Goal: Task Accomplishment & Management: Use online tool/utility

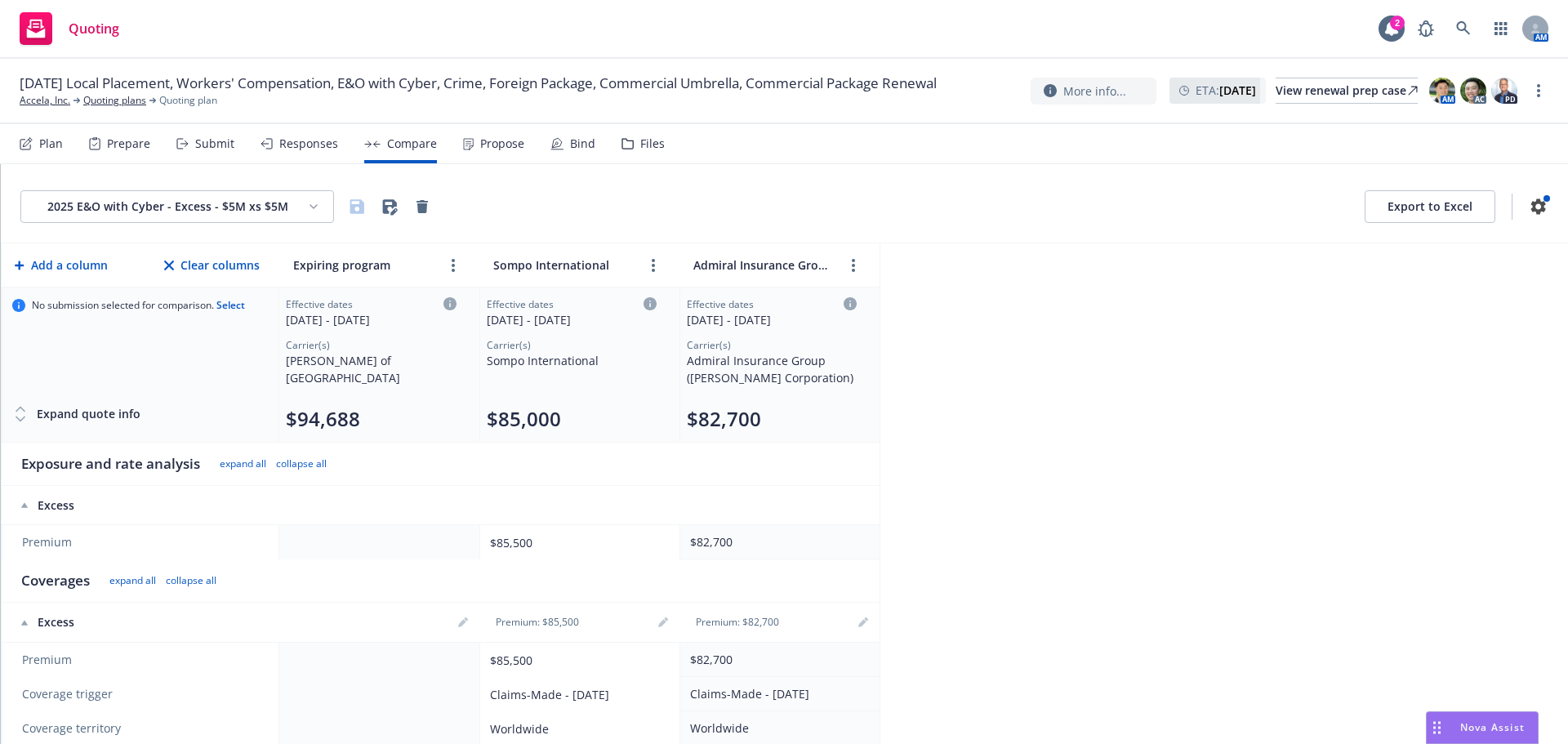
click at [269, 214] on html "Quoting 2 AM 09/01/25 Local Placement, Workers' Compensation, E&O with Cyber, C…" at bounding box center [784, 372] width 1568 height 744
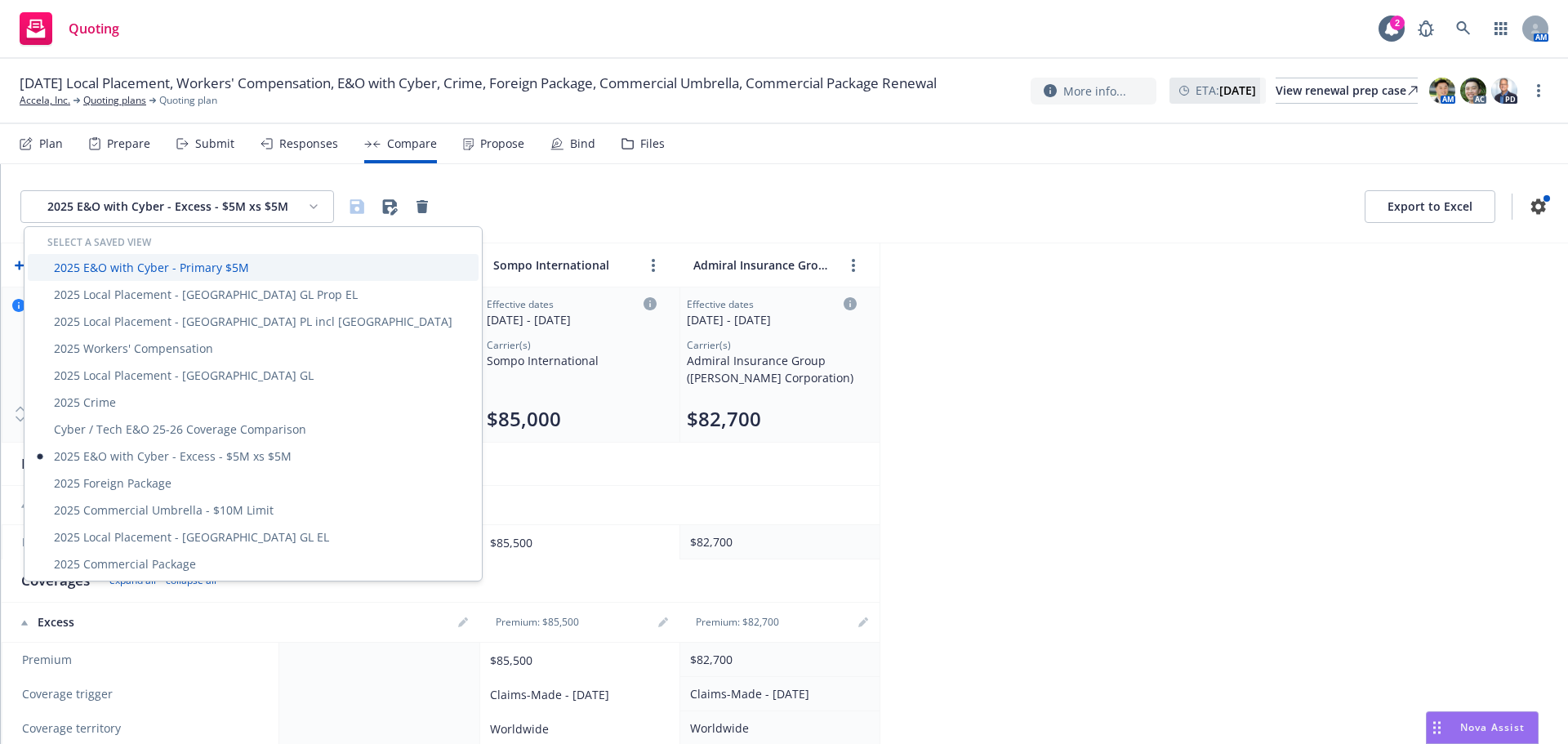
click at [195, 261] on div "2025 E&O with Cyber - Primary $5M" at bounding box center [253, 268] width 451 height 27
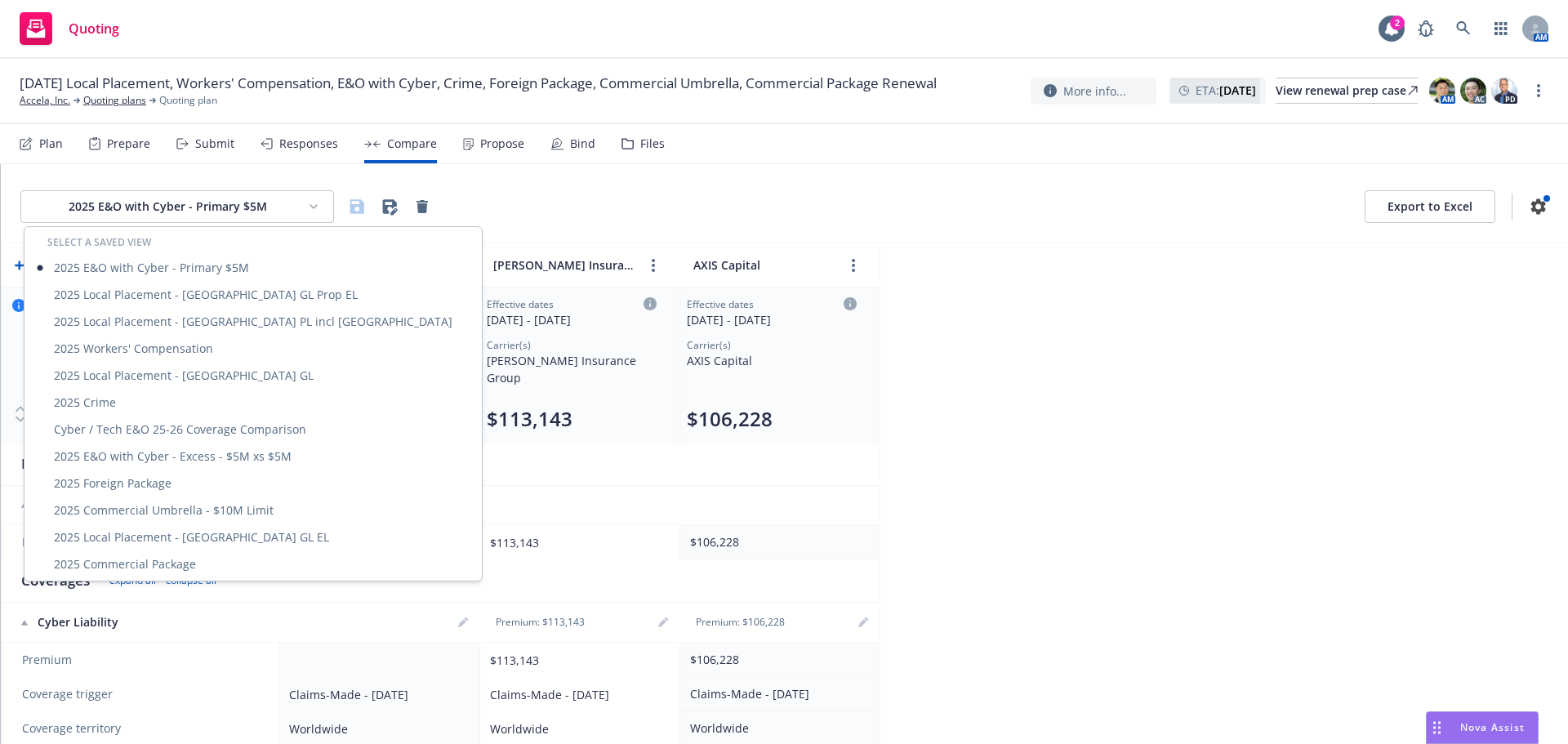
click at [215, 207] on html "Quoting 2 AM 09/01/25 Local Placement, Workers' Compensation, E&O with Cyber, C…" at bounding box center [784, 372] width 1568 height 744
click at [215, 450] on div "2025 E&O with Cyber - Excess - $5M xs $5M" at bounding box center [253, 456] width 451 height 27
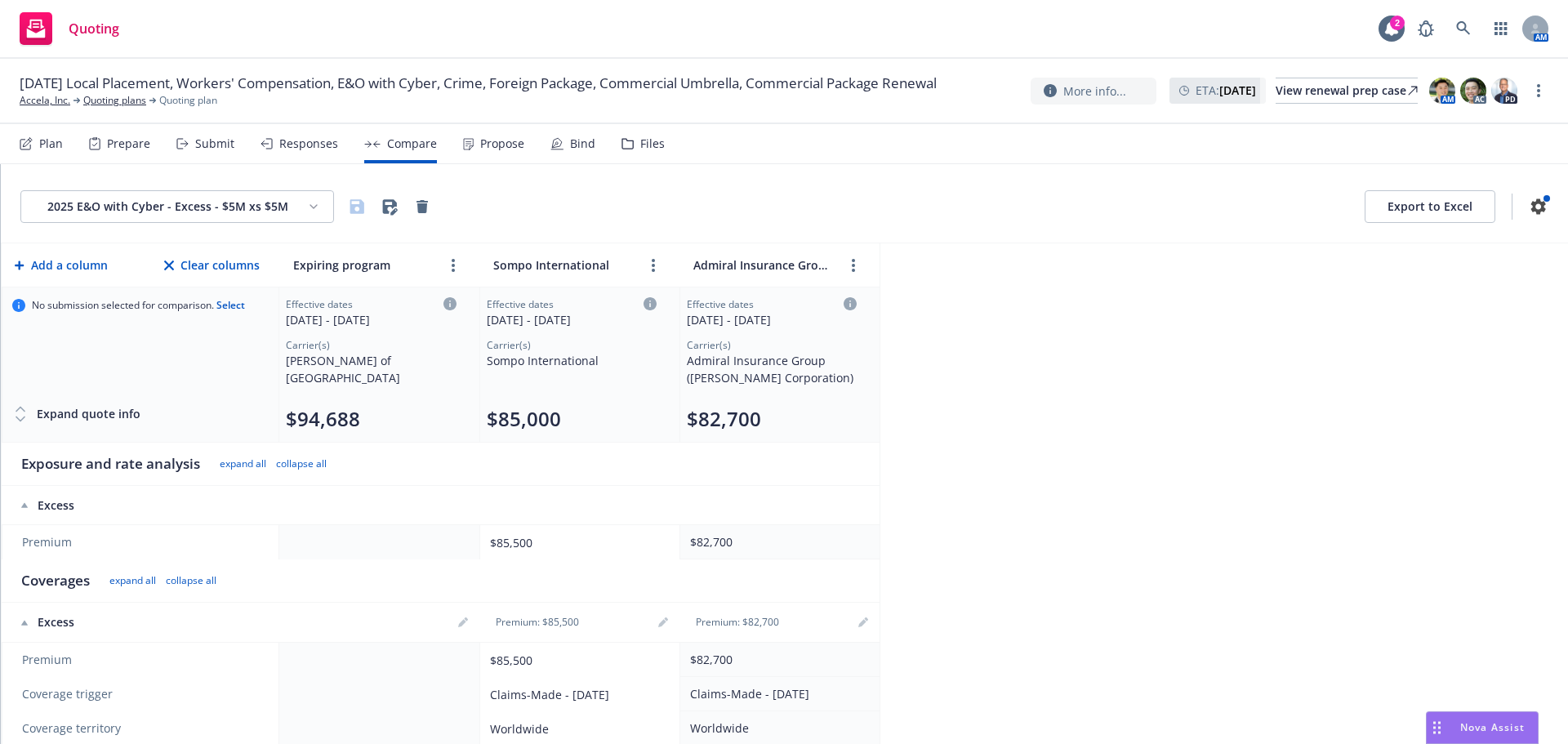
click at [291, 208] on html "Quoting 2 AM 09/01/25 Local Placement, Workers' Compensation, E&O with Cyber, C…" at bounding box center [784, 372] width 1568 height 744
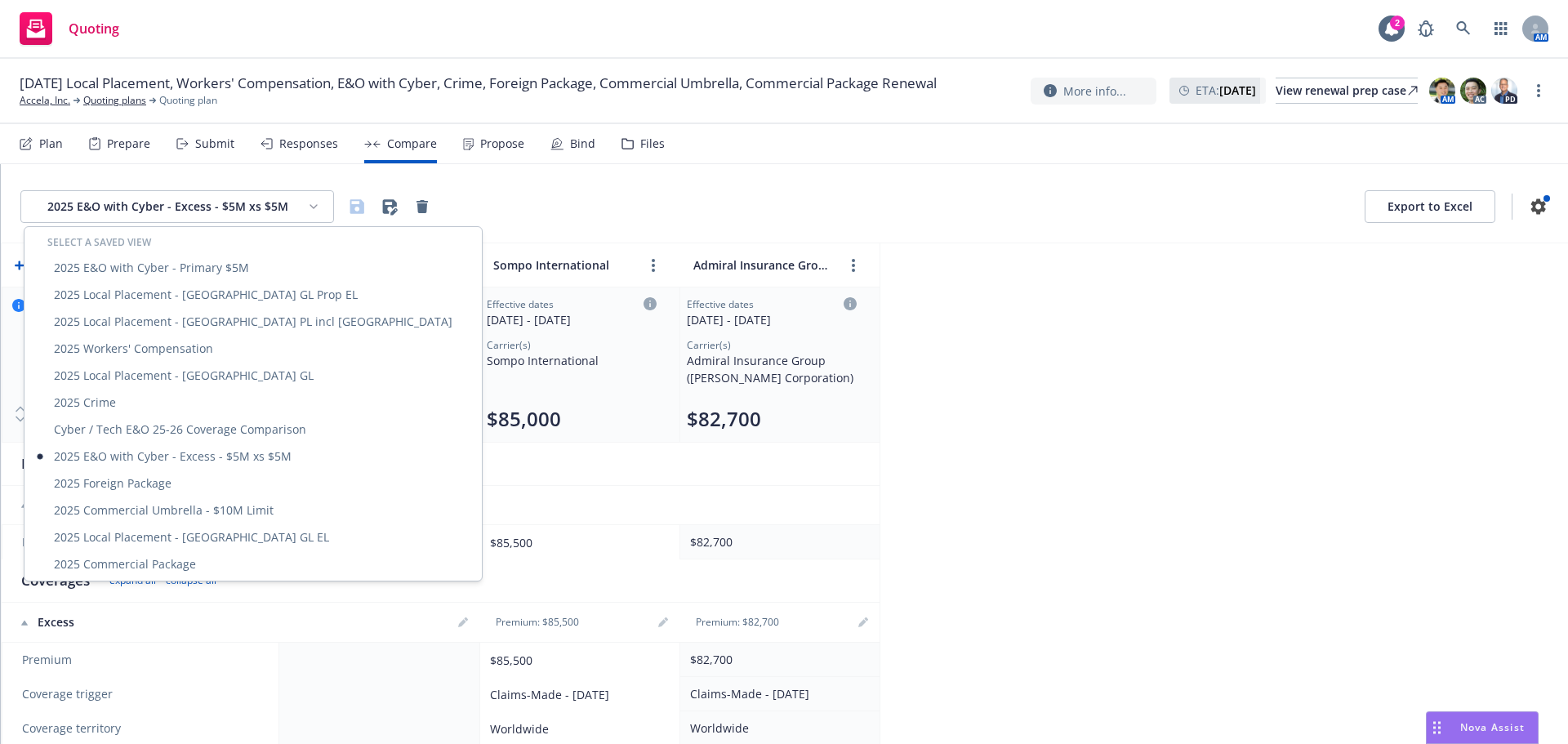
click at [1255, 342] on html "Quoting 2 AM 09/01/25 Local Placement, Workers' Compensation, E&O with Cyber, C…" at bounding box center [784, 372] width 1568 height 744
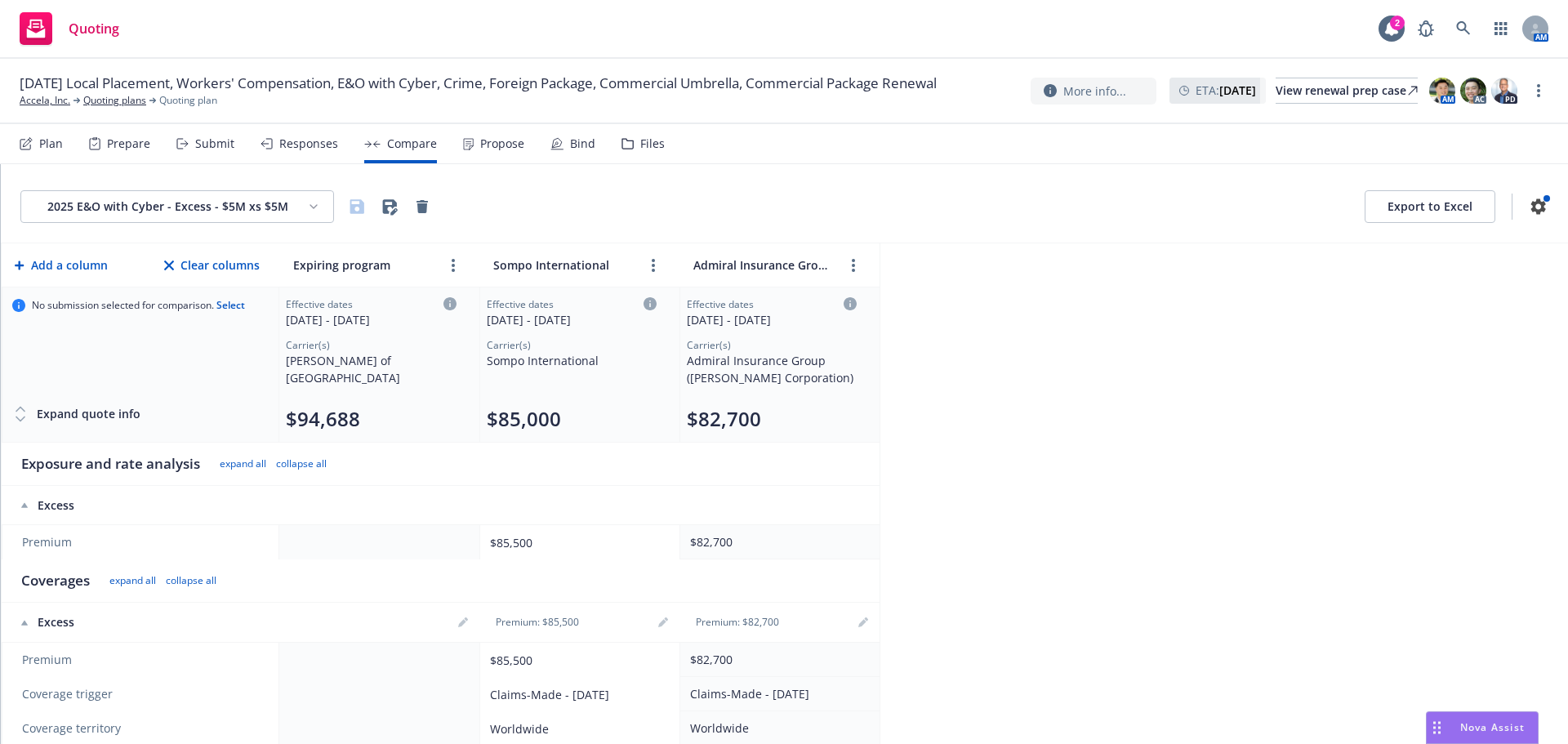
click at [252, 200] on html "Quoting 2 AM 09/01/25 Local Placement, Workers' Compensation, E&O with Cyber, C…" at bounding box center [784, 372] width 1568 height 744
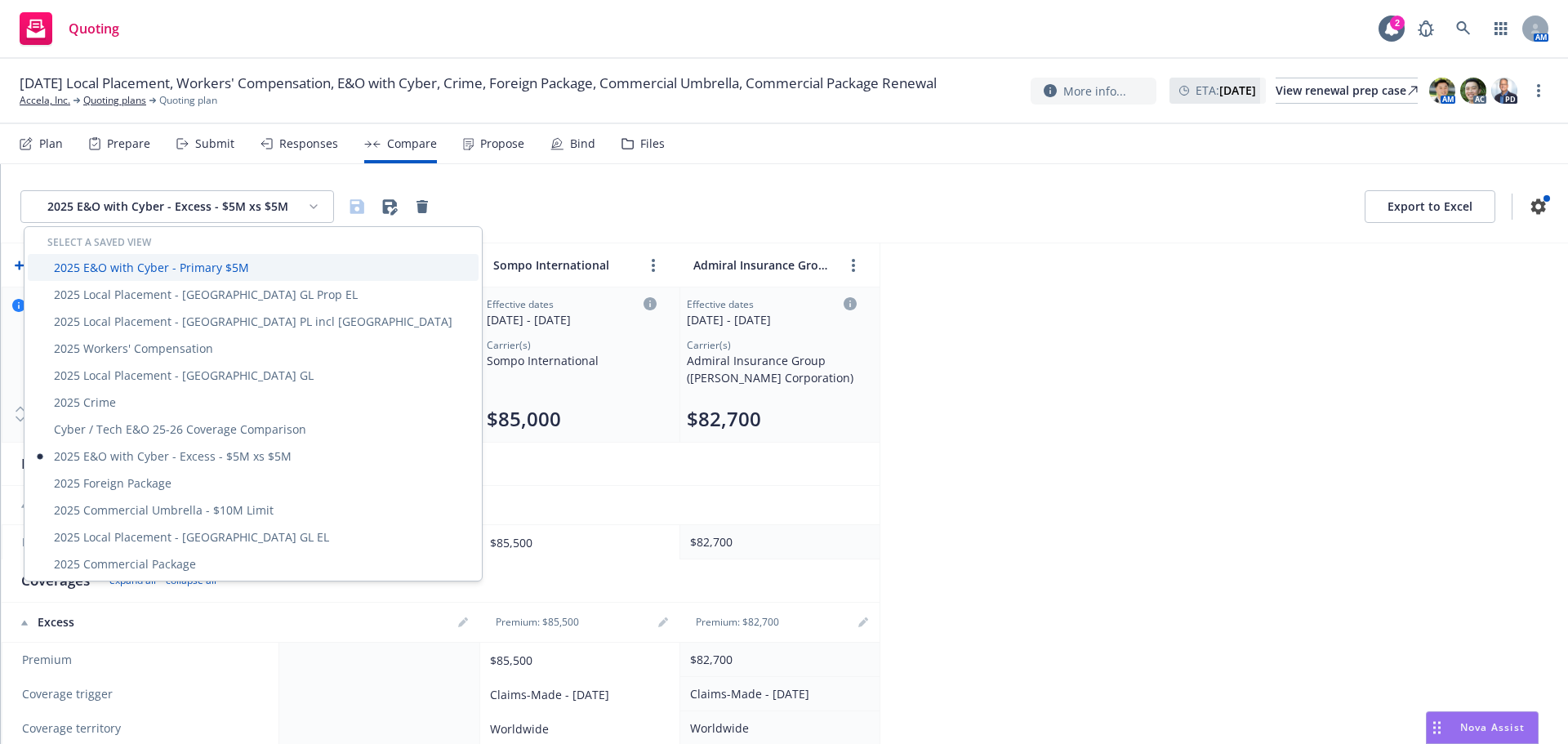
click at [222, 269] on div "2025 E&O with Cyber - Primary $5M" at bounding box center [253, 268] width 451 height 27
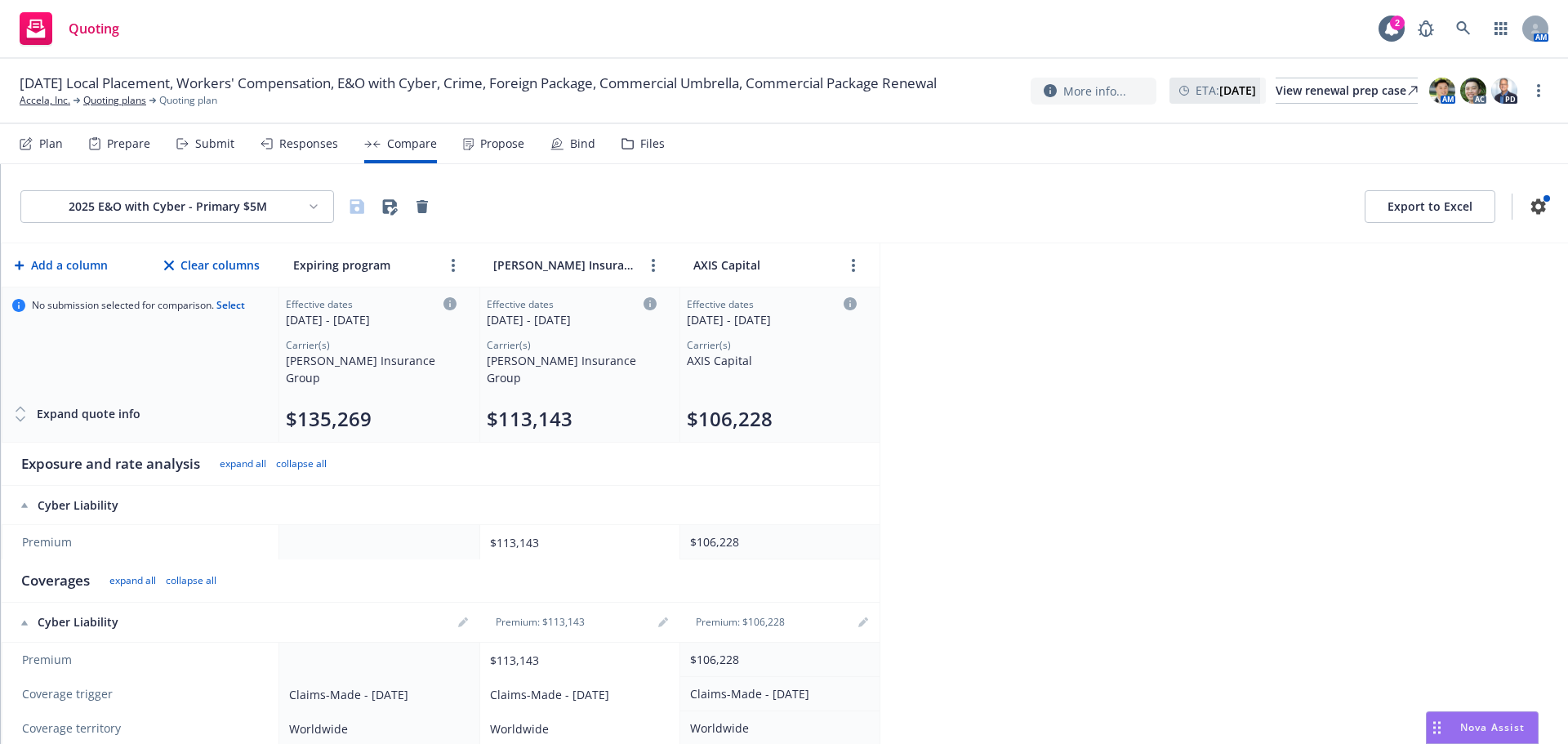
click at [291, 213] on html "Quoting 2 AM 09/01/25 Local Placement, Workers' Compensation, E&O with Cyber, C…" at bounding box center [784, 372] width 1568 height 744
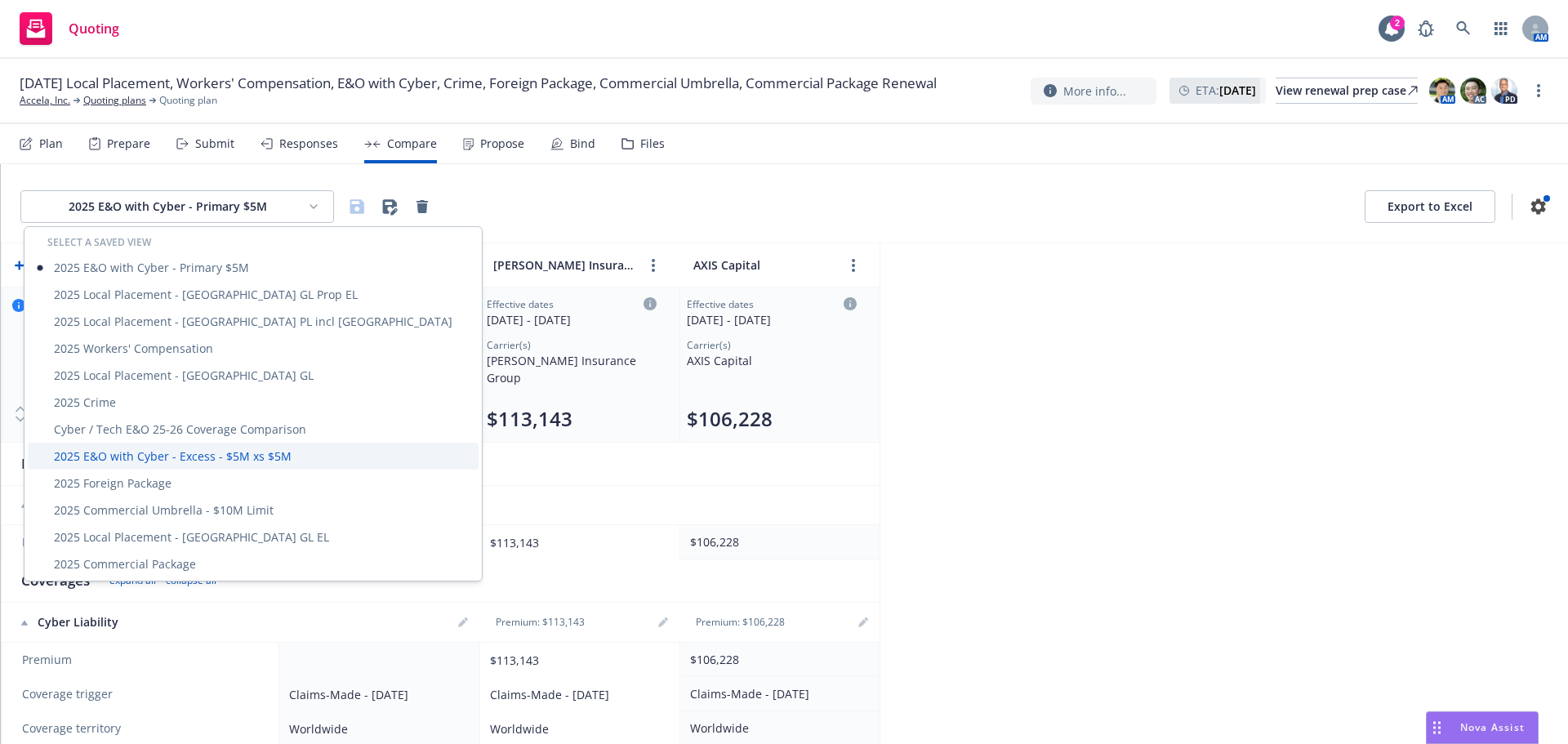
click at [244, 450] on div "2025 E&O with Cyber - Excess - $5M xs $5M" at bounding box center [253, 456] width 451 height 27
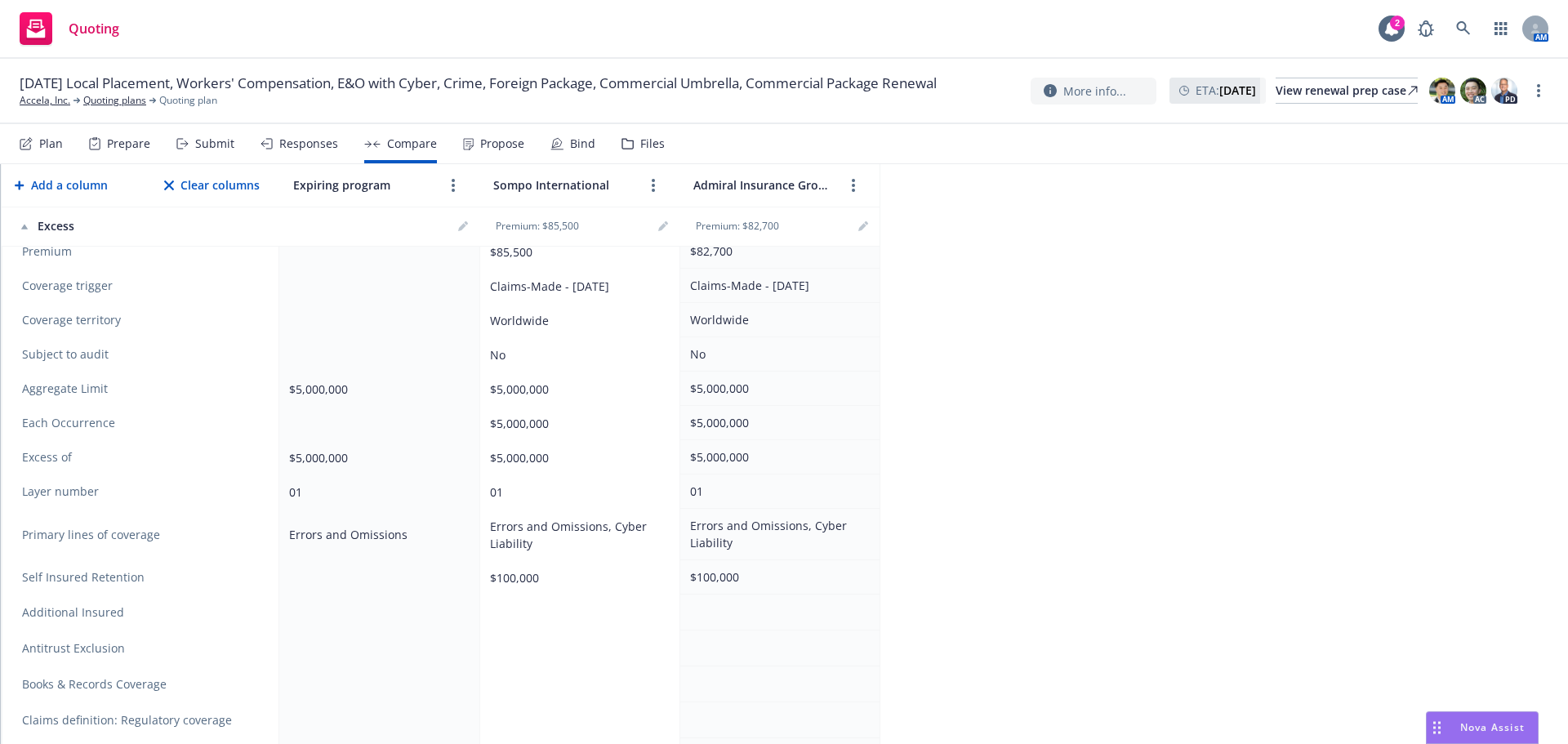
scroll to position [82, 0]
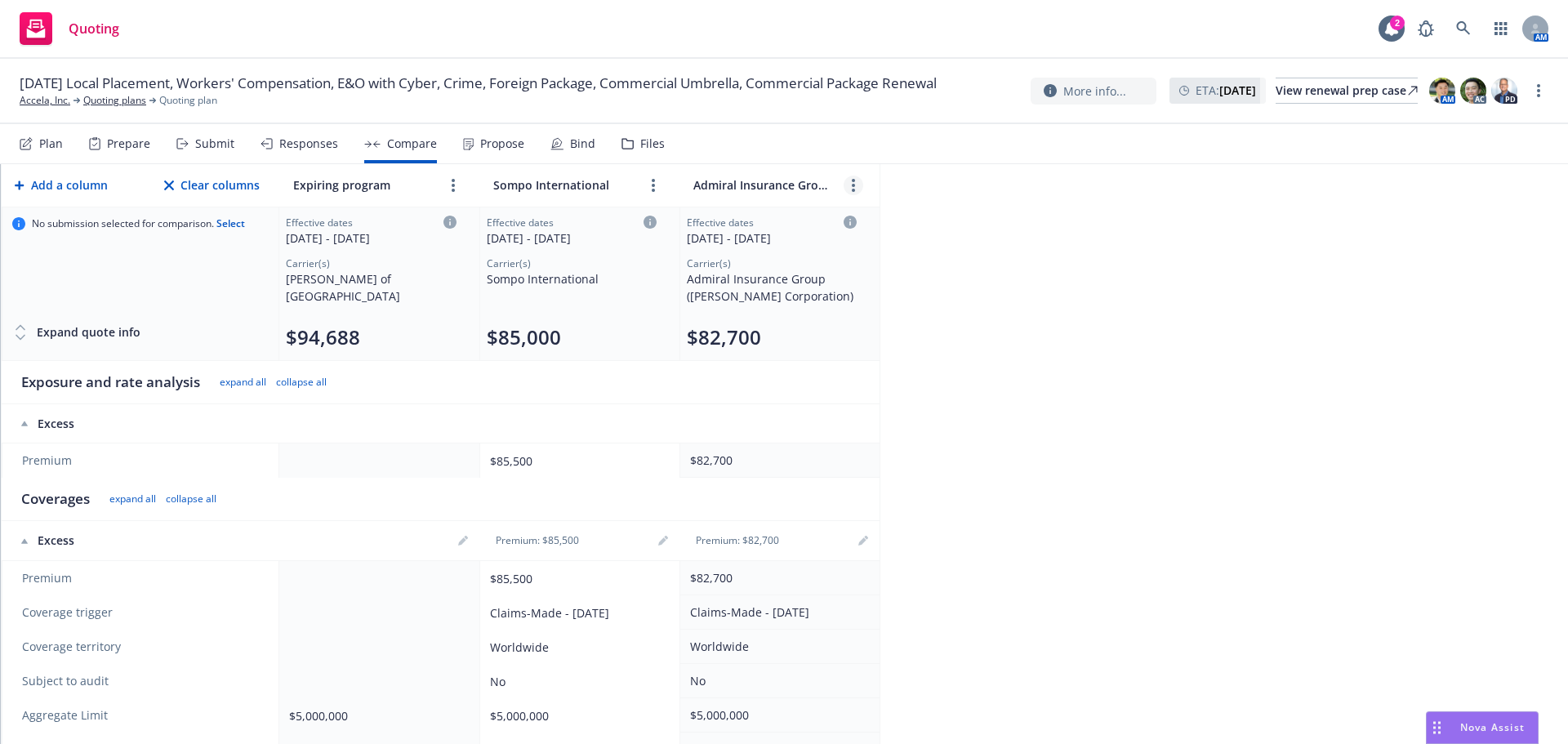
click at [850, 180] on link "more" at bounding box center [854, 186] width 20 height 20
click at [805, 223] on icon "chevronLeft" at bounding box center [801, 222] width 10 height 10
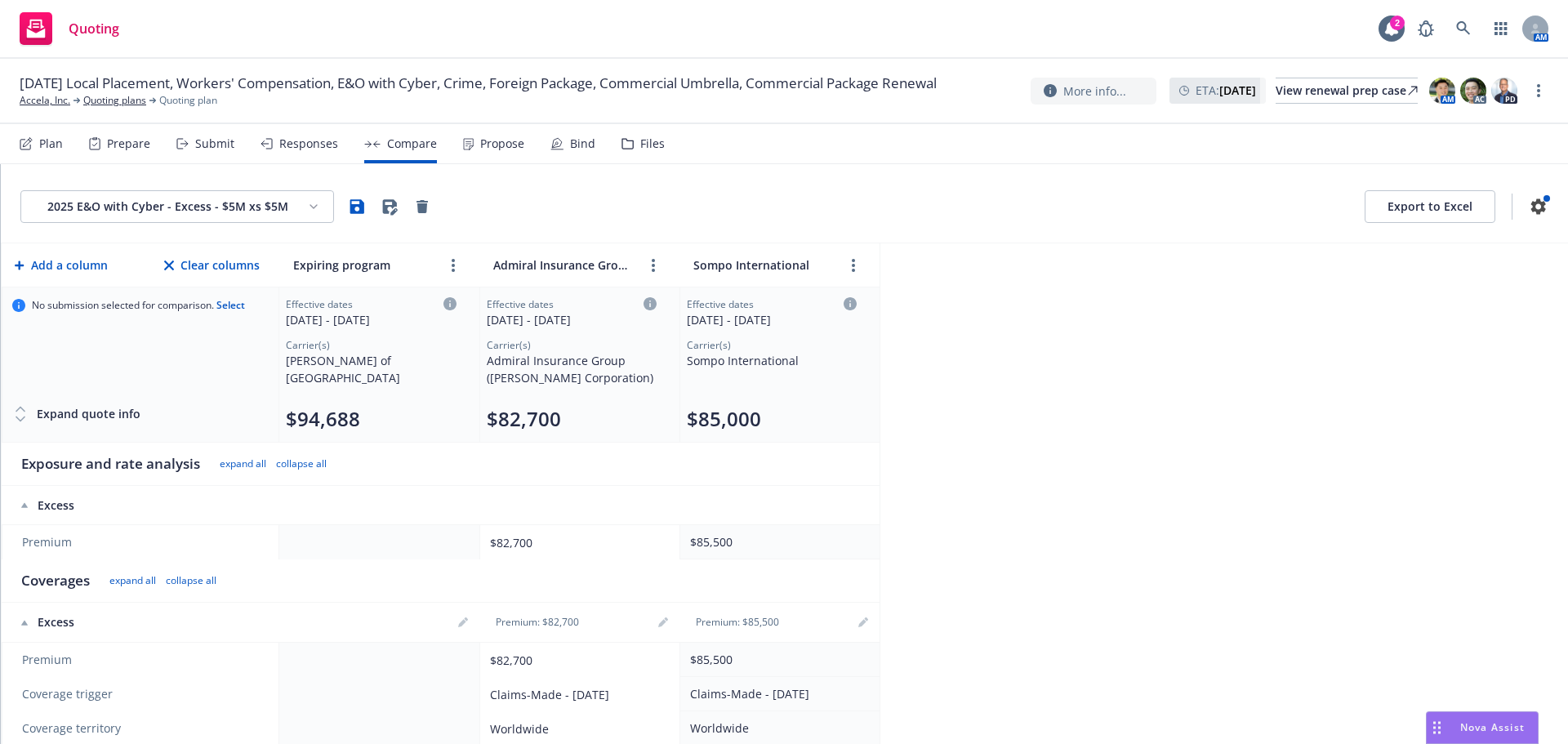
click at [199, 152] on div "Submit" at bounding box center [206, 143] width 58 height 39
click at [359, 209] on icon "button" at bounding box center [357, 207] width 20 height 20
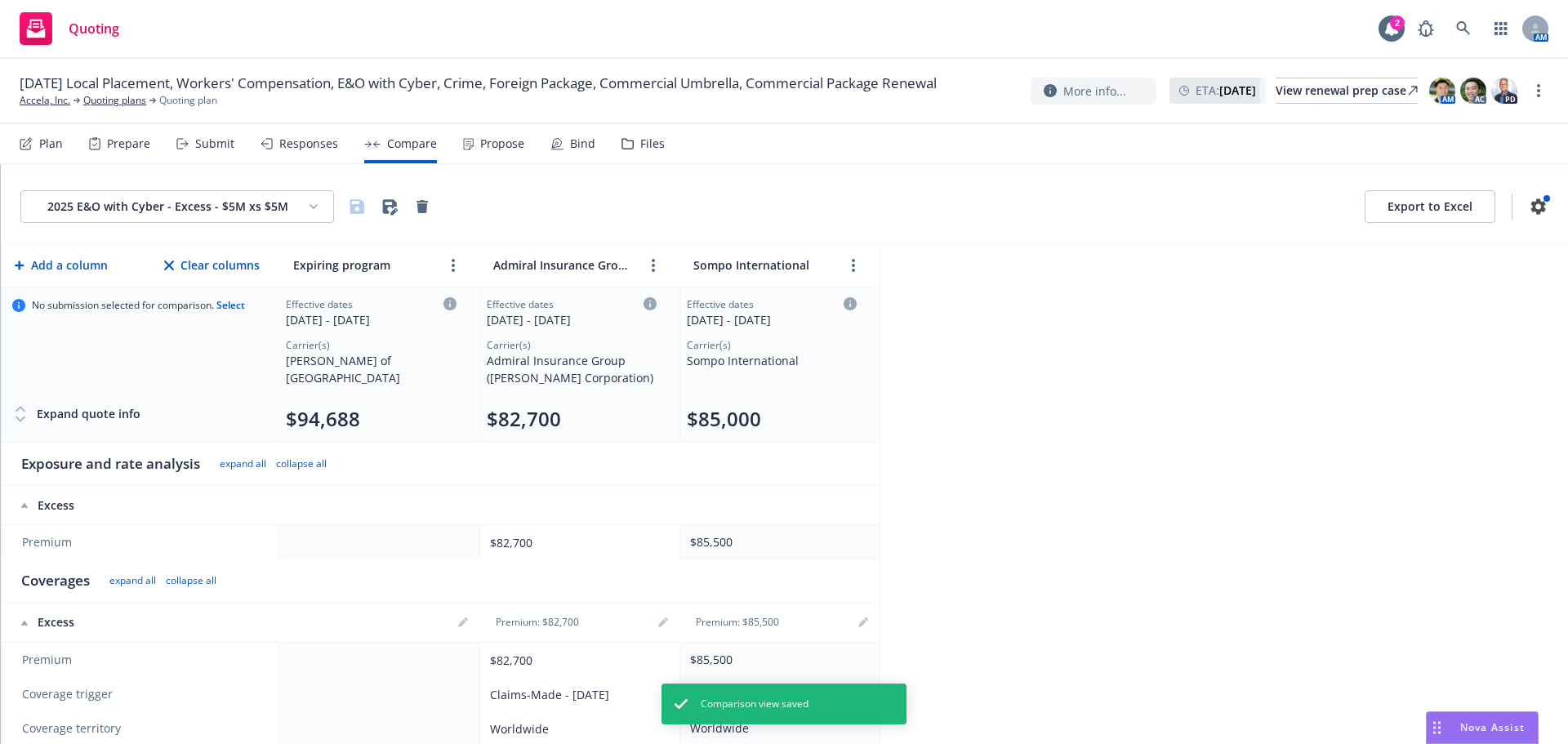
click at [196, 149] on div "Submit" at bounding box center [215, 143] width 39 height 13
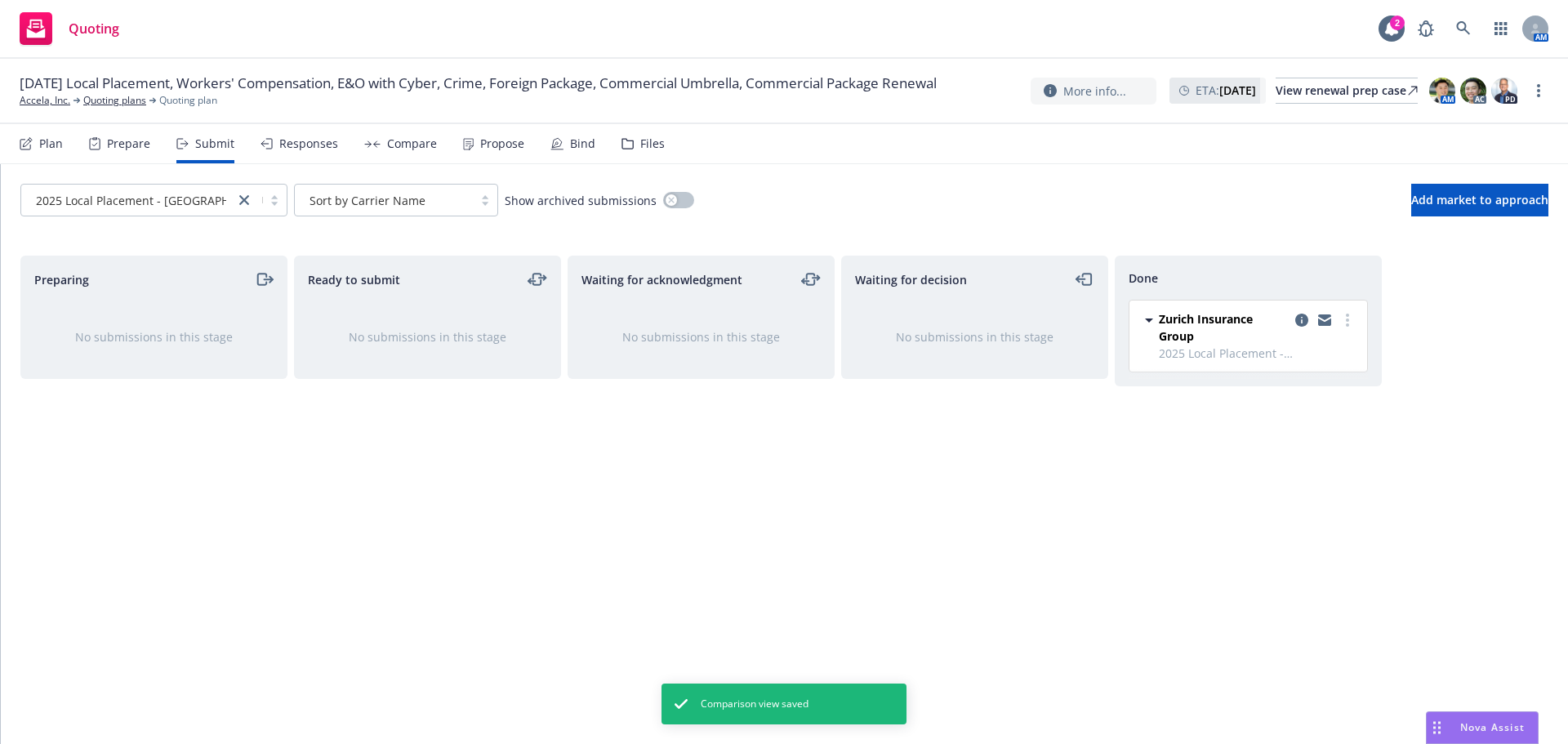
click at [48, 147] on div "Plan" at bounding box center [50, 143] width 23 height 13
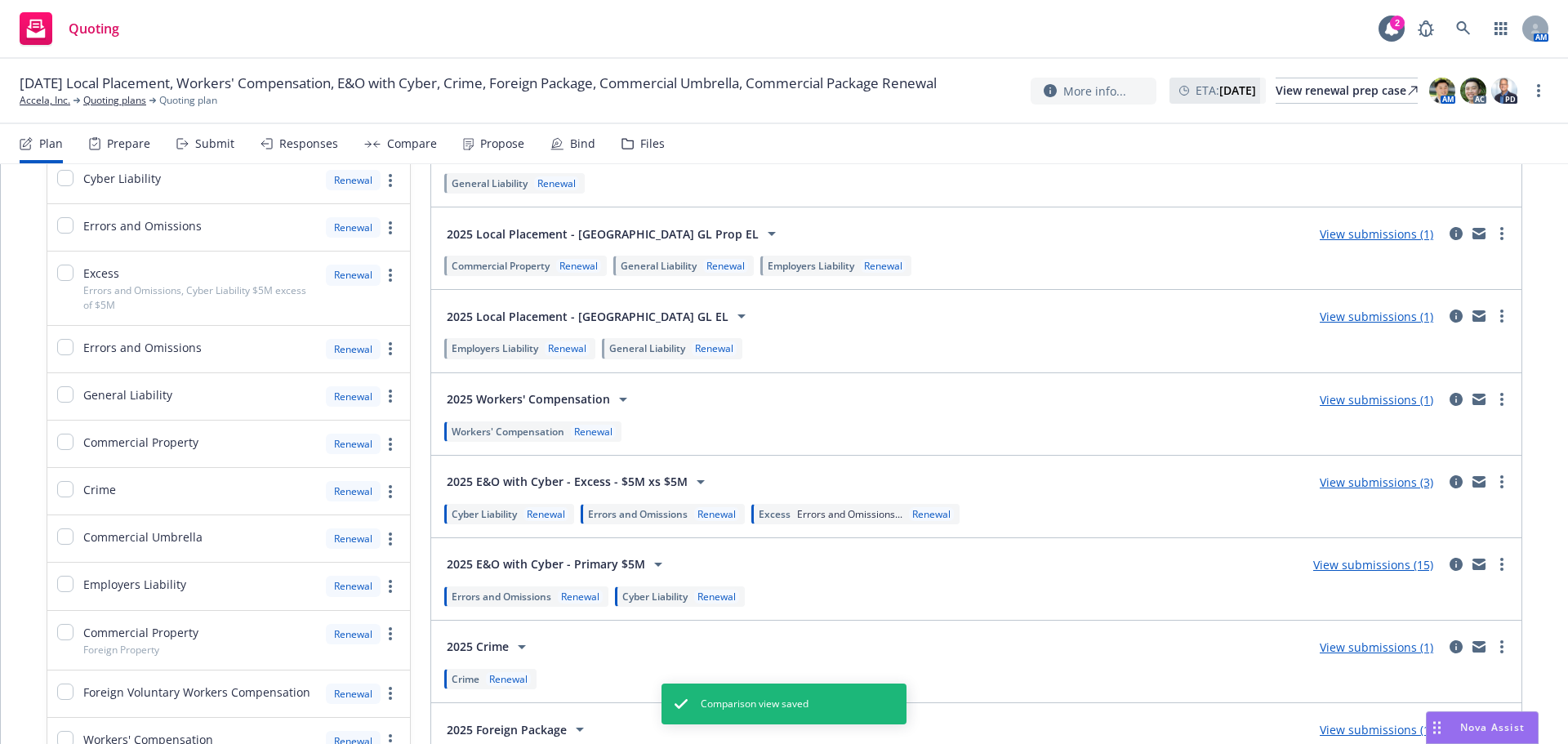
scroll to position [491, 0]
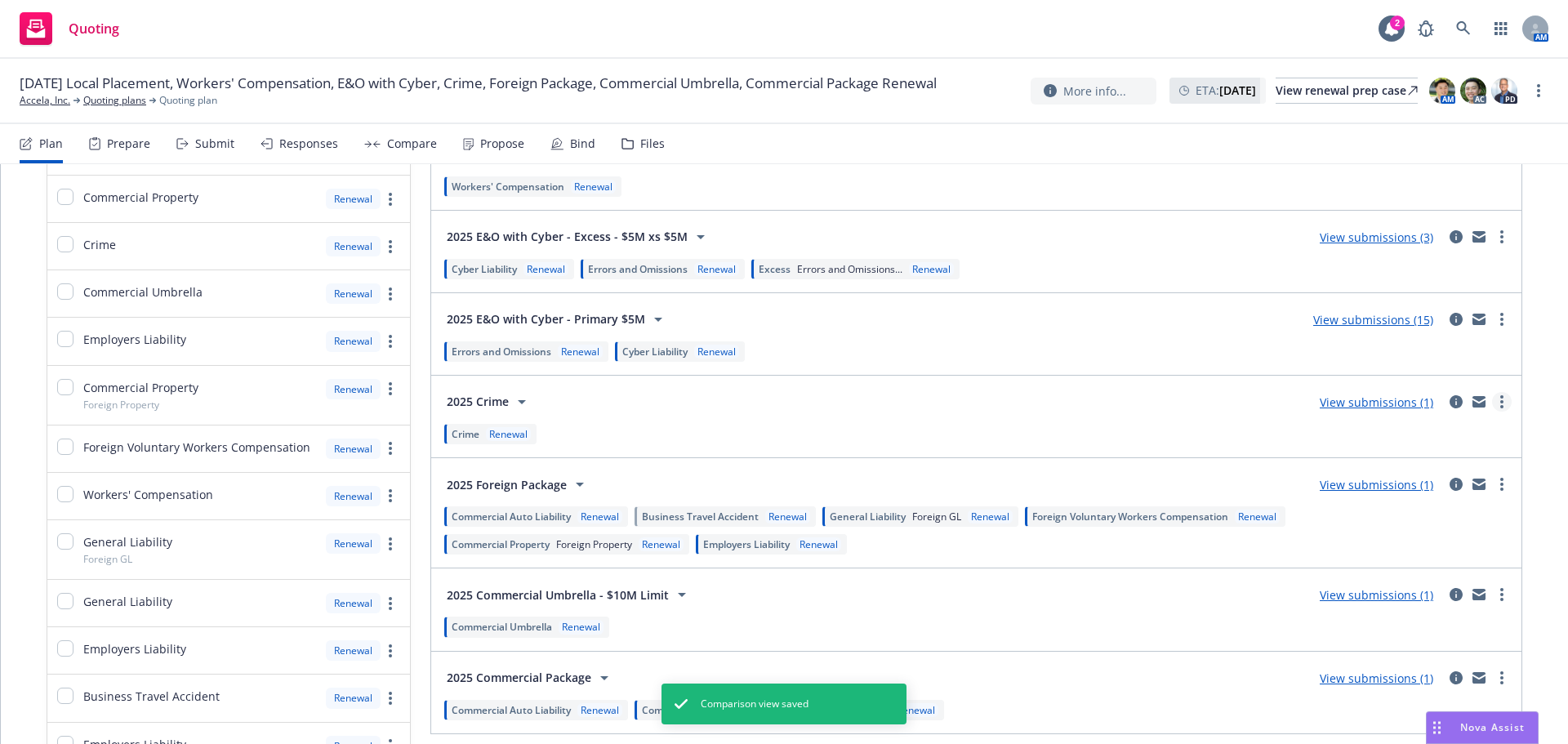
click at [1493, 402] on link "more" at bounding box center [1502, 402] width 20 height 20
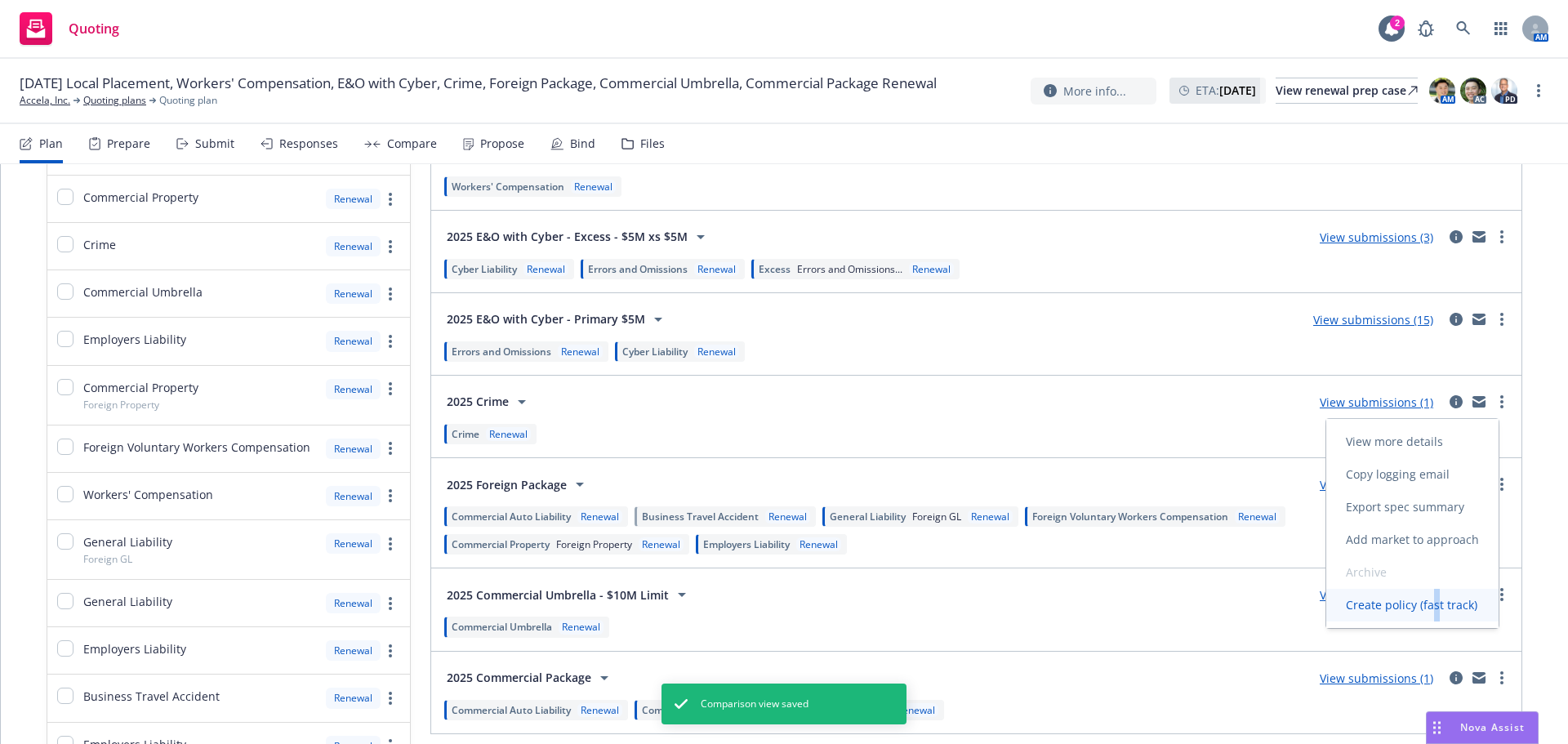
click at [1438, 601] on span "Create policy (fast track)" at bounding box center [1411, 604] width 170 height 15
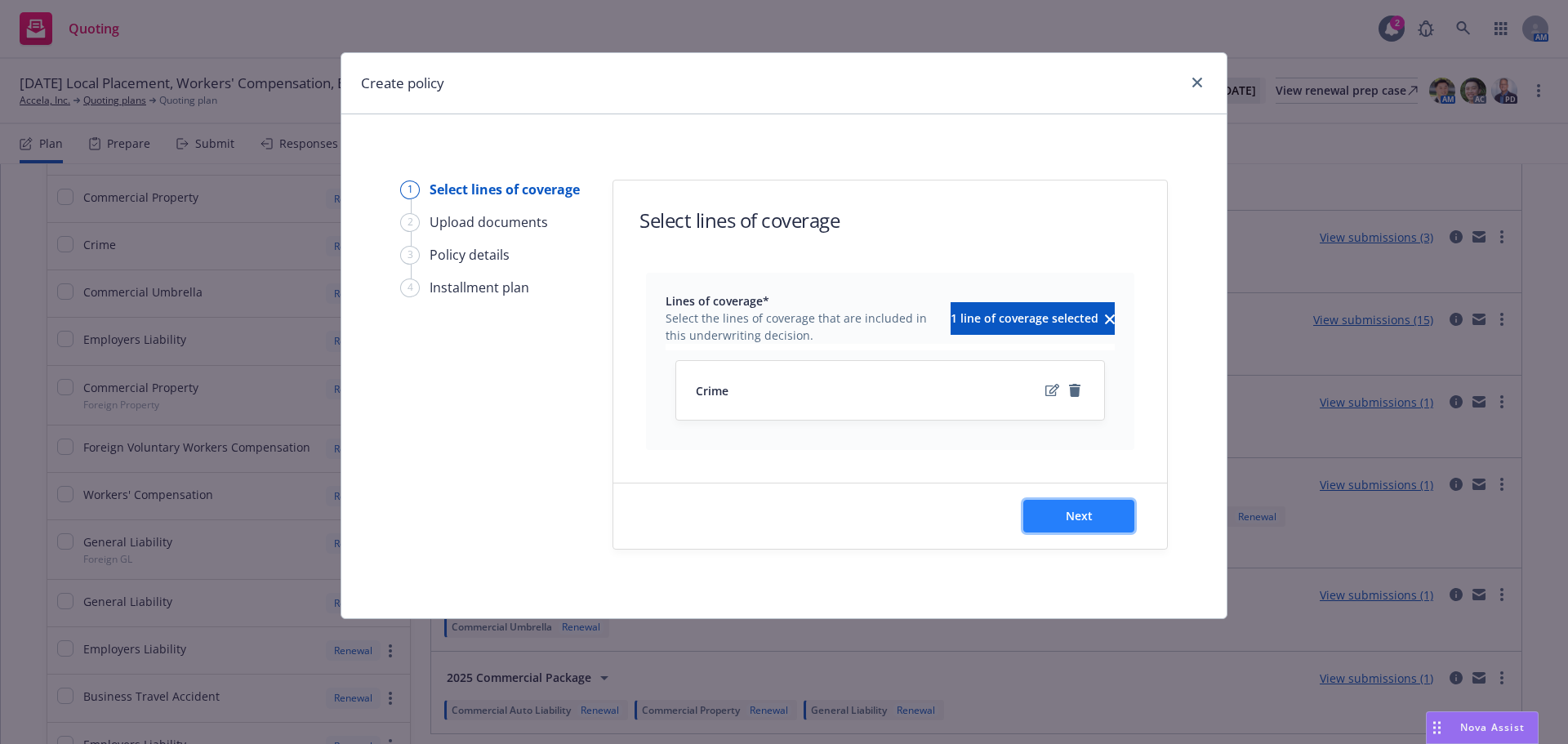
click at [1064, 516] on button "Next" at bounding box center [1078, 516] width 111 height 32
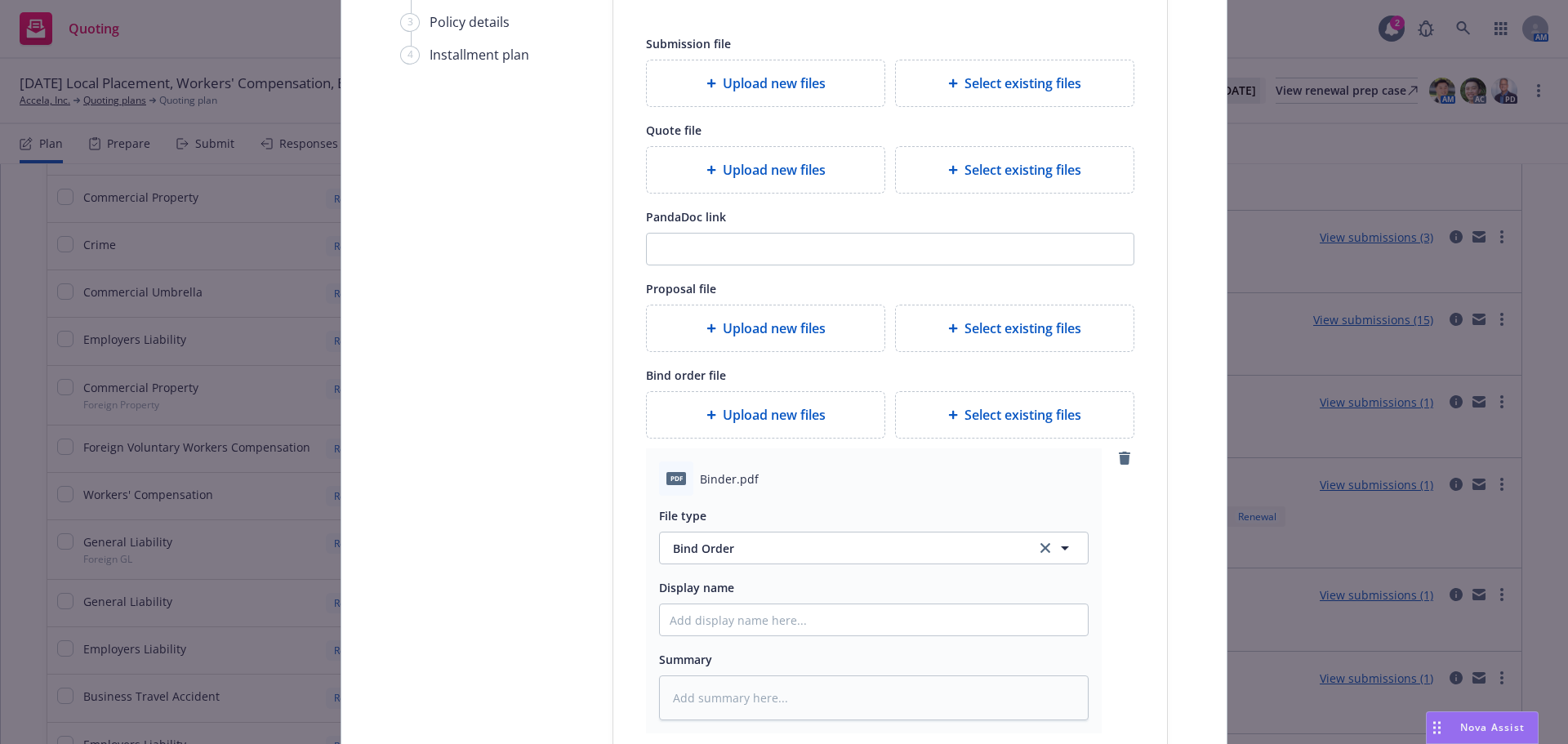
scroll to position [312, 0]
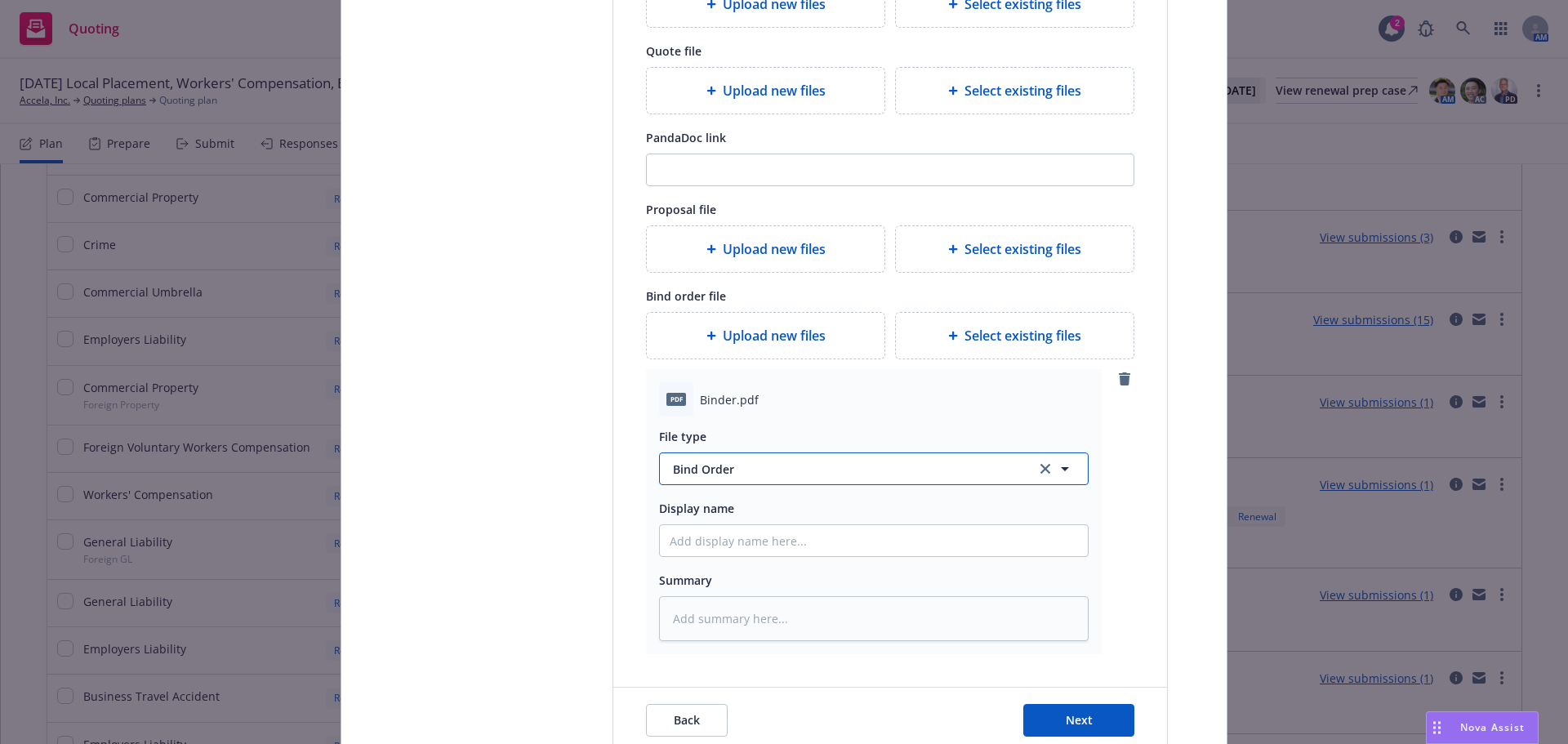
click at [825, 464] on span "Bind Order" at bounding box center [845, 469] width 344 height 17
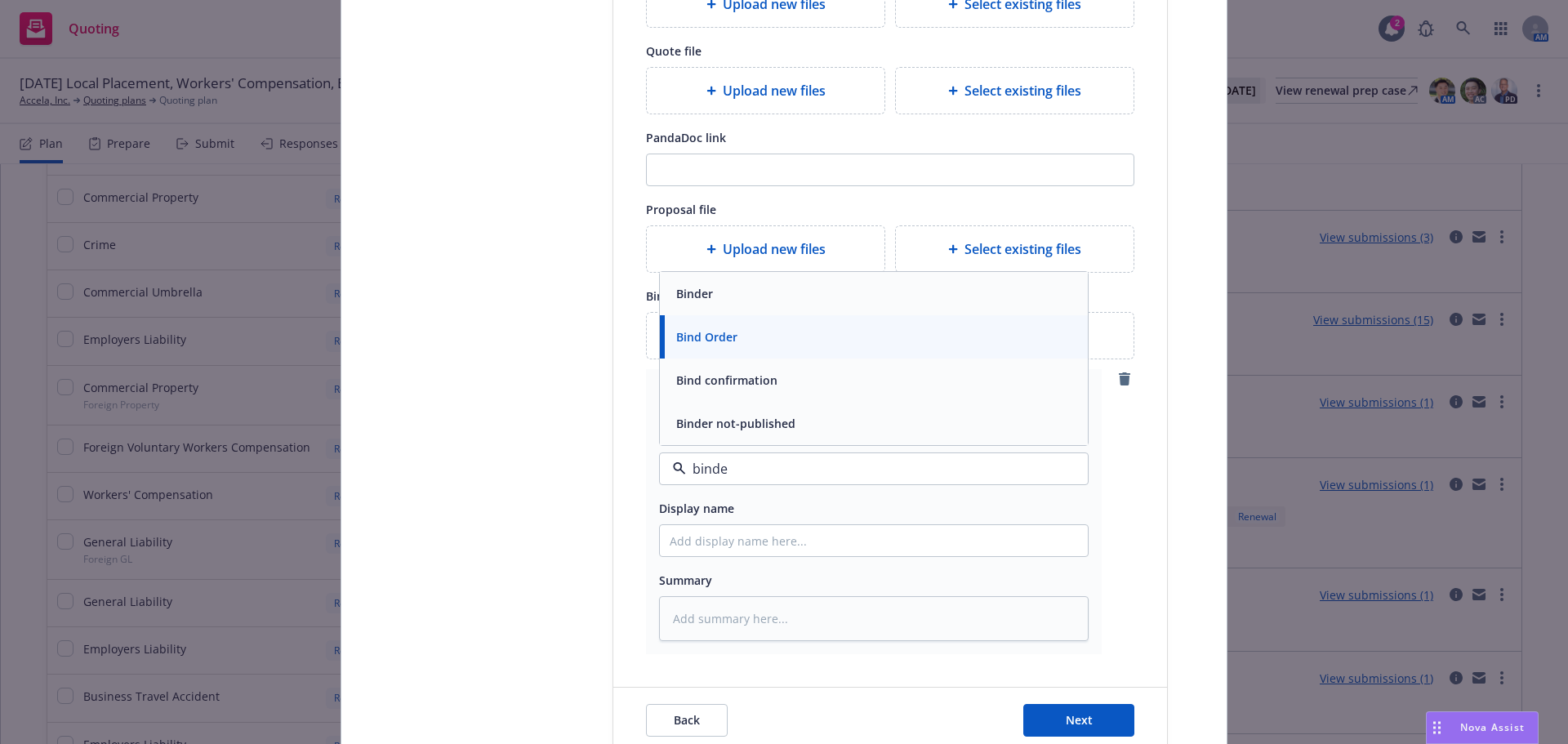
type input "binder"
click at [743, 377] on div "Binder" at bounding box center [874, 381] width 408 height 23
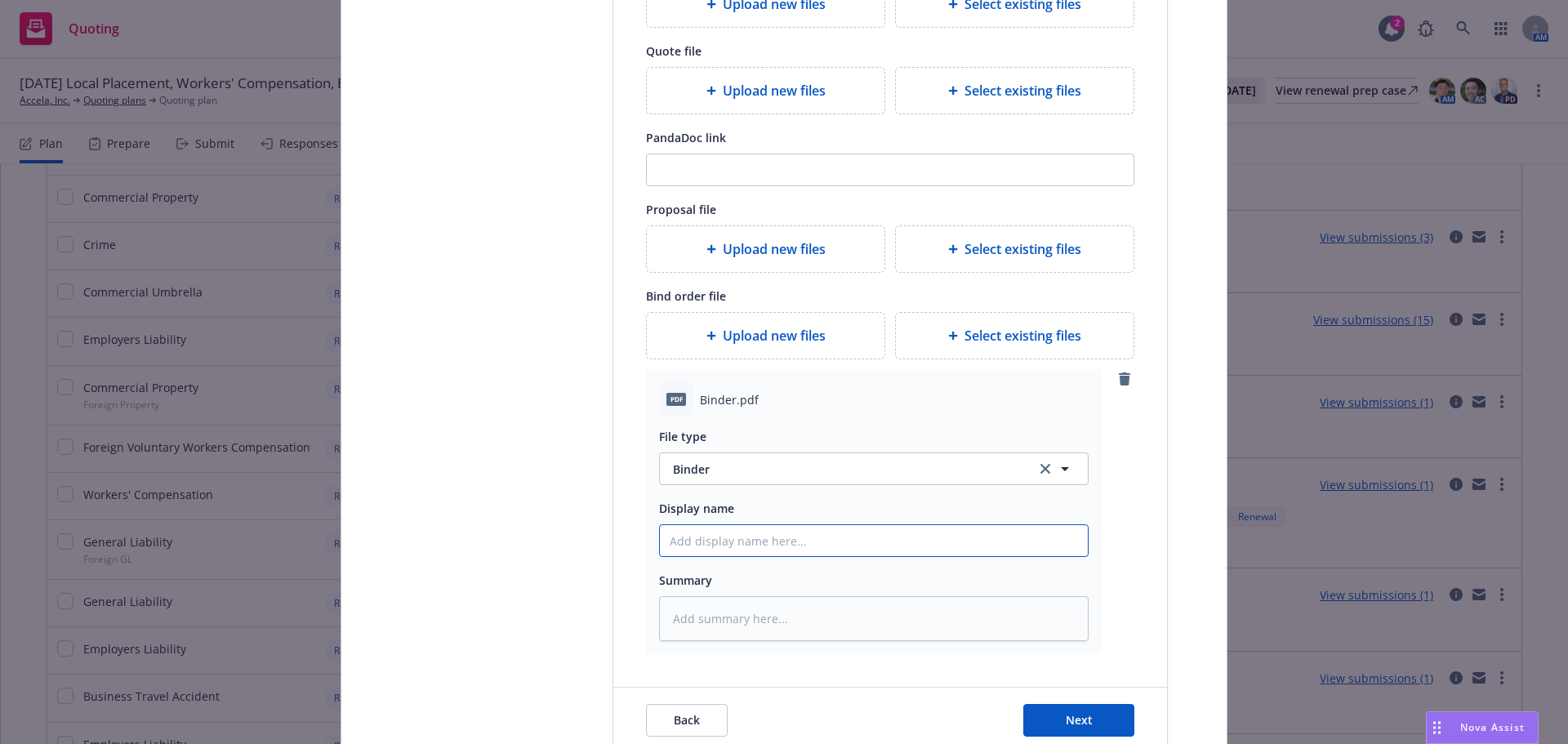
click at [724, 537] on input "Display name" at bounding box center [874, 541] width 428 height 31
type textarea "x"
type input "Z"
type textarea "x"
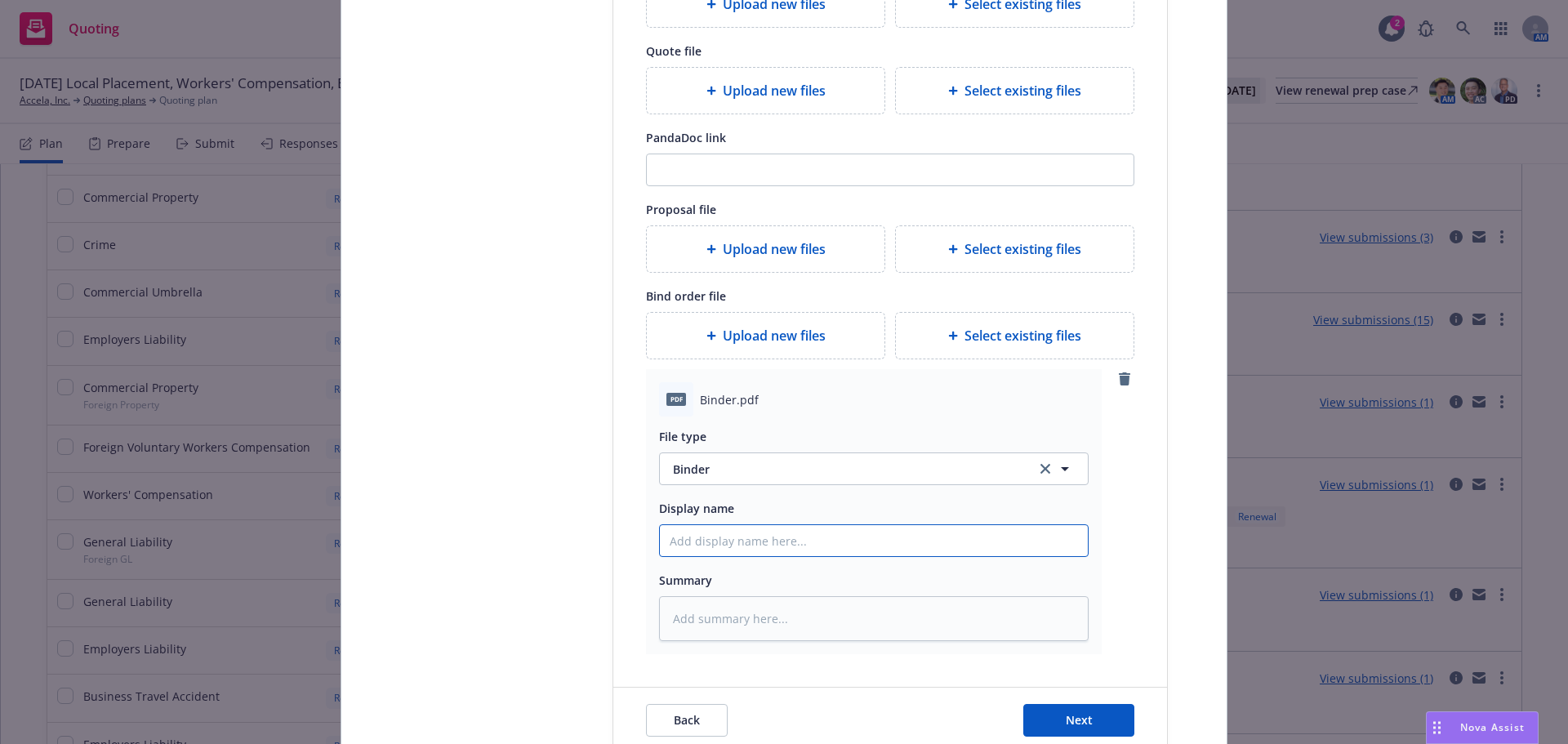
type input "A"
type textarea "x"
type input "Ac"
type textarea "x"
type input "Acc"
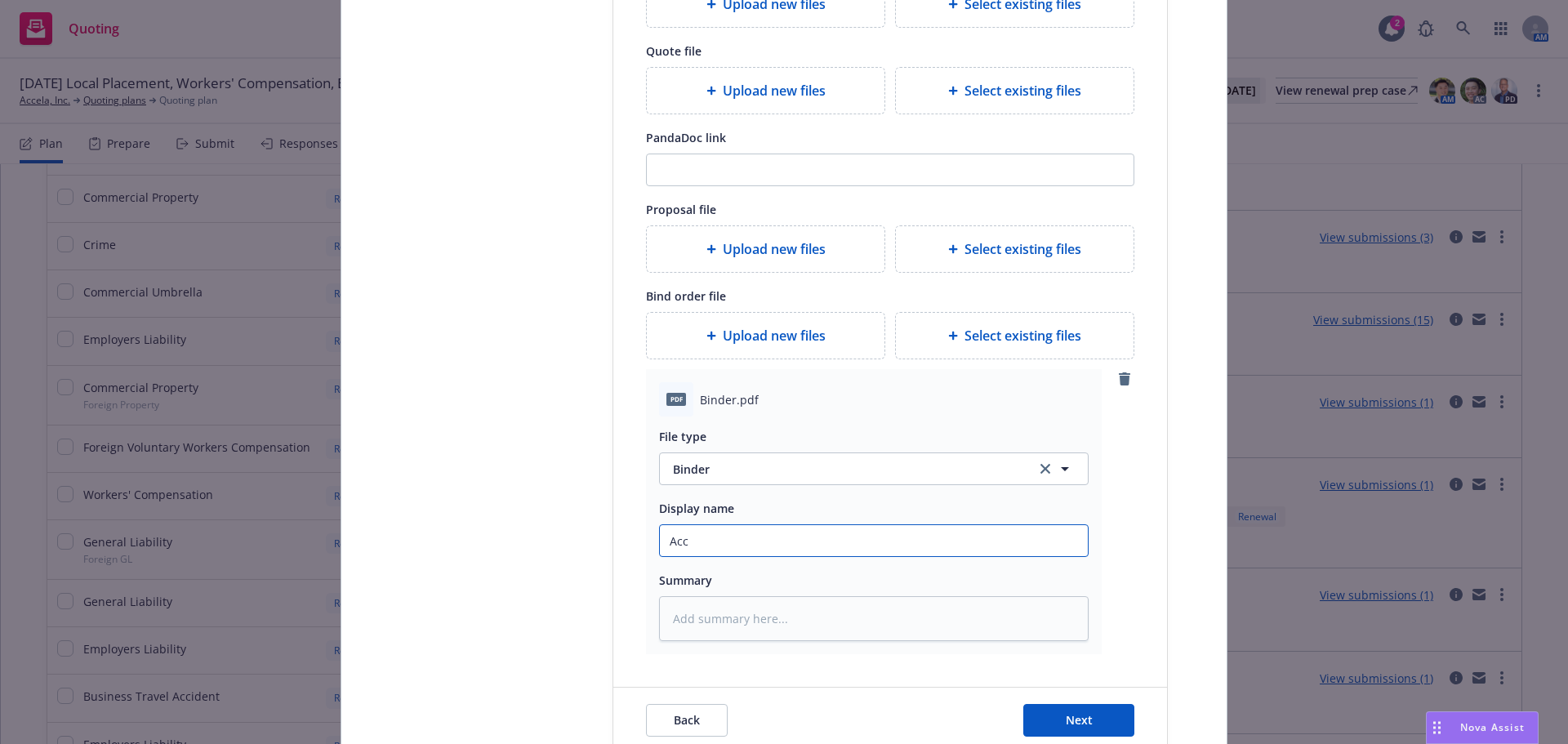
type textarea "x"
type input "Acce"
type textarea "x"
type input "Accel"
type textarea "x"
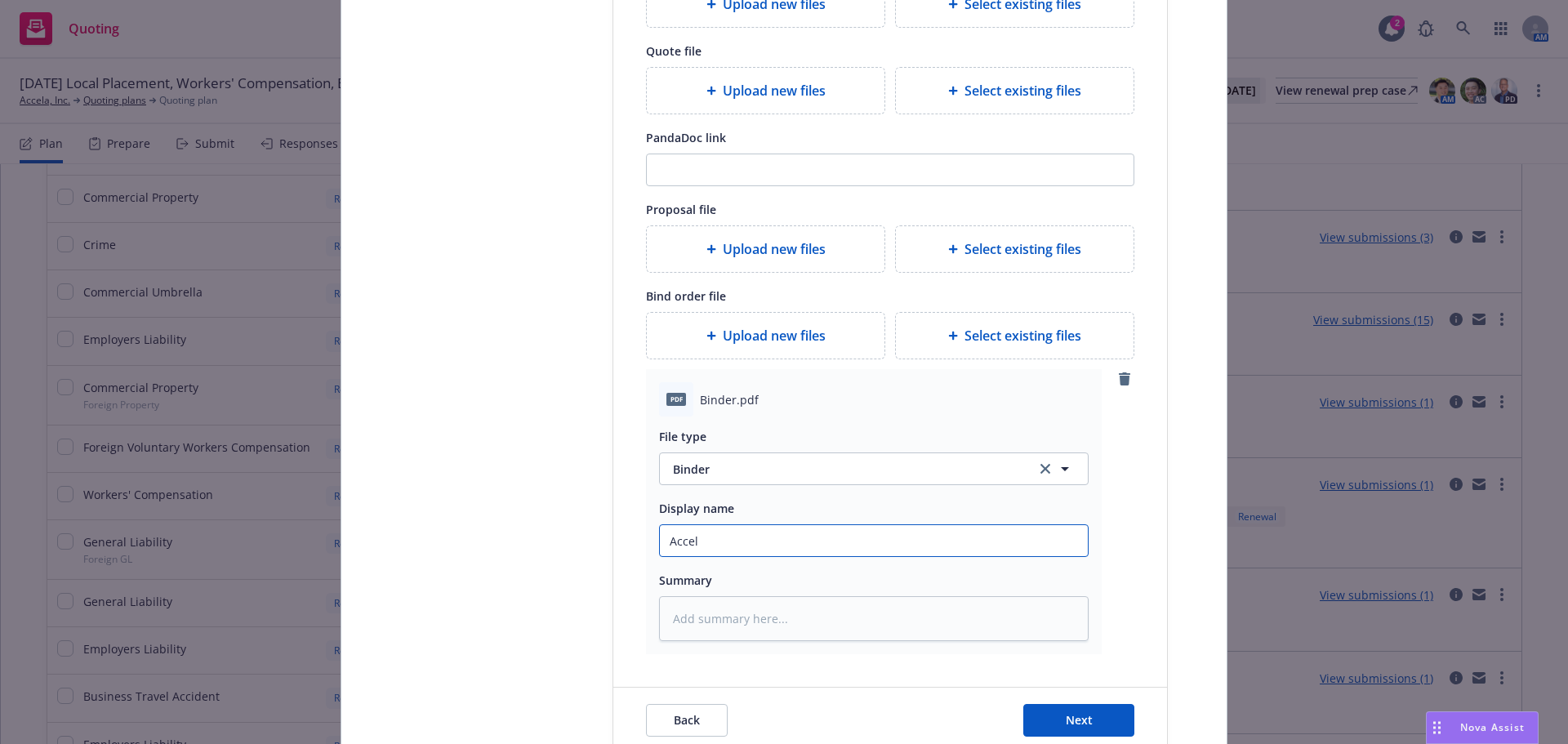
type input "Accela"
type textarea "x"
type input "Accela_"
type textarea "x"
type input "Accela_2"
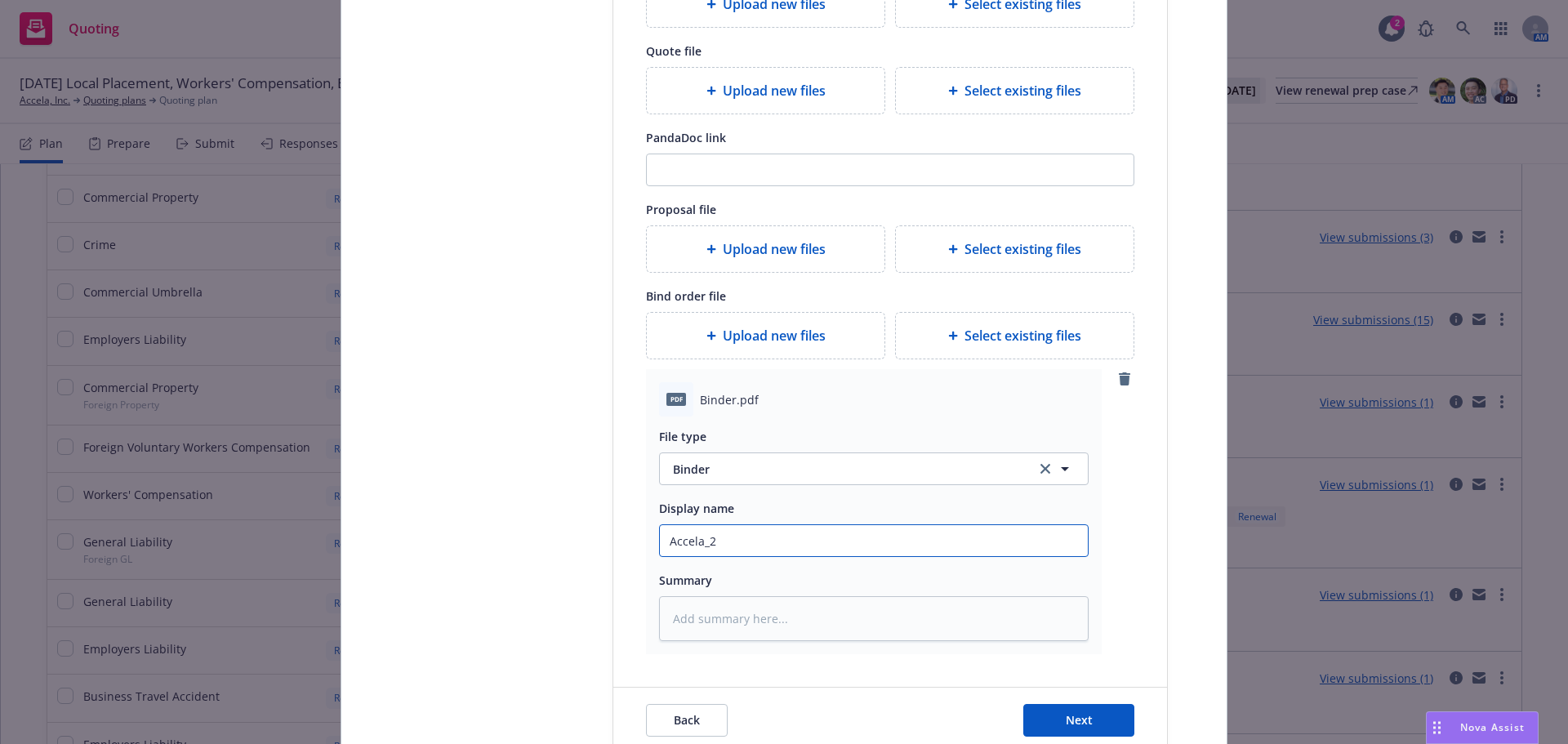
type textarea "x"
type input "Accela_25"
type textarea "x"
type input "Accela_25 C"
type textarea "x"
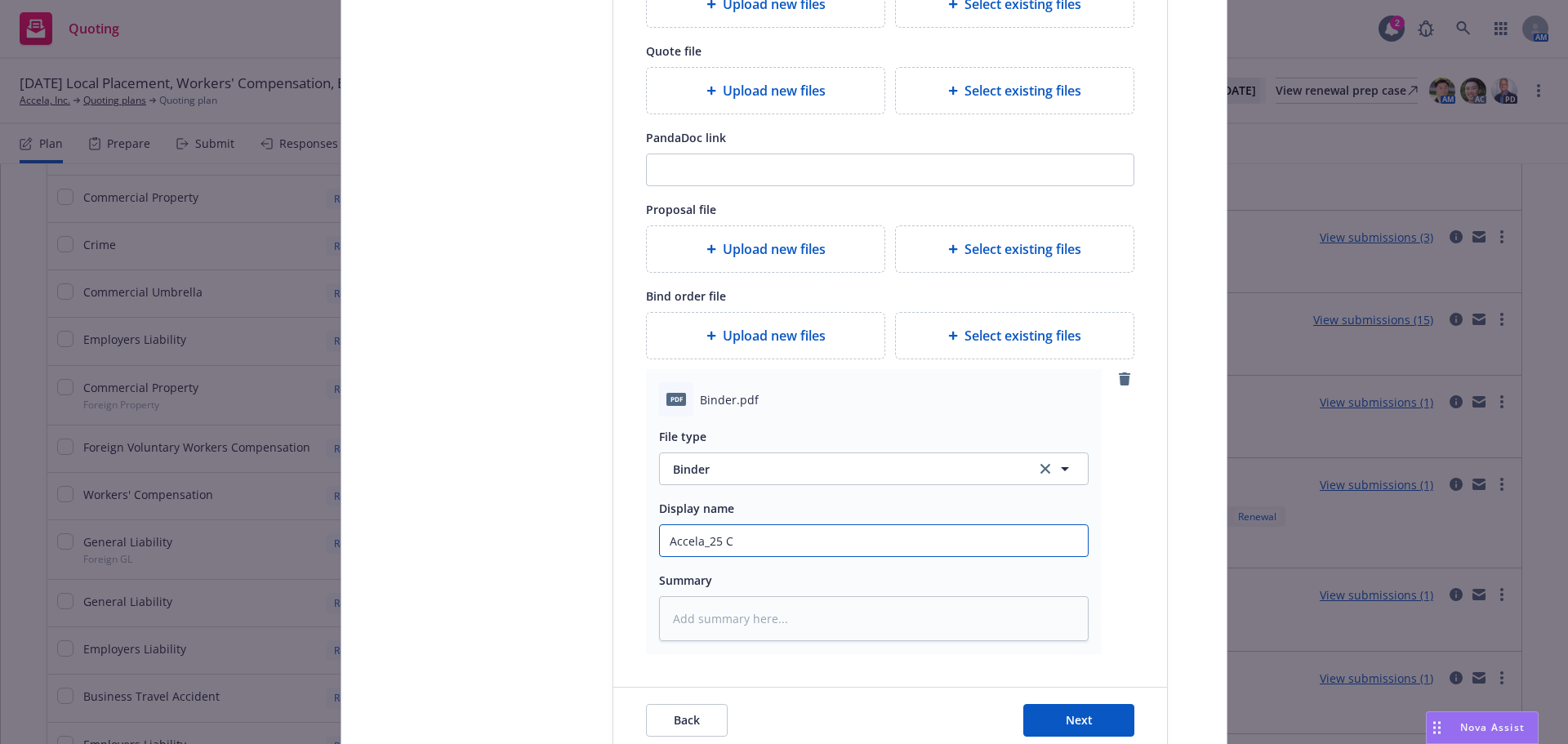
type input "Accela_25 Cr"
type textarea "x"
type input "Accela_25 Cri"
type textarea "x"
type input "Accela_25 Crim"
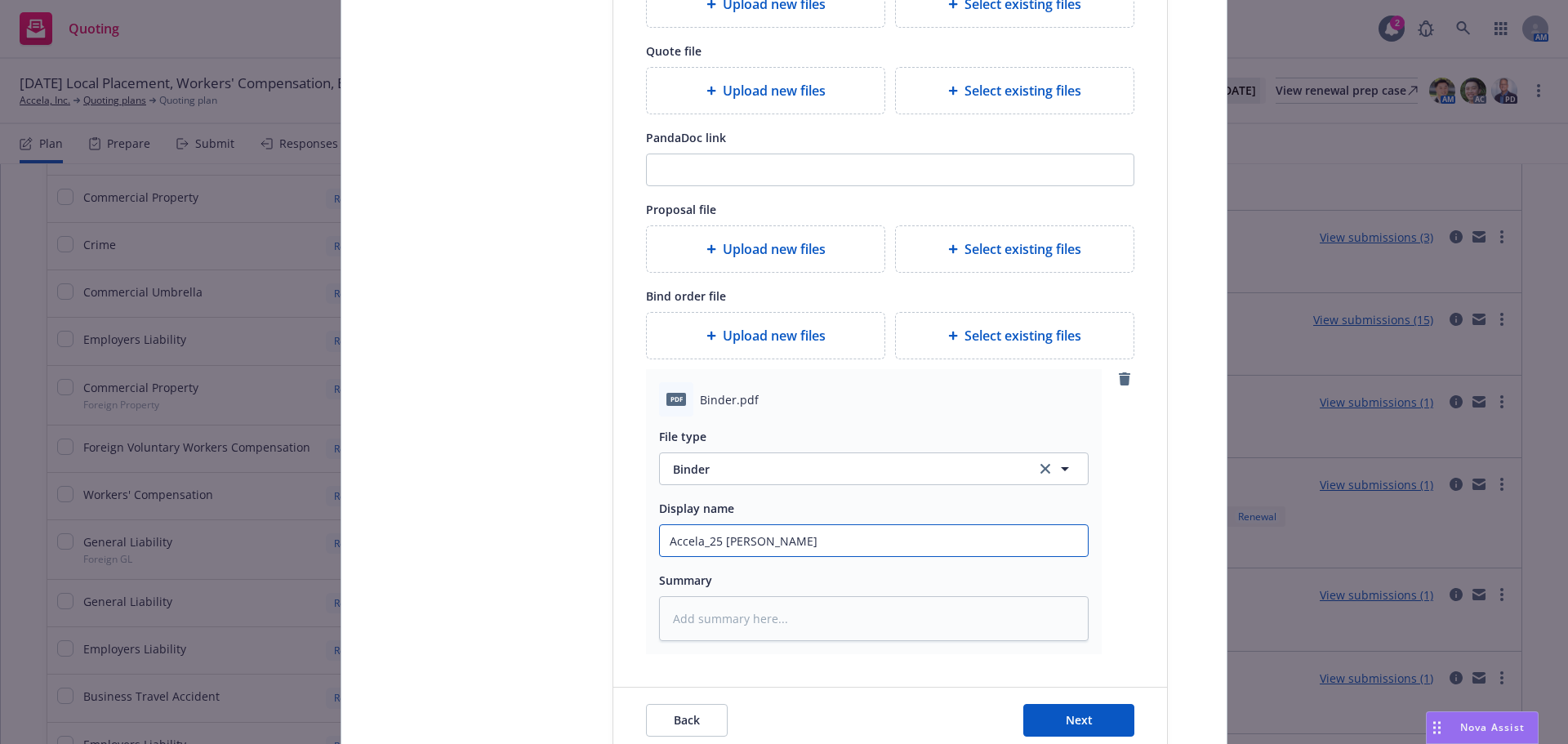
type textarea "x"
type input "Accela_25 Crime"
type textarea "x"
type input "Accela_25 Crime B"
type textarea "x"
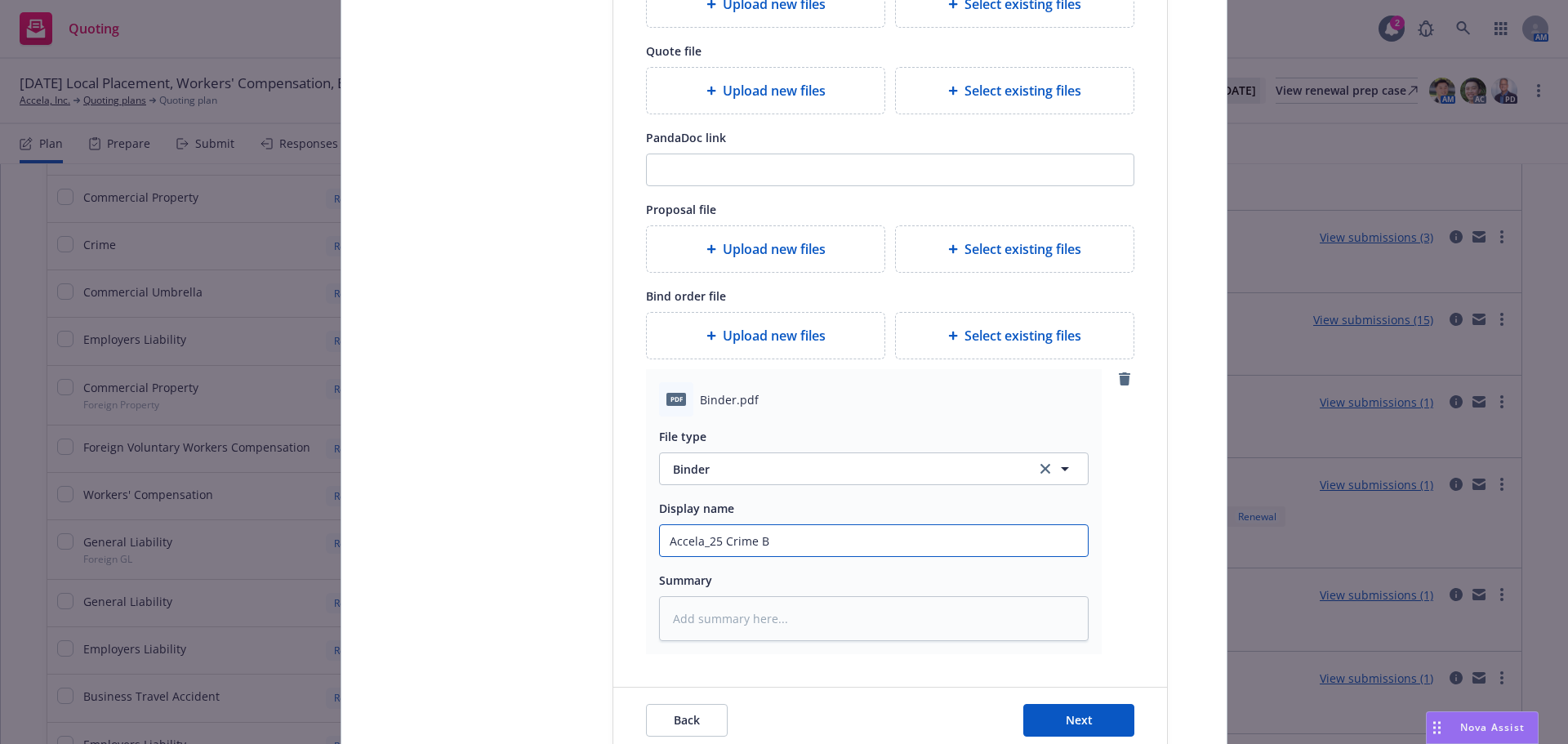
type input "Accela_25 Crime Bi"
type textarea "x"
type input "Accela_25 Crime Bind"
type textarea "x"
type input "Accela_25 Crime Binde"
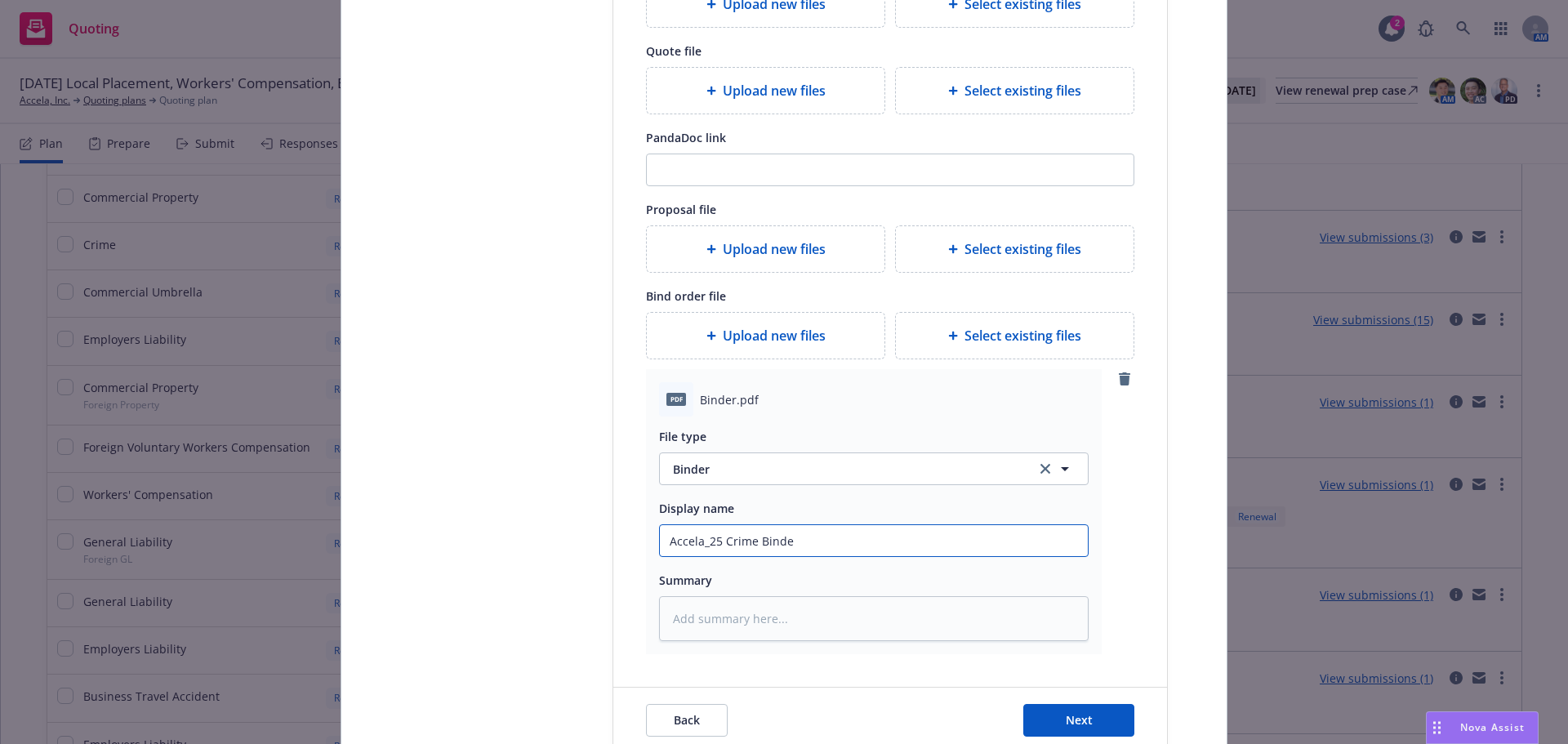
type textarea "x"
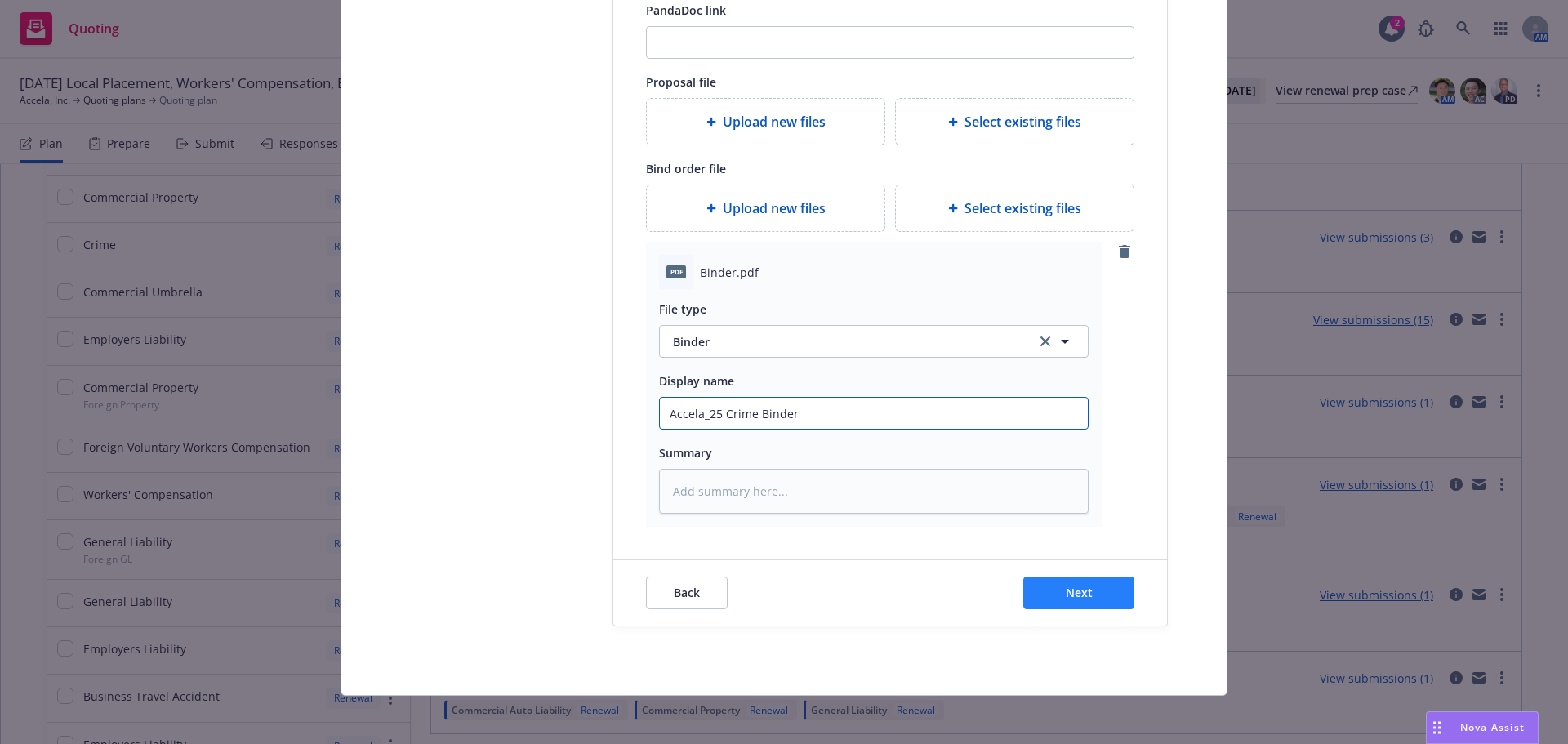
scroll to position [444, 0]
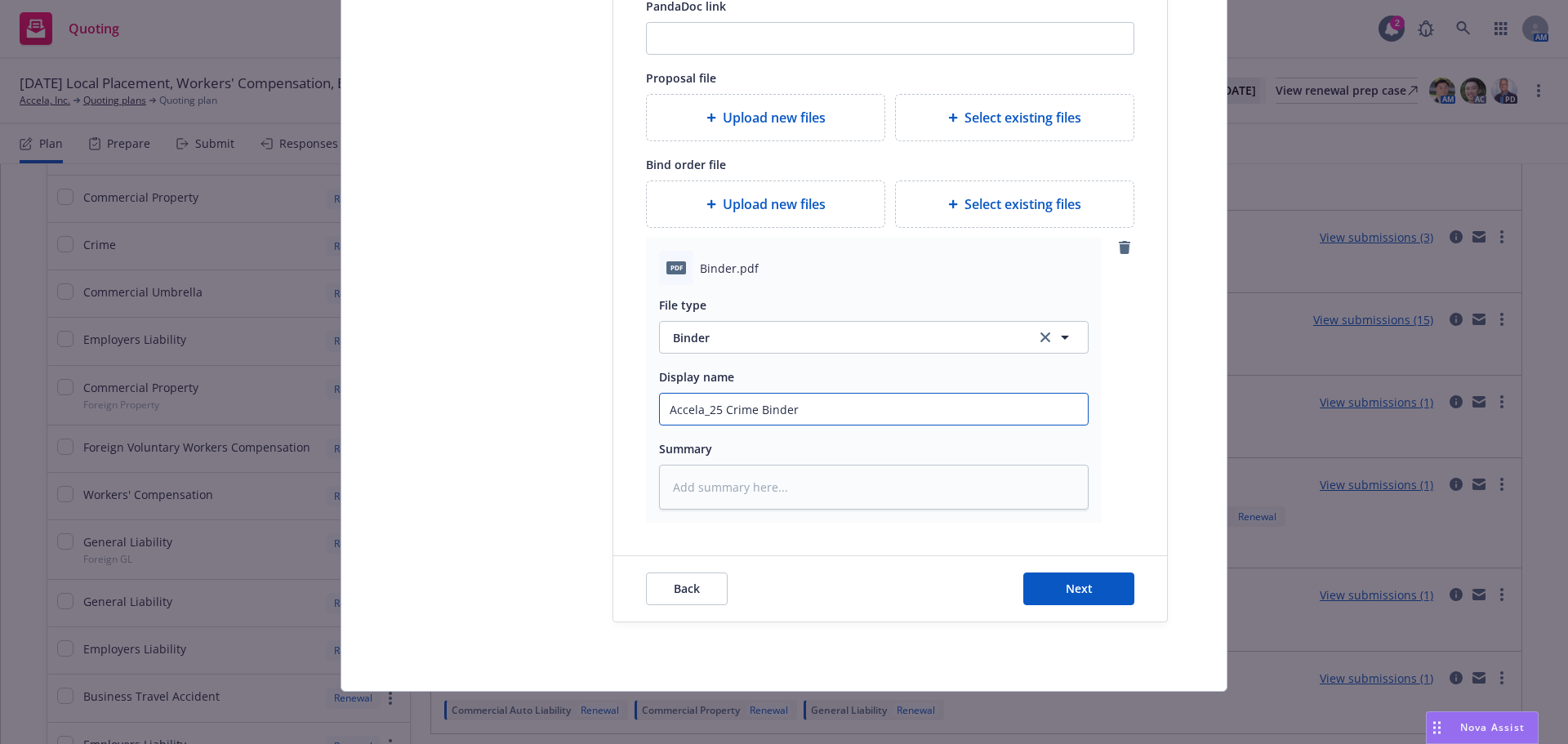
type input "Accela_25 Crime Binder"
click at [1066, 595] on span "Next" at bounding box center [1079, 588] width 27 height 15
type textarea "x"
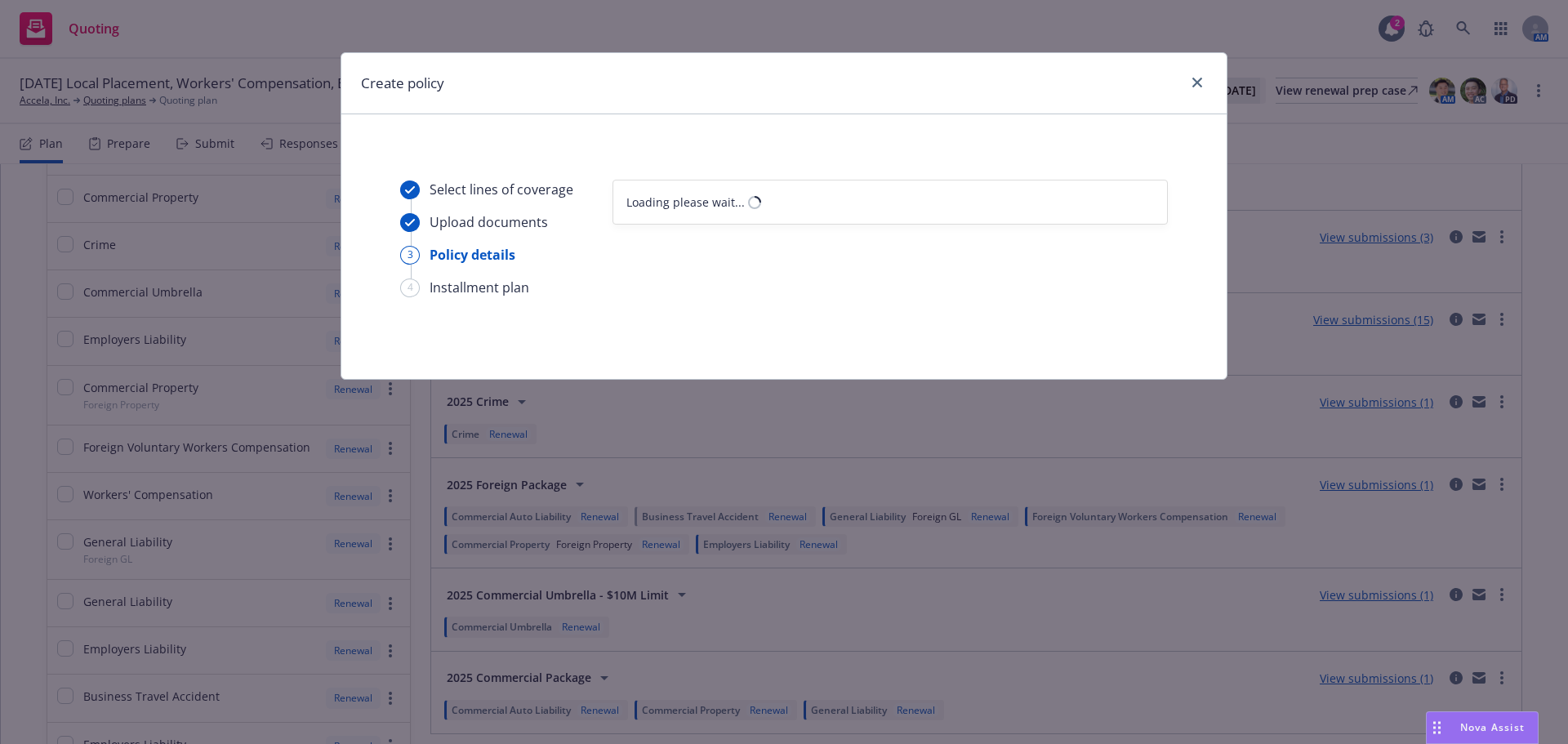
scroll to position [0, 0]
select select "12"
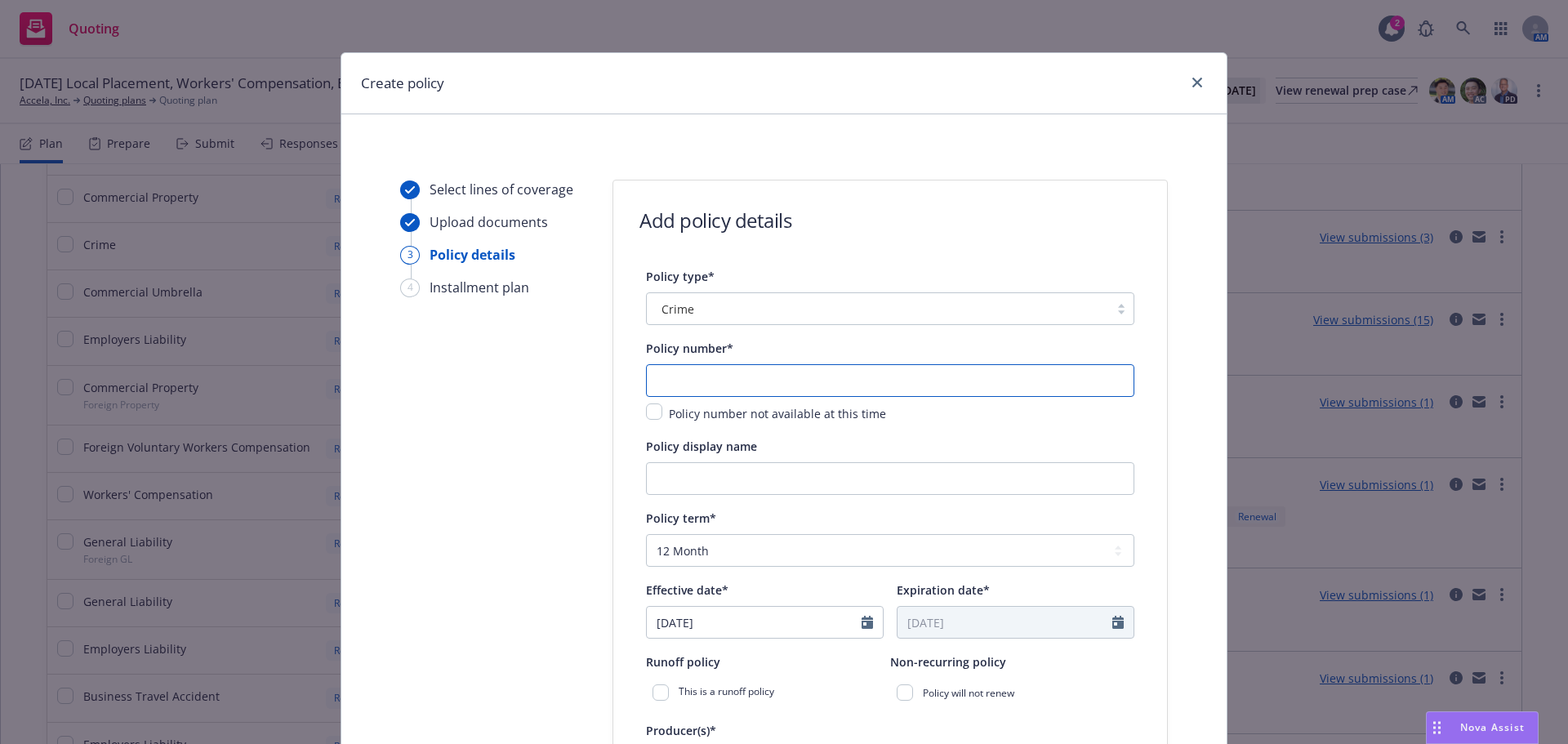
click at [683, 379] on input "text" at bounding box center [891, 381] width 489 height 32
paste input "01-284-38-40"
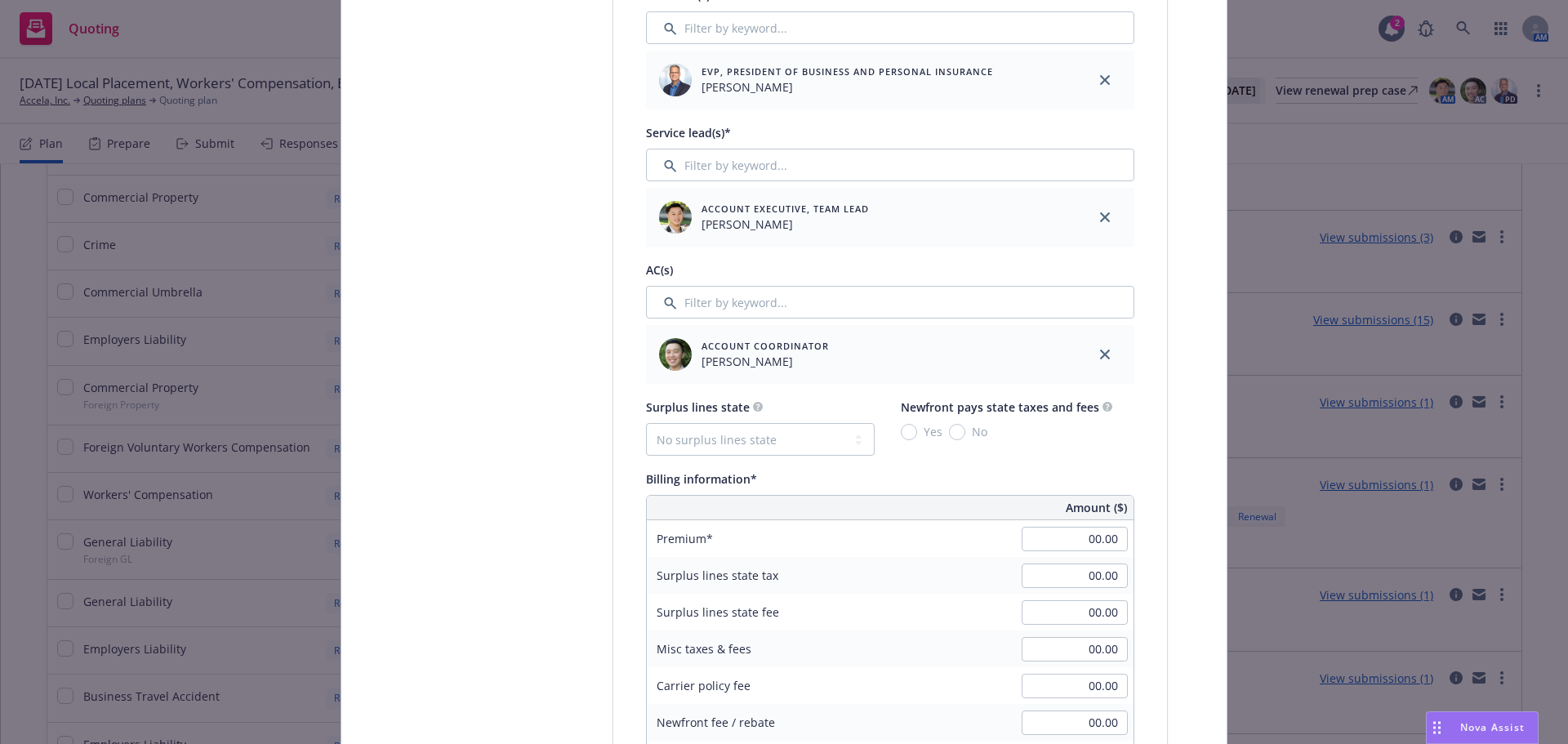
scroll to position [899, 0]
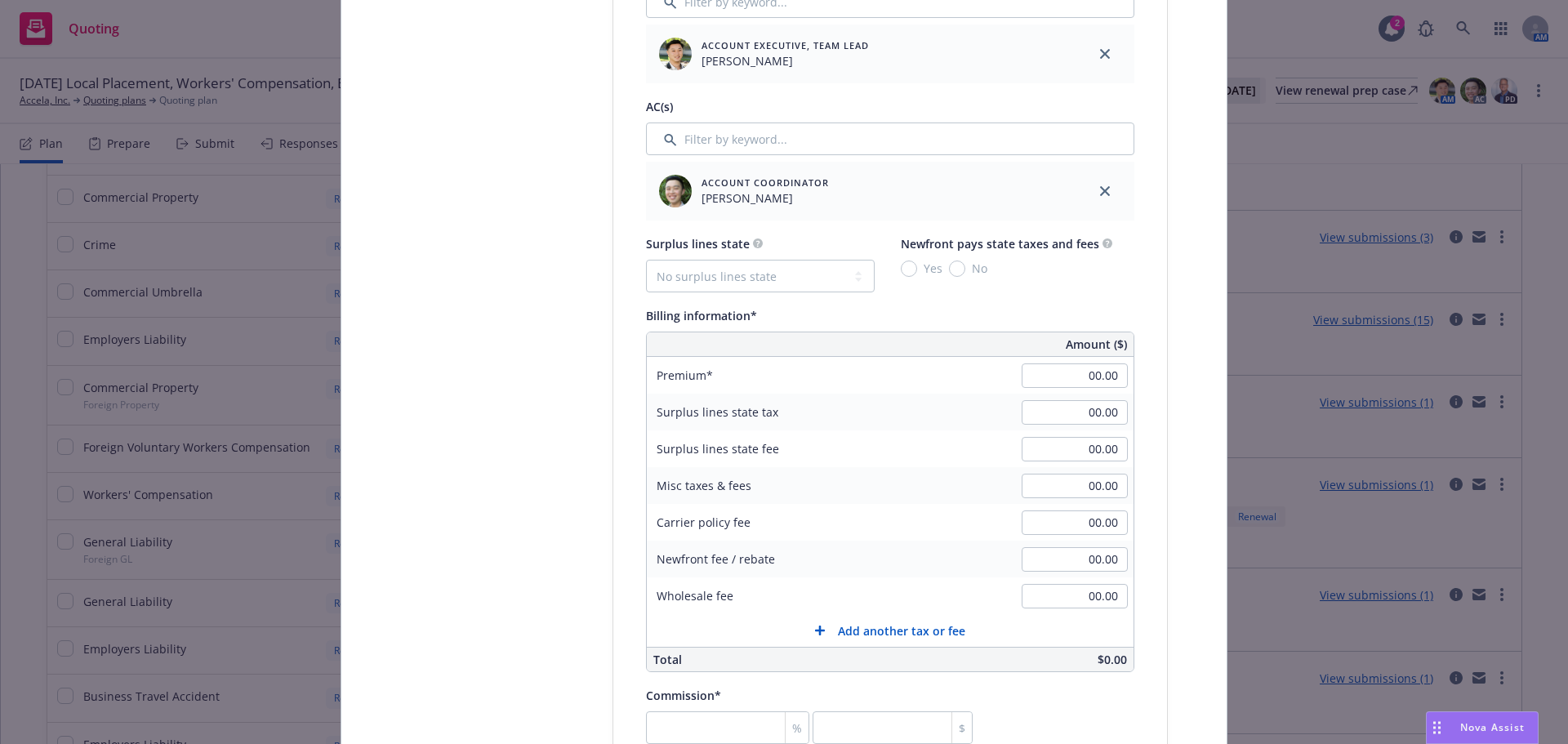
type input "01-284-38-40"
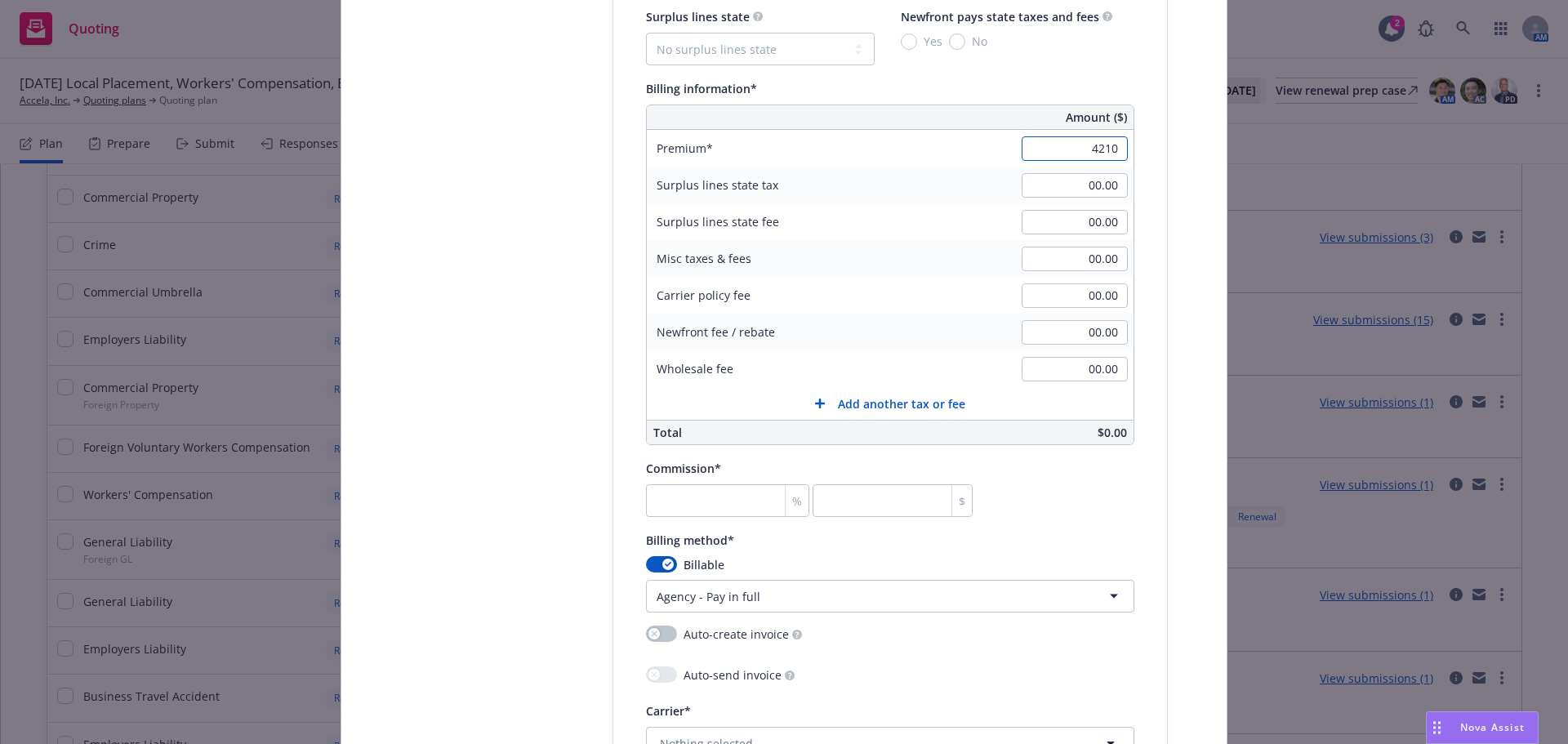
scroll to position [1144, 0]
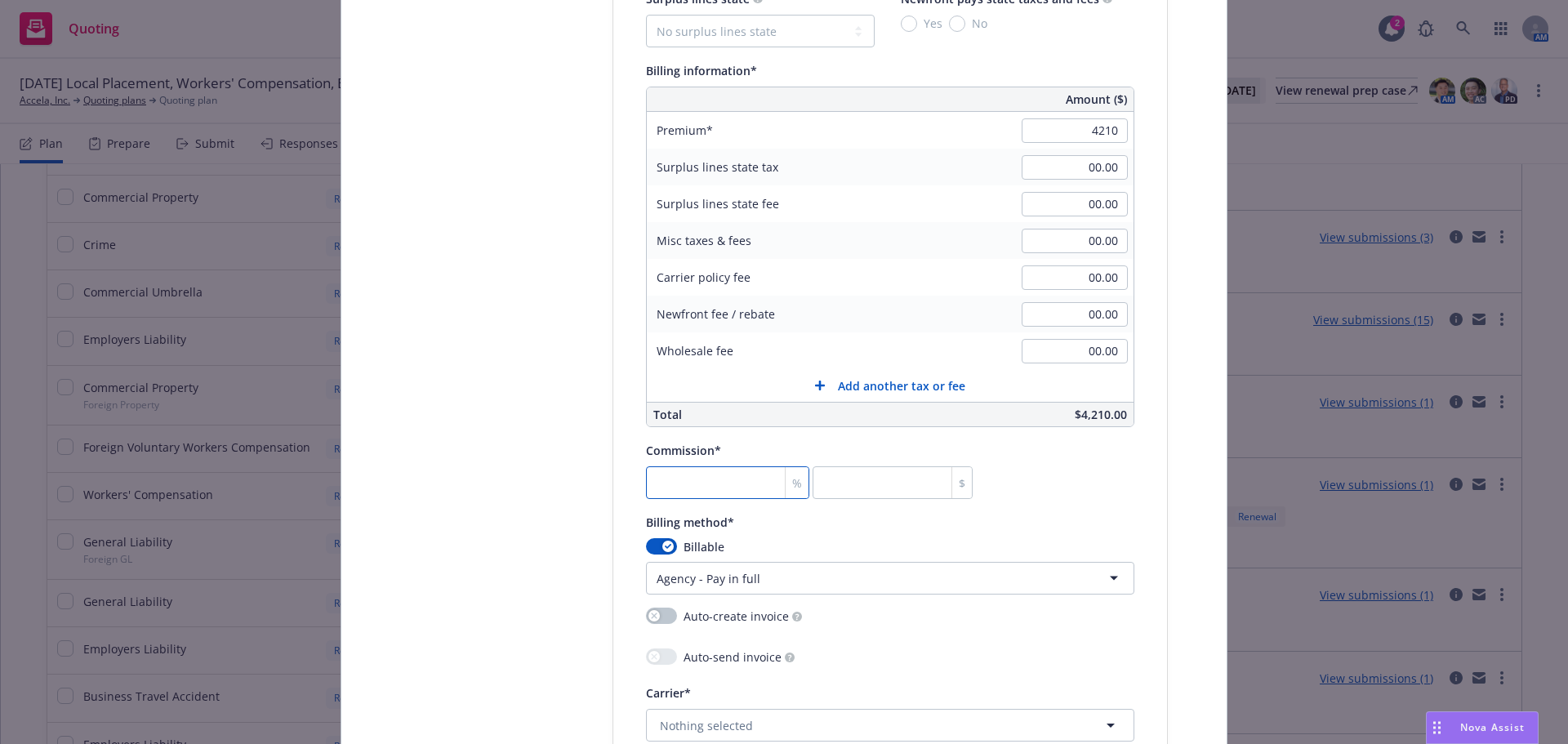
type input "4,210.00"
click at [702, 479] on input "number" at bounding box center [728, 482] width 163 height 32
type input "1"
type input "42.1"
type input "10"
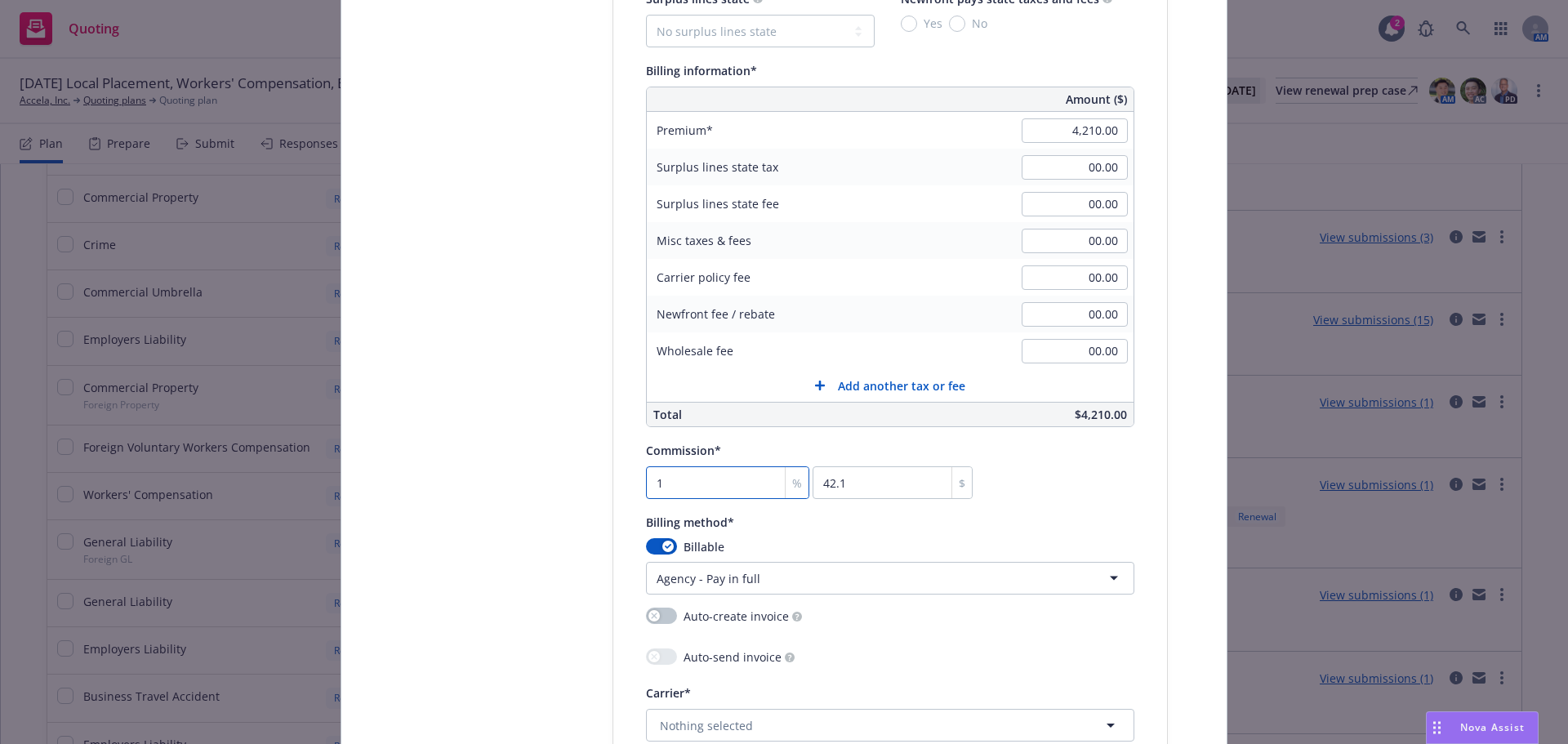
type input "421"
type input "10"
click at [478, 451] on div "Select lines of coverage Upload documents 3 Policy details 4 Installment plan" at bounding box center [490, 197] width 179 height 2323
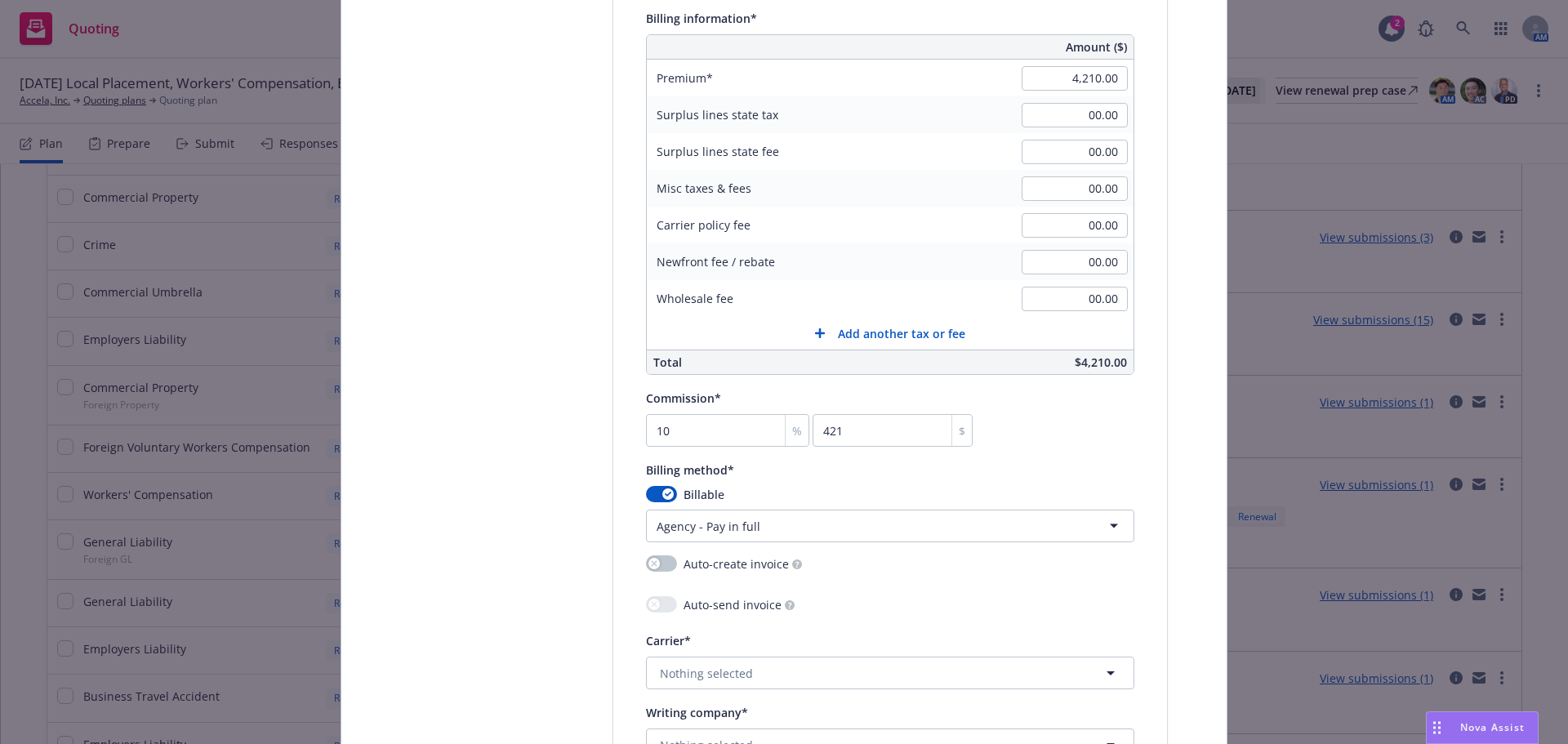
scroll to position [1226, 0]
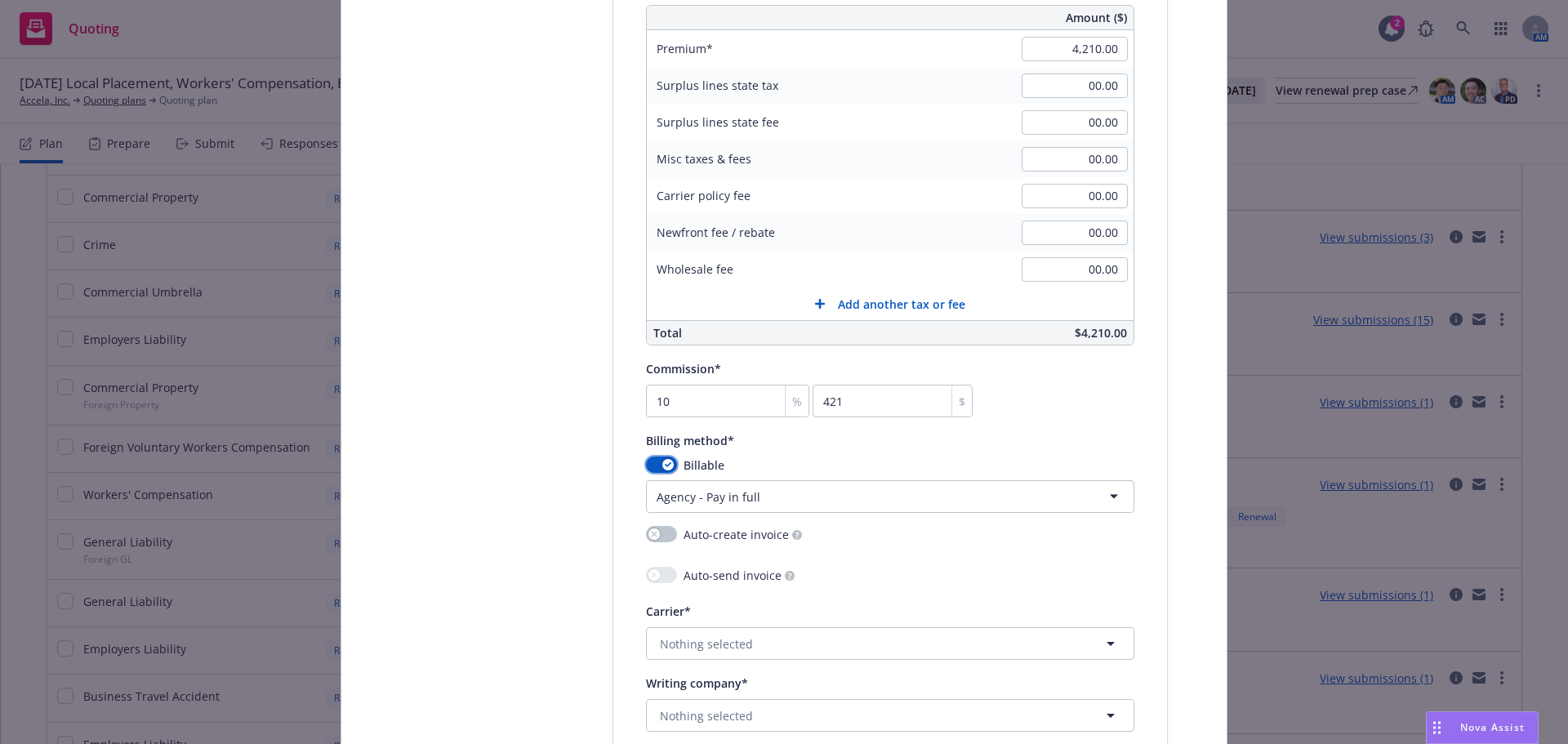
click at [665, 464] on icon "button" at bounding box center [667, 464] width 6 height 5
click at [662, 464] on button "button" at bounding box center [662, 464] width 31 height 16
click at [734, 491] on html "Quoting 2 AM 09/01/25 Local Placement, Workers' Compensation, E&O with Cyber, C…" at bounding box center [784, 372] width 1568 height 744
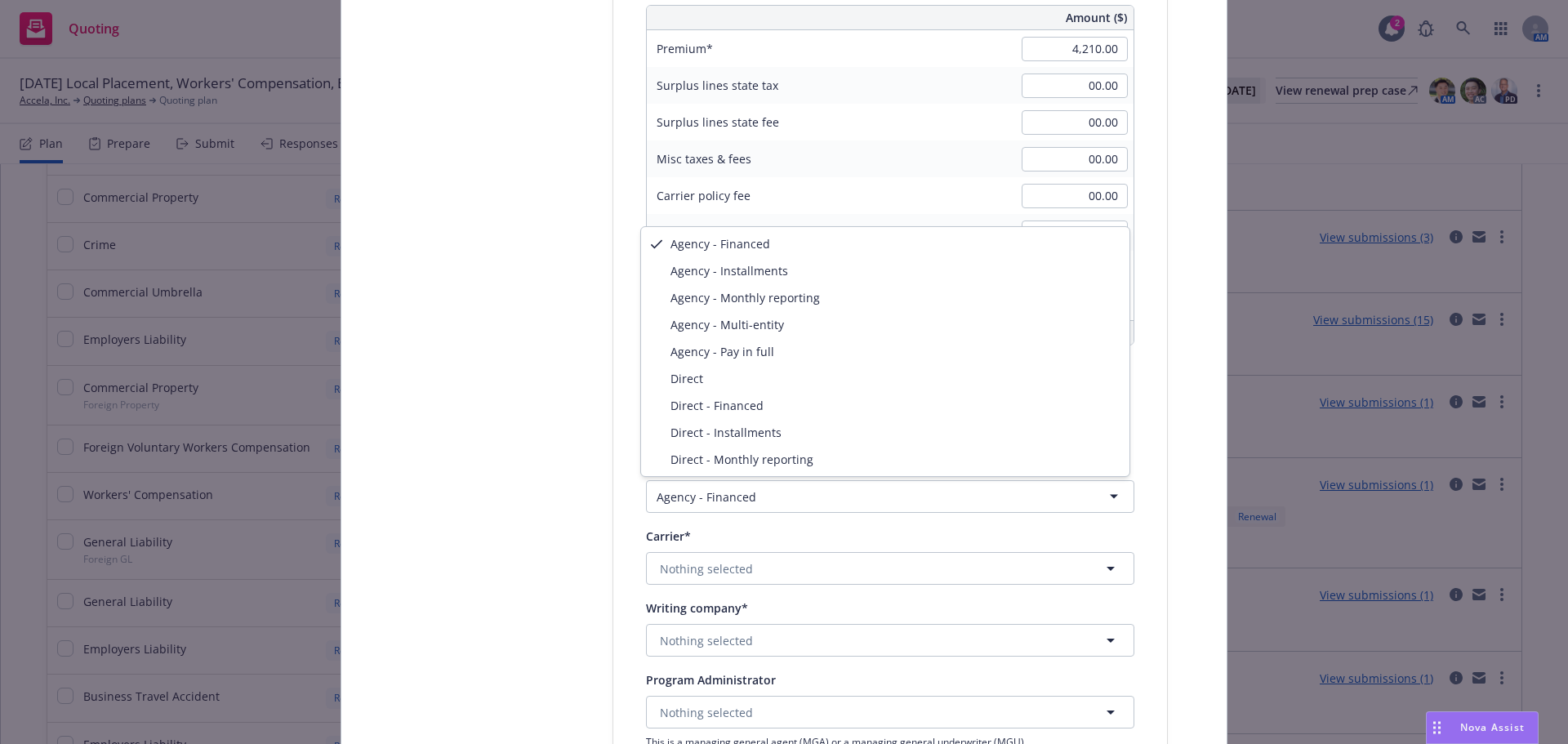
select select "AGENCY_PAY_IN_FULL"
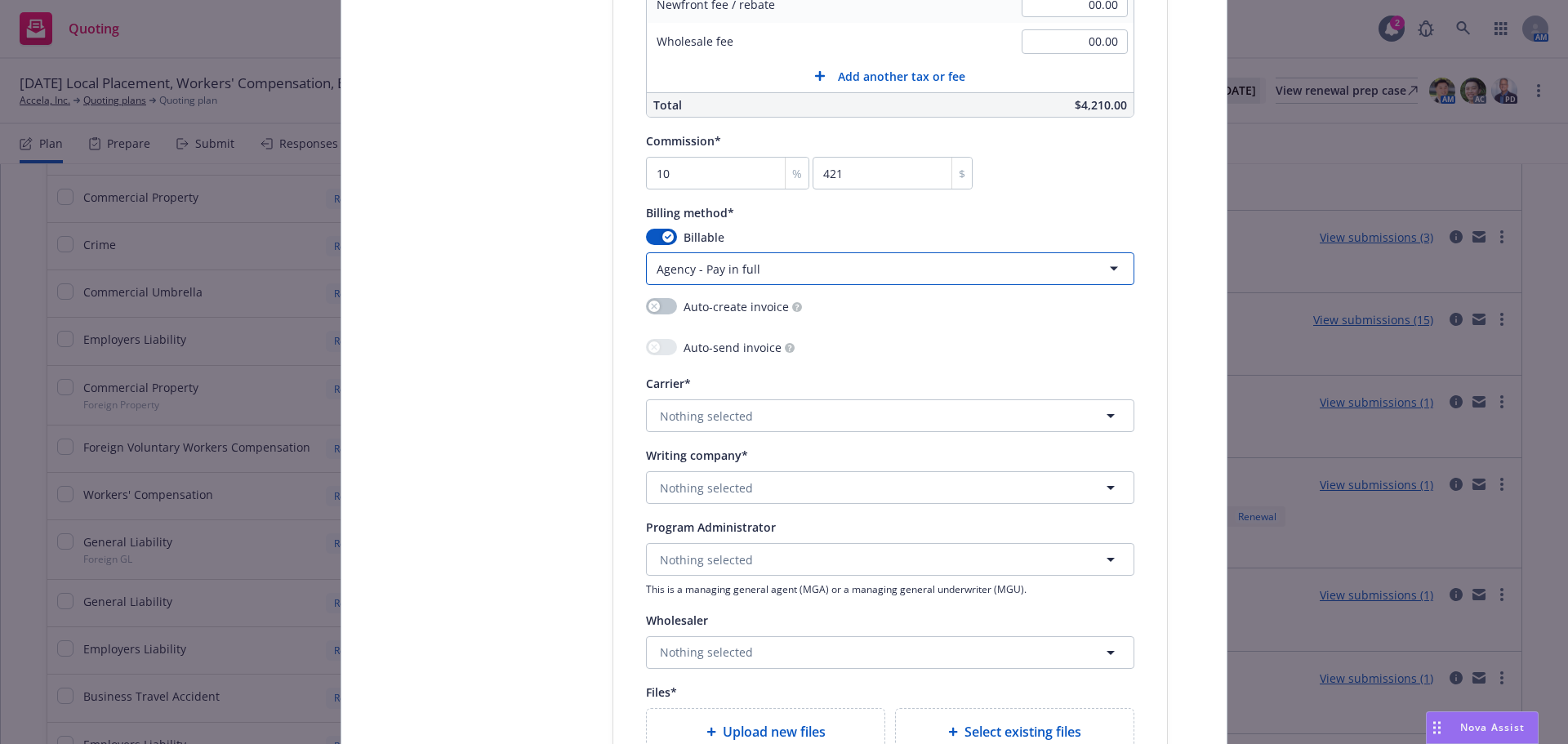
scroll to position [1471, 0]
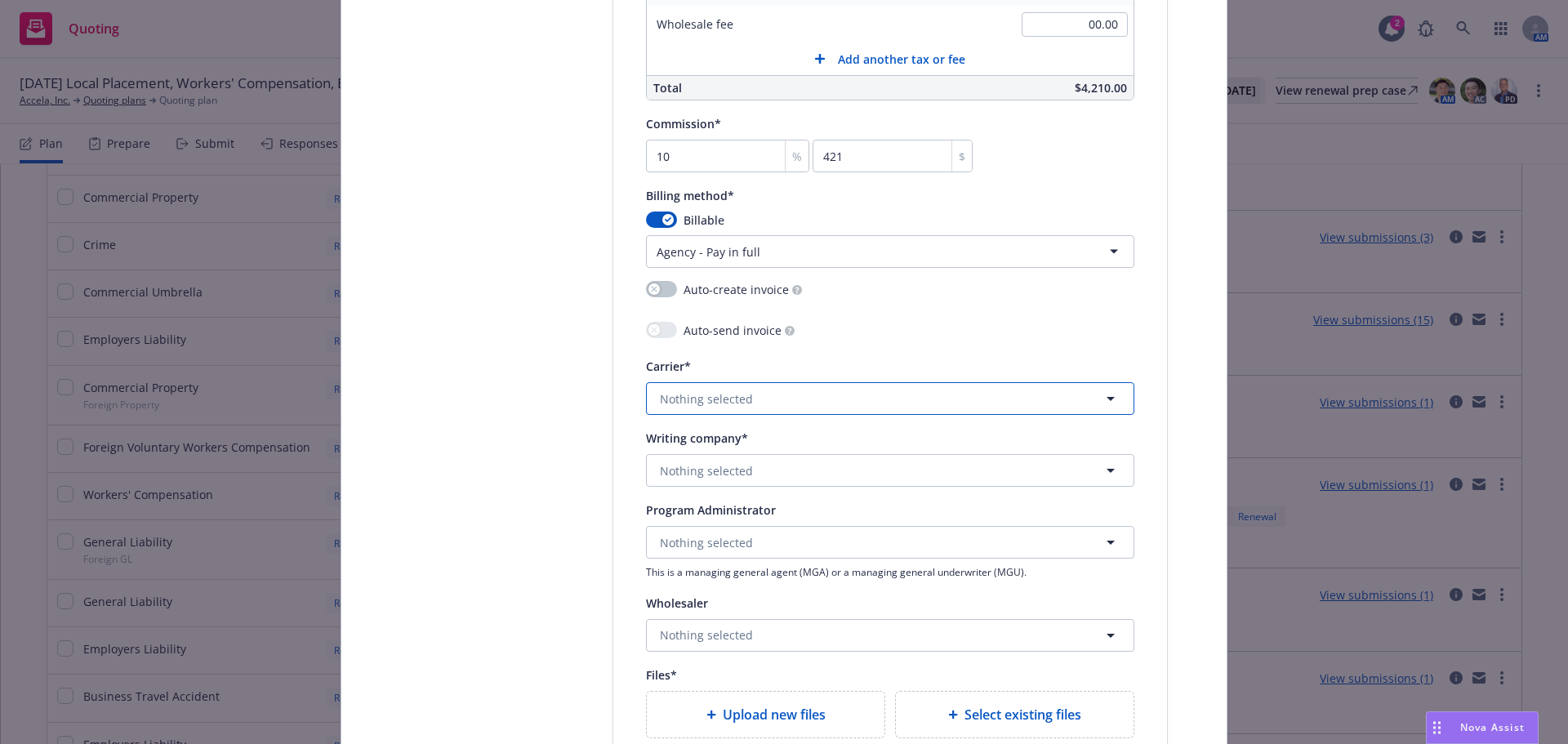
click at [720, 404] on span "Nothing selected" at bounding box center [706, 399] width 93 height 17
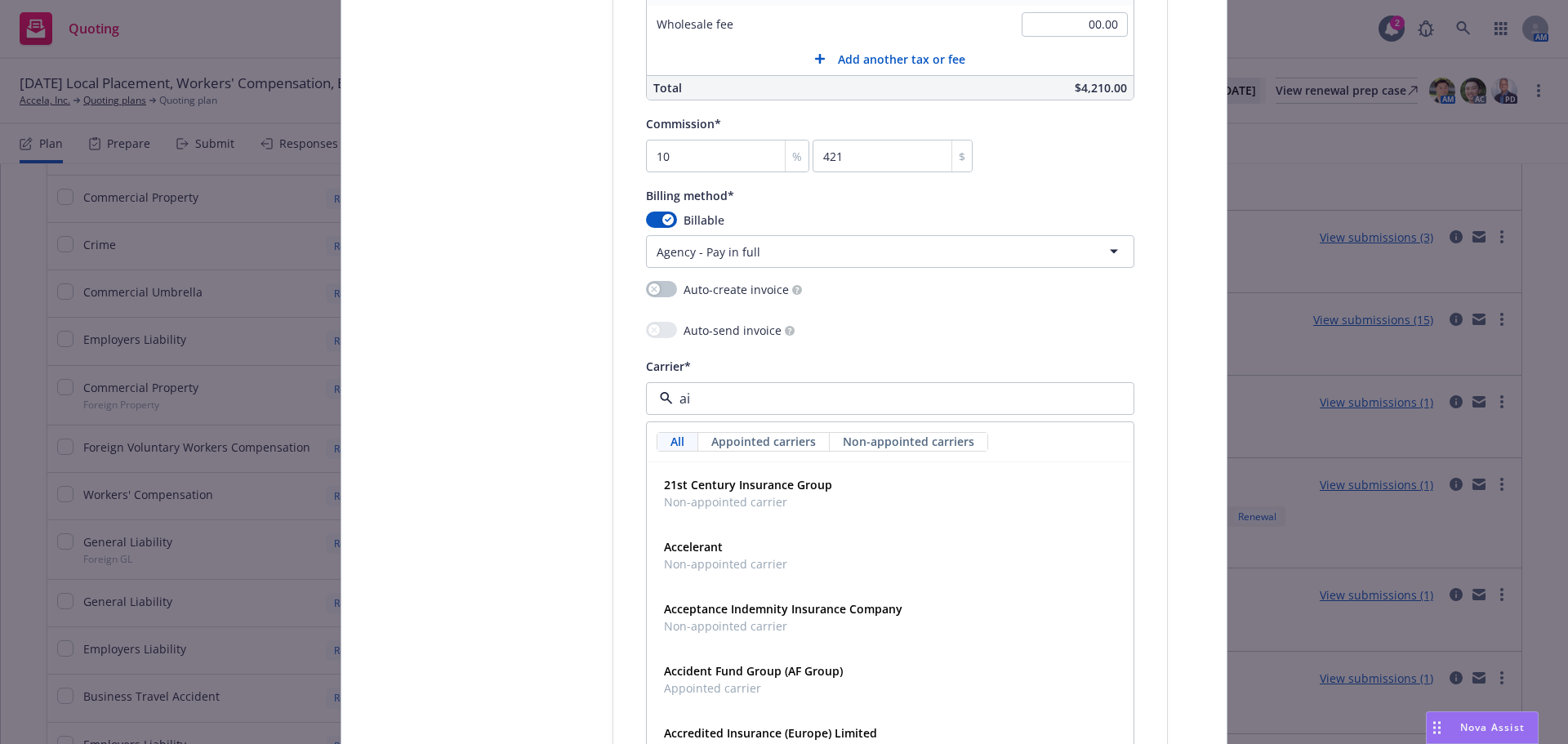
type input "aig"
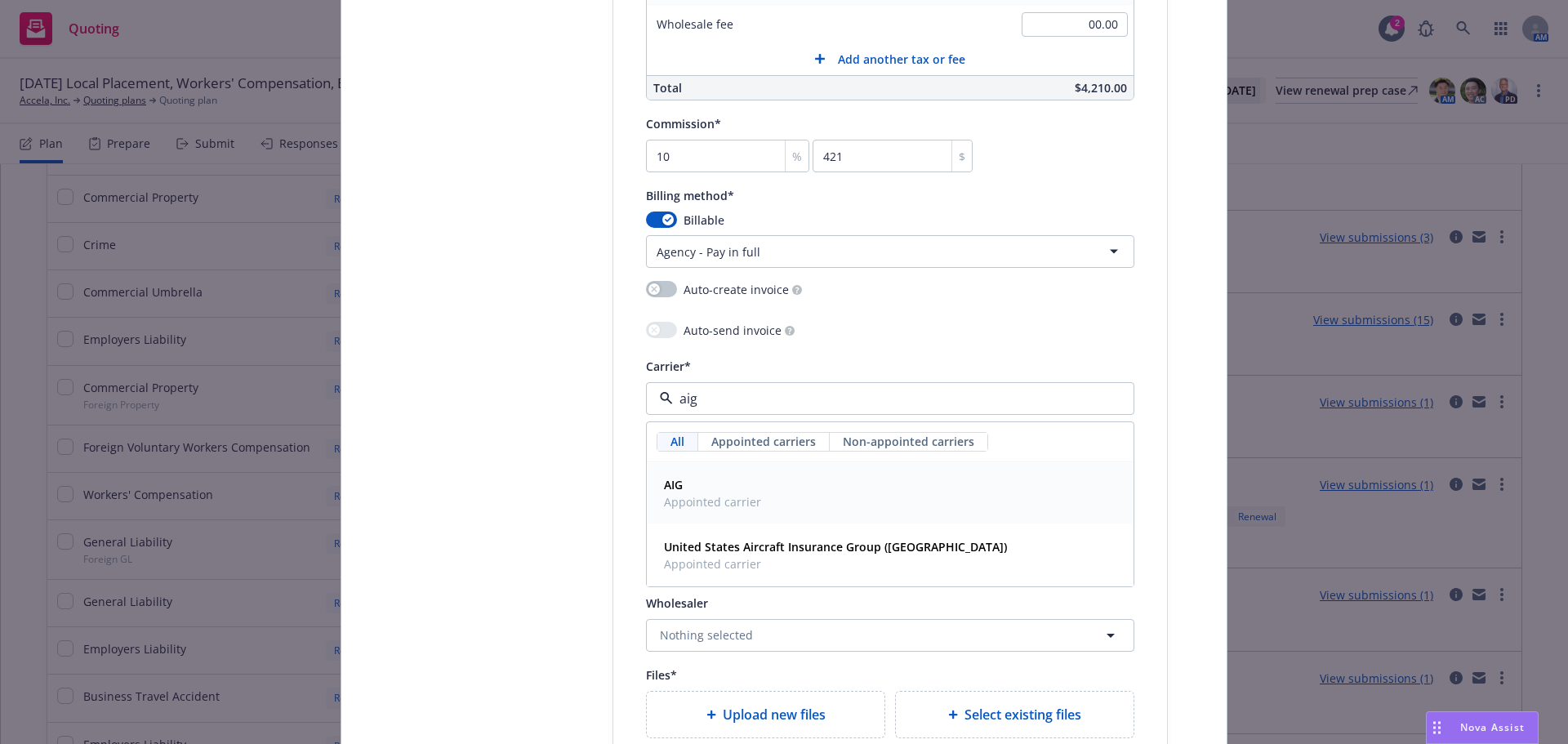
click at [717, 494] on span "Appointed carrier" at bounding box center [713, 501] width 97 height 17
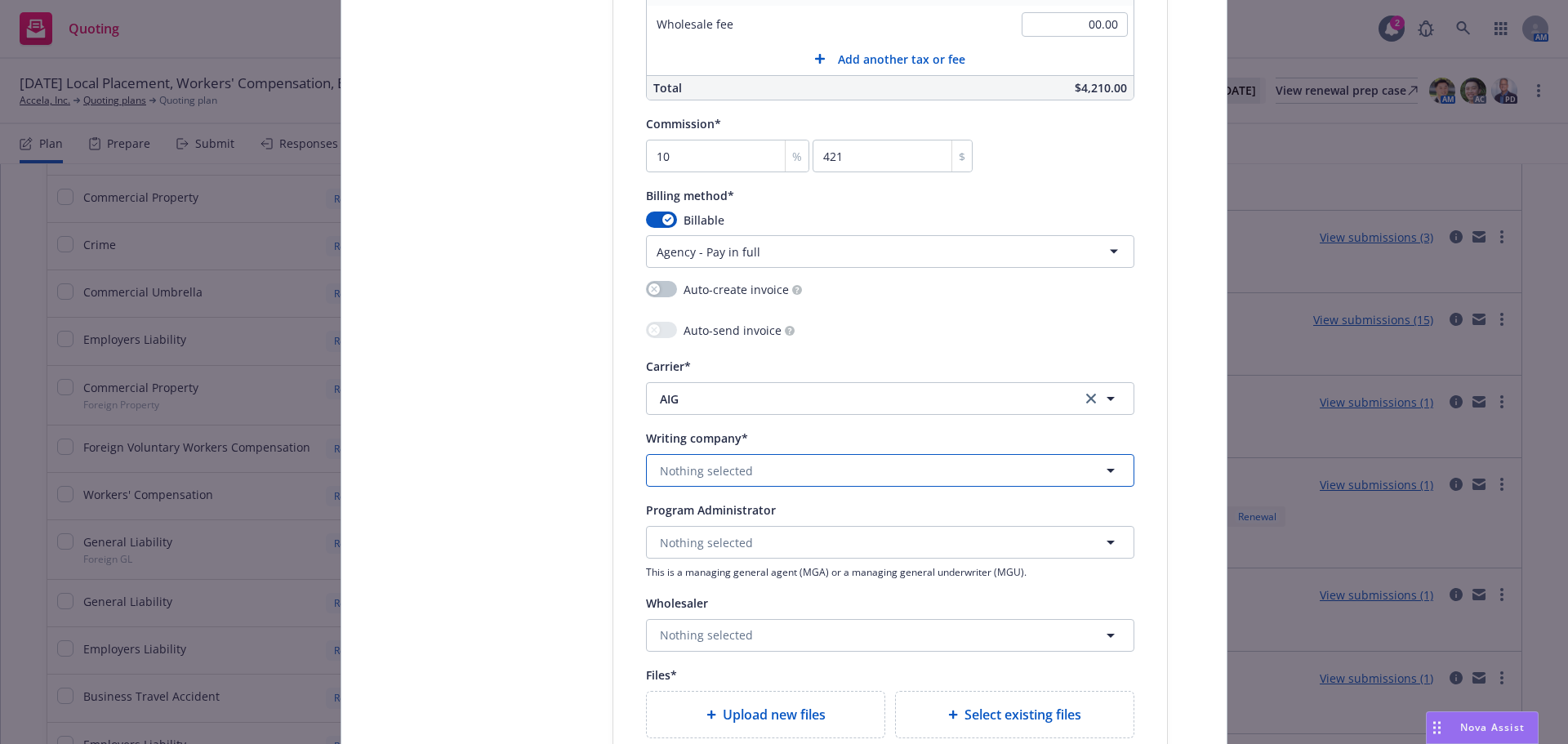
click at [708, 473] on span "Nothing selected" at bounding box center [706, 471] width 93 height 17
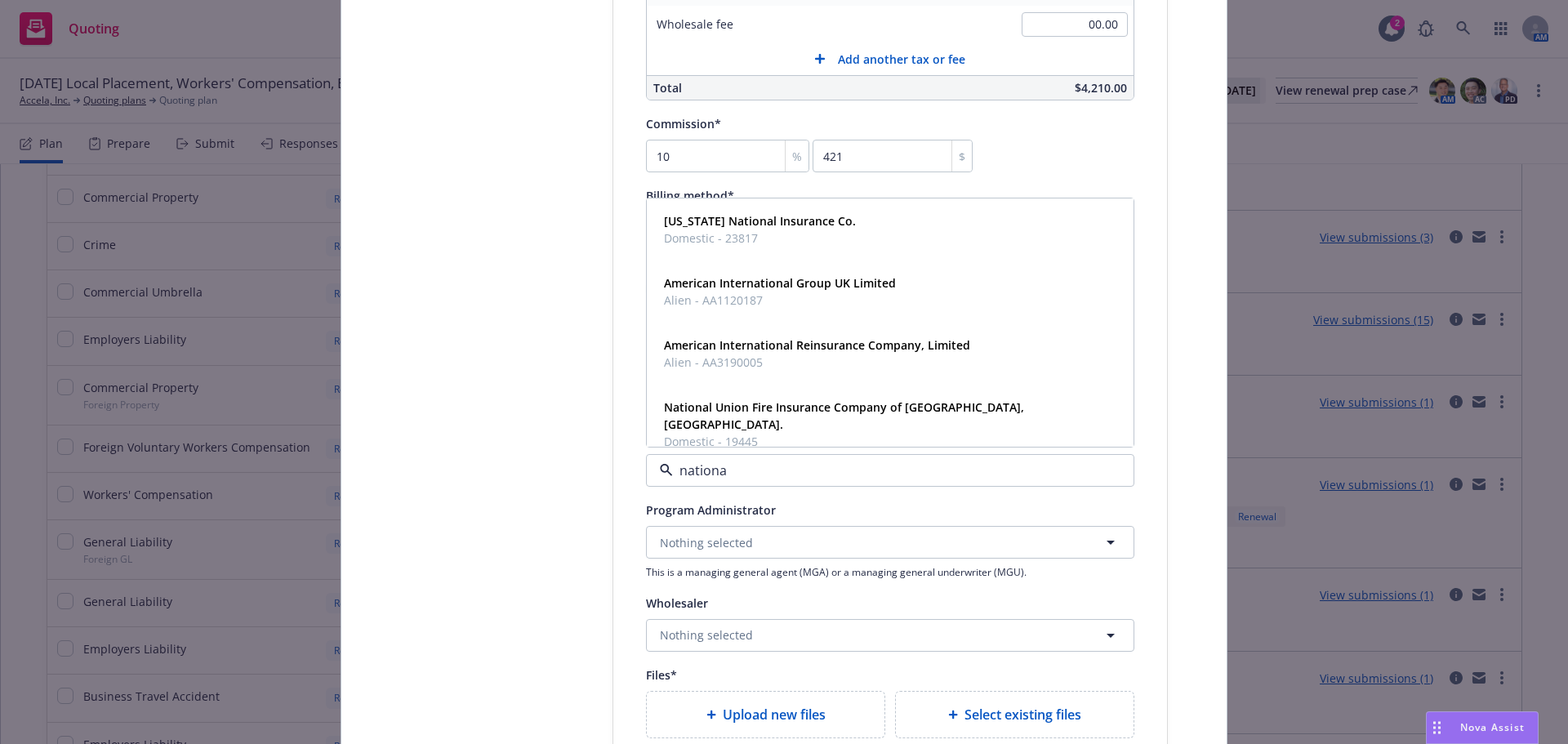
type input "national"
click at [750, 433] on span "Domestic - 19445" at bounding box center [889, 441] width 449 height 17
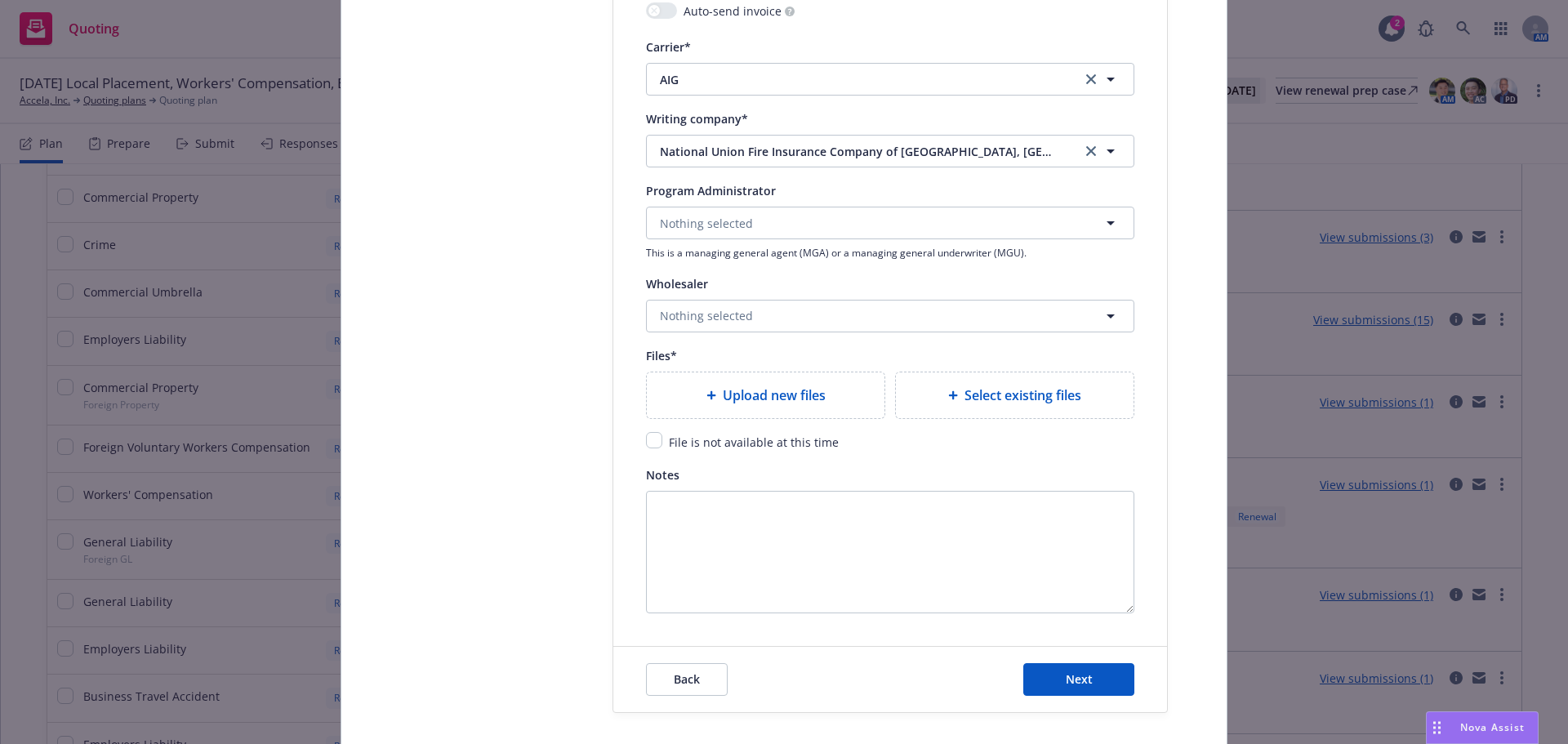
scroll to position [1797, 0]
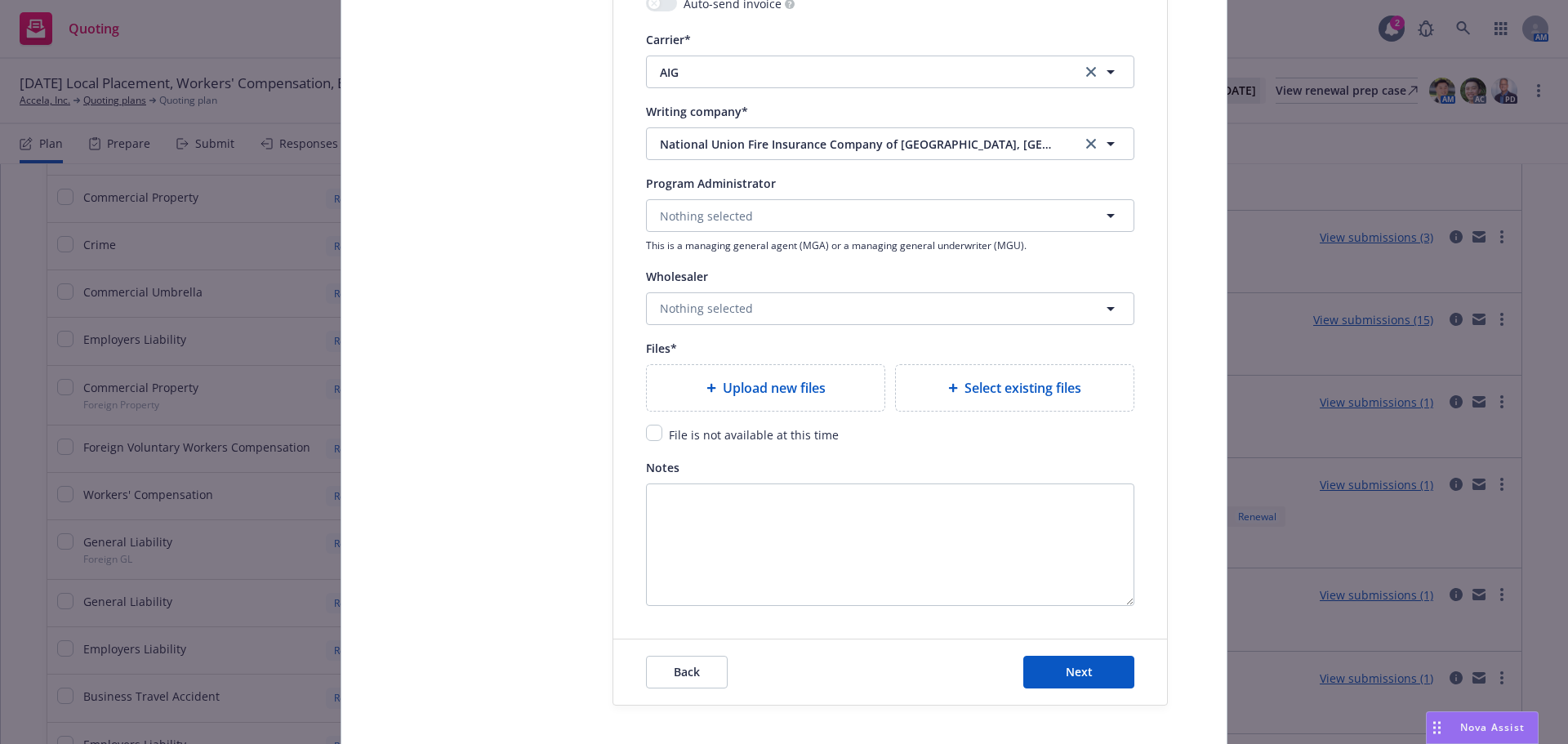
type textarea "x"
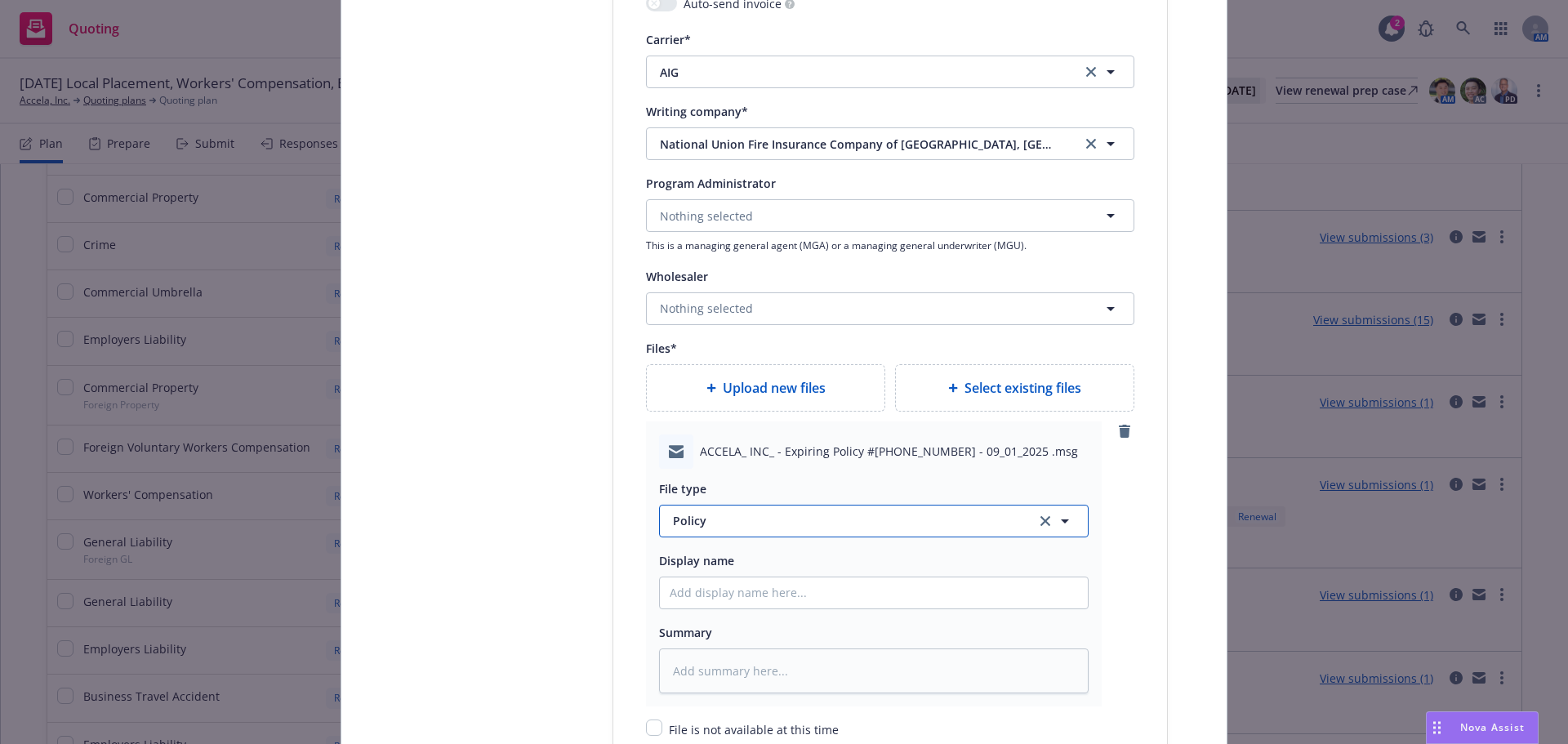
click at [746, 527] on span "Policy" at bounding box center [845, 520] width 344 height 17
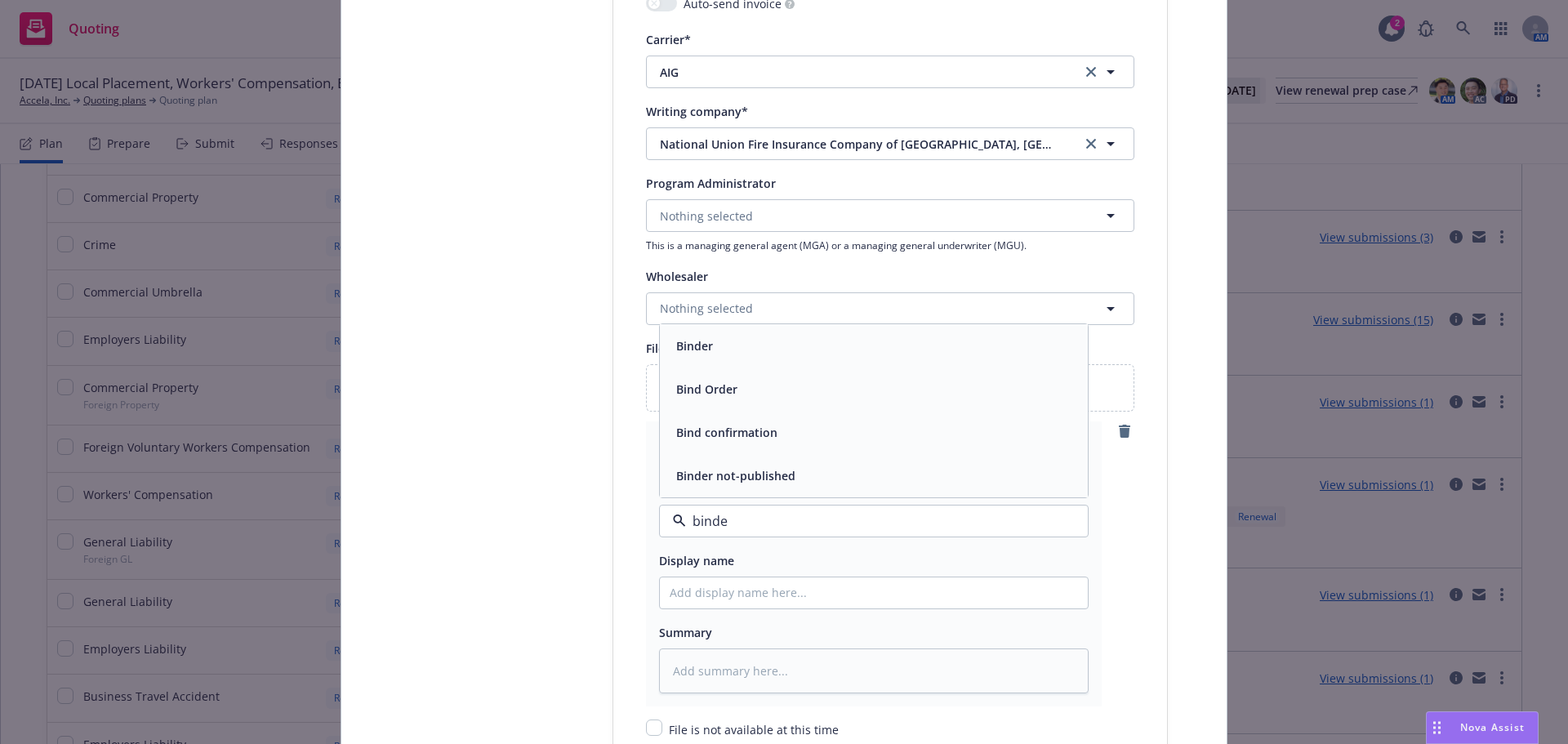
type input "binder"
click at [780, 442] on div "Binder" at bounding box center [874, 433] width 408 height 23
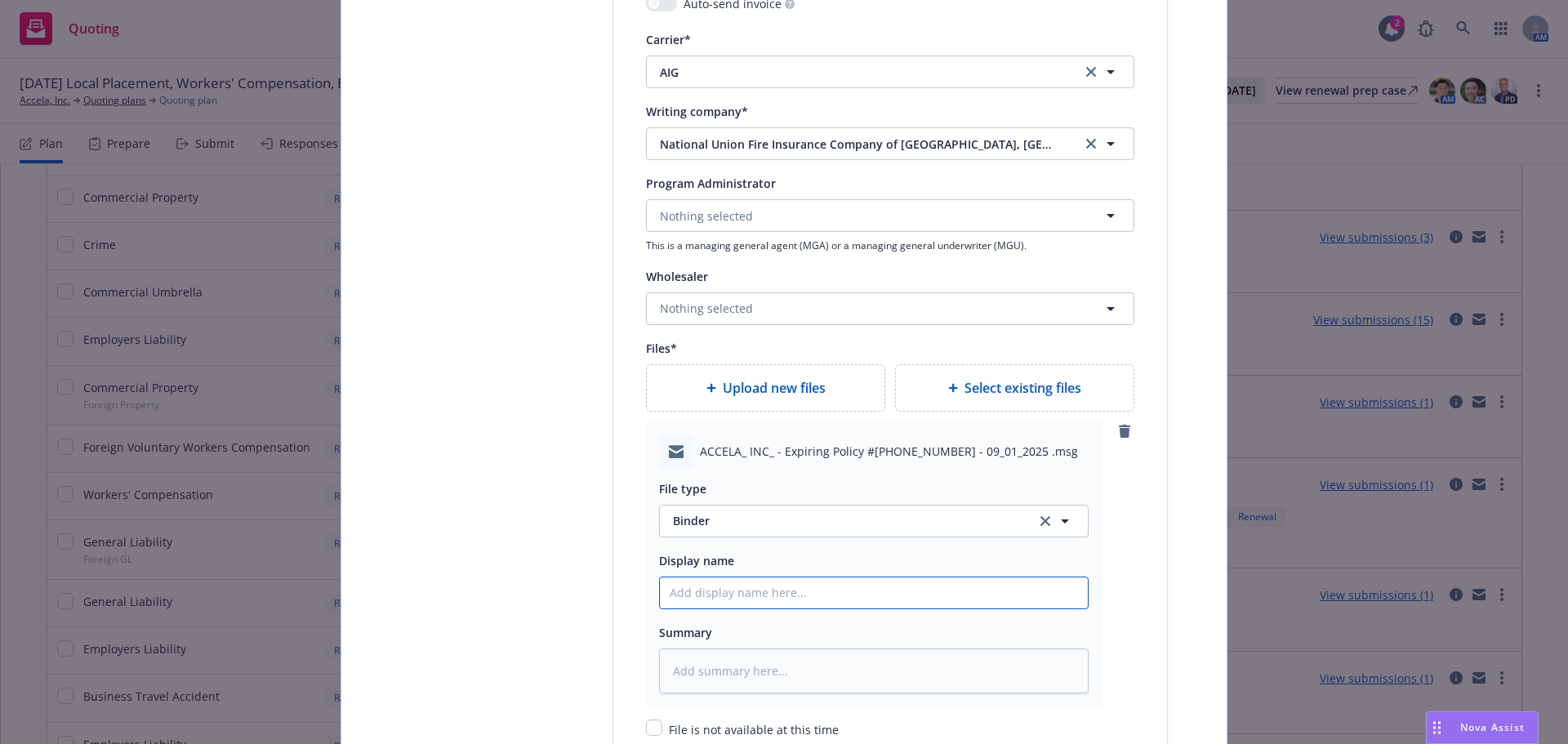
click at [712, 596] on input "Policy display name" at bounding box center [874, 593] width 428 height 31
type textarea "x"
type input "A"
type textarea "x"
type input "AI"
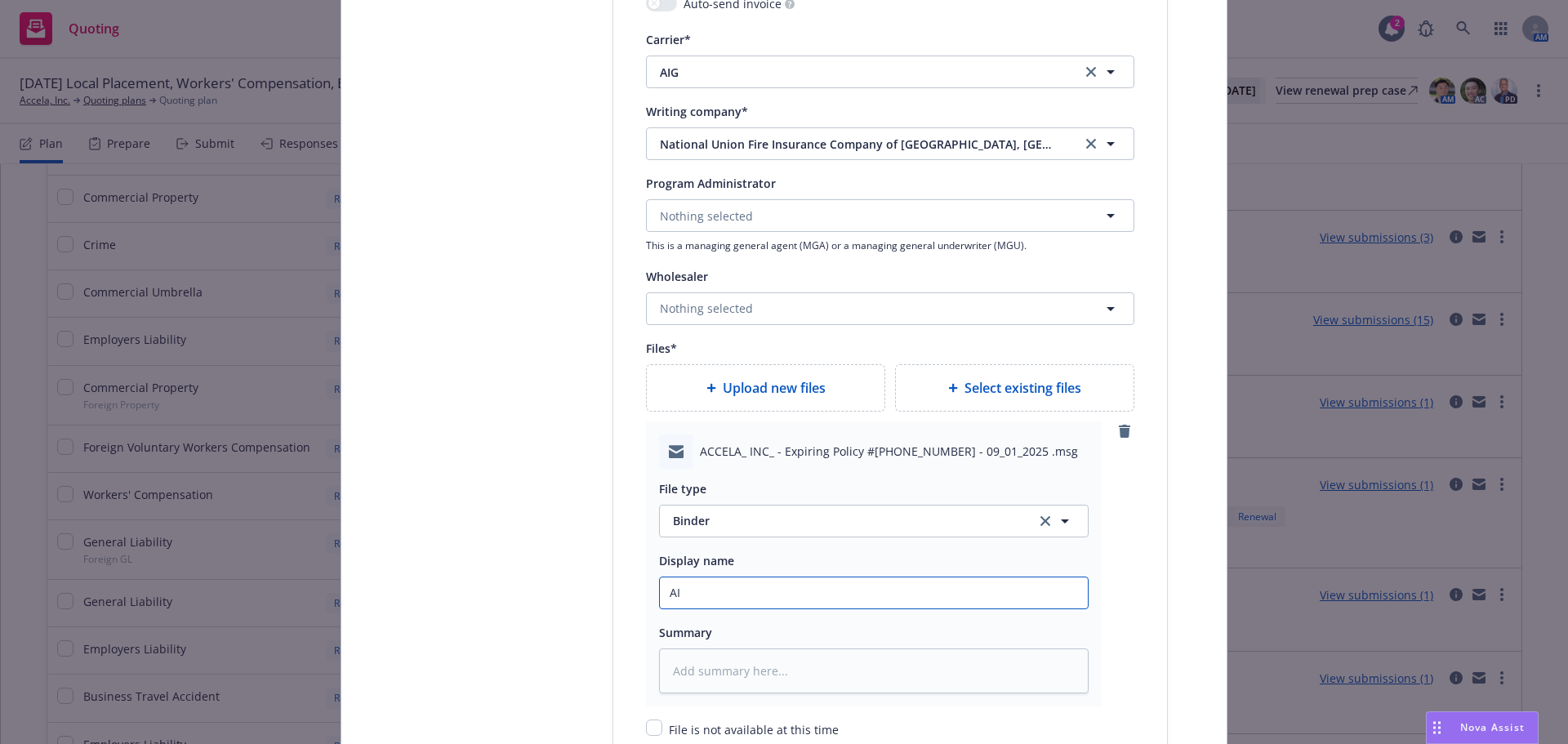
type textarea "x"
type input "AIG"
type textarea "x"
type input "AIG"
type textarea "x"
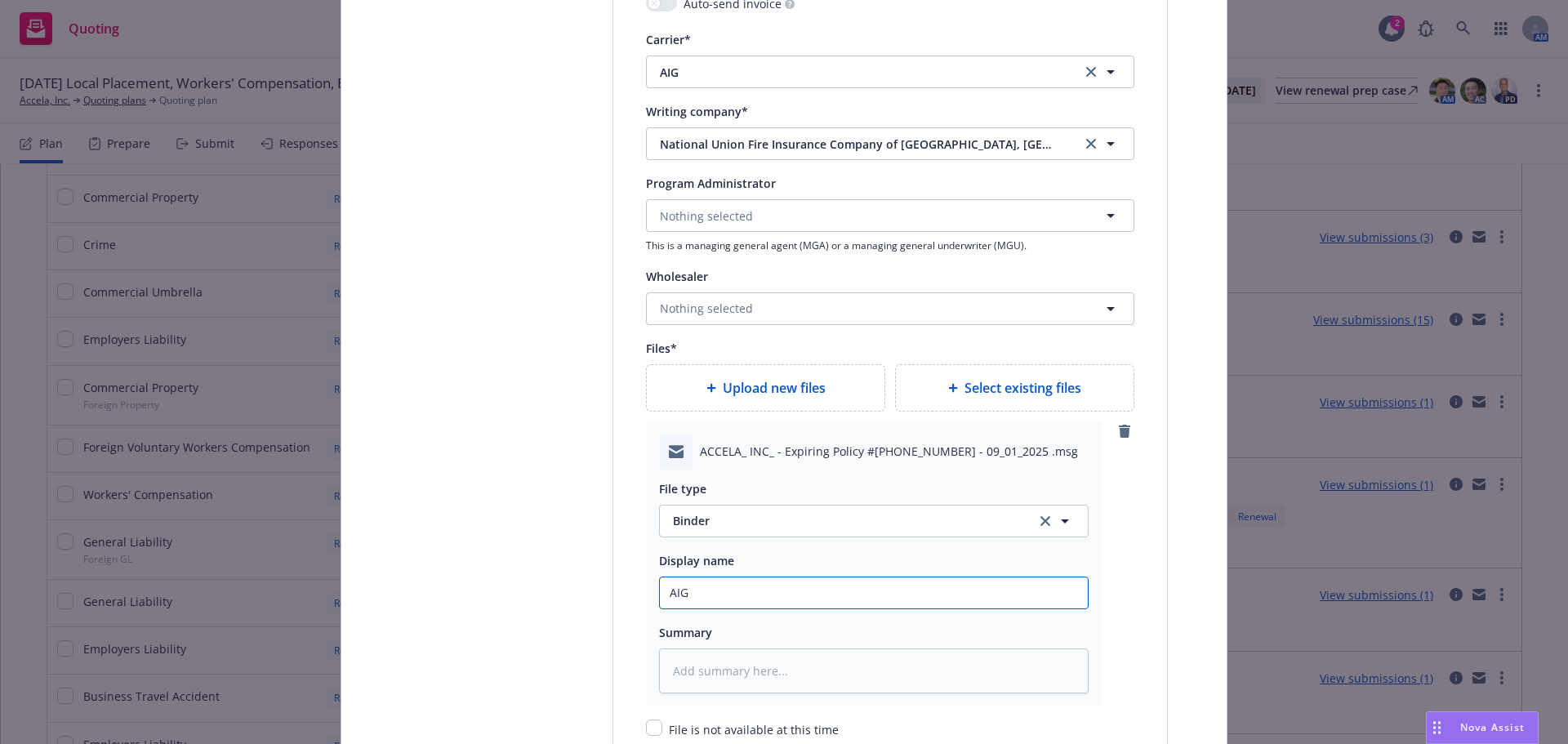
type input "AIG D"
type textarea "x"
type input "AIG Del"
type textarea "x"
type input "AIG Deli"
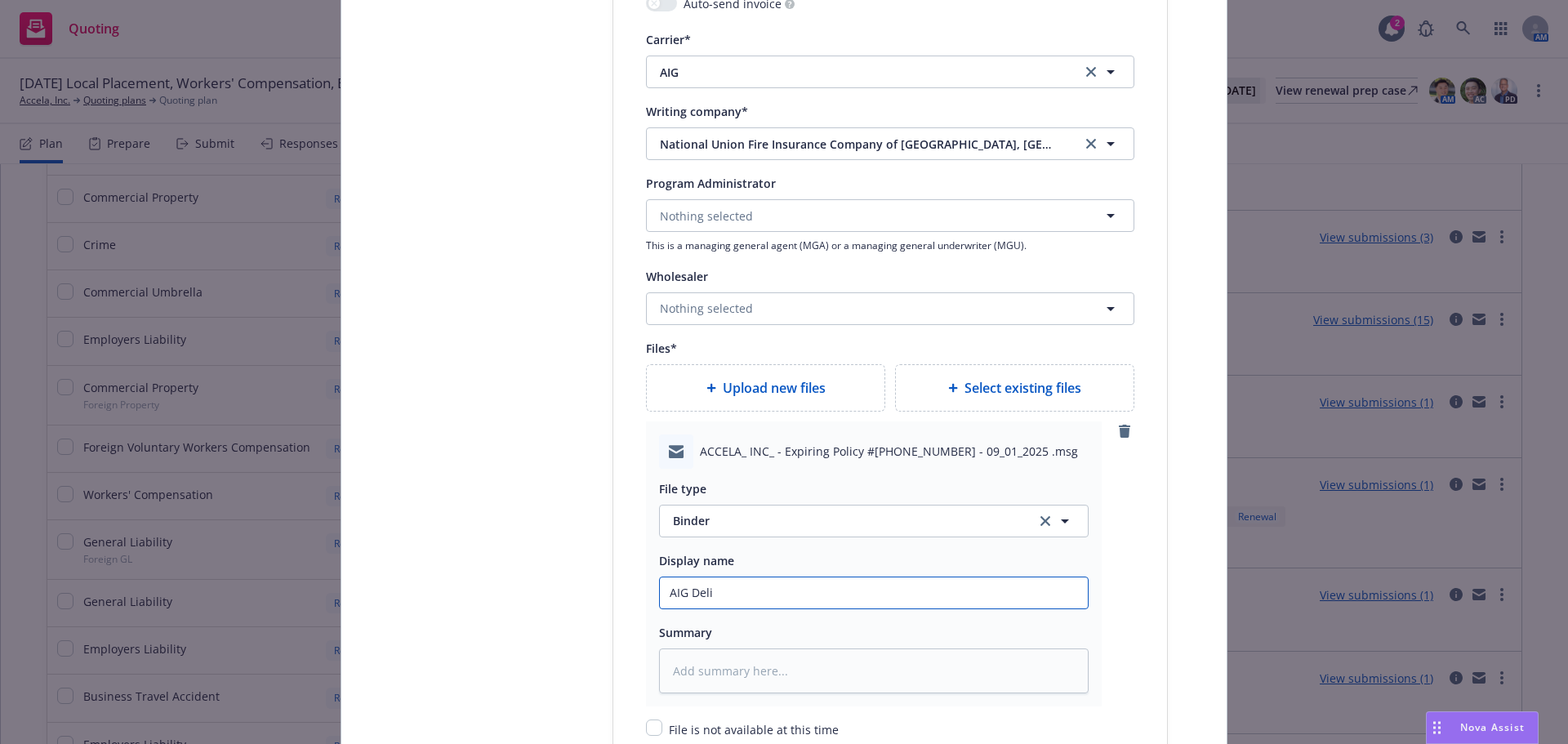
type textarea "x"
type input "AIG Deliv"
type textarea "x"
type input "AIG Delive"
type textarea "x"
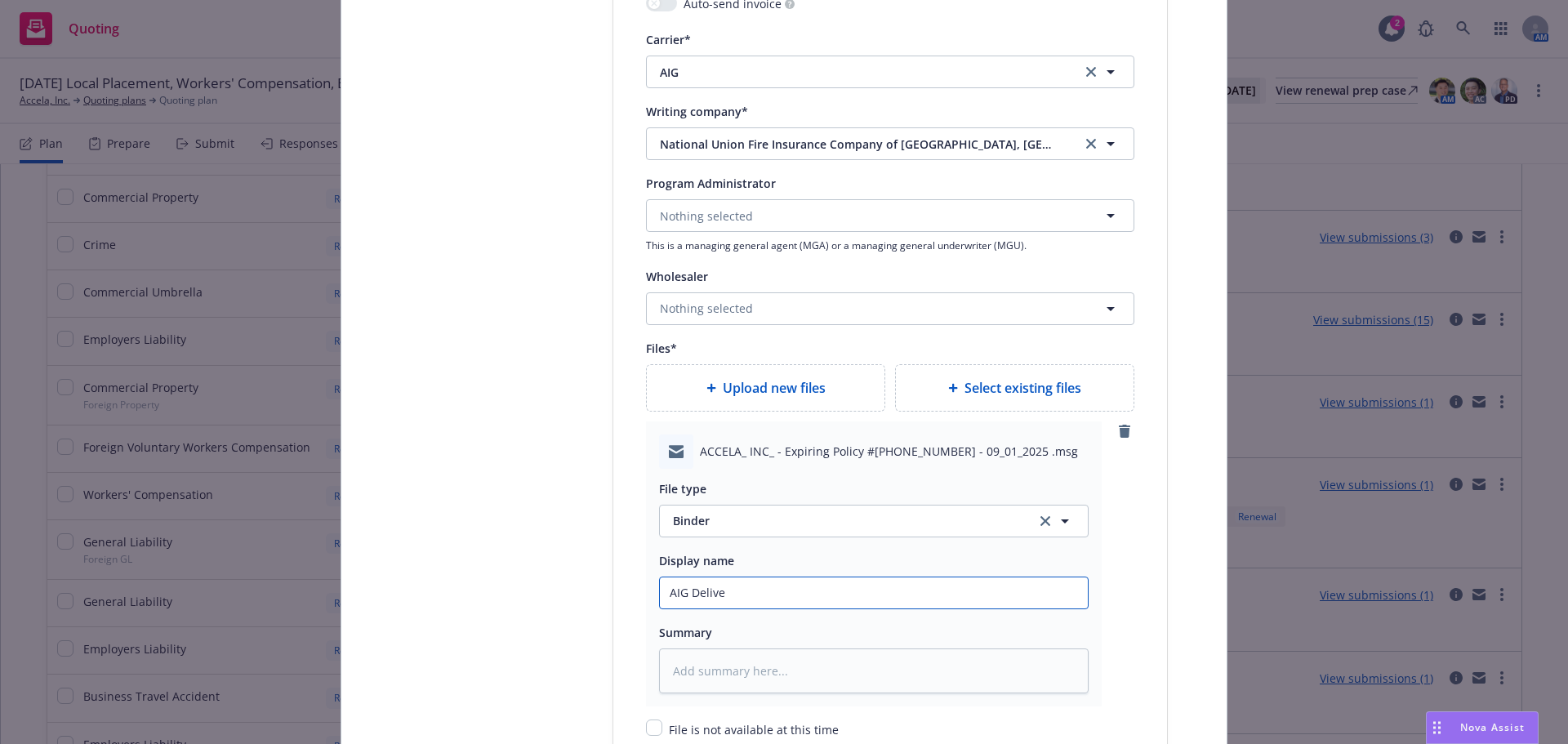
type input "AIG Deliver"
type textarea "x"
type input "AIG Deliveri"
type textarea "x"
type input "AIG Deliverin"
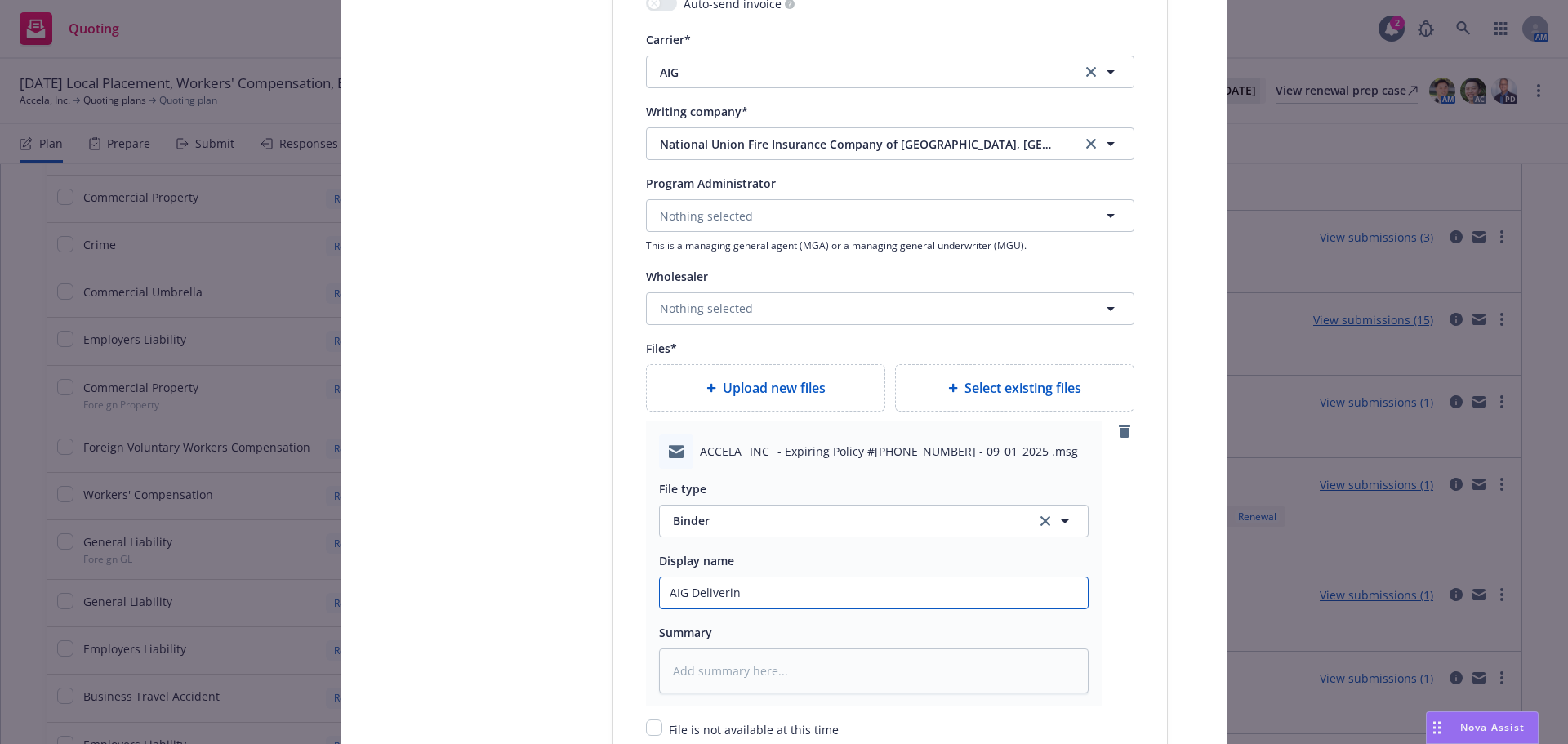
type textarea "x"
type input "AIG Delivering"
type textarea "x"
type input "AIG Delivering"
type textarea "x"
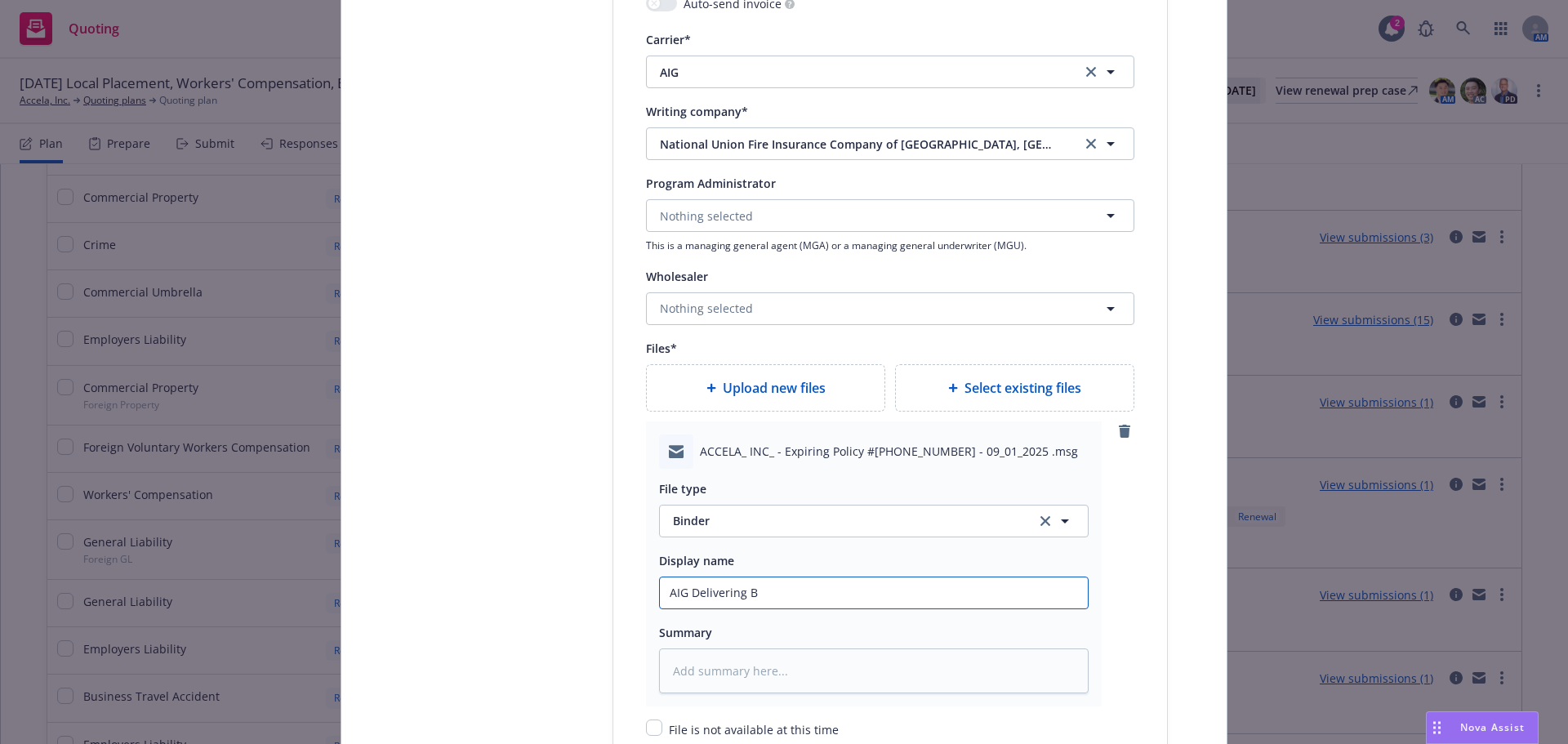
type input "AIG Delivering Bi"
type textarea "x"
type input "AIG Delivering Bind"
type textarea "x"
type input "AIG Delivering Binde"
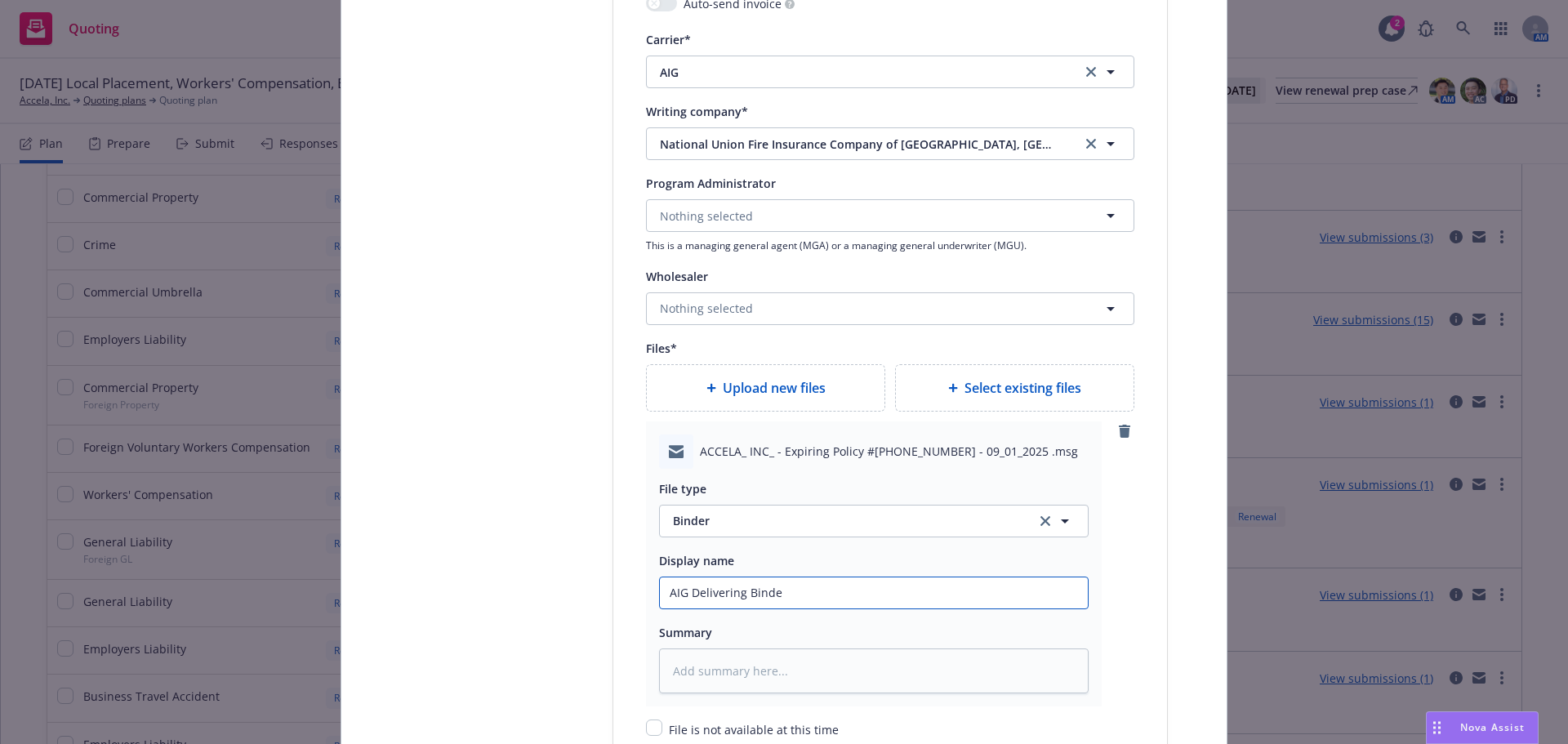
type textarea "x"
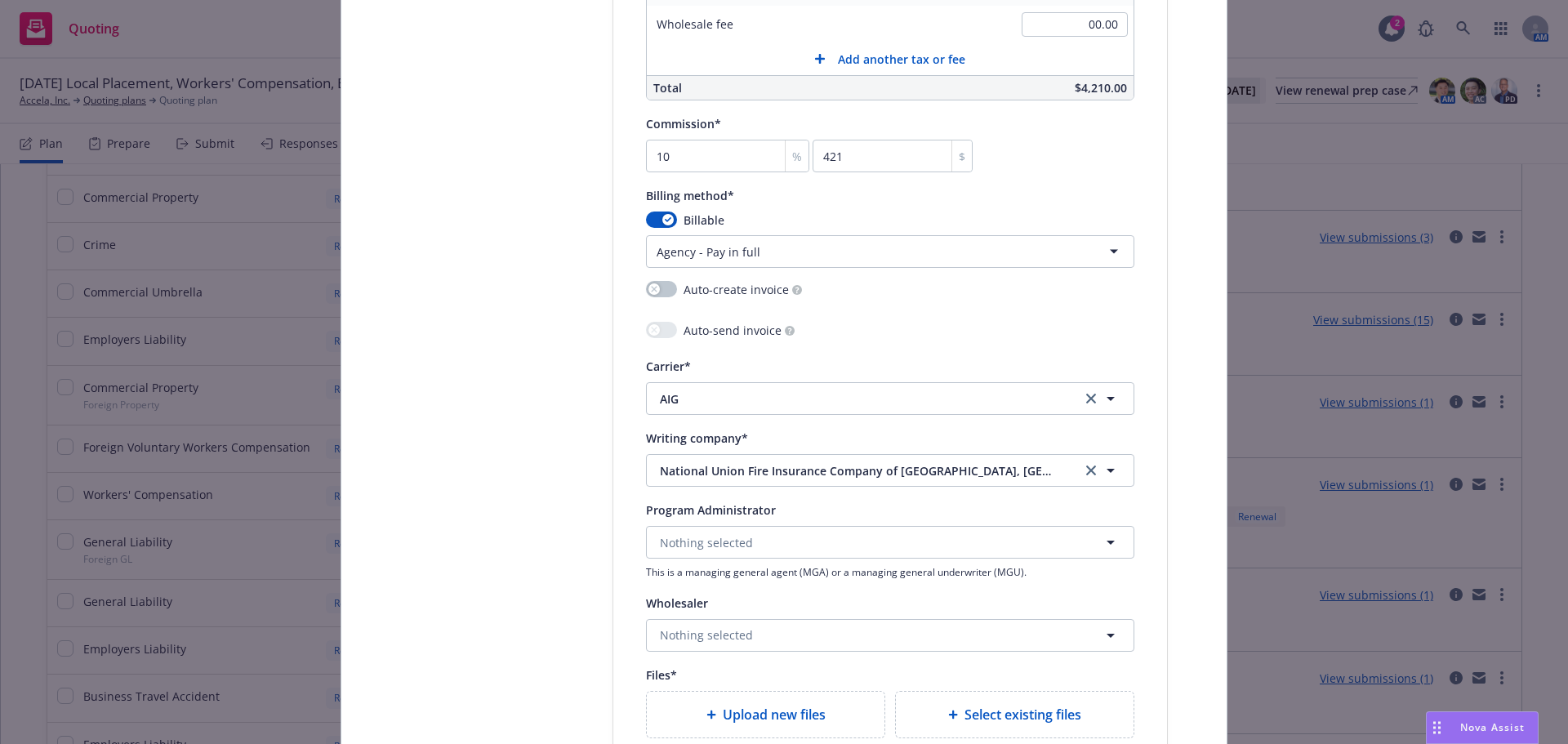
type input "AIG Delivering Binder"
click at [665, 219] on icon "button" at bounding box center [667, 219] width 6 height 5
select select
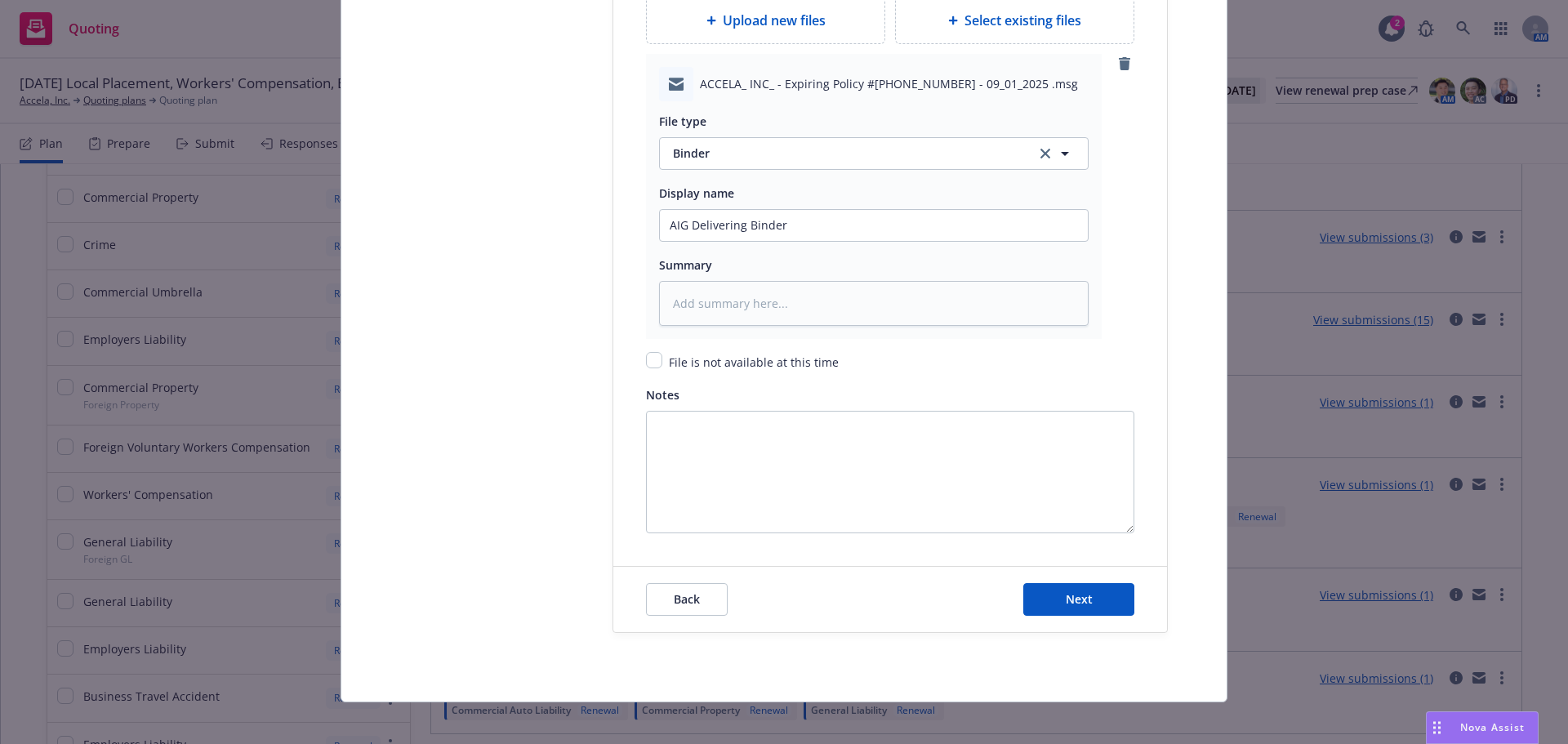
scroll to position [2100, 0]
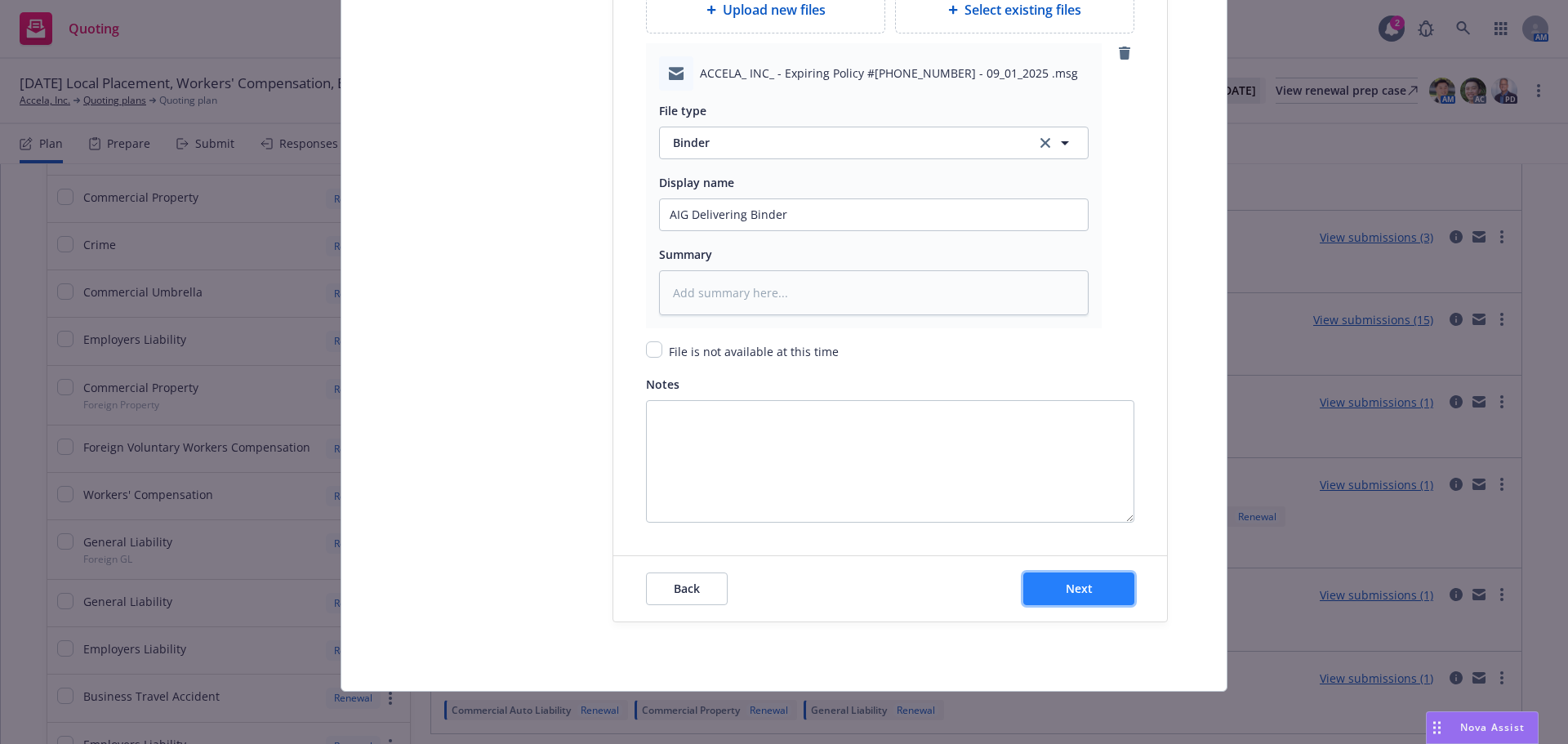
click at [1067, 579] on button "Next" at bounding box center [1078, 589] width 111 height 32
type textarea "x"
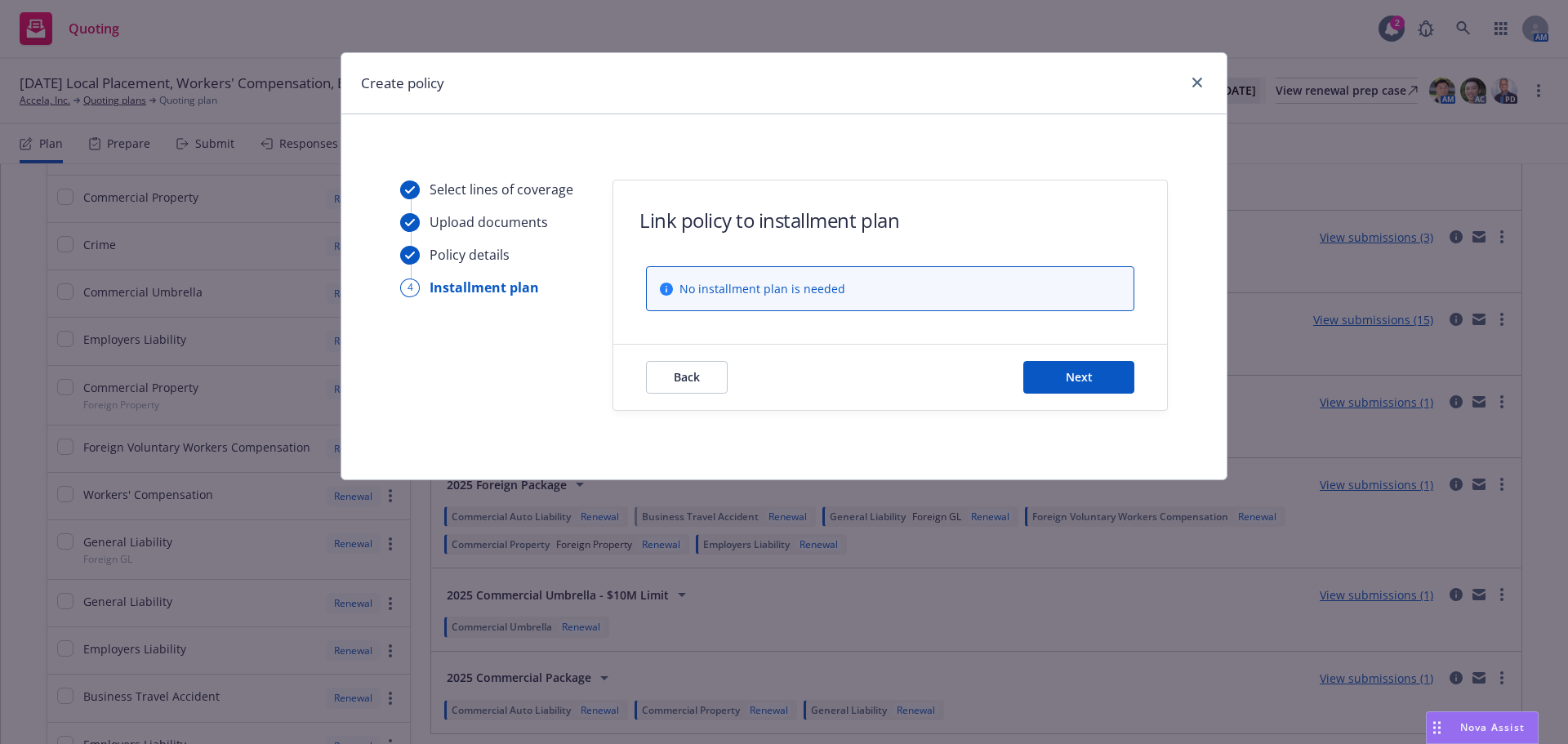
scroll to position [0, 0]
click at [1087, 387] on button "Next" at bounding box center [1078, 377] width 111 height 32
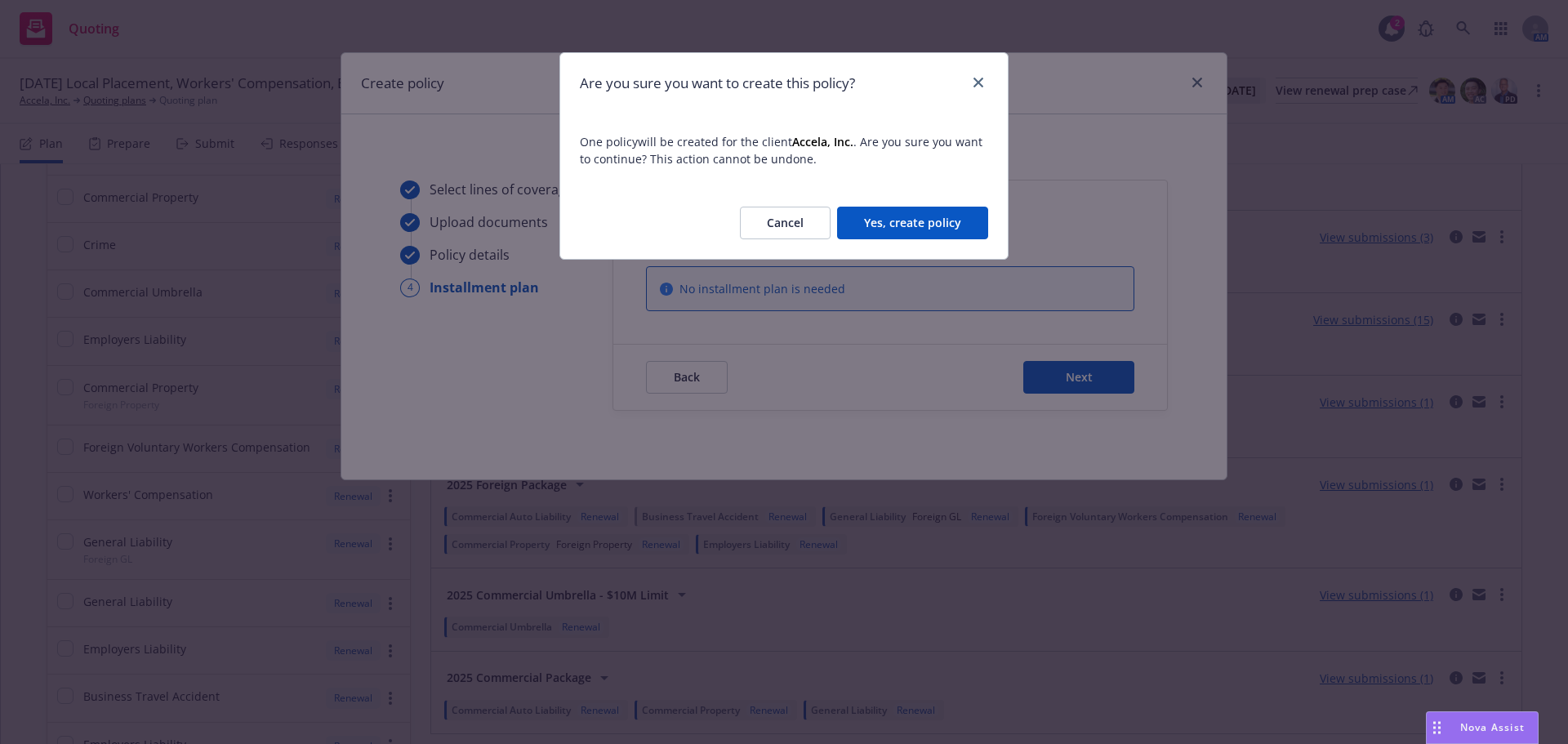
click at [916, 220] on button "Yes, create policy" at bounding box center [913, 223] width 151 height 32
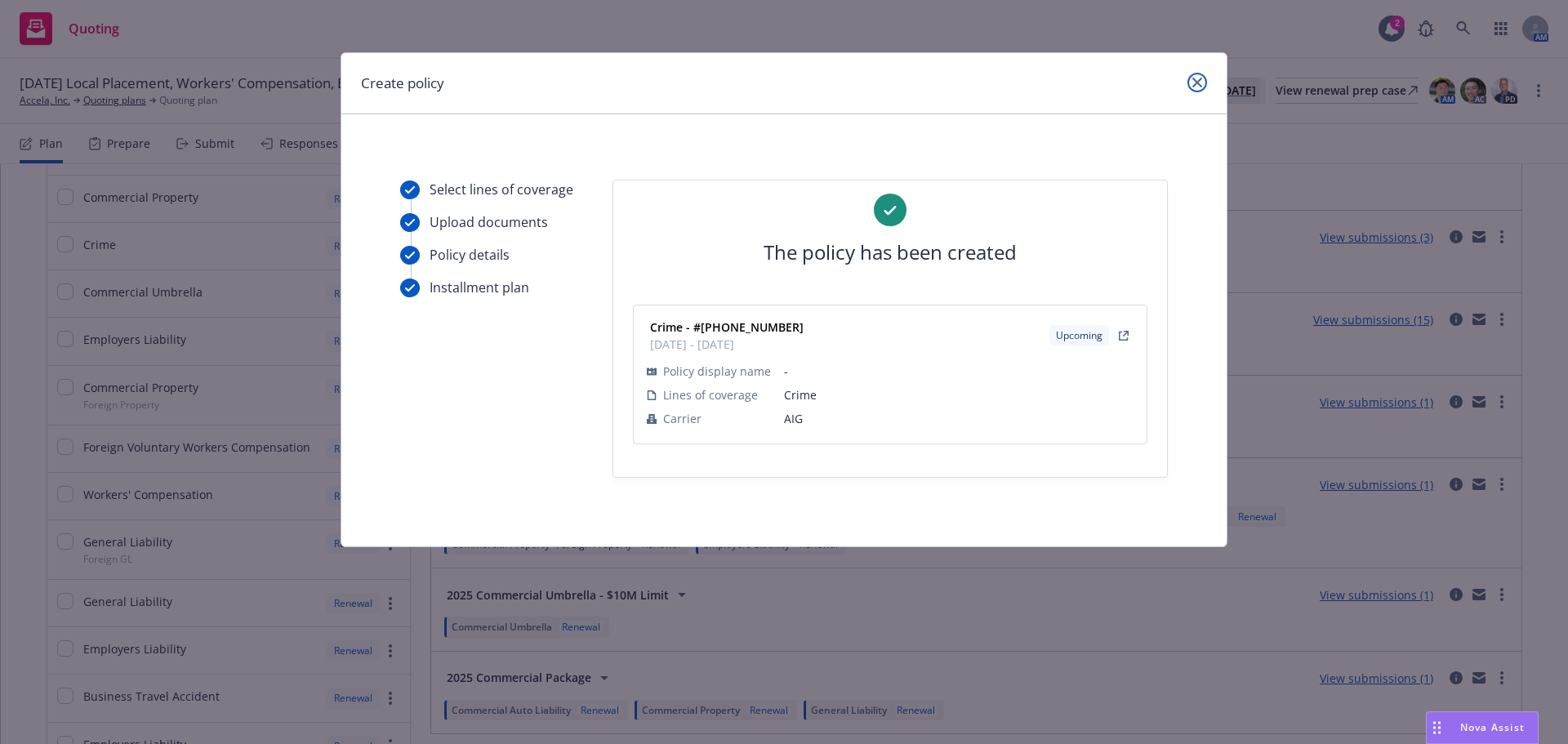
drag, startPoint x: 1196, startPoint y: 80, endPoint x: 1153, endPoint y: 86, distance: 43.4
click at [1196, 80] on icon "close" at bounding box center [1197, 82] width 10 height 10
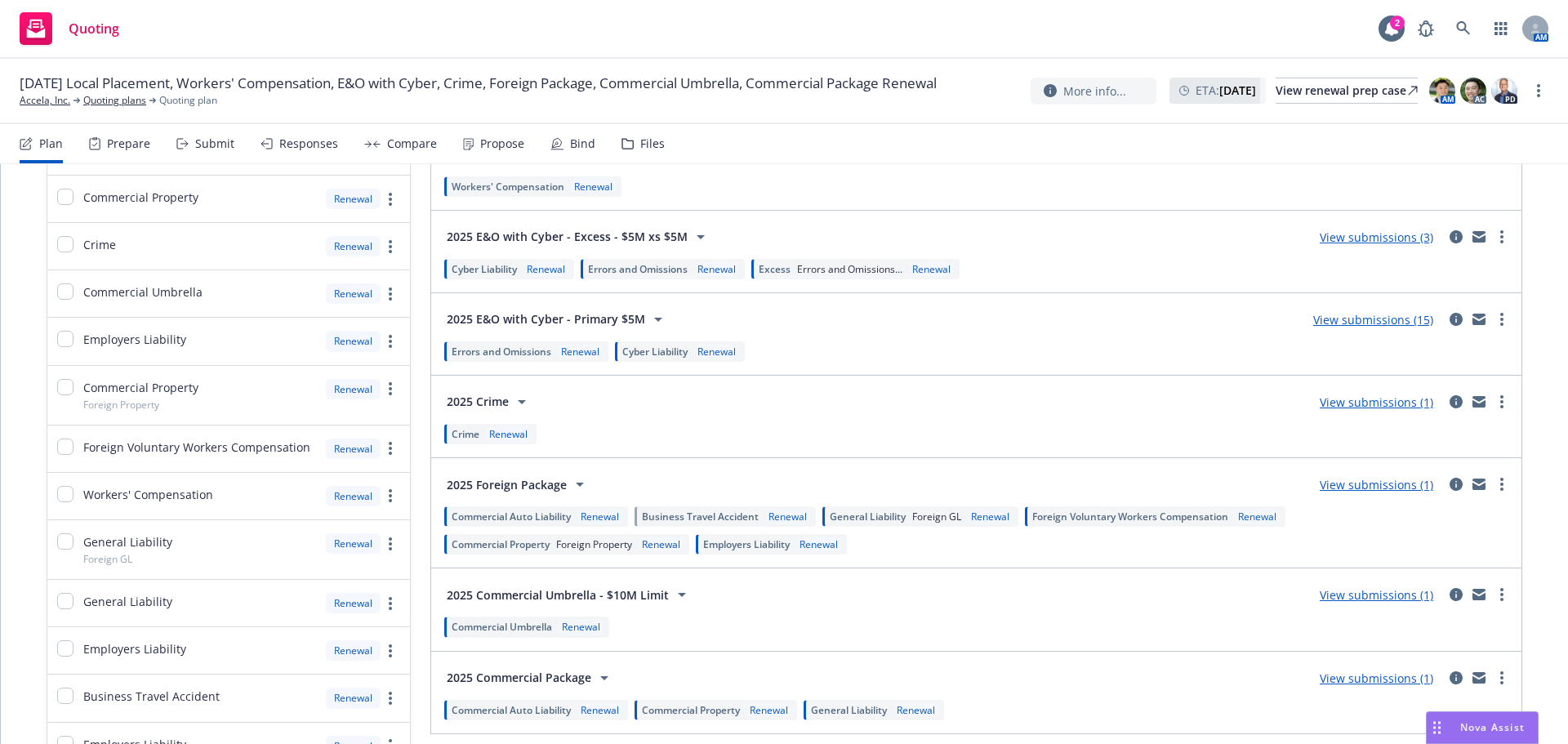
click at [293, 143] on div "Responses" at bounding box center [308, 143] width 59 height 13
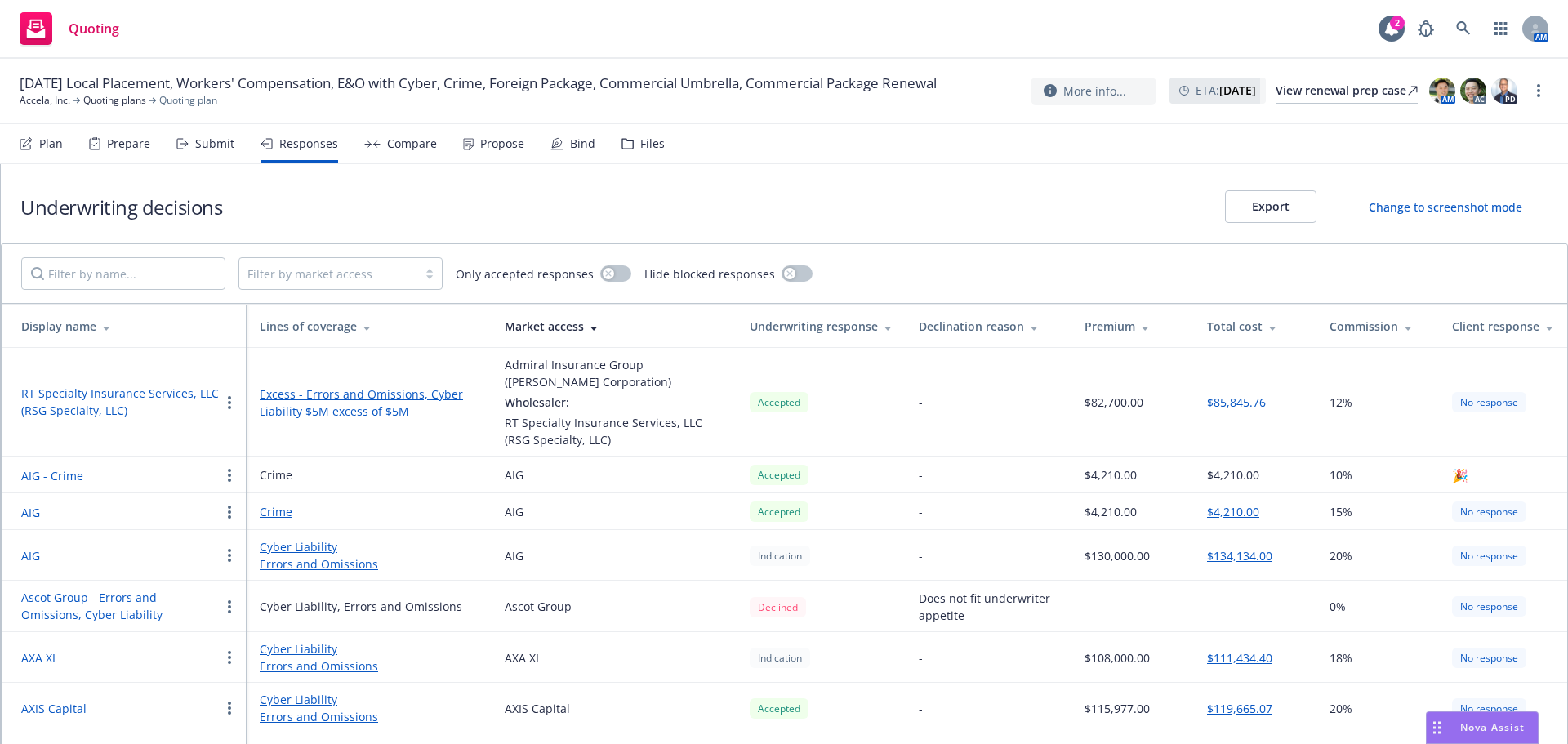
click at [1265, 207] on button "Export" at bounding box center [1270, 207] width 91 height 32
click at [402, 150] on div "Compare" at bounding box center [411, 143] width 50 height 13
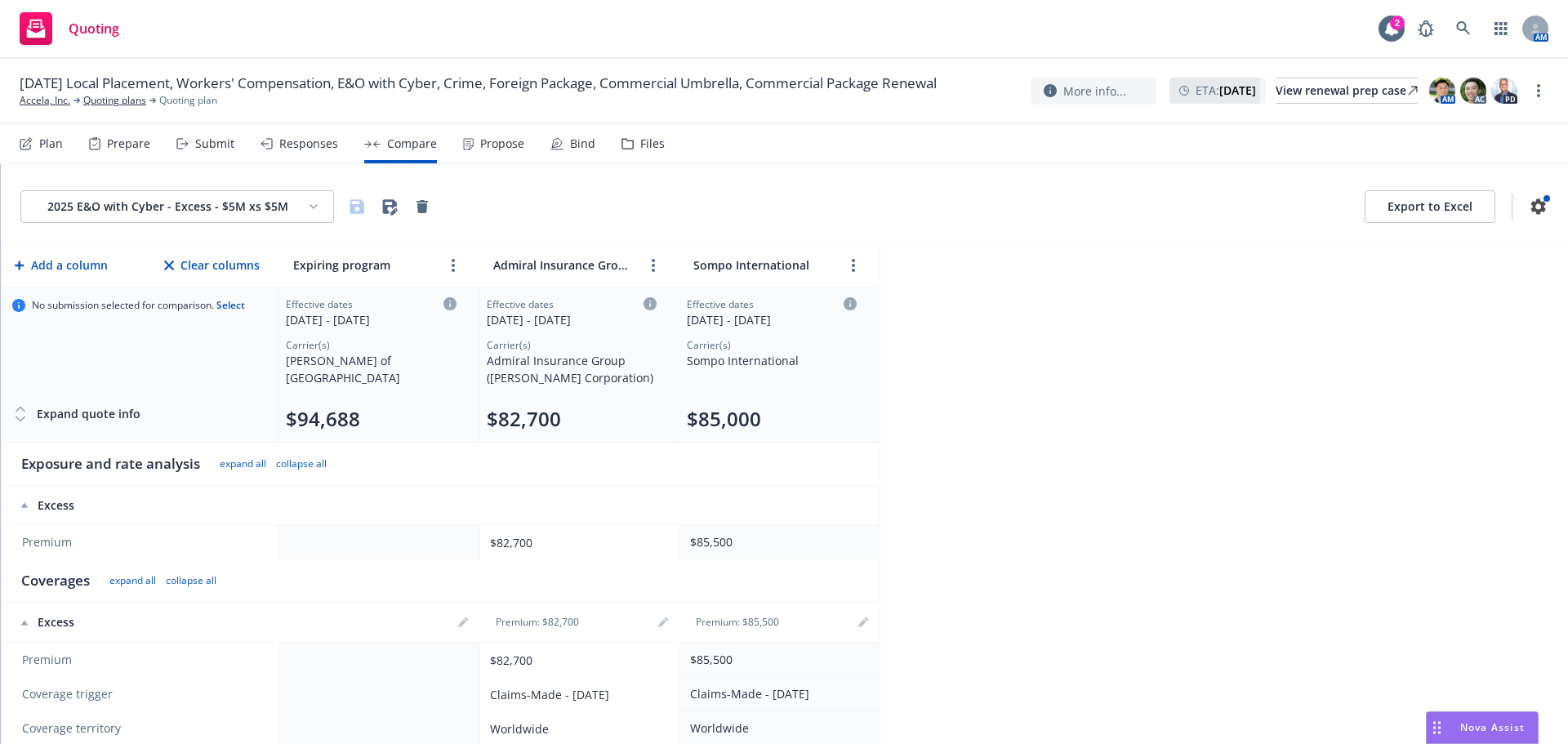
click at [1415, 216] on button "Export to Excel" at bounding box center [1430, 207] width 131 height 32
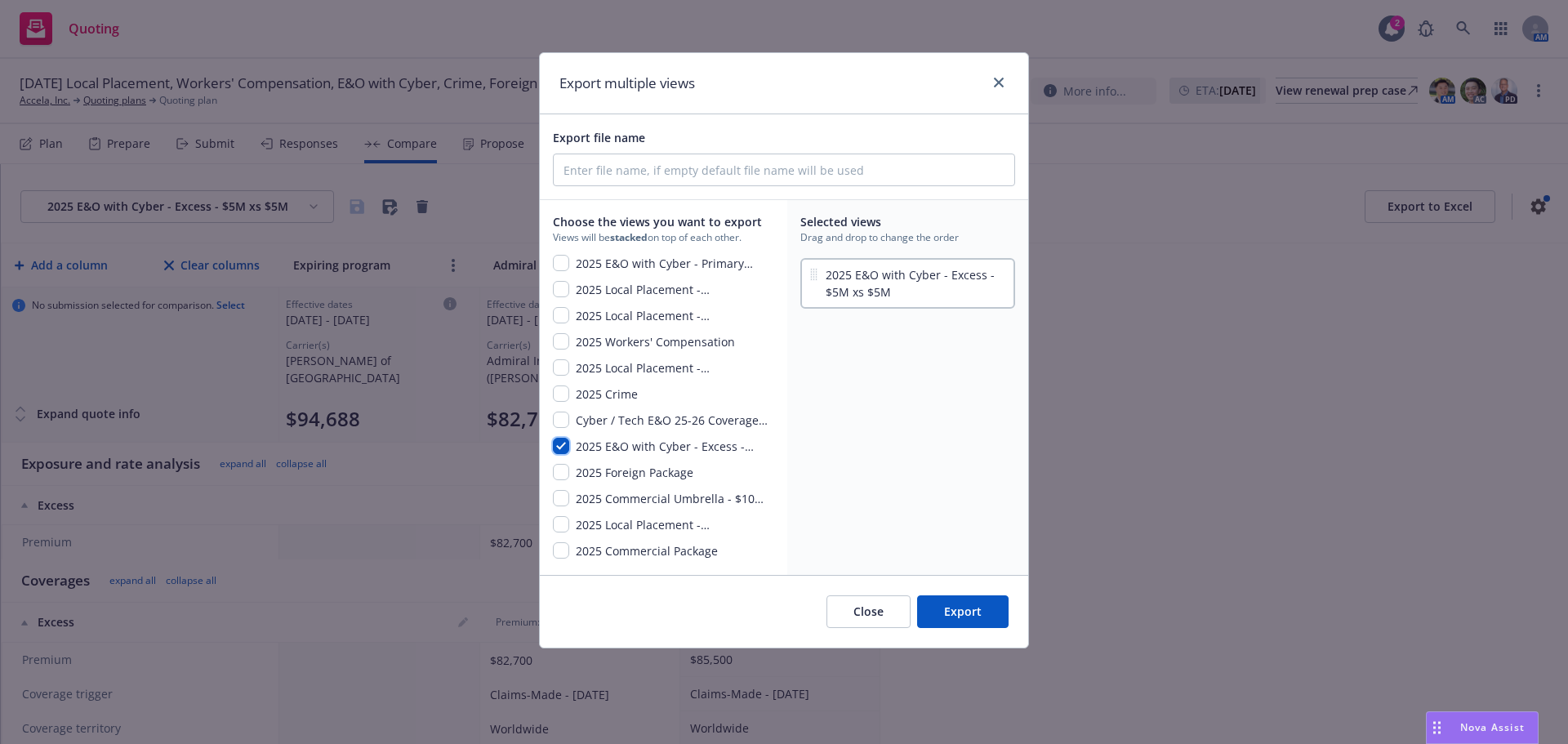
click at [568, 449] on input "checkbox" at bounding box center [561, 446] width 16 height 16
checkbox input "false"
click at [567, 553] on input "checkbox" at bounding box center [561, 551] width 16 height 16
checkbox input "true"
click at [555, 471] on input "checkbox" at bounding box center [561, 473] width 16 height 16
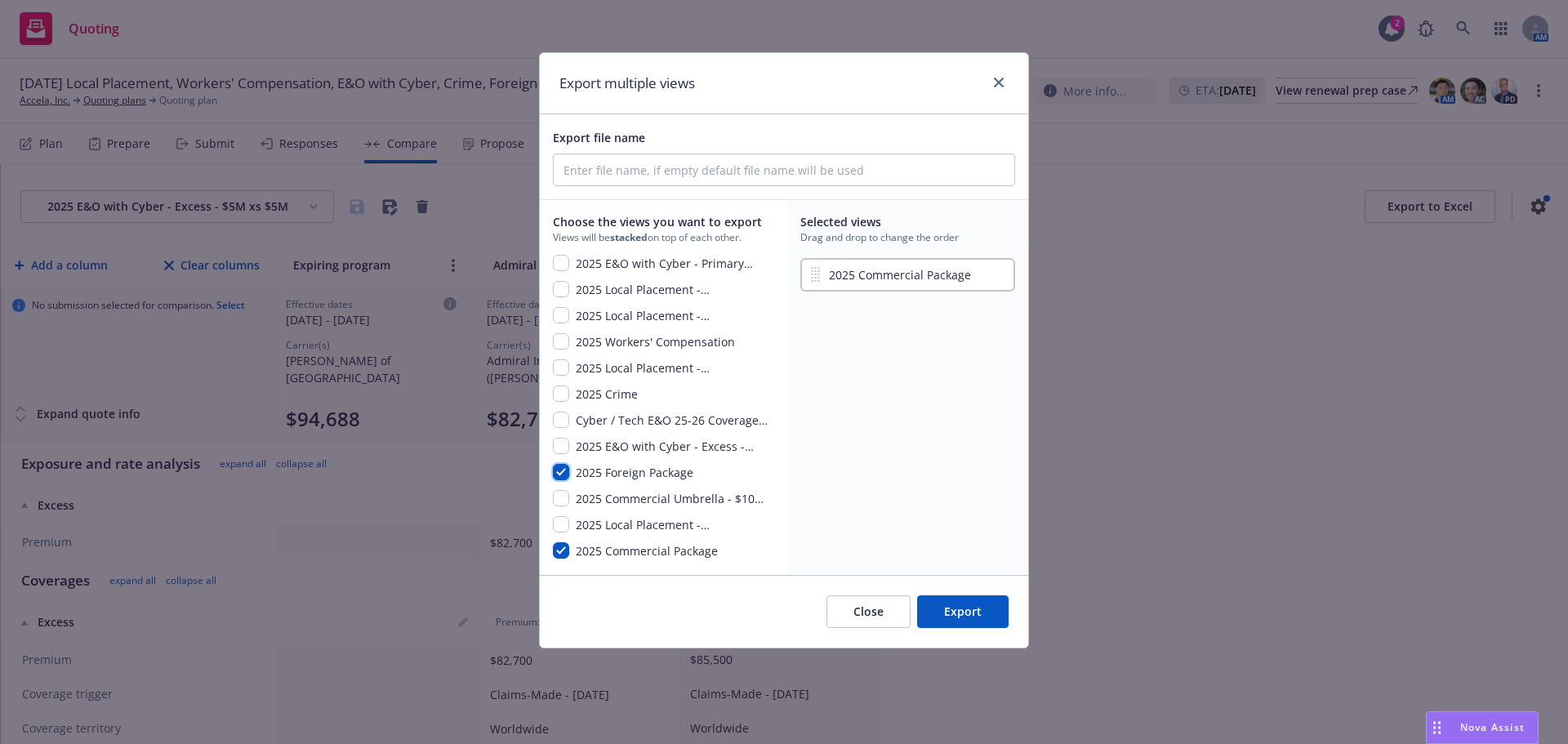
checkbox input "true"
click at [558, 344] on input "checkbox" at bounding box center [561, 342] width 16 height 16
checkbox input "true"
click at [560, 501] on input "checkbox" at bounding box center [561, 499] width 16 height 16
checkbox input "true"
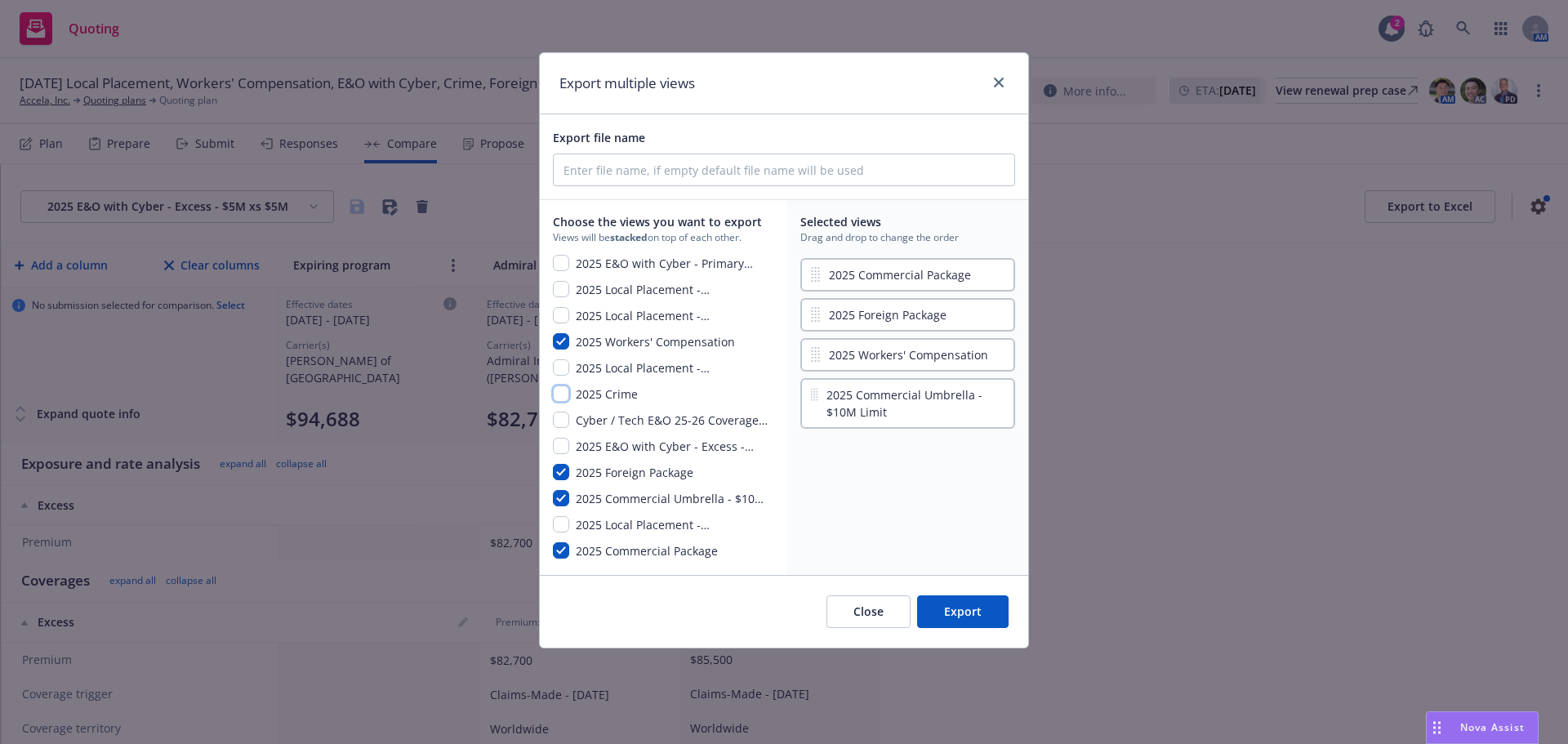
click at [565, 395] on input "checkbox" at bounding box center [561, 394] width 16 height 16
checkbox input "true"
click at [561, 317] on input "checkbox" at bounding box center [561, 316] width 16 height 16
checkbox input "true"
click at [556, 365] on input "checkbox" at bounding box center [561, 368] width 16 height 16
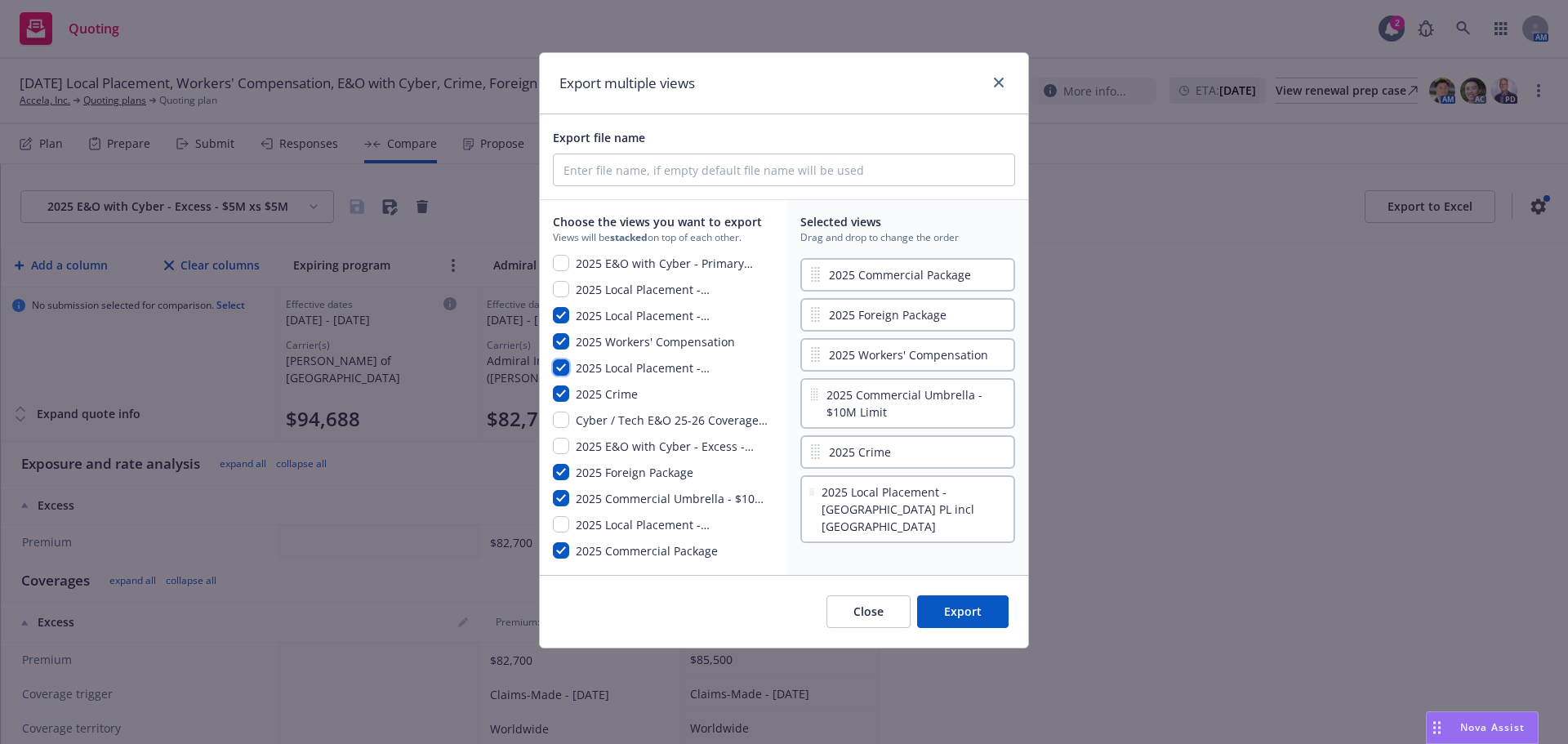
checkbox input "true"
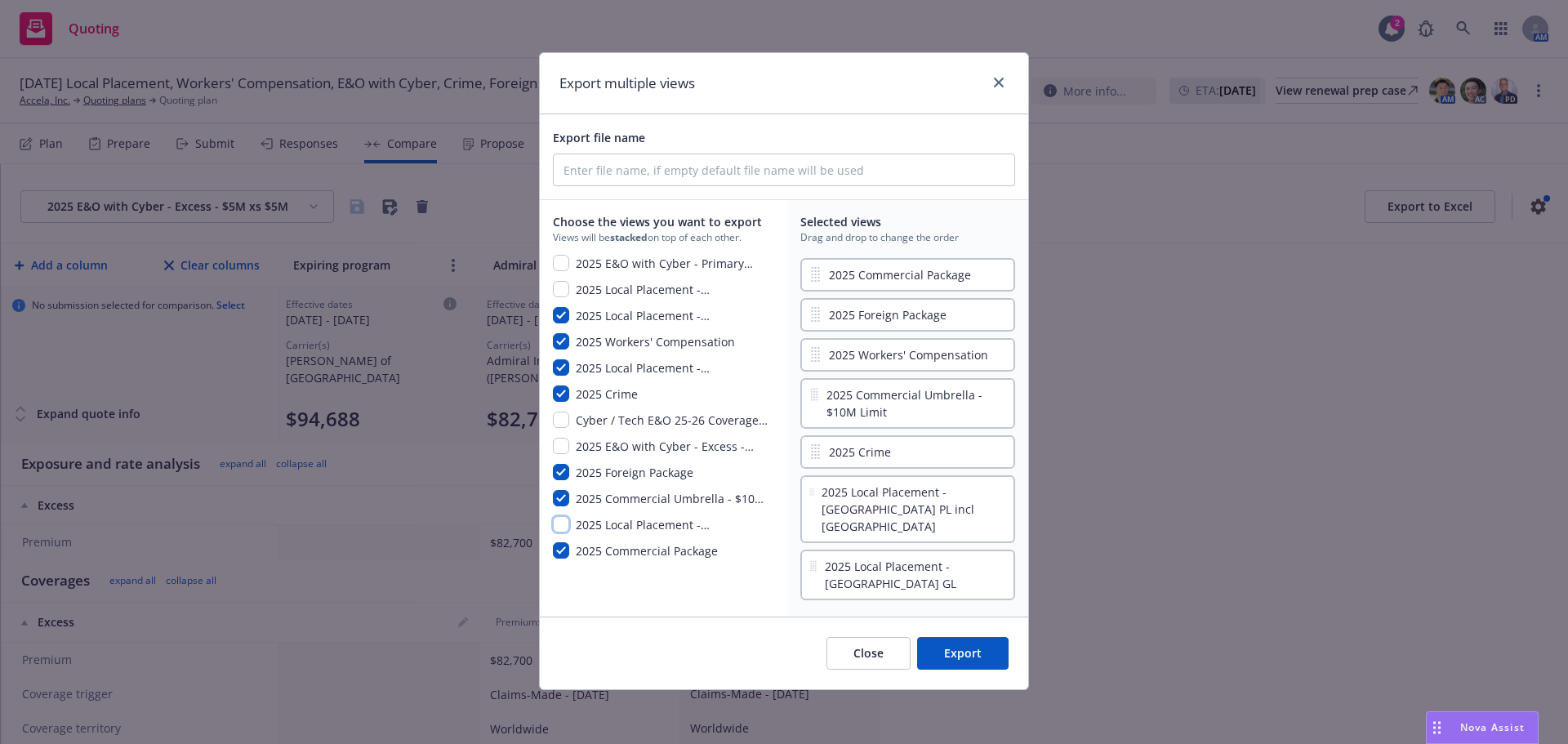
click at [561, 523] on input "checkbox" at bounding box center [561, 525] width 16 height 16
checkbox input "true"
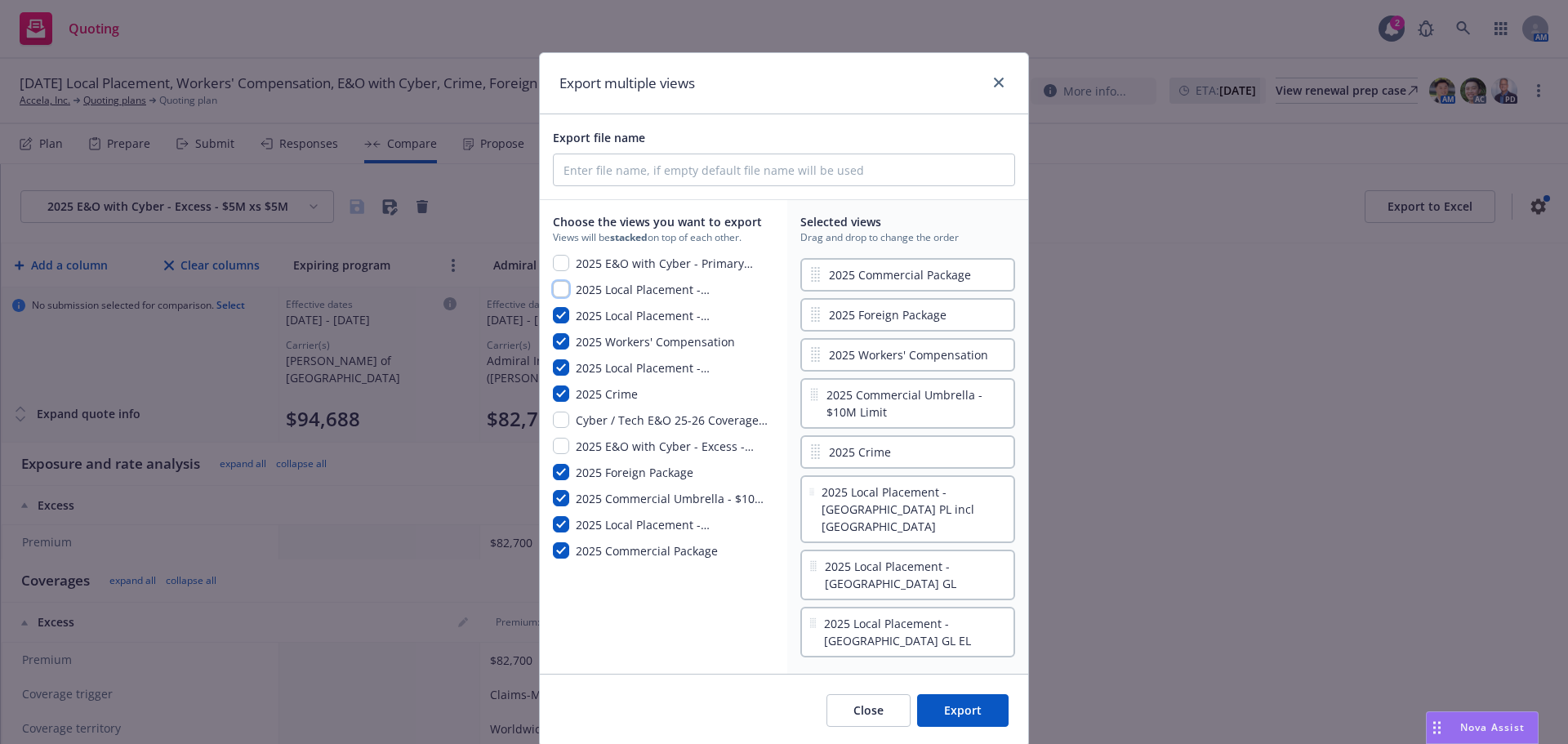
click at [555, 289] on input "checkbox" at bounding box center [561, 289] width 16 height 16
checkbox input "true"
click at [556, 268] on input "checkbox" at bounding box center [561, 263] width 16 height 16
checkbox input "true"
click at [553, 443] on input "checkbox" at bounding box center [561, 446] width 16 height 16
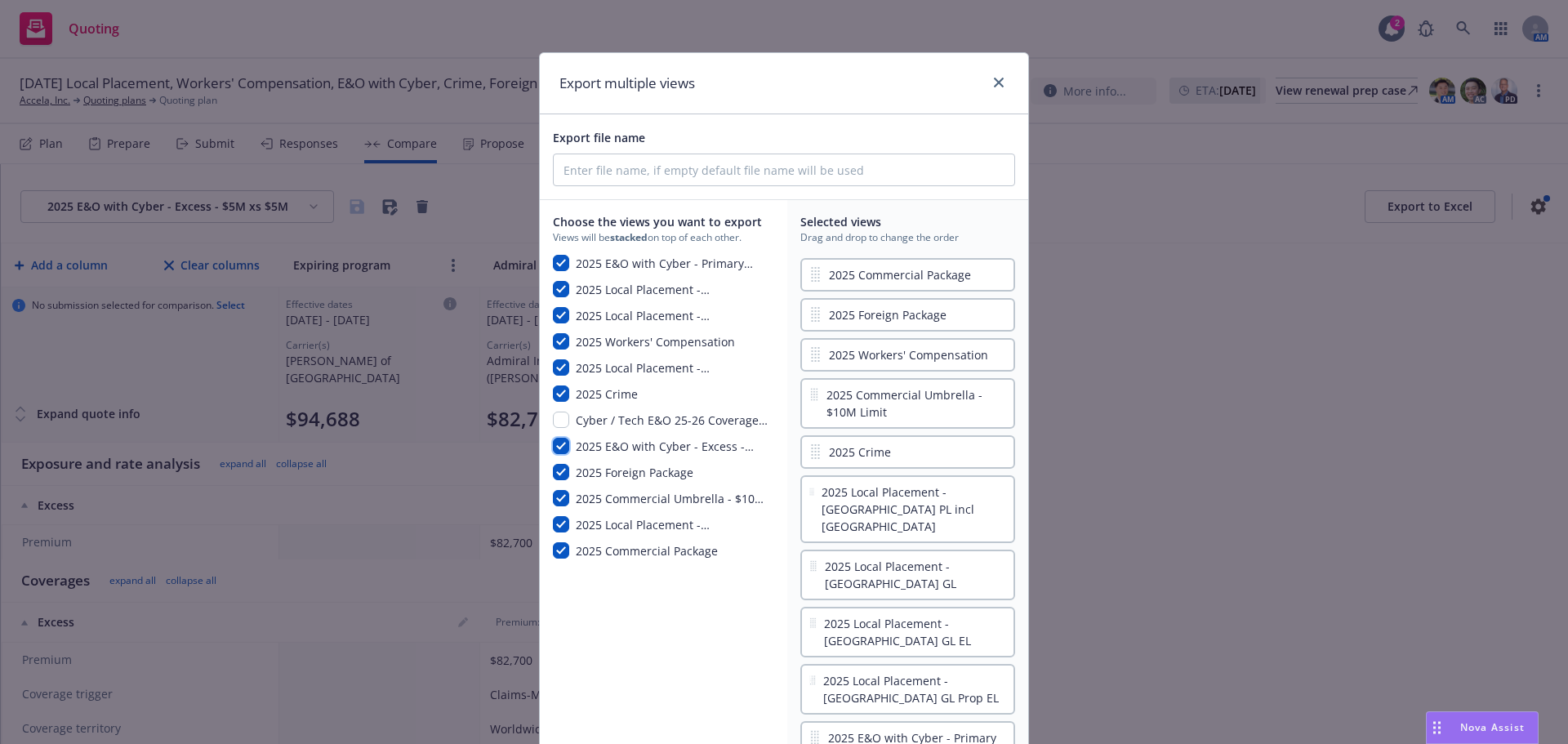
checkbox input "true"
click at [555, 418] on input "checkbox" at bounding box center [561, 420] width 16 height 16
checkbox input "true"
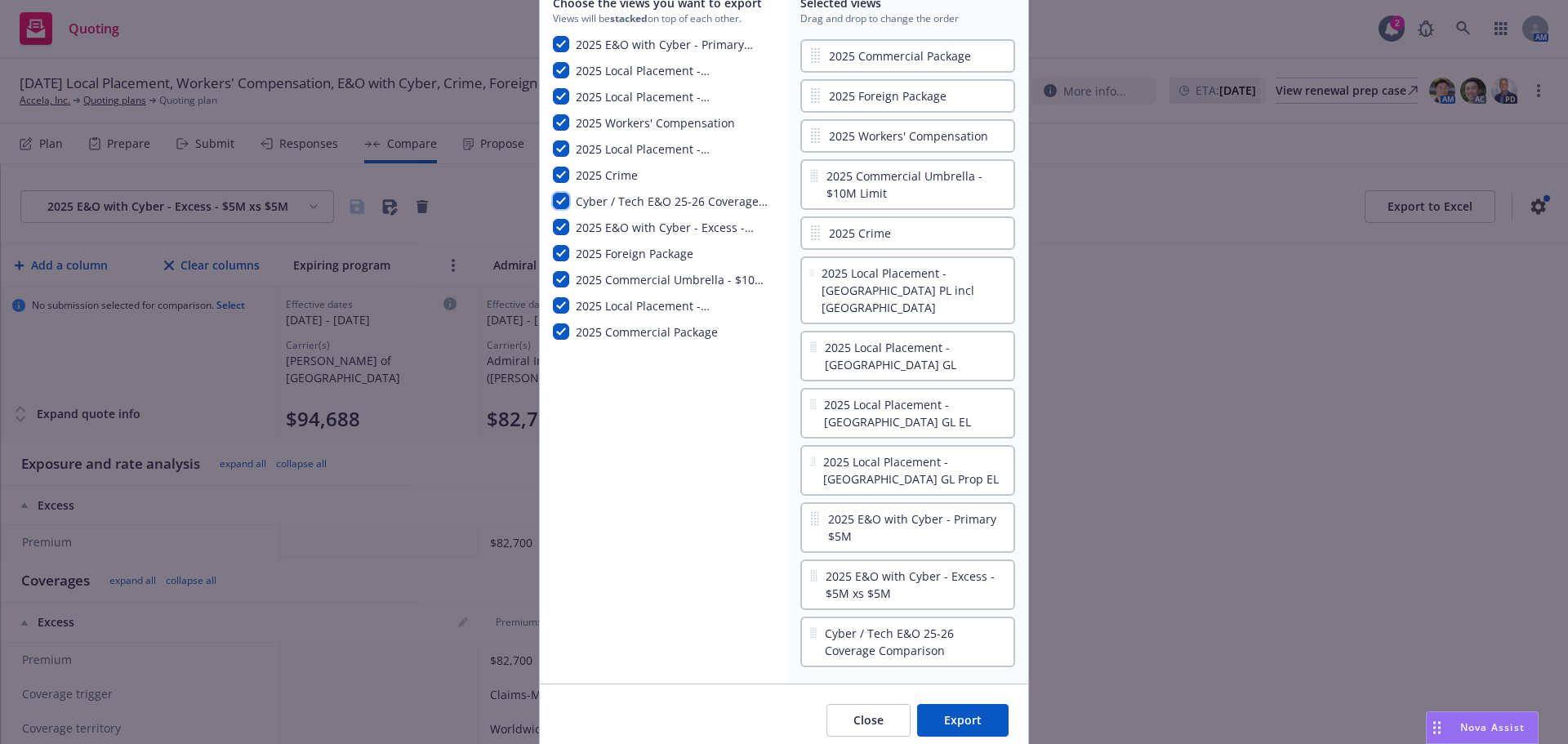
scroll to position [267, 0]
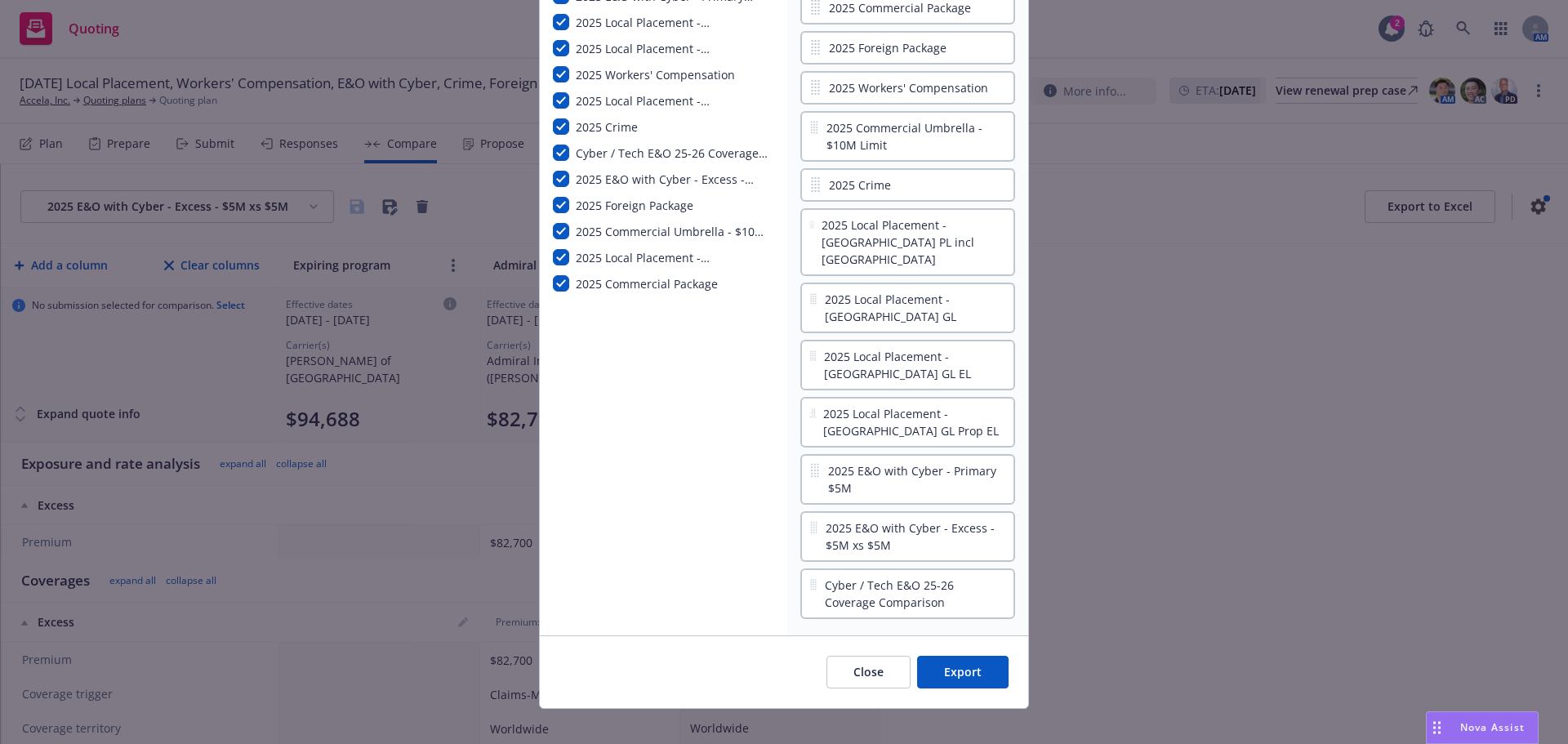
click at [973, 656] on button "Export" at bounding box center [962, 672] width 91 height 32
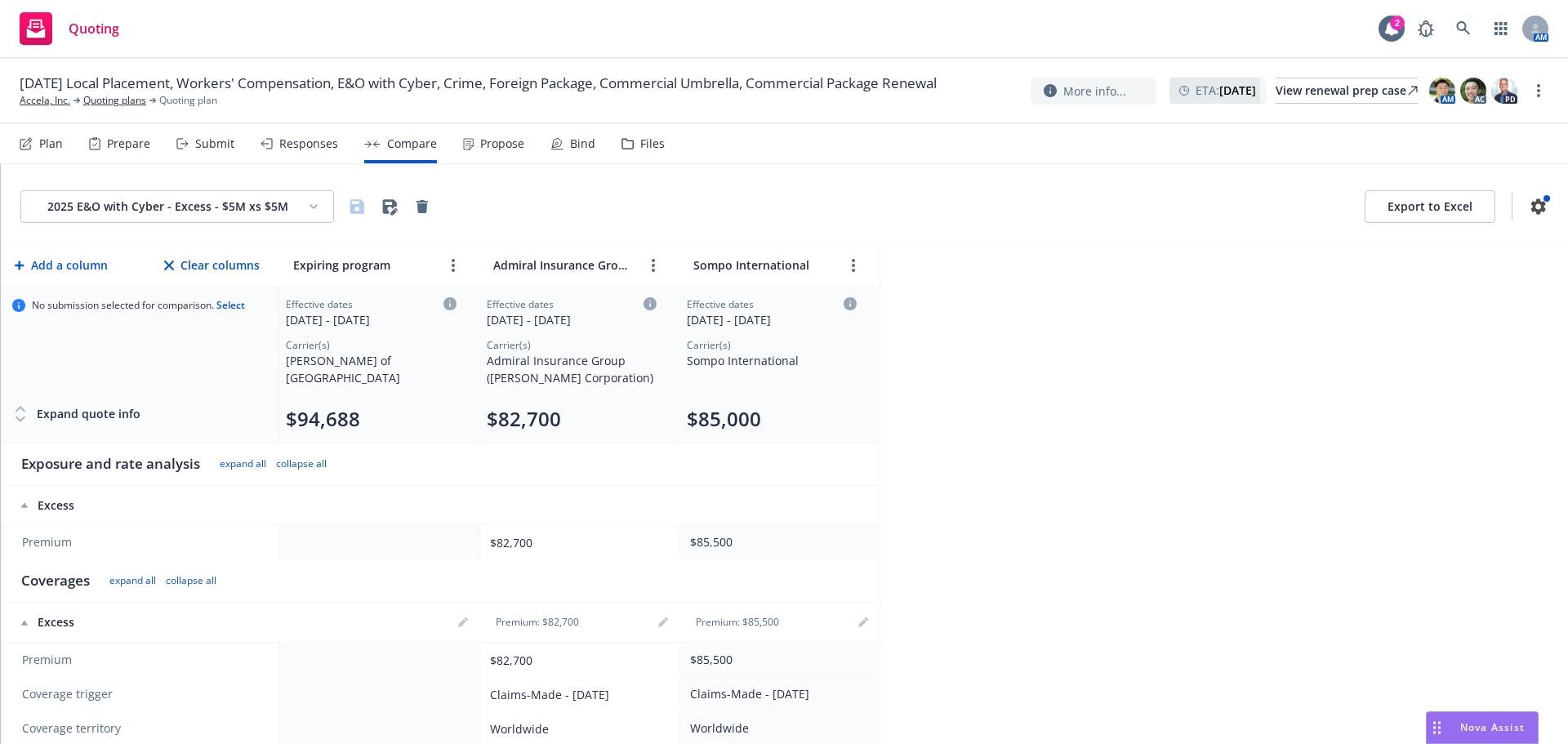
click at [261, 213] on html "Quoting 2 AM 09/01/25 Local Placement, Workers' Compensation, E&O with Cyber, C…" at bounding box center [784, 372] width 1568 height 744
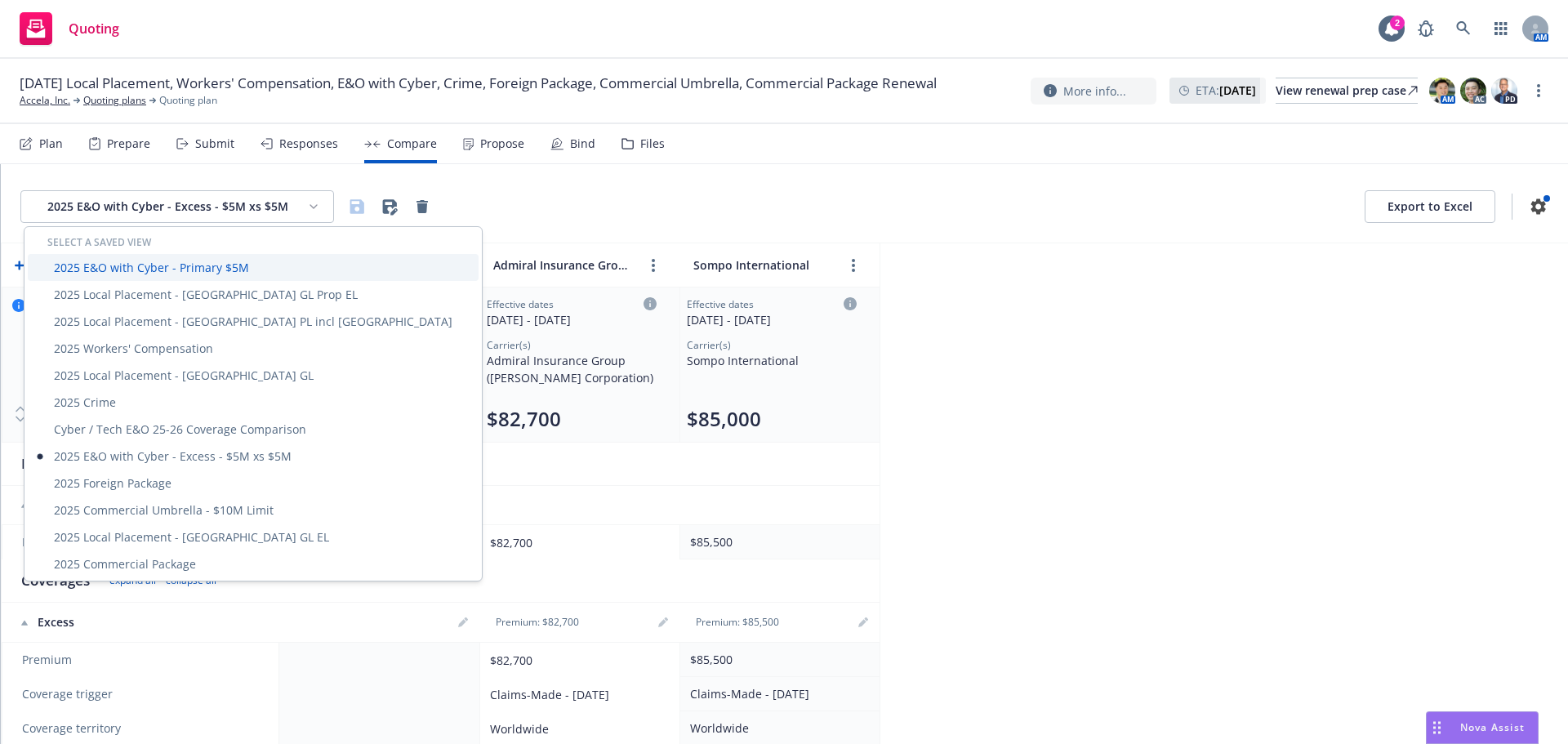
click at [188, 267] on div "2025 E&O with Cyber - Primary $5M" at bounding box center [253, 268] width 451 height 27
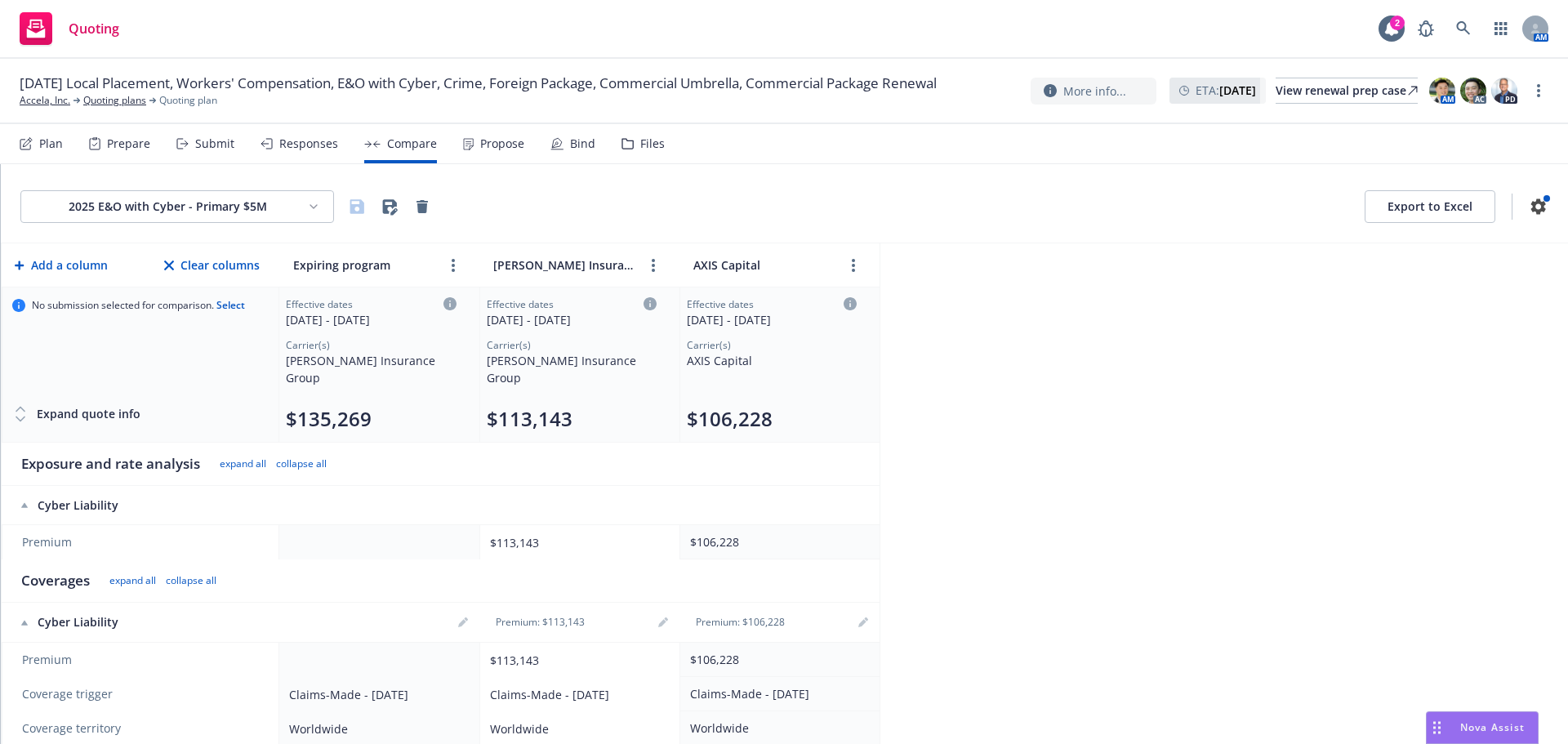
click at [307, 205] on html "Quoting 2 AM 09/01/25 Local Placement, Workers' Compensation, E&O with Cyber, C…" at bounding box center [784, 372] width 1568 height 744
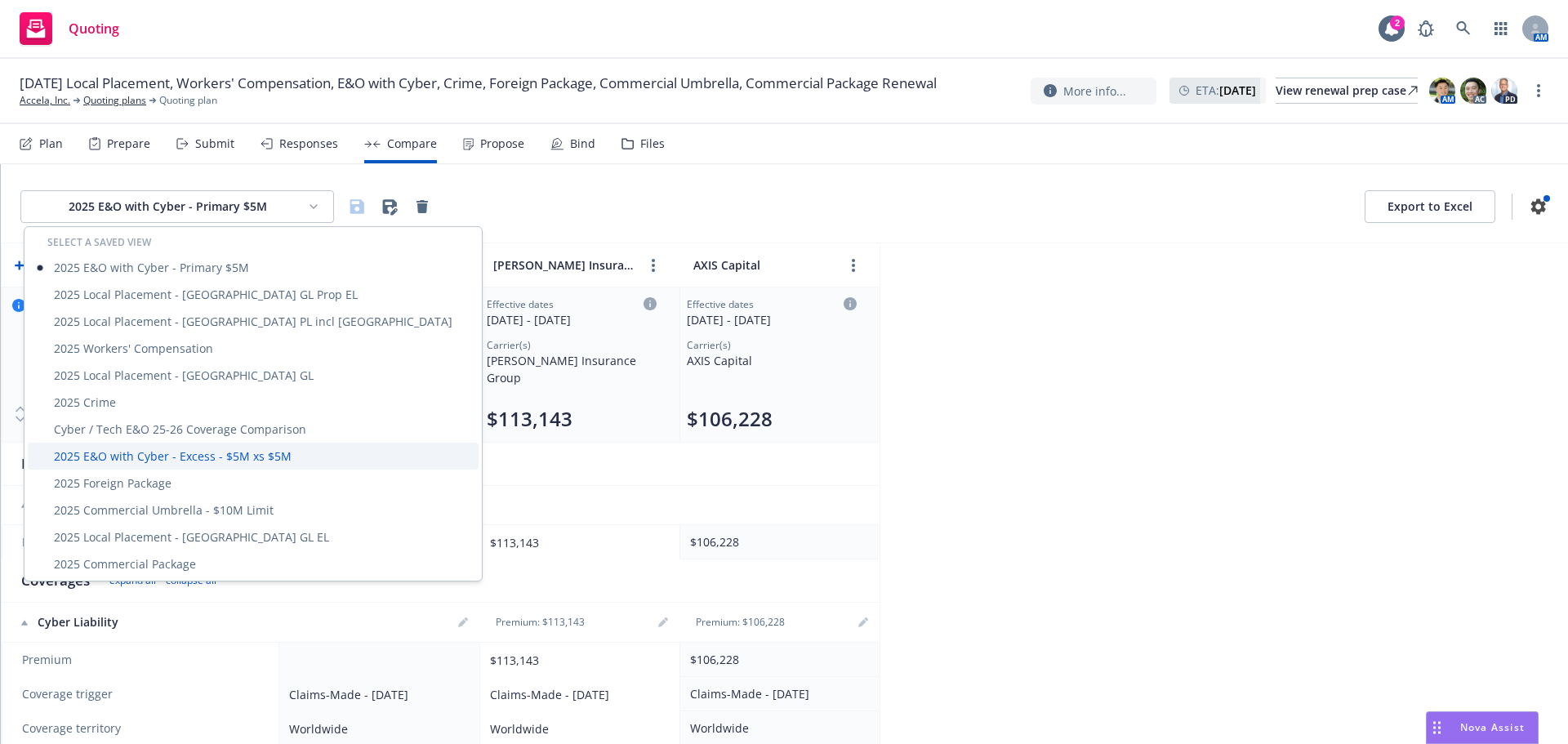
click at [240, 461] on div "2025 E&O with Cyber - Excess - $5M xs $5M" at bounding box center [253, 456] width 451 height 27
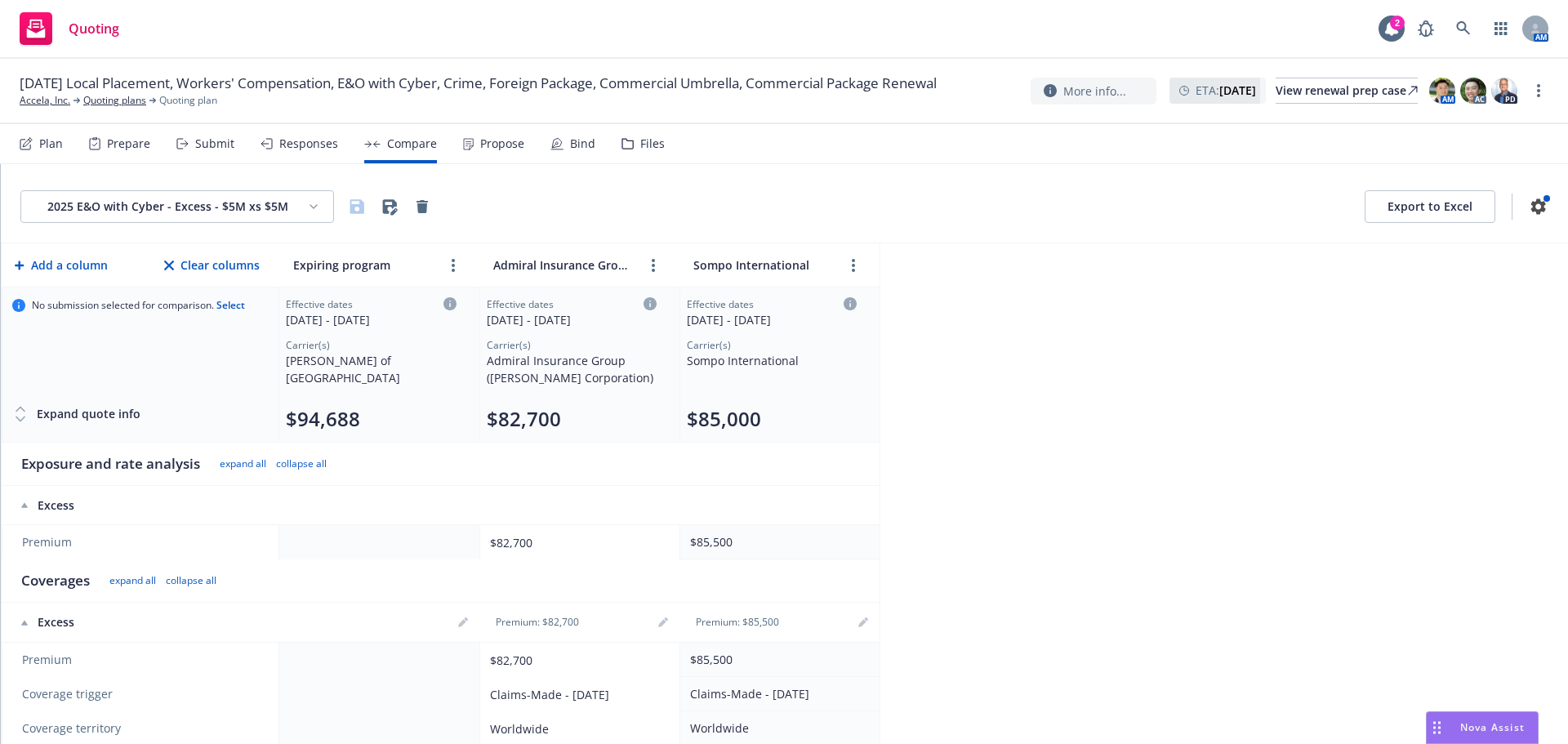
click at [320, 211] on html "Quoting 2 AM 09/01/25 Local Placement, Workers' Compensation, E&O with Cyber, C…" at bounding box center [784, 372] width 1568 height 744
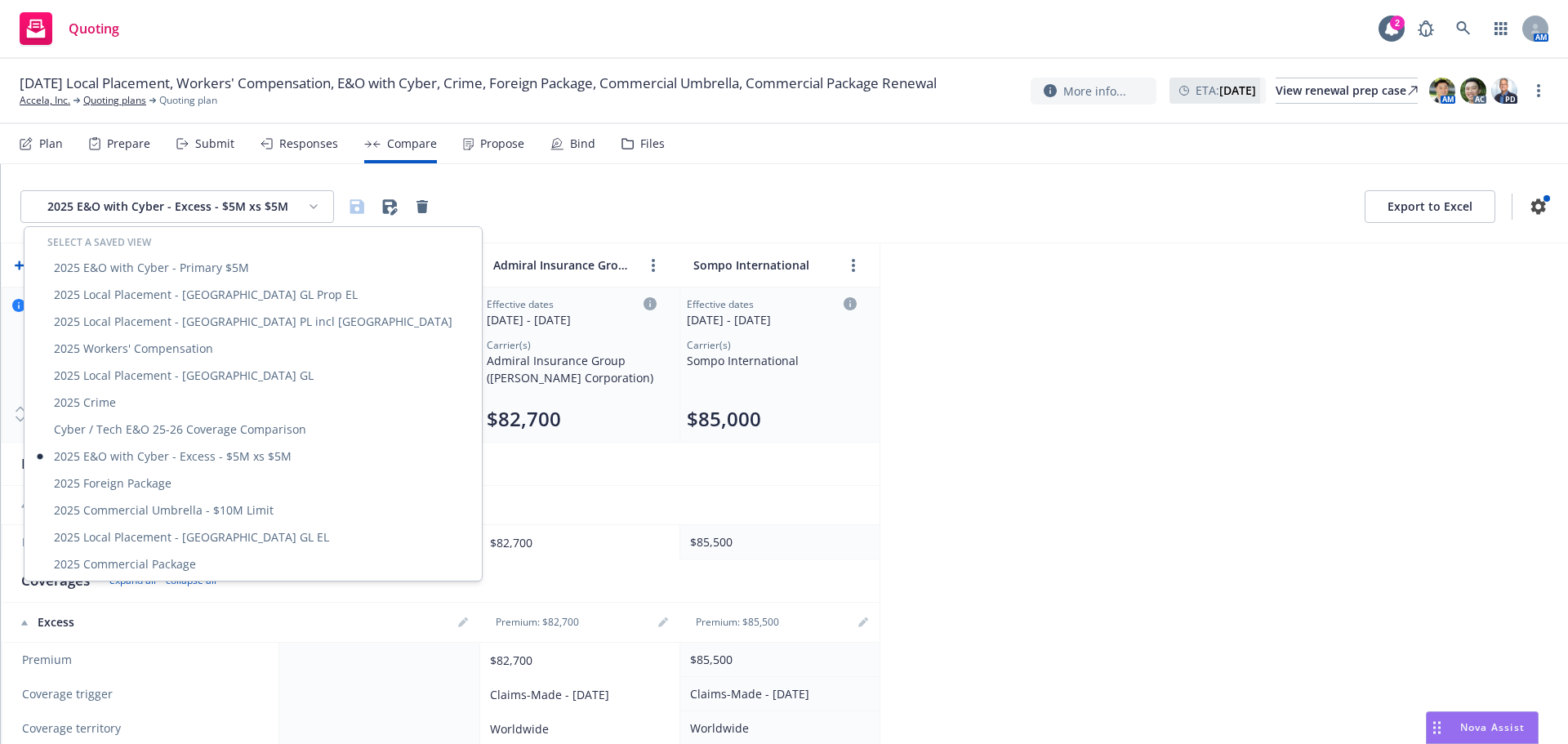
click at [1053, 375] on html "Quoting 2 AM 09/01/25 Local Placement, Workers' Compensation, E&O with Cyber, C…" at bounding box center [784, 372] width 1568 height 744
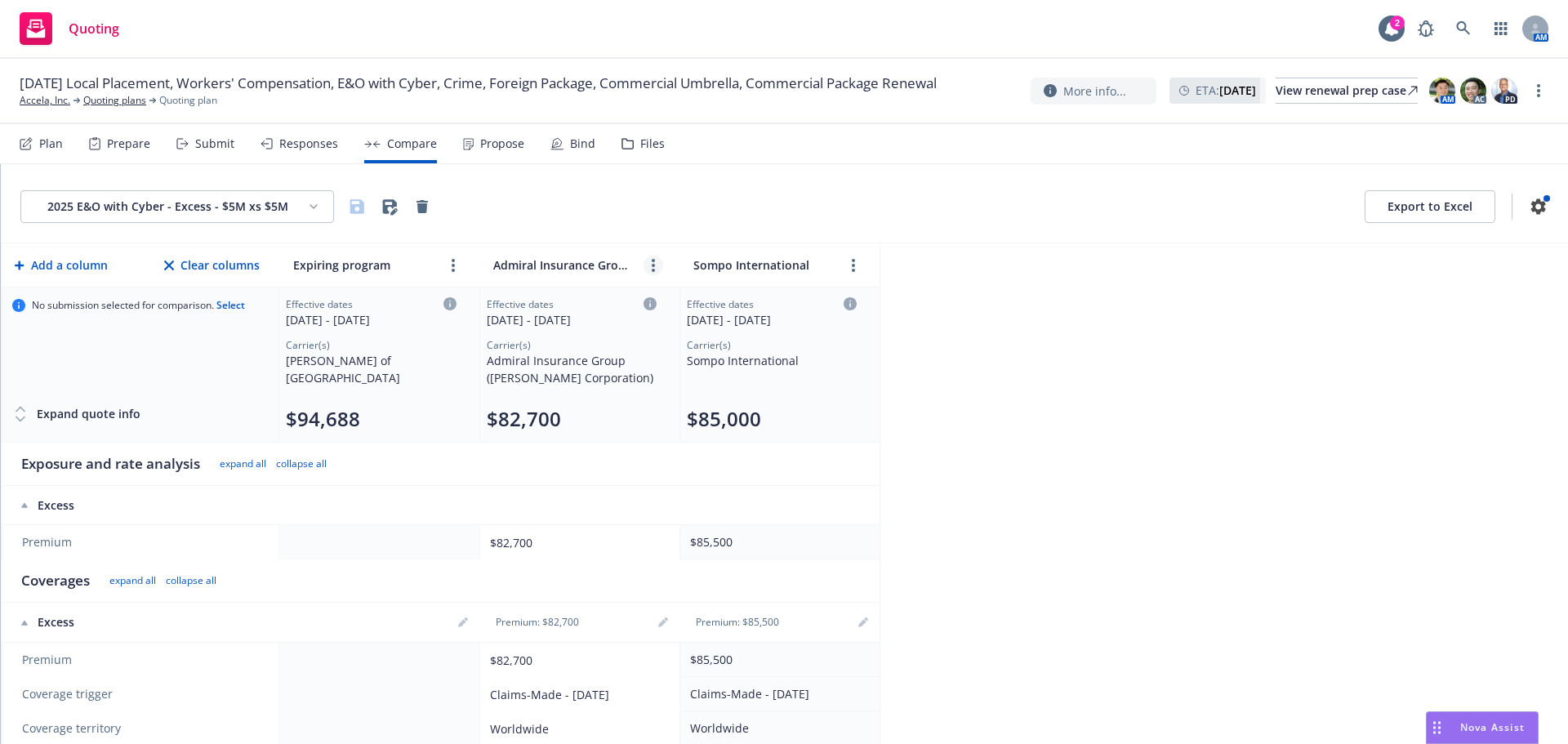
click at [652, 272] on link "more" at bounding box center [654, 266] width 20 height 20
click at [683, 300] on icon "editPencil" at bounding box center [683, 299] width 5 height 5
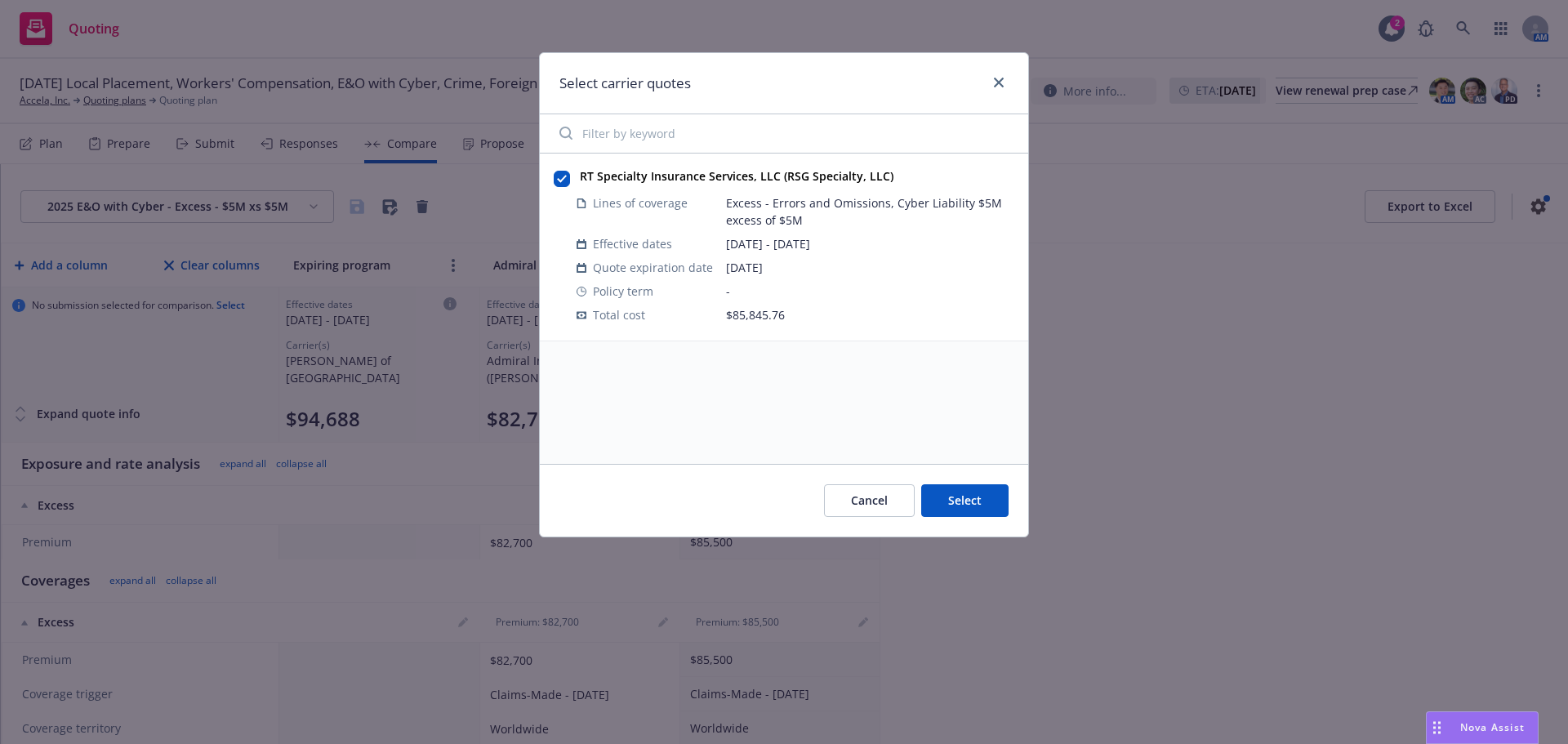
click at [882, 272] on span "09/25/2025" at bounding box center [870, 267] width 289 height 17
click at [847, 187] on div "RT Specialty Insurance Services, LLC (RSG Specialty, LLC)" at bounding box center [735, 176] width 324 height 23
click at [846, 187] on div "RT Specialty Insurance Services, LLC (RSG Specialty, LLC)" at bounding box center [735, 176] width 324 height 23
click at [956, 485] on button "Select" at bounding box center [965, 501] width 87 height 32
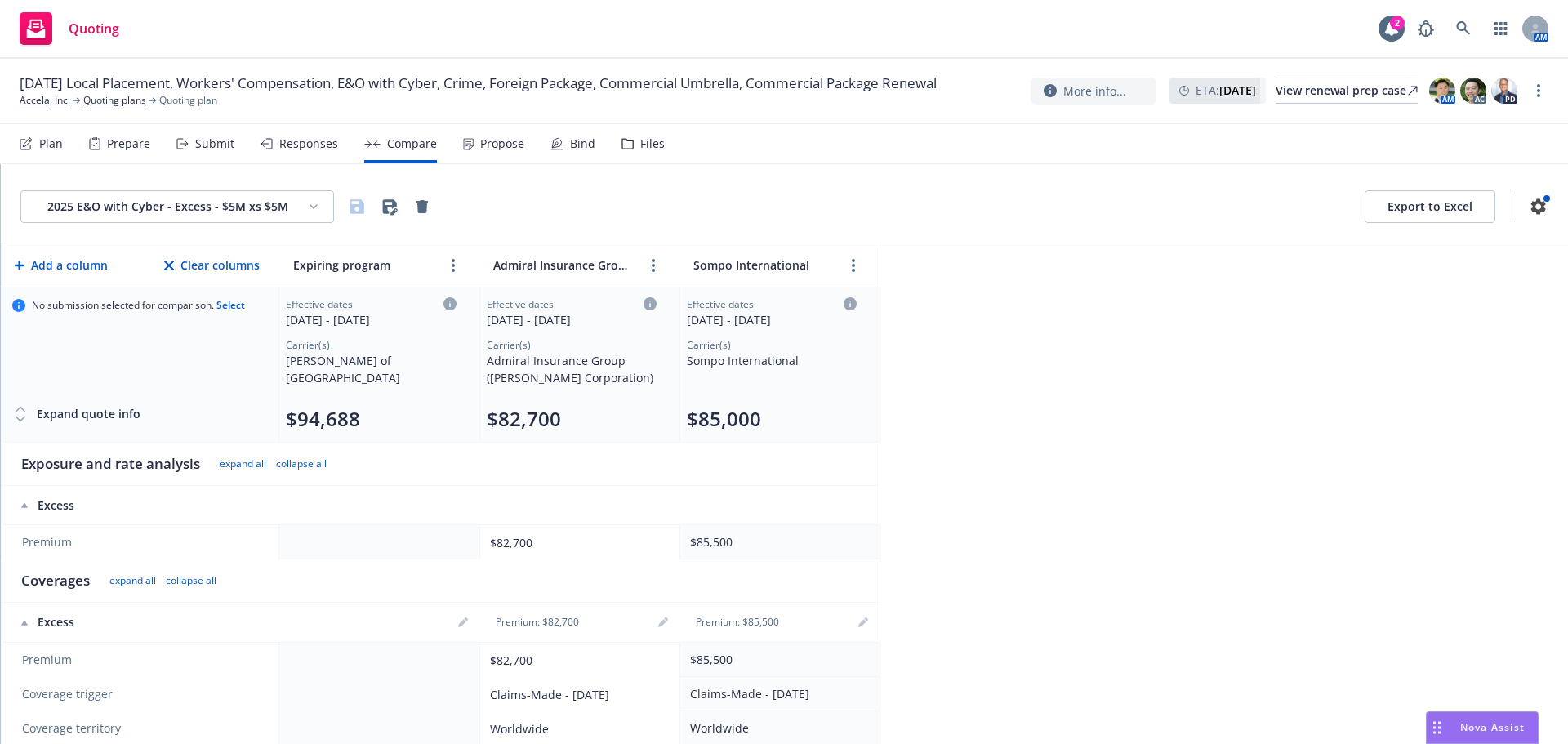
click at [644, 301] on icon at bounding box center [650, 304] width 13 height 13
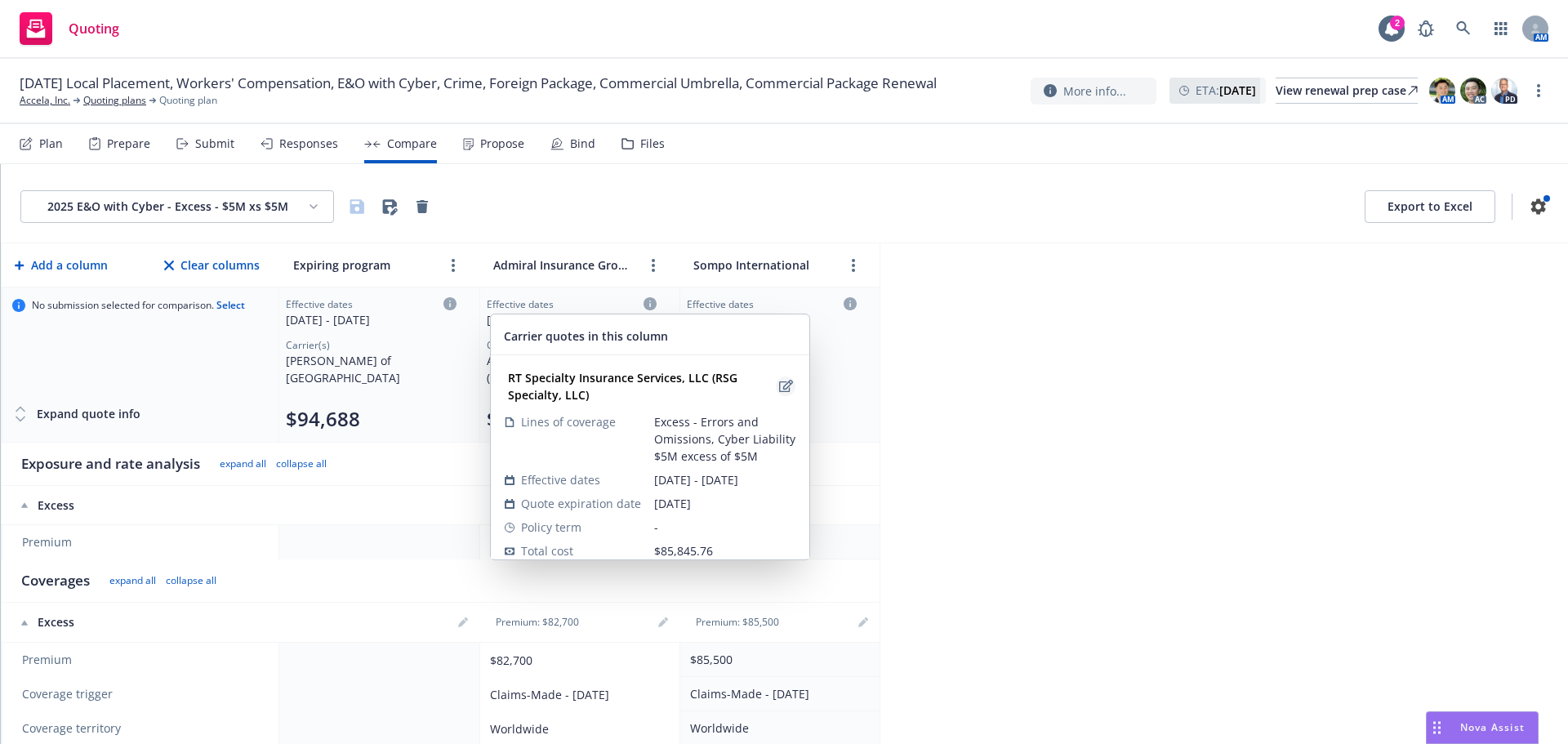
click at [779, 388] on icon "edit" at bounding box center [785, 386] width 14 height 13
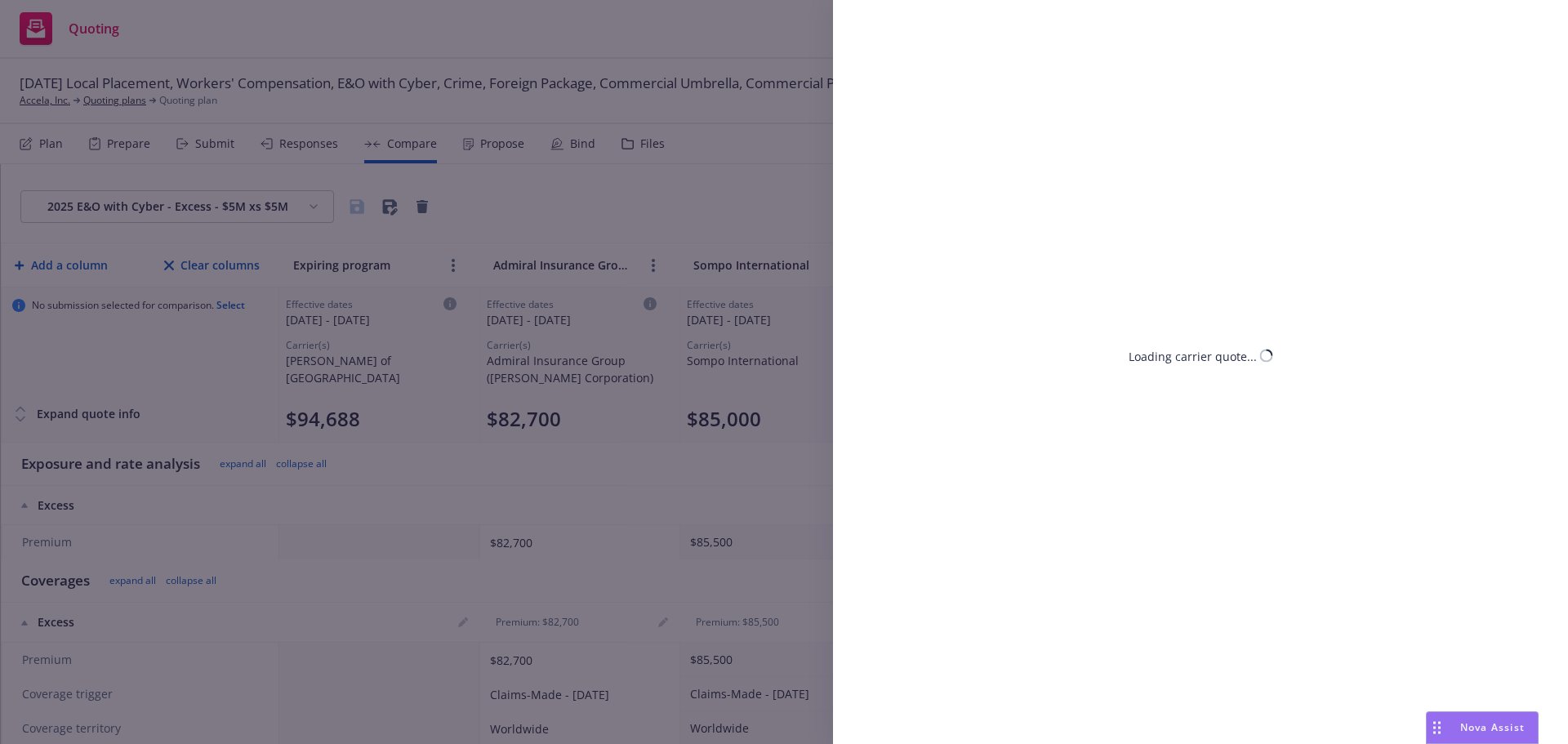
select select "CA"
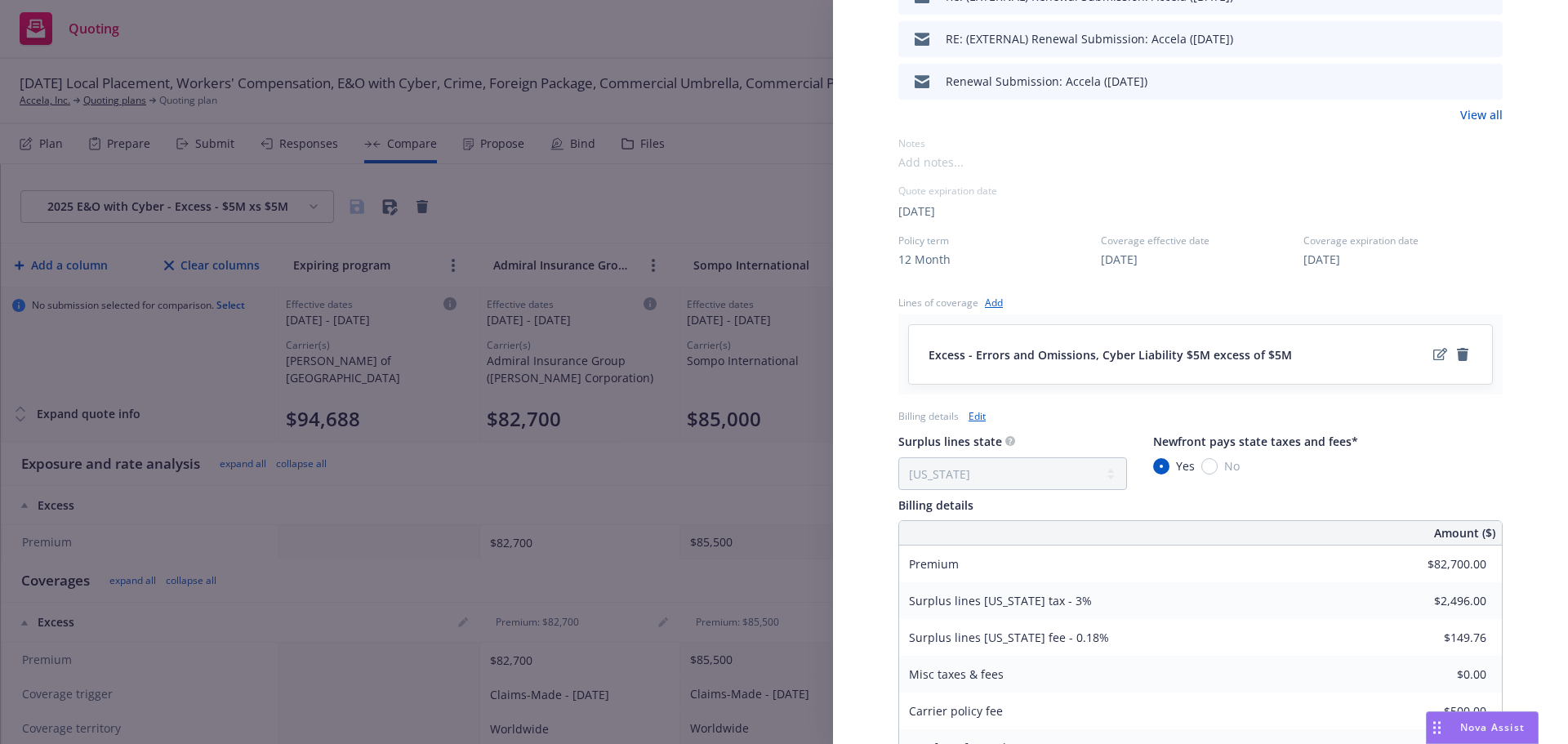
scroll to position [654, 0]
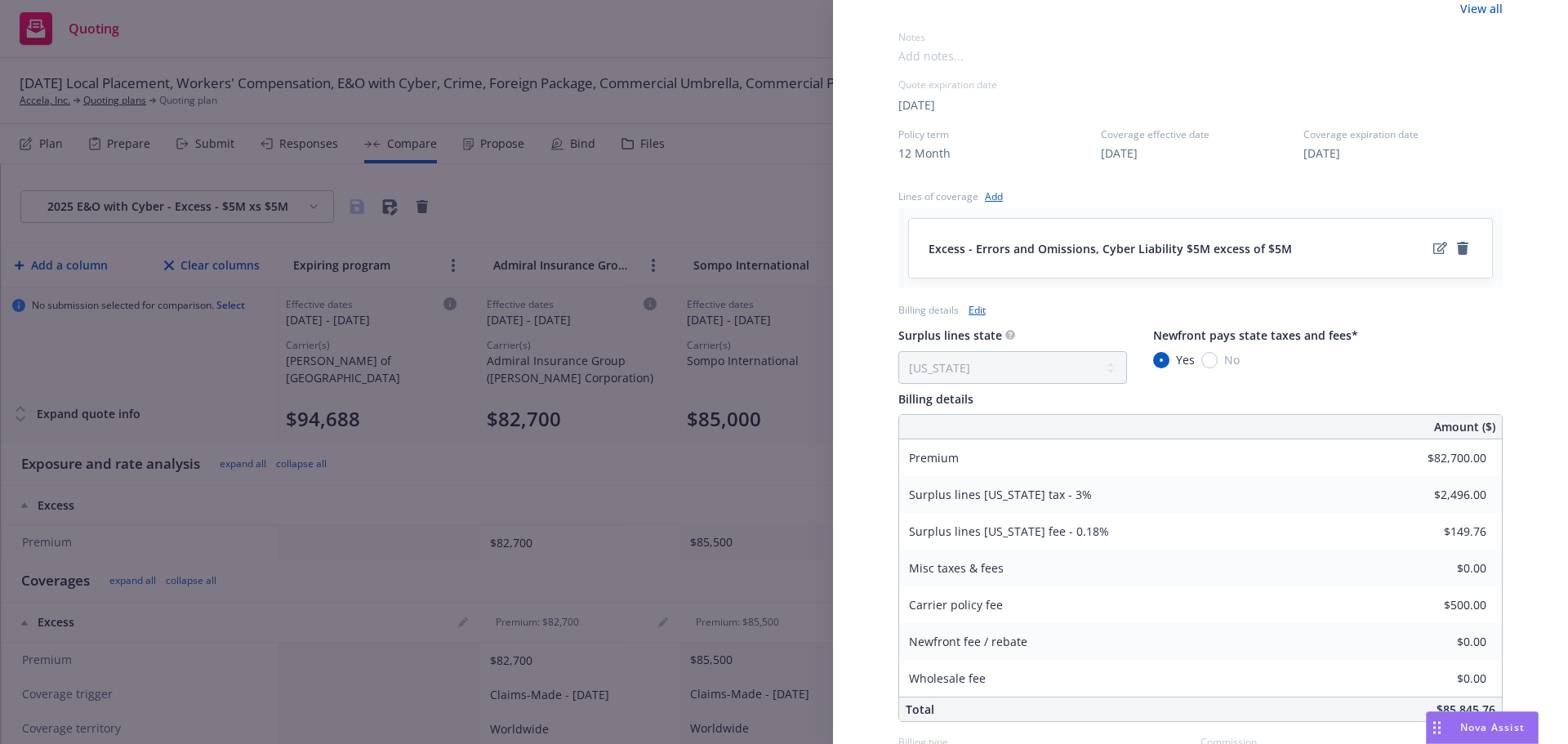
click at [723, 204] on div "Display Name RT Specialty Insurance Services, LLC (RSG Specialty, LLC) Carrier …" at bounding box center [784, 372] width 1568 height 744
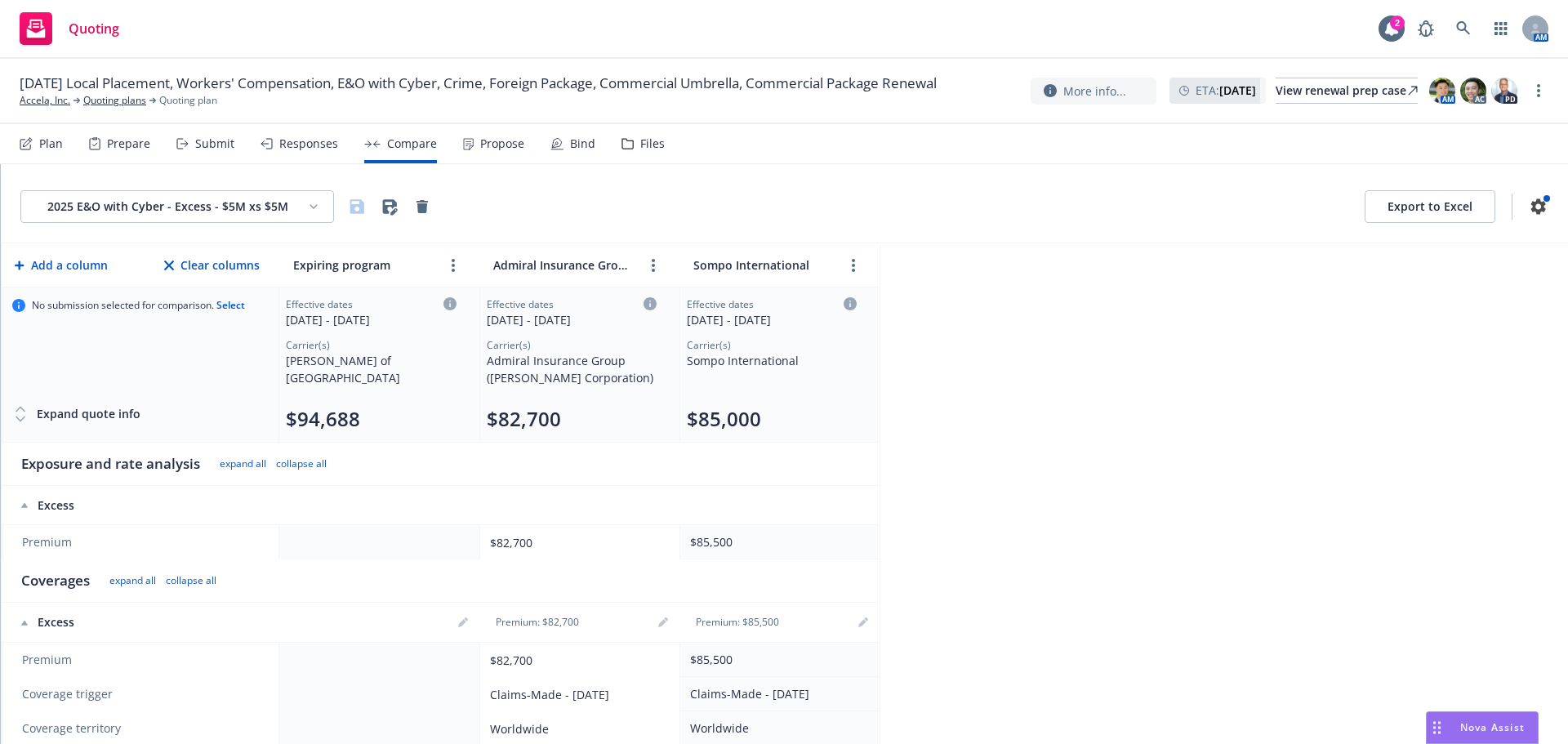
click at [655, 143] on div "Files" at bounding box center [652, 143] width 24 height 13
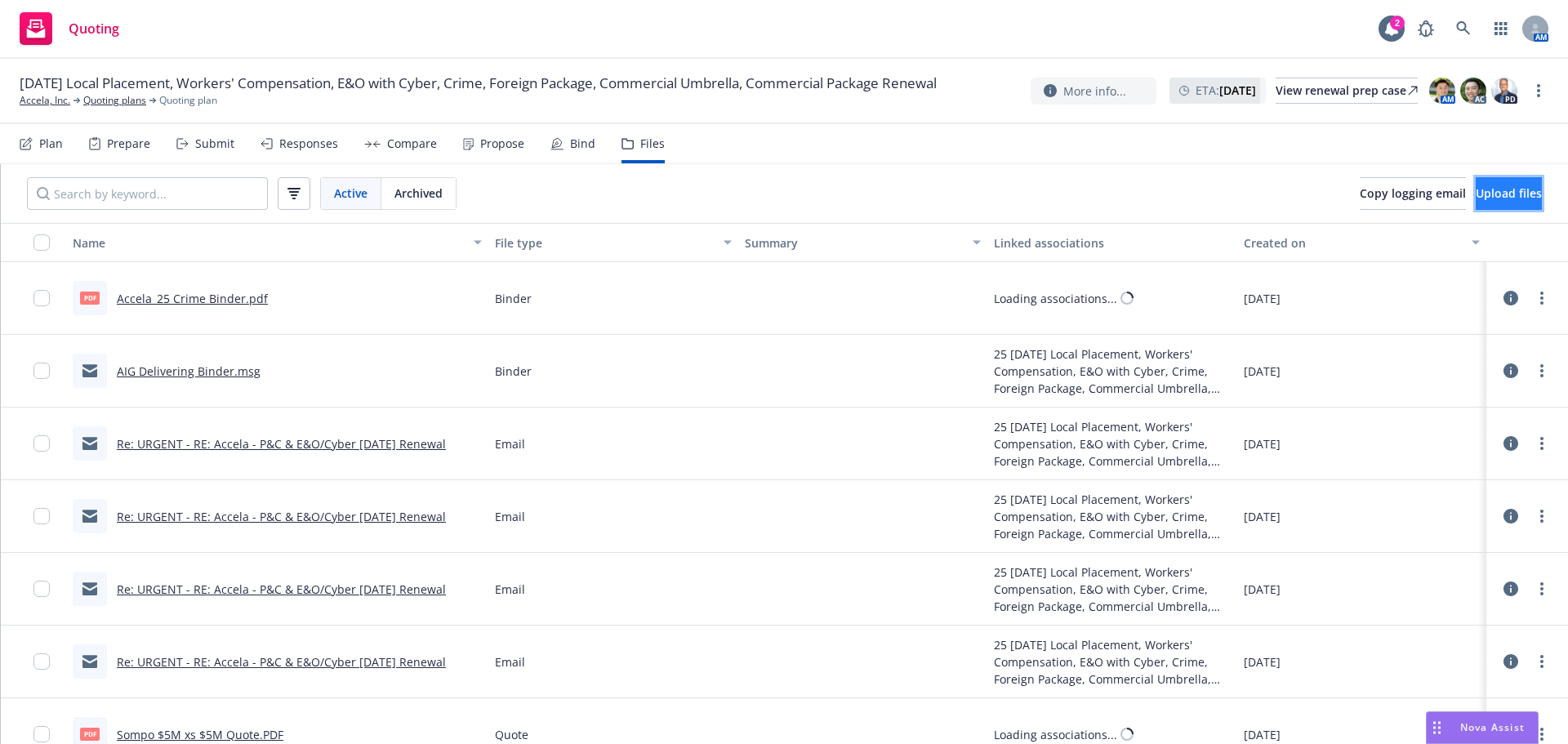
click at [1483, 197] on span "Upload files" at bounding box center [1508, 193] width 66 height 15
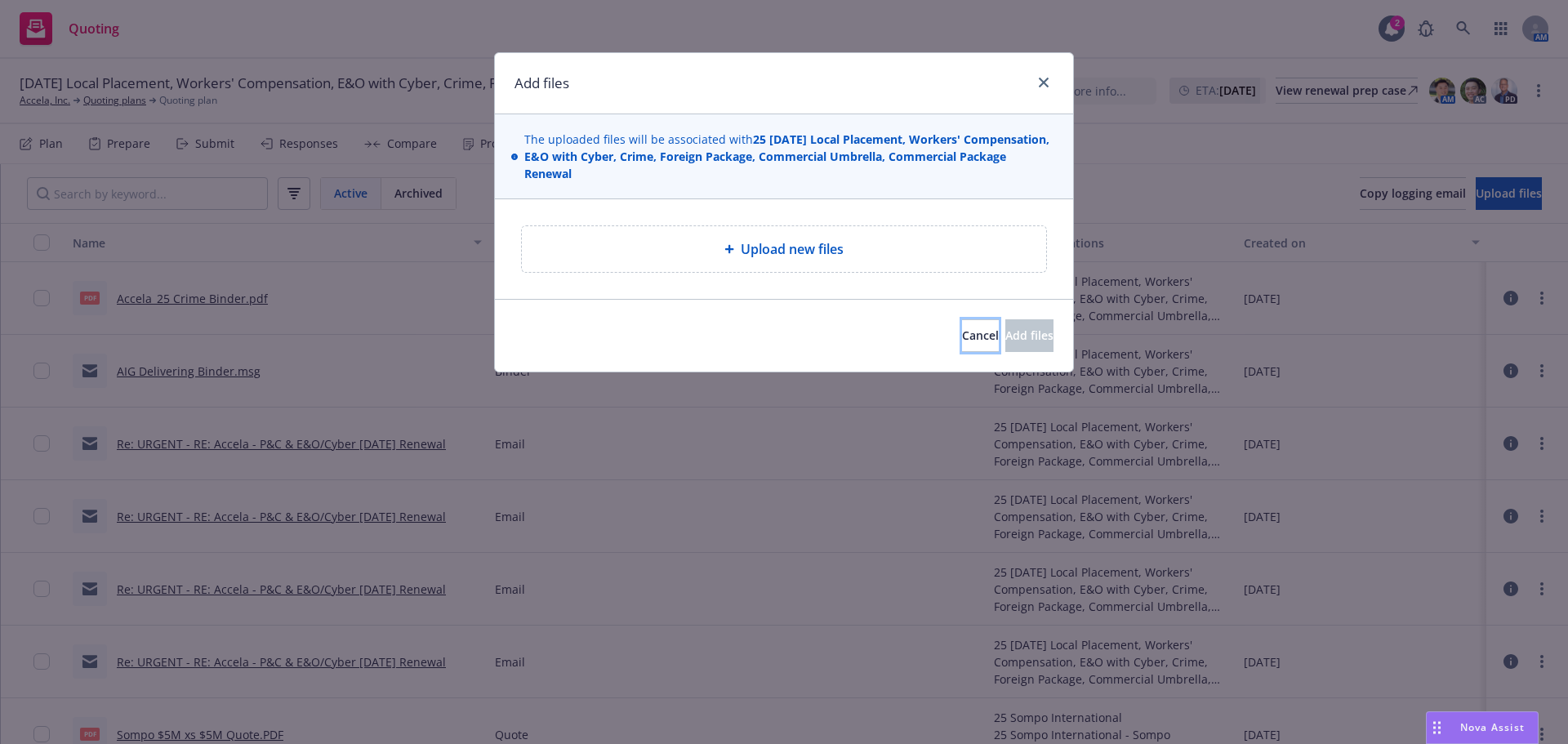
drag, startPoint x: 903, startPoint y: 329, endPoint x: 647, endPoint y: 281, distance: 260.5
click at [962, 329] on span "Cancel" at bounding box center [980, 335] width 37 height 15
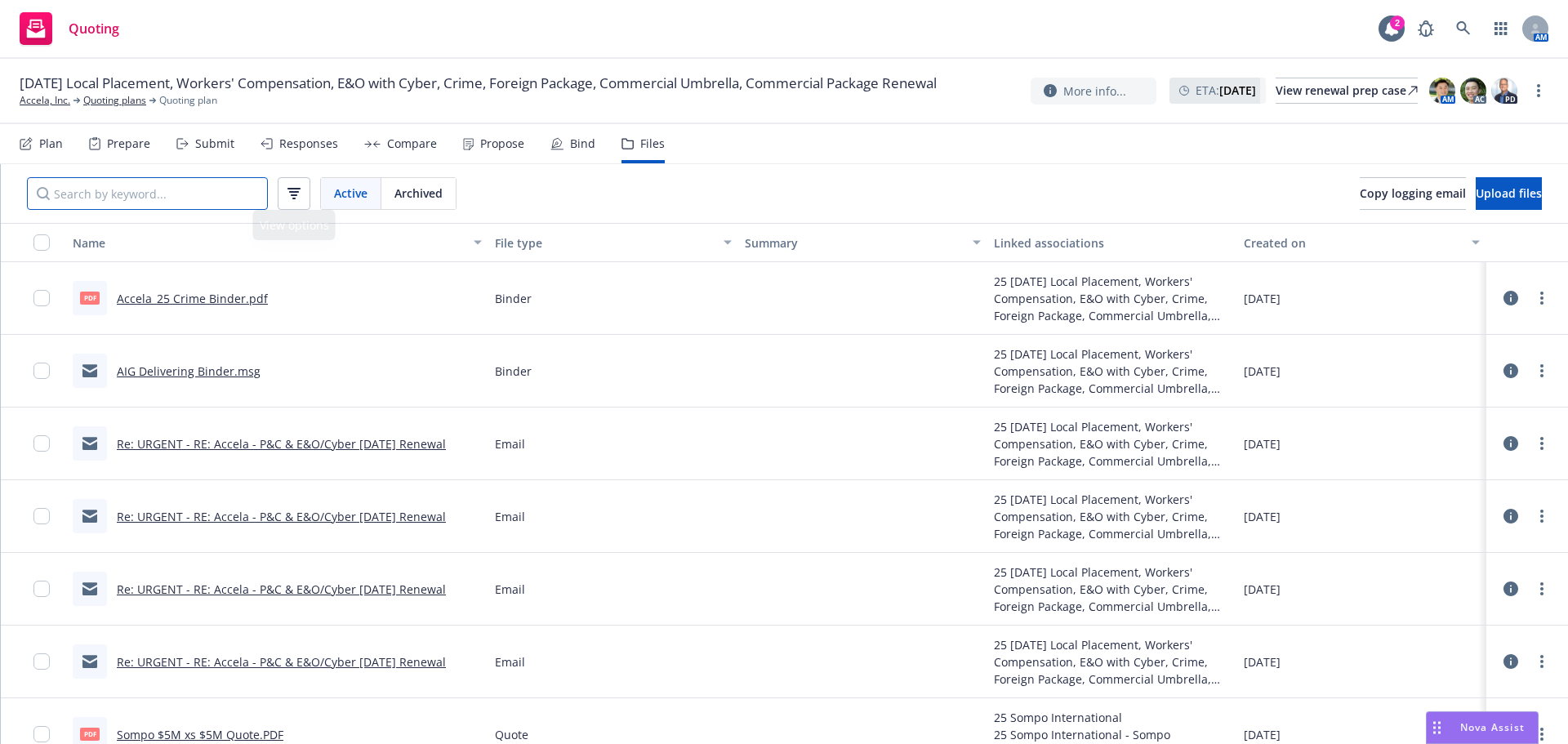
click at [219, 196] on input "Search by keyword..." at bounding box center [147, 194] width 241 height 32
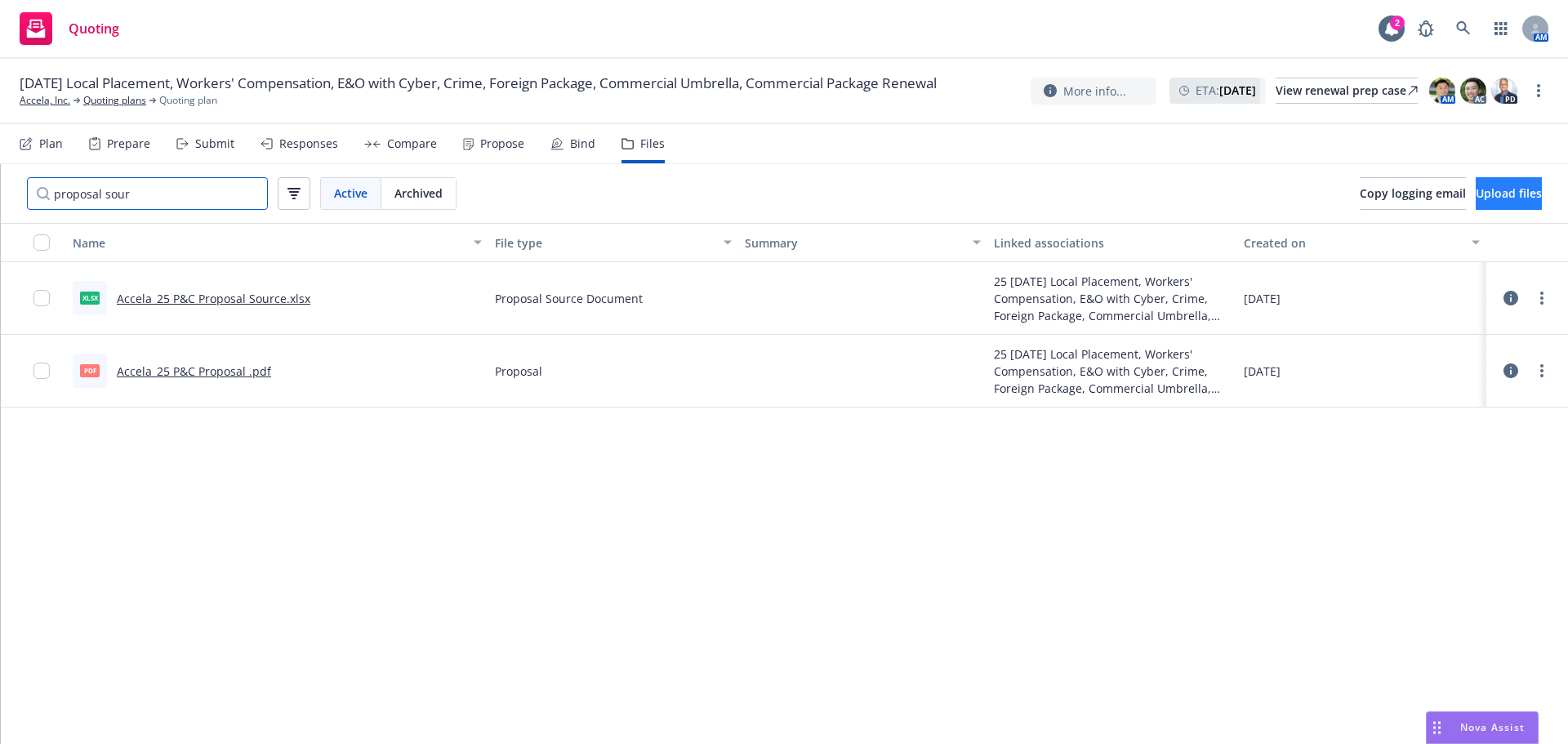
type input "proposal sour"
click at [1515, 196] on span "Upload files" at bounding box center [1508, 193] width 66 height 15
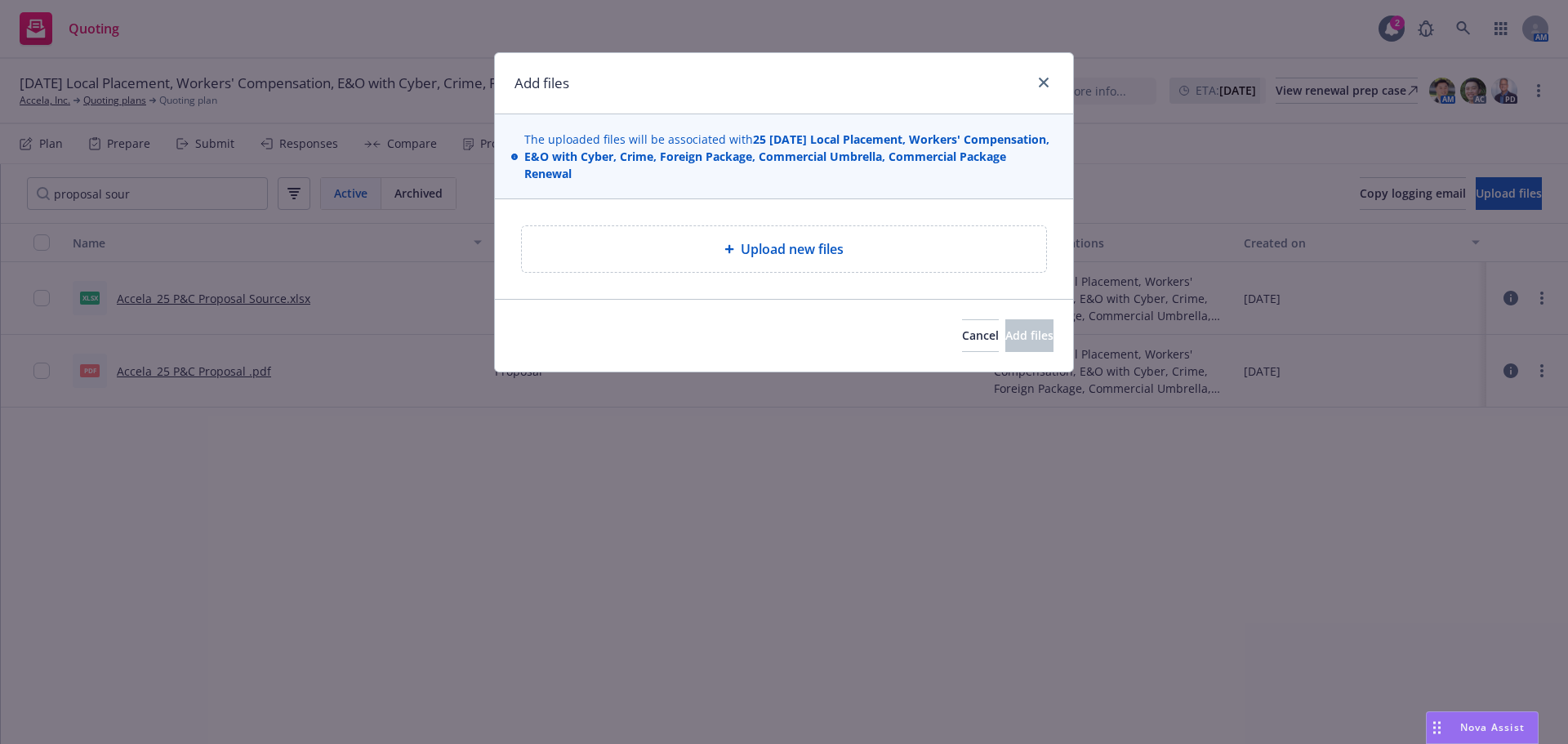
type textarea "x"
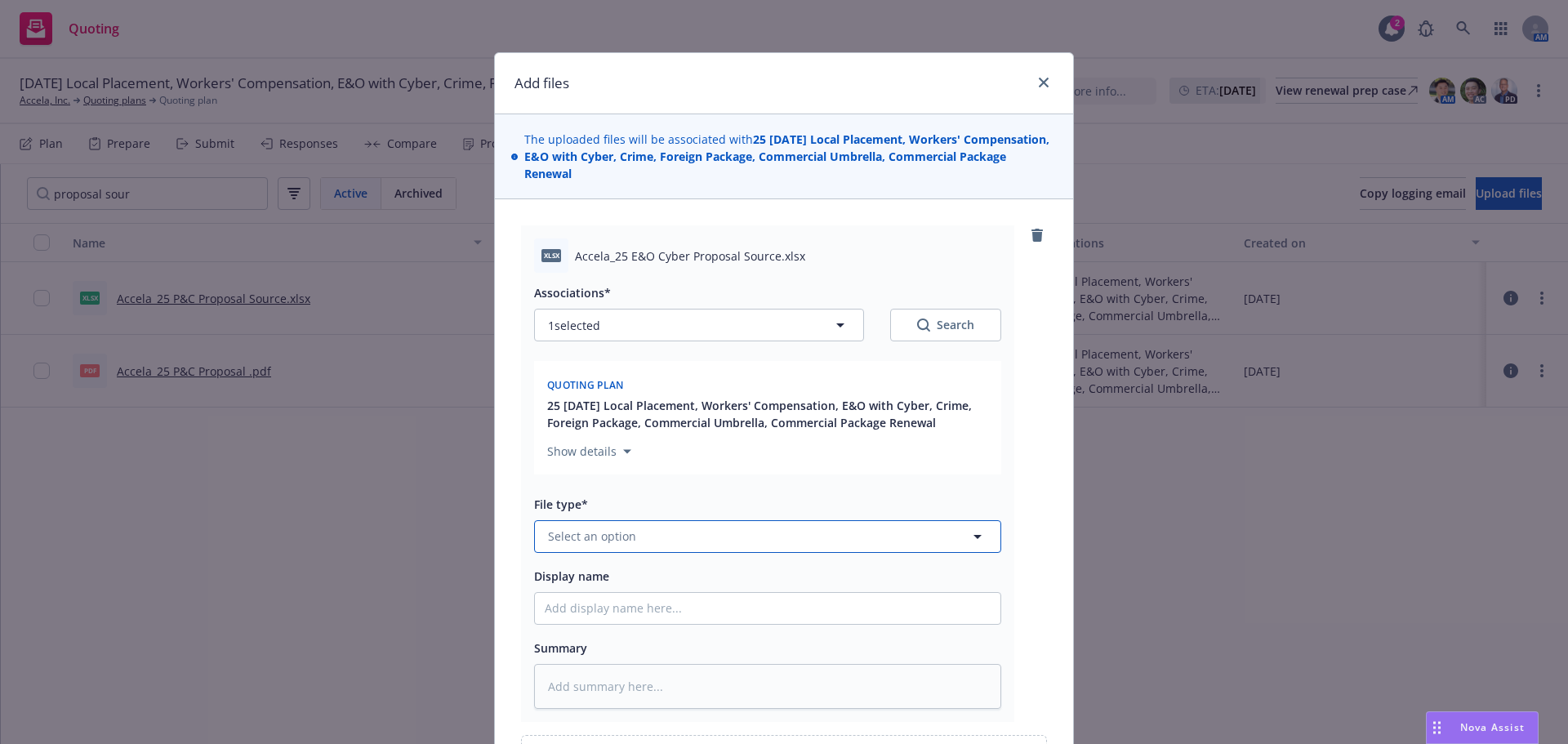
click at [634, 541] on button "Select an option" at bounding box center [768, 537] width 467 height 32
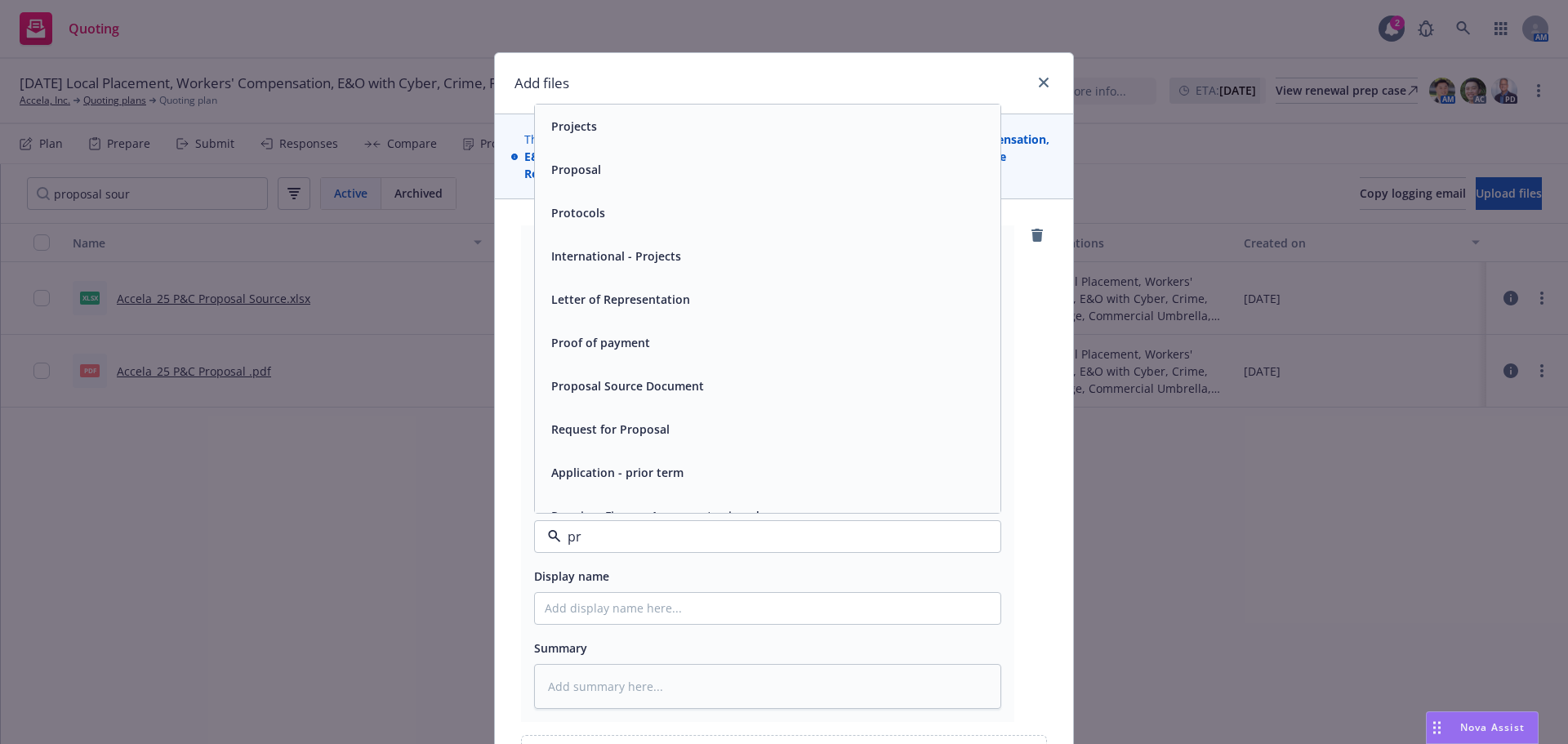
type input "pro"
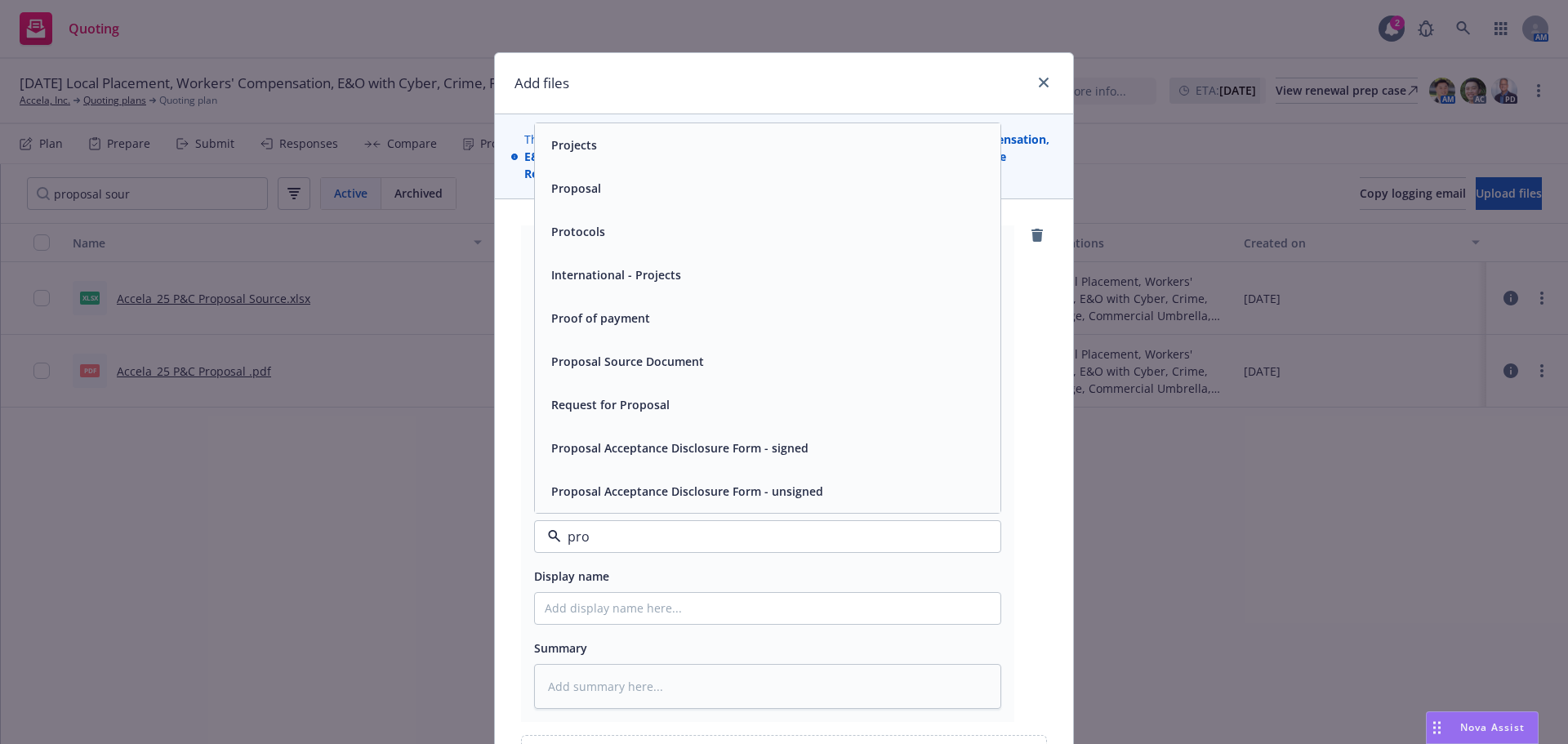
click at [664, 363] on span "Proposal Source Document" at bounding box center [628, 361] width 152 height 17
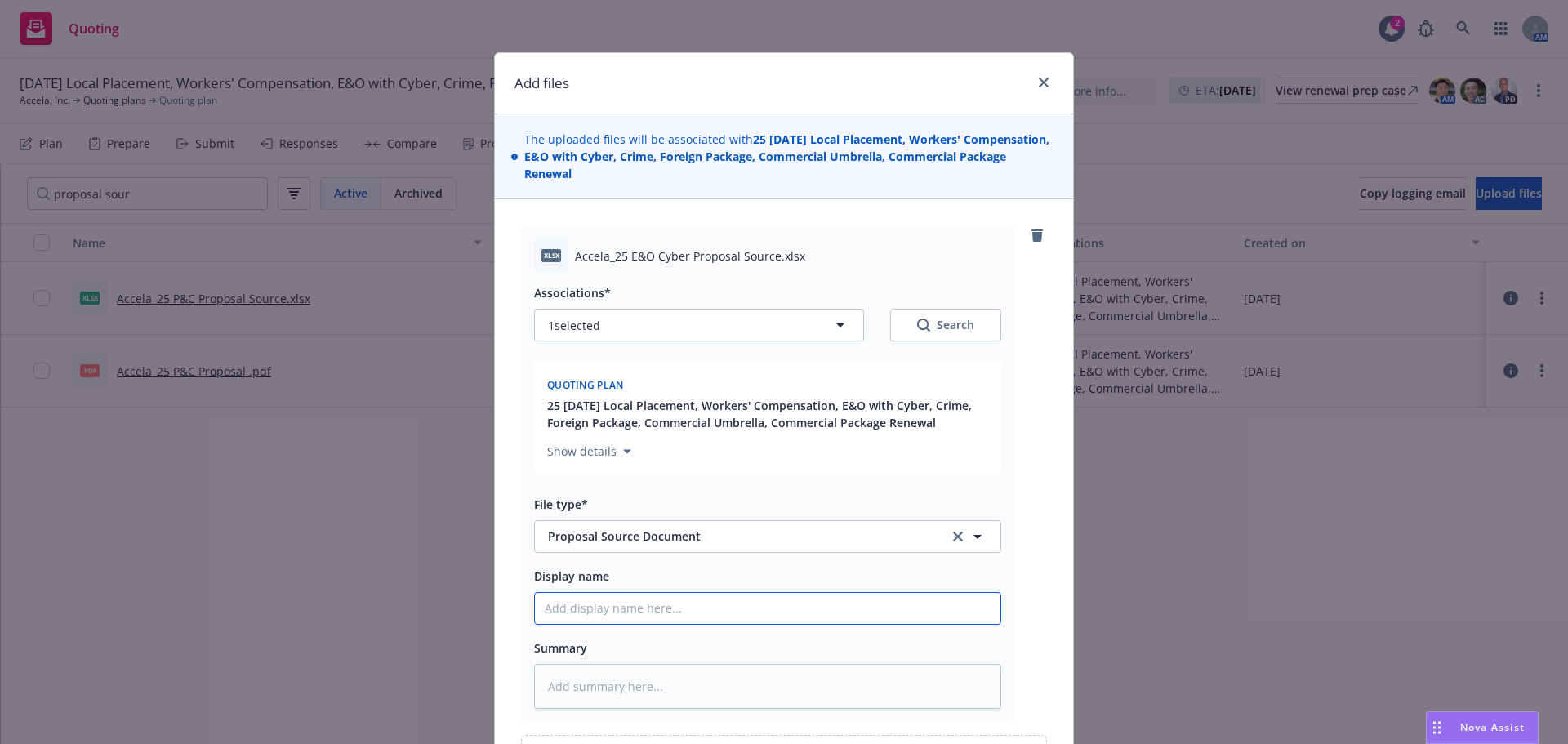
click at [599, 604] on input "Display name" at bounding box center [767, 609] width 465 height 31
type textarea "x"
type input "A"
type textarea "x"
type input "Ac"
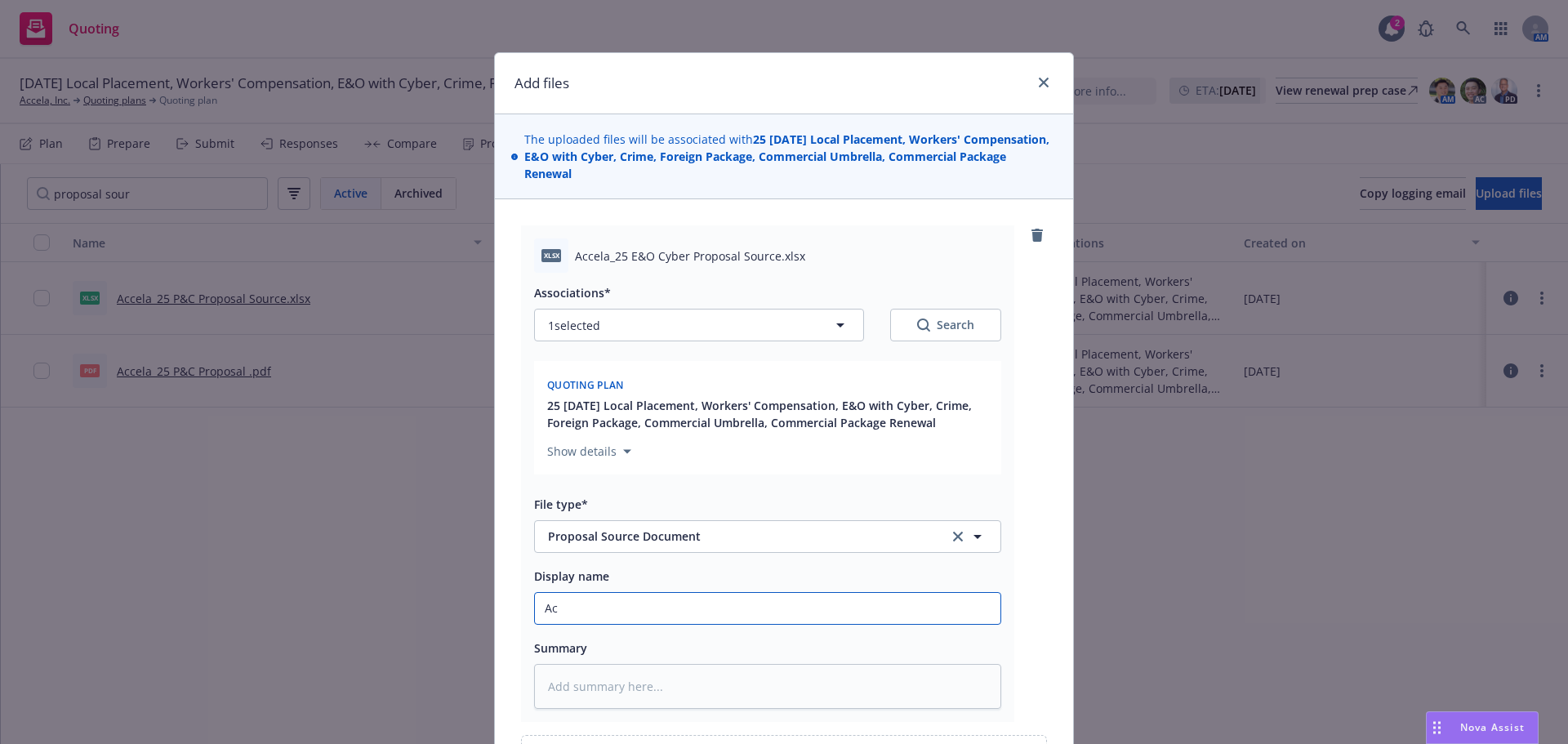
type textarea "x"
type input "Acce"
type textarea "x"
type input "Accel"
type textarea "x"
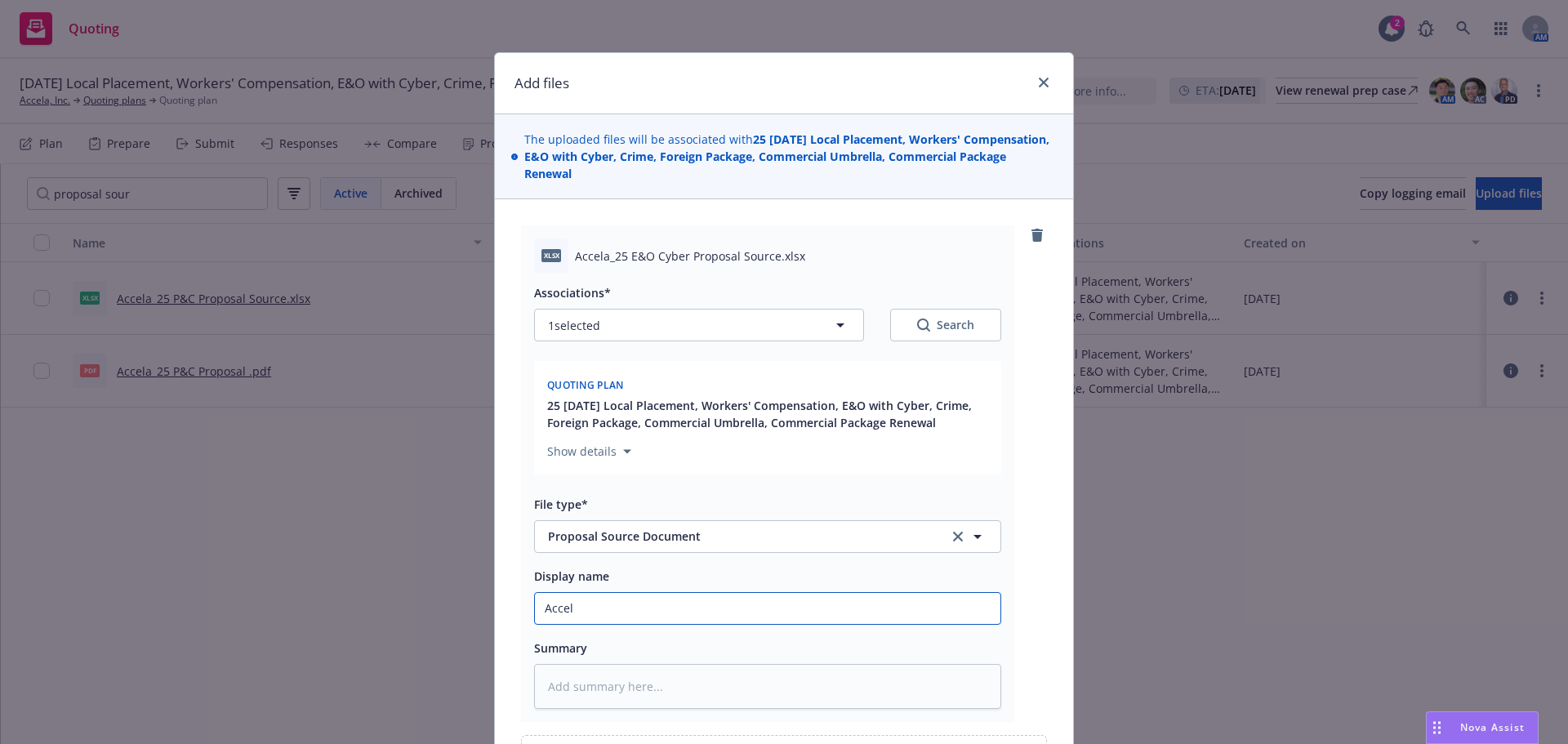
type input "Accela"
type textarea "x"
type input "Accela_"
type textarea "x"
type input "Accela_25"
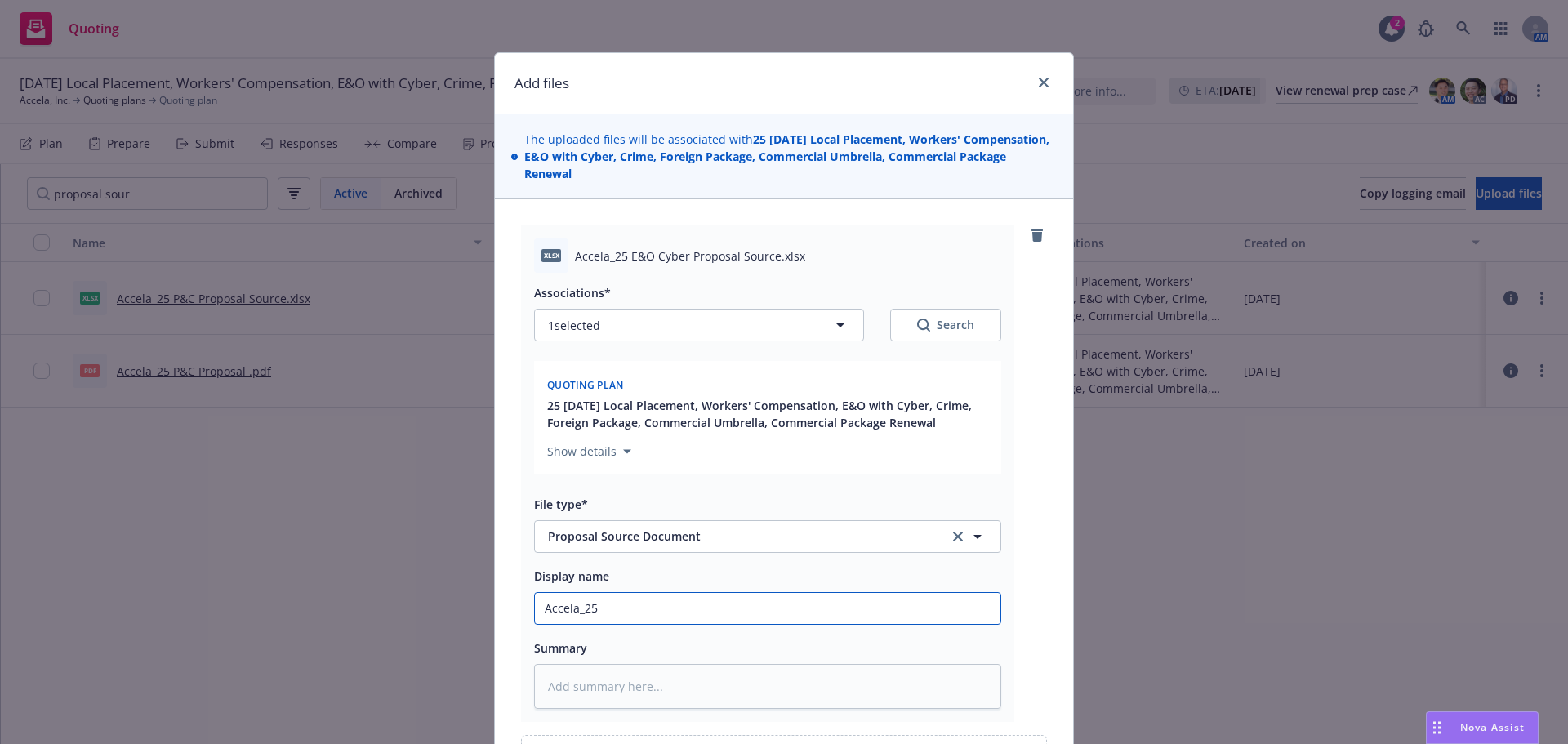
type textarea "x"
type input "Accela_25"
type textarea "x"
type input "Accela_25 E&"
type textarea "x"
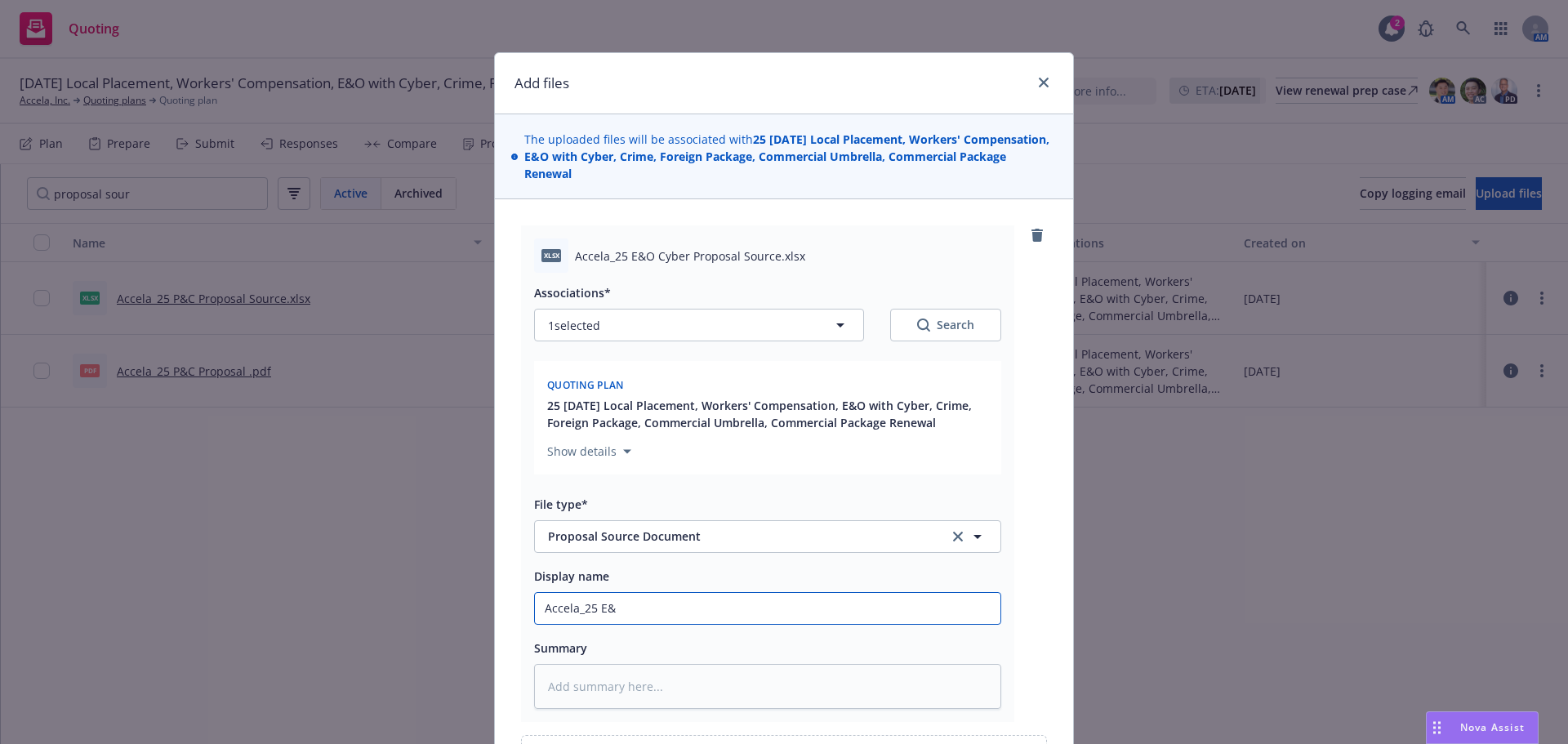
type input "Accela_25 E&O"
type textarea "x"
type input "Accela_25 E&O"
type textarea "x"
type input "Accela_25 E&O Cy"
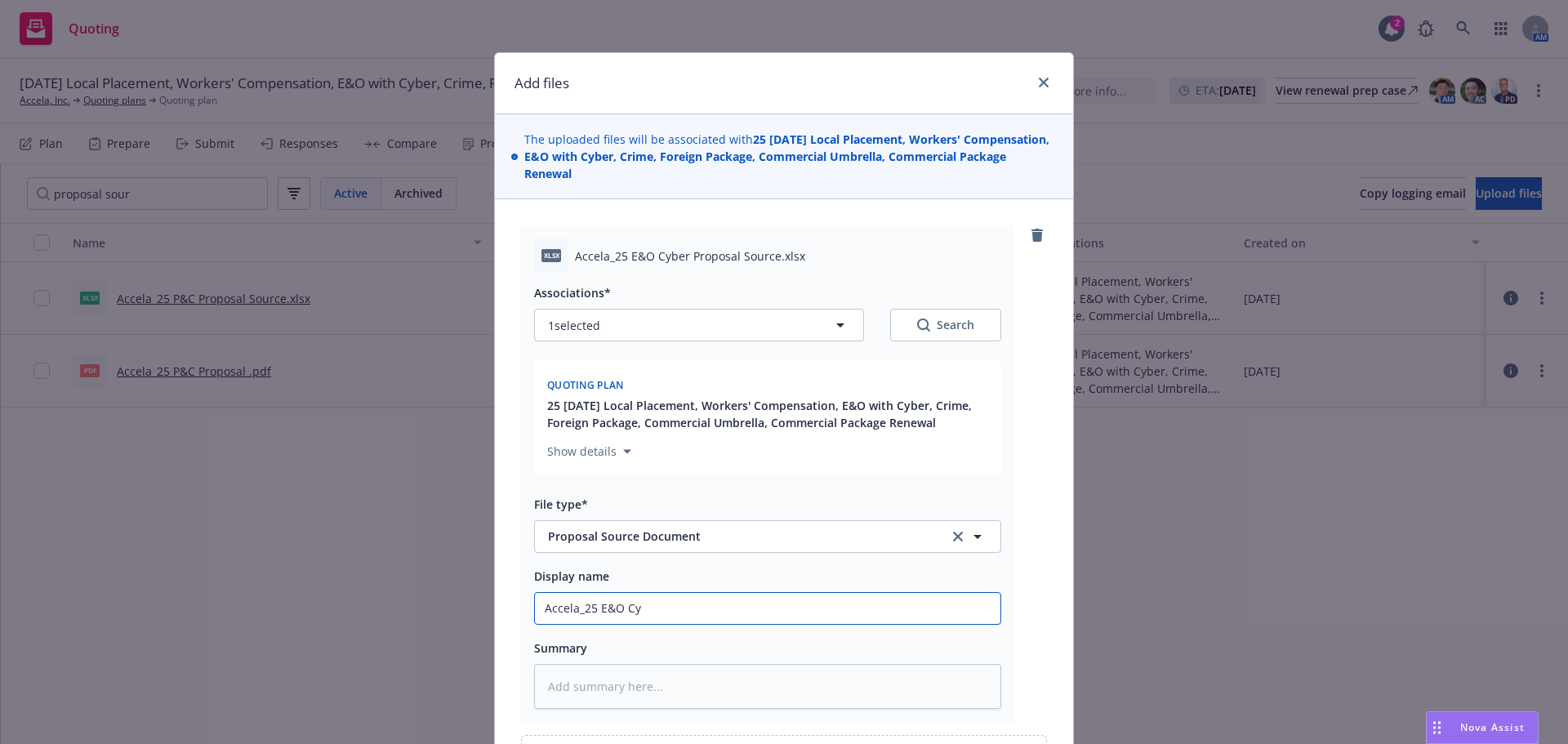
type textarea "x"
type input "Accela_25 E&O Cyb"
type textarea "x"
type input "Accela_25 E&O Cybe"
type textarea "x"
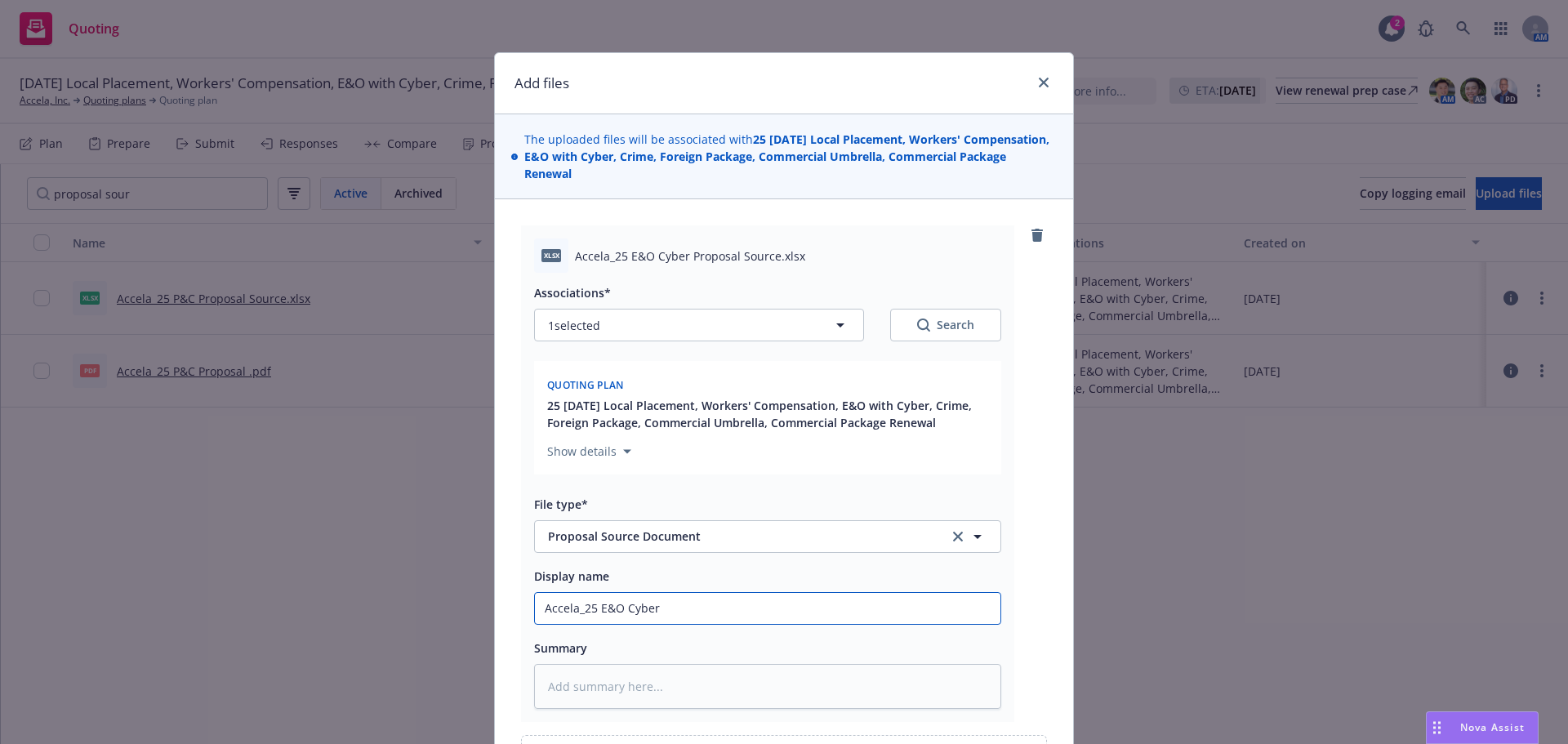
type input "Accela_25 E&O Cyber"
type textarea "x"
type input "Accela_25 E&O Cyber P"
type textarea "x"
type input "Accela_25 E&O Cyber Pr"
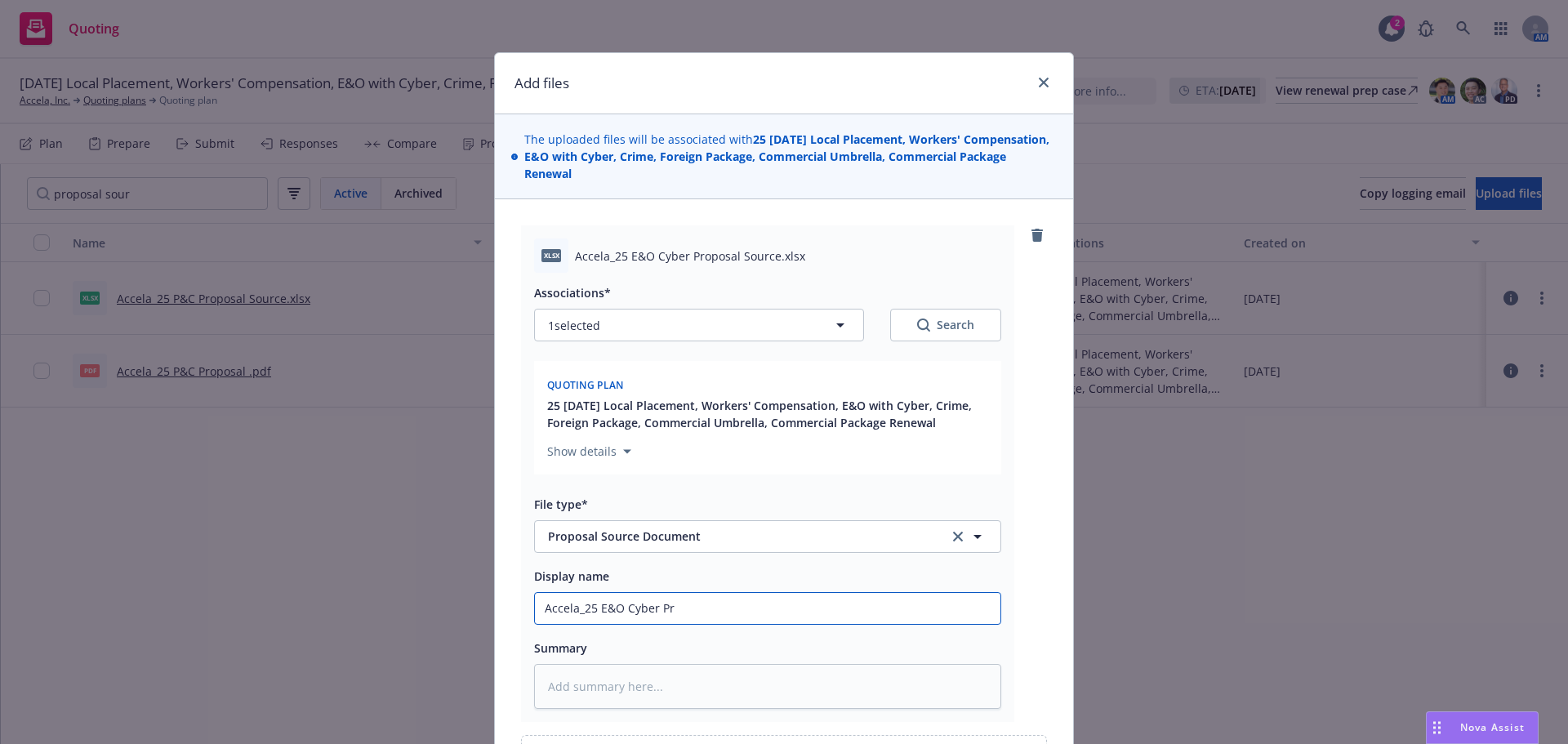
type textarea "x"
type input "Accela_25 E&O Cyber Pro"
type textarea "x"
type input "Accela_25 E&O Cyber Prop"
type textarea "x"
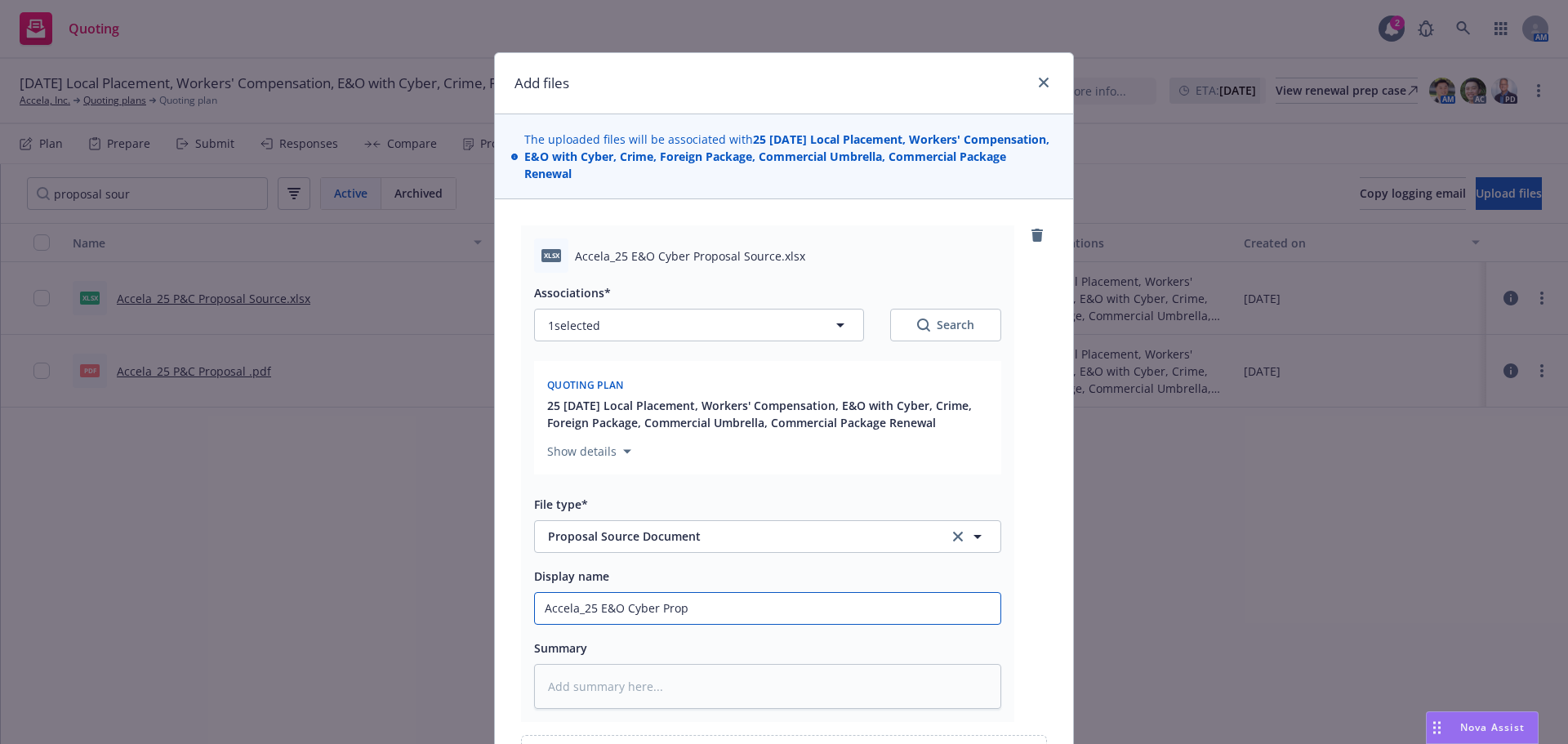
type input "Accela_25 E&O Cyber Propo"
type textarea "x"
type input "Accela_25 E&O Cyber Propos"
type textarea "x"
type input "Accela_25 E&O Cyber Proposa"
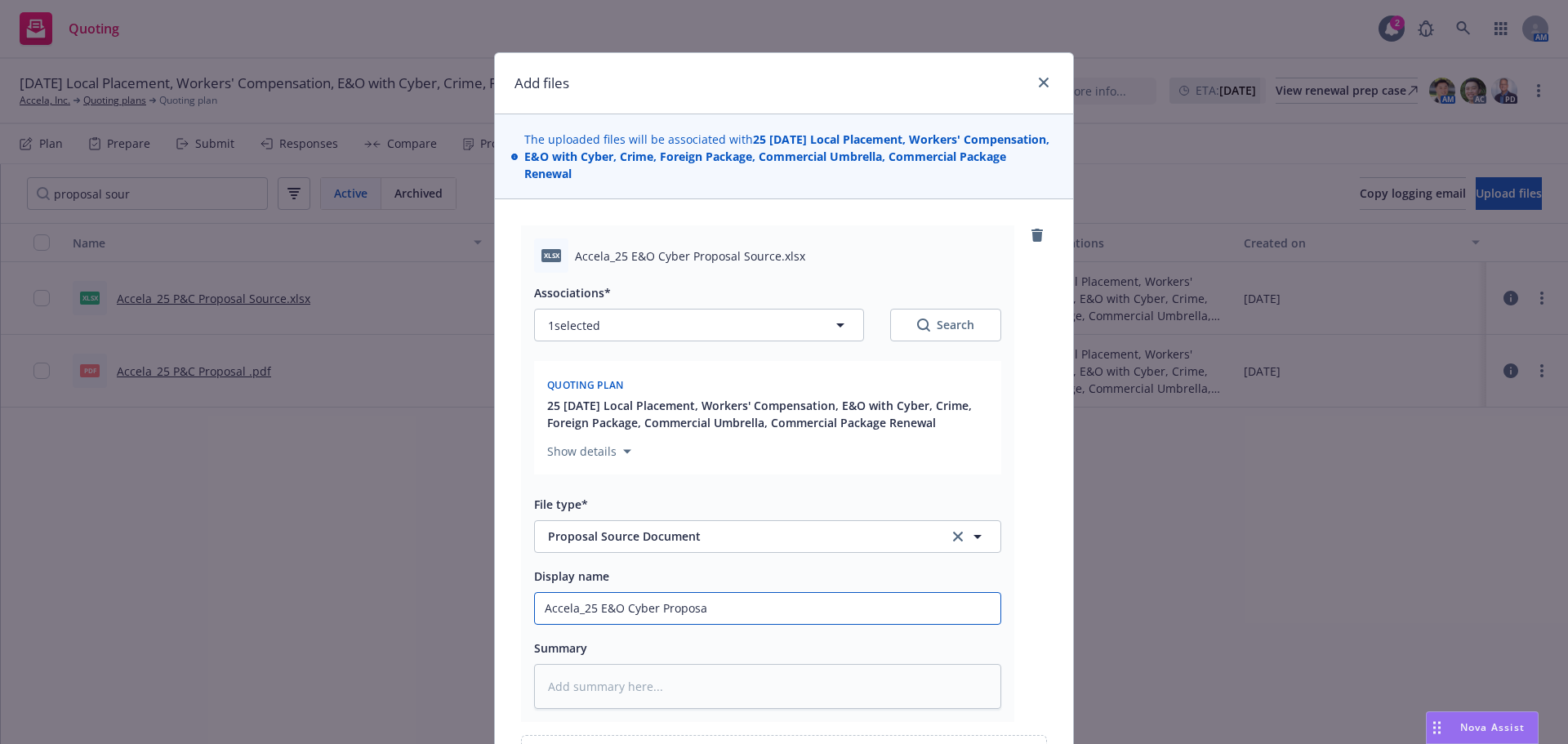
type textarea "x"
type input "Accela_25 E&O Cyber Proposal"
type textarea "x"
type input "Accela_25 E&O Cyber Proposal"
type textarea "x"
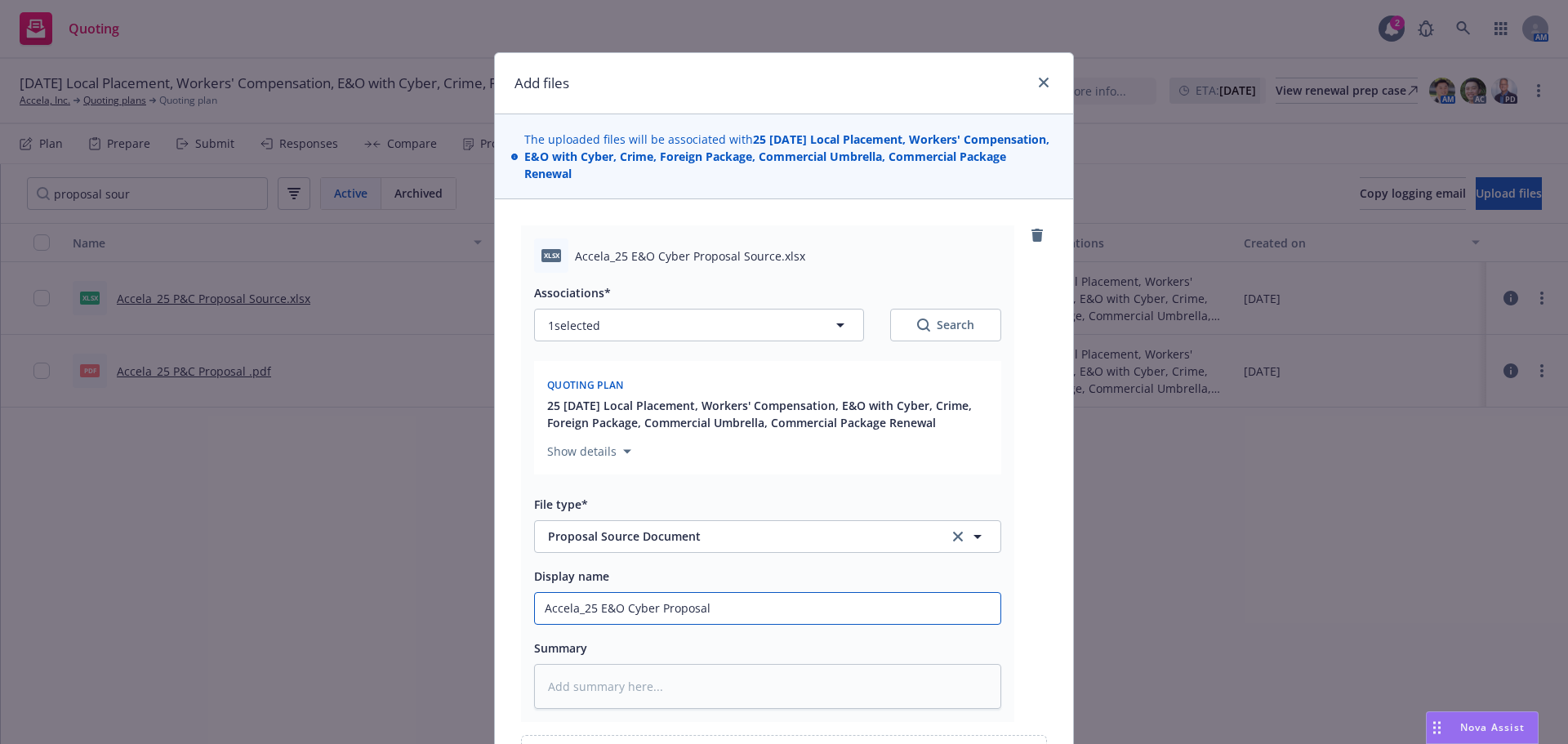
type input "Accela_25 E&O Cyber Proposal S"
type textarea "x"
type input "Accela_25 E&O Cyber Proposal So"
type textarea "x"
type input "Accela_25 E&O Cyber Proposal Sou"
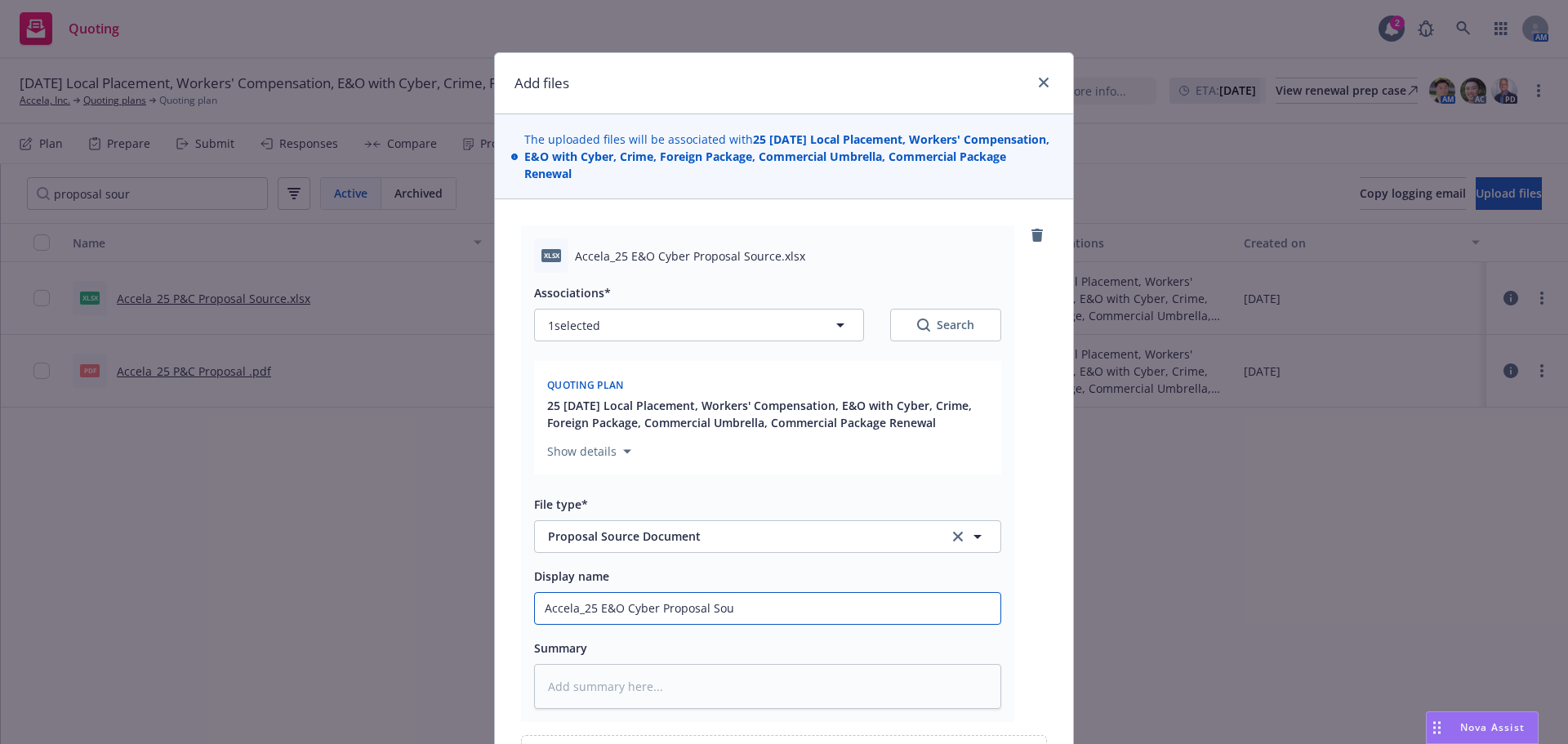
type textarea "x"
type input "Accela_25 E&O Cyber Proposal Sour"
type textarea "x"
type input "Accela_25 E&O Cyber Proposal Sourc"
type textarea "x"
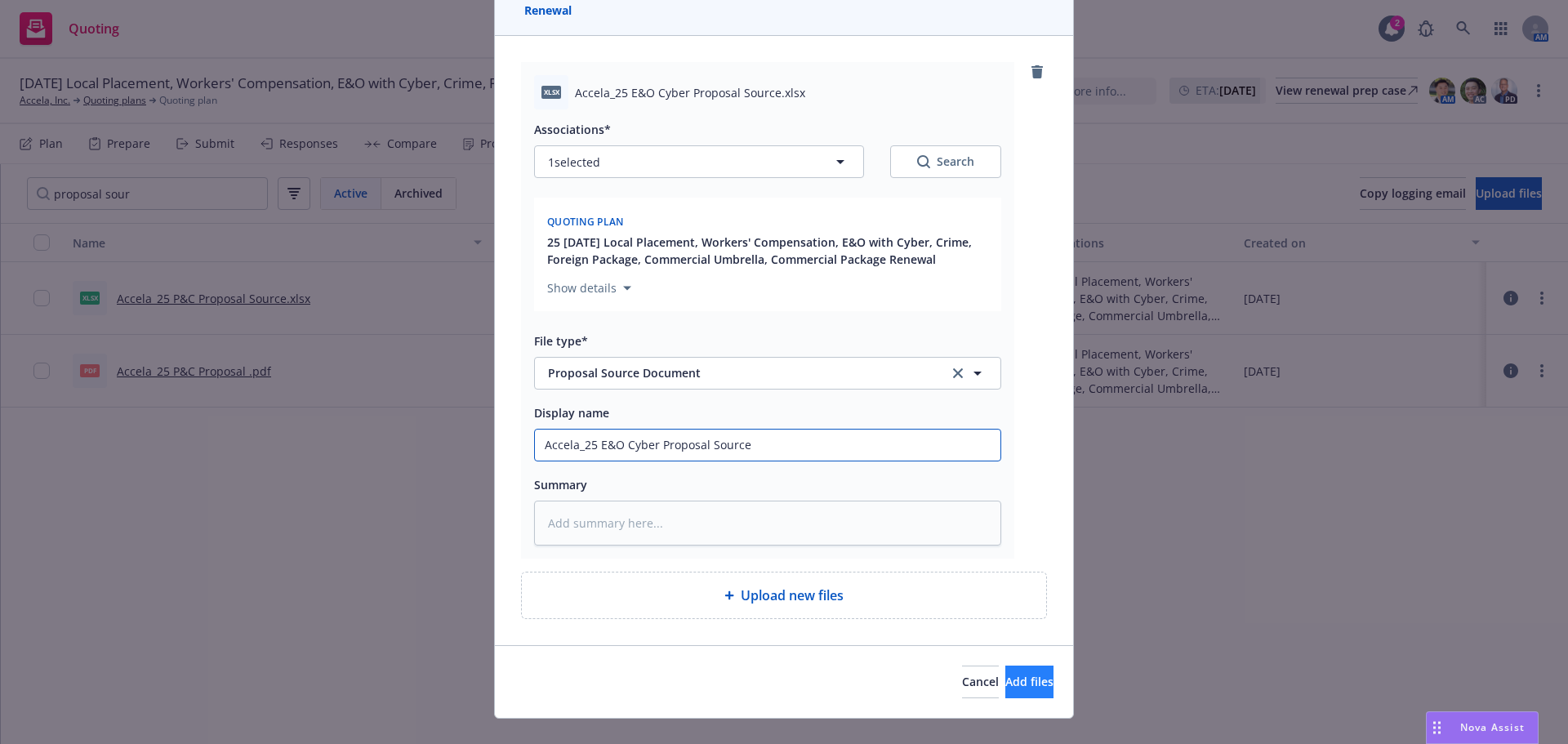
type input "Accela_25 E&O Cyber Proposal Source"
click at [1005, 680] on span "Add files" at bounding box center [1029, 681] width 48 height 15
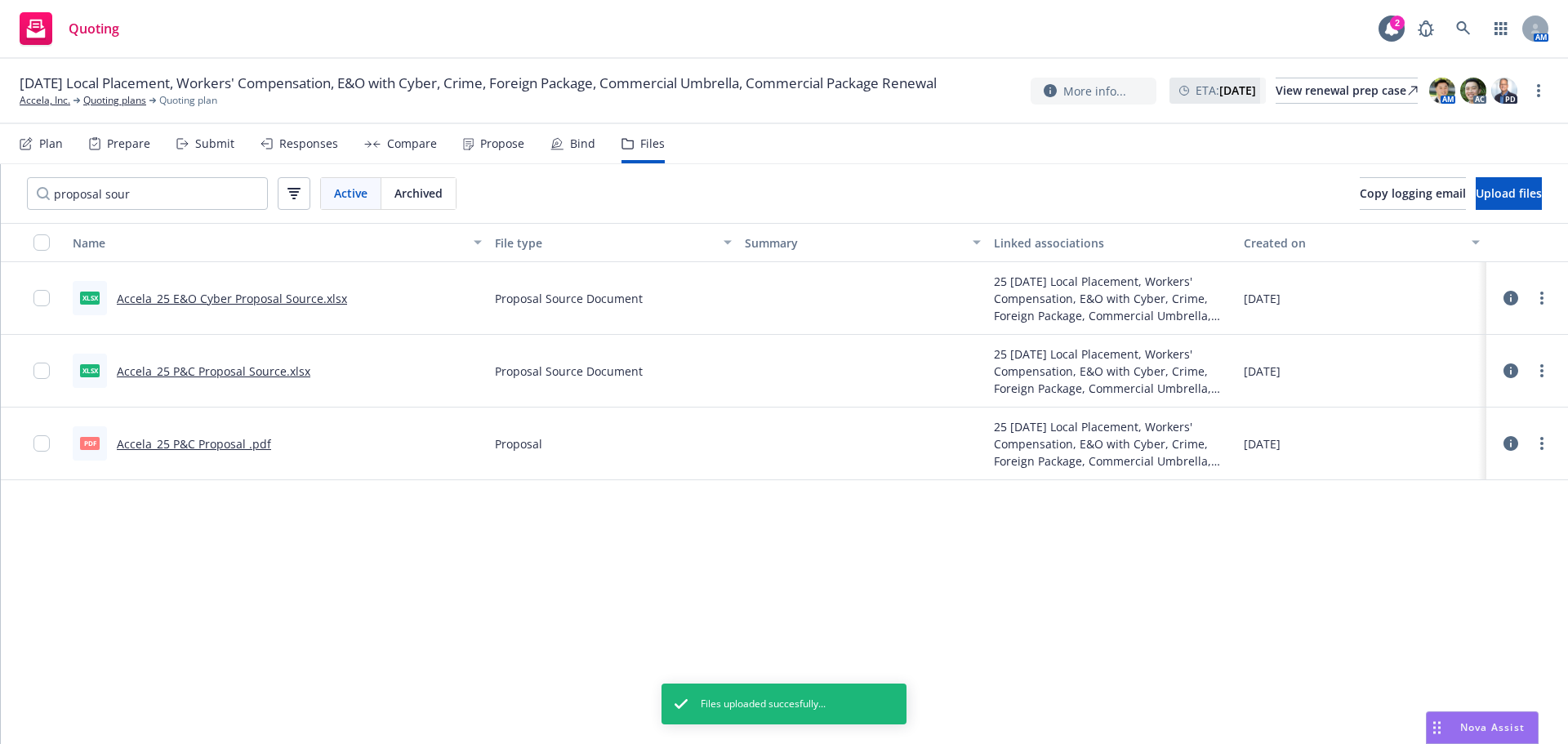
click at [1510, 445] on icon at bounding box center [1511, 444] width 14 height 14
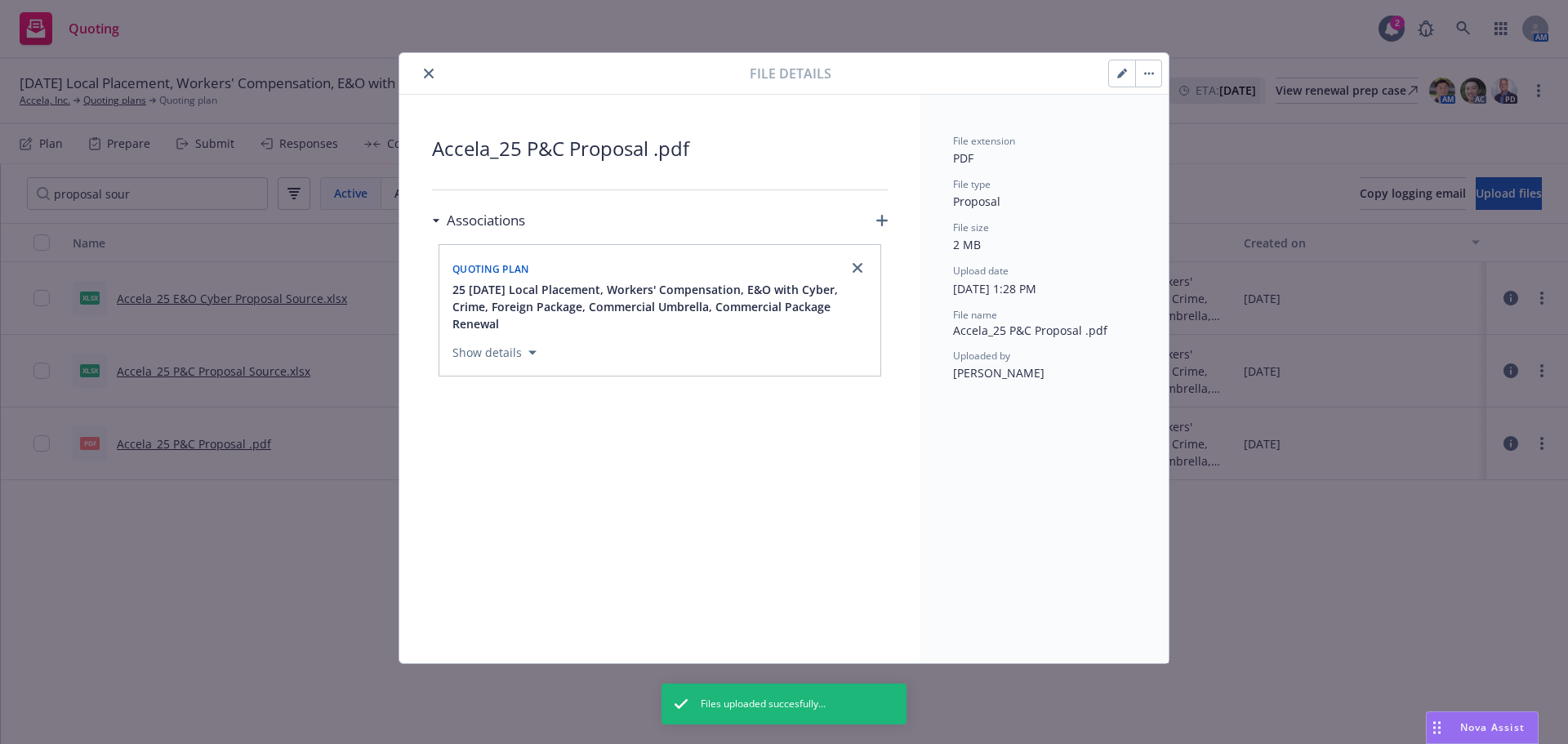
click at [1116, 78] on button "button" at bounding box center [1122, 73] width 26 height 26
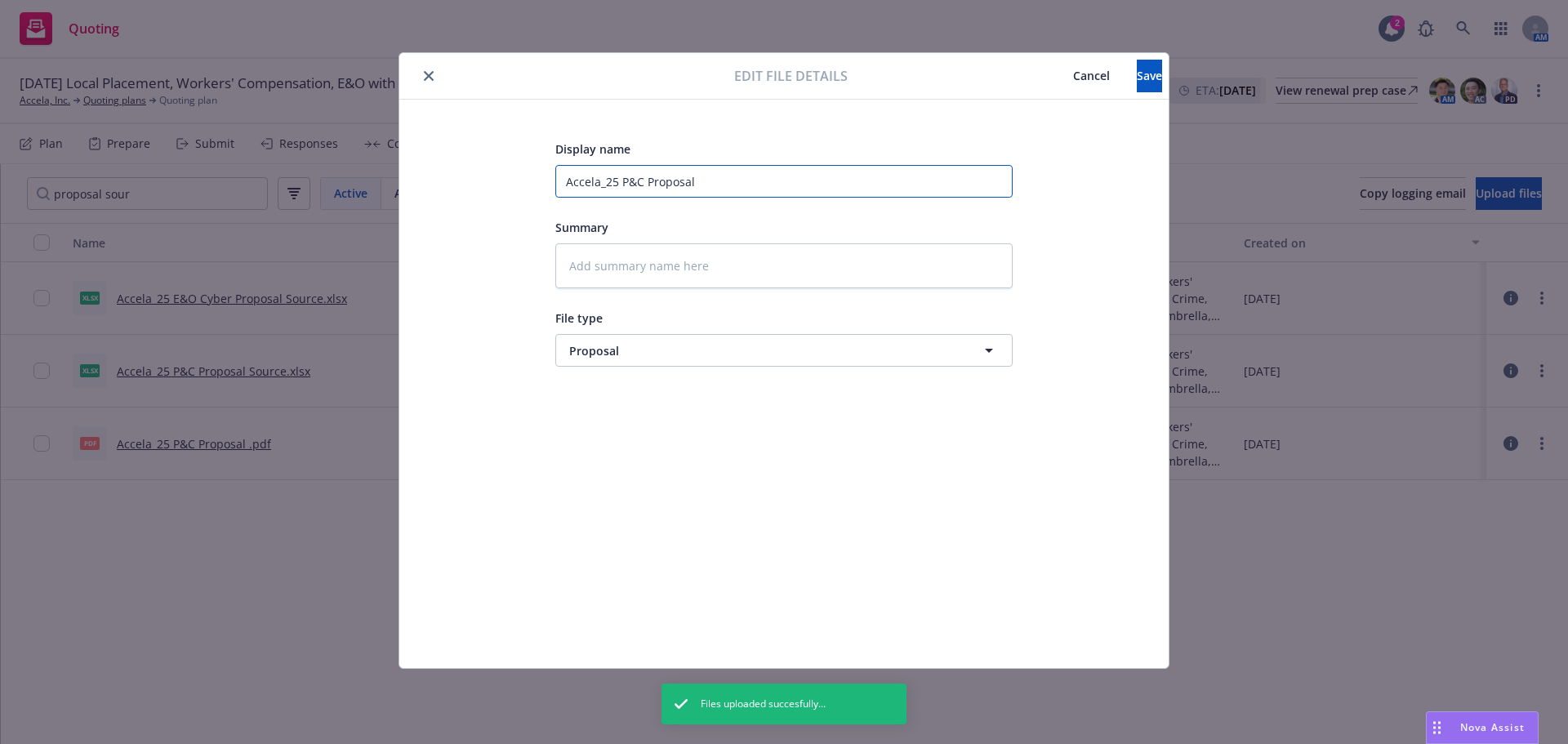
click at [712, 182] on input "Accela_25 P&C Proposal" at bounding box center [784, 181] width 457 height 32
type textarea "x"
type input "Accela_25 P&C Proposal w"
type textarea "x"
type input "Accela_25 P&C Proposal w/"
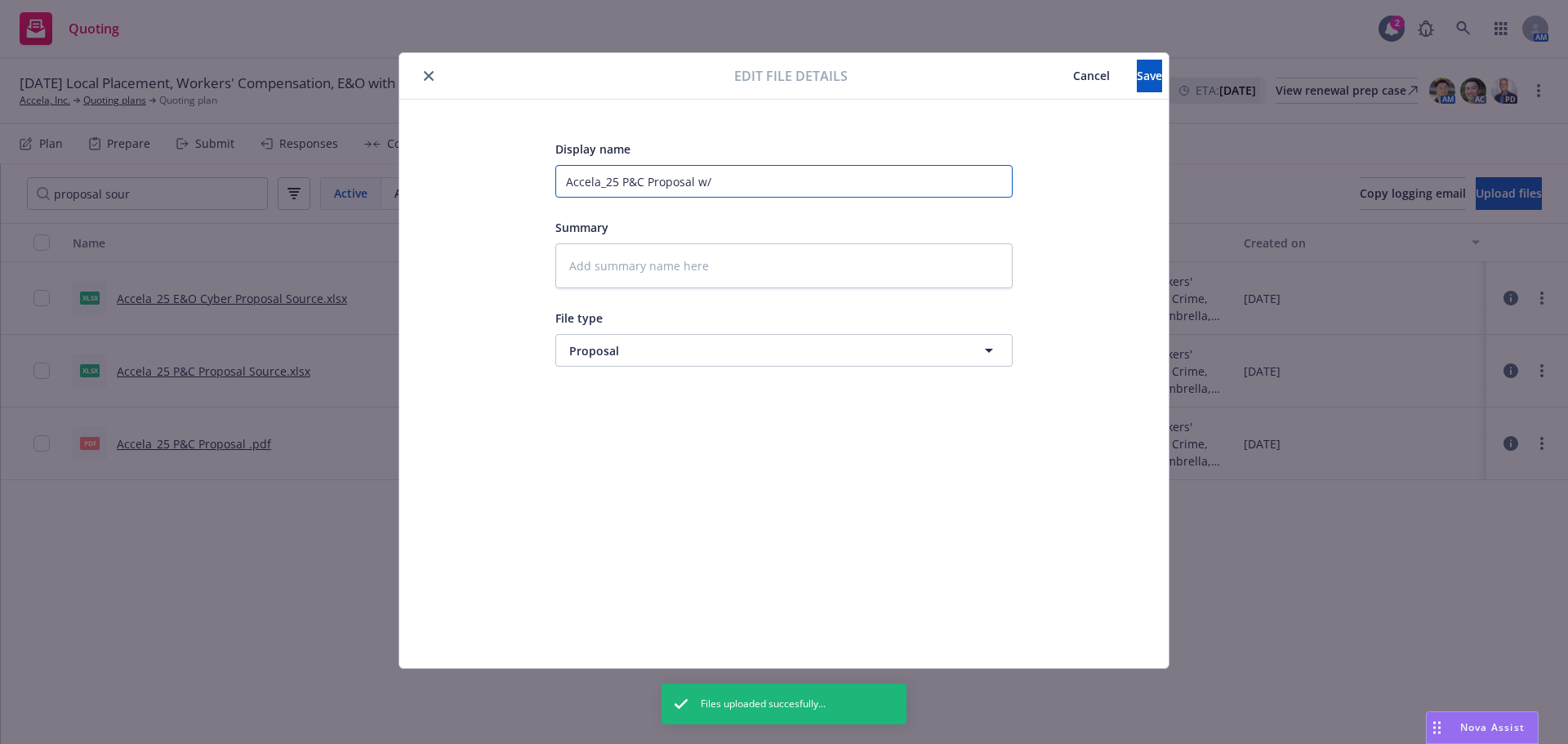
type textarea "x"
type input "Accela_25 P&C Proposal w/o"
type textarea "x"
type input "Accela_25 P&C Proposal w/"
type textarea "x"
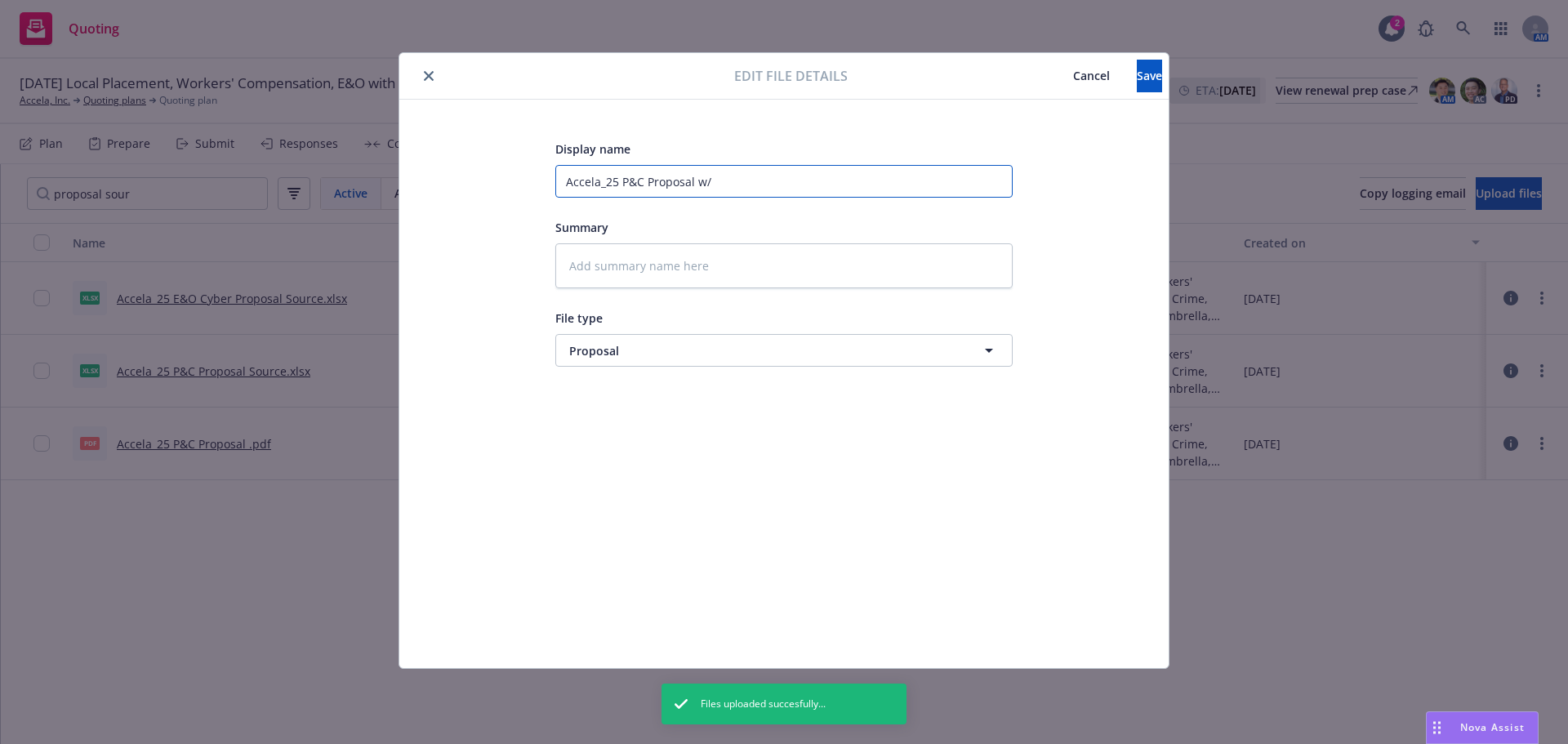
type input "Accela_25 P&C Proposal w"
type textarea "x"
type input "Accela_25 P&C Proposal"
type textarea "x"
type input "Accela_25 P&C Proposal -"
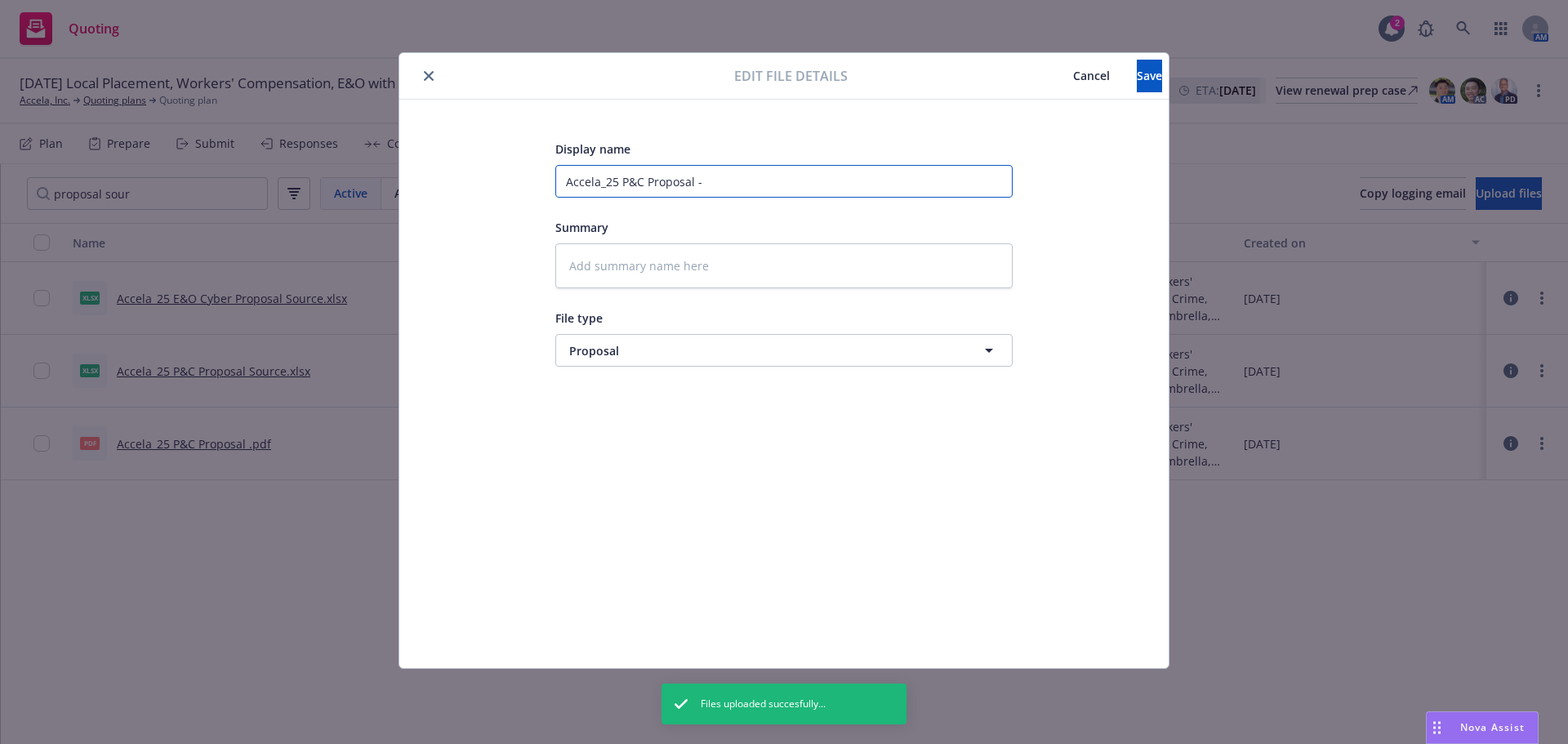
type textarea "x"
type input "Accela_25 P&C Proposal -N"
type textarea "x"
type input "Accela_25 P&C Proposal -"
type textarea "x"
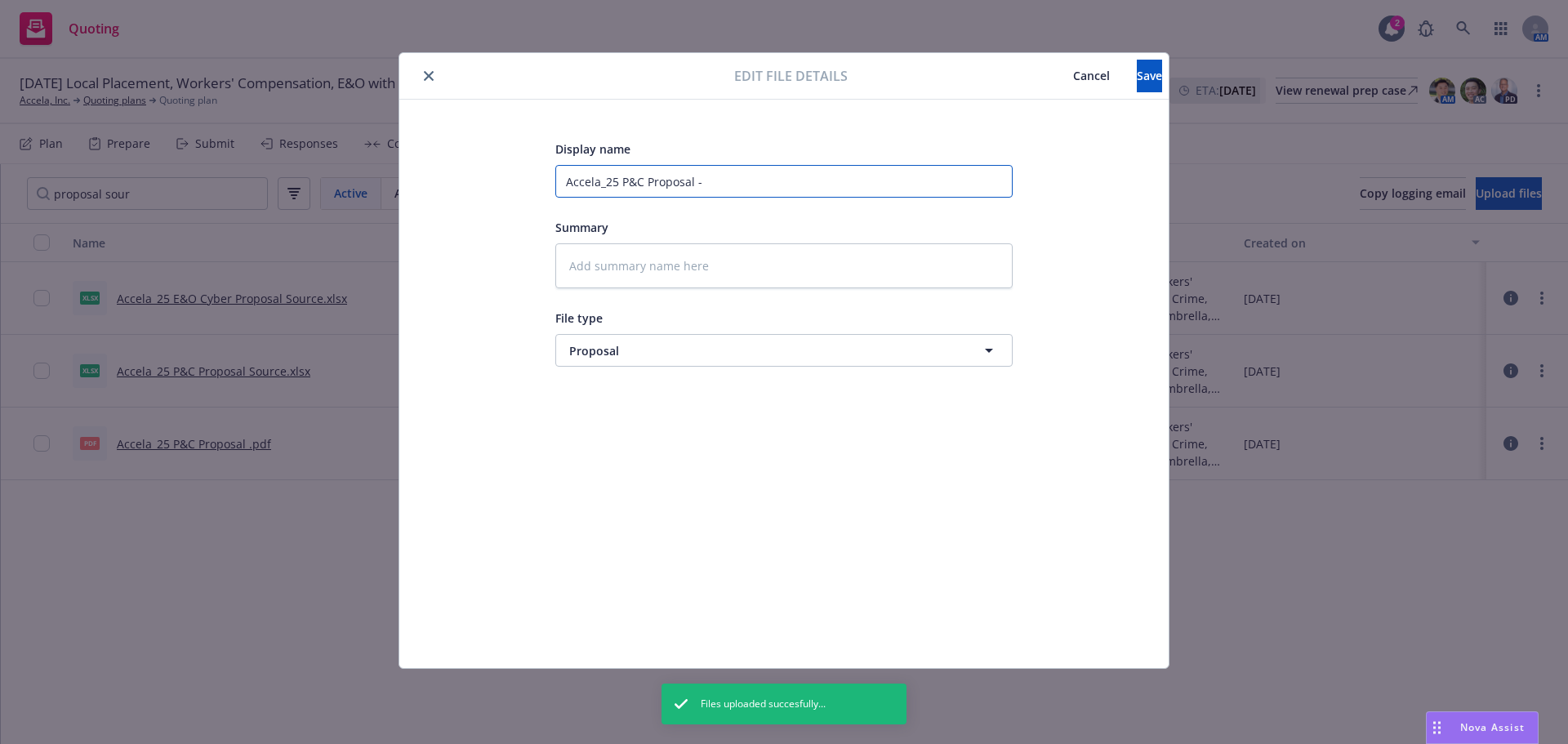
type input "Accela_25 P&C Proposal -n"
type textarea "x"
type input "Accela_25 P&C Proposal -no"
type textarea "x"
type input "Accela_25 P&C Proposal -no"
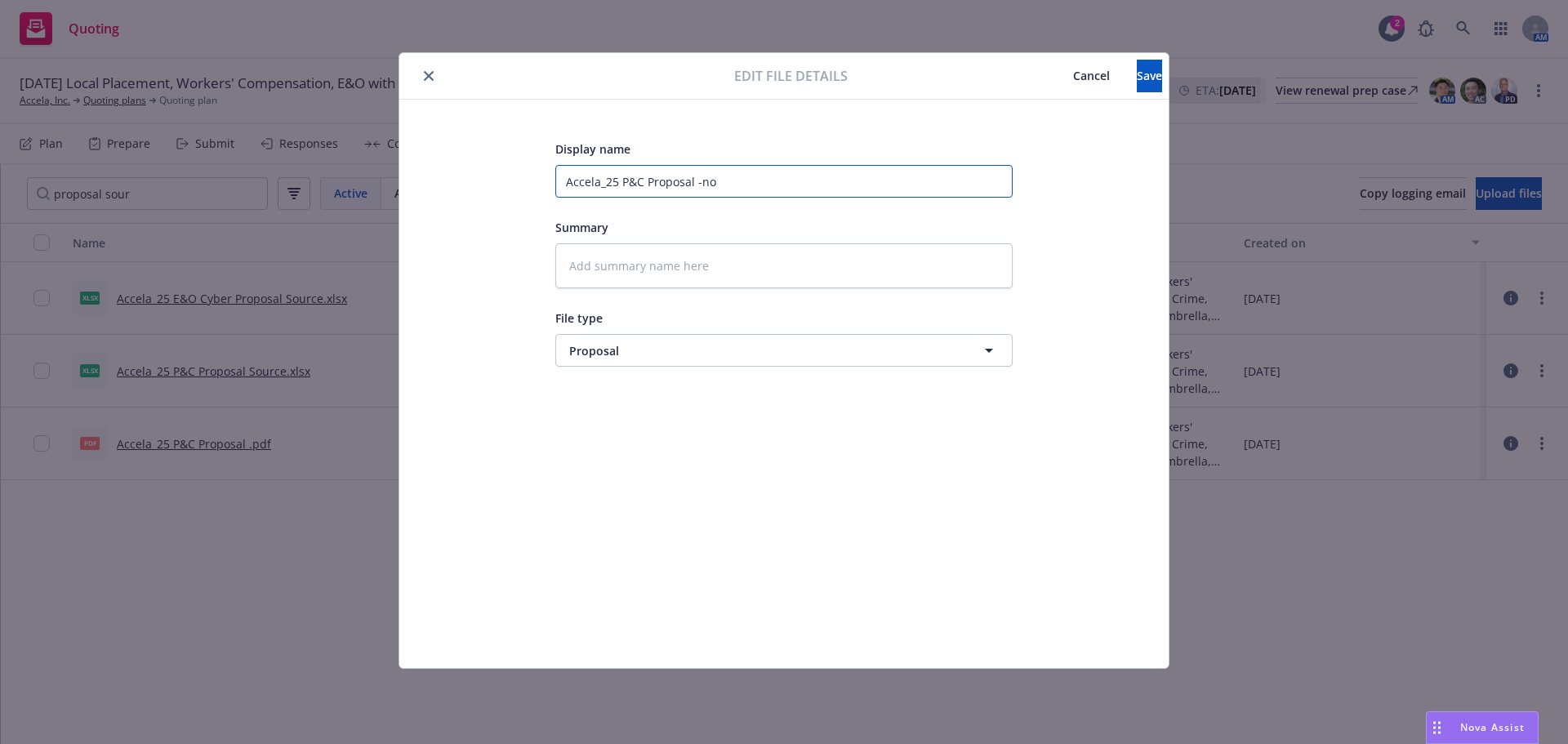
type textarea "x"
type input "Accela_25 P&C Proposal -no"
type textarea "x"
type input "Accela_25 P&C Proposal -n"
click at [1137, 71] on span "Save" at bounding box center [1150, 75] width 25 height 15
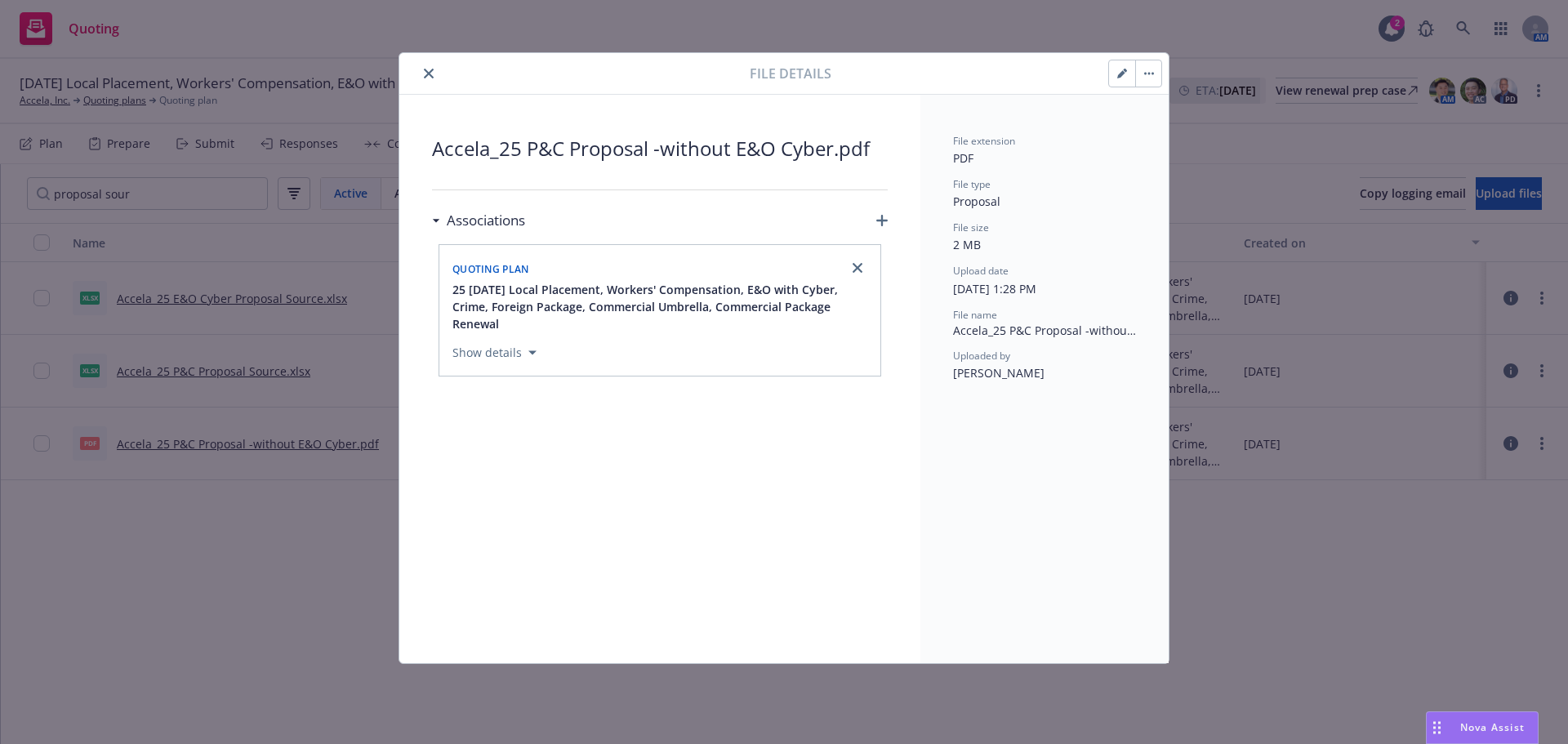
click at [427, 74] on icon "close" at bounding box center [428, 73] width 10 height 10
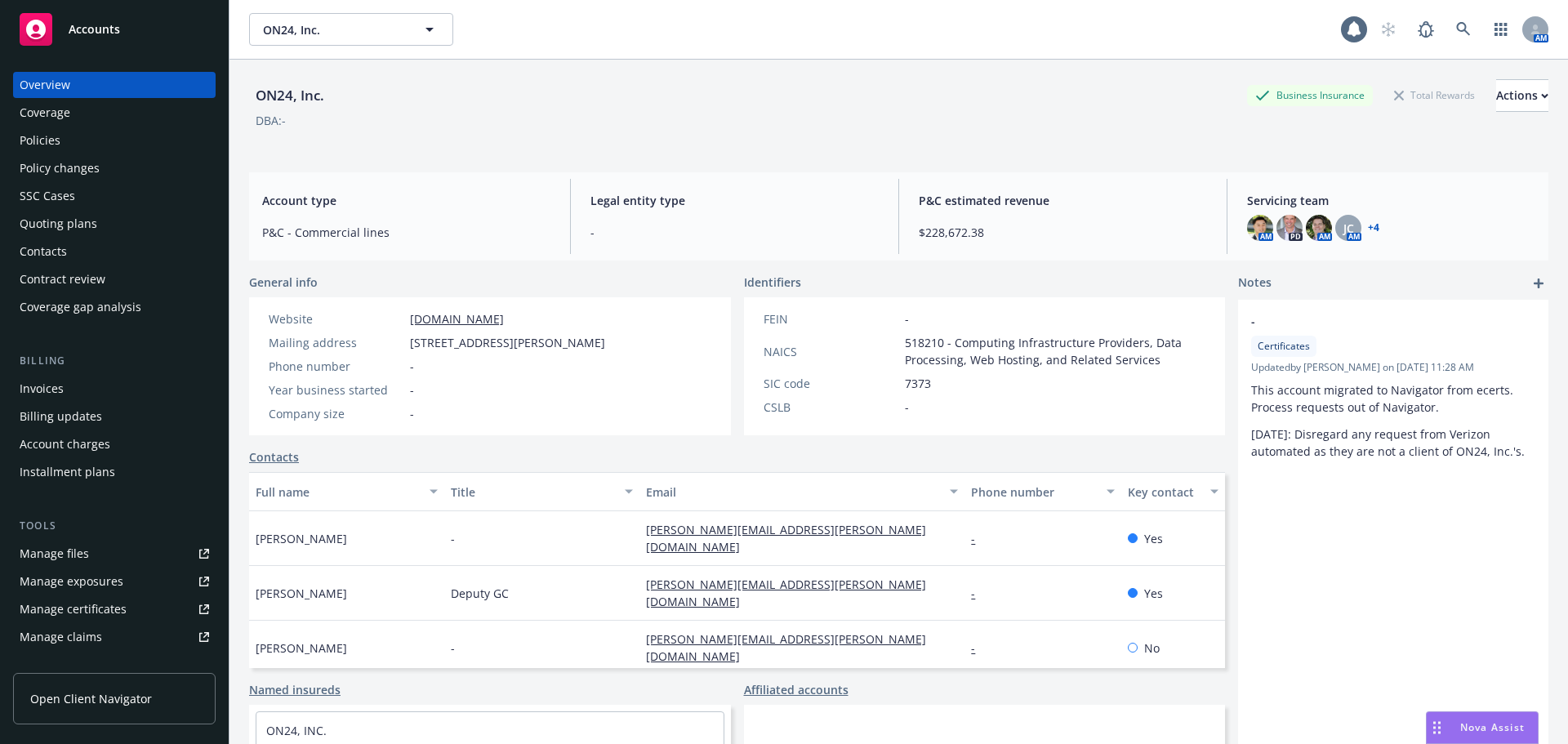
click at [85, 144] on div "Policies" at bounding box center [115, 140] width 189 height 26
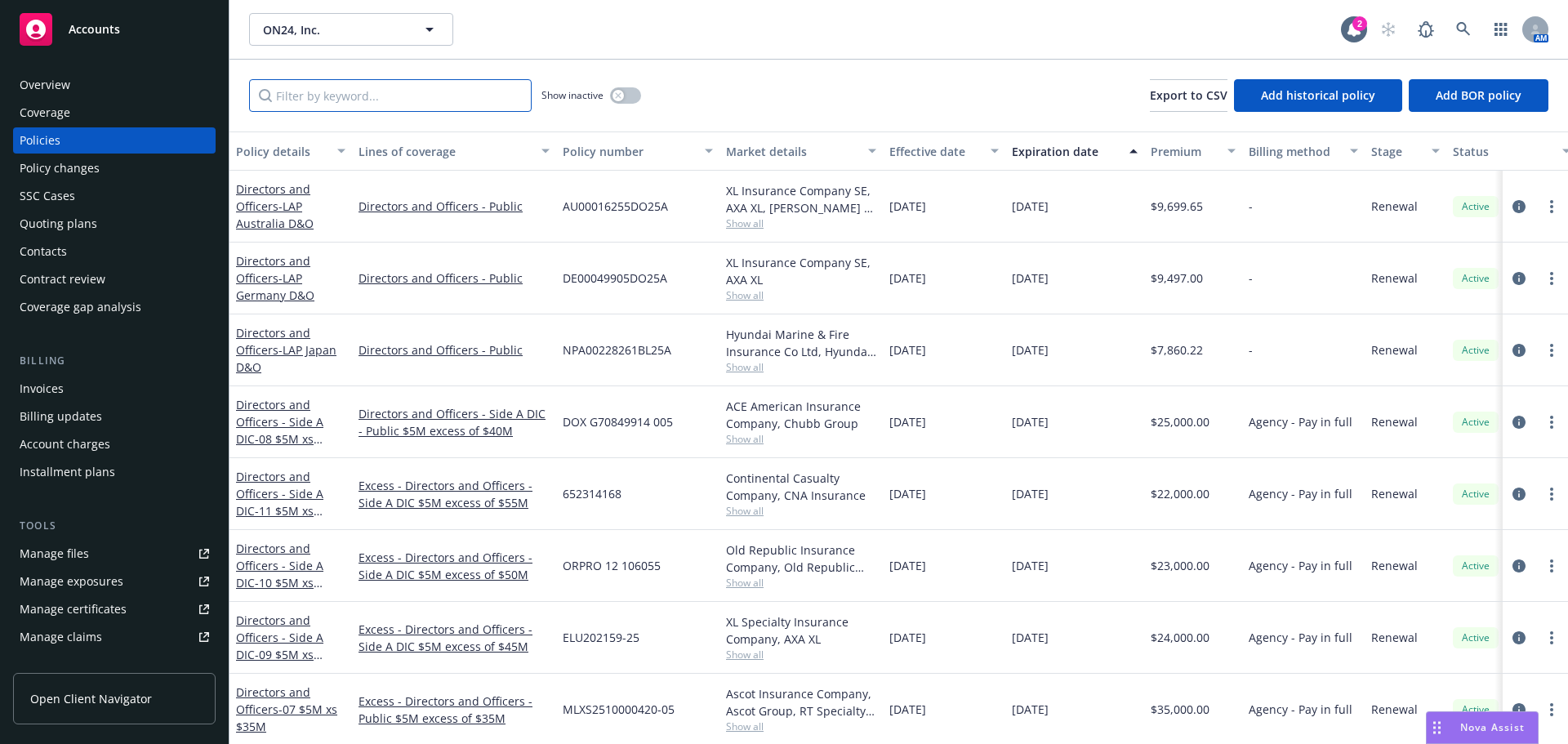
click at [307, 106] on input "Filter by keyword..." at bounding box center [390, 96] width 282 height 32
type input "package"
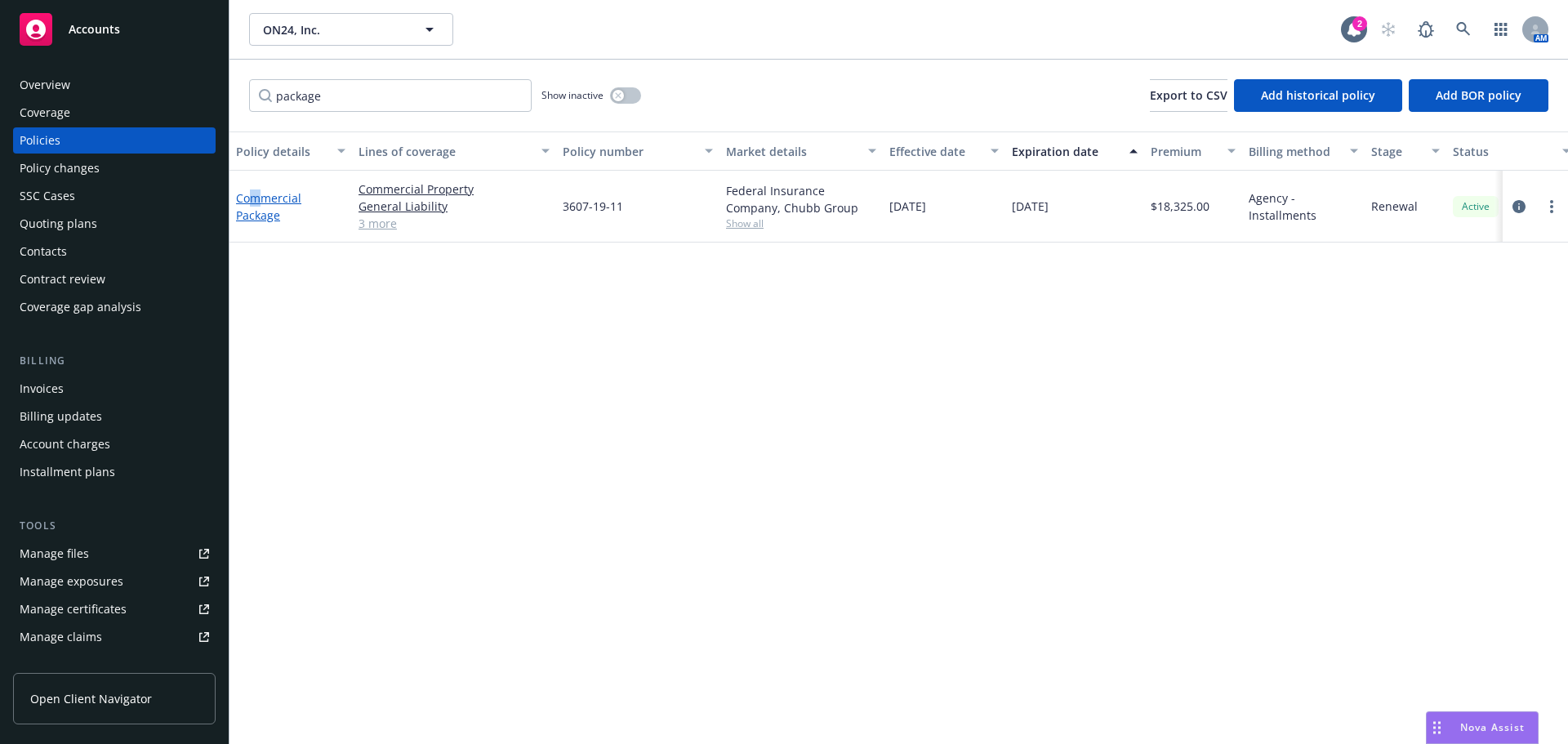
click at [256, 197] on link "Commercial Package" at bounding box center [269, 207] width 65 height 32
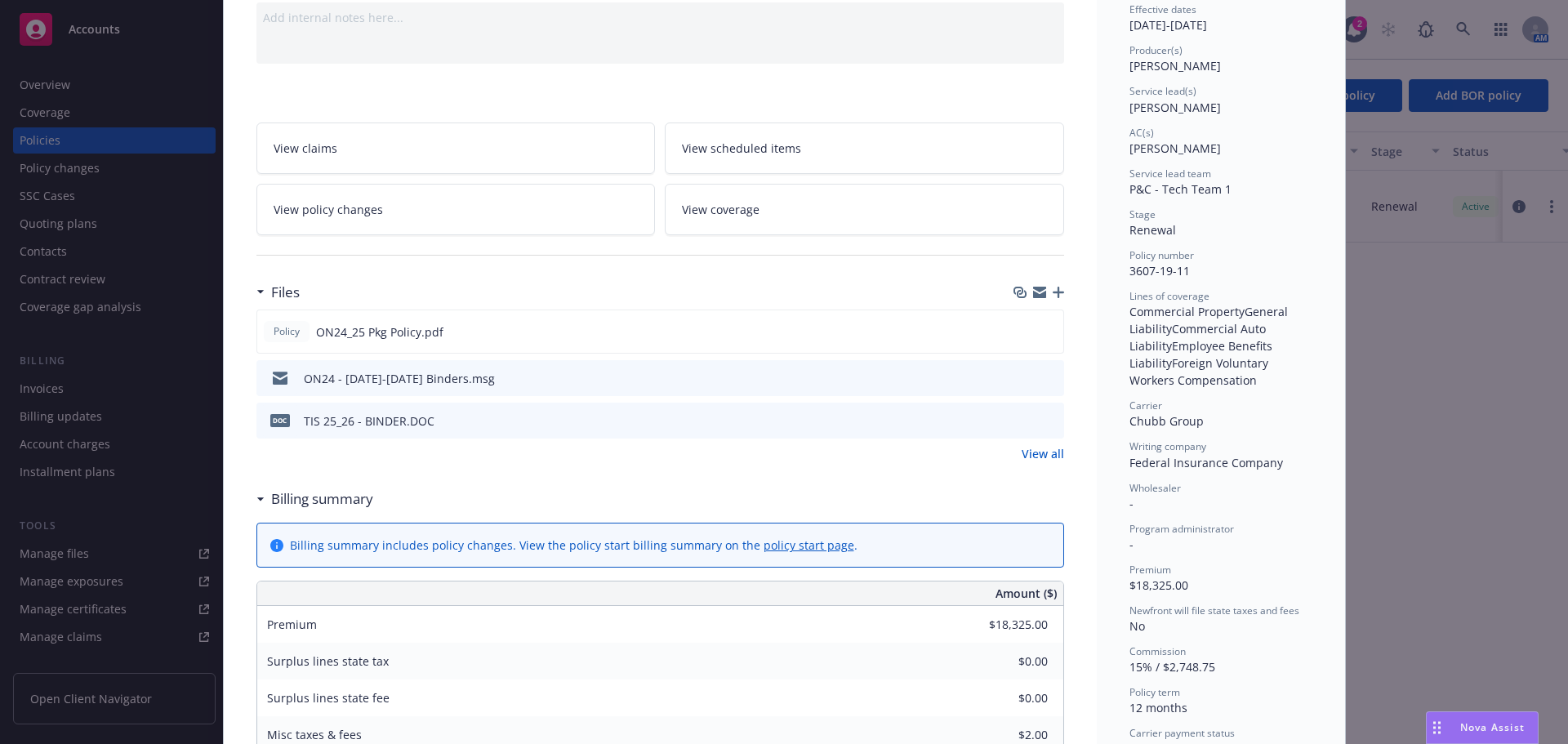
scroll to position [163, 0]
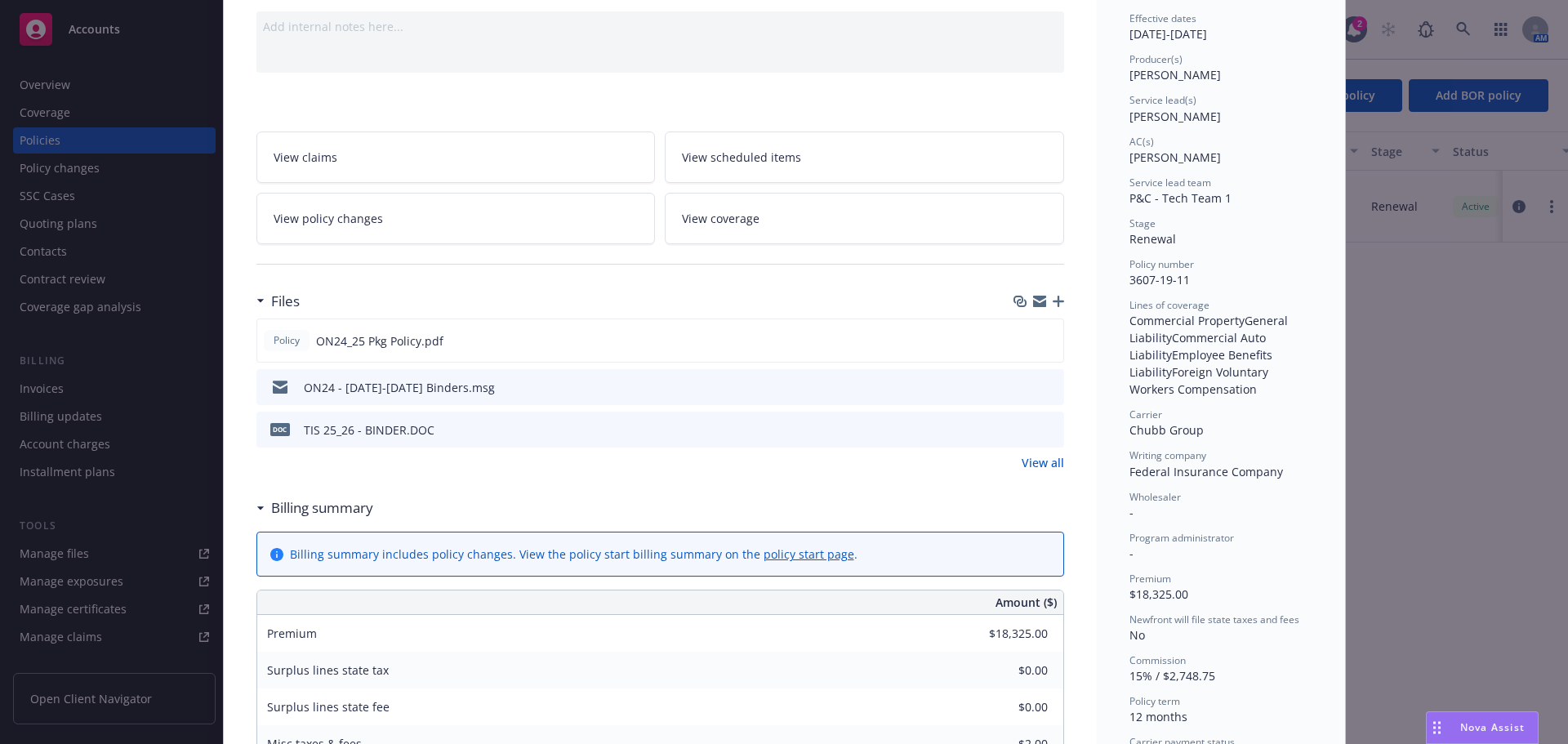
click at [1041, 433] on icon "preview file" at bounding box center [1049, 428] width 14 height 12
click at [1048, 341] on icon "preview file" at bounding box center [1048, 340] width 14 height 12
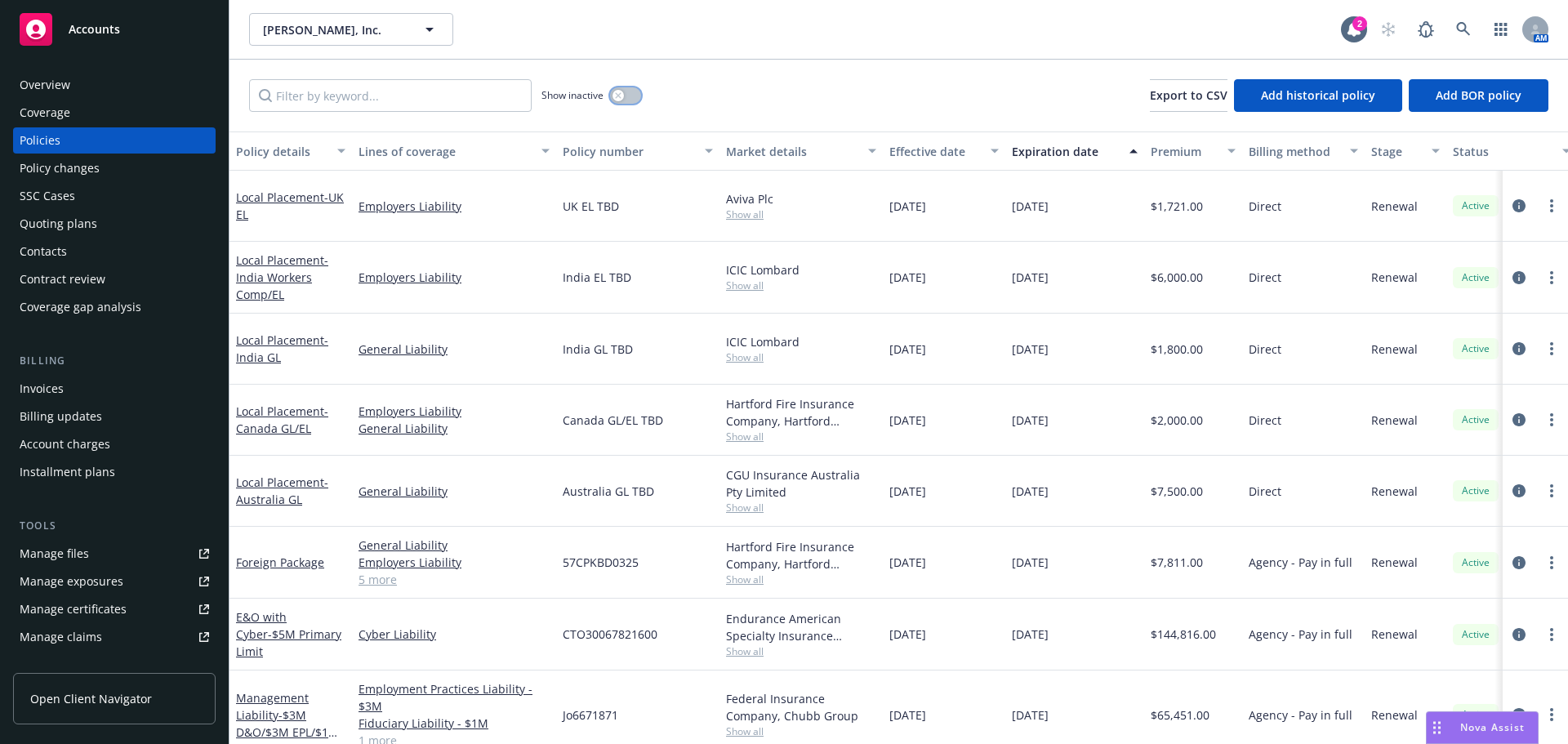
click at [622, 100] on button "button" at bounding box center [626, 96] width 31 height 16
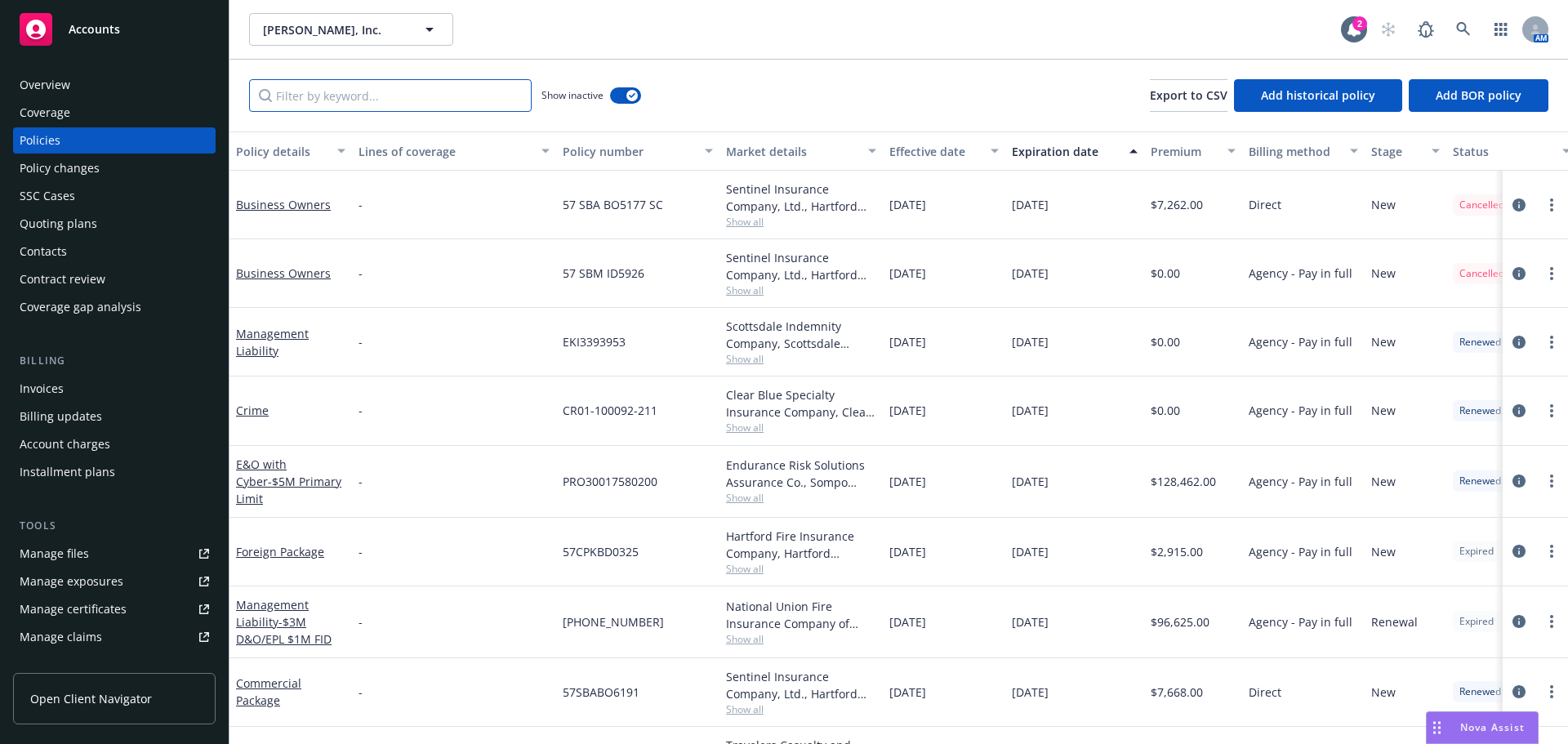
click at [417, 100] on input "Filter by keyword..." at bounding box center [390, 96] width 282 height 32
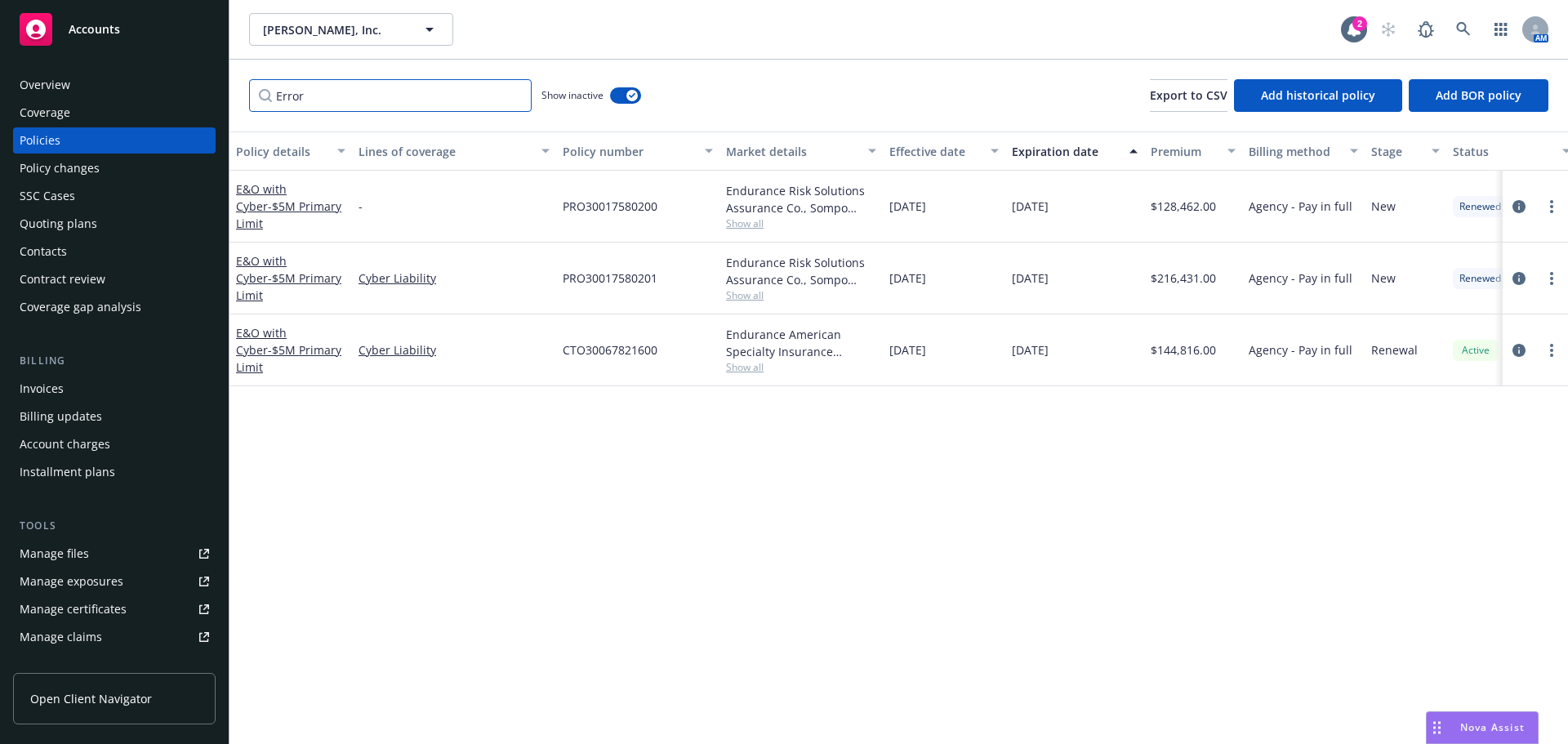
type input "Error"
click at [635, 96] on icon "button" at bounding box center [632, 95] width 6 height 5
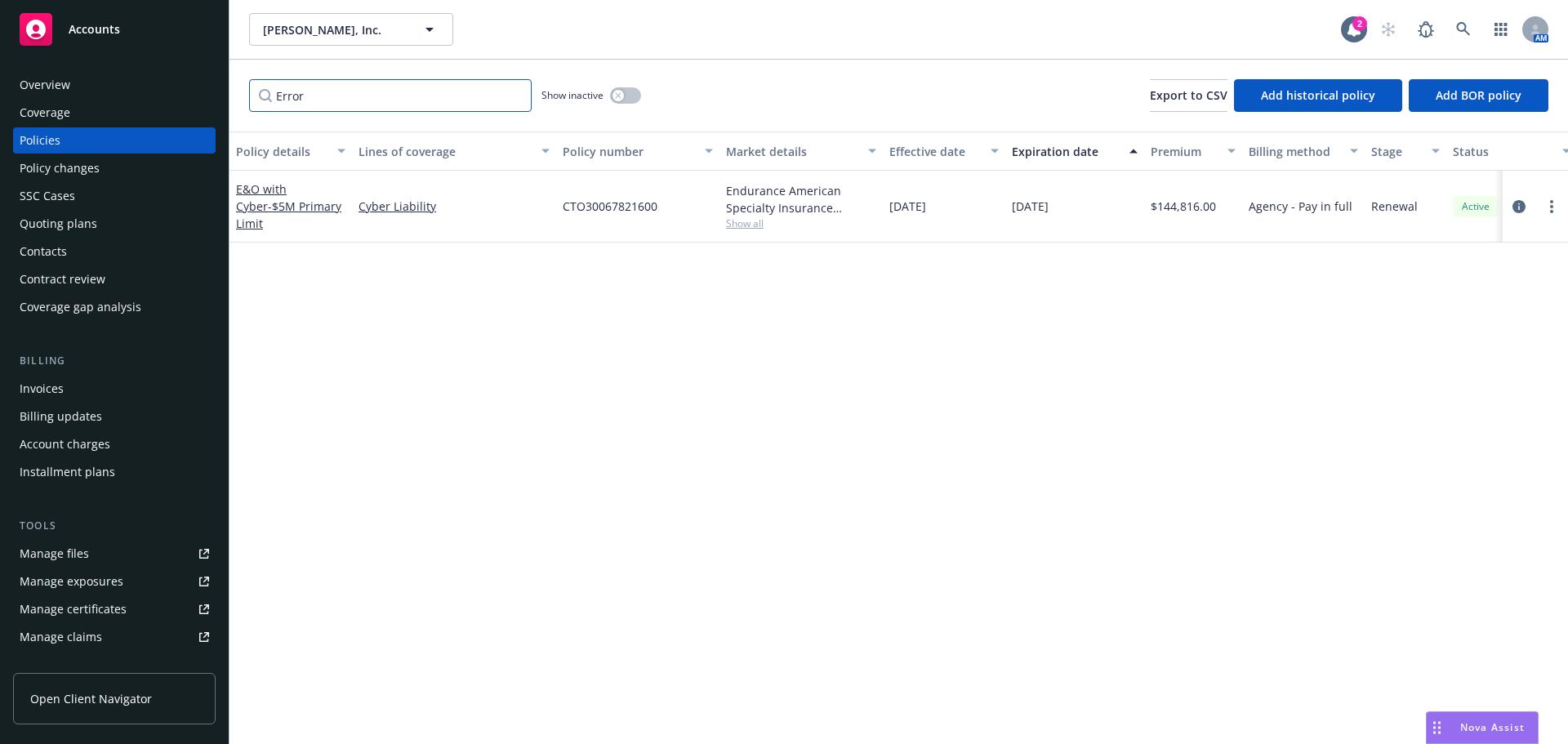
drag, startPoint x: 422, startPoint y: 99, endPoint x: 298, endPoint y: 100, distance: 124.0
click at [298, 100] on input "Error" at bounding box center [390, 96] width 282 height 32
click at [381, 95] on input "Error" at bounding box center [390, 96] width 282 height 32
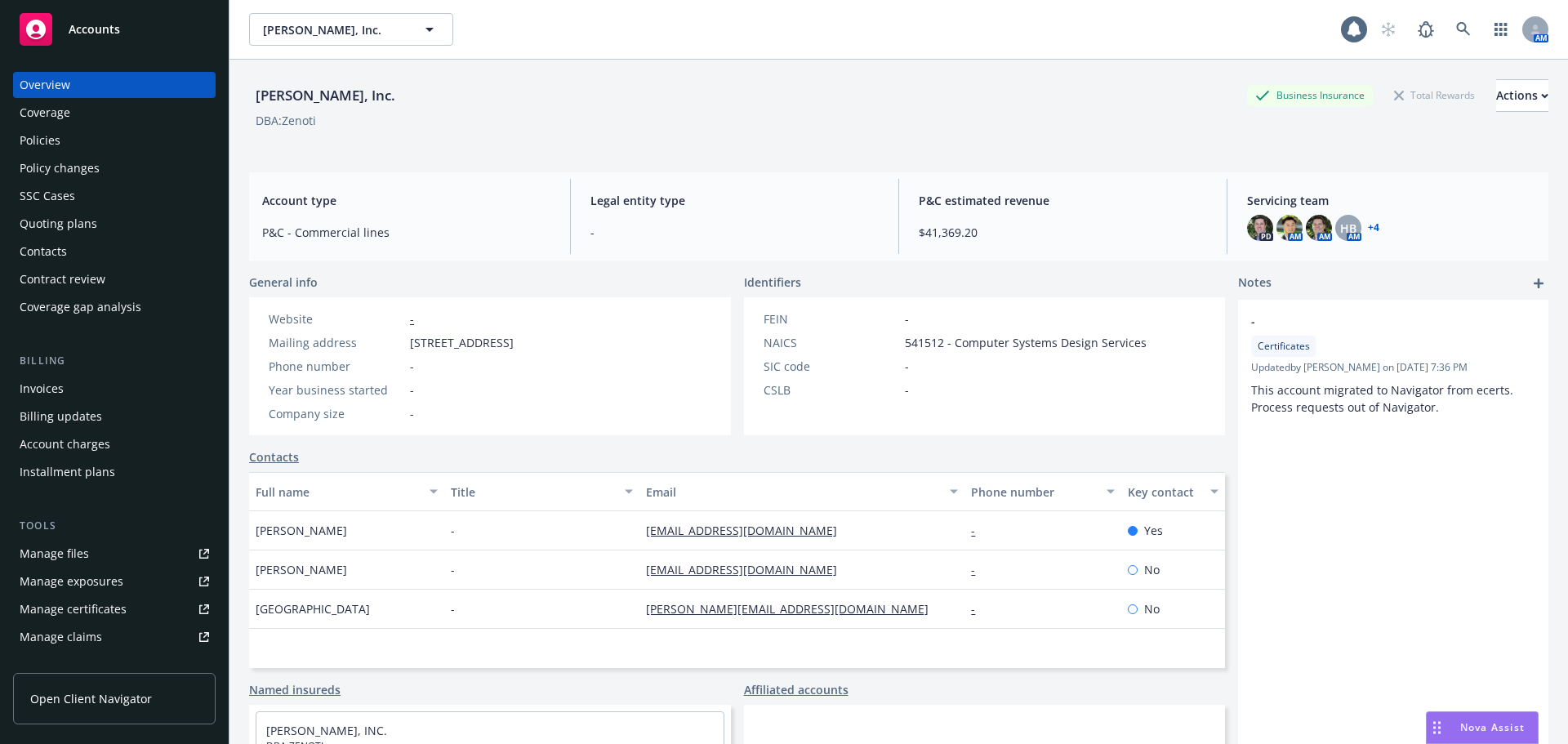
click at [74, 145] on div "Policies" at bounding box center [115, 140] width 189 height 26
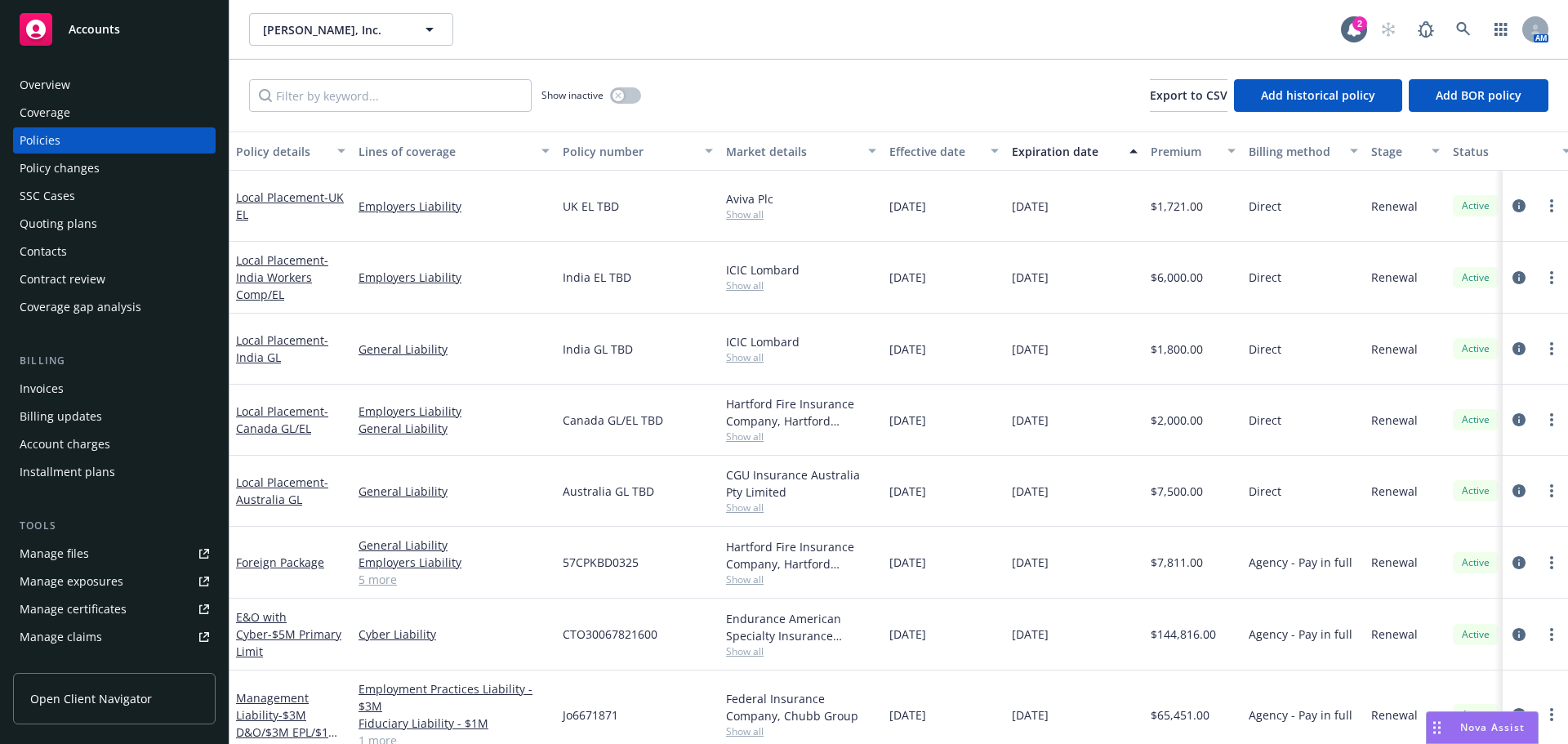
click at [80, 217] on div "Quoting plans" at bounding box center [59, 224] width 78 height 26
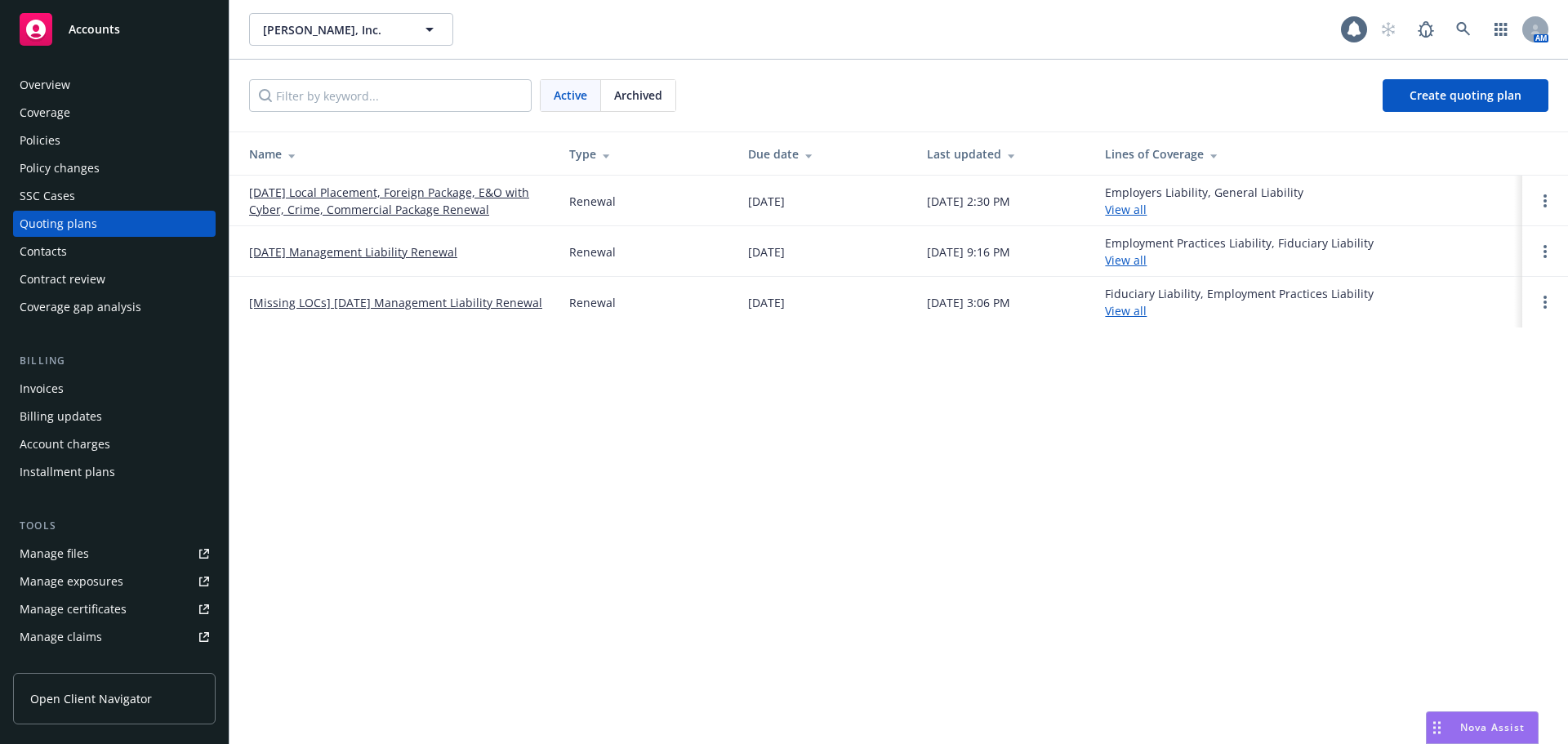
click at [331, 196] on link "[DATE] Local Placement, Foreign Package, E&O with Cyber, Crime, Commercial Pack…" at bounding box center [396, 201] width 294 height 34
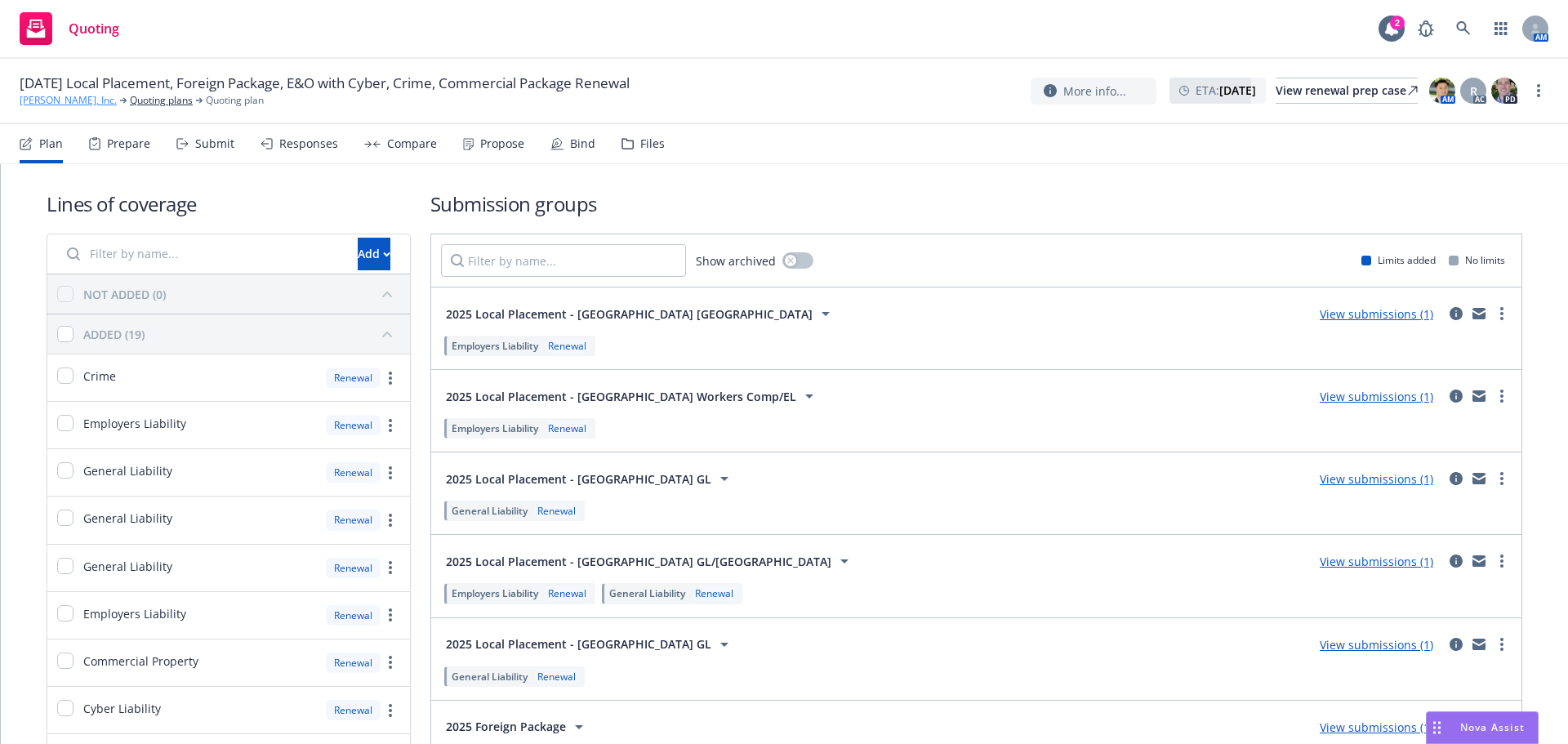
click at [26, 100] on link "[PERSON_NAME], Inc." at bounding box center [69, 100] width 97 height 14
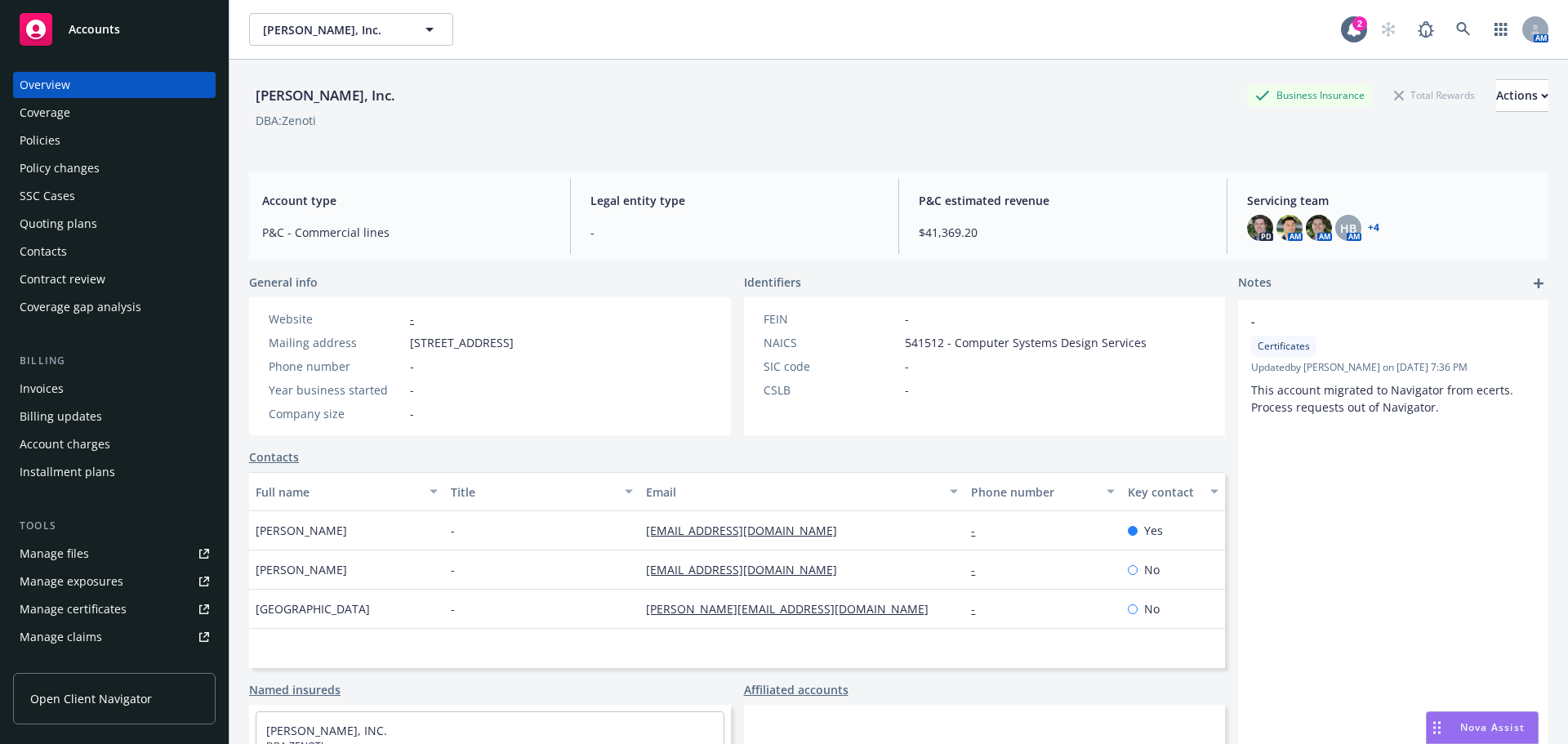
click at [85, 142] on div "Policies" at bounding box center [115, 140] width 189 height 26
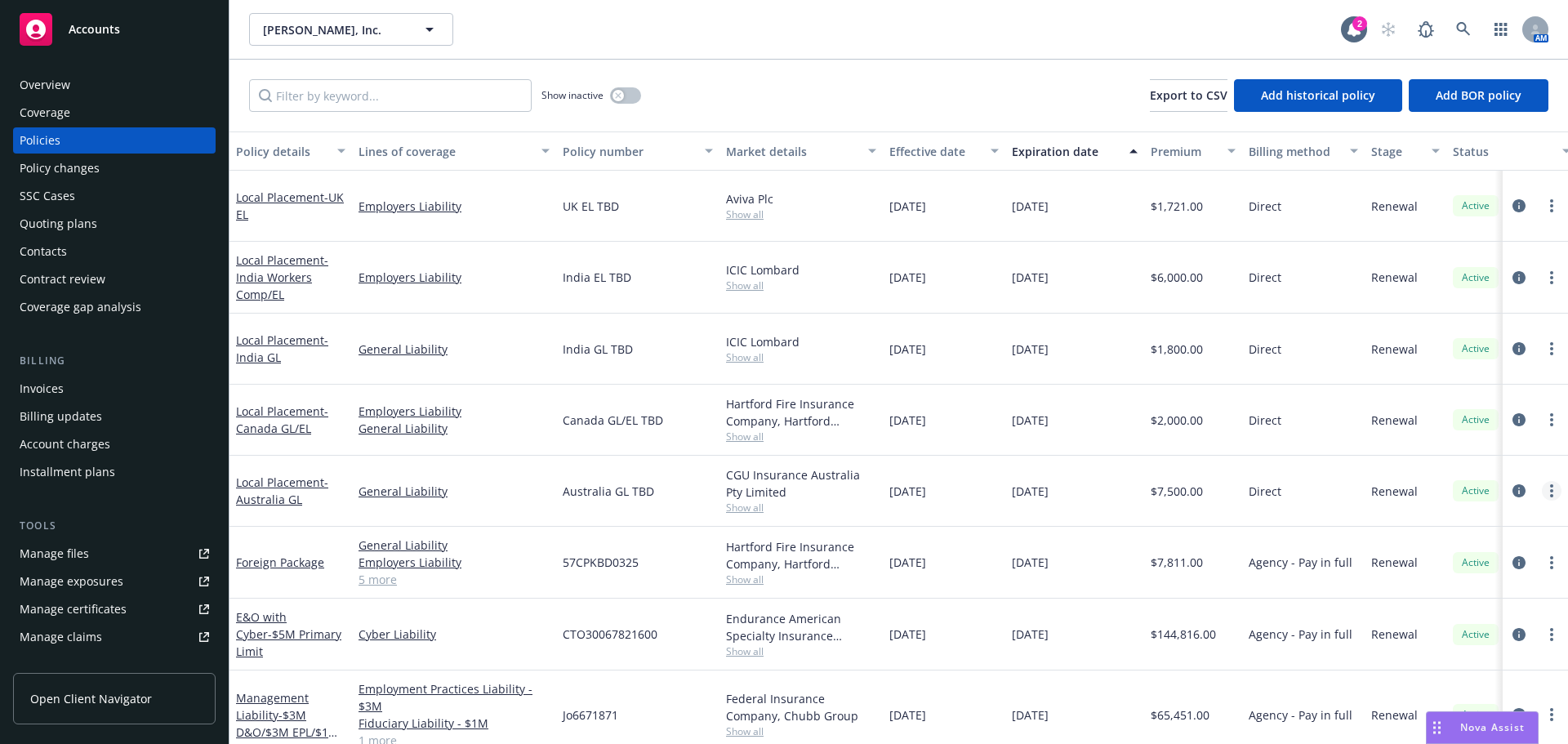
click at [1542, 491] on link "more" at bounding box center [1552, 491] width 20 height 20
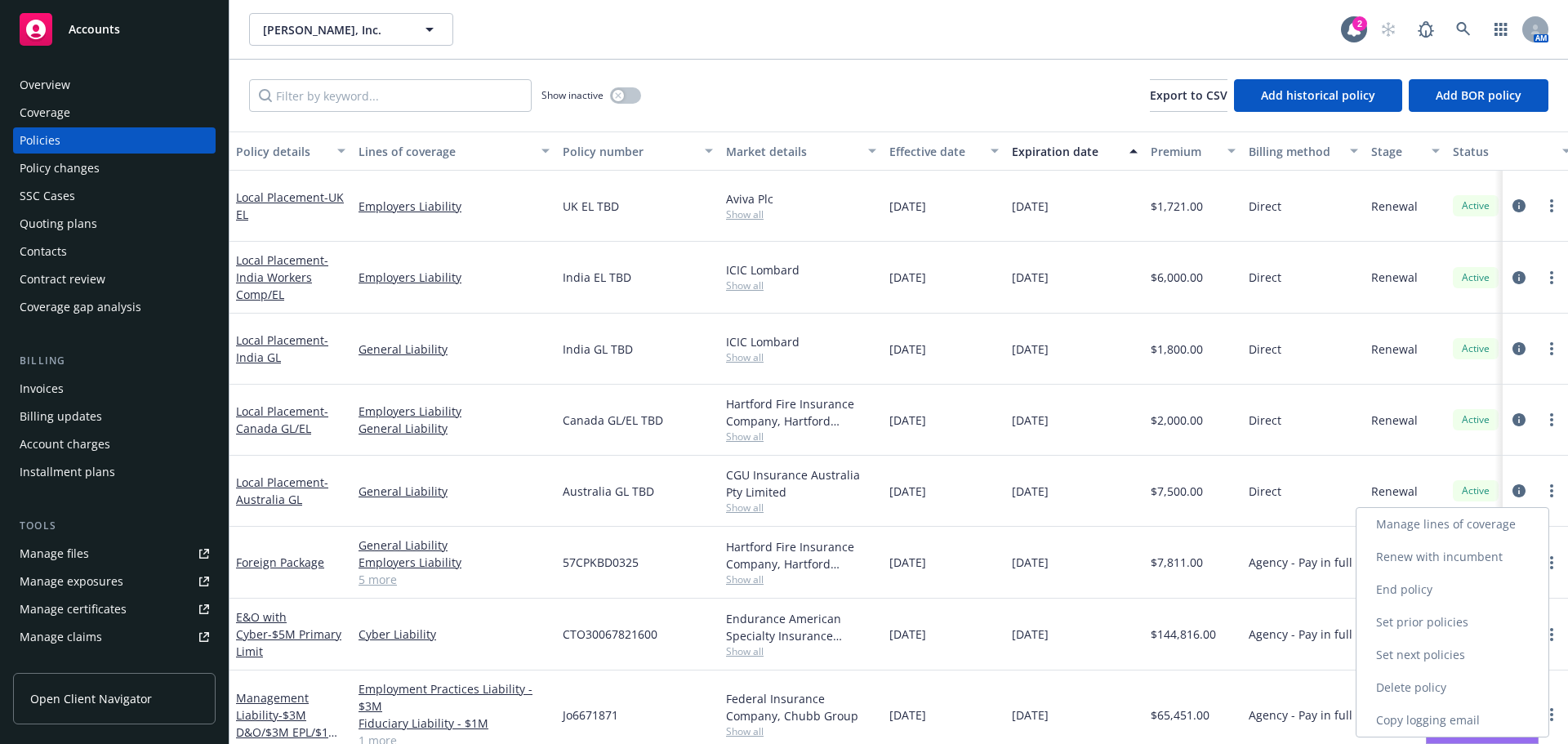
drag, startPoint x: 1506, startPoint y: 555, endPoint x: 1481, endPoint y: 549, distance: 25.7
click at [1506, 555] on link "Renew with incumbent" at bounding box center [1453, 557] width 192 height 32
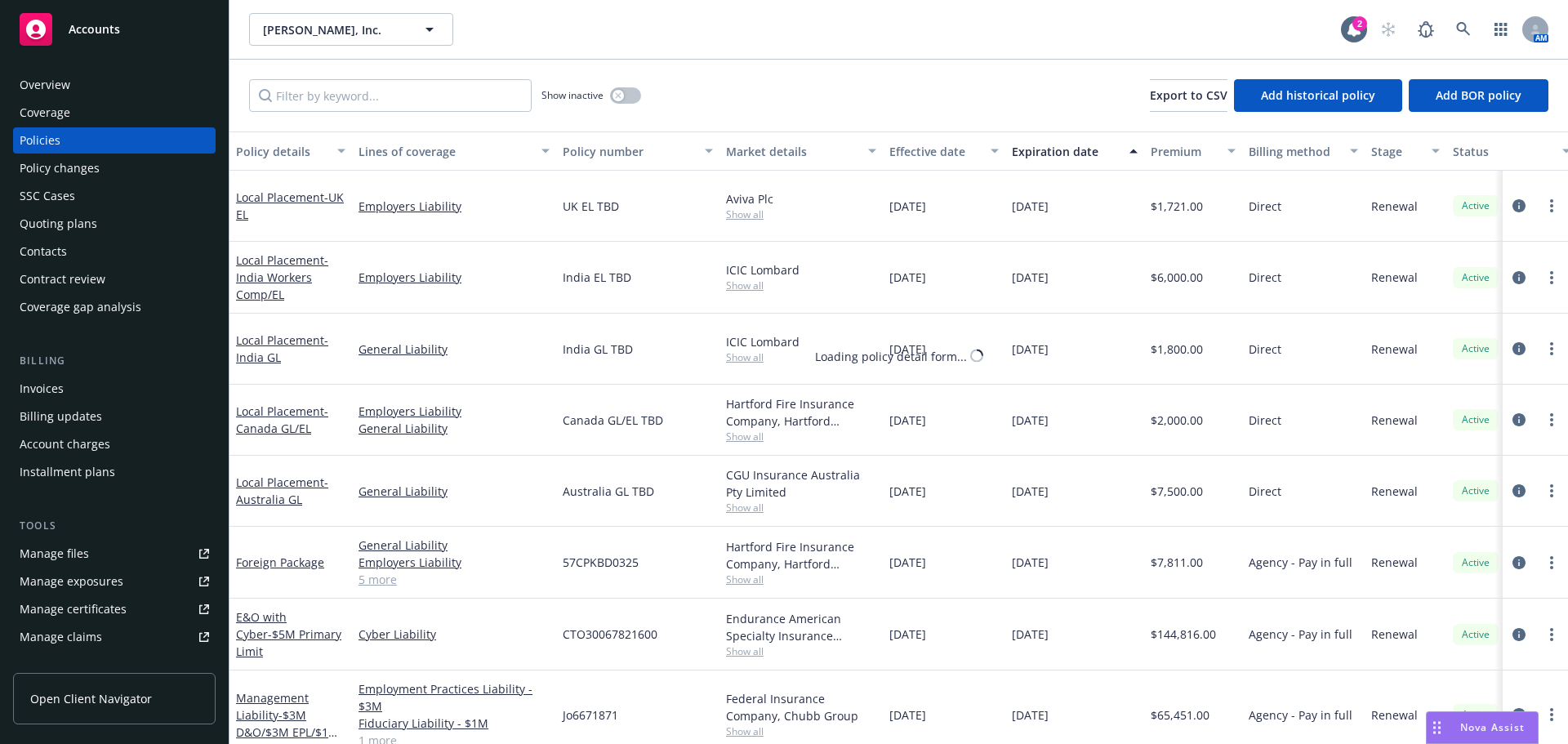
select select "12"
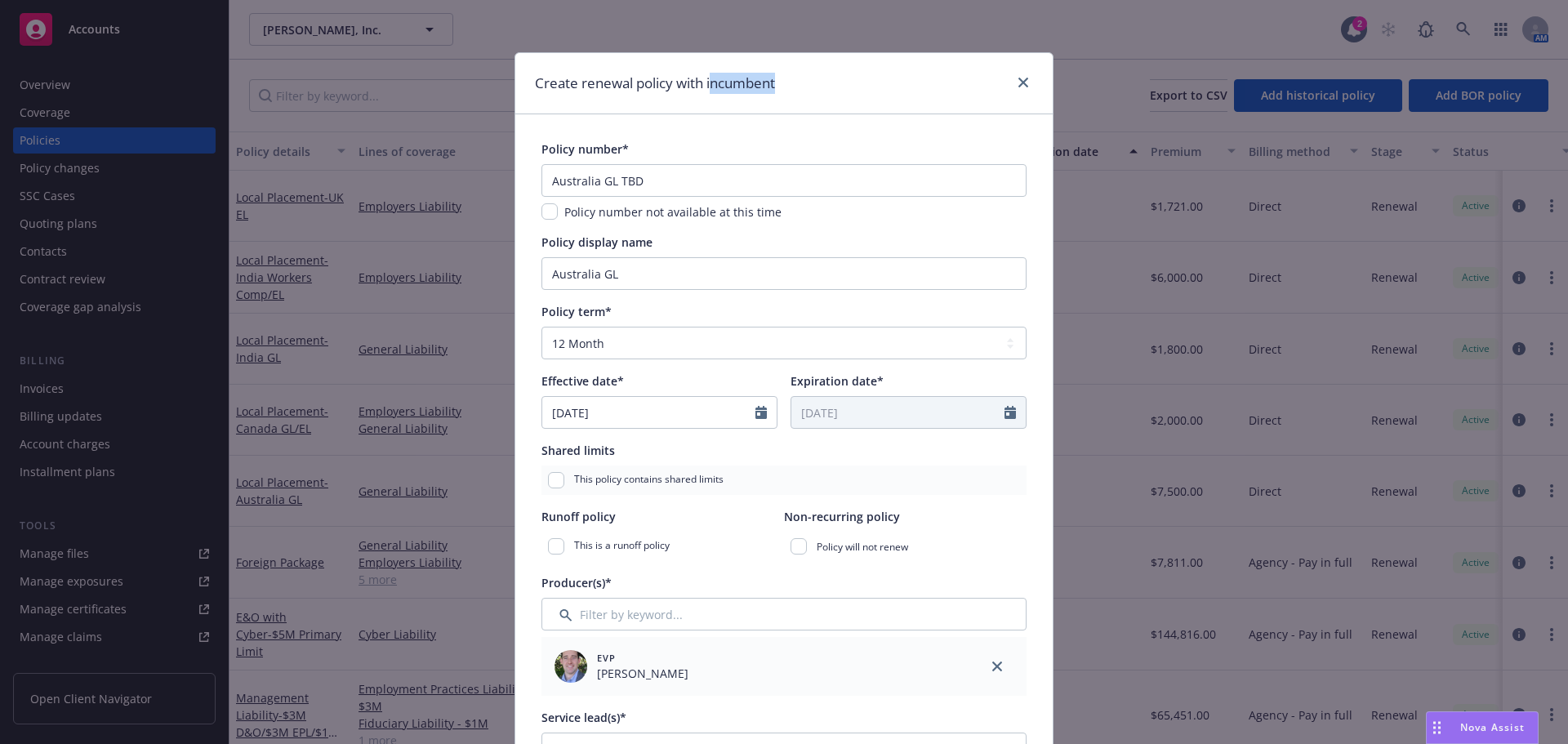
drag, startPoint x: 721, startPoint y: 64, endPoint x: 1017, endPoint y: 66, distance: 296.0
click at [1028, 65] on div "Create renewal policy with incumbent" at bounding box center [784, 84] width 537 height 61
click at [1019, 83] on icon "close" at bounding box center [1023, 82] width 10 height 10
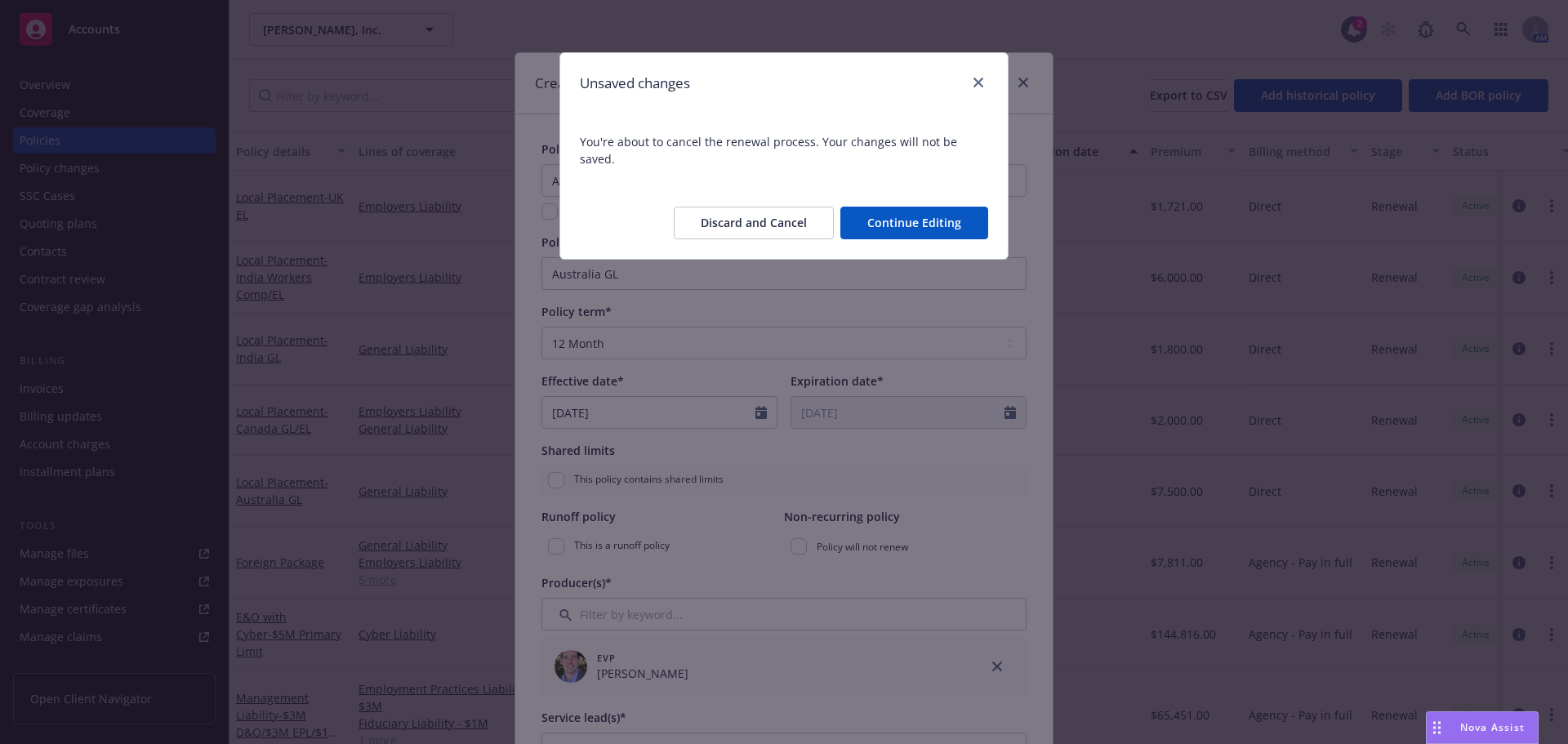
click at [756, 207] on button "Discard and Cancel" at bounding box center [754, 223] width 160 height 32
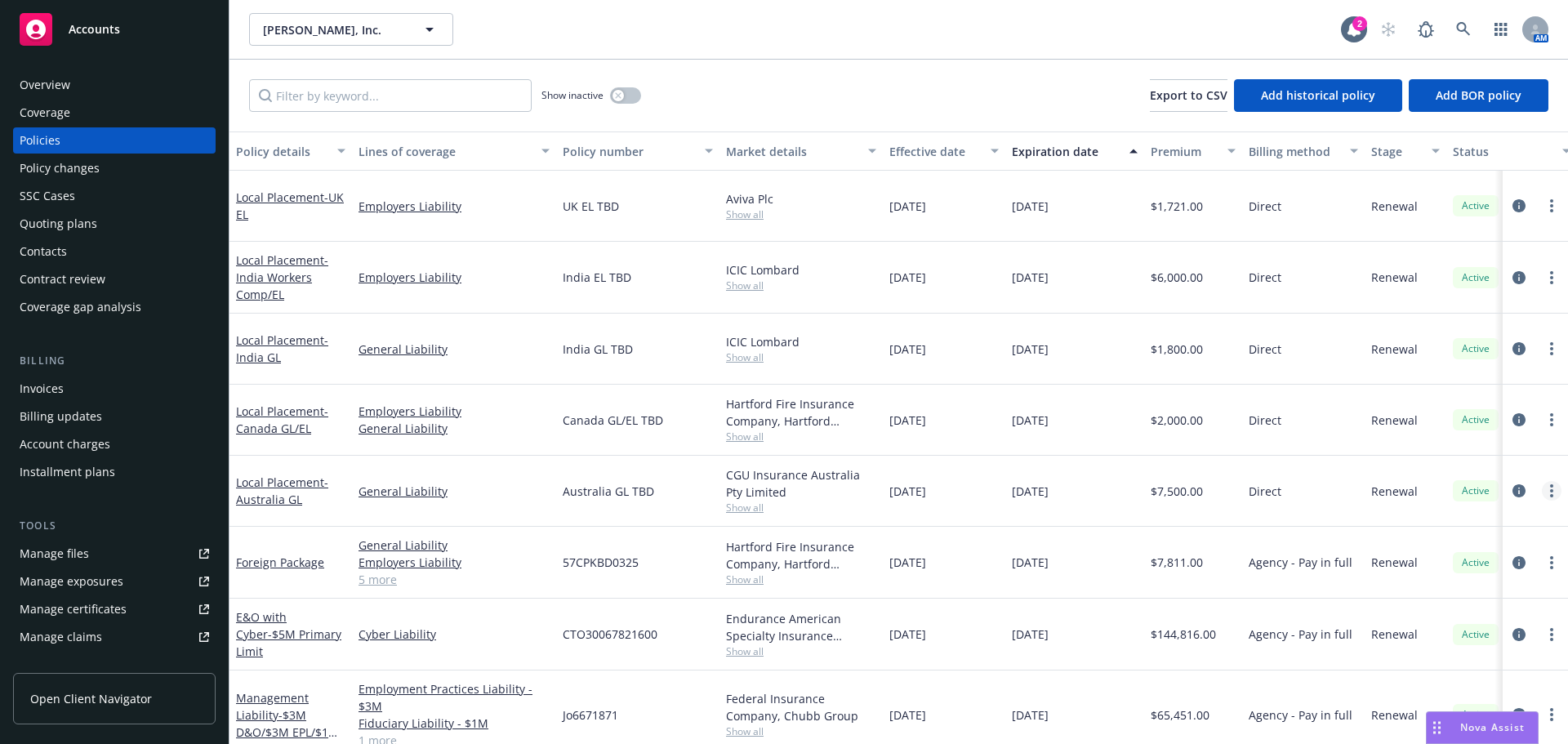
click at [1542, 494] on link "more" at bounding box center [1552, 491] width 20 height 20
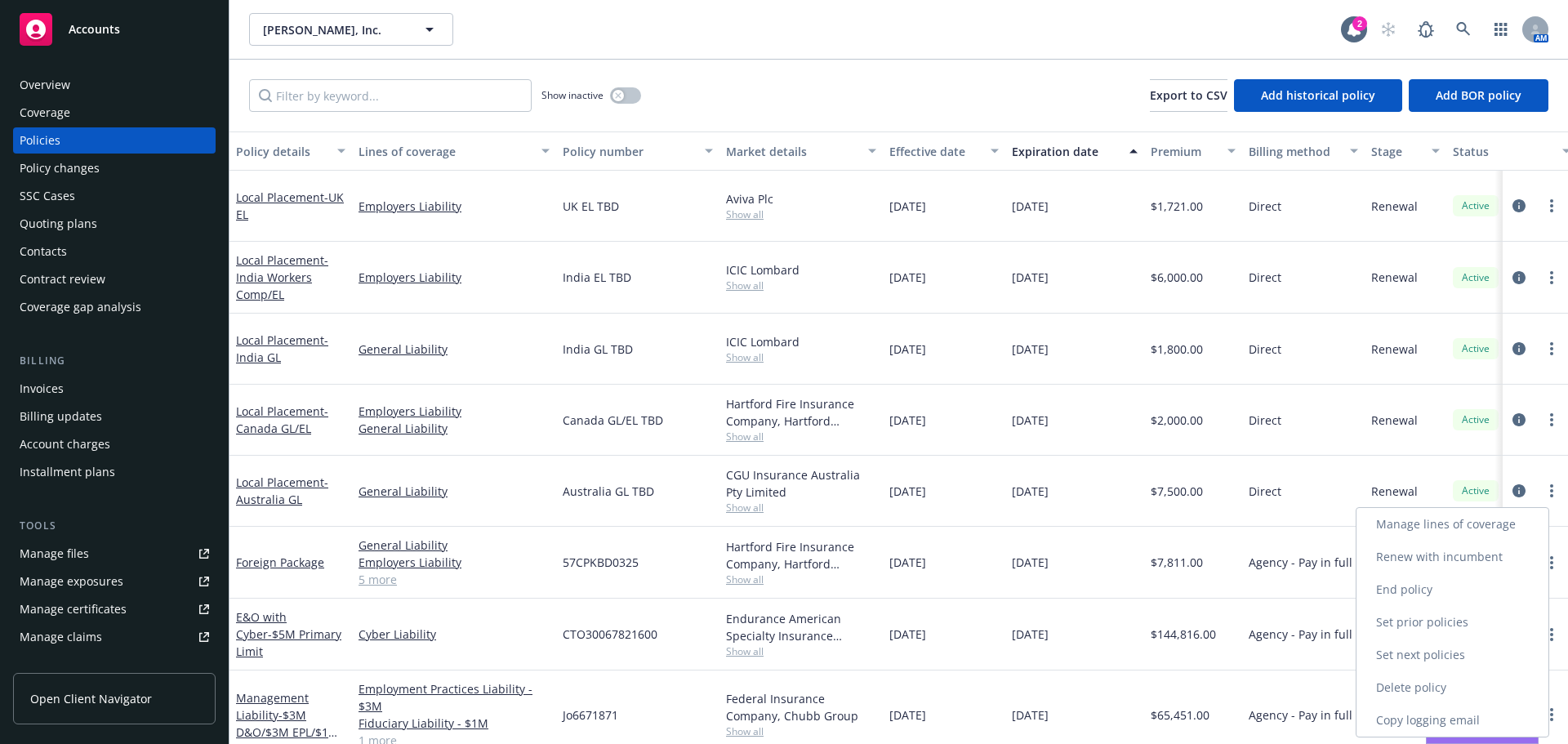
click at [1476, 548] on link "Renew with incumbent" at bounding box center [1453, 557] width 192 height 32
select select "12"
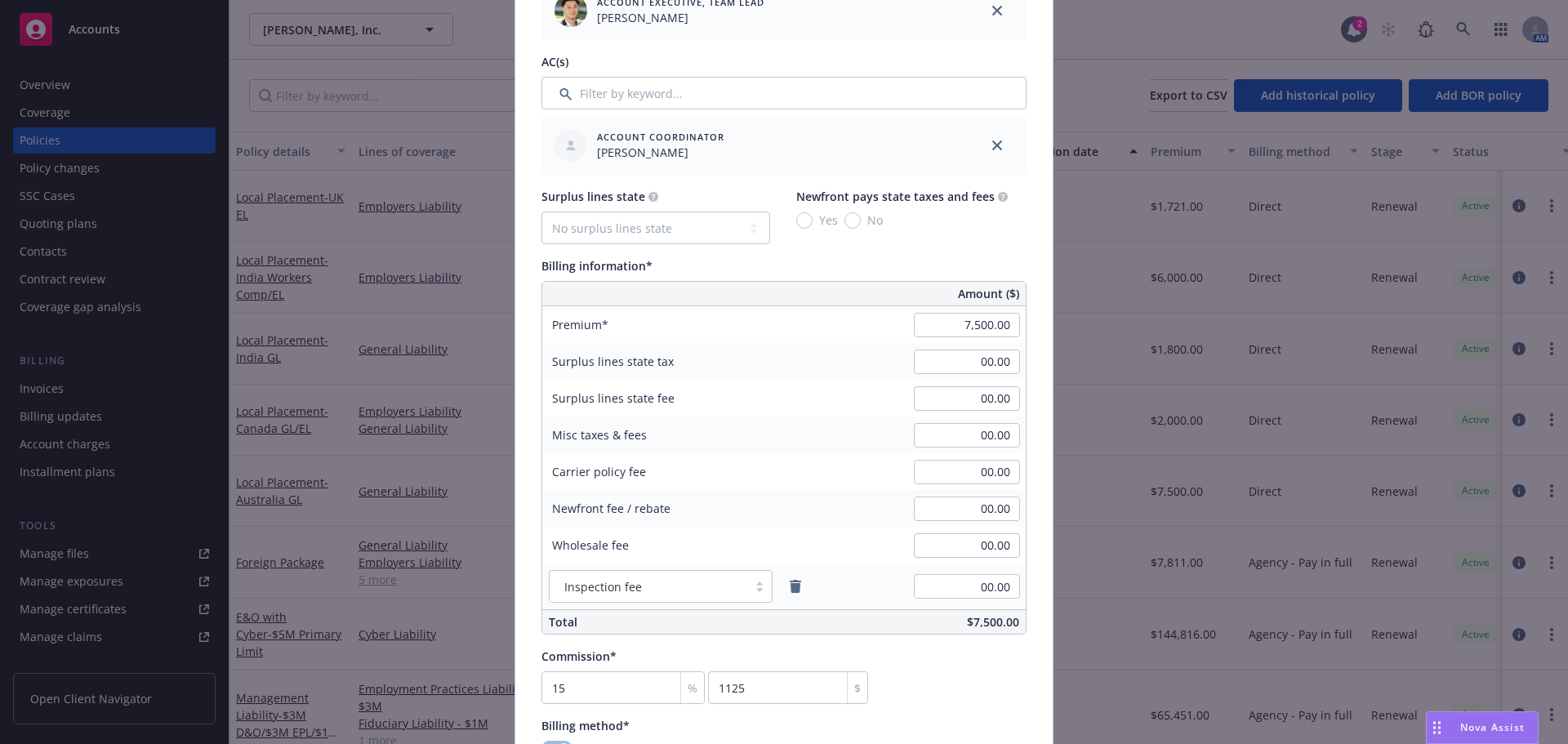
scroll to position [980, 0]
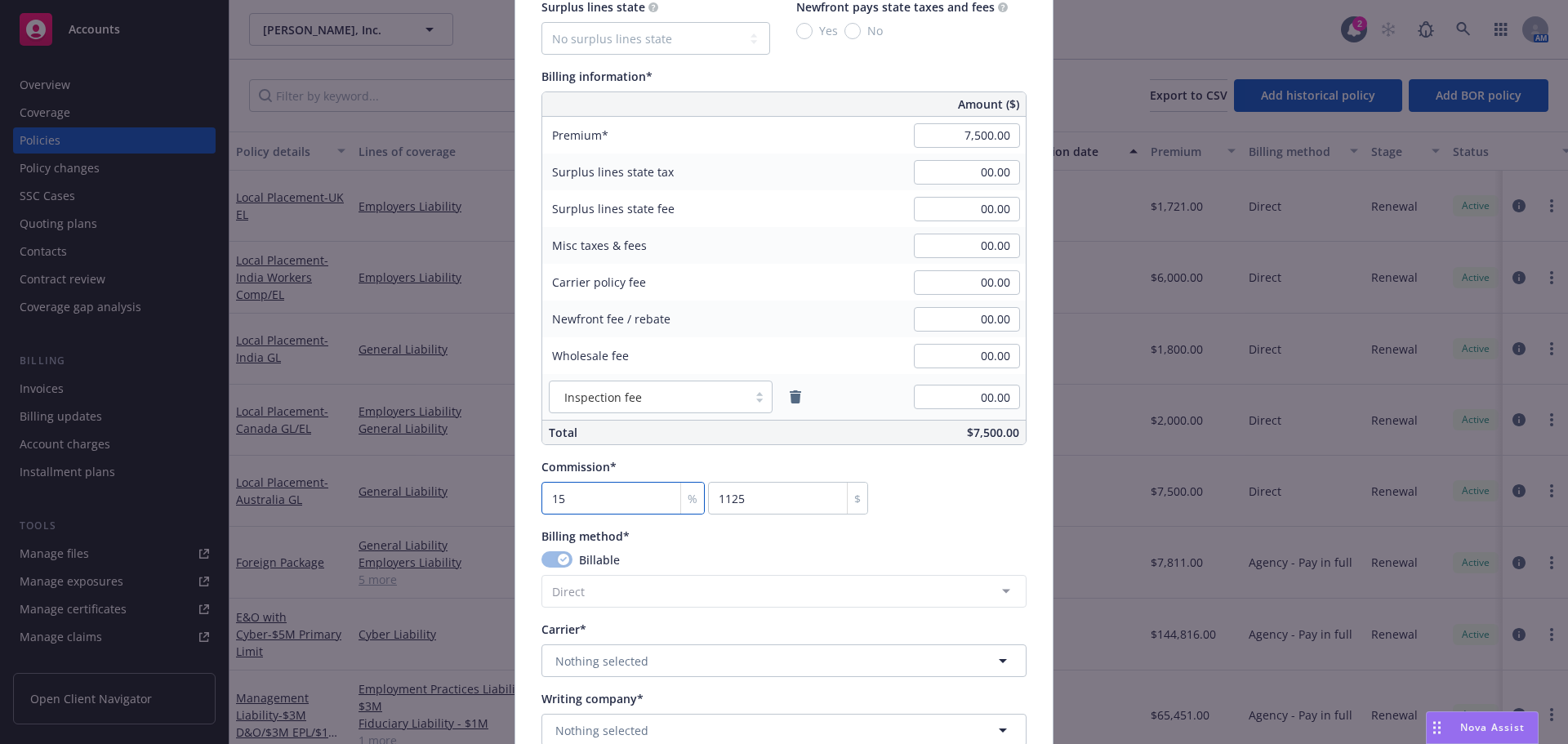
type input "0"
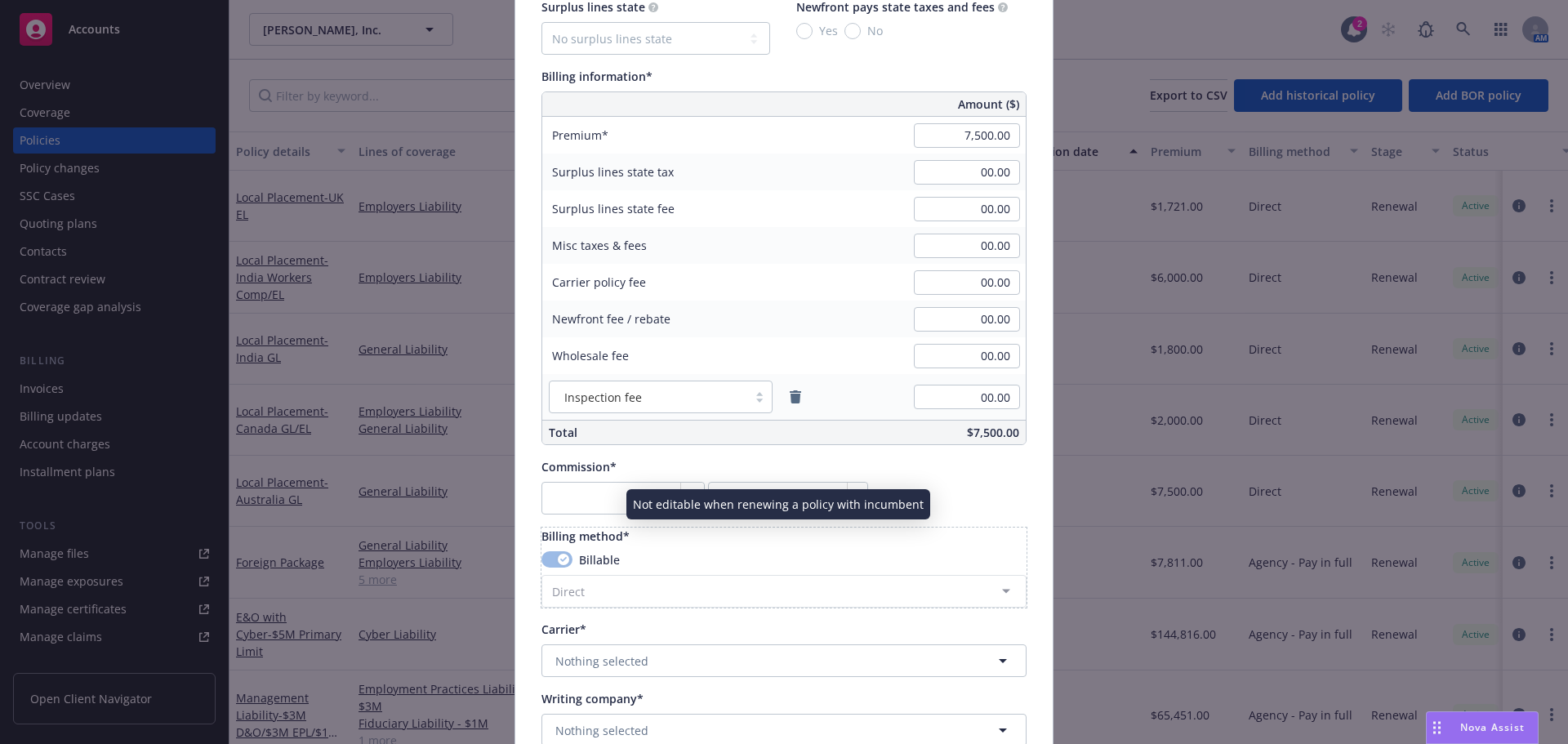
click at [701, 549] on div "Billing method* Billable Direct Agency - Financed Agency - Installments Agency …" at bounding box center [784, 567] width 485 height 80
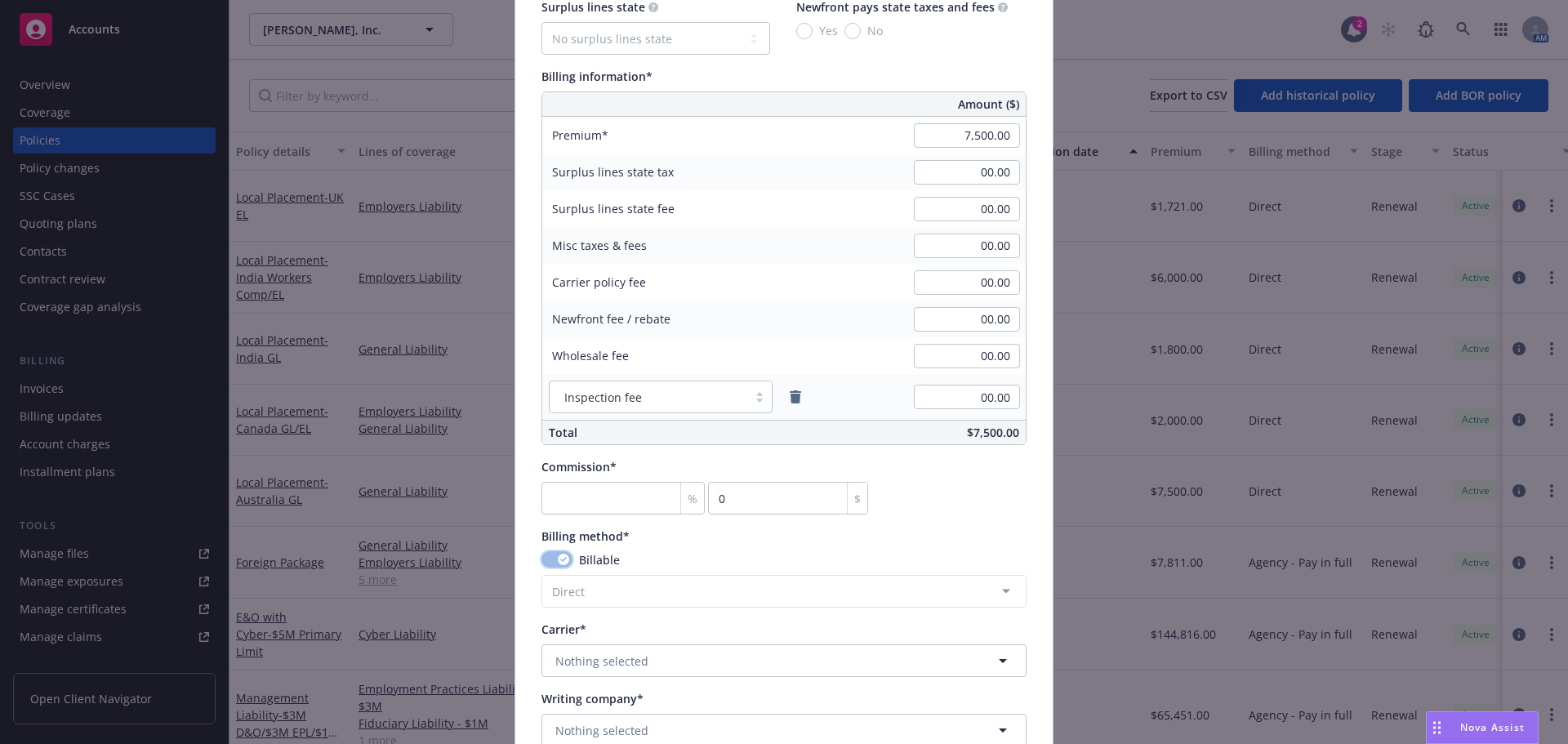
click at [560, 560] on icon "button" at bounding box center [563, 559] width 6 height 5
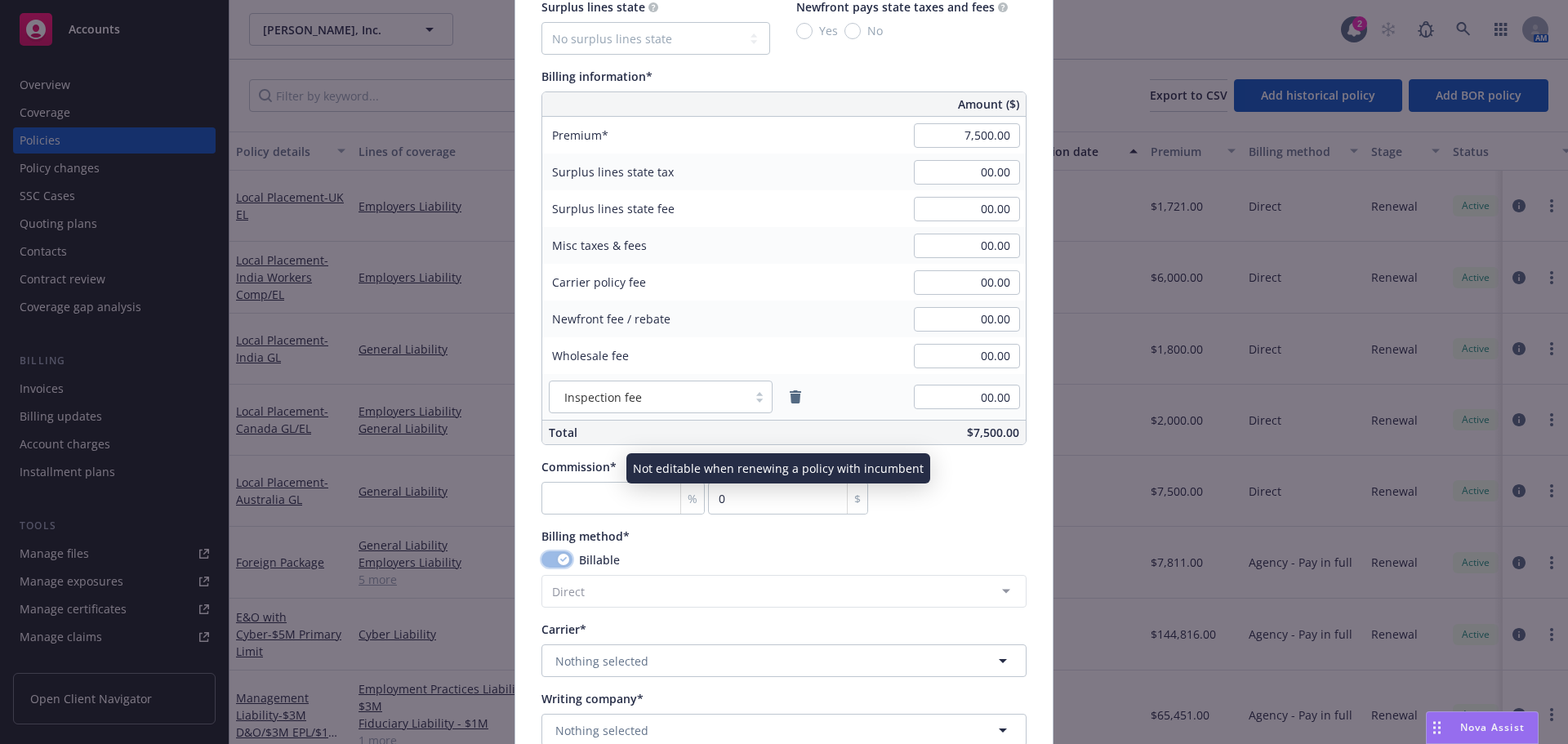
scroll to position [1144, 0]
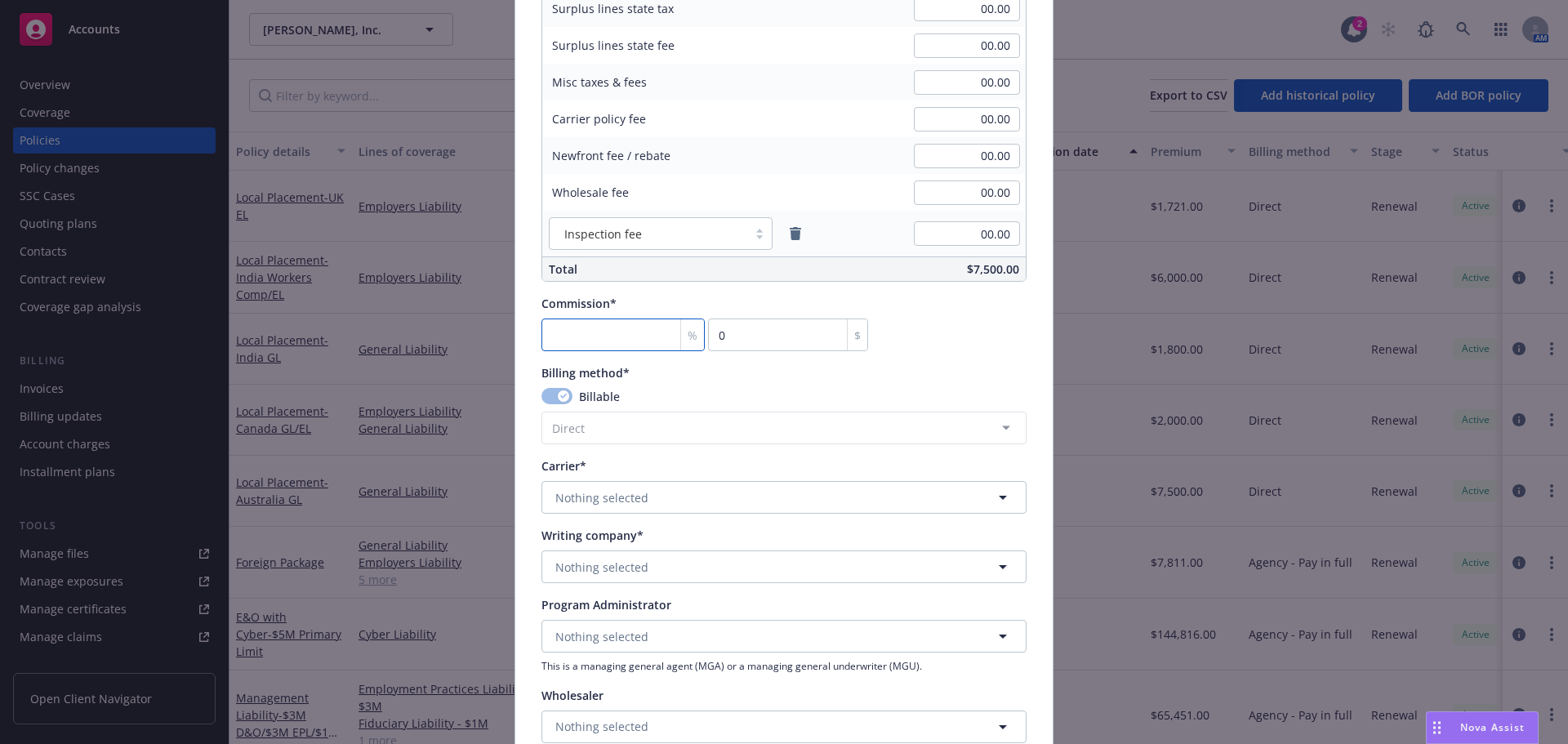
click at [601, 332] on input "number" at bounding box center [623, 335] width 163 height 32
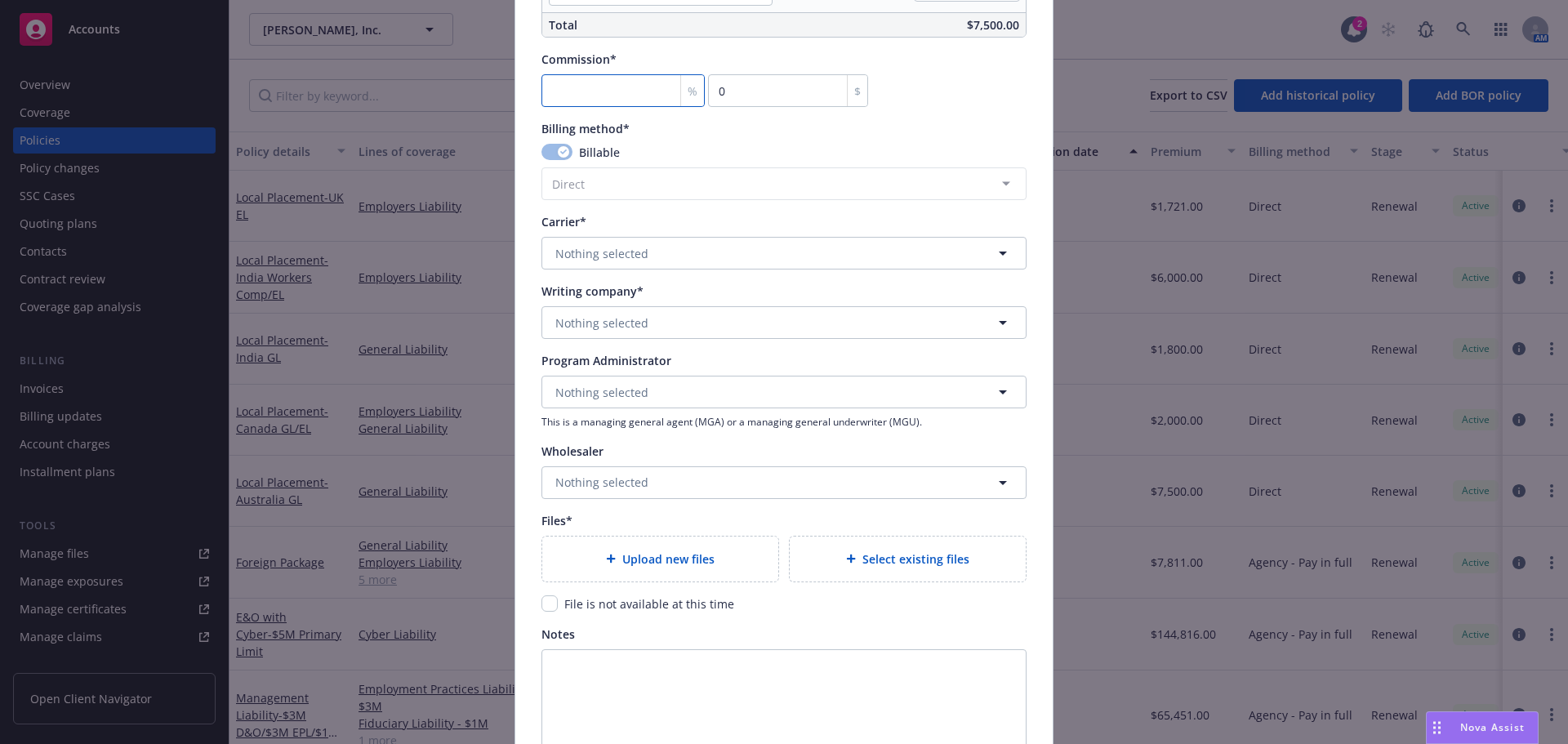
scroll to position [1389, 0]
click at [658, 256] on button "Nothing selected" at bounding box center [784, 253] width 485 height 32
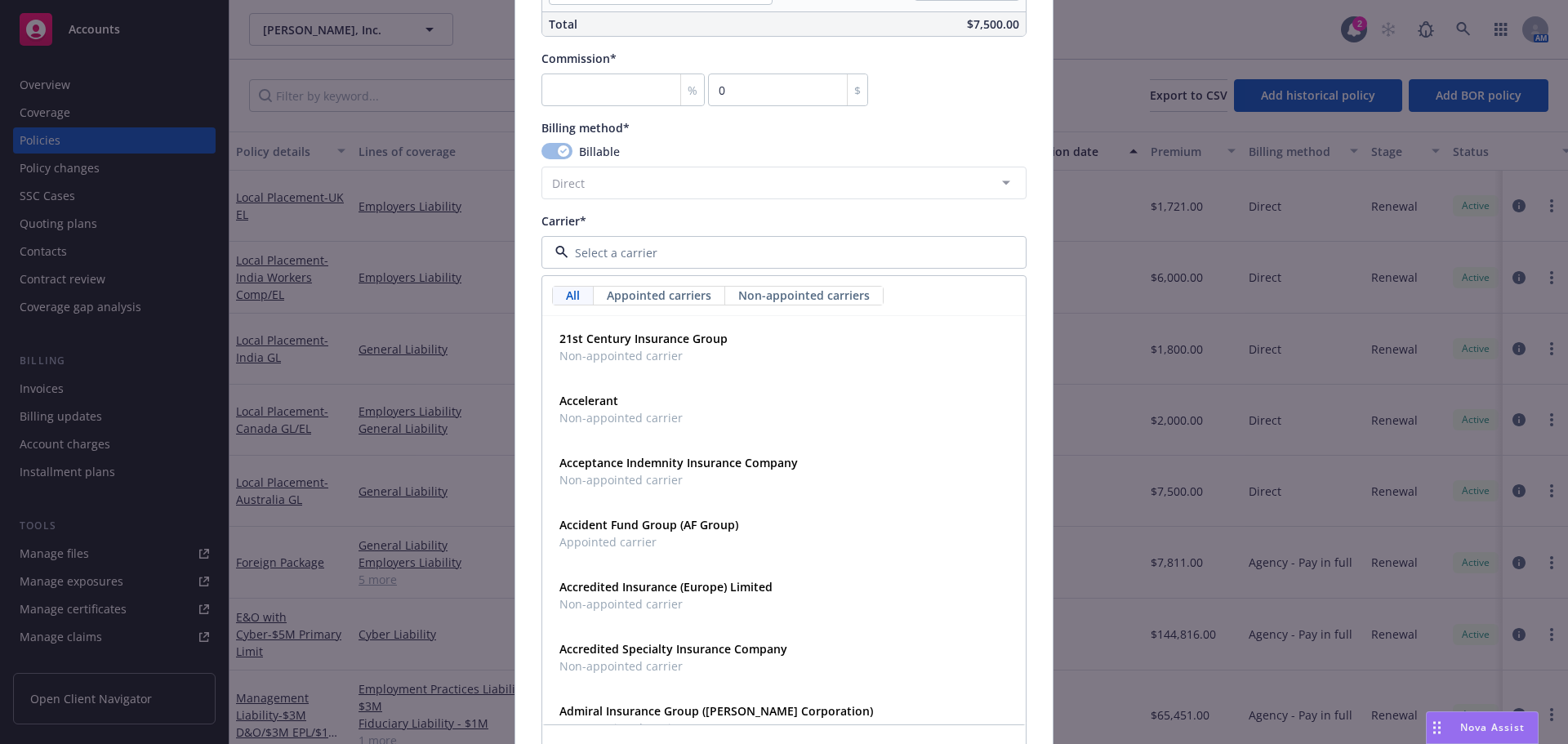
type input "c"
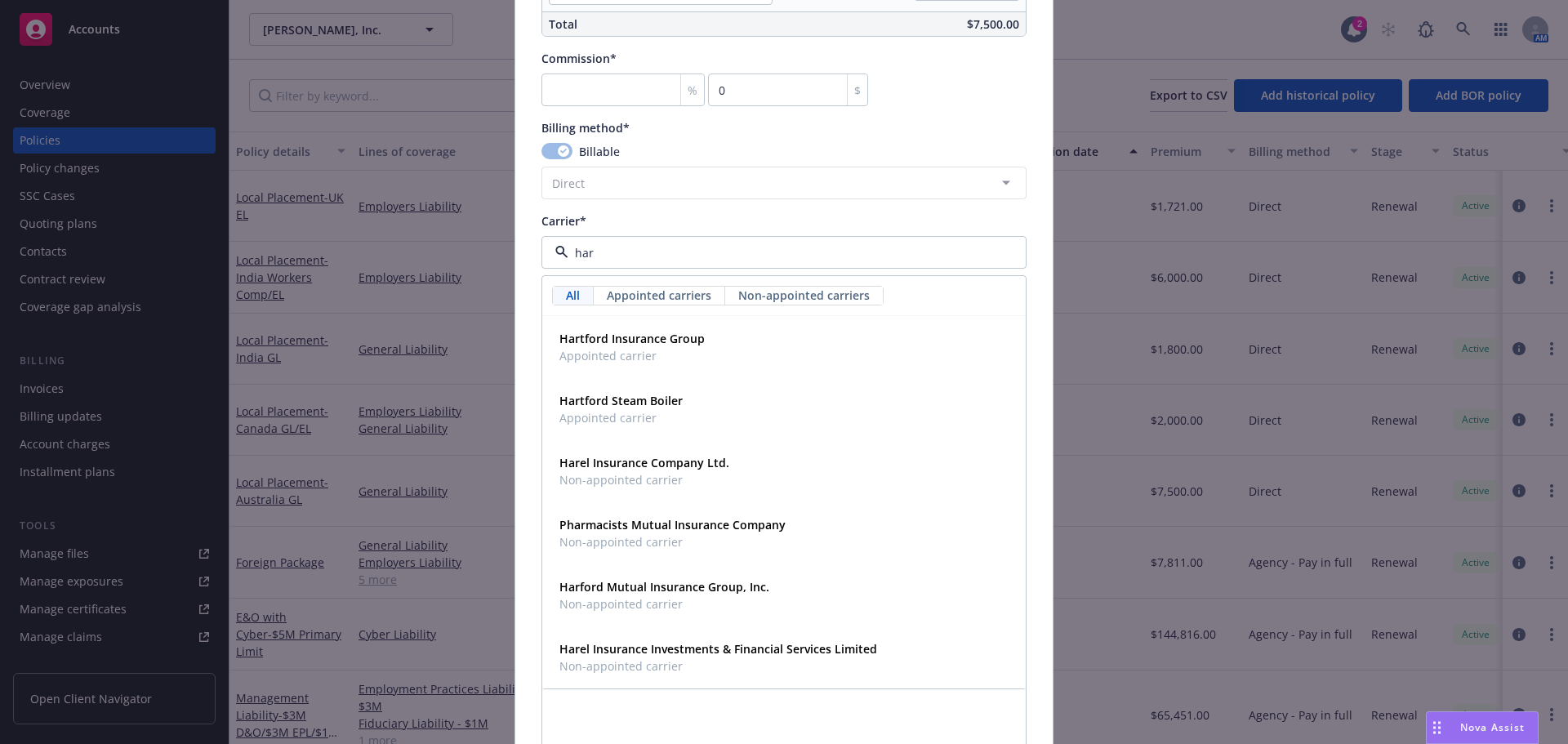
type input "[PERSON_NAME]"
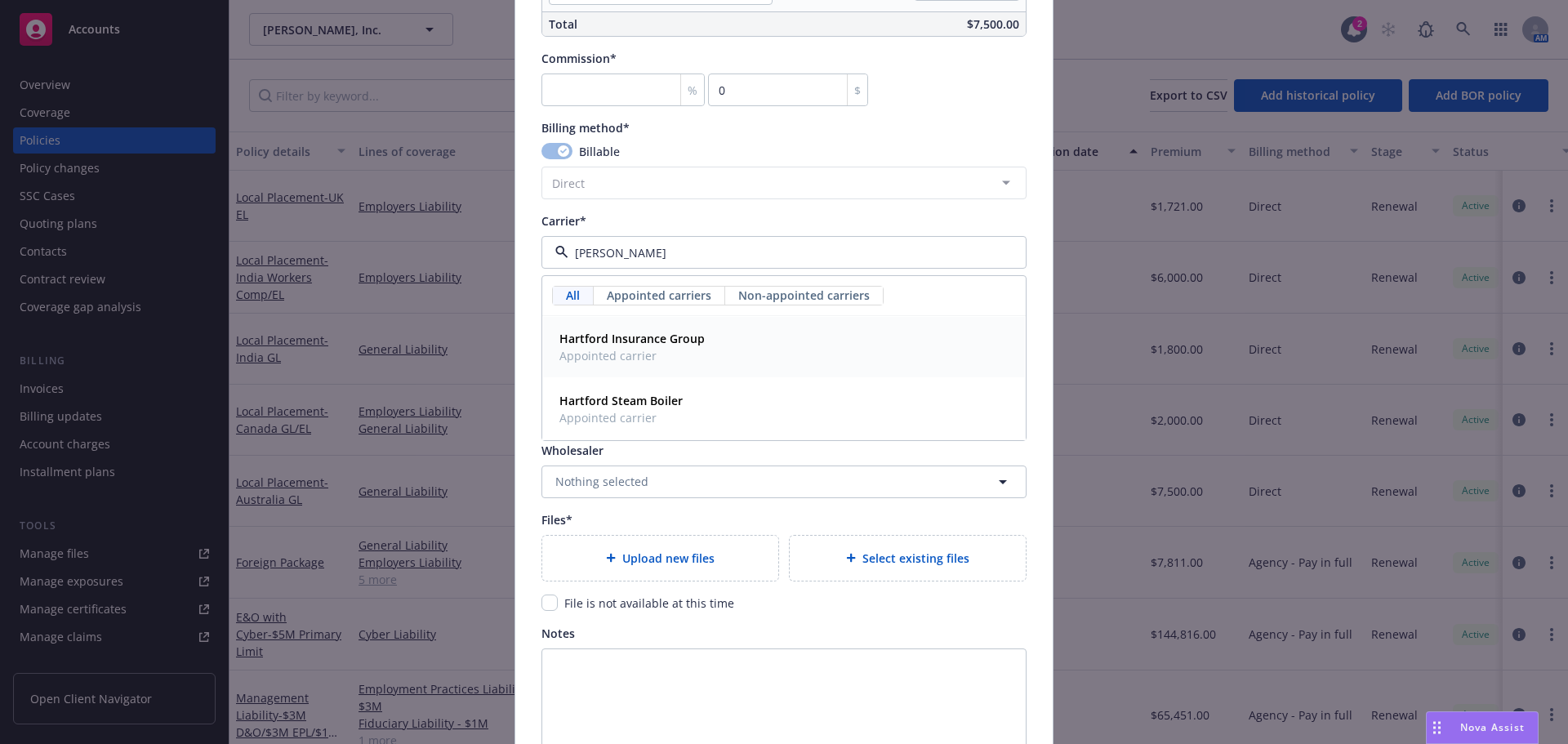
click at [612, 349] on span "Appointed carrier" at bounding box center [632, 355] width 145 height 17
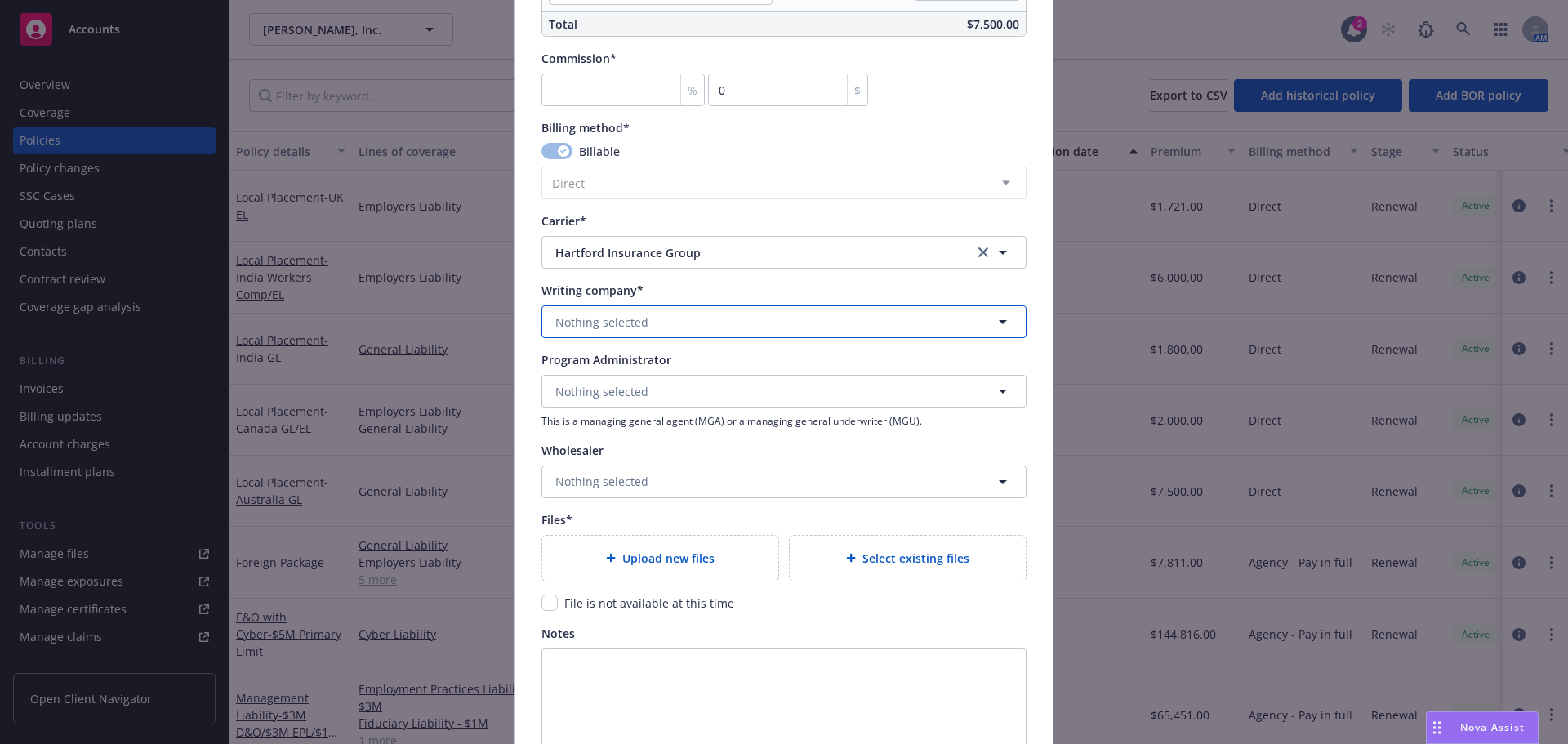
click at [610, 328] on span "Nothing selected" at bounding box center [601, 322] width 93 height 17
type input "a"
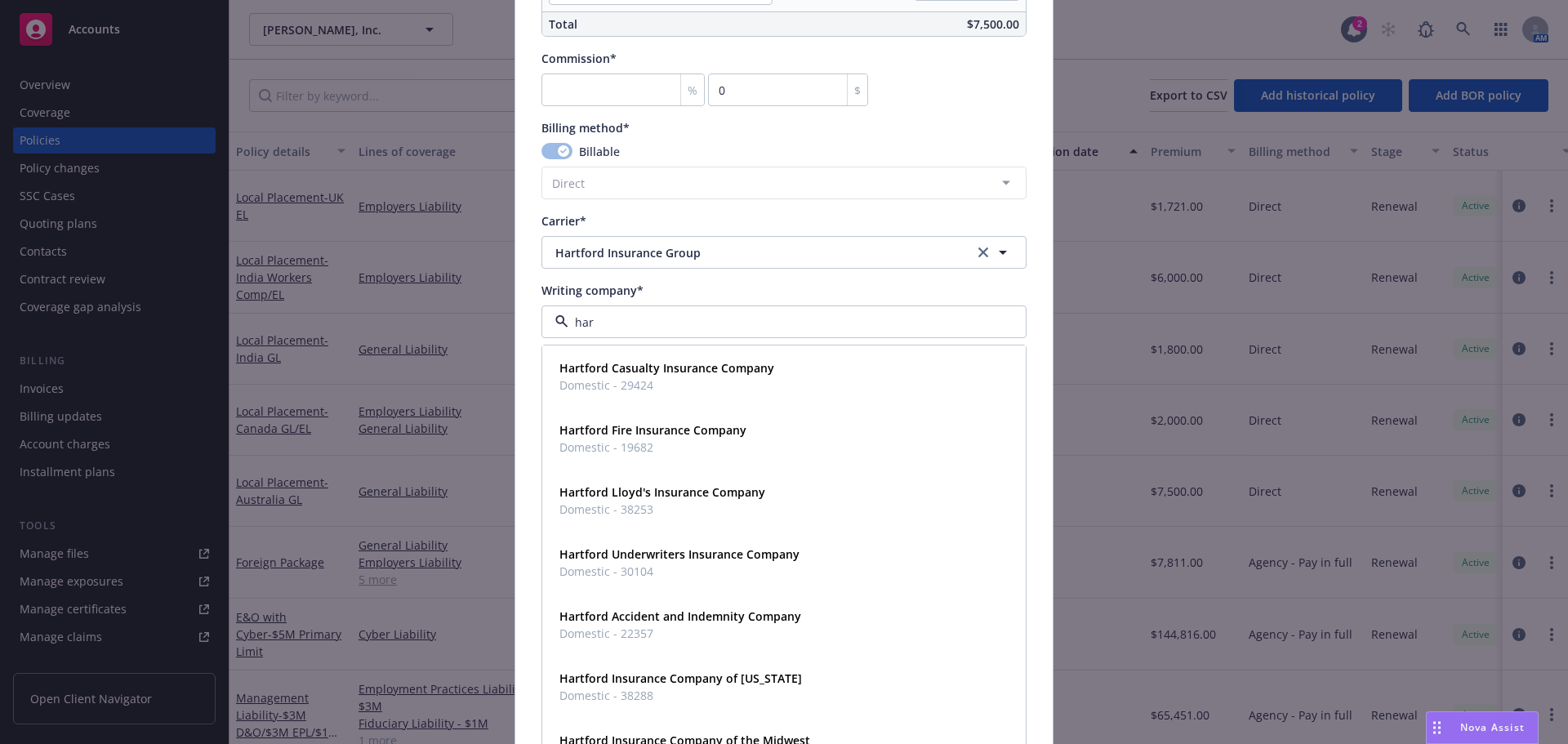
type input "[PERSON_NAME]"
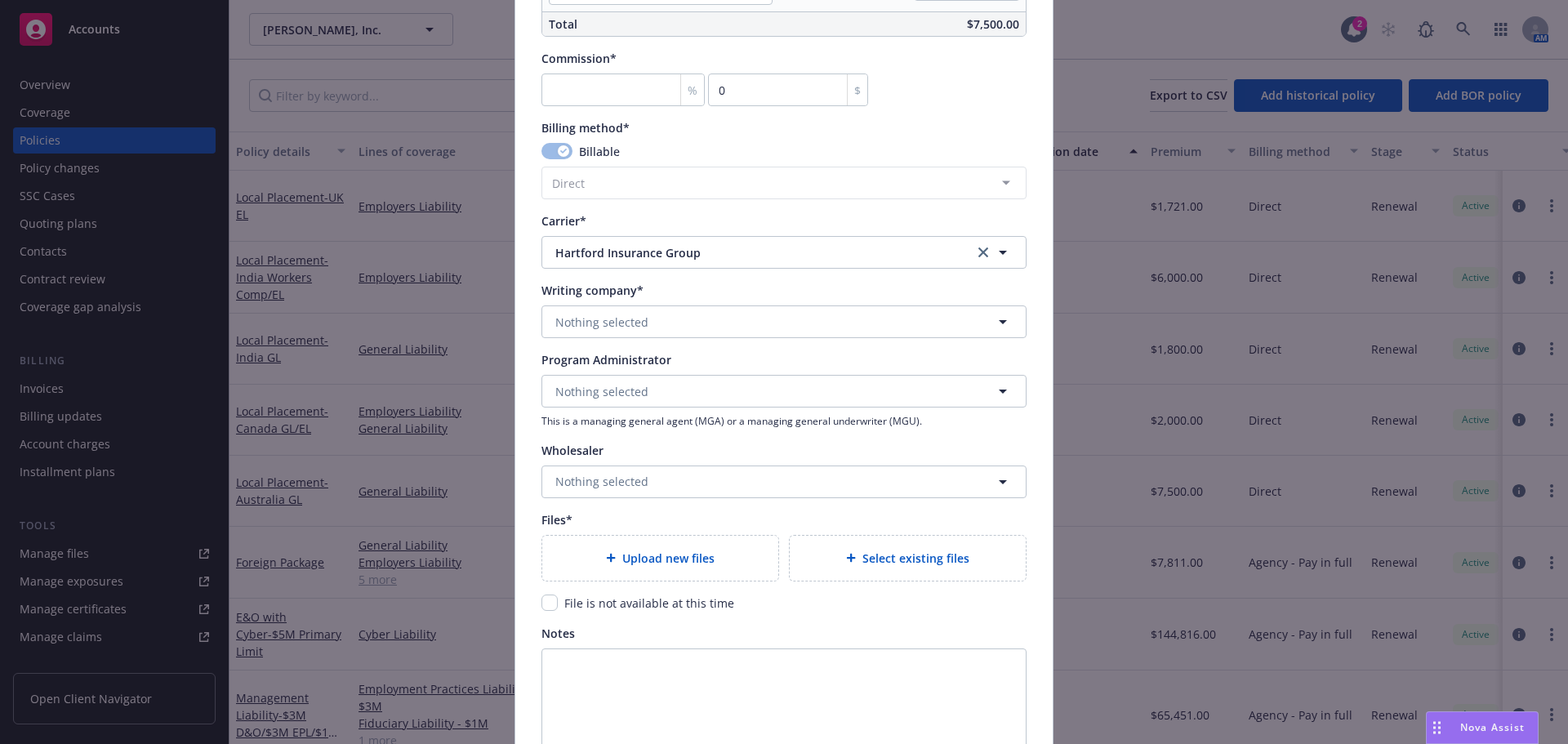
scroll to position [1568, 0]
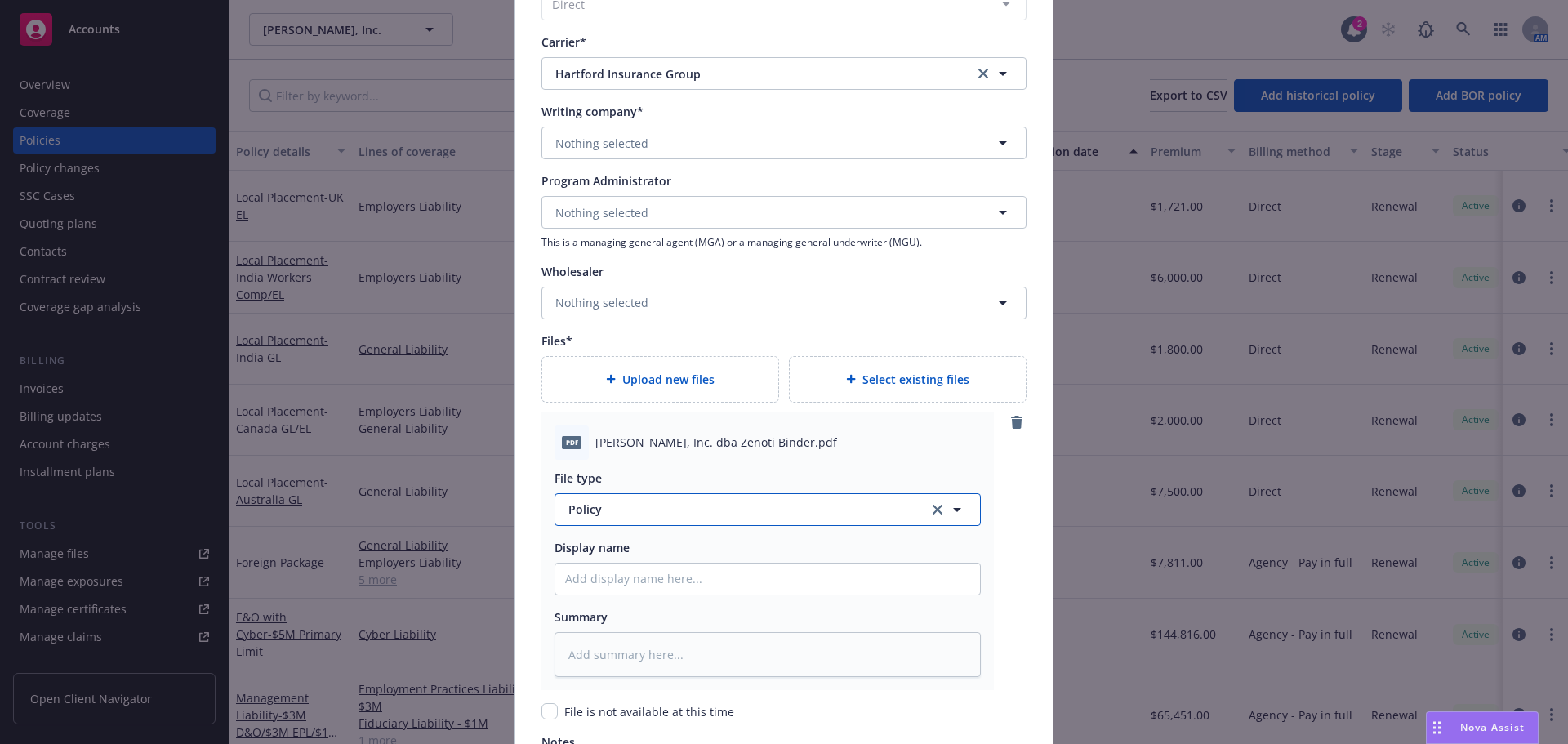
click at [615, 515] on span "Policy" at bounding box center [739, 509] width 342 height 17
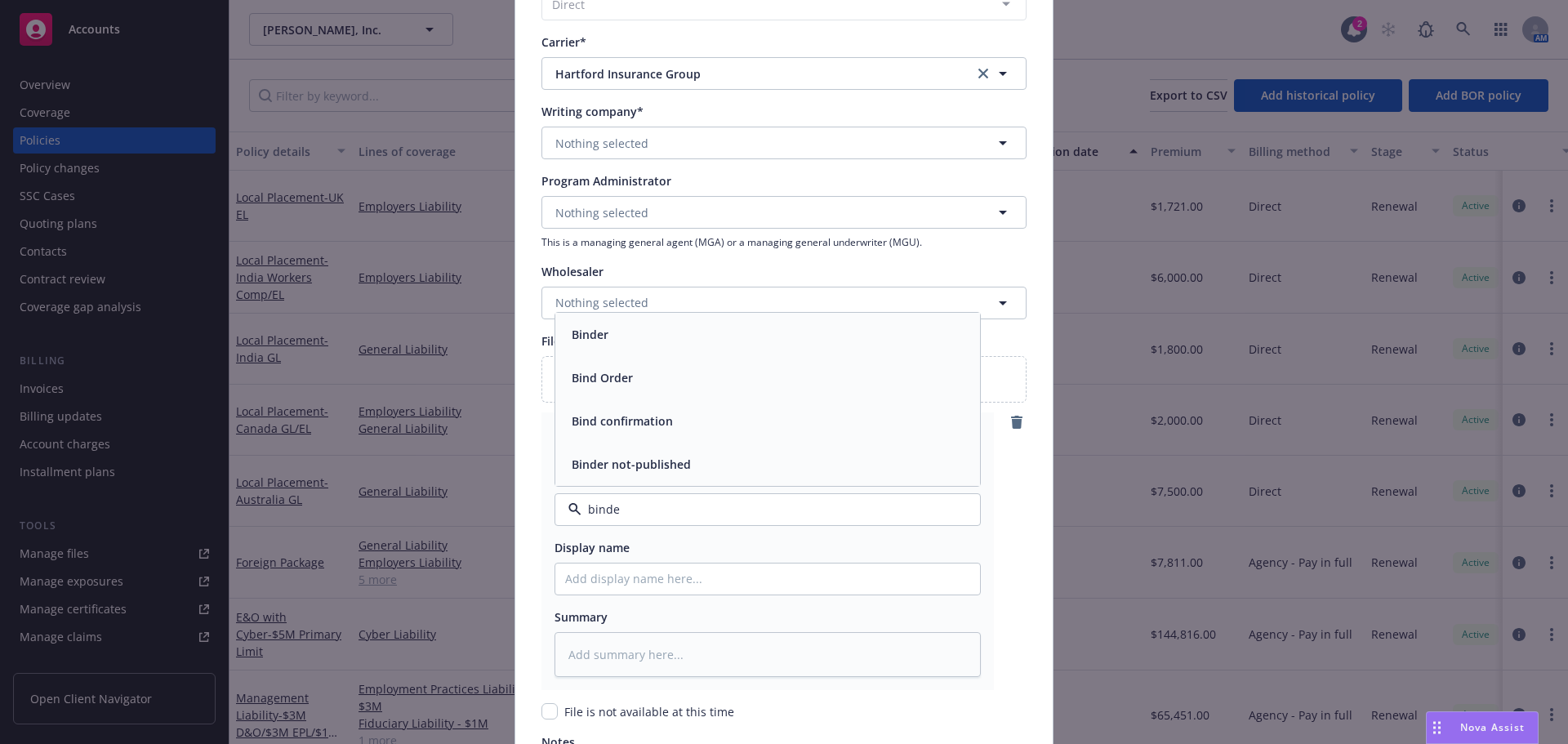
type input "binder"
click at [596, 418] on span "Binder" at bounding box center [590, 421] width 37 height 17
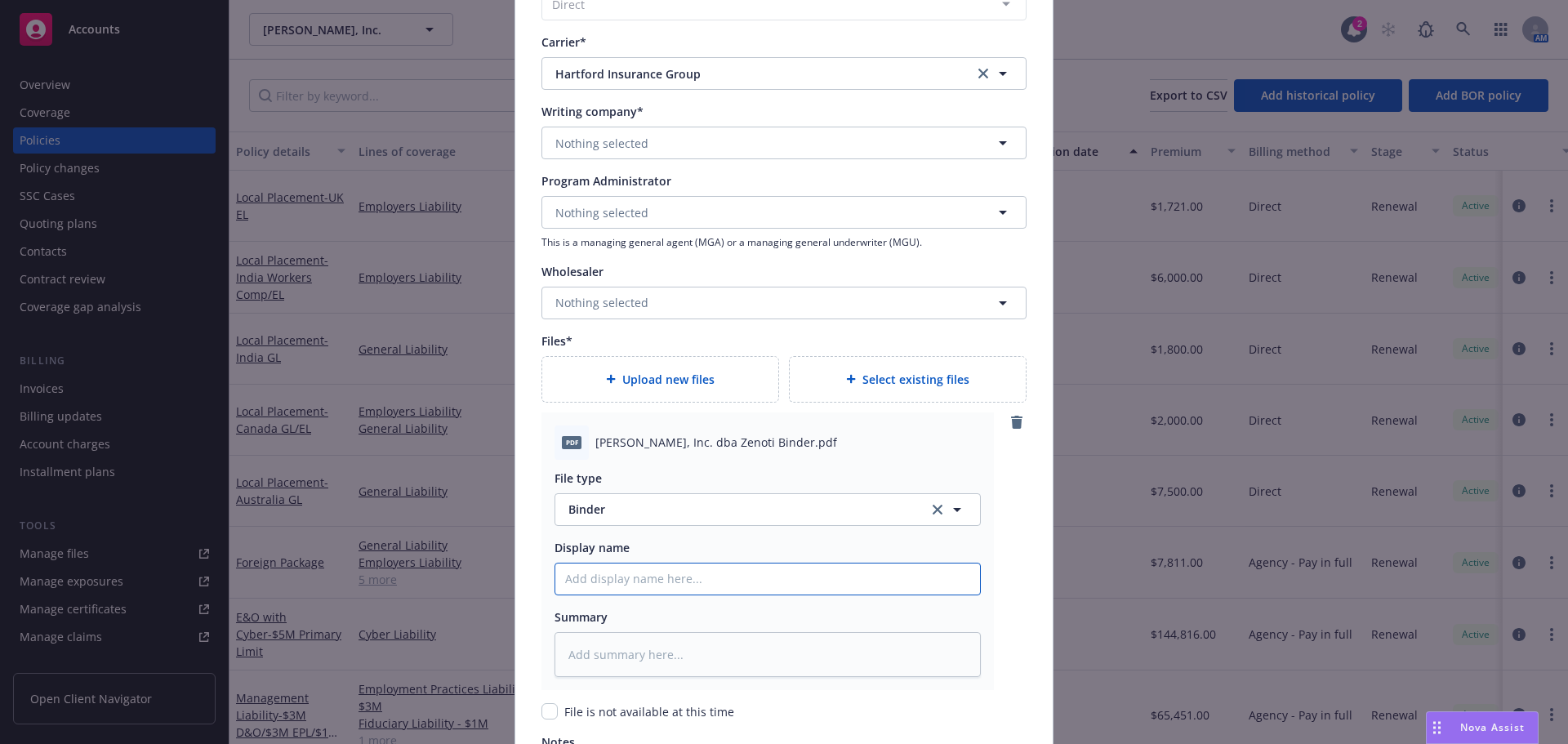
click at [616, 584] on input "Policy display name" at bounding box center [767, 579] width 425 height 31
type textarea "x"
type input "Z"
type textarea "x"
type input "Ze"
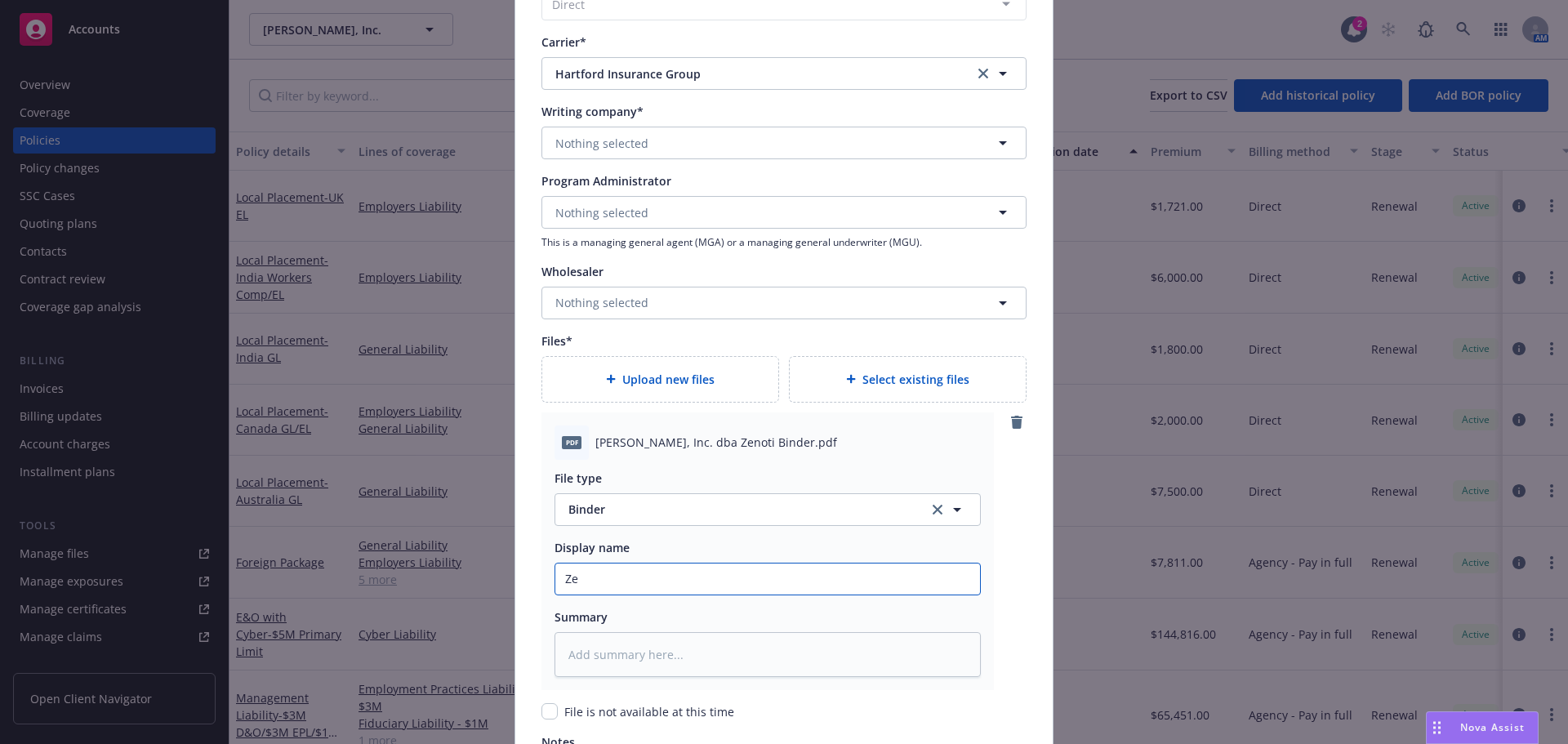
type textarea "x"
type input "Zeno"
type textarea "x"
type input "Zenot"
type textarea "x"
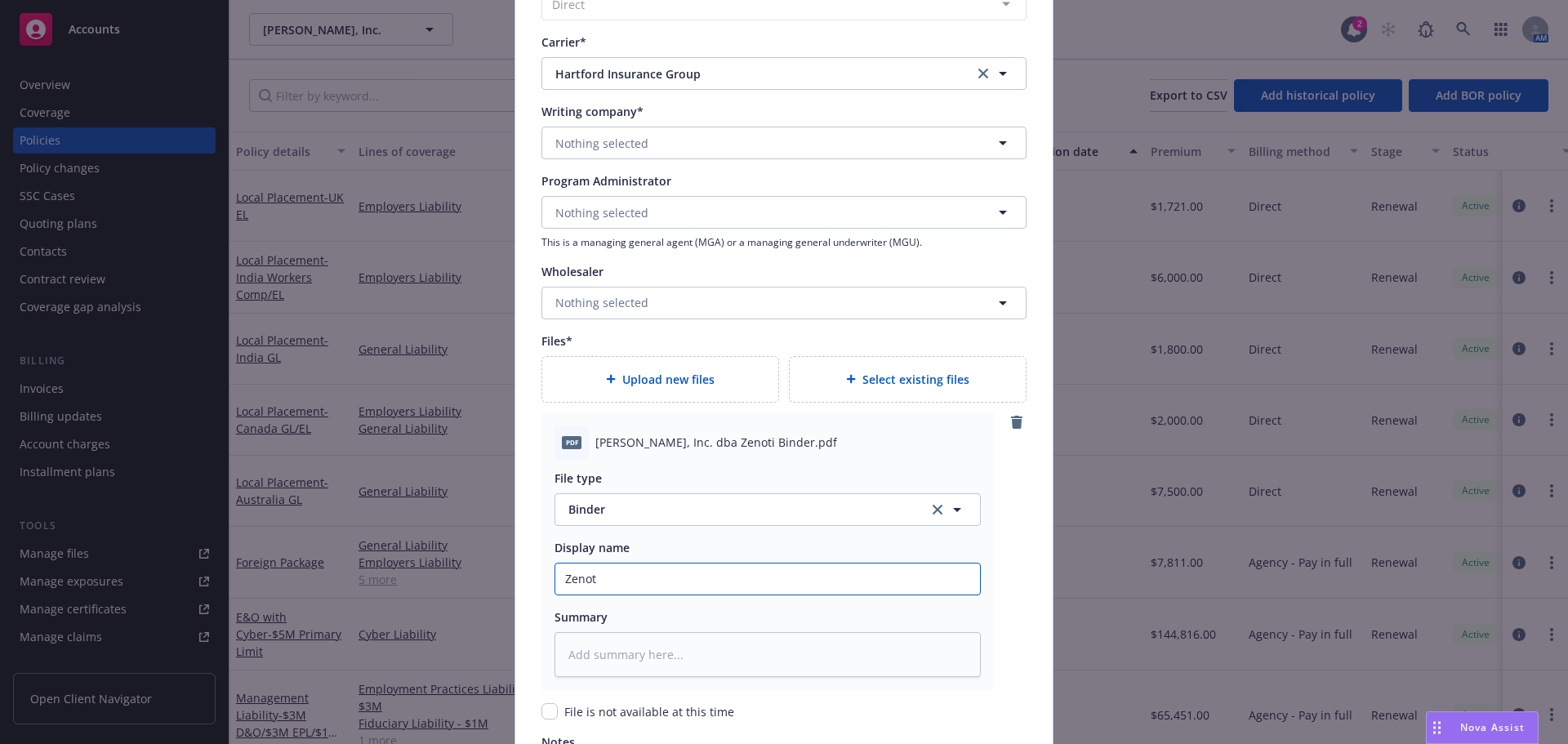
type input "Zenoti"
type textarea "x"
type input "Zenoti_"
type textarea "x"
type input "Zenoti_2"
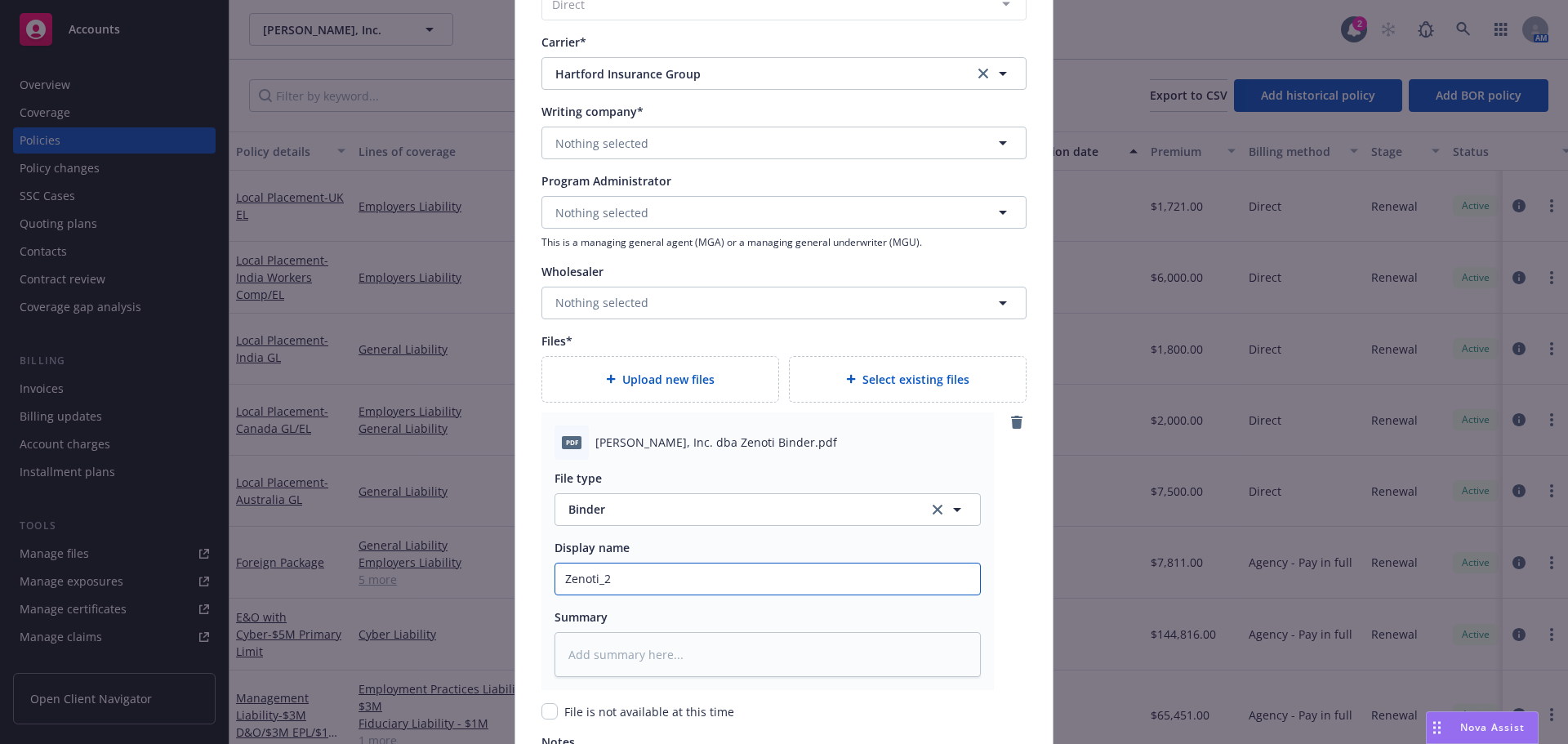
type textarea "x"
type input "Zenoti_25"
type textarea "x"
type input "Zenoti_25"
type textarea "x"
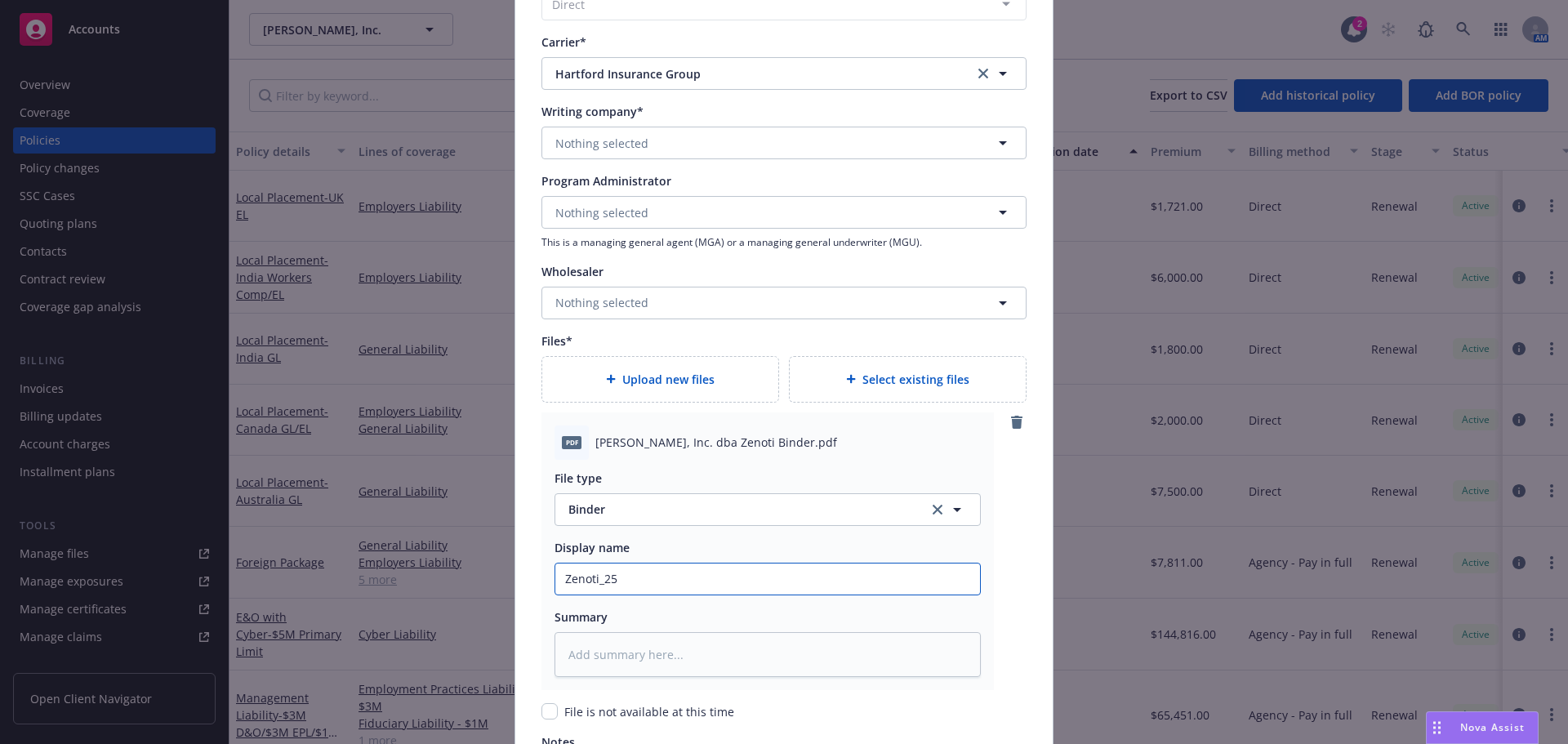
type input "Zenoti_25 P"
type textarea "x"
type input "Zenoti_25 Pkg"
type textarea "x"
type input "Zenoti_25 Pk"
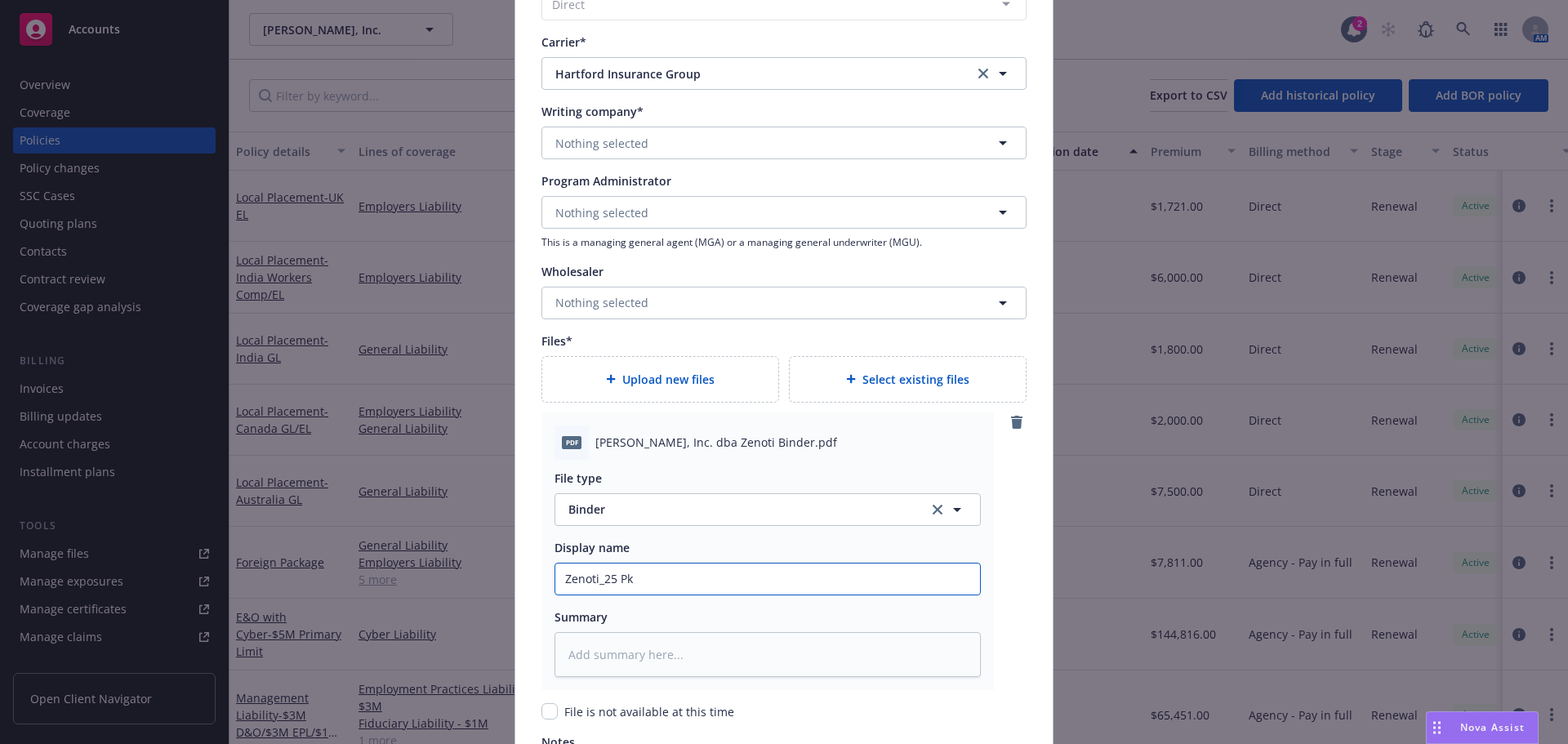
type textarea "x"
type input "Zenoti_25 P"
type textarea "x"
type input "Zenoti_25"
type textarea "x"
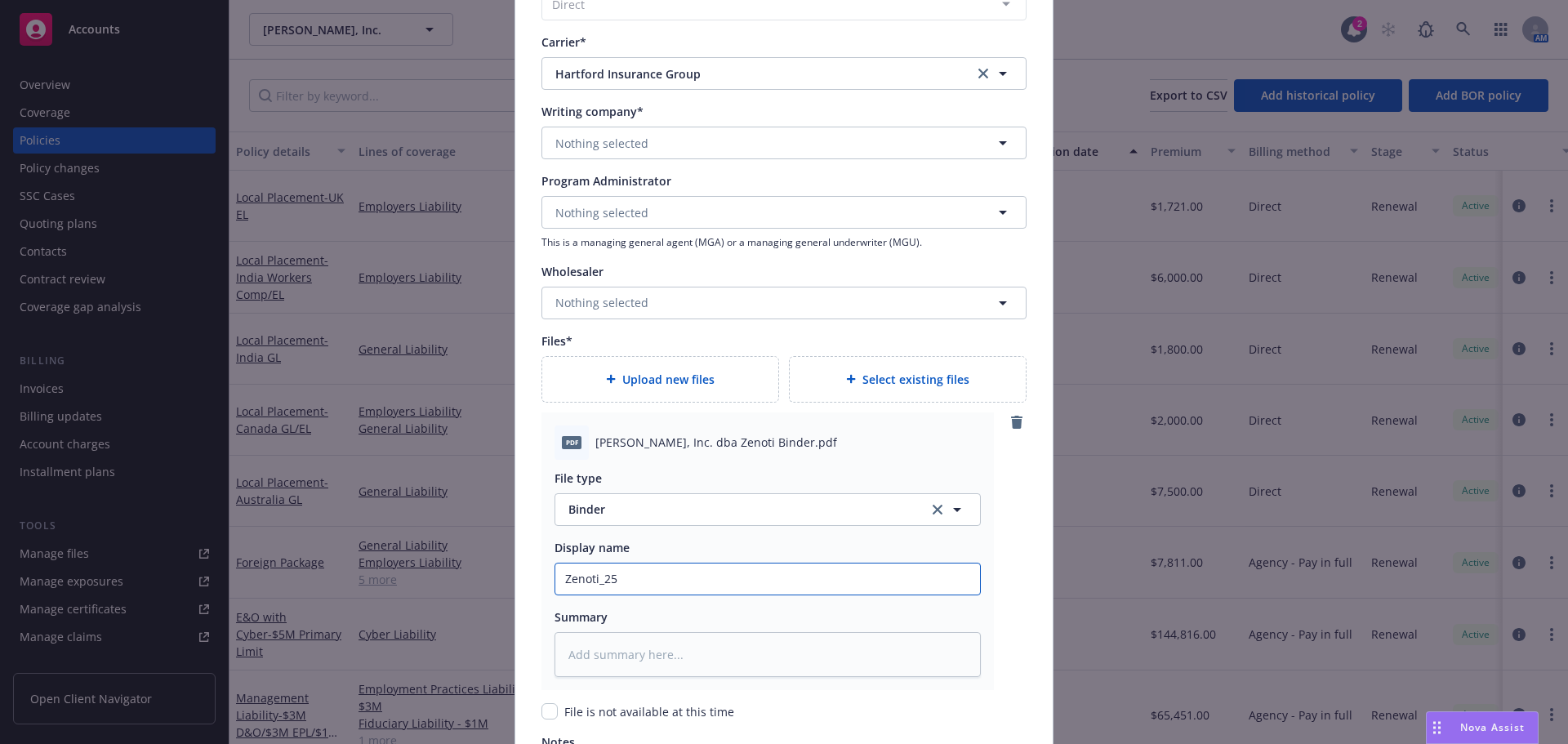
type input "Zenoti_25 F"
type textarea "x"
type input "Zenoti_25 Fp"
type textarea "x"
type input "Zenoti_25 Fpkg"
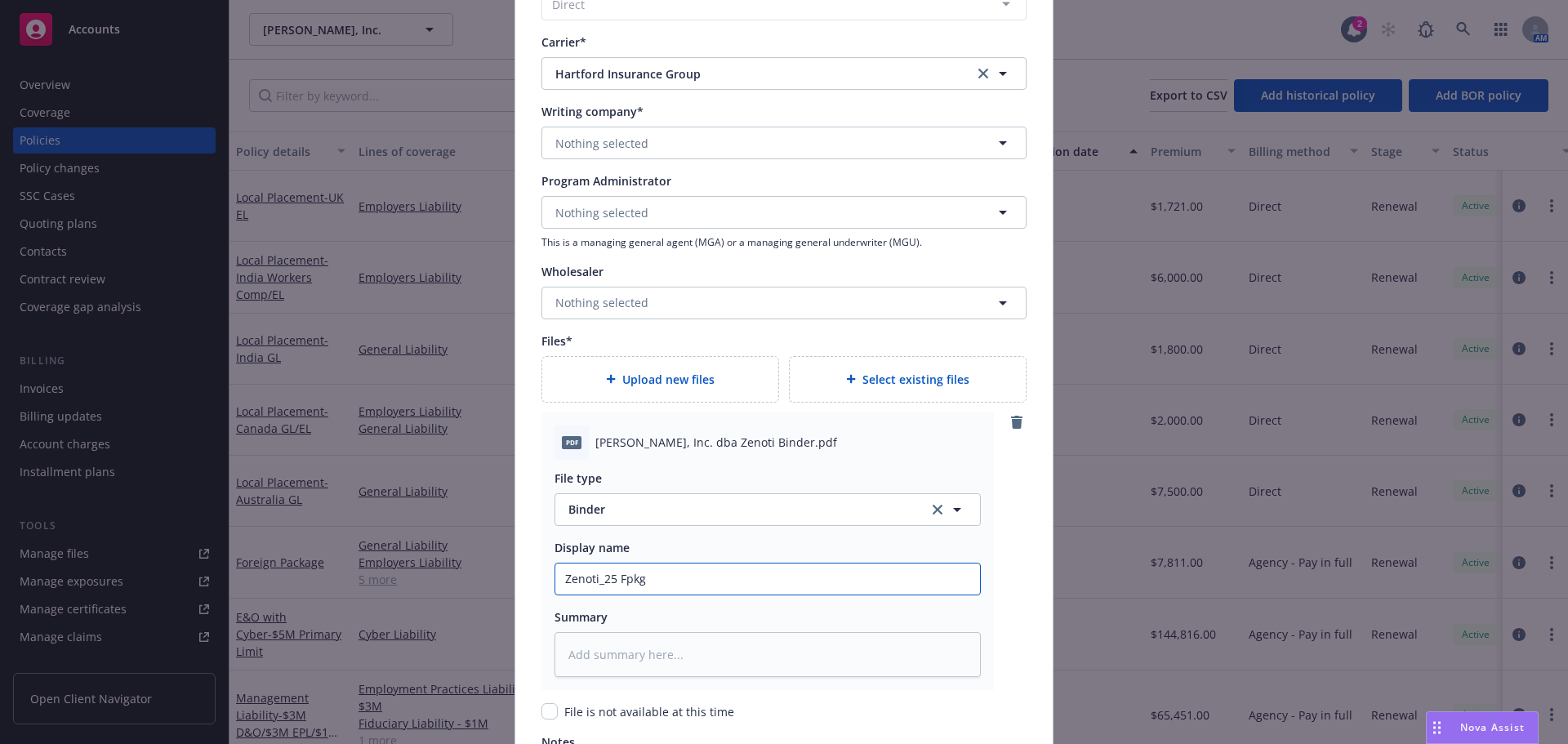
type textarea "x"
type input "Zenoti_25 Fpkg"
type textarea "x"
type input "Zenoti_25 Fpkg a"
type textarea "x"
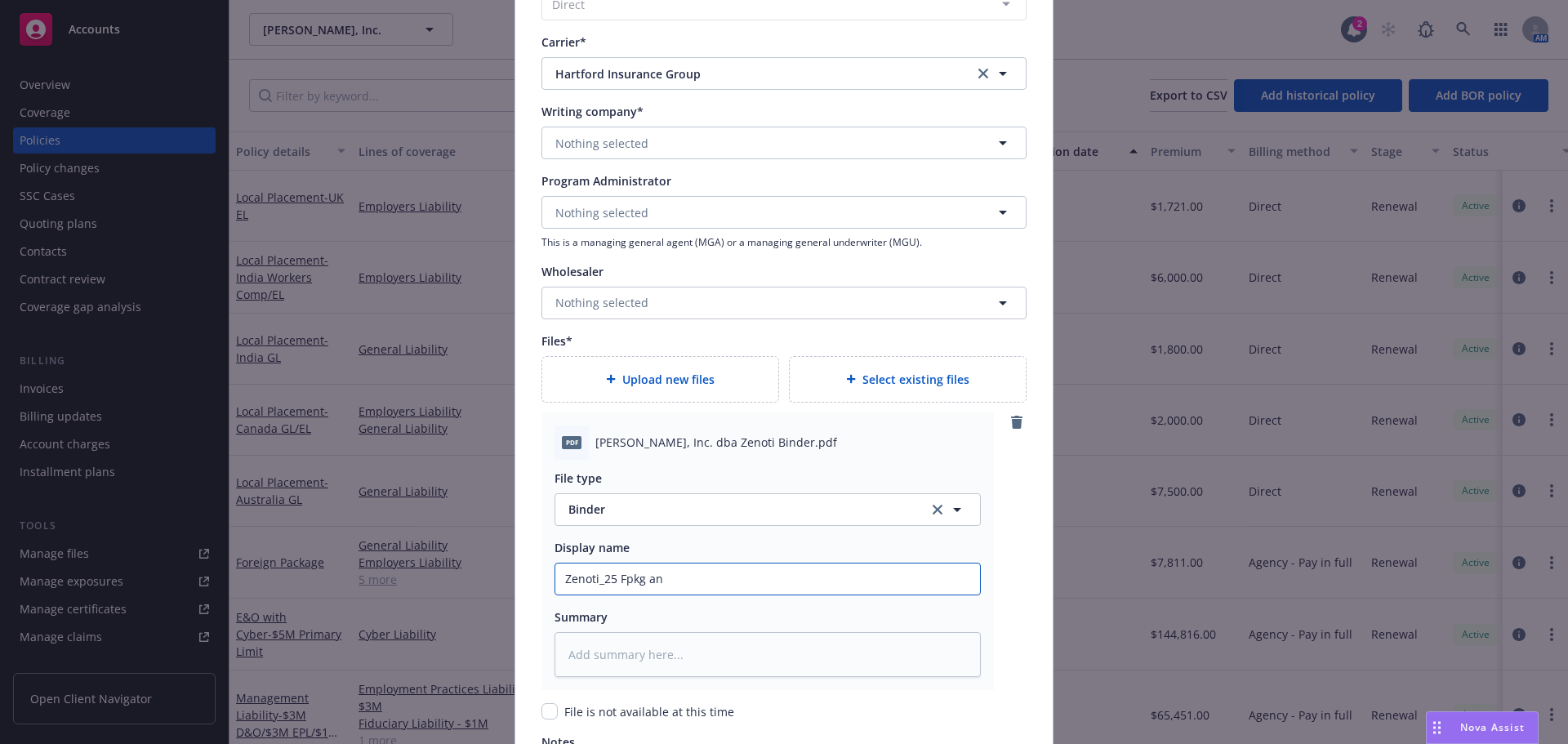
type input "Zenoti_25 Fpkg an"
type textarea "x"
type input "Zenoti_25 Fpkg an d"
type textarea "x"
type input "Zenoti_25 Fpkg an dL"
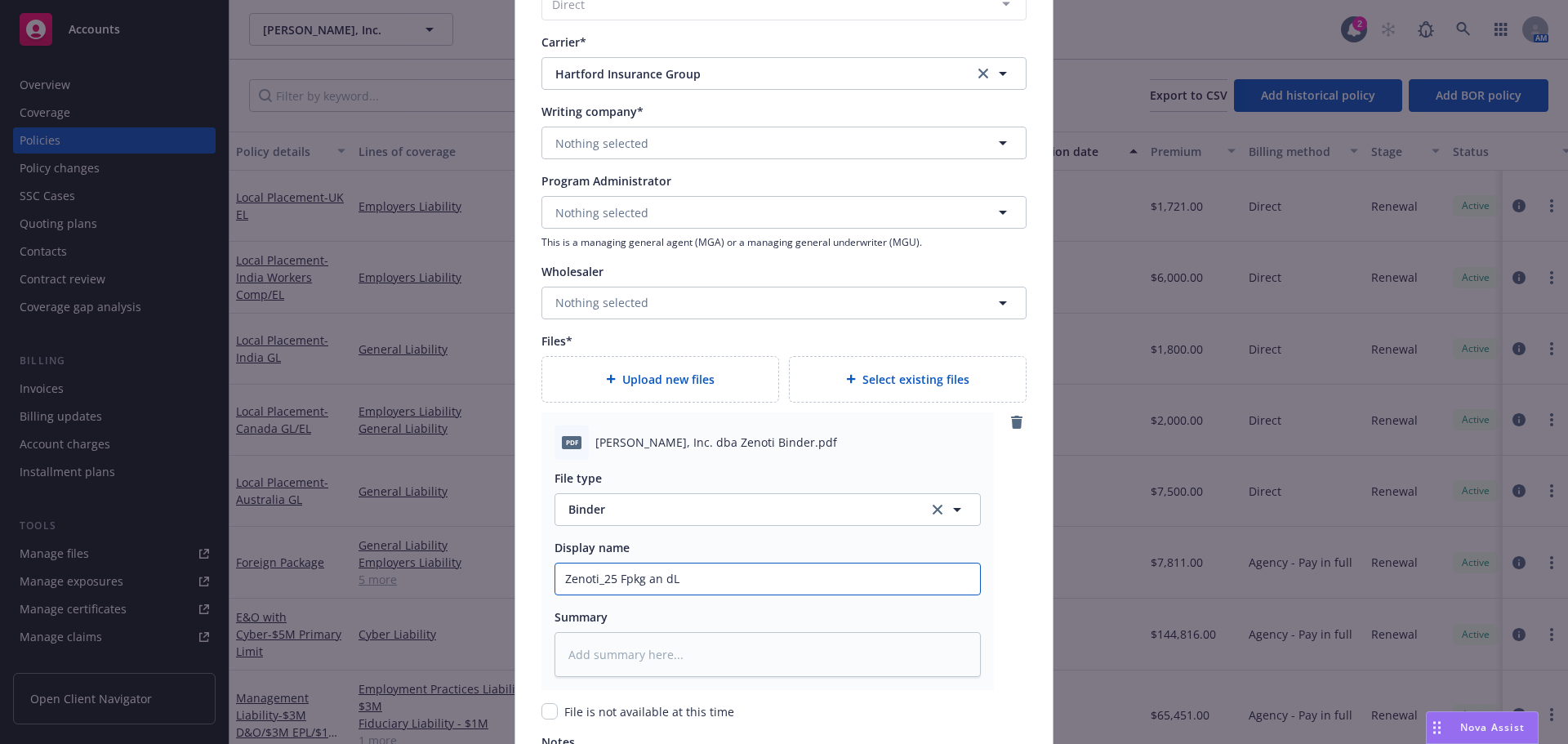
type textarea "x"
type input "Zenoti_25 Fpkg an dLA"
type textarea "x"
type input "Zenoti_25 Fpkg an dLAP"
type textarea "x"
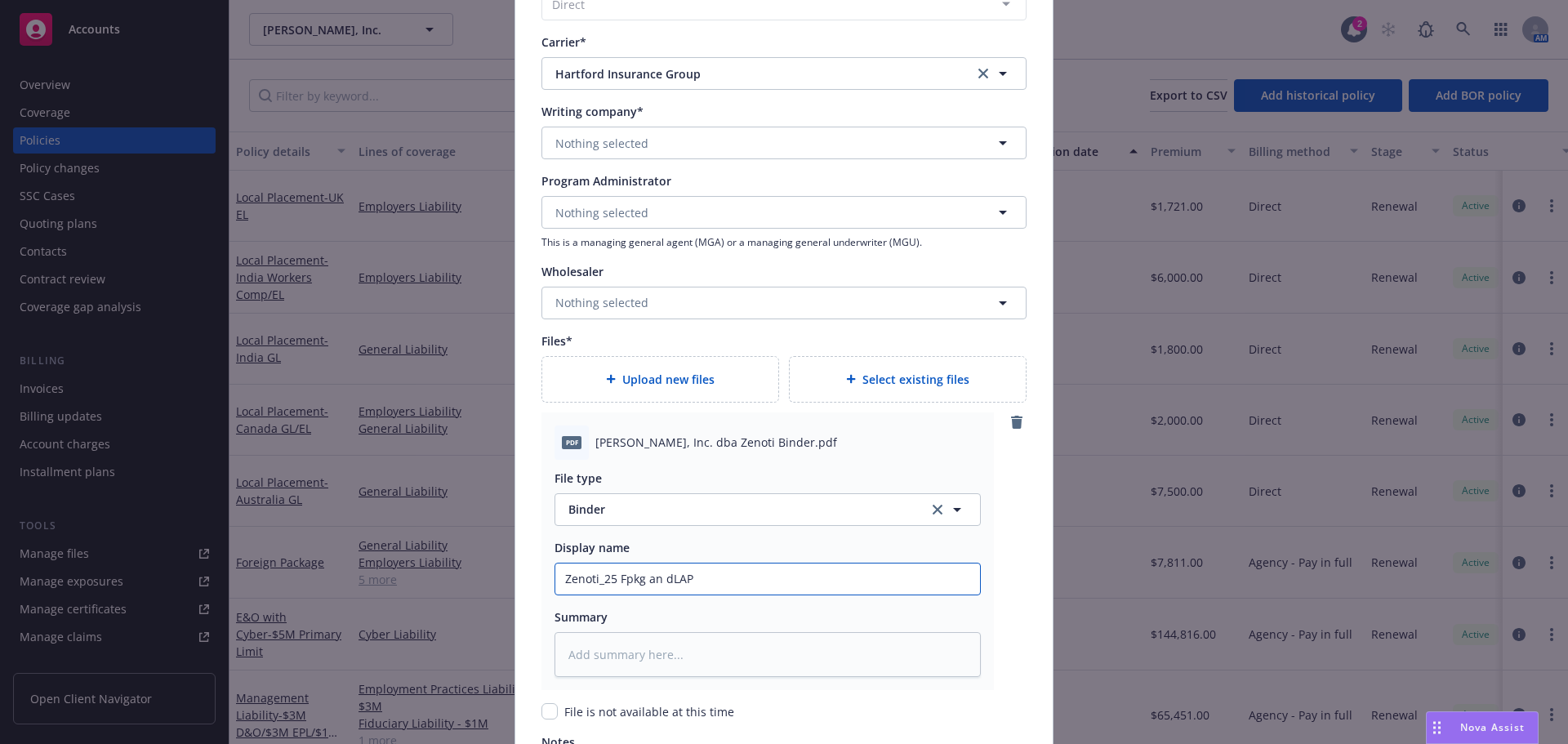
type input "Zenoti_25 Fpkg an dLA"
type textarea "x"
type input "Zenoti_25 Fpkg an dL"
type textarea "x"
type input "Zenoti_25 Fpkg an d"
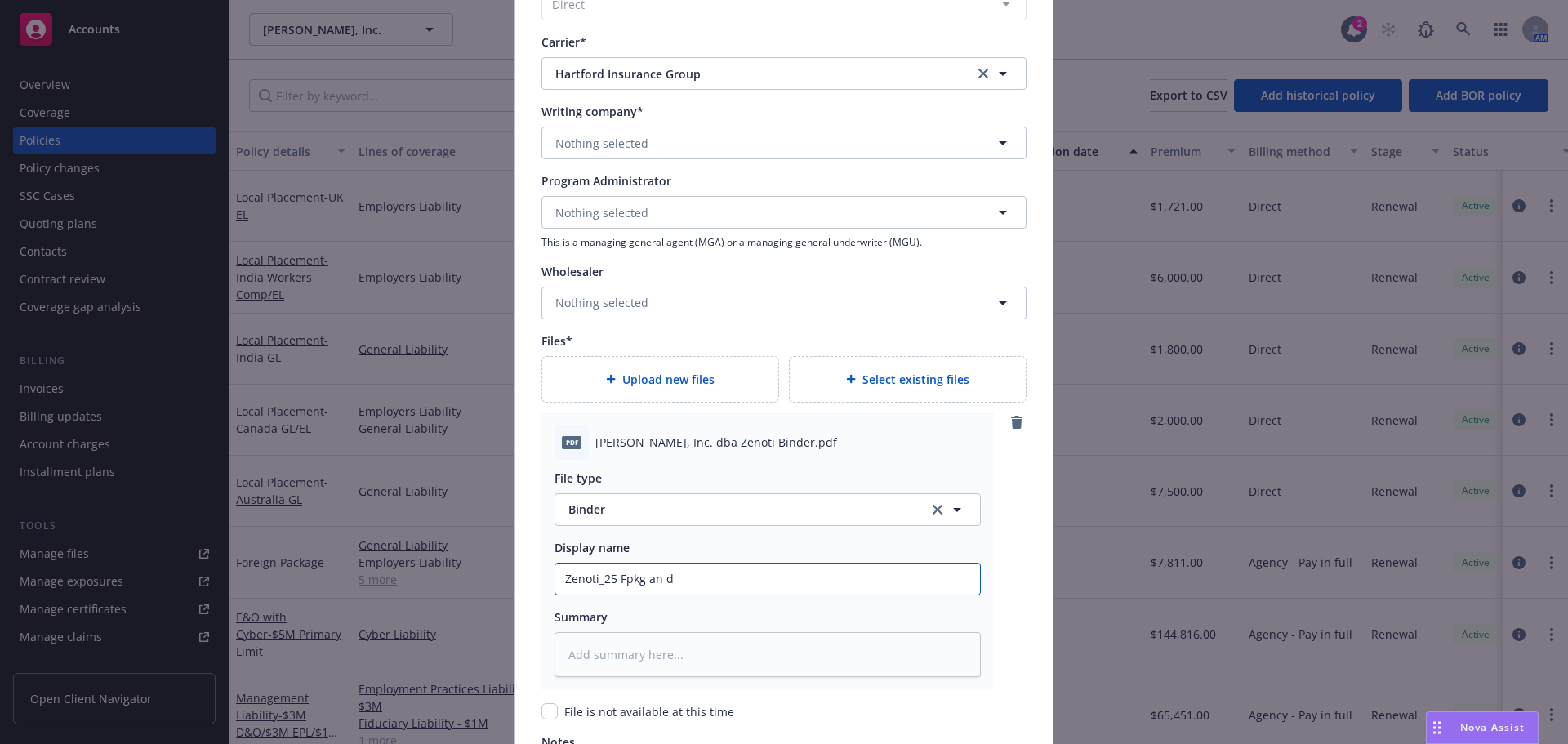
type textarea "x"
type input "Zenoti_25 Fpkg an"
type textarea "x"
type input "Zenoti_25 Fpkg and"
type textarea "x"
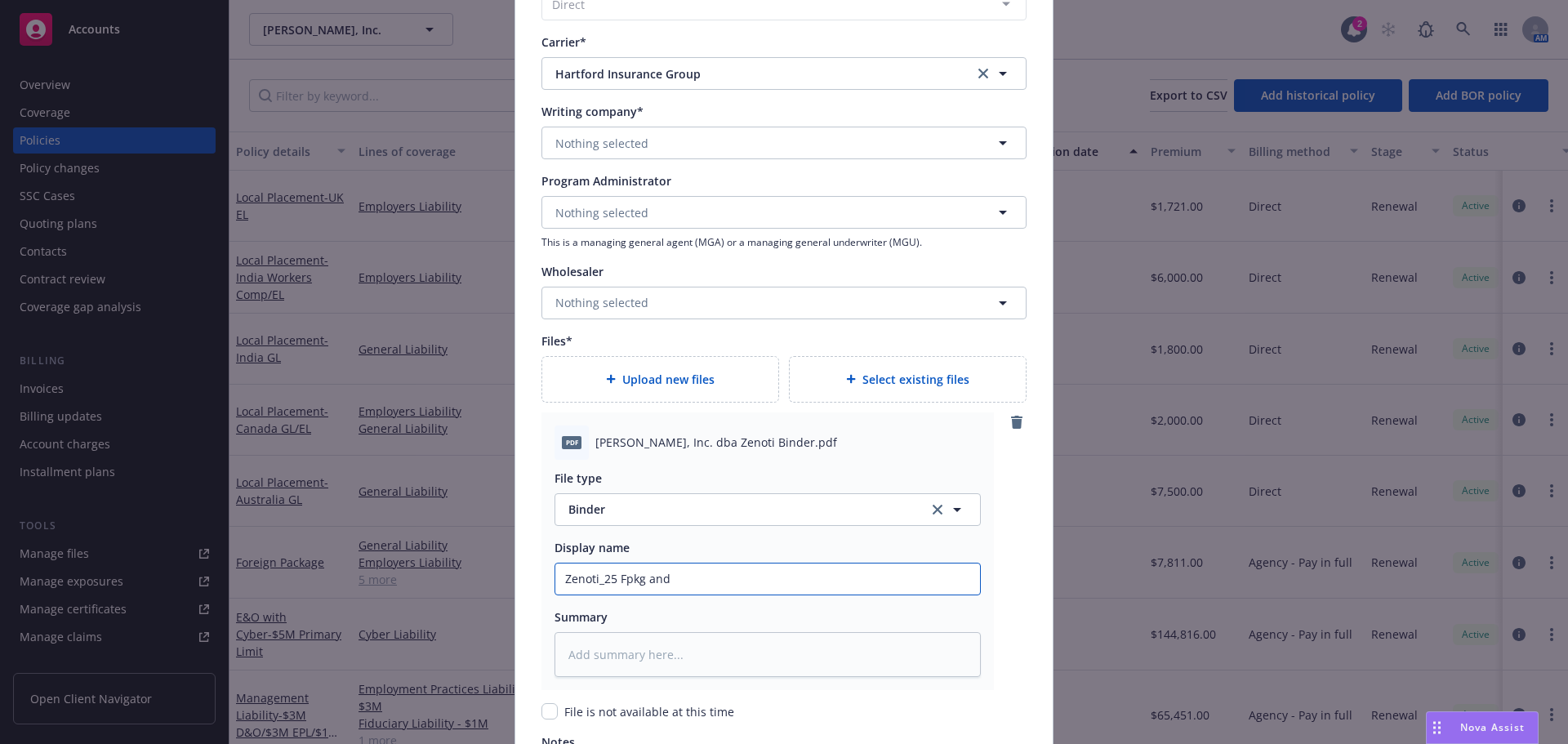
type input "Zenoti_25 Fpkg and"
type textarea "x"
type input "Zenoti_25 Fpkg and L"
type textarea "x"
type input "Zenoti_25 Fpkg and LA"
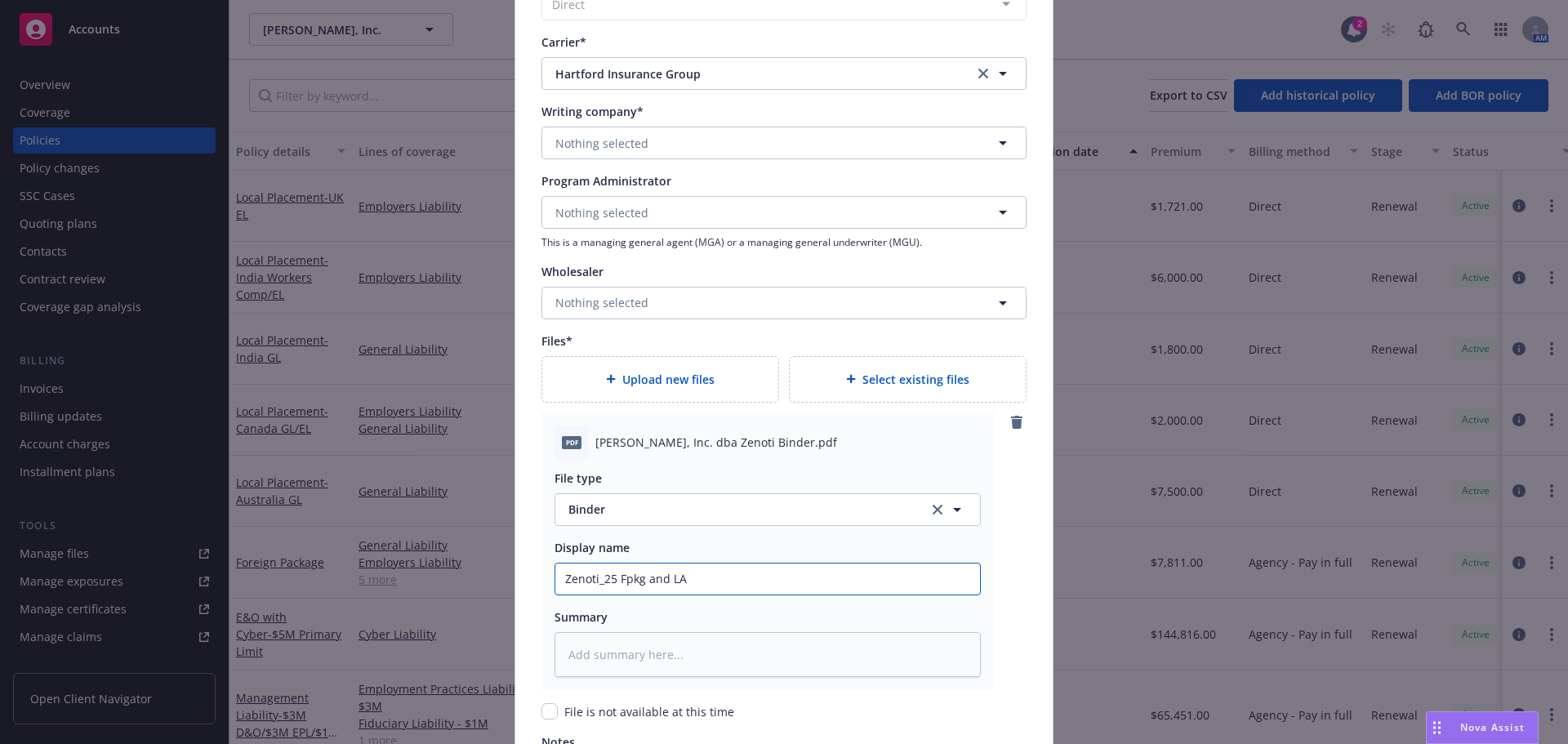
type textarea "x"
type input "Zenoti_25 Fpkg and LAP"
type textarea "x"
type input "Zenoti_25 Fpkg and LAP"
type textarea "x"
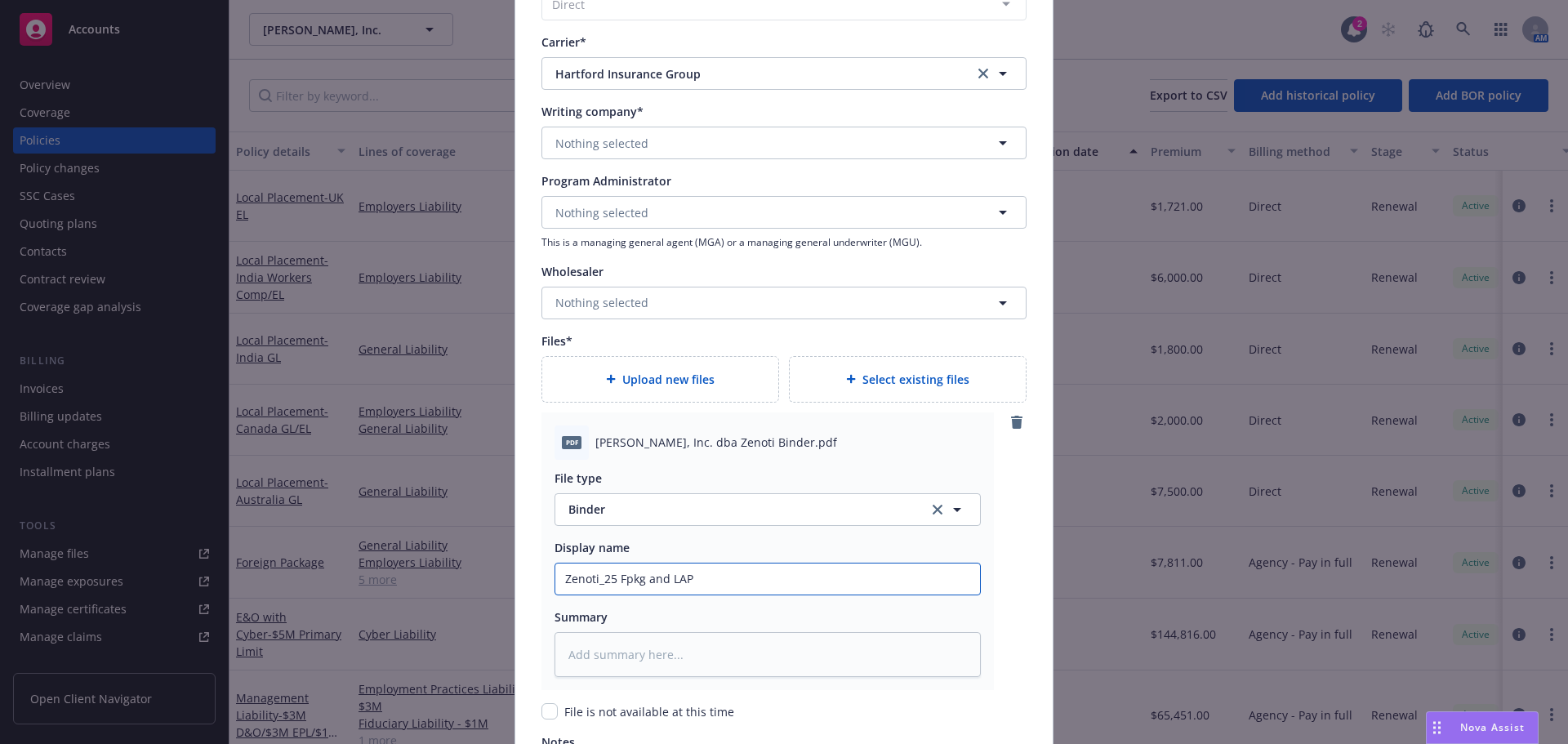
type input "Zenoti_25 Fpkg and LAP B"
type textarea "x"
type input "Zenoti_25 Fpkg and LAP Bi"
type textarea "x"
type input "Zenoti_25 Fpkg and LAP Bind"
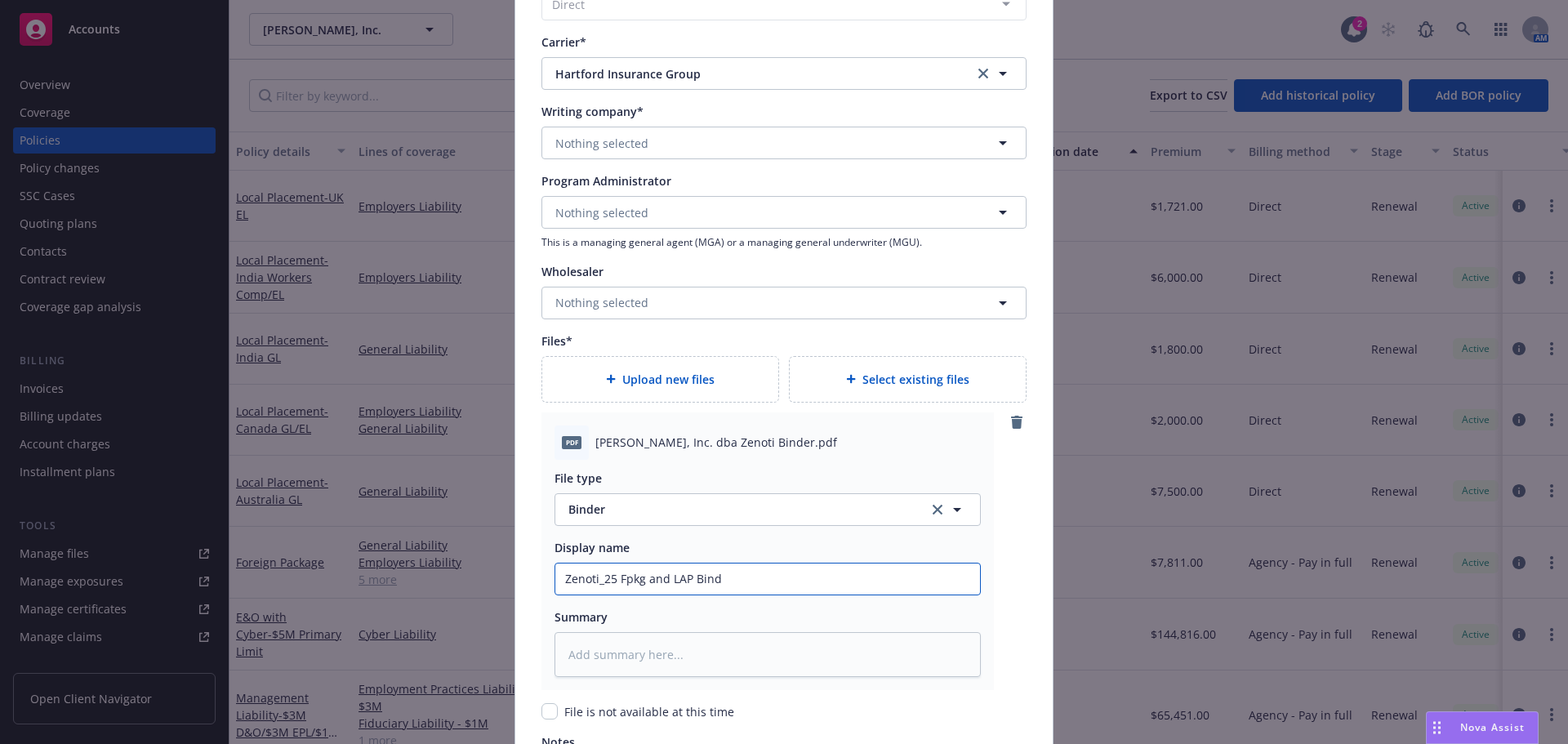
type textarea "x"
type input "Zenoti_25 Fpkg and LAP Binde"
type textarea "x"
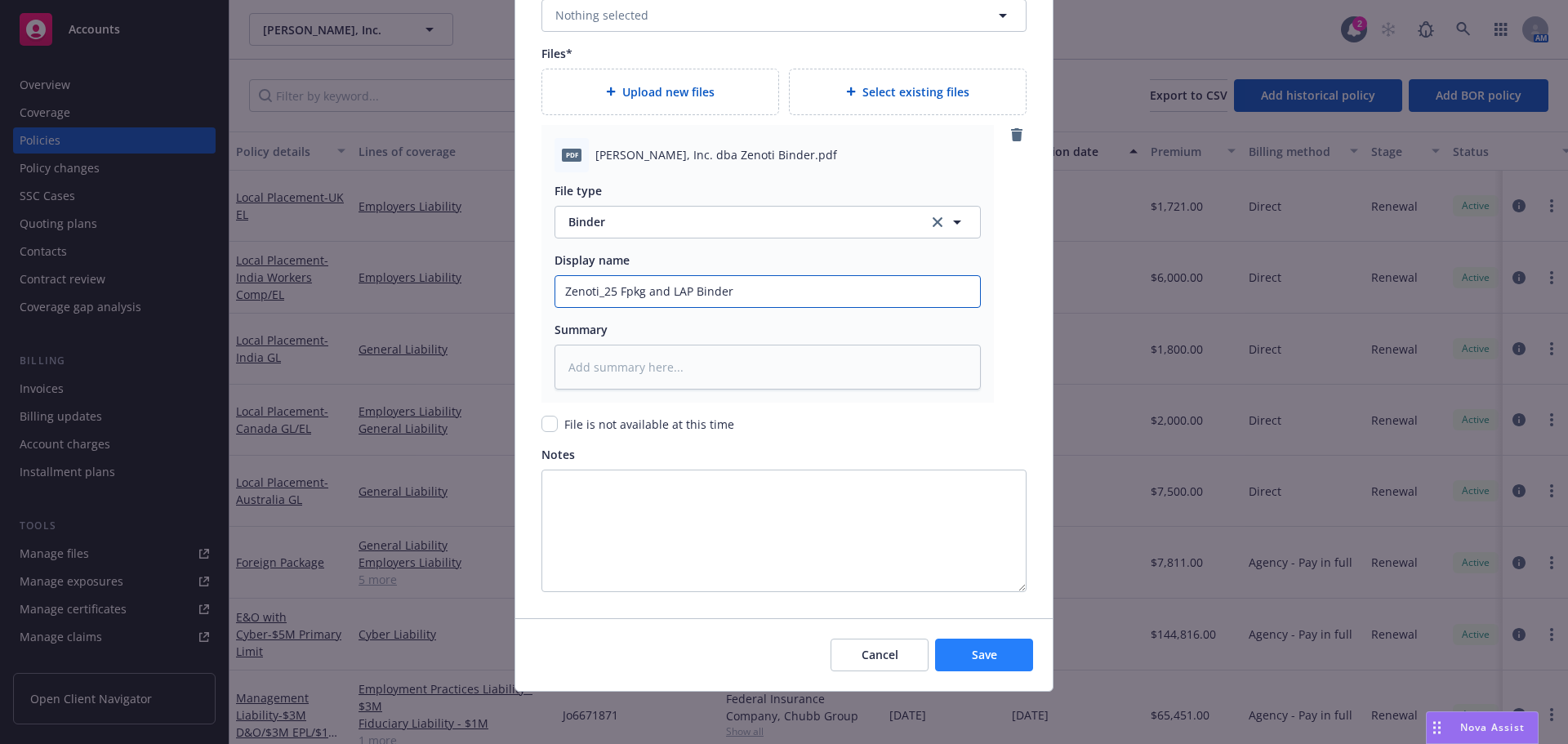
type input "Zenoti_25 Fpkg and LAP Binder"
click at [954, 646] on button "Save" at bounding box center [984, 655] width 98 height 32
type textarea "x"
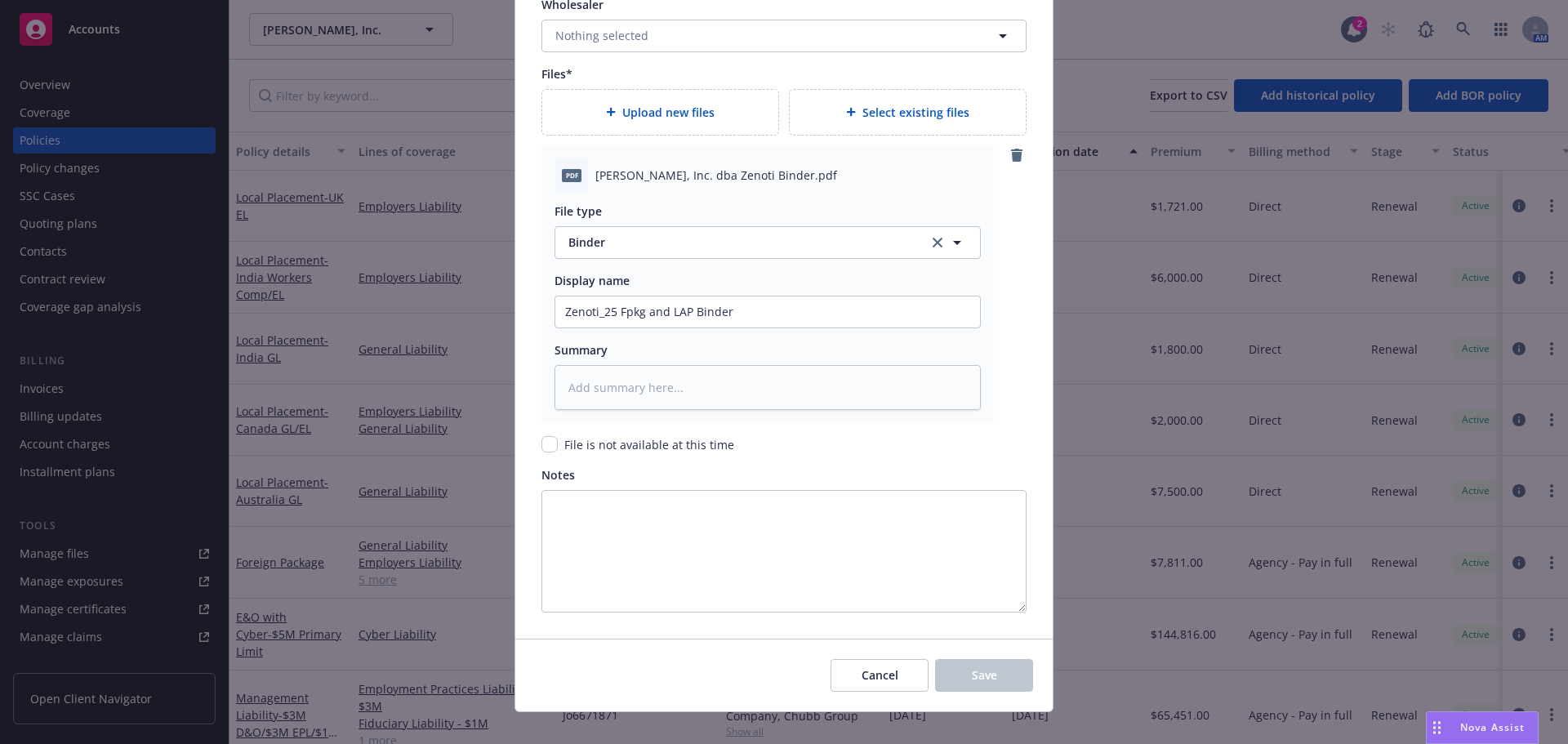
scroll to position [1876, 0]
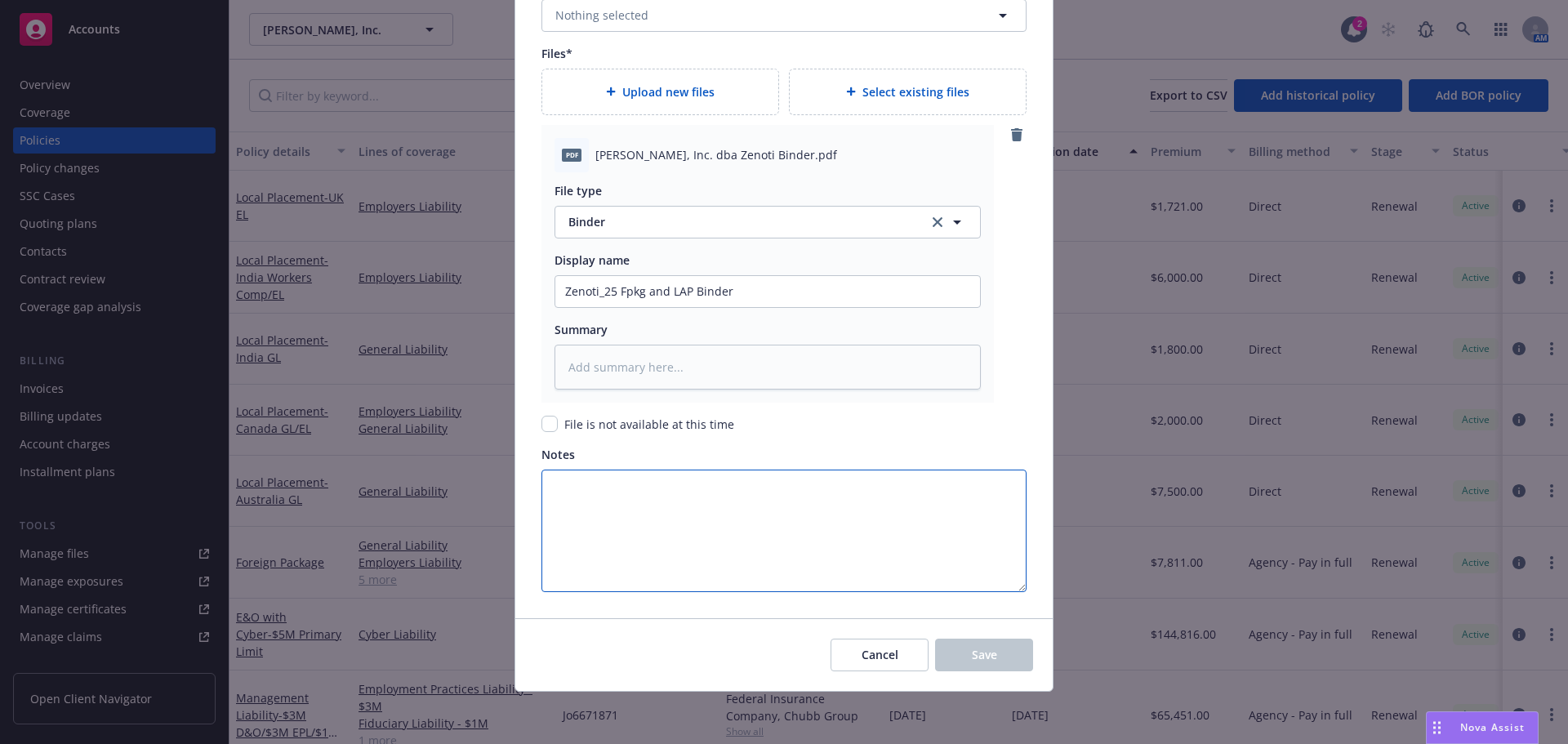
drag, startPoint x: 769, startPoint y: 502, endPoint x: 770, endPoint y: 494, distance: 8.1
click at [771, 502] on textarea "Notes" at bounding box center [784, 531] width 485 height 123
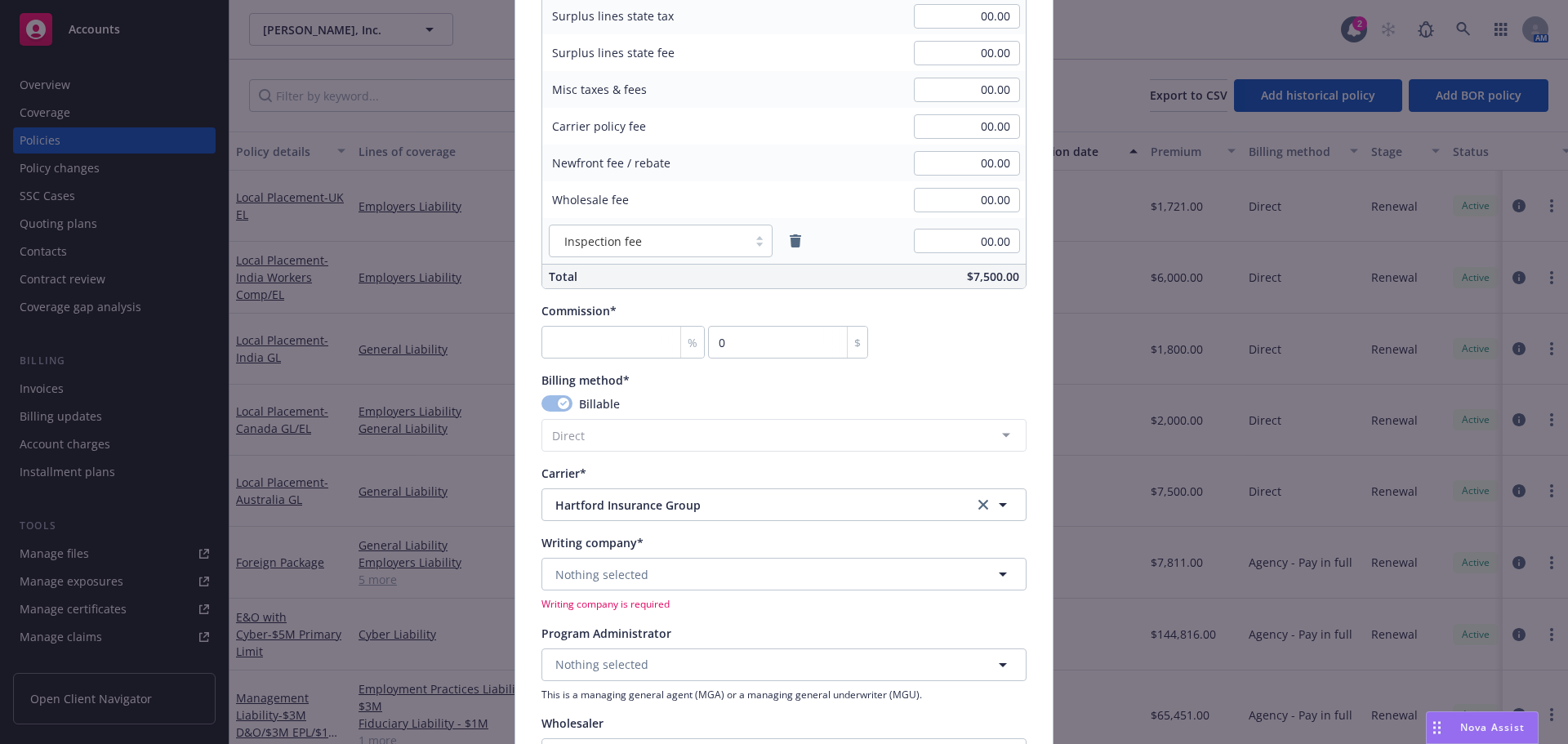
scroll to position [1222, 0]
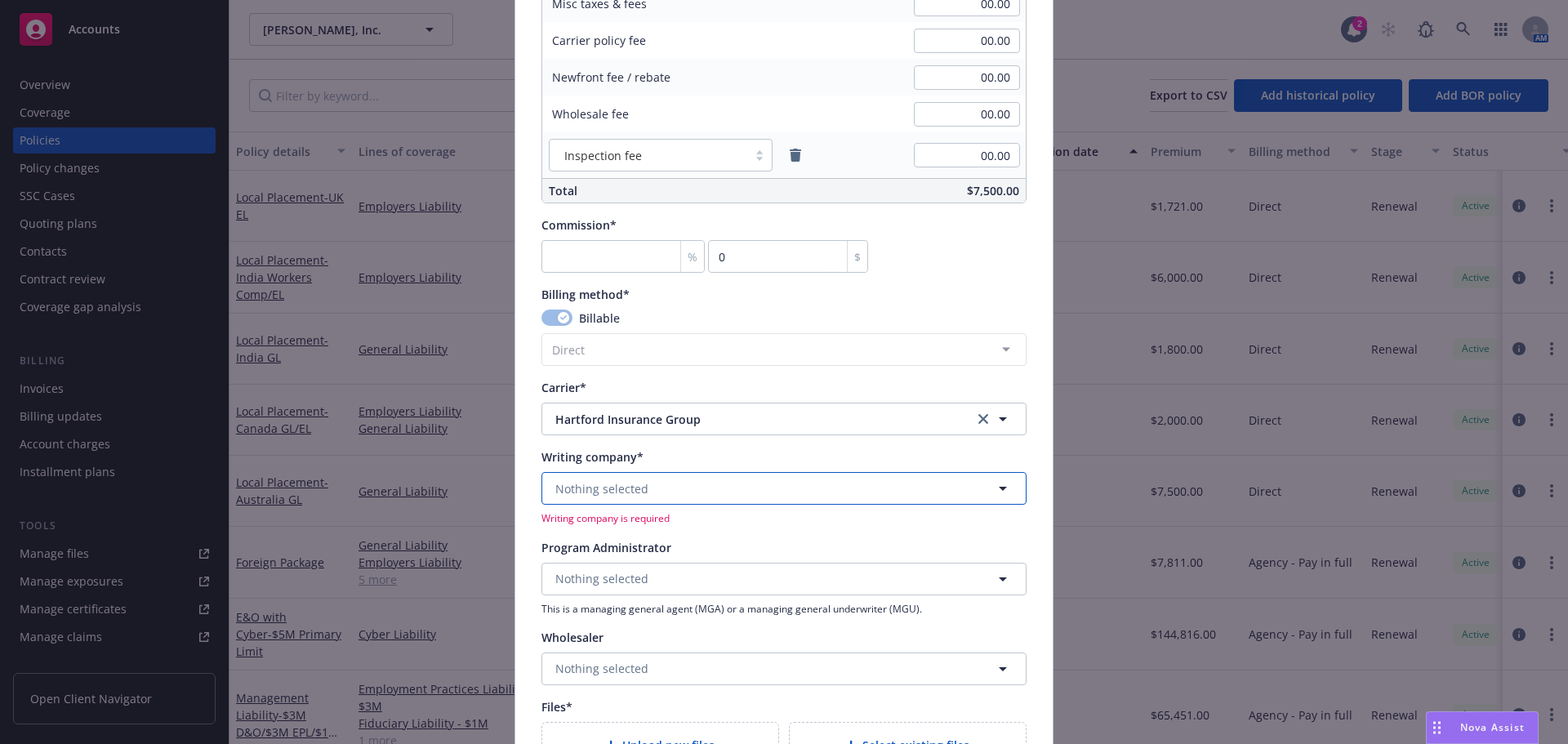
click at [632, 491] on span "Nothing selected" at bounding box center [601, 489] width 93 height 17
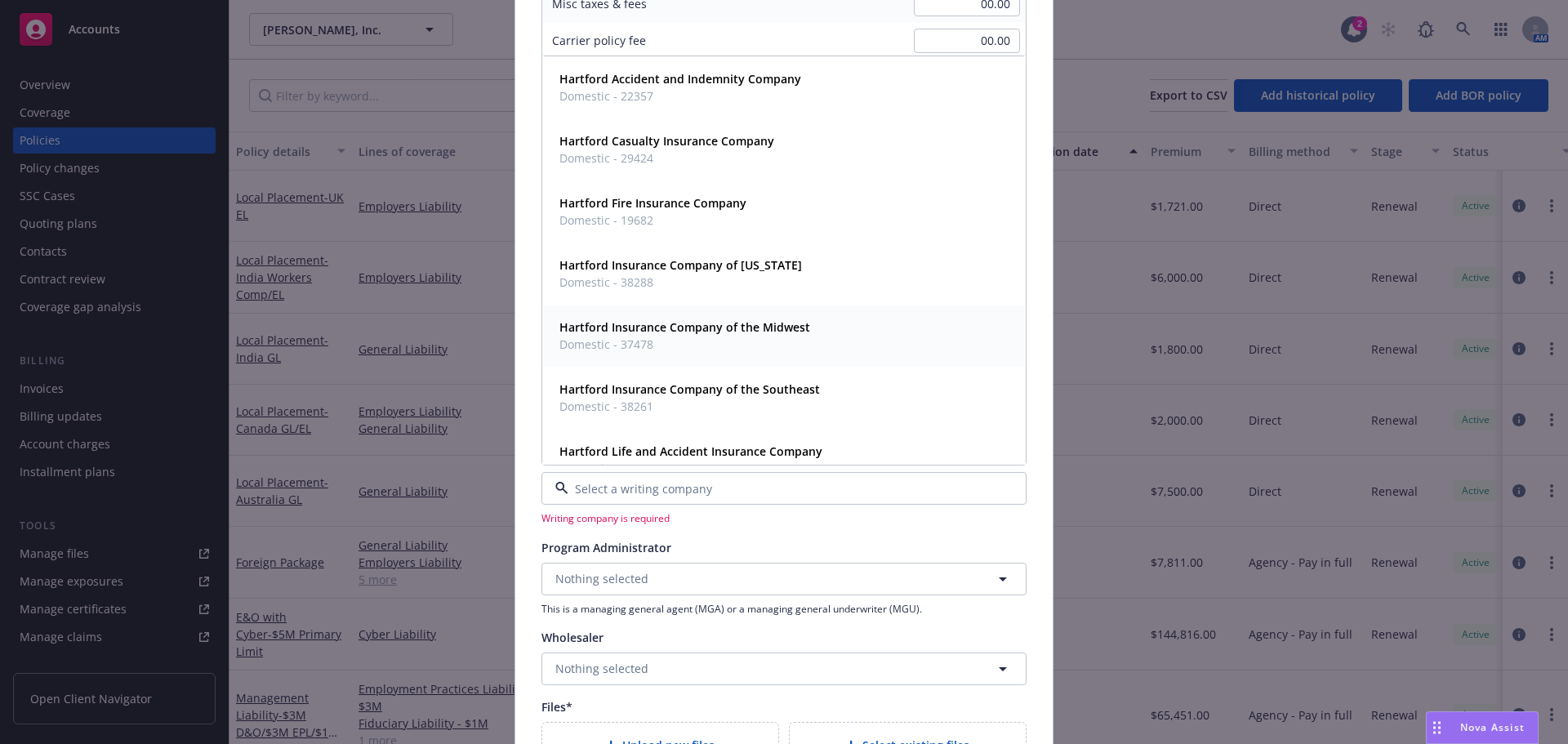
type input "h"
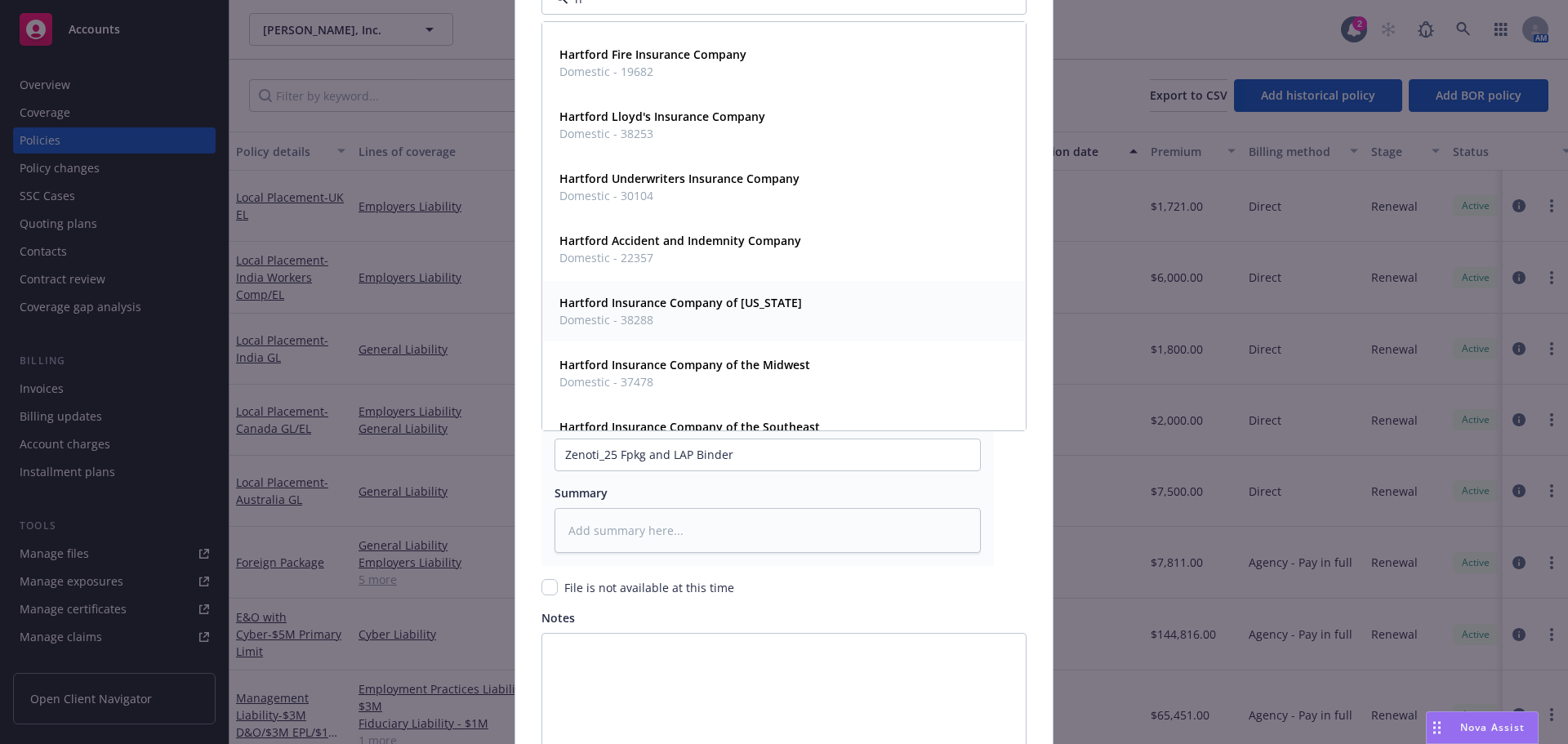
scroll to position [0, 0]
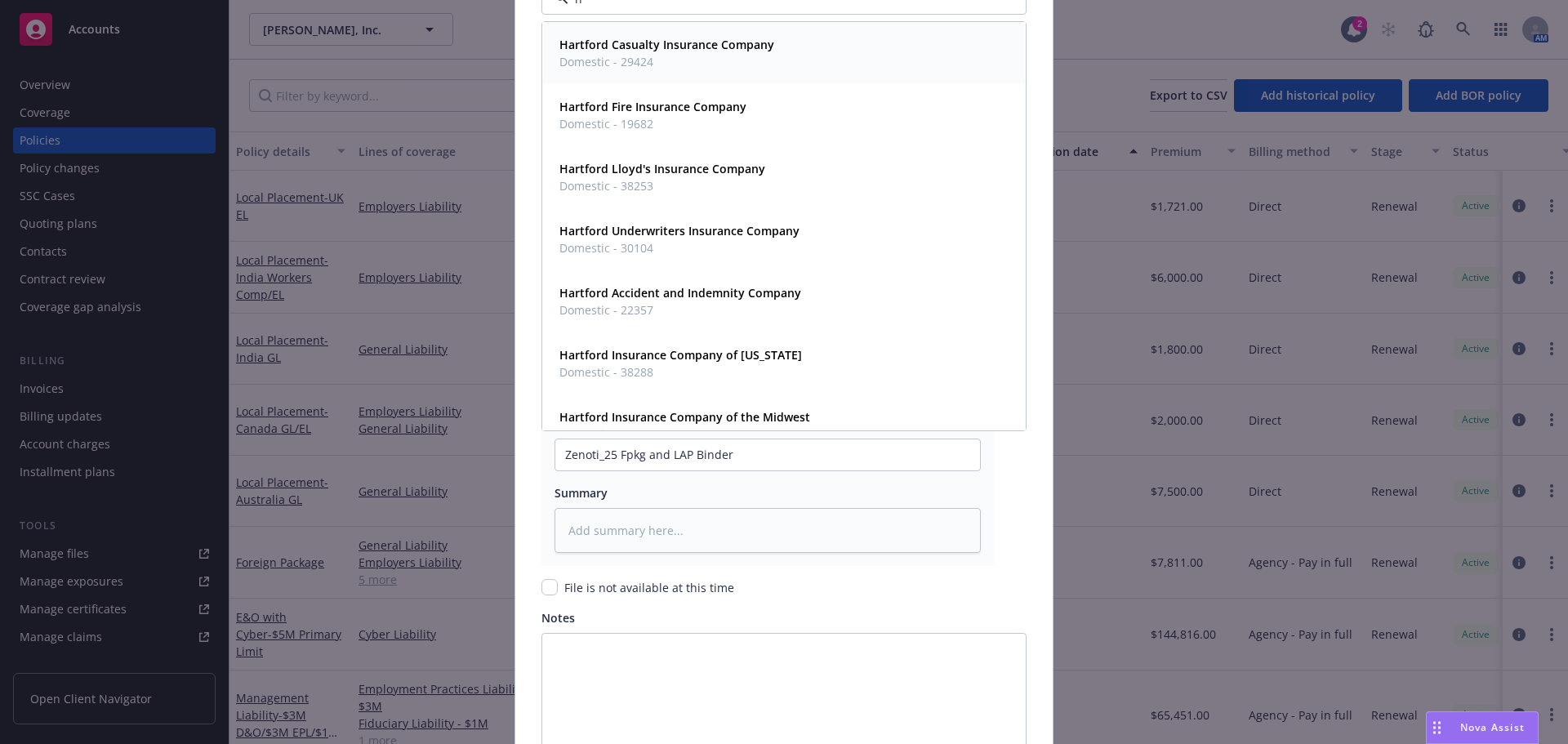
click at [771, 65] on div "Hartford Casualty Insurance Company Domestic - 29424" at bounding box center [784, 52] width 463 height 41
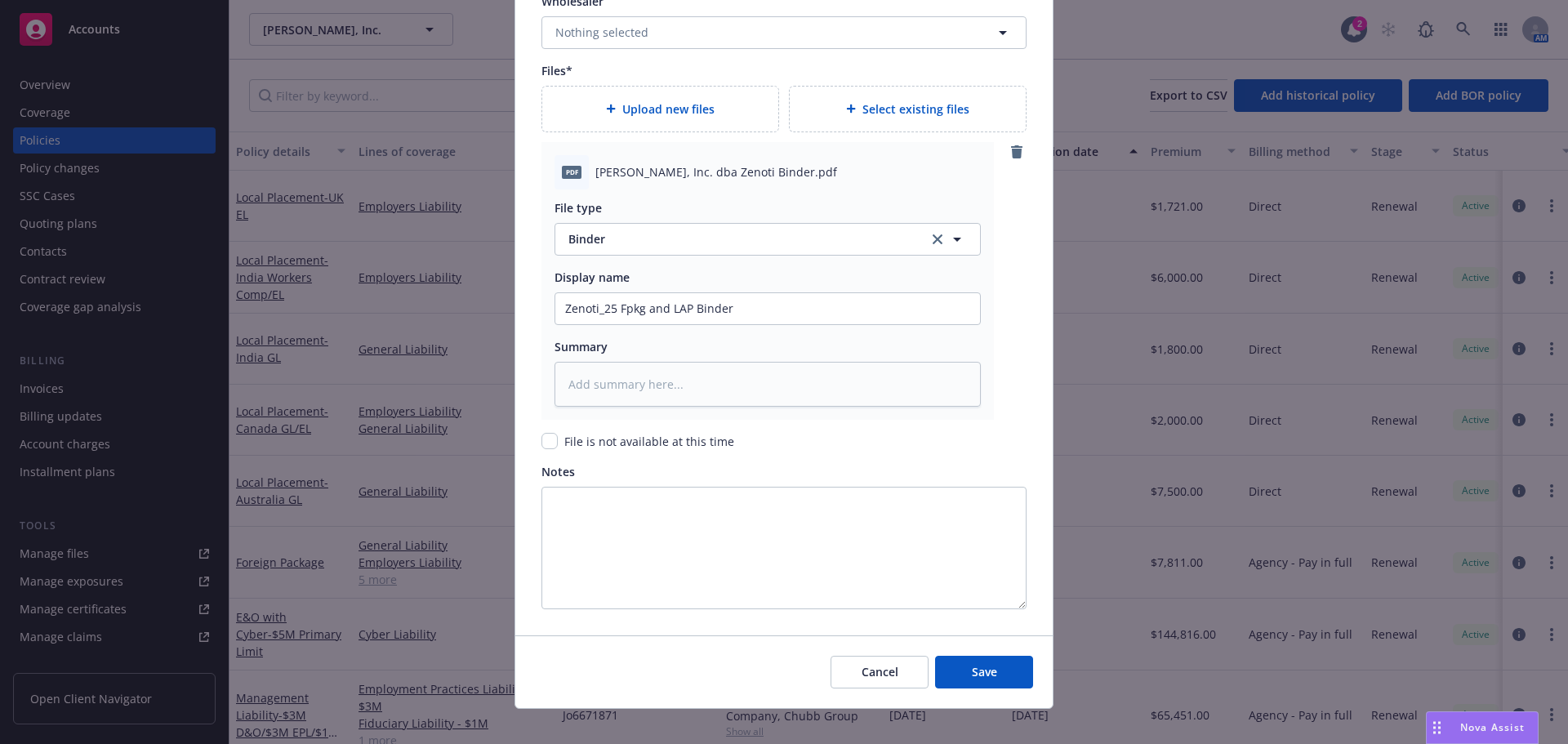
scroll to position [1855, 0]
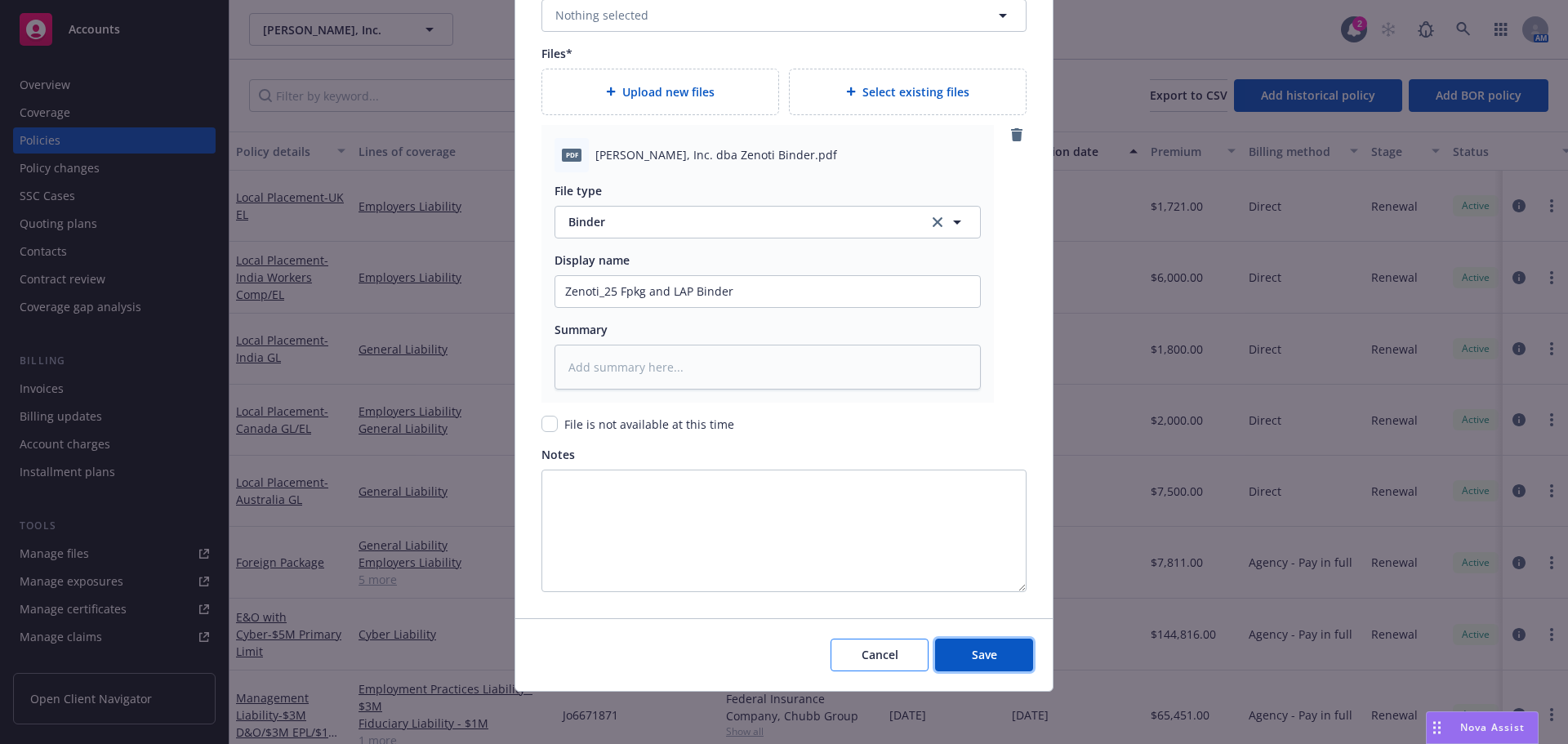
click at [972, 648] on span "Save" at bounding box center [985, 655] width 25 height 15
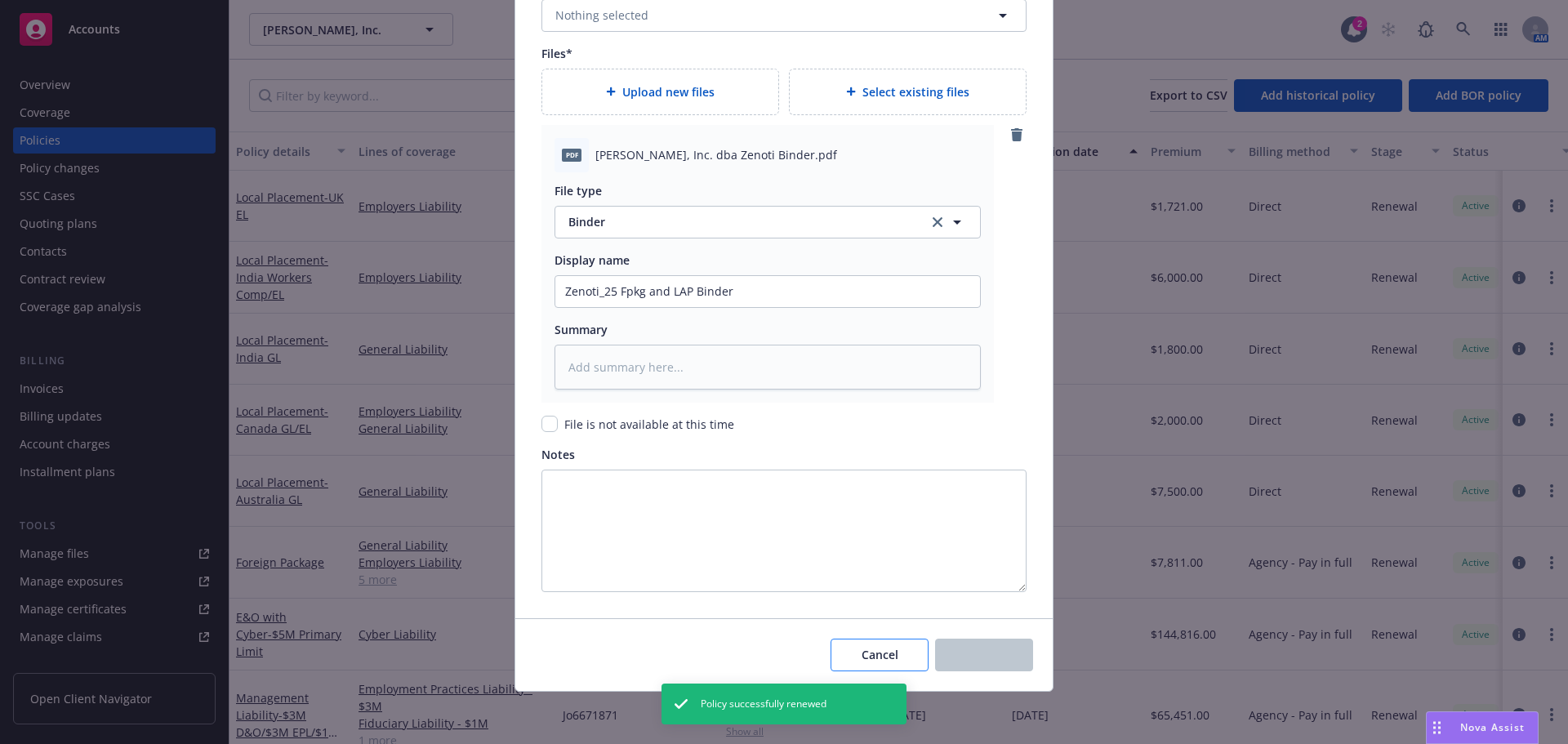
type textarea "x"
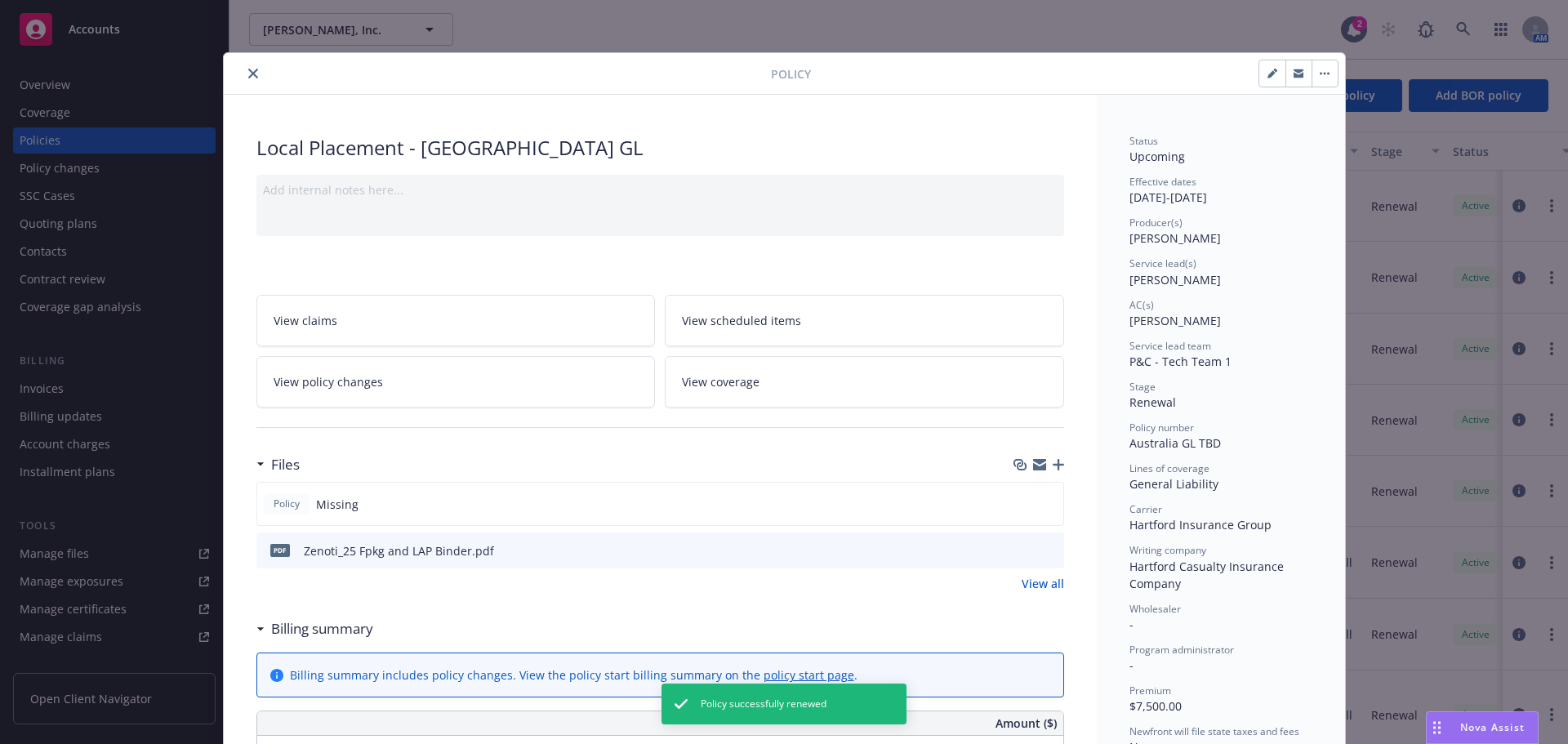
click at [249, 74] on icon "close" at bounding box center [252, 73] width 10 height 10
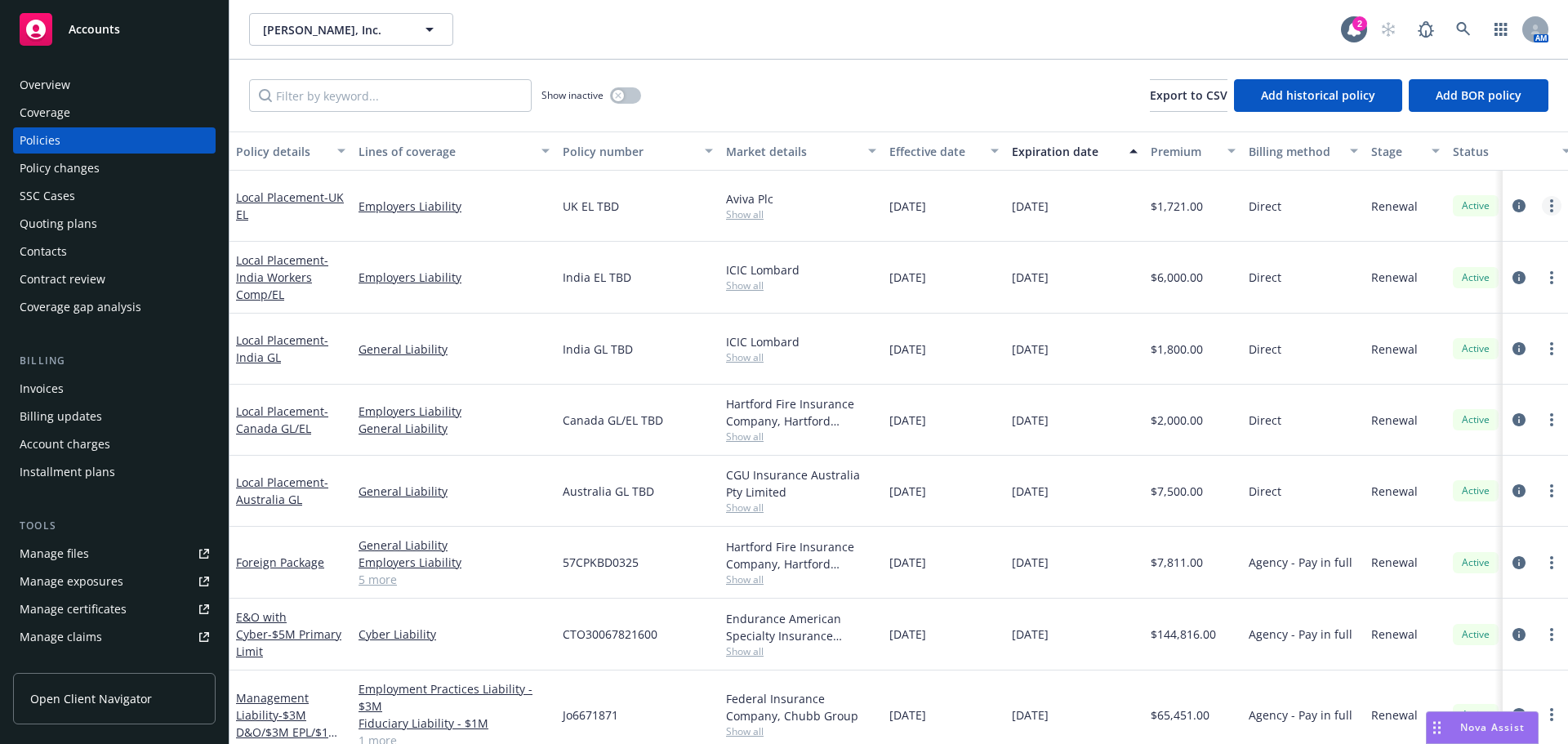
click at [1544, 211] on link "more" at bounding box center [1552, 206] width 20 height 20
click at [1463, 272] on link "Renew with incumbent" at bounding box center [1453, 272] width 192 height 32
select select "12"
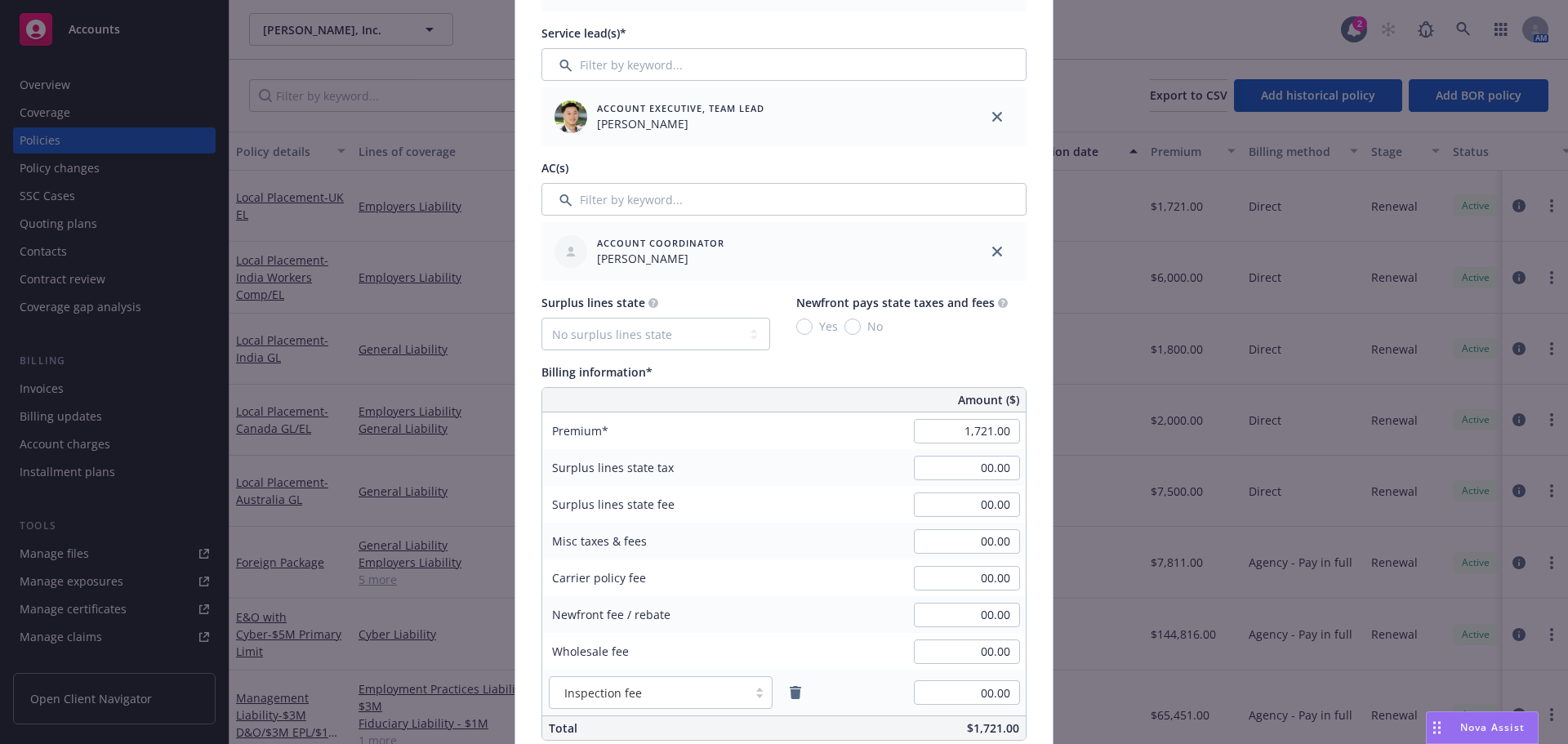
scroll to position [899, 0]
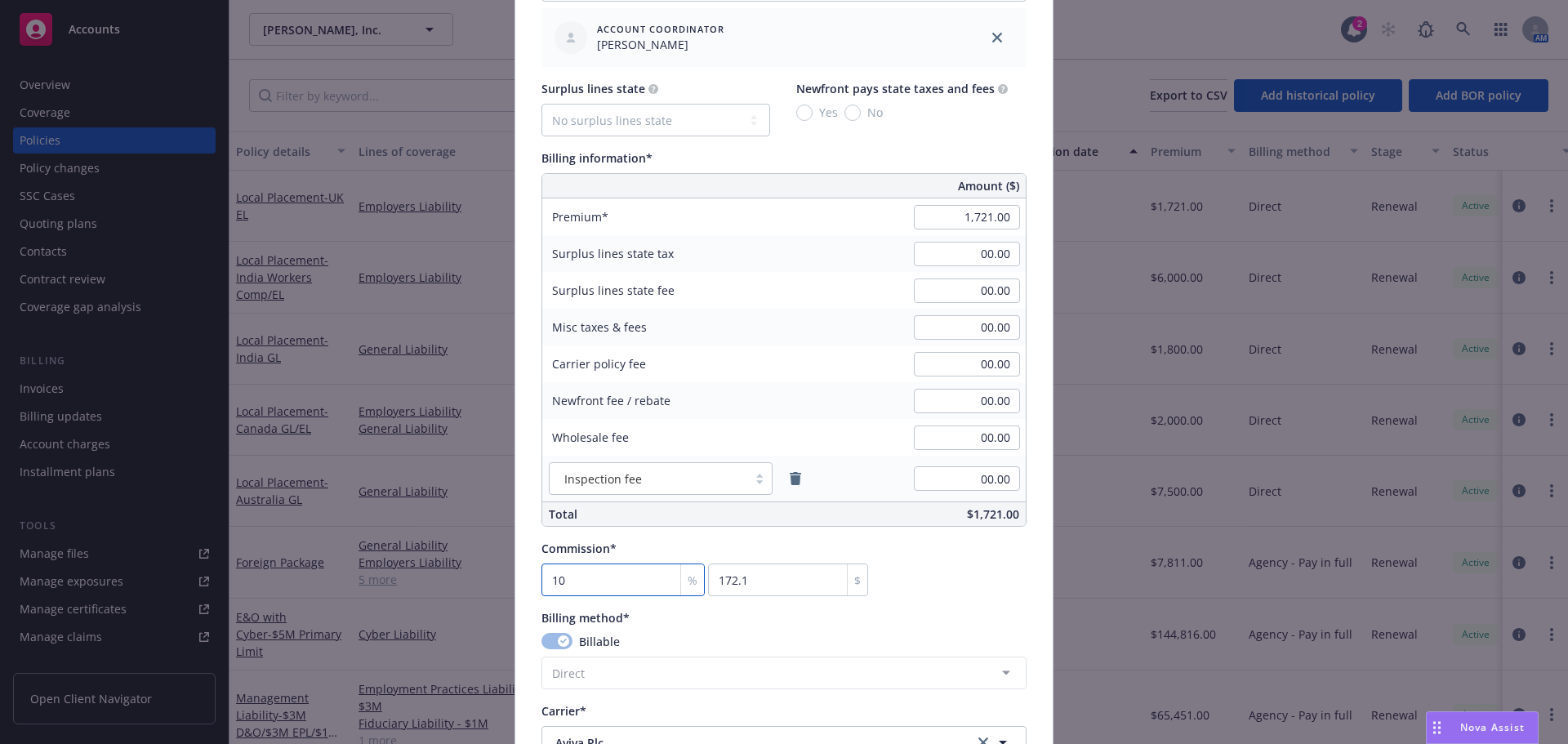
type input "0"
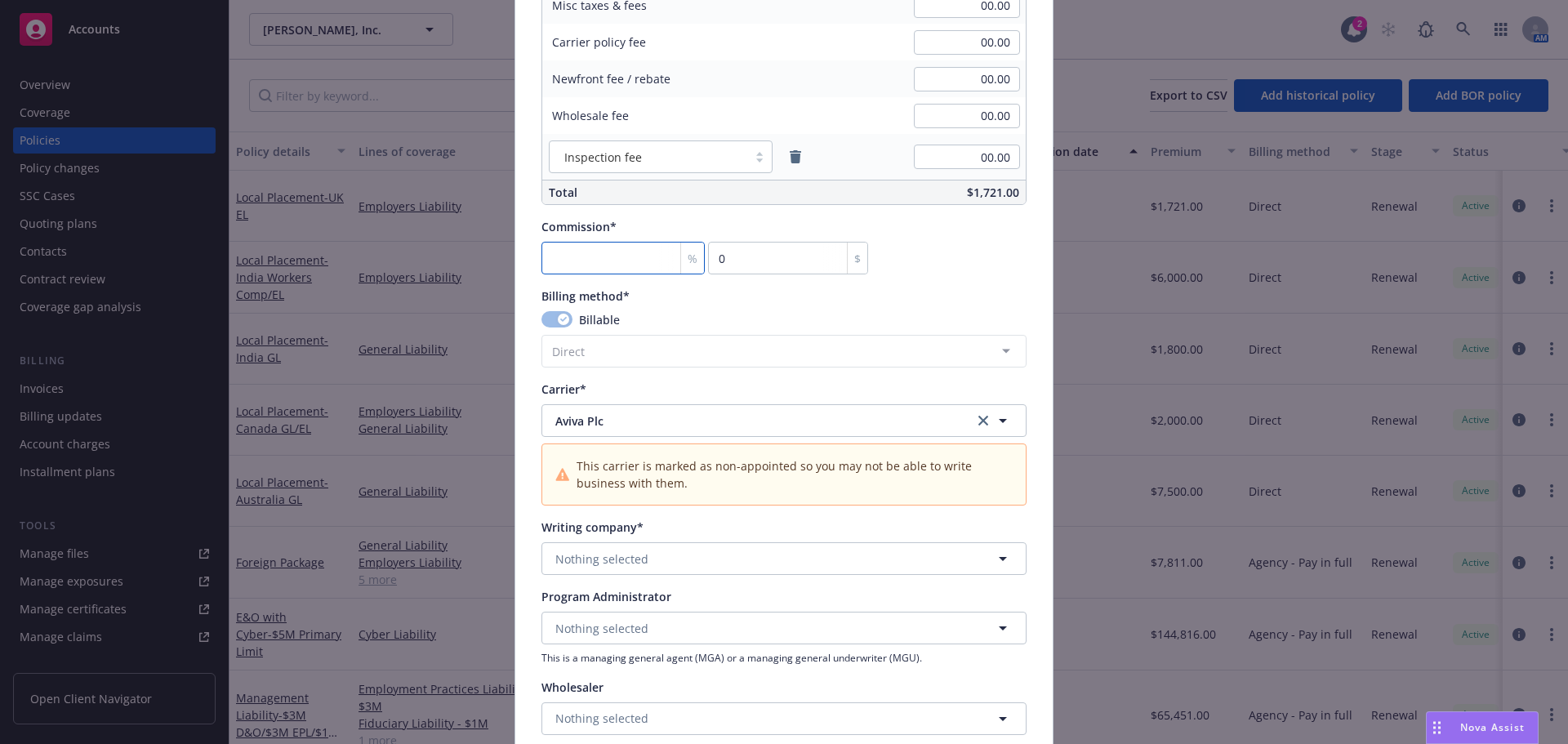
scroll to position [1226, 0]
click at [646, 546] on button "Nothing selected" at bounding box center [784, 554] width 485 height 32
click at [630, 591] on div "Aviva Insurance Limited Alien - AA1120660" at bounding box center [624, 608] width 142 height 41
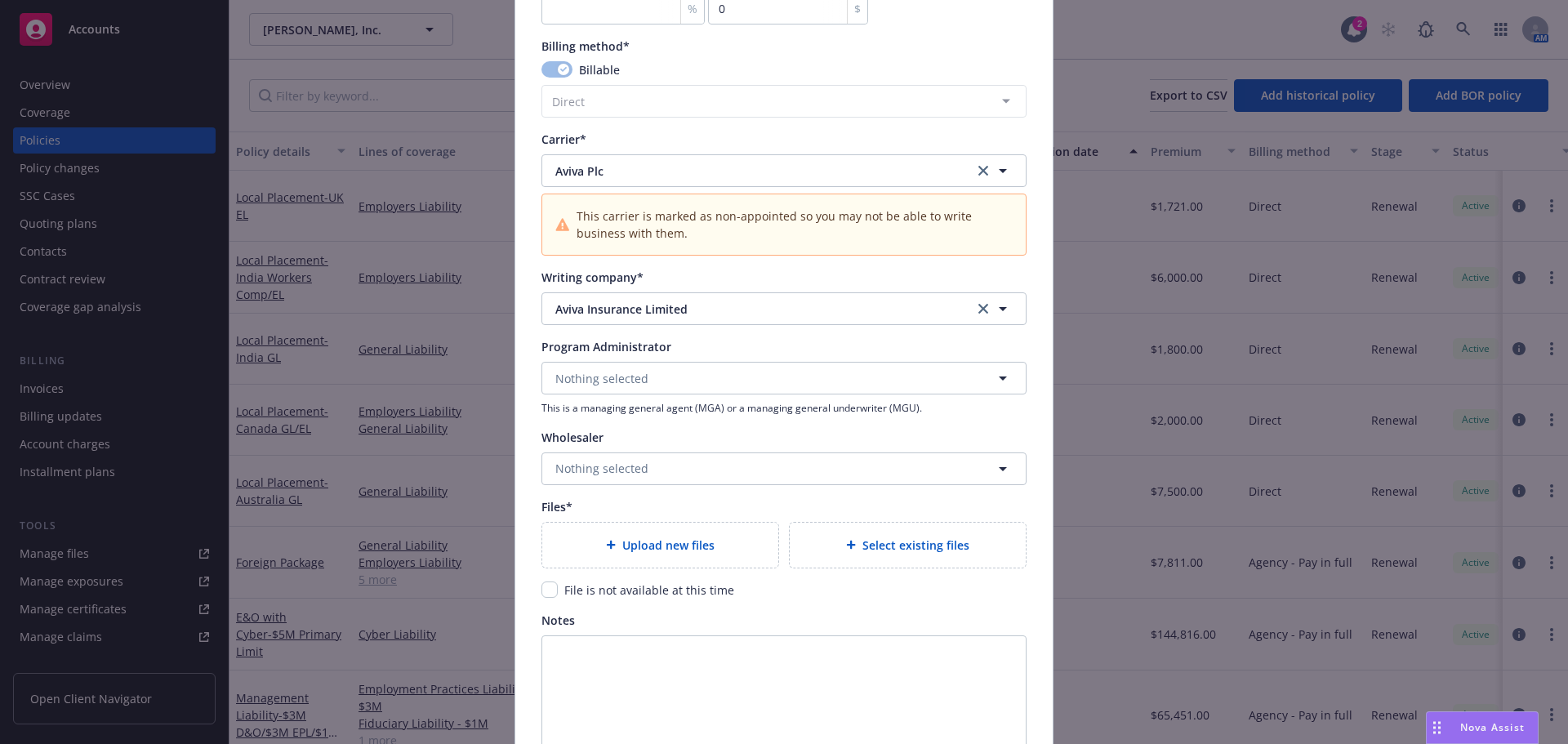
scroll to position [1552, 0]
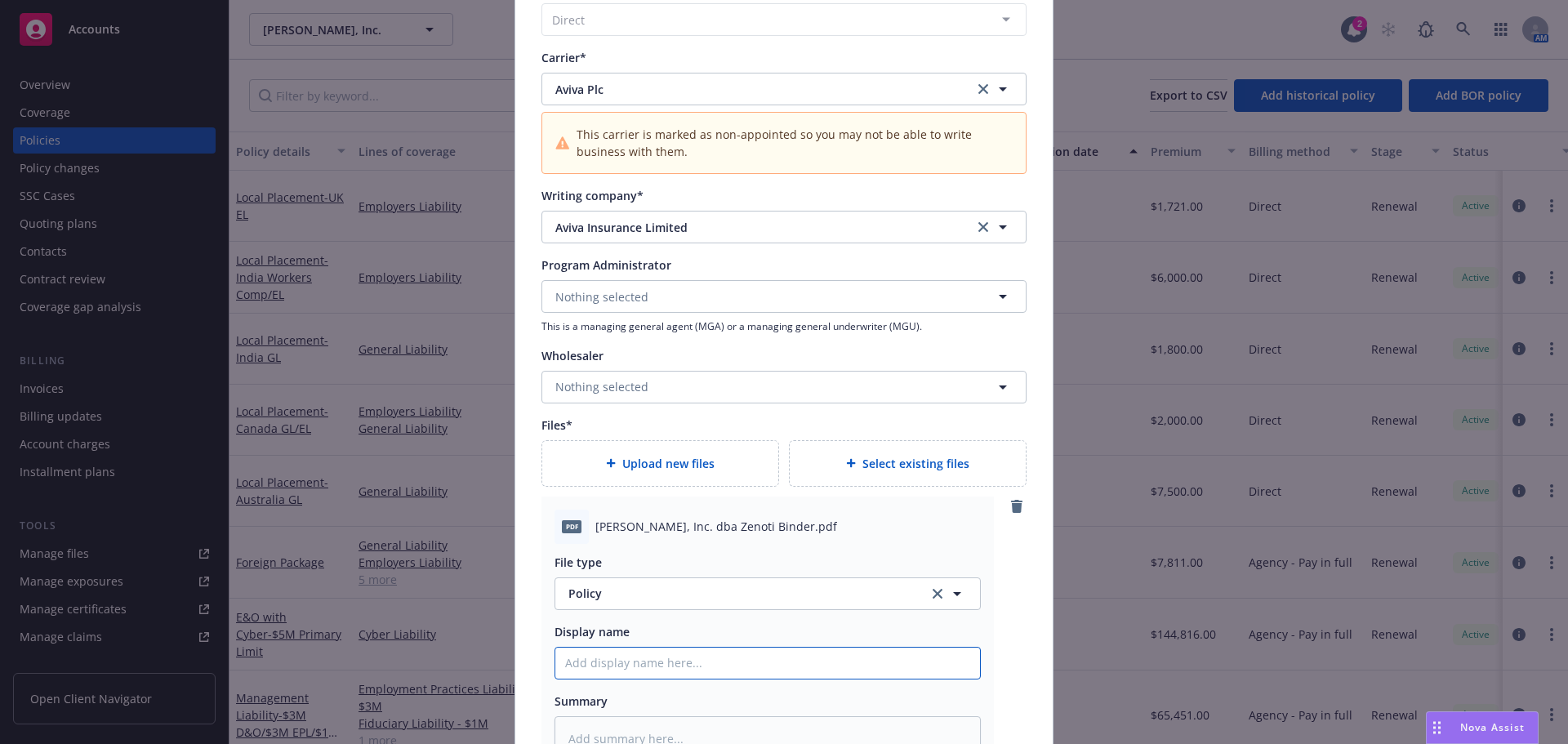
click at [612, 665] on input "Policy display name" at bounding box center [767, 663] width 425 height 31
paste input "Zenoti_25 Fpkg and LAP Binder"
type textarea "x"
type input "Zenoti_25 Fpkg and LAP Binder"
drag, startPoint x: 652, startPoint y: 590, endPoint x: 469, endPoint y: 595, distance: 183.1
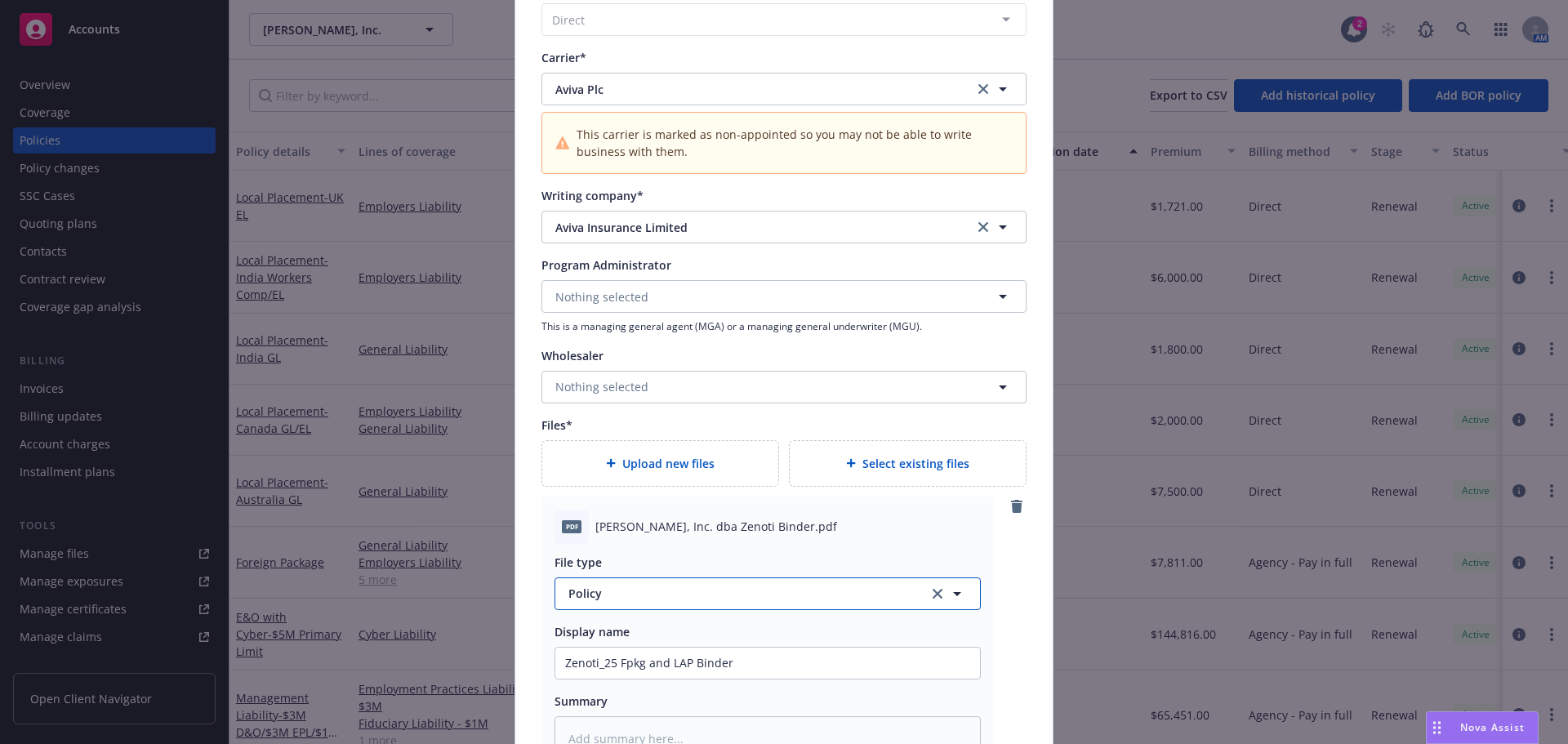
click at [464, 595] on div "Create renewal policy with incumbent Policy number* UK EL TBD Policy number not…" at bounding box center [784, 372] width 1568 height 744
click at [589, 594] on span "Policy" at bounding box center [739, 593] width 342 height 17
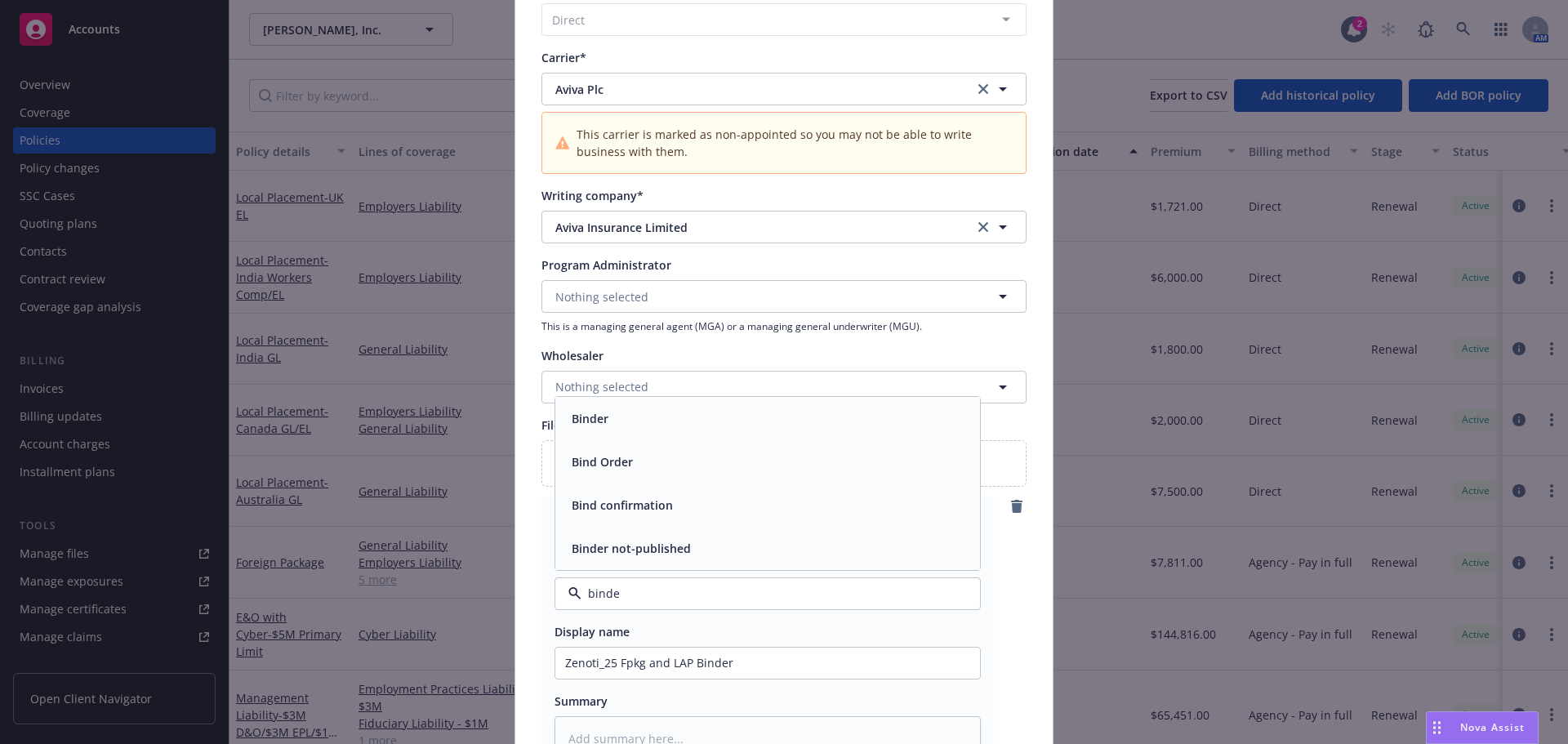
type input "binder"
click at [604, 513] on div "Binder" at bounding box center [589, 505] width 47 height 23
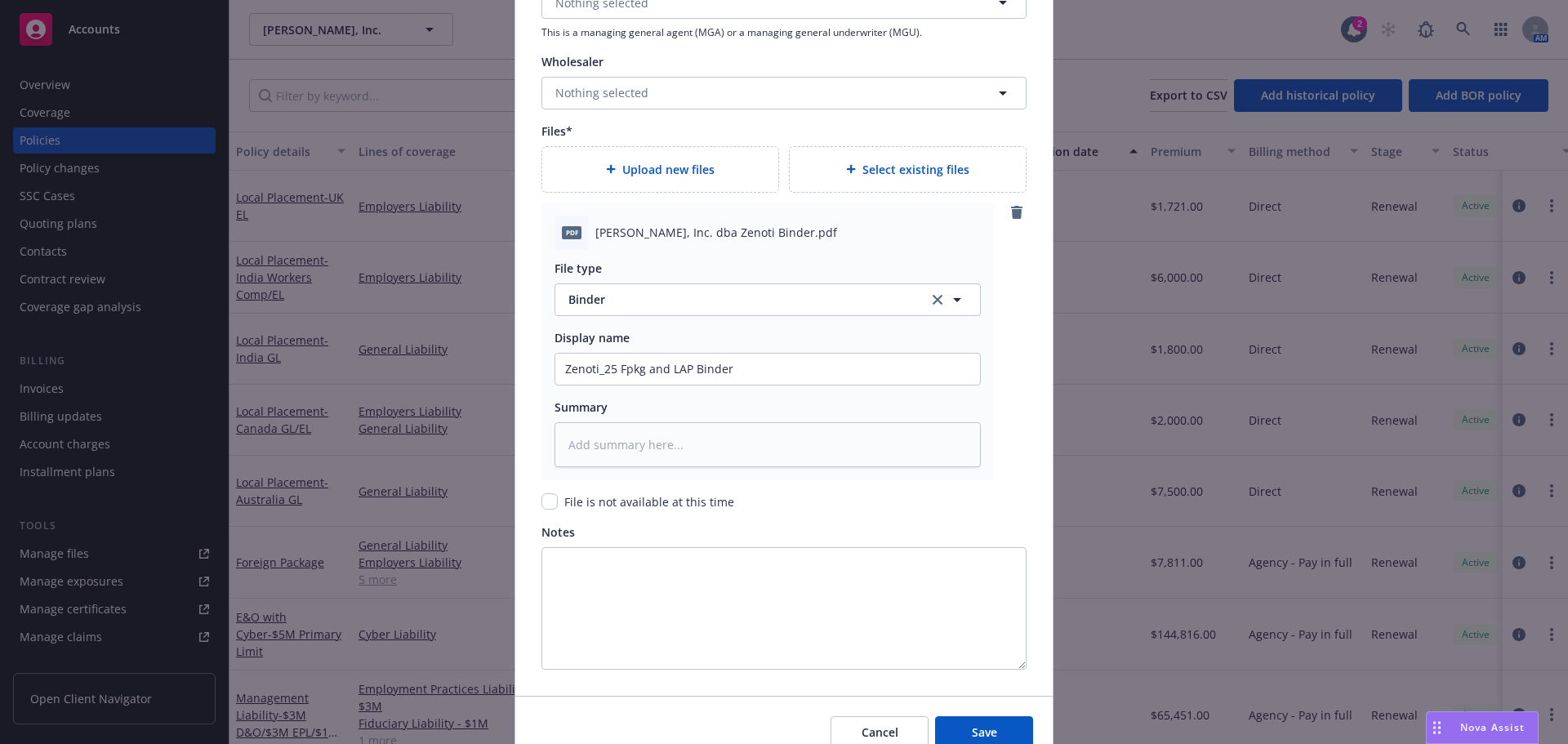
scroll to position [1879, 0]
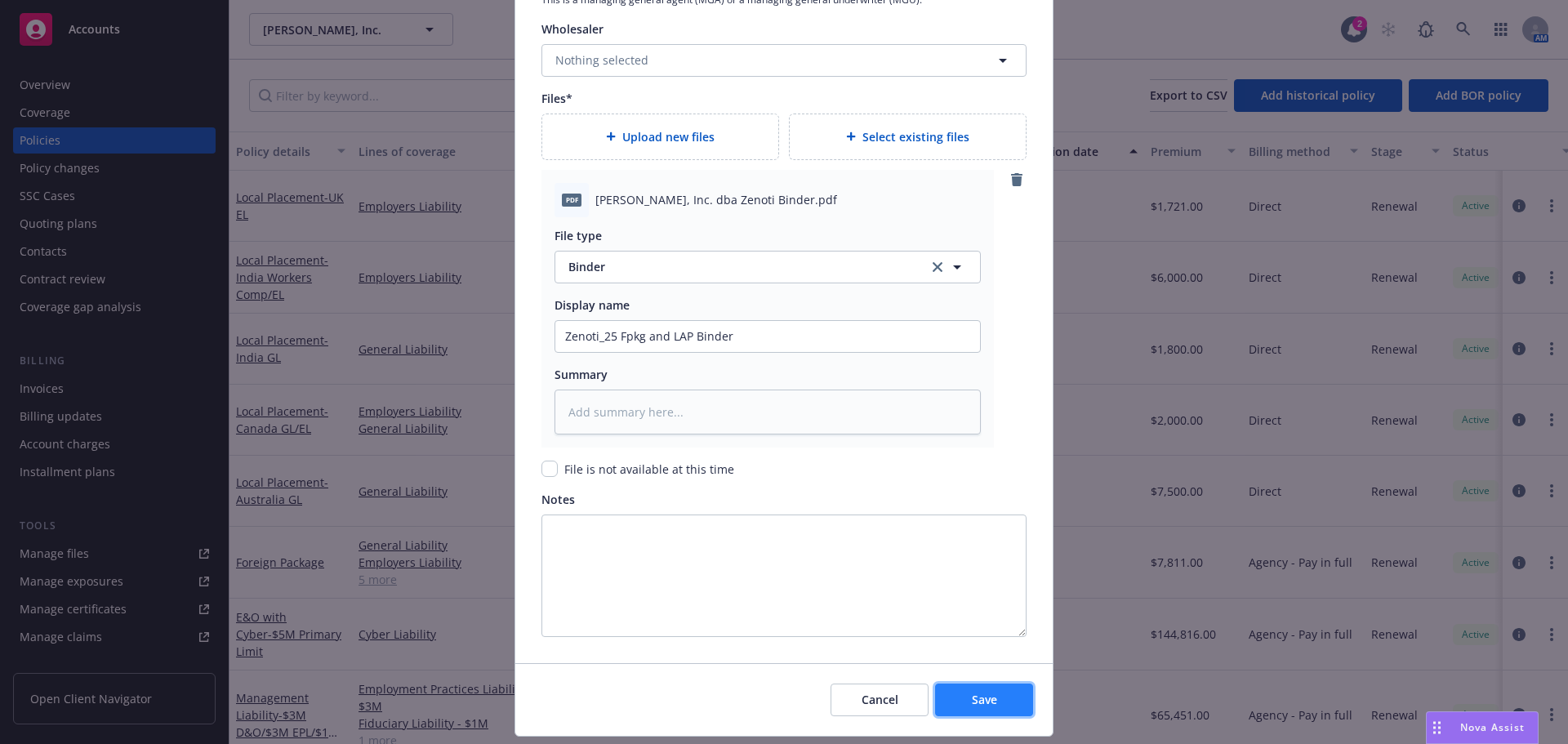
drag, startPoint x: 982, startPoint y: 697, endPoint x: 951, endPoint y: 691, distance: 31.6
click at [982, 697] on span "Save" at bounding box center [985, 699] width 25 height 15
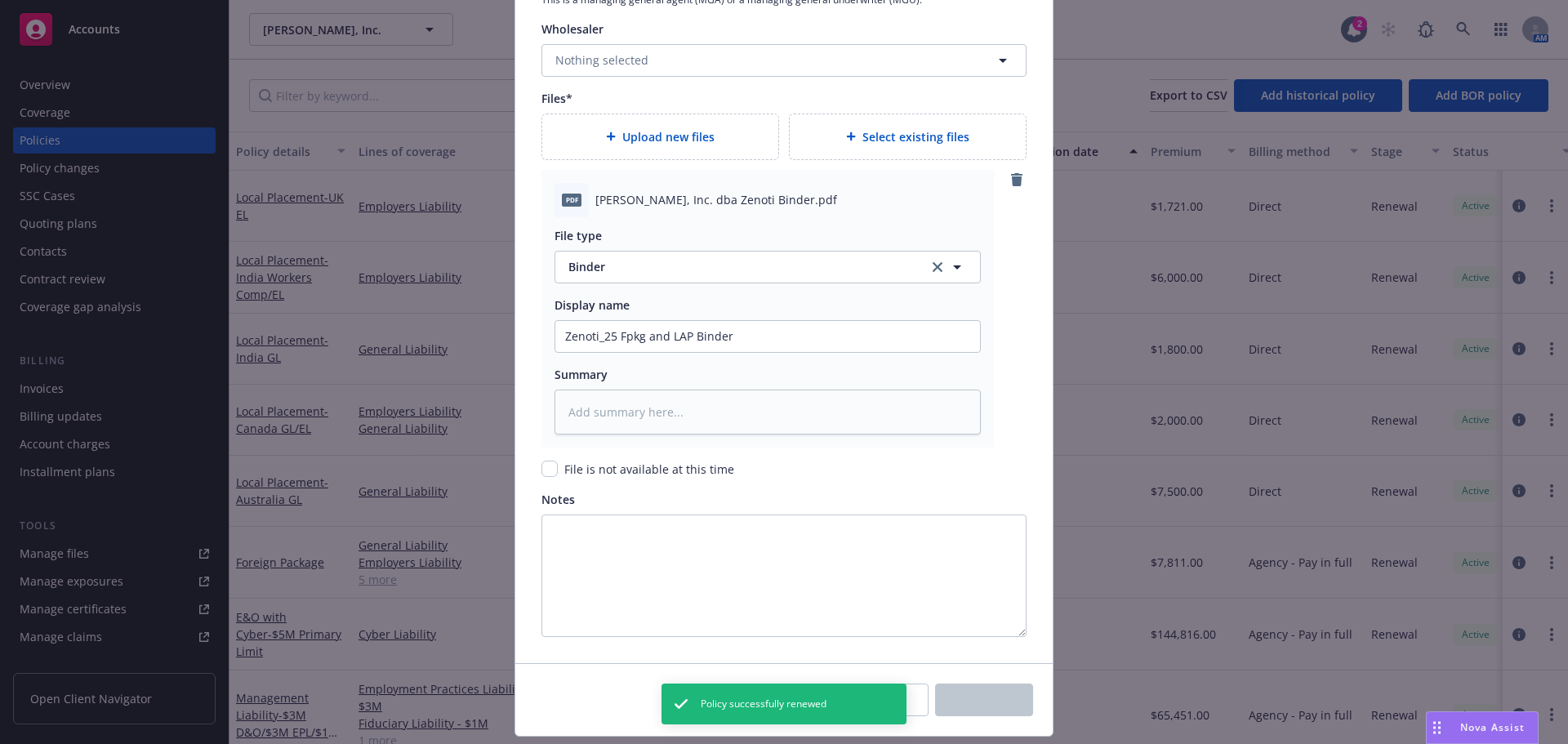
type textarea "x"
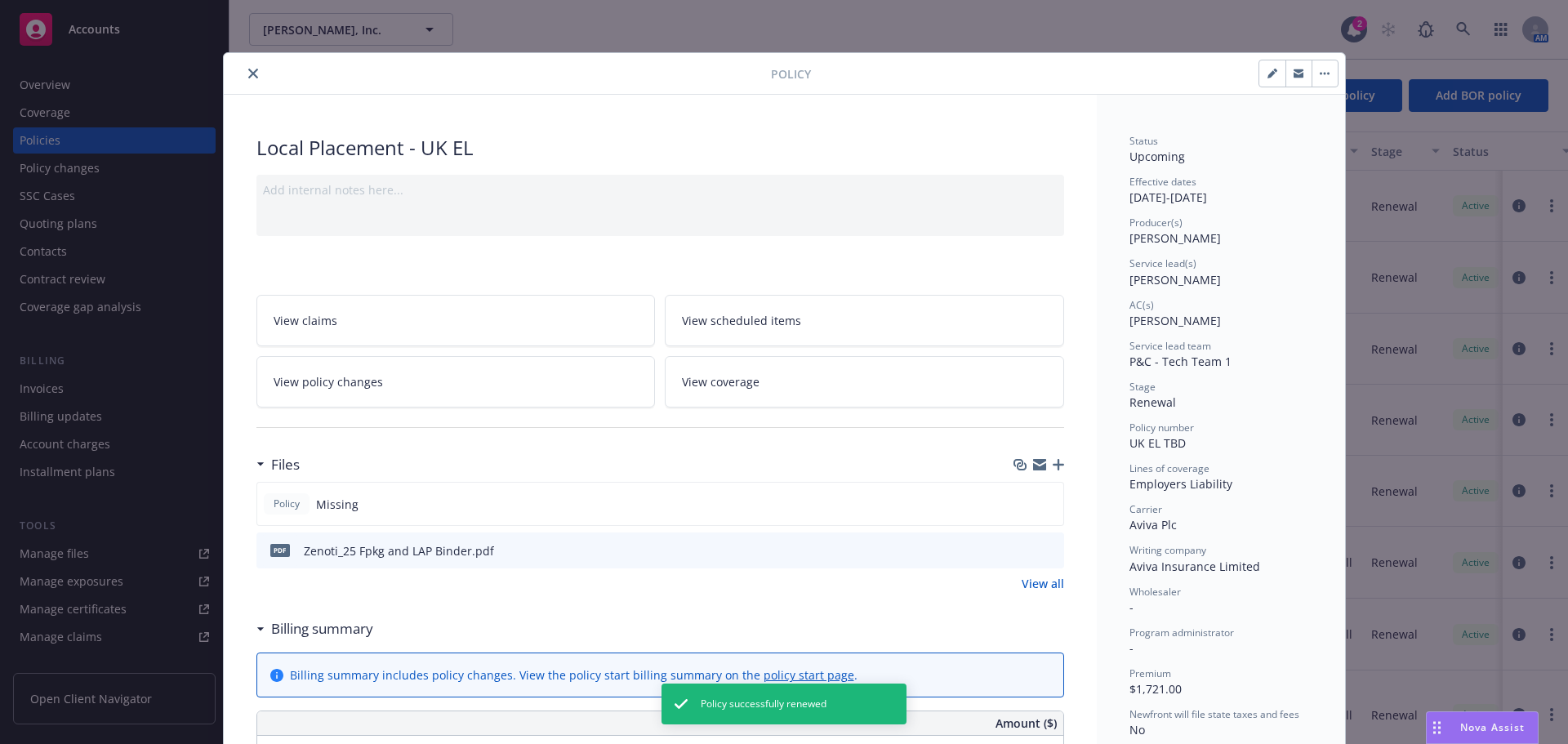
click at [243, 71] on button "close" at bounding box center [253, 74] width 20 height 20
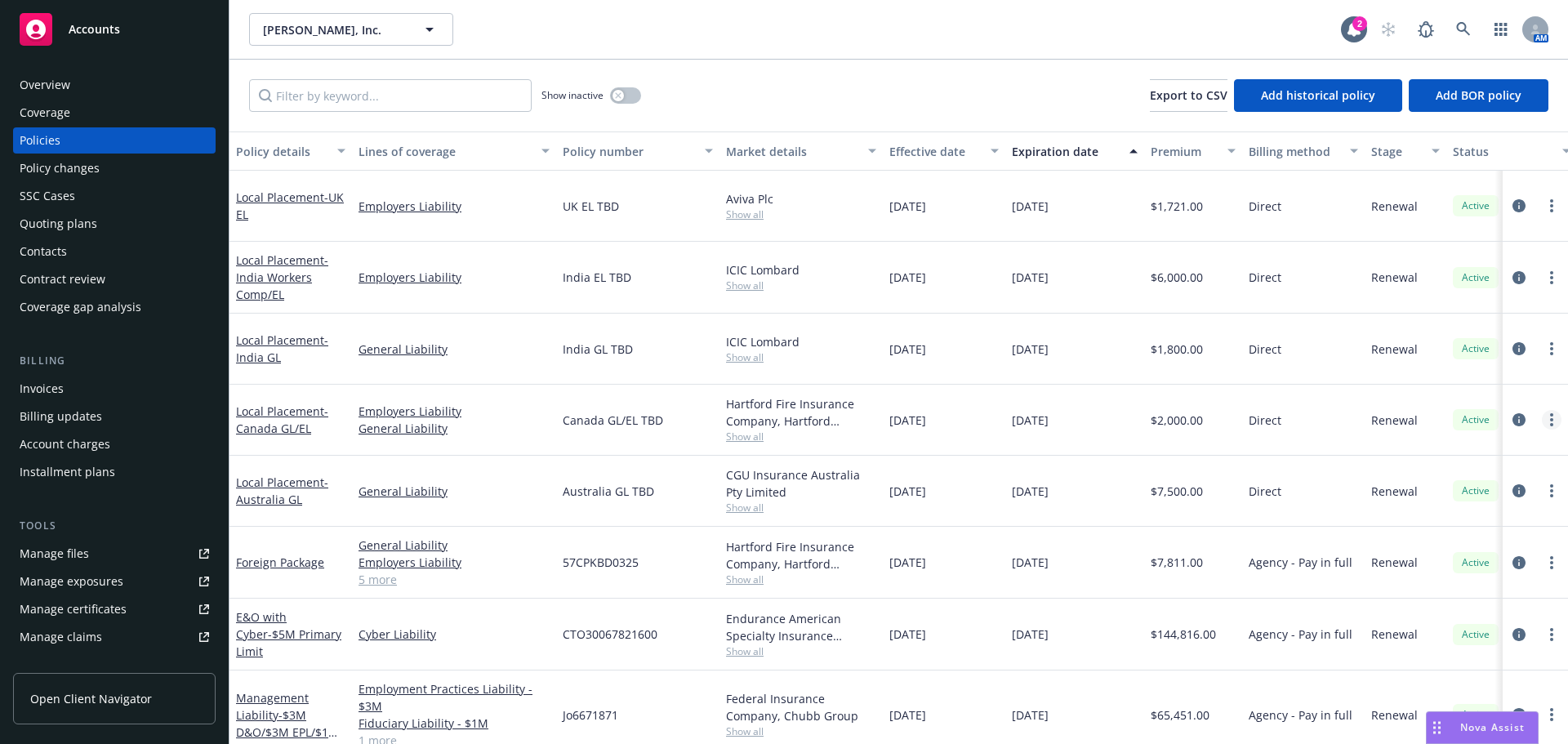
click at [1551, 420] on circle "more" at bounding box center [1553, 420] width 4 height 4
click at [1477, 482] on link "Renew with incumbent" at bounding box center [1453, 486] width 192 height 32
select select "12"
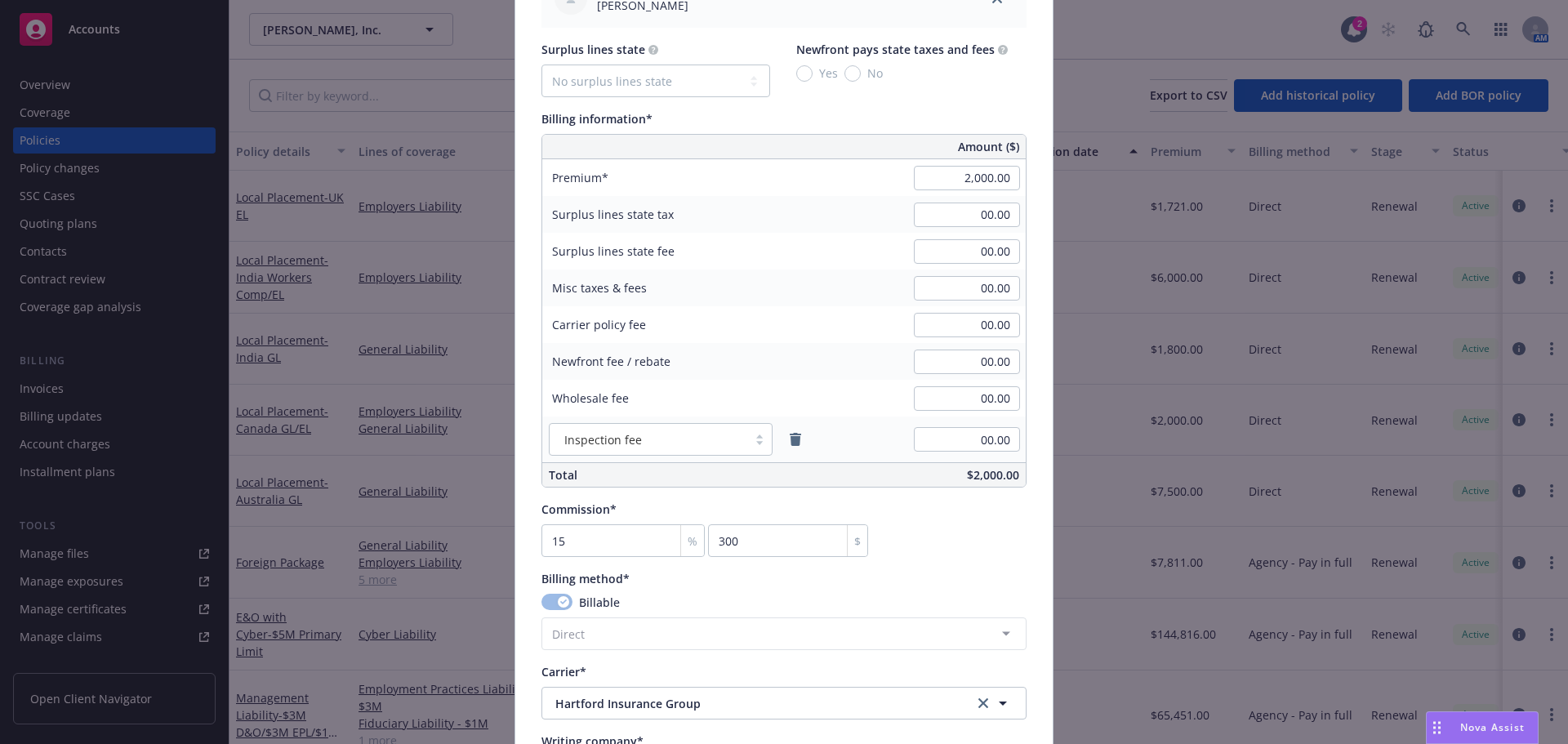
scroll to position [980, 0]
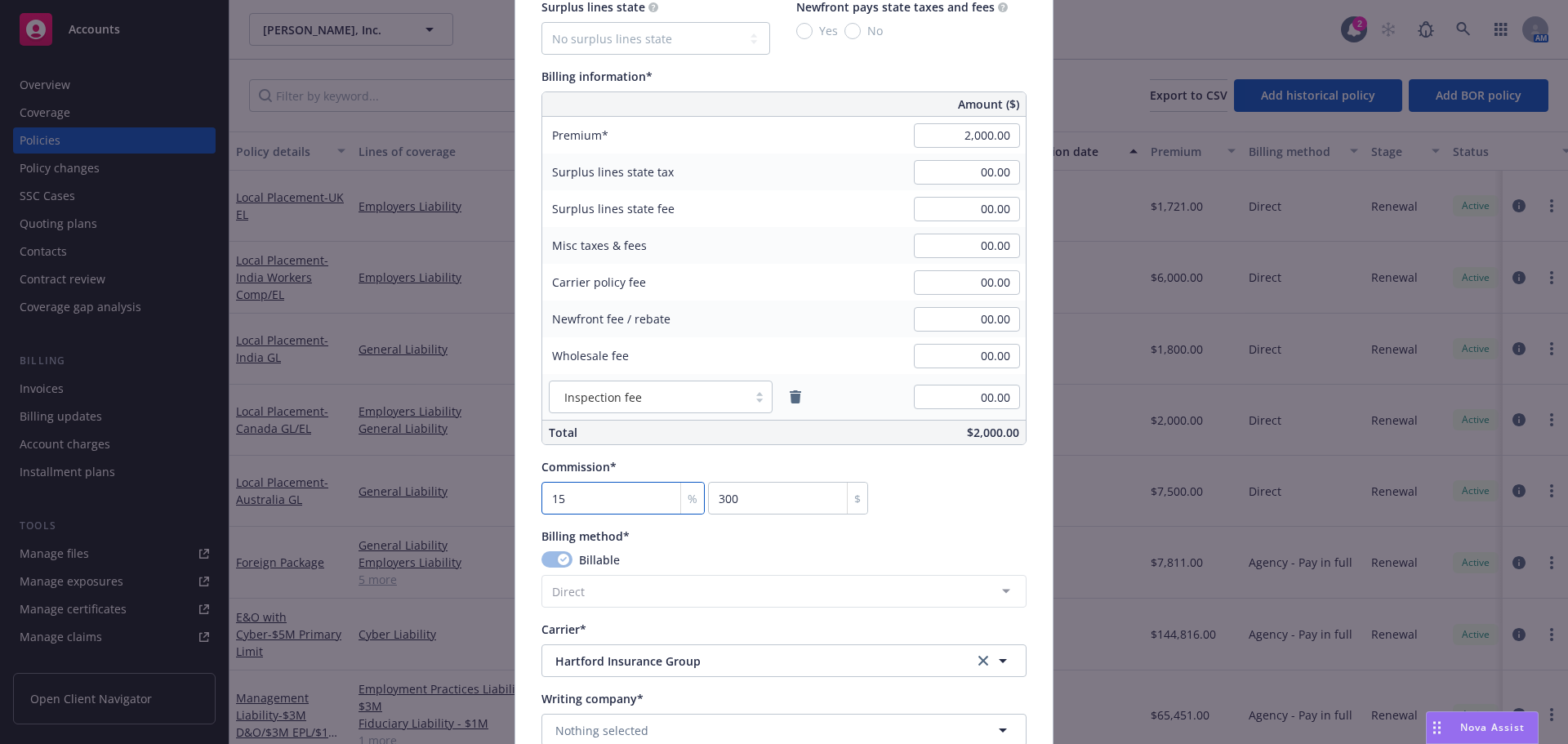
drag, startPoint x: 585, startPoint y: 501, endPoint x: 578, endPoint y: 508, distance: 9.9
click at [583, 502] on input "15" at bounding box center [623, 499] width 163 height 32
type input "0"
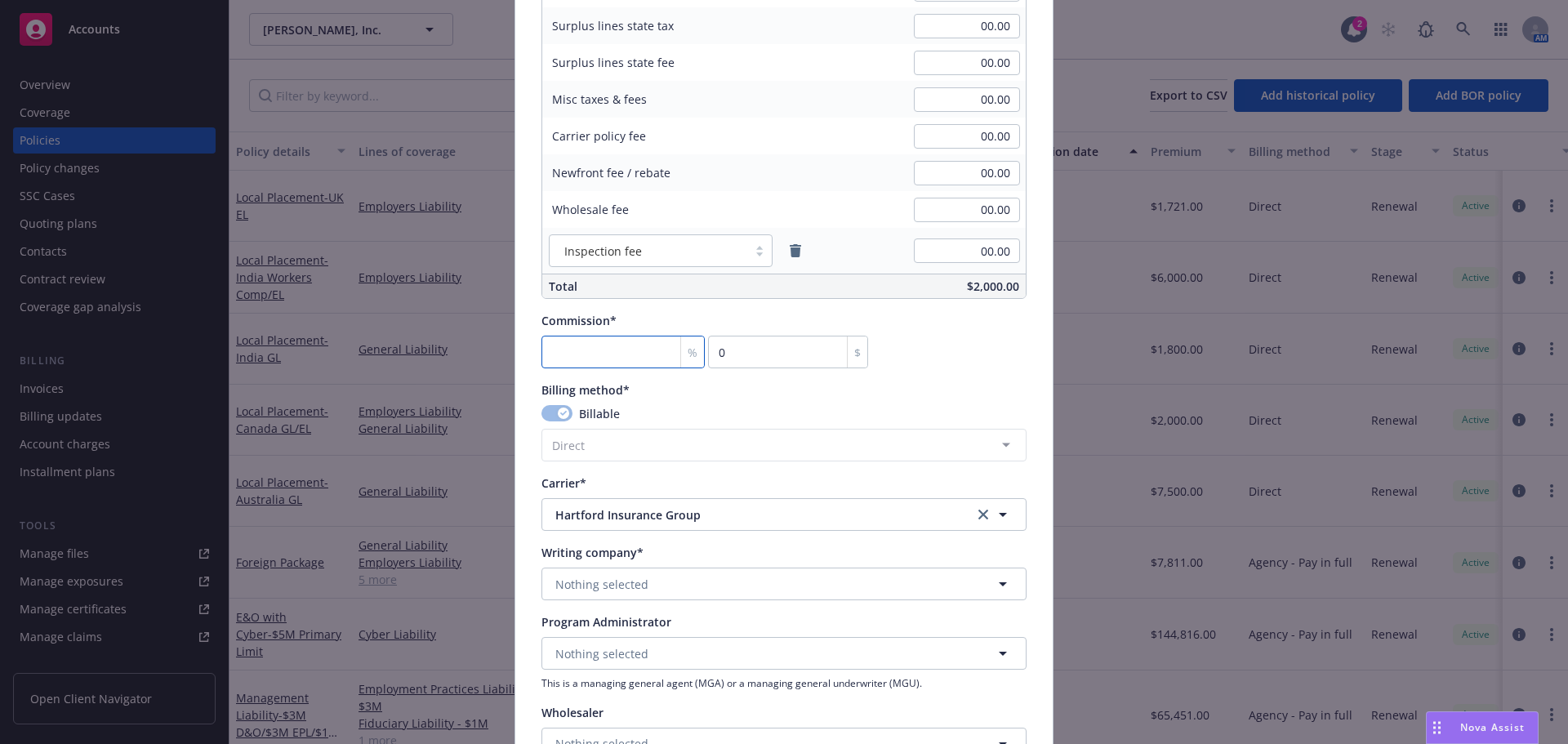
scroll to position [1144, 0]
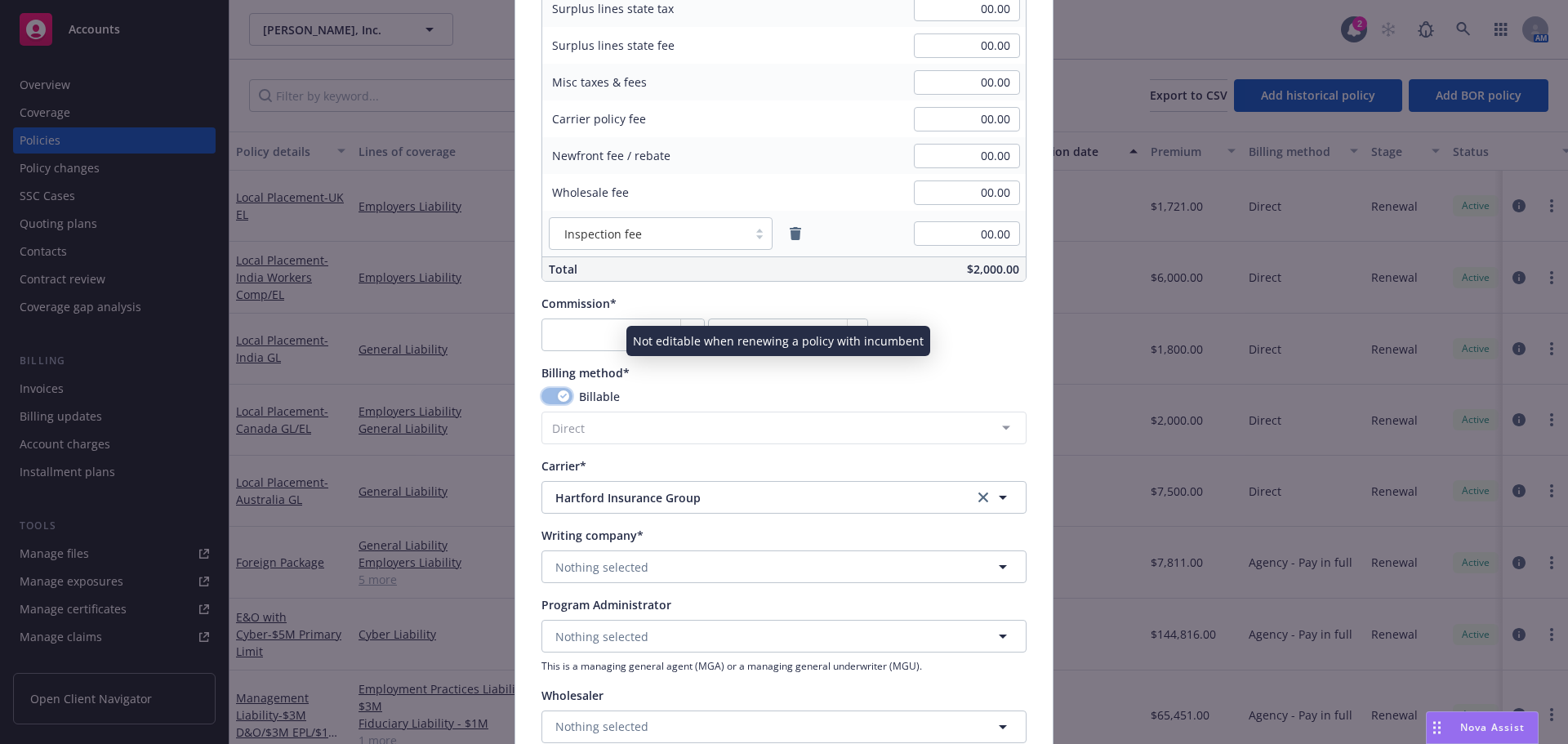
click at [560, 397] on icon "button" at bounding box center [563, 396] width 6 height 5
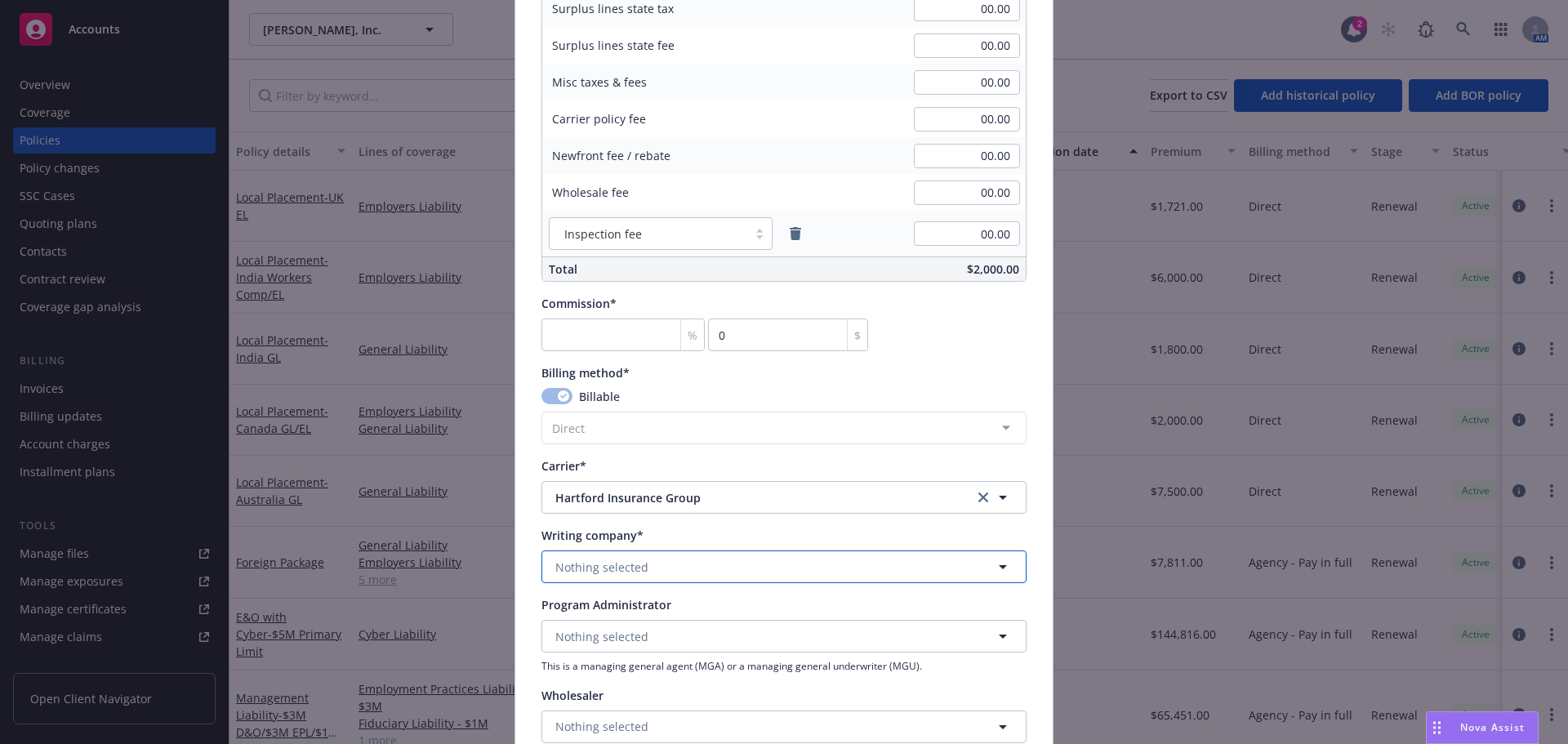
click at [650, 566] on button "Nothing selected" at bounding box center [784, 567] width 485 height 32
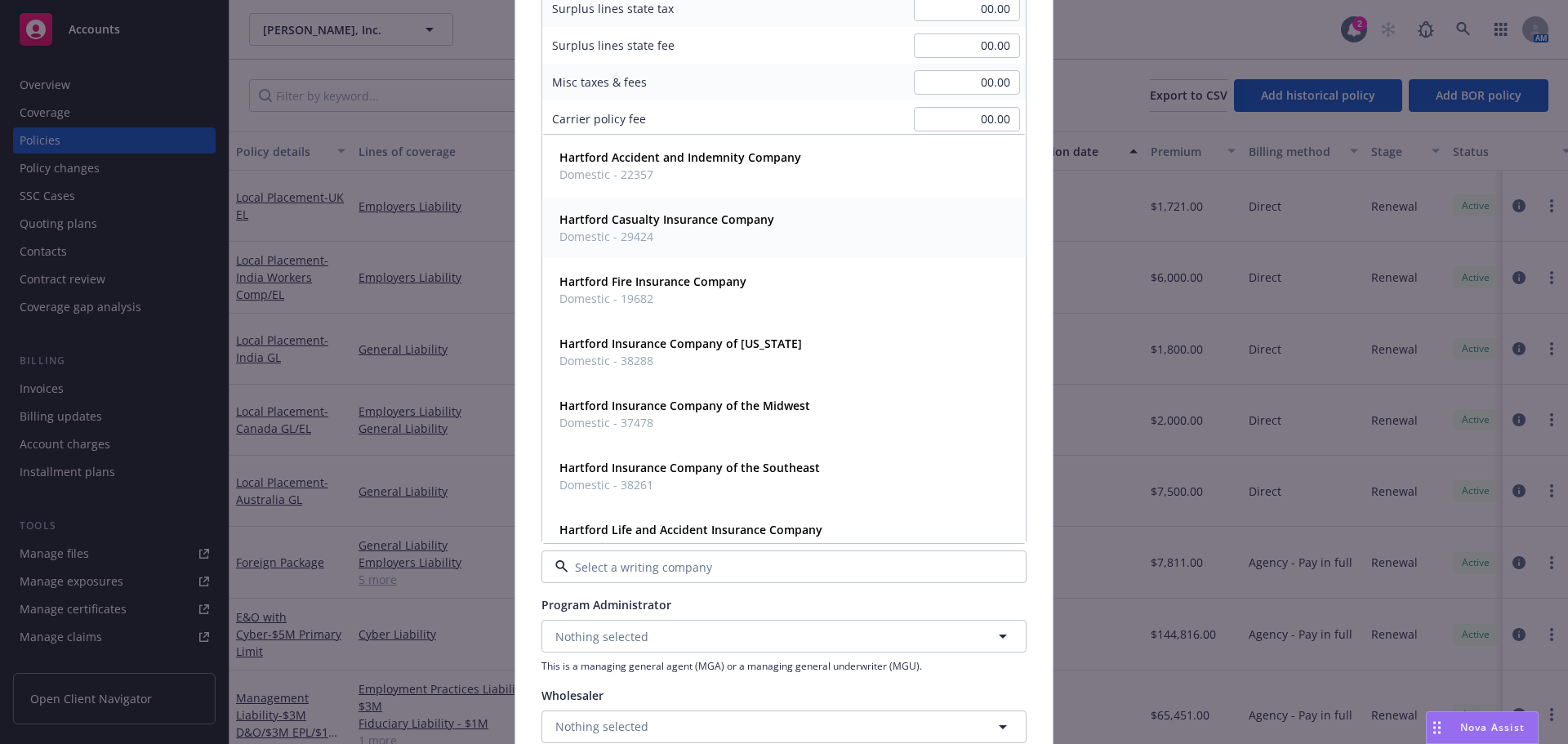
click at [683, 217] on strong "Hartford Casualty Insurance Company" at bounding box center [667, 219] width 215 height 15
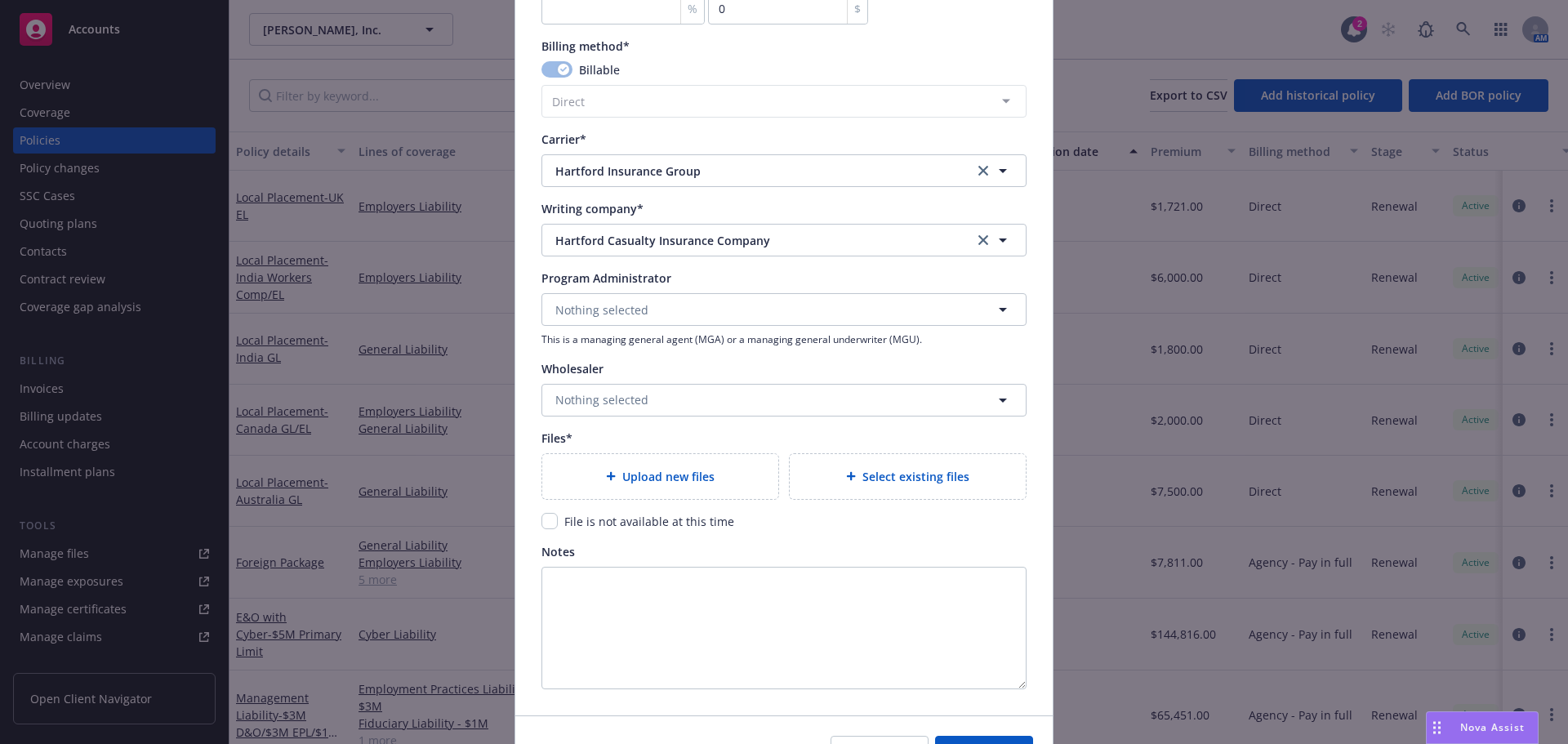
scroll to position [1568, 0]
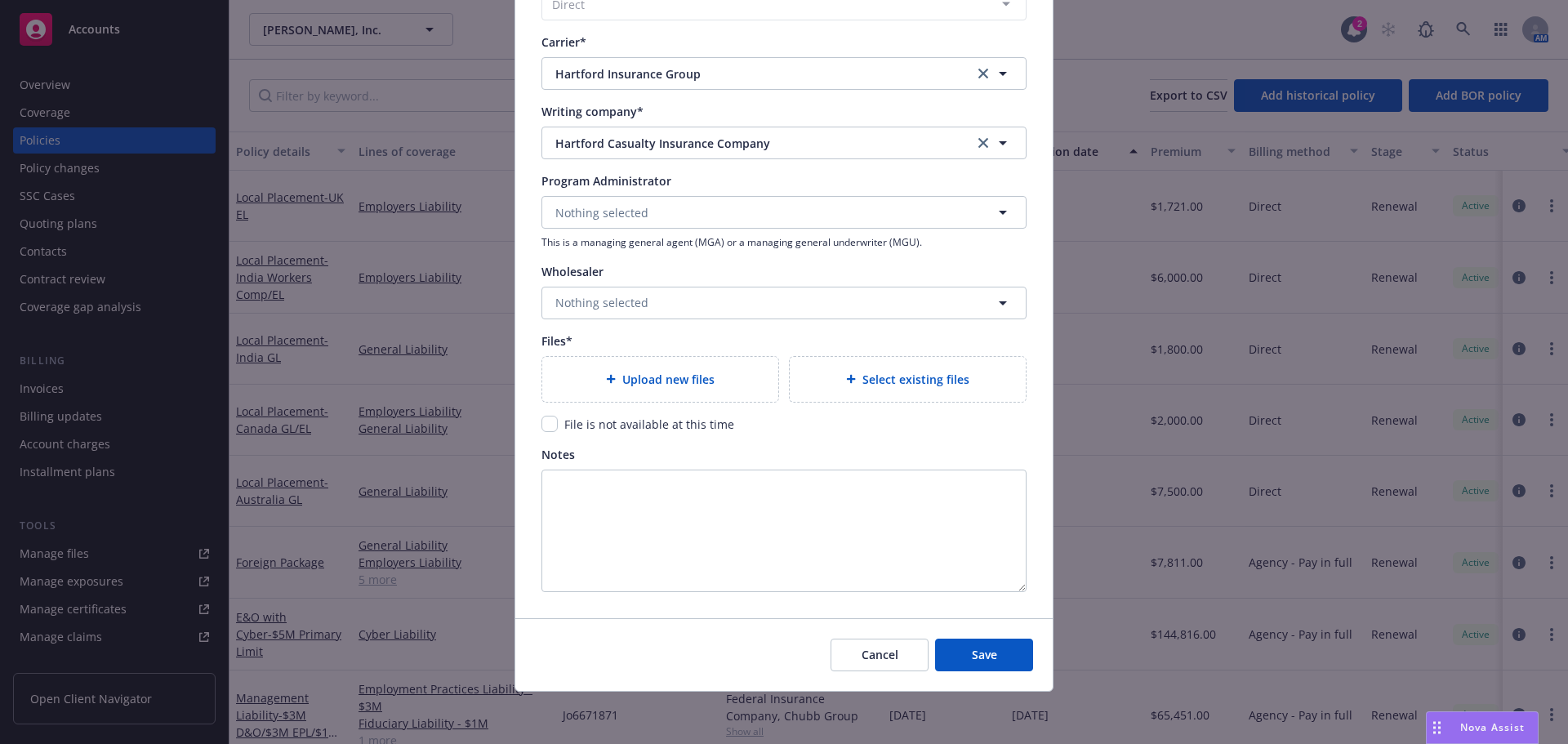
type textarea "x"
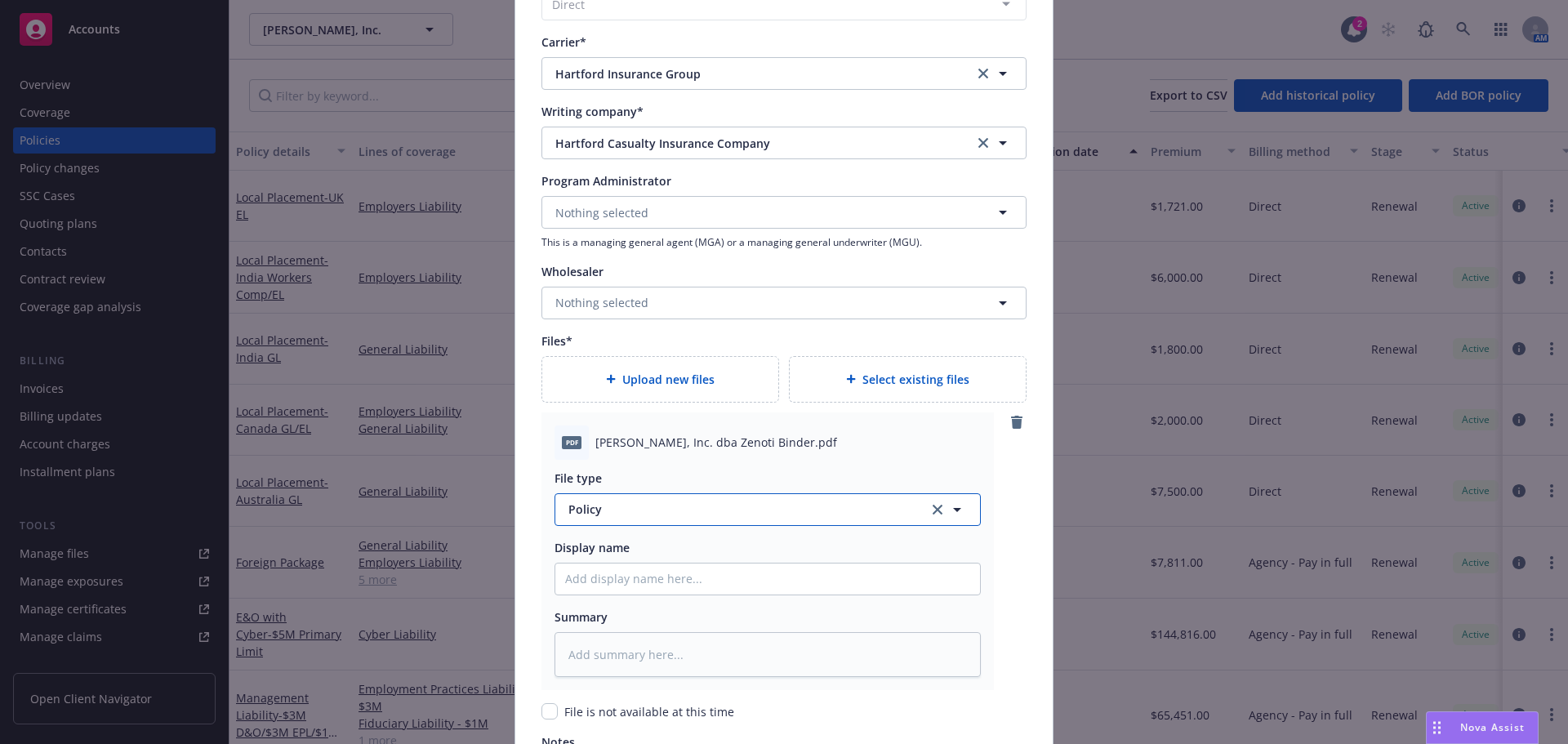
click at [646, 508] on span "Policy" at bounding box center [739, 509] width 342 height 17
type input "bind"
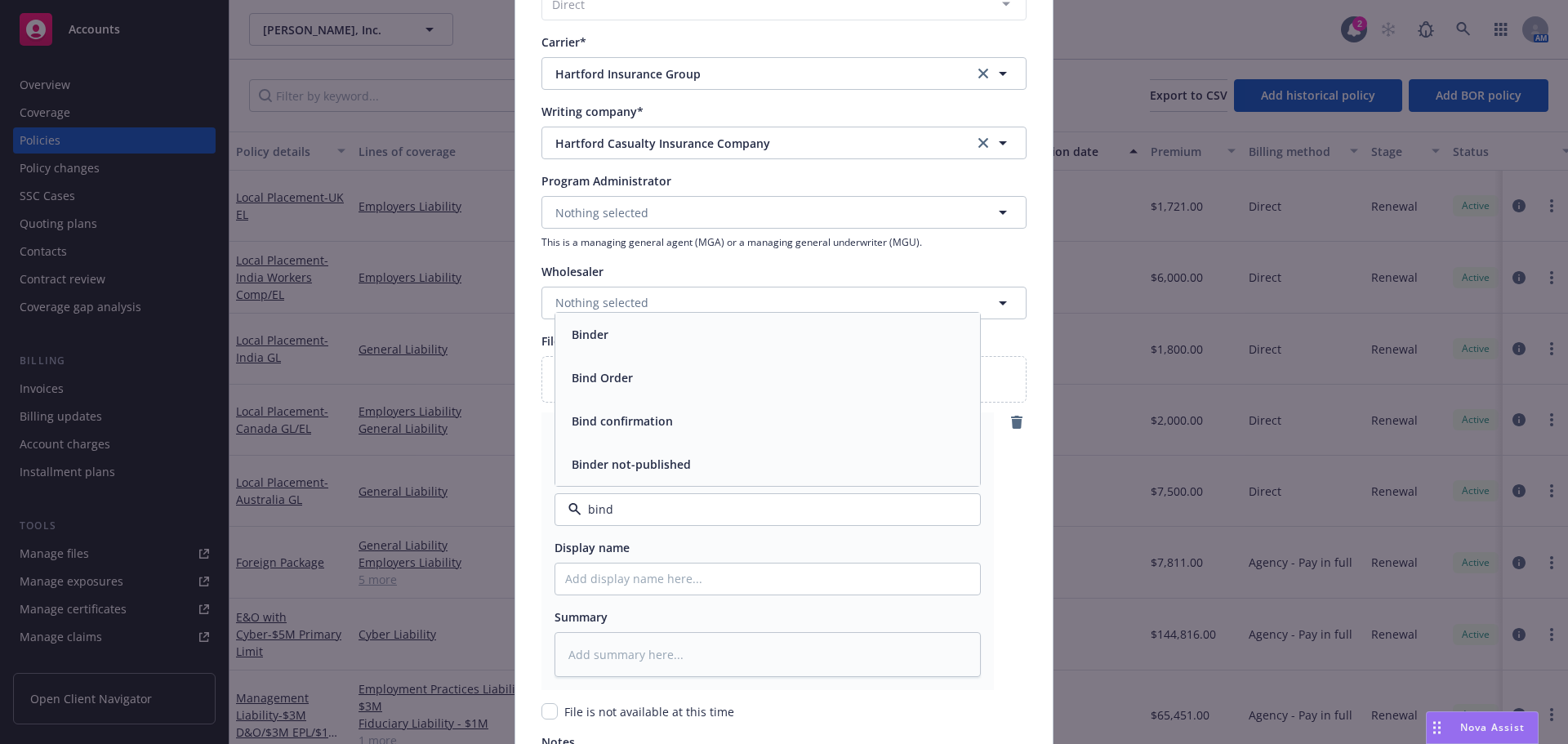
click at [596, 320] on div "Binder" at bounding box center [767, 335] width 425 height 43
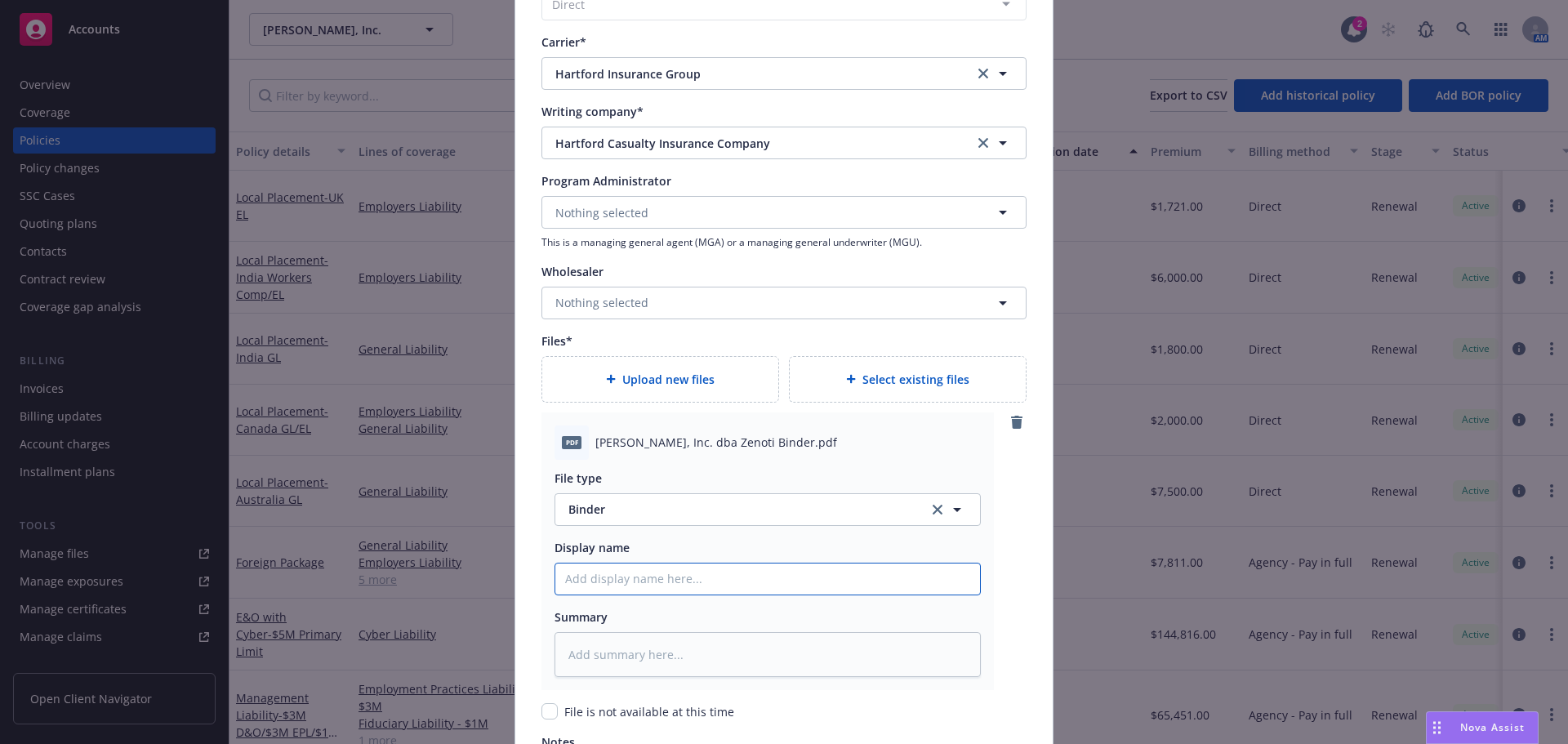
click at [610, 579] on input "Policy display name" at bounding box center [767, 579] width 425 height 31
paste input "Zenoti_25 Fpkg and LAP Binder"
type textarea "x"
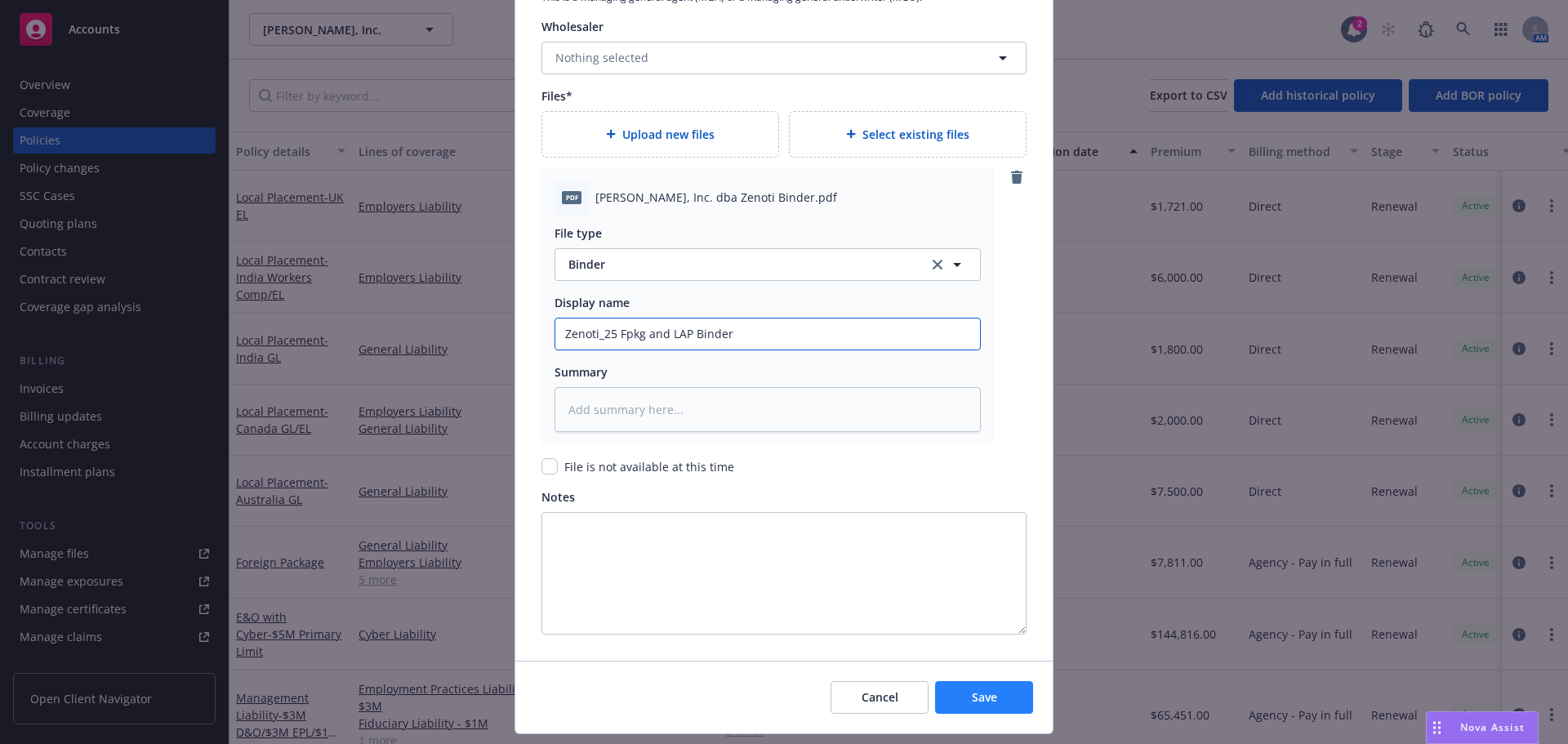
type input "Zenoti_25 Fpkg and LAP Binder"
click at [988, 691] on span "Save" at bounding box center [985, 697] width 25 height 15
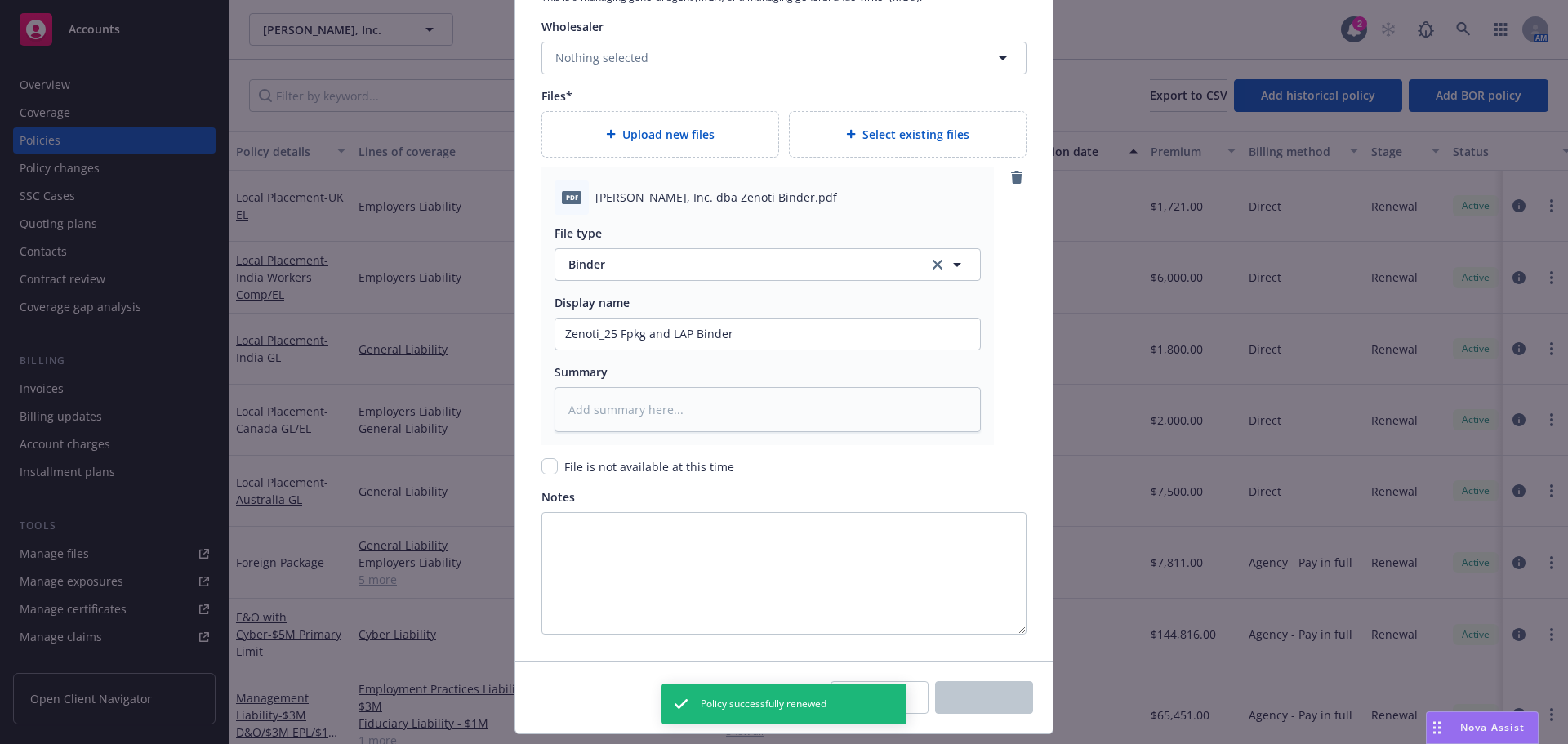
type textarea "x"
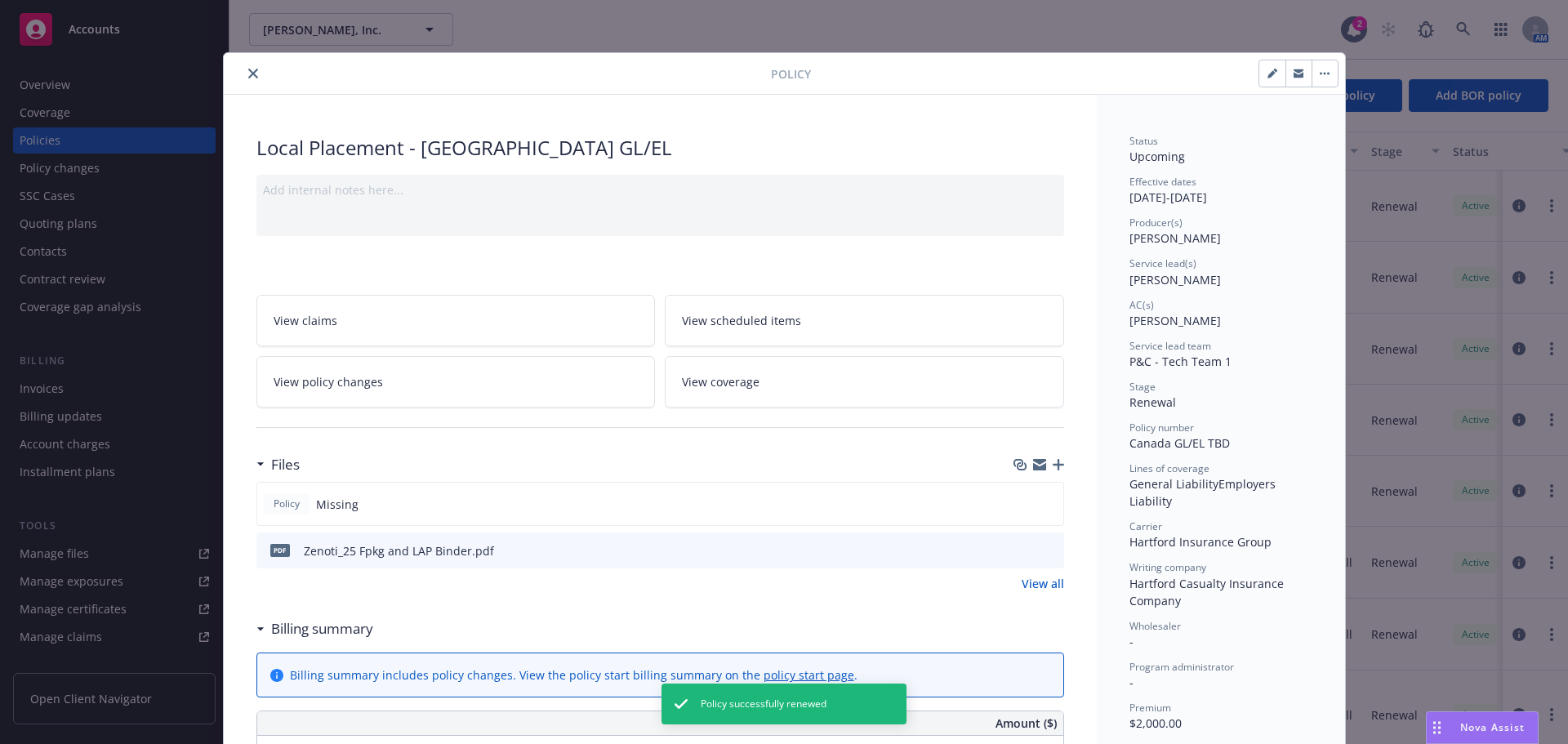
click at [249, 75] on icon "close" at bounding box center [252, 73] width 10 height 10
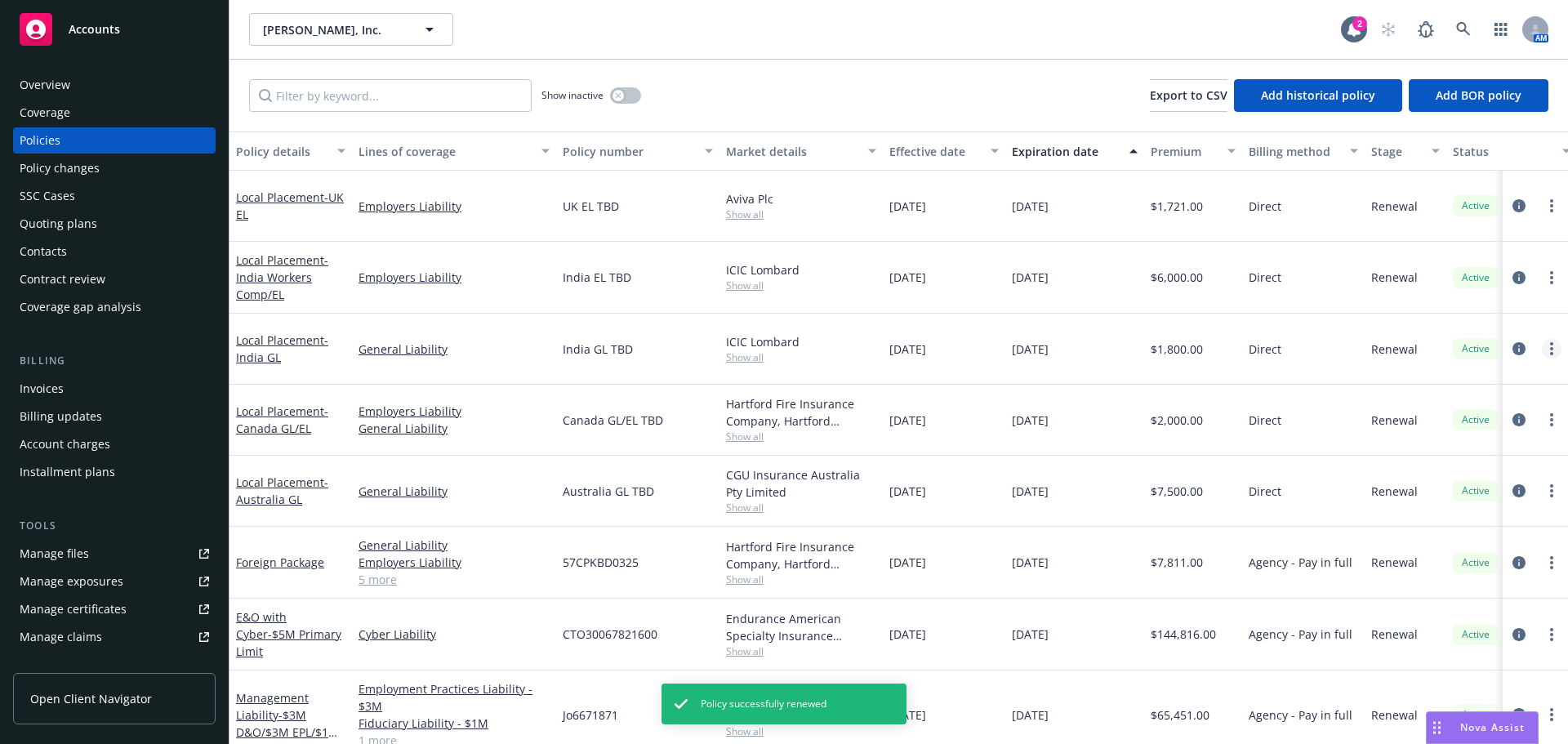
click at [1542, 351] on link "more" at bounding box center [1552, 349] width 20 height 20
click at [1542, 350] on link "more" at bounding box center [1552, 349] width 20 height 20
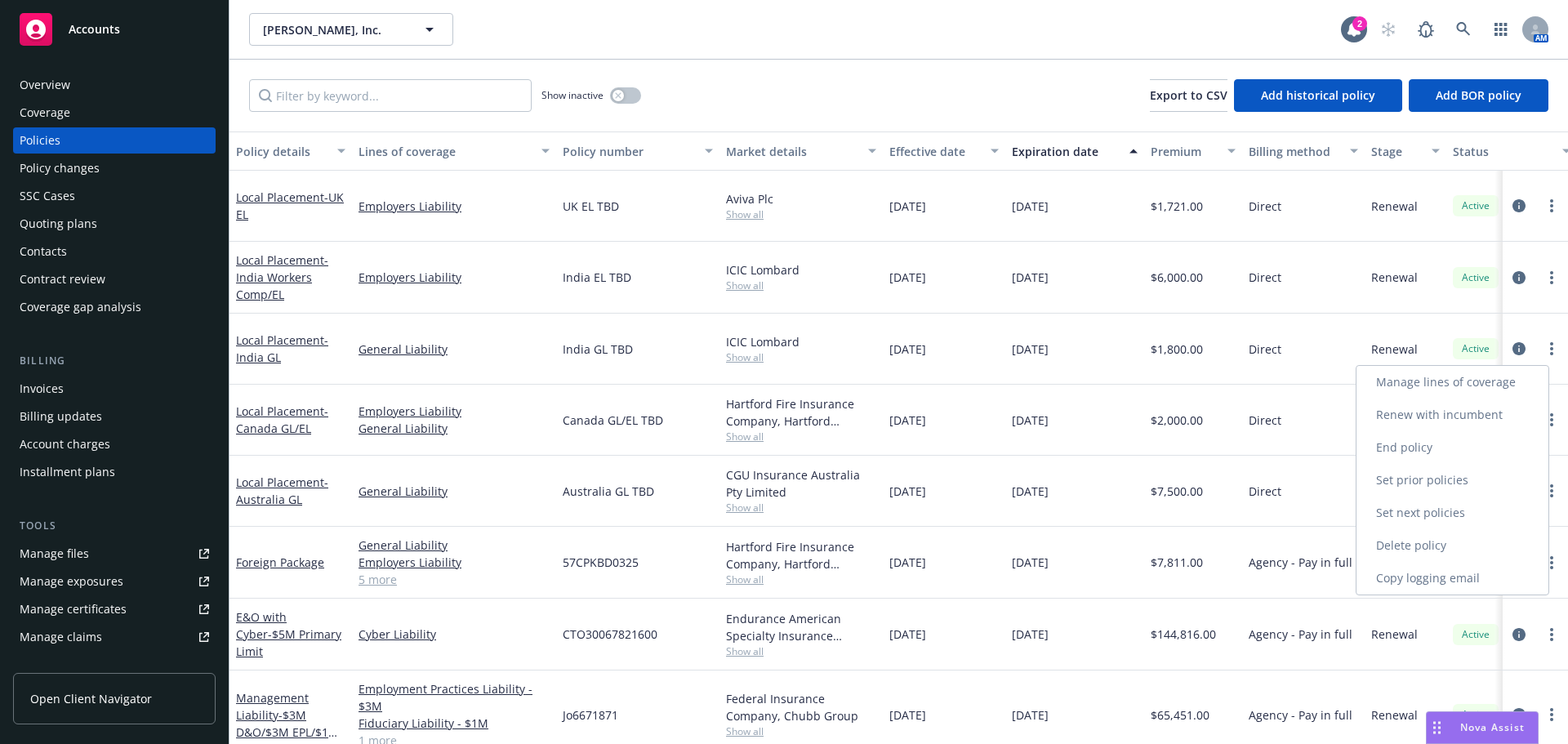
click at [1476, 414] on link "Renew with incumbent" at bounding box center [1453, 415] width 192 height 32
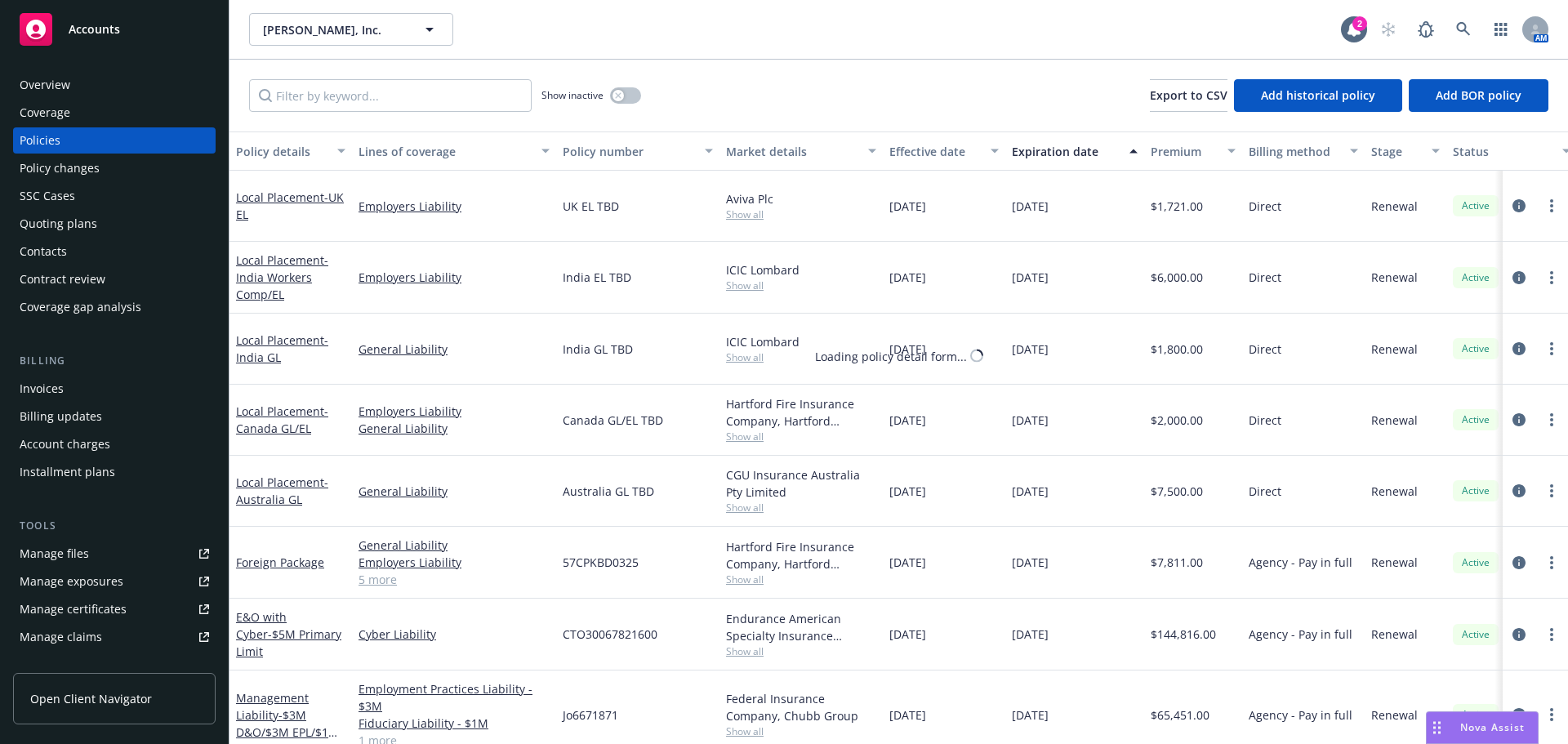
select select "12"
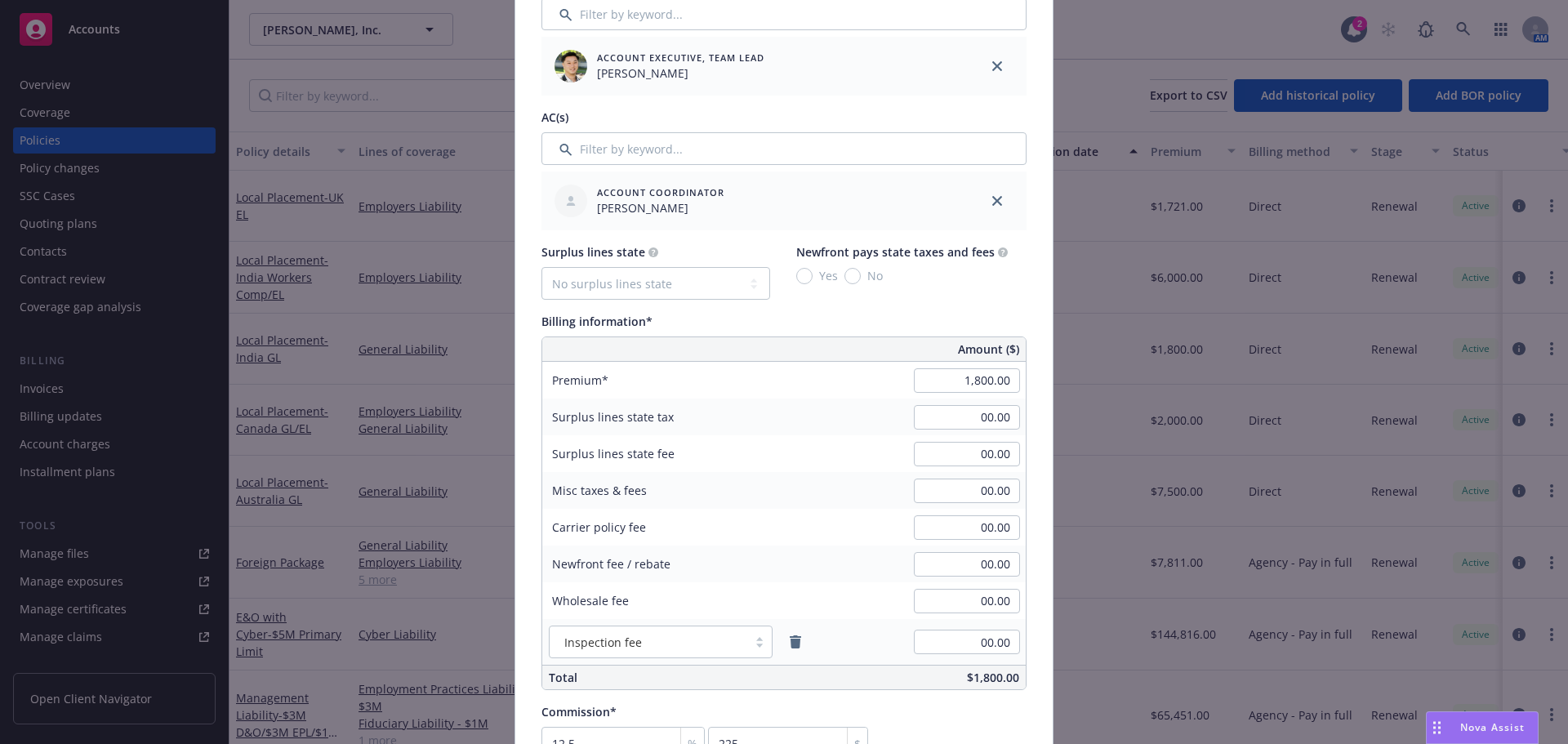
scroll to position [899, 0]
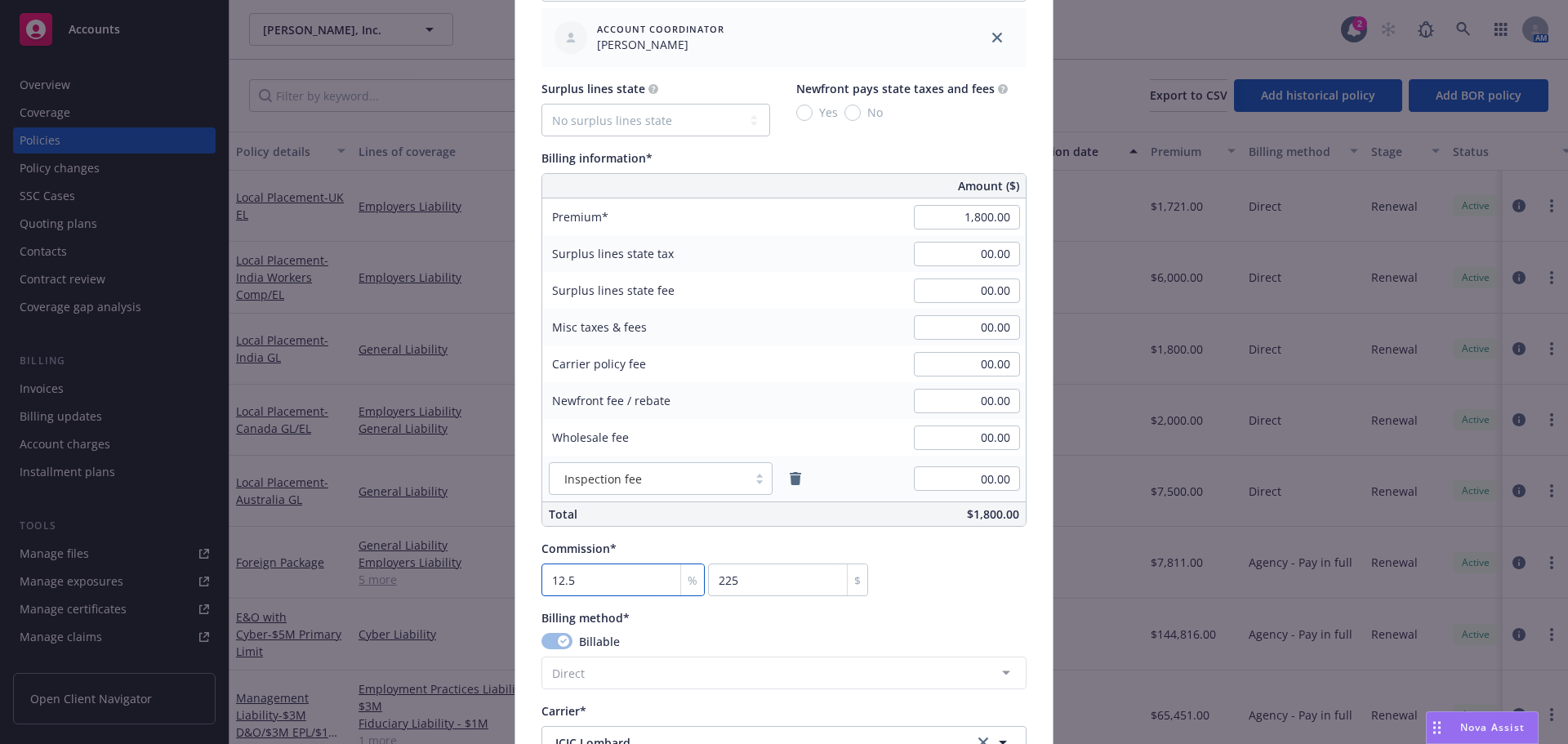
click at [598, 581] on input "12.5" at bounding box center [623, 580] width 163 height 32
type input "10"
type input "180"
type input "1"
type input "18"
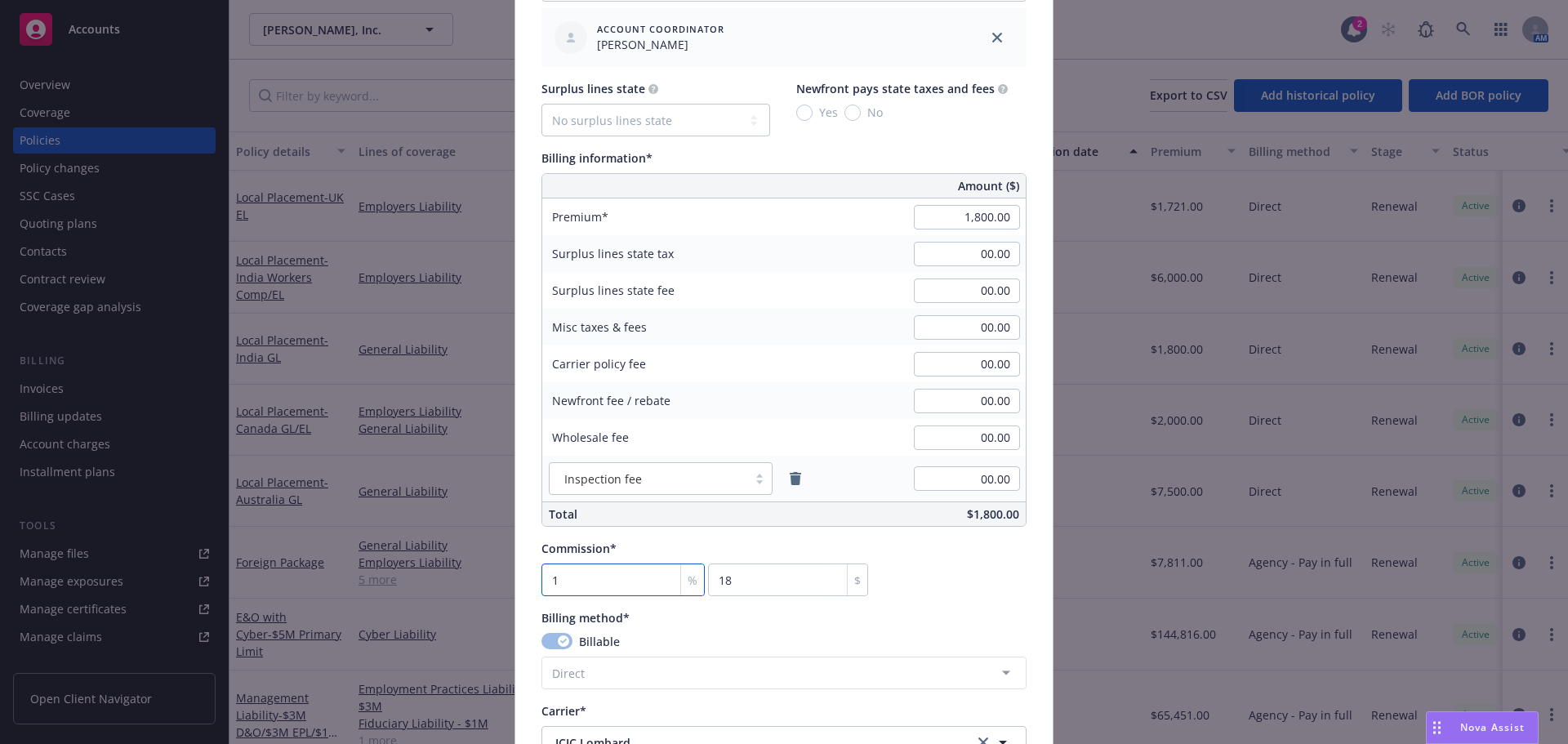
type input "0"
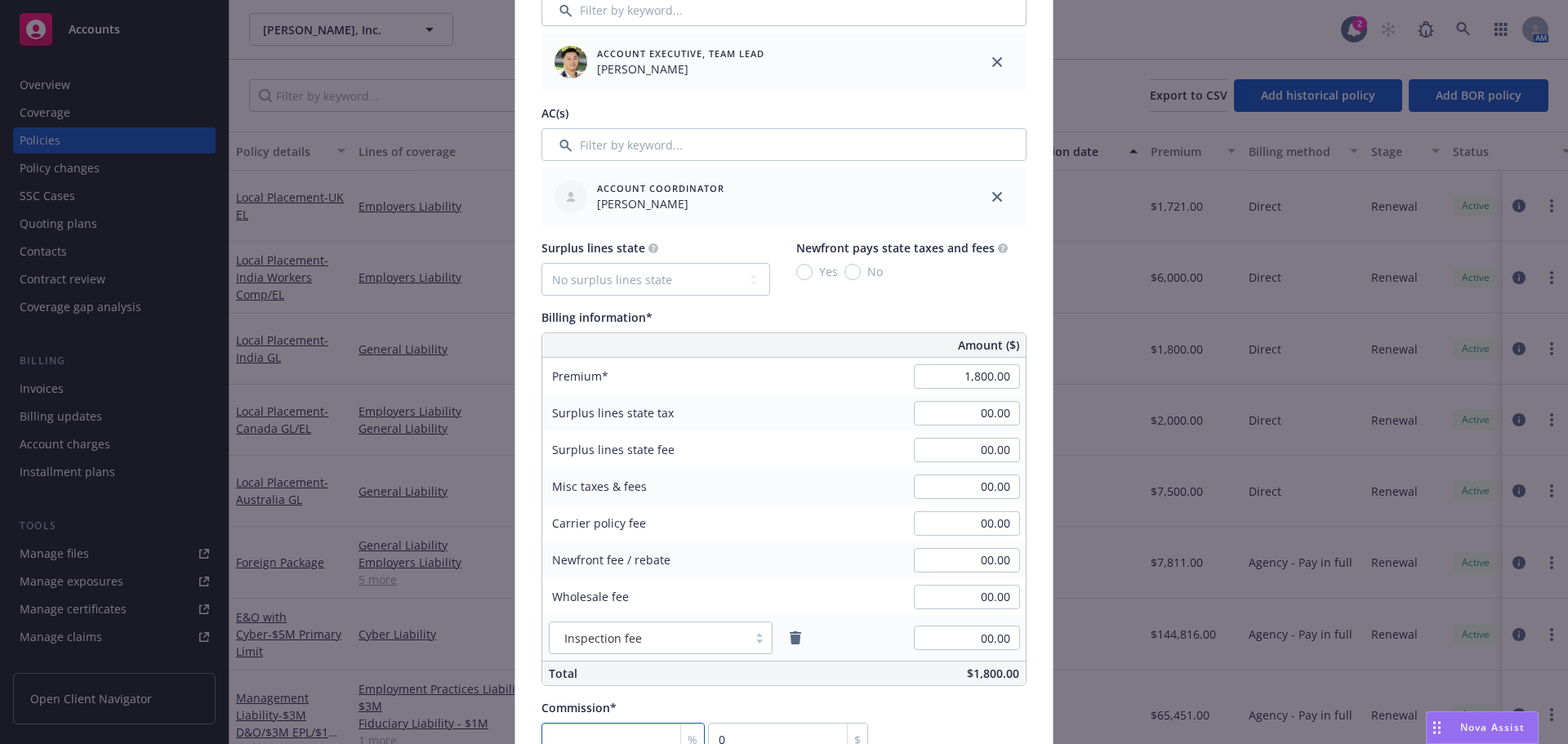
scroll to position [980, 0]
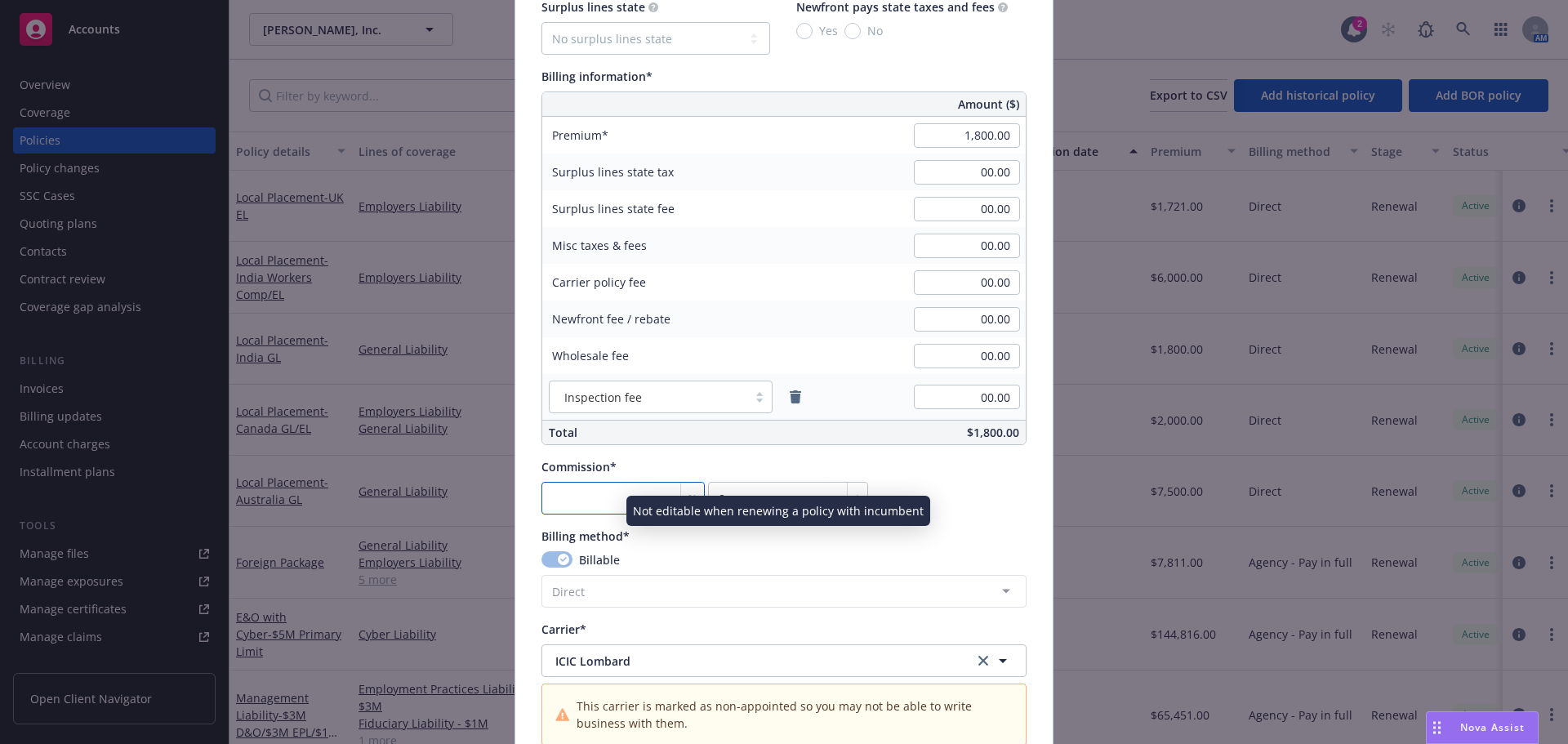
click at [611, 500] on input "number" at bounding box center [623, 499] width 163 height 32
click at [922, 528] on div "Billing method*" at bounding box center [784, 536] width 485 height 17
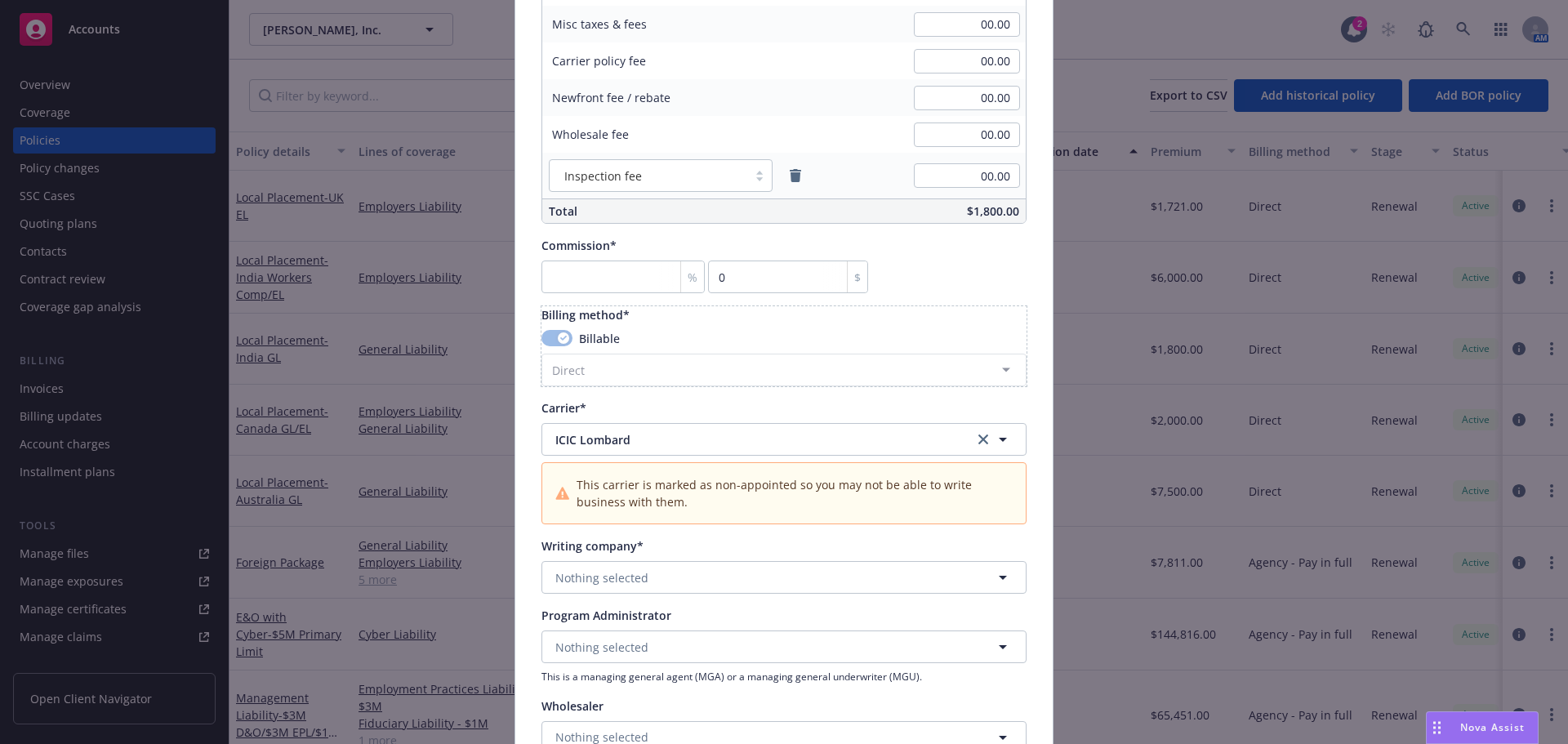
scroll to position [1226, 0]
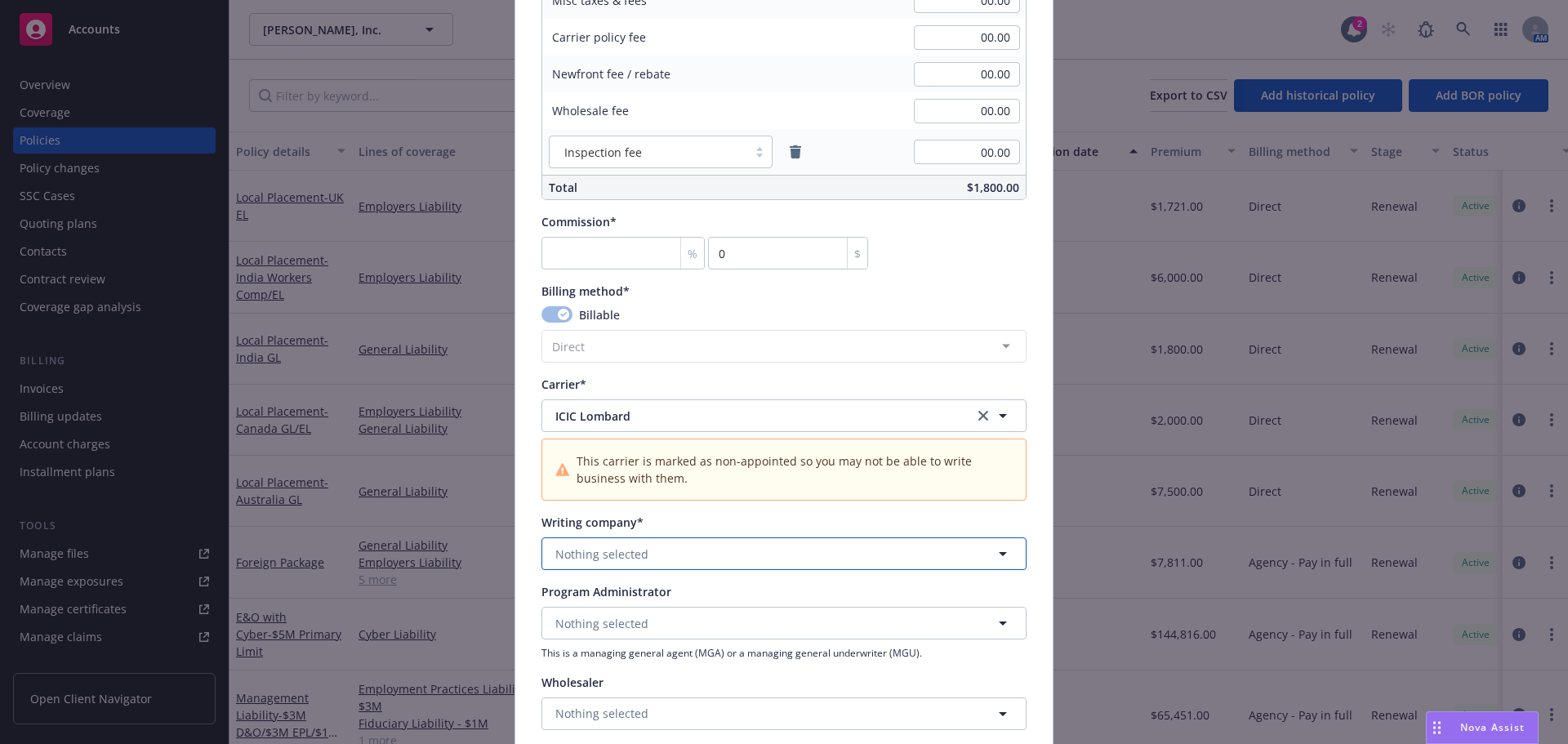
click at [651, 555] on button "Nothing selected" at bounding box center [784, 554] width 485 height 32
click at [645, 588] on div "ICICI Lombard General Insurance Co Ltd Alien - No alien insurer ID number" at bounding box center [669, 608] width 233 height 41
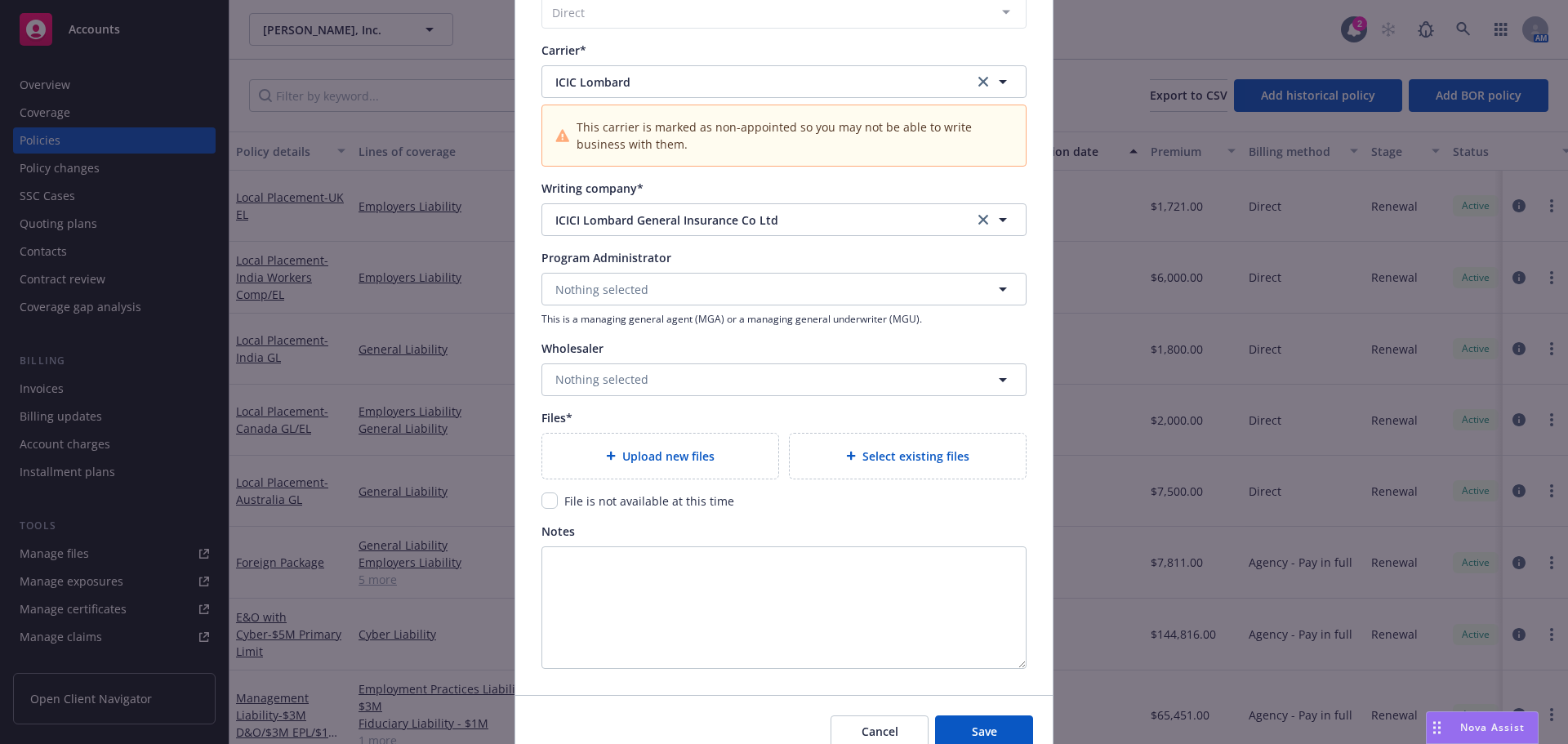
scroll to position [1634, 0]
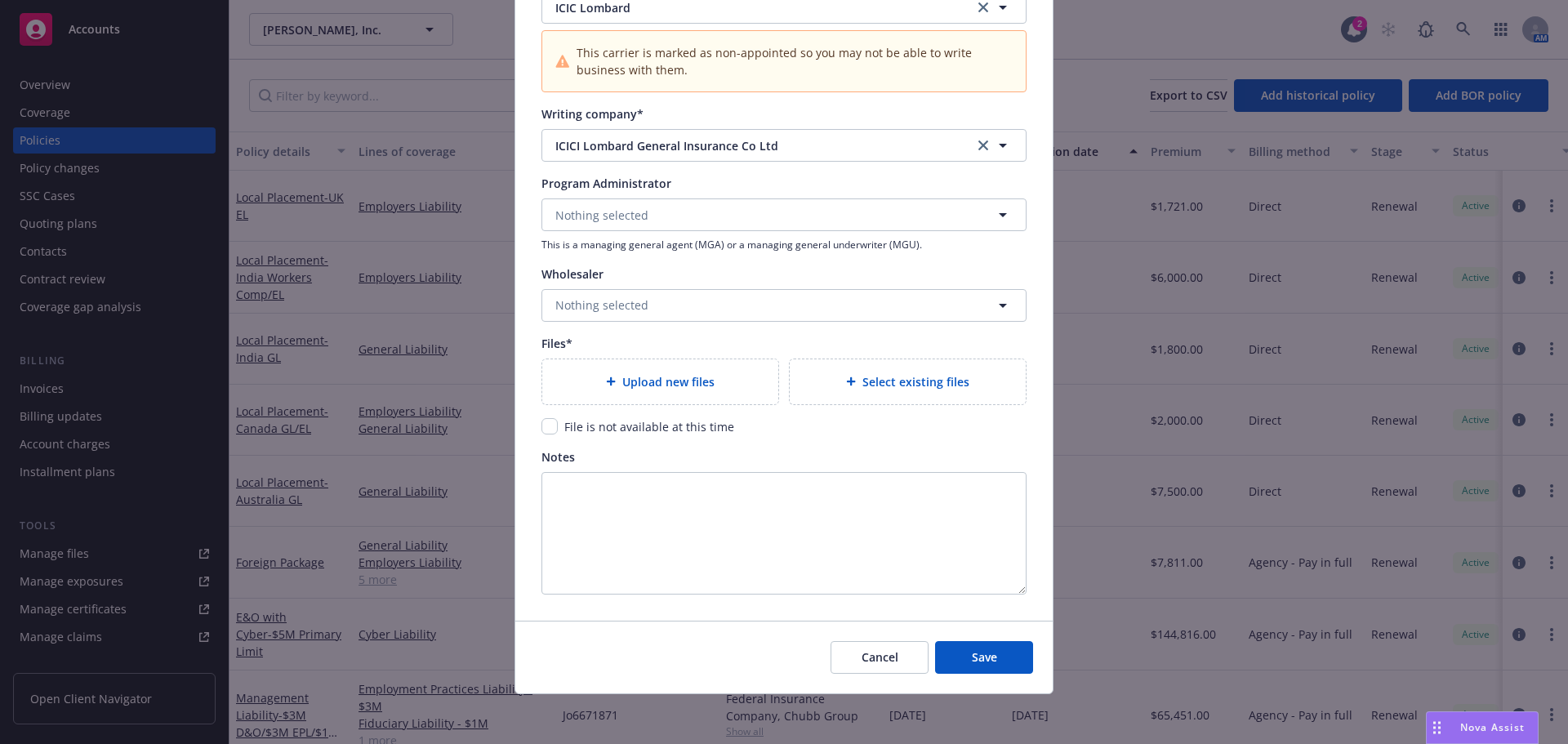
type textarea "x"
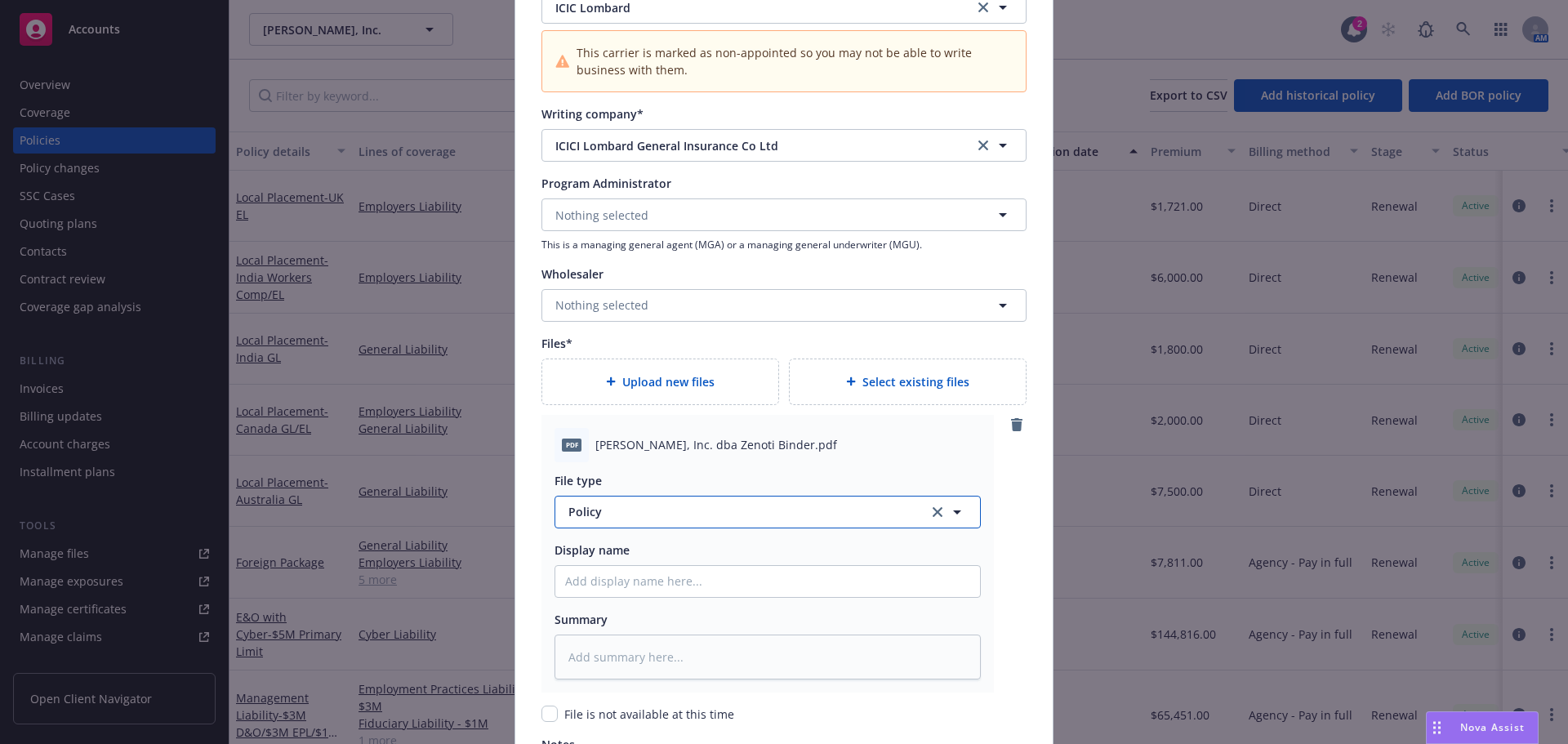
click at [652, 514] on span "Policy" at bounding box center [739, 511] width 342 height 17
type input "bind"
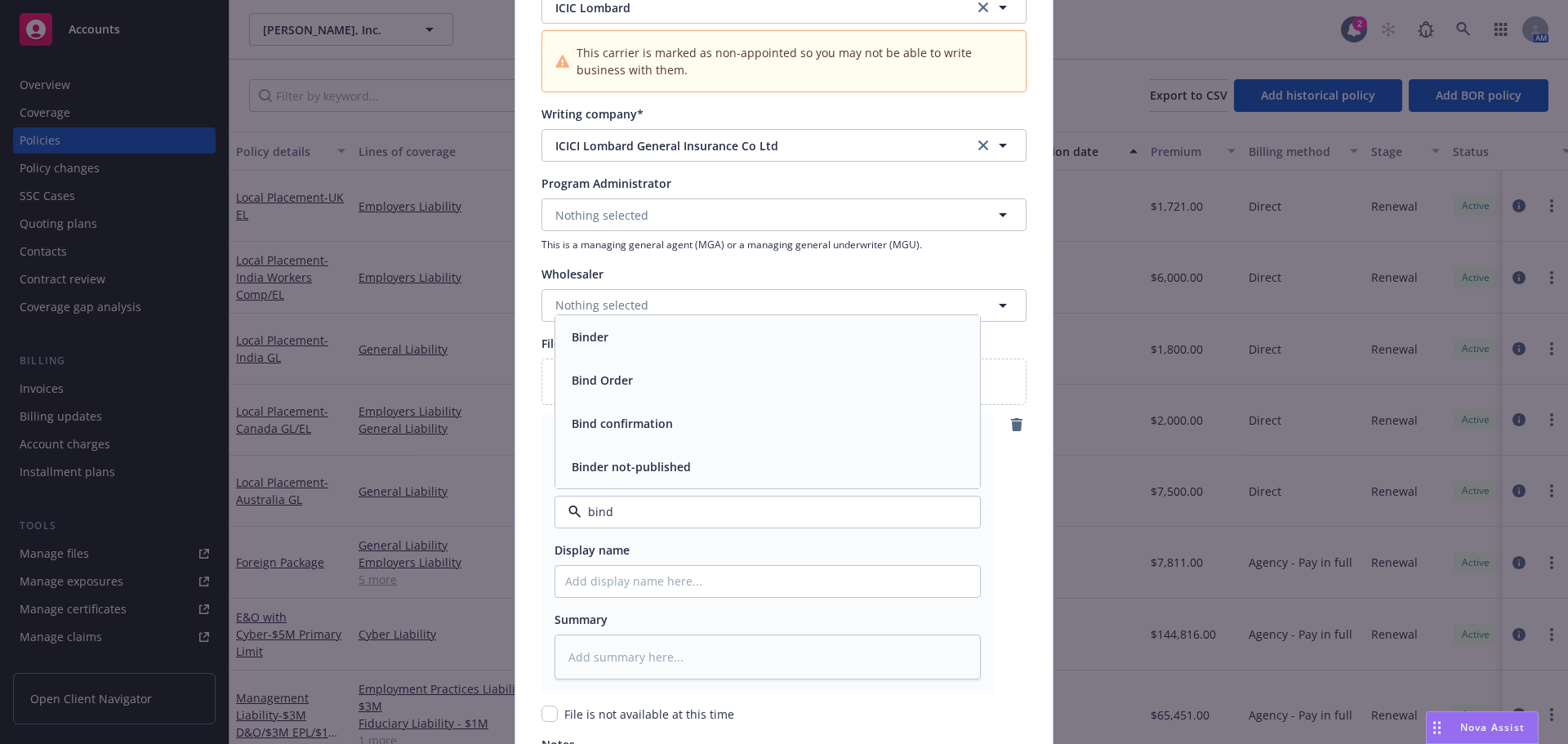
click at [604, 335] on div "Binder" at bounding box center [589, 337] width 47 height 23
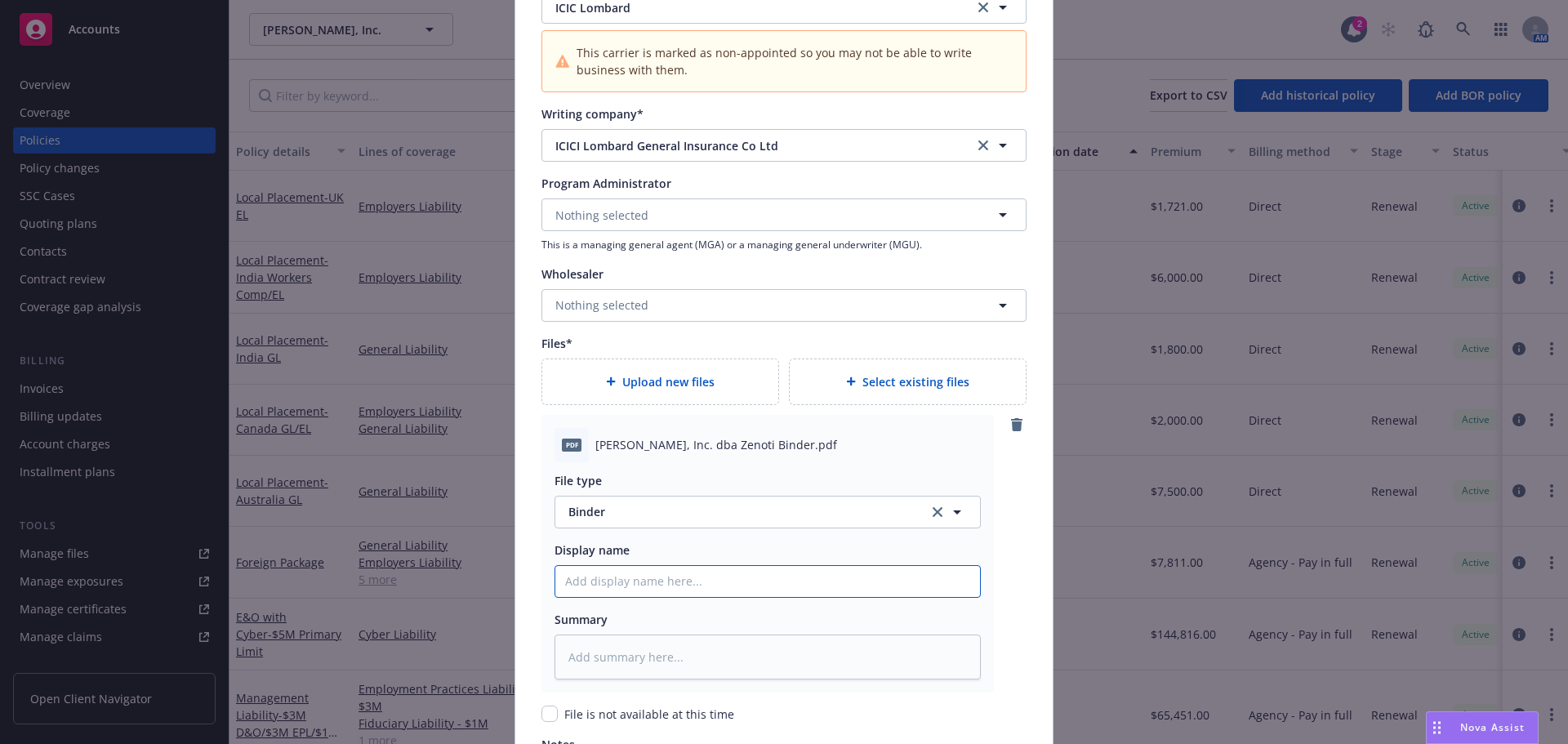
click at [606, 579] on input "Policy display name" at bounding box center [767, 582] width 425 height 31
paste input "Zenoti_25 Fpkg and LAP Binder"
type textarea "x"
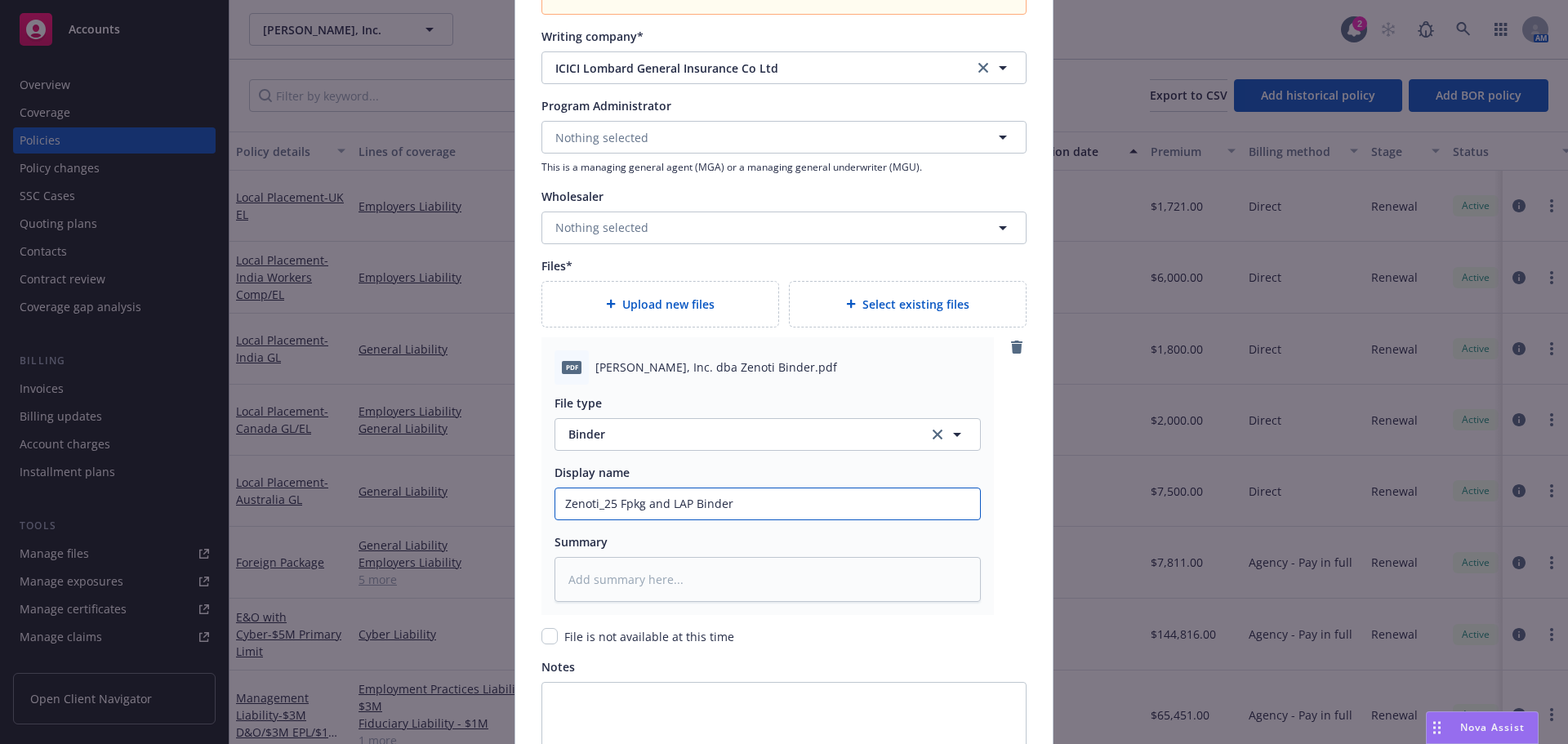
scroll to position [1924, 0]
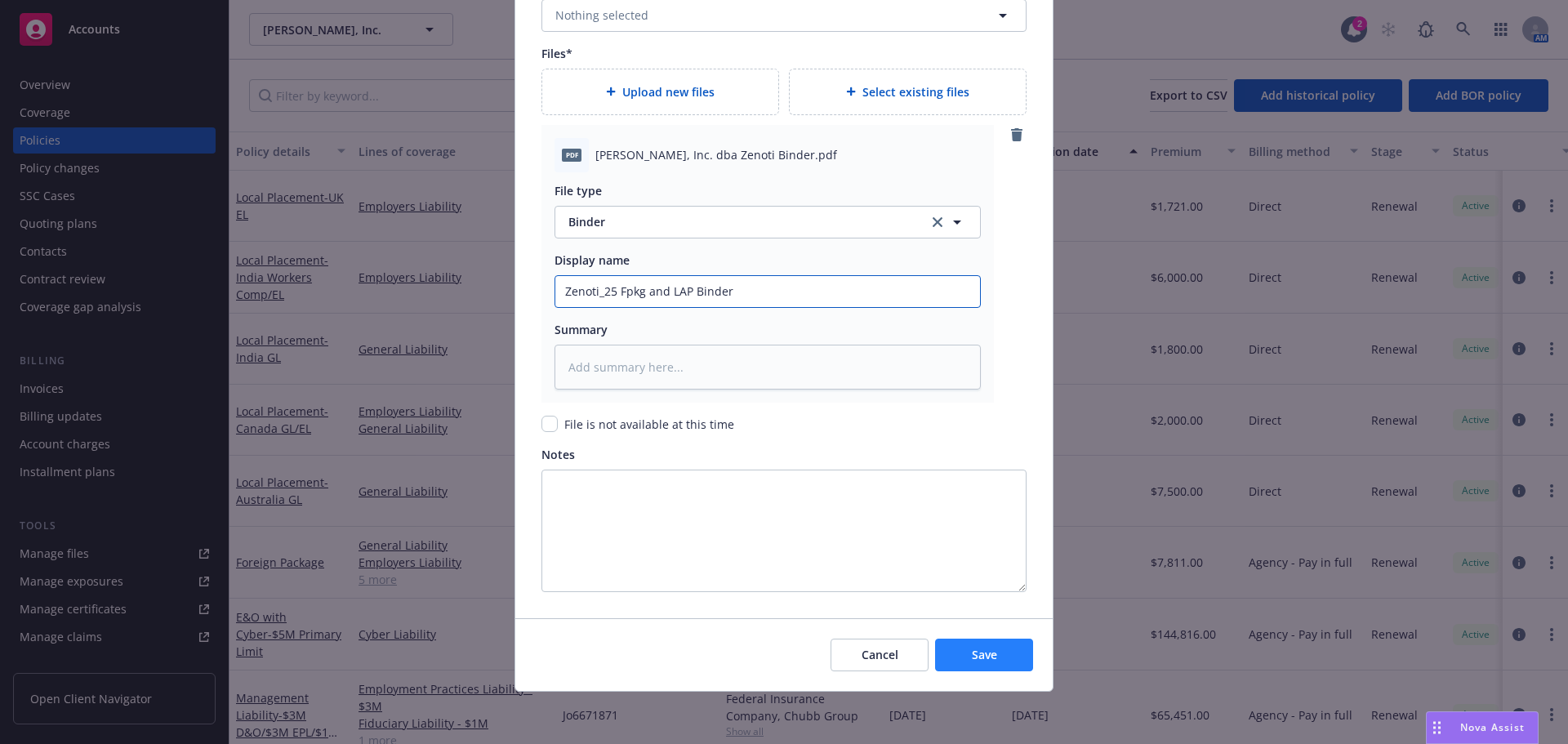
type input "Zenoti_25 Fpkg and LAP Binder"
click at [975, 642] on button "Save" at bounding box center [984, 655] width 98 height 32
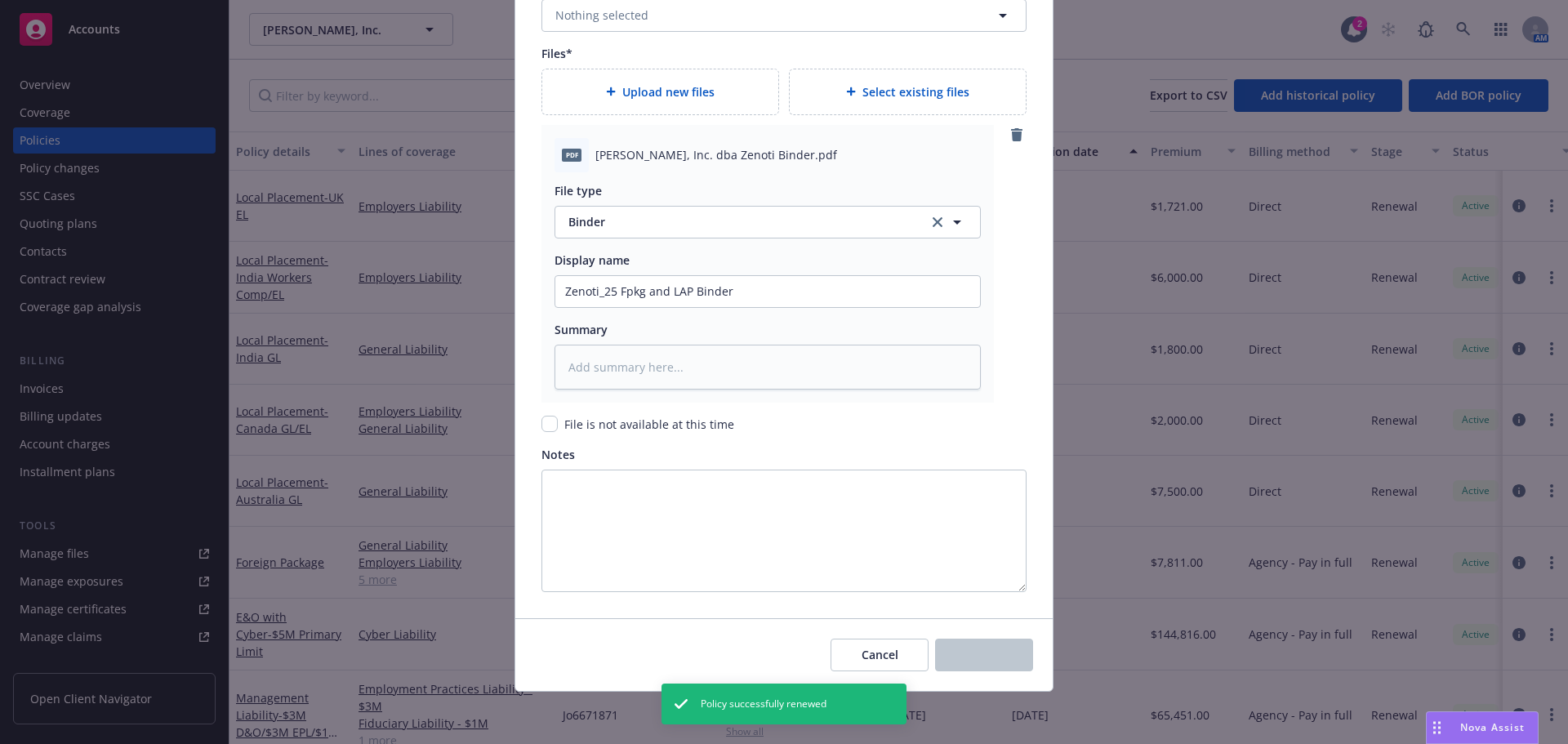
type textarea "x"
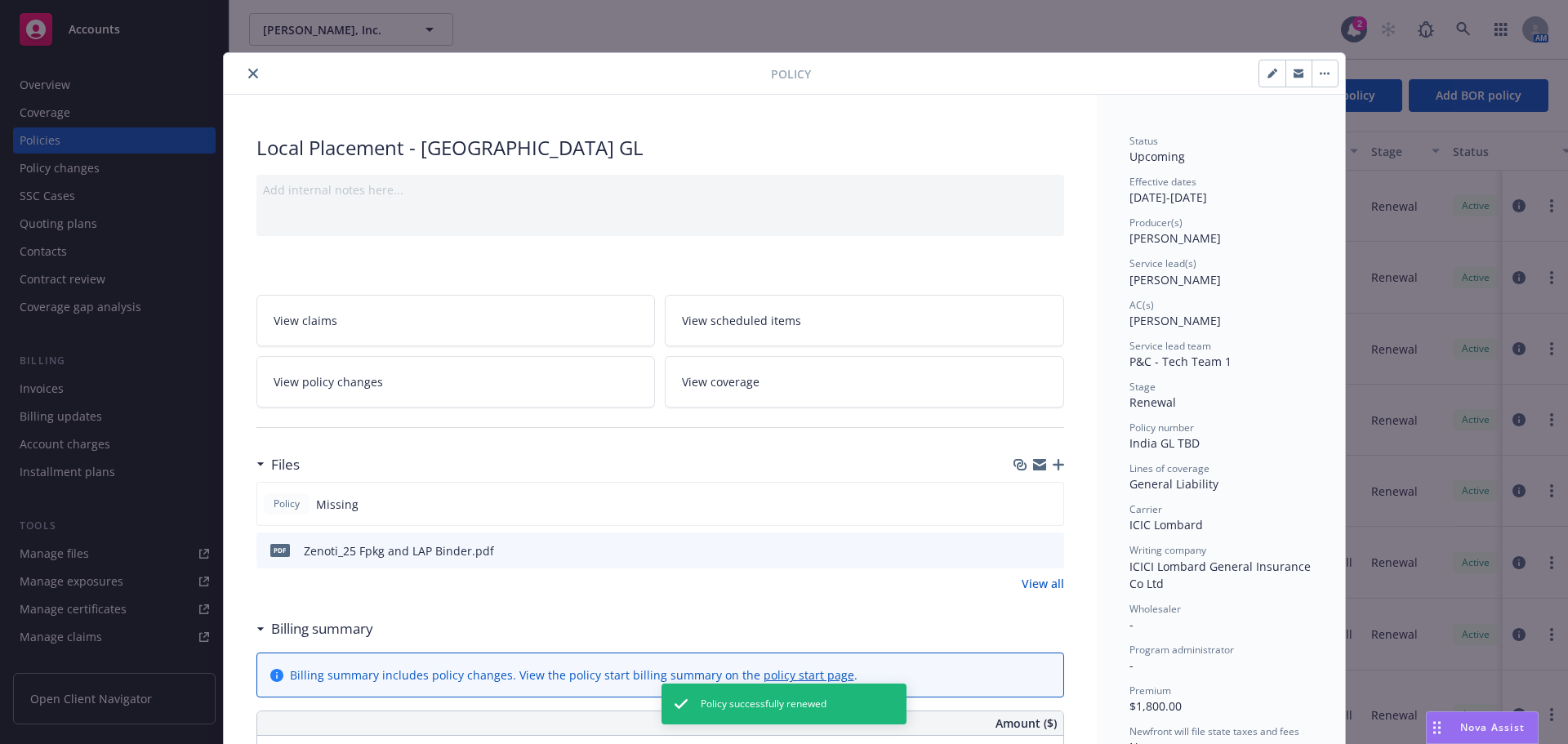
click at [248, 73] on icon "close" at bounding box center [252, 73] width 10 height 10
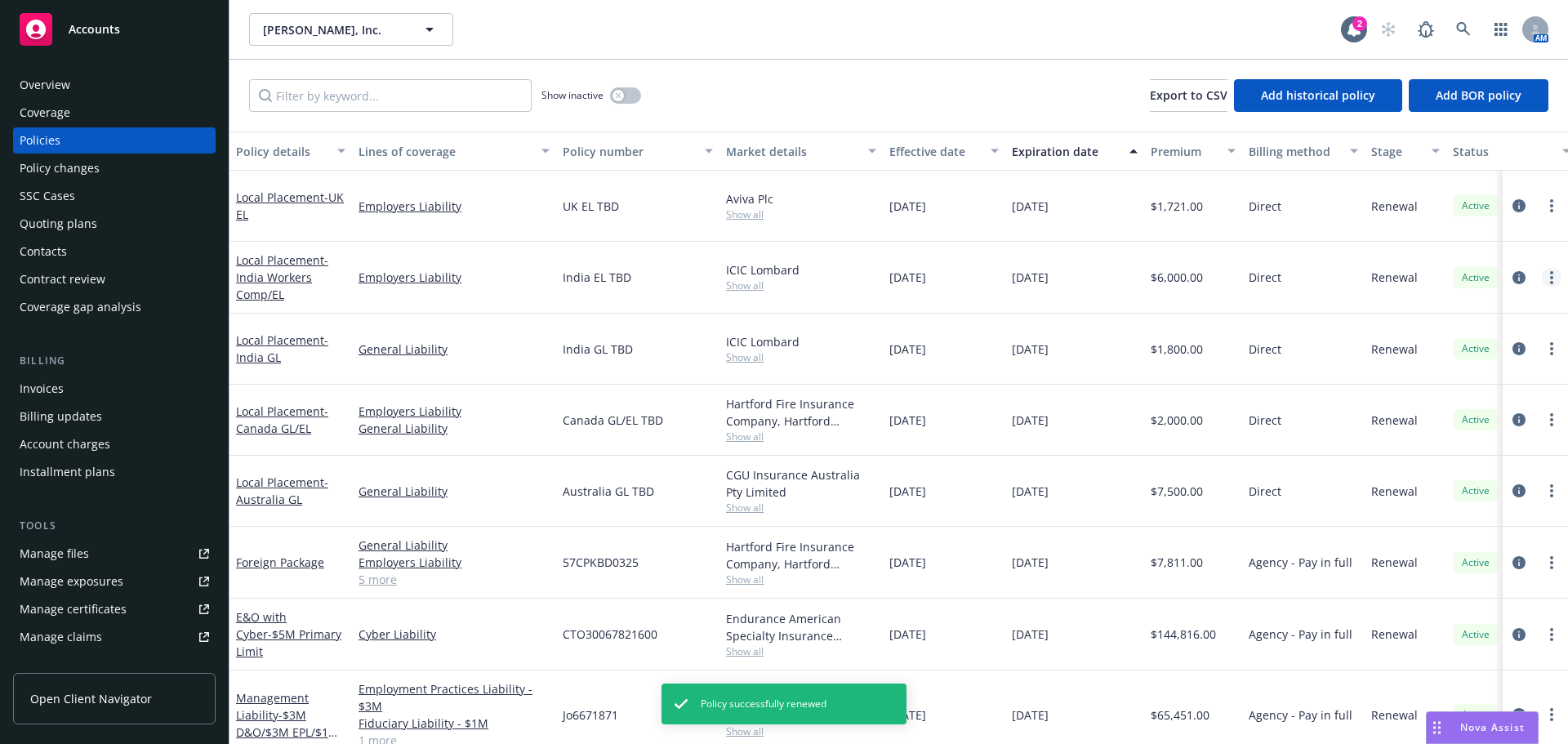
click at [1542, 282] on link "more" at bounding box center [1552, 278] width 20 height 20
click at [1466, 335] on link "Renew with incumbent" at bounding box center [1453, 344] width 192 height 32
select select "12"
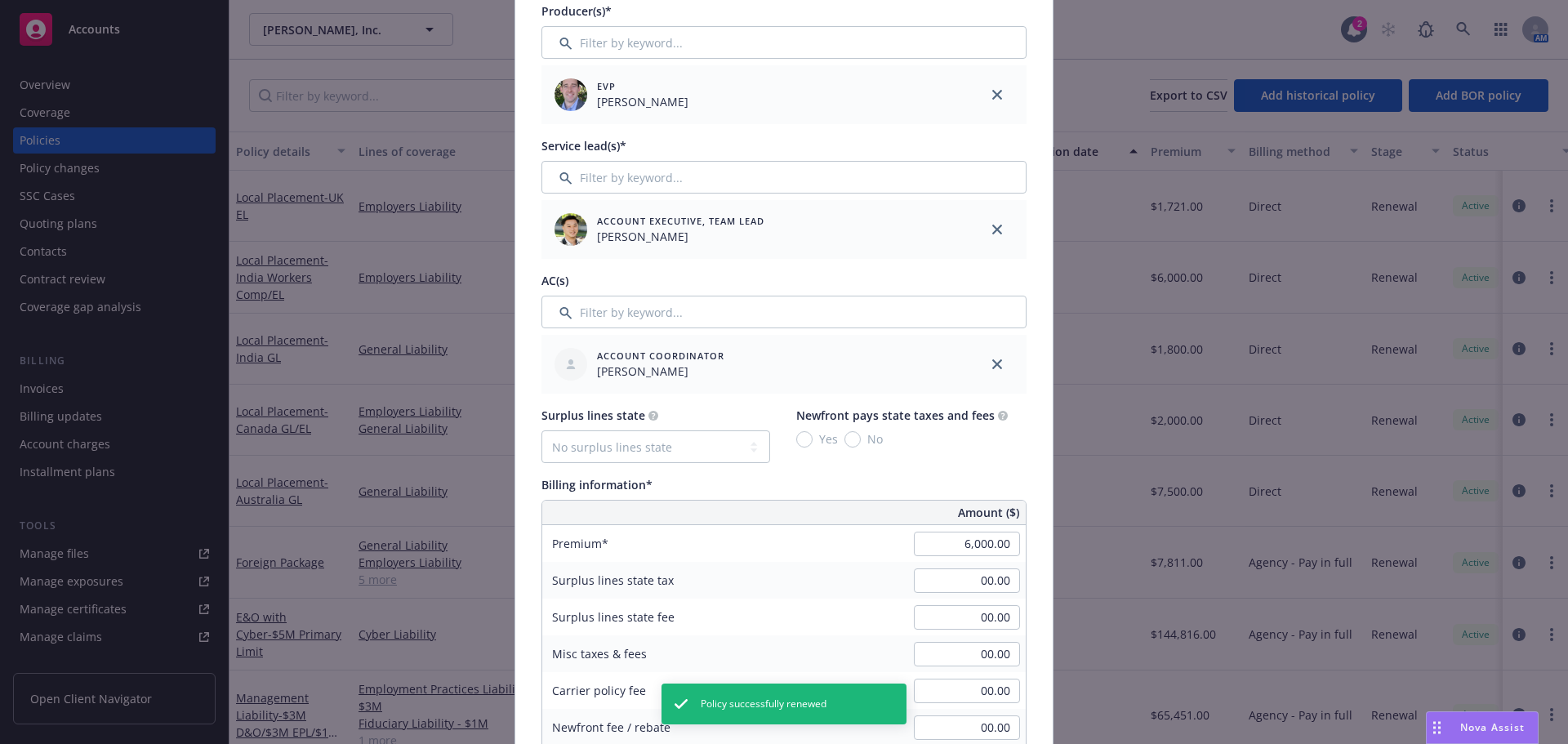
scroll to position [899, 0]
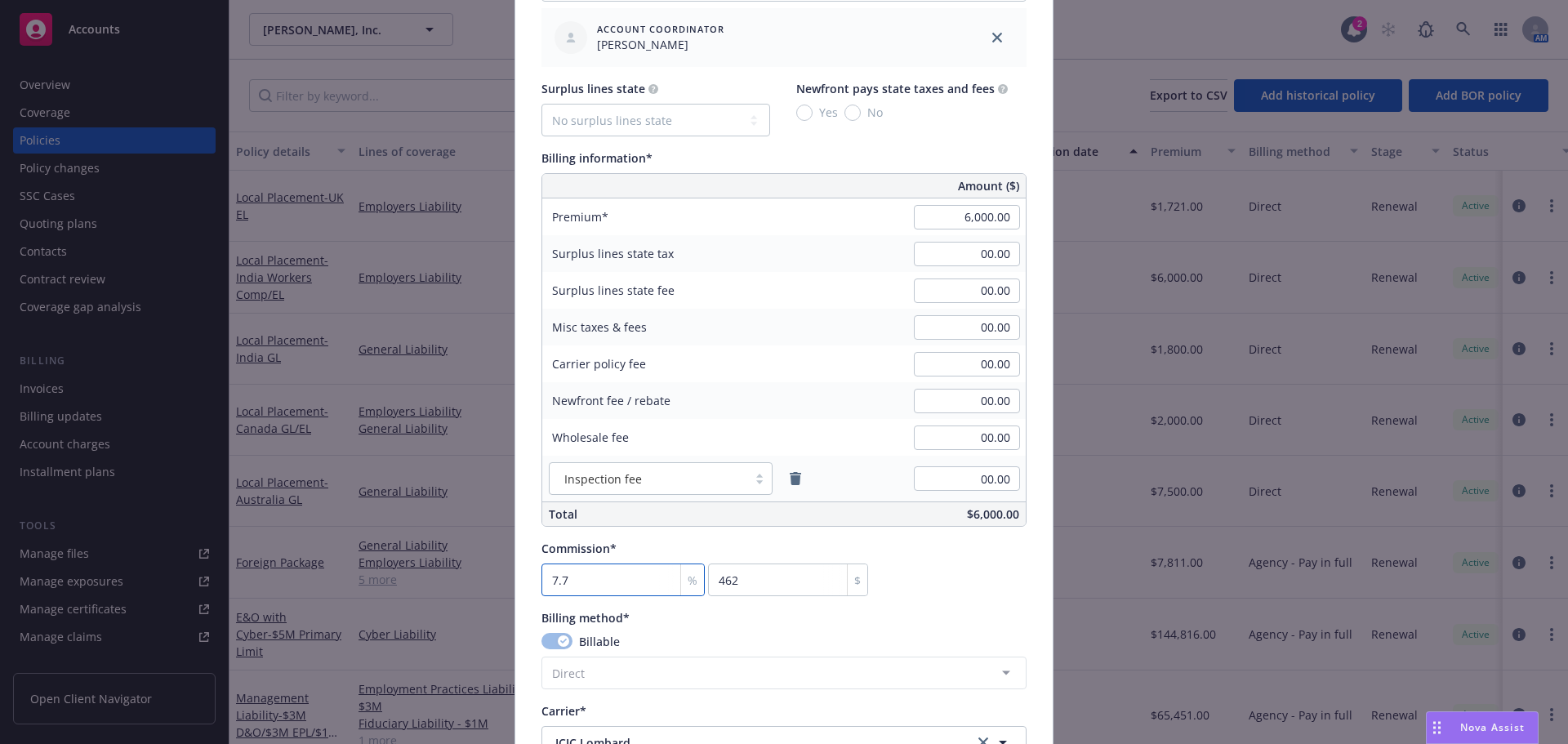
click at [616, 586] on input "7.7" at bounding box center [623, 580] width 163 height 32
type input "0"
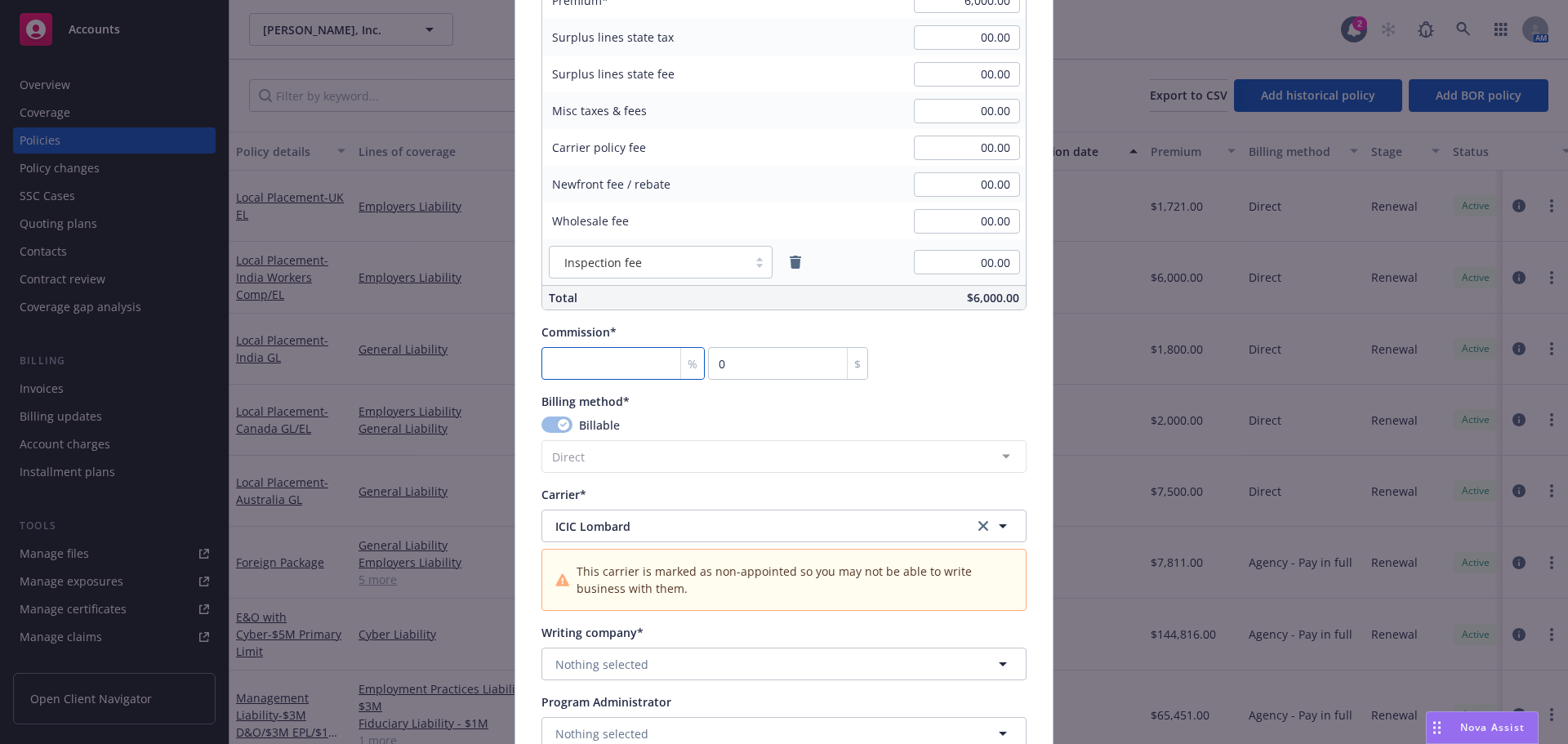
scroll to position [1144, 0]
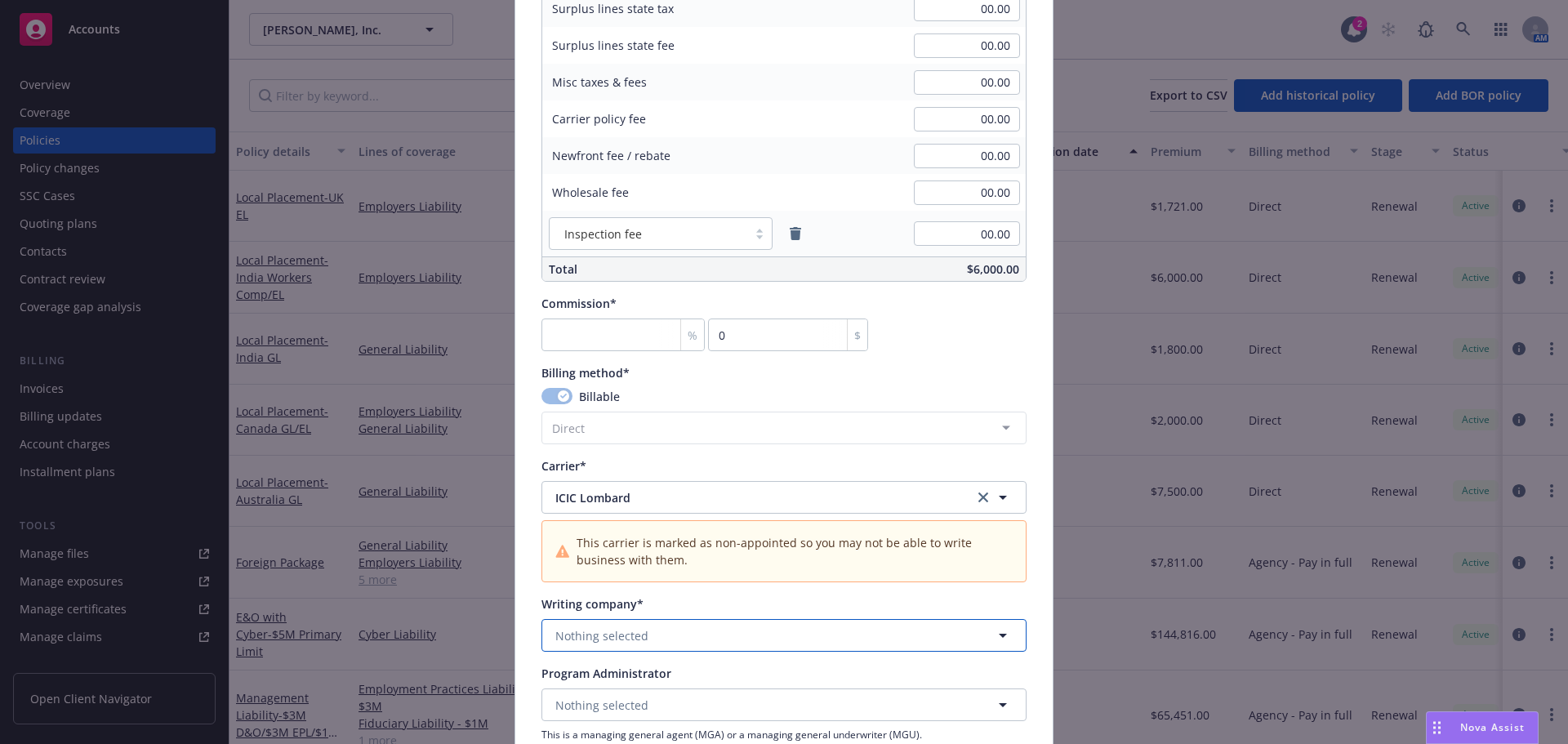
click at [622, 636] on span "Nothing selected" at bounding box center [601, 636] width 93 height 17
click at [617, 676] on strong "ICICI Lombard General Insurance Co Ltd" at bounding box center [671, 681] width 223 height 15
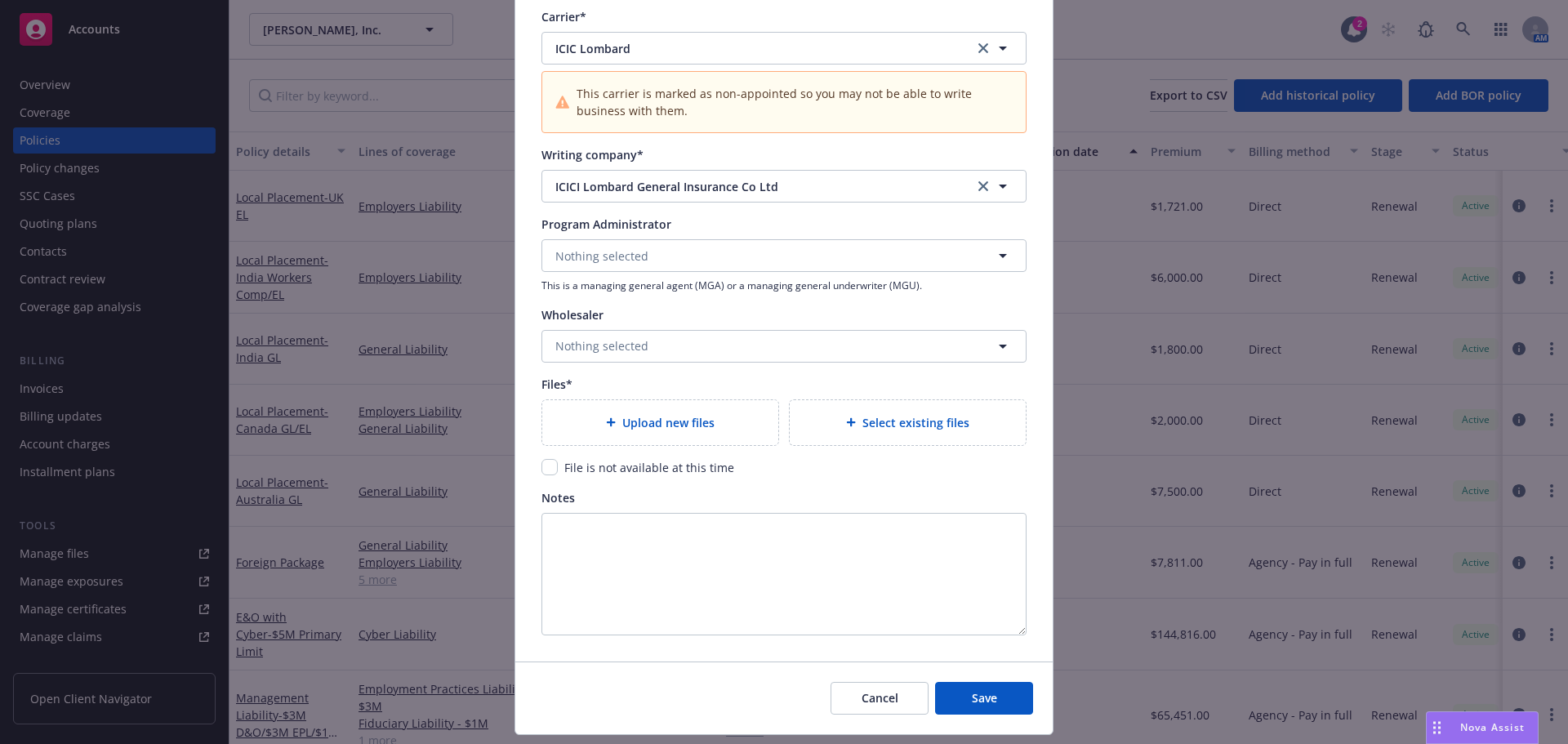
scroll to position [1634, 0]
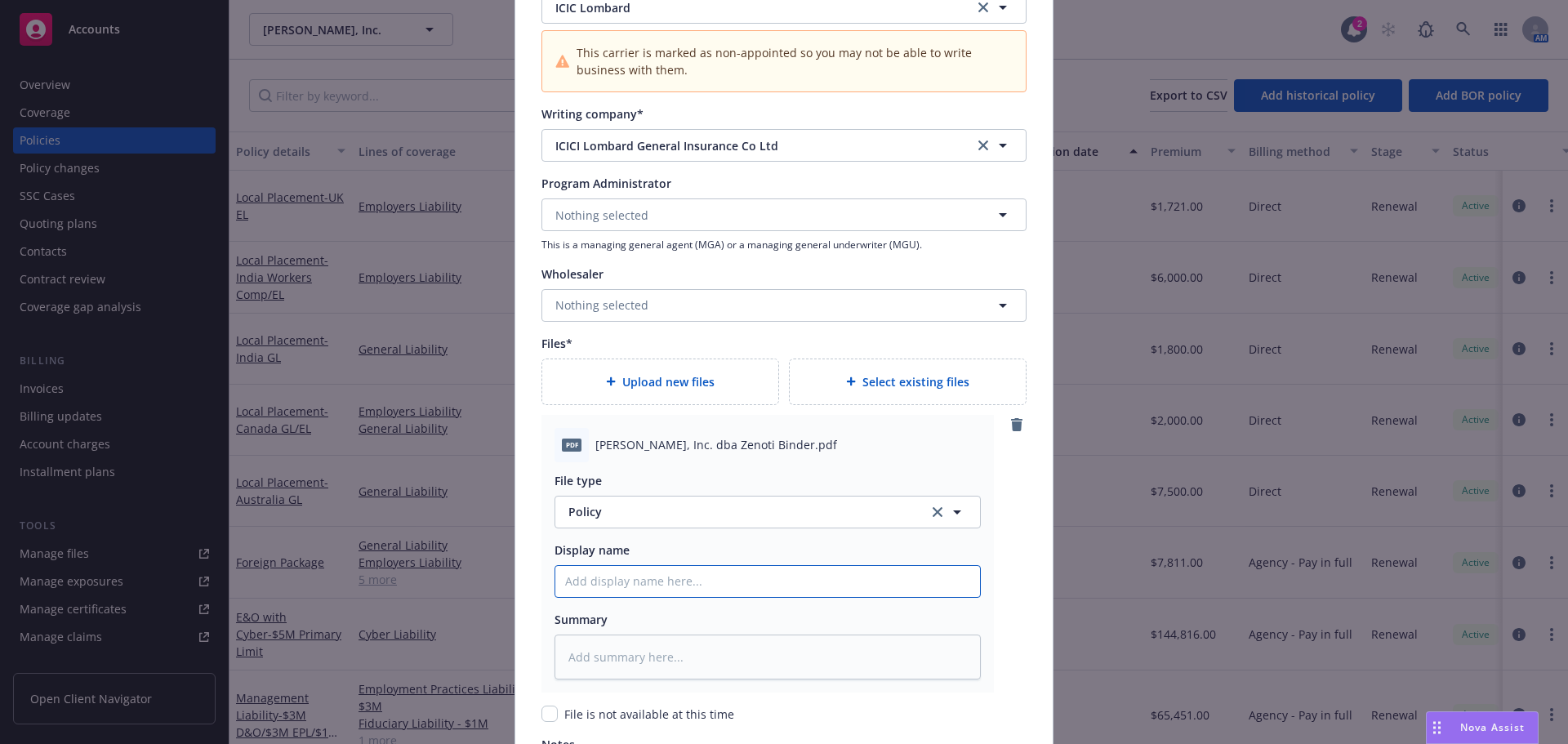
click at [613, 574] on input "Policy display name" at bounding box center [767, 582] width 425 height 31
paste input "Zenoti_25 Fpkg and LAP Binder"
type textarea "x"
type input "Zenoti_25 Fpkg and LAP Binder"
click at [634, 510] on span "Policy" at bounding box center [739, 511] width 342 height 17
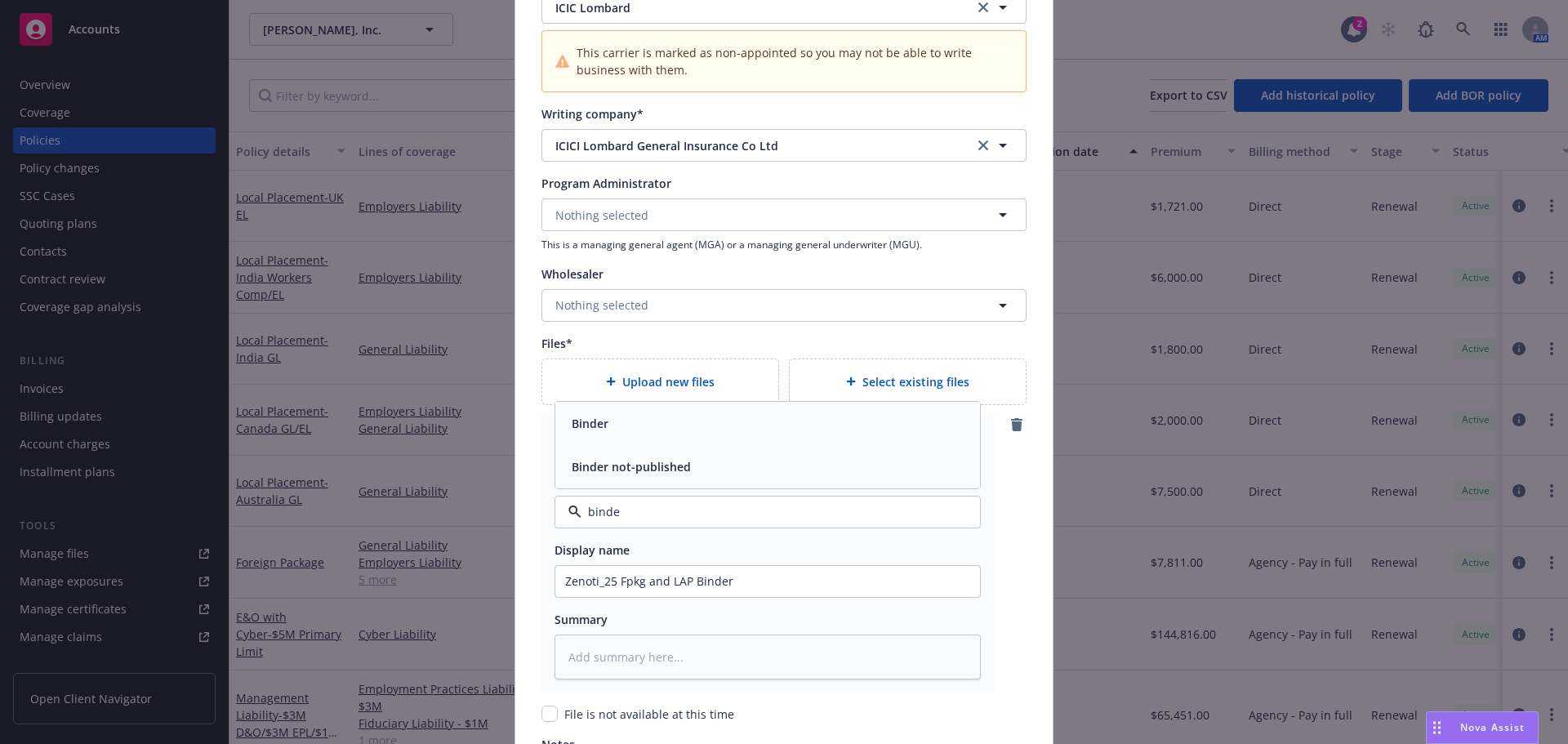
type input "binder"
click at [619, 431] on div "Binder" at bounding box center [767, 424] width 405 height 23
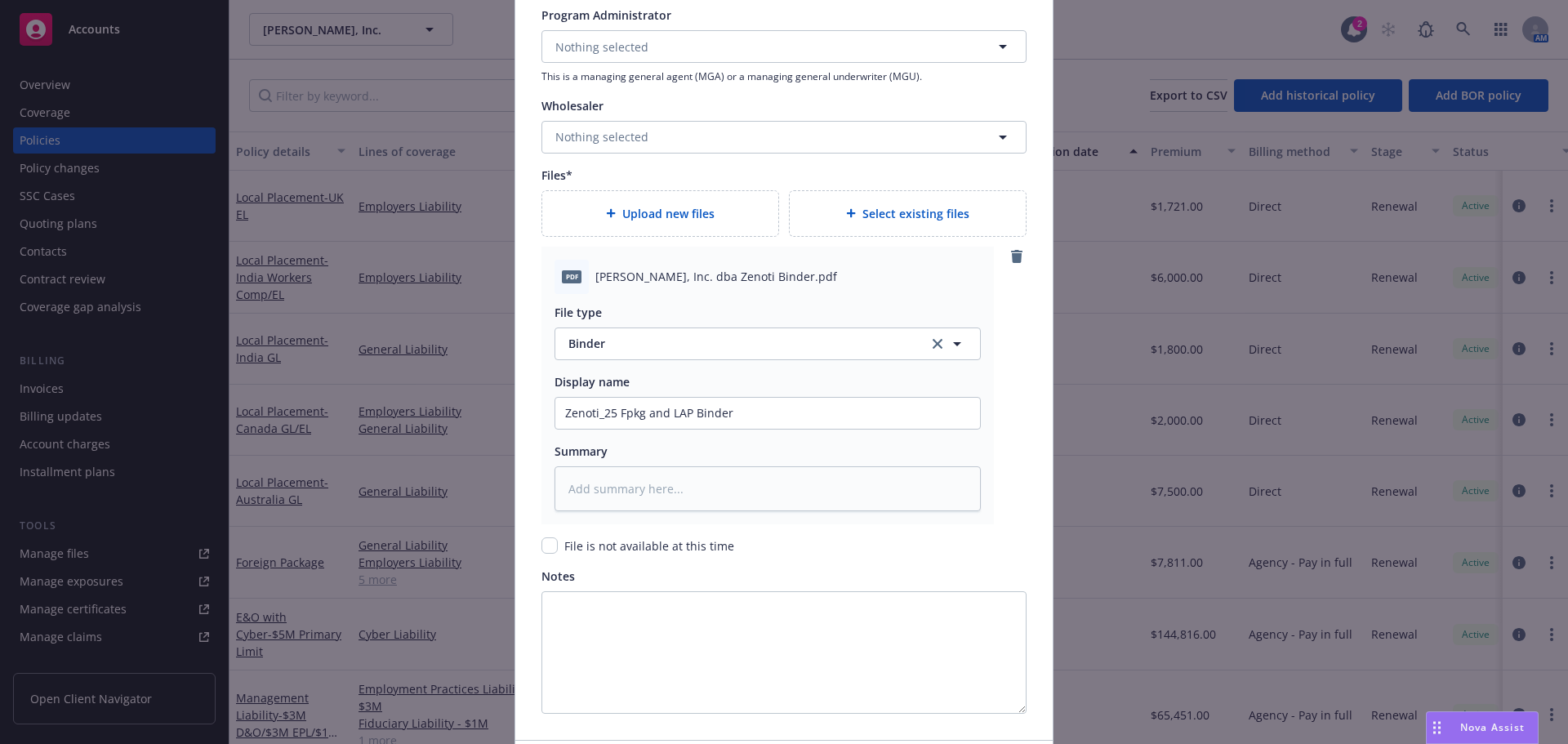
scroll to position [1924, 0]
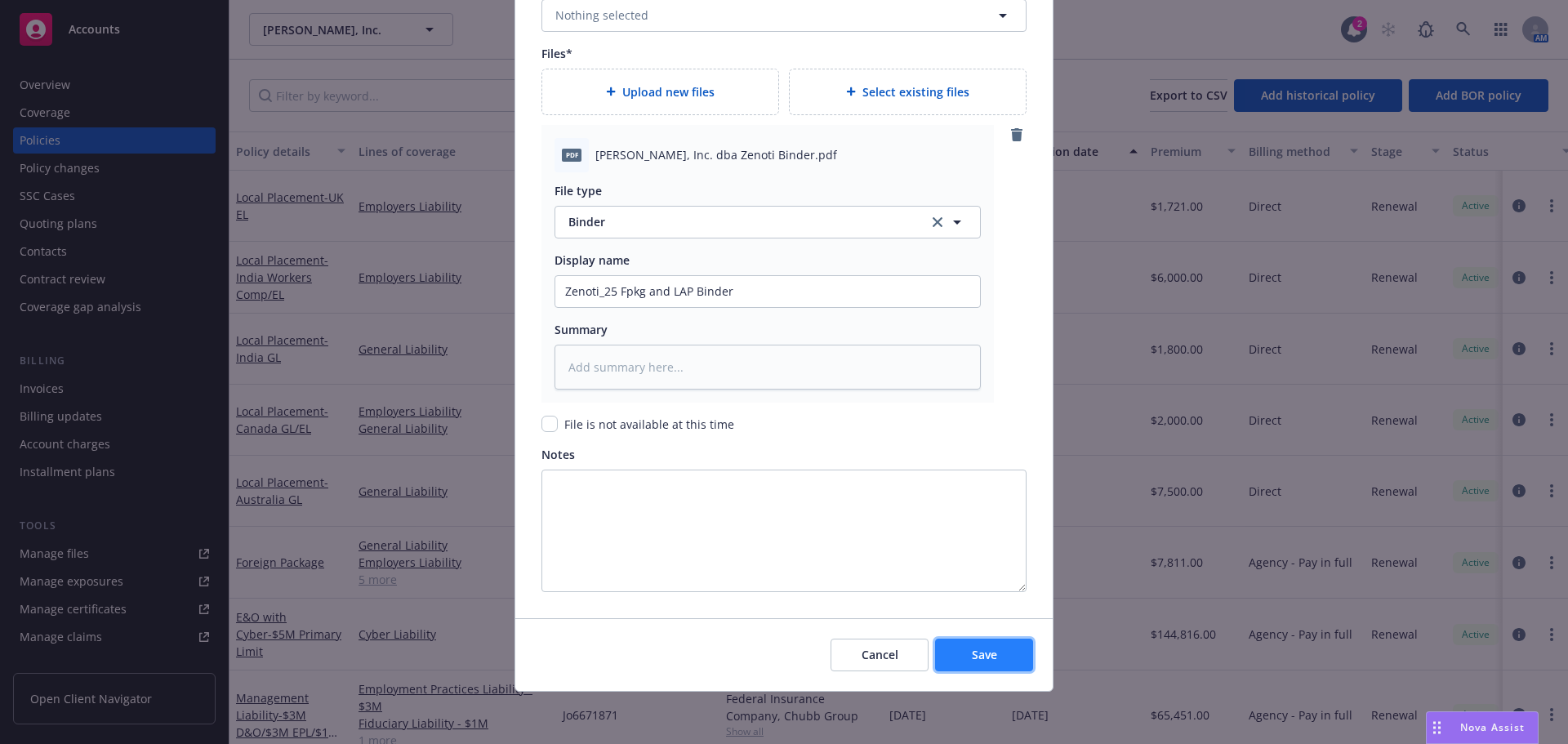
click at [972, 648] on span "Save" at bounding box center [985, 655] width 25 height 15
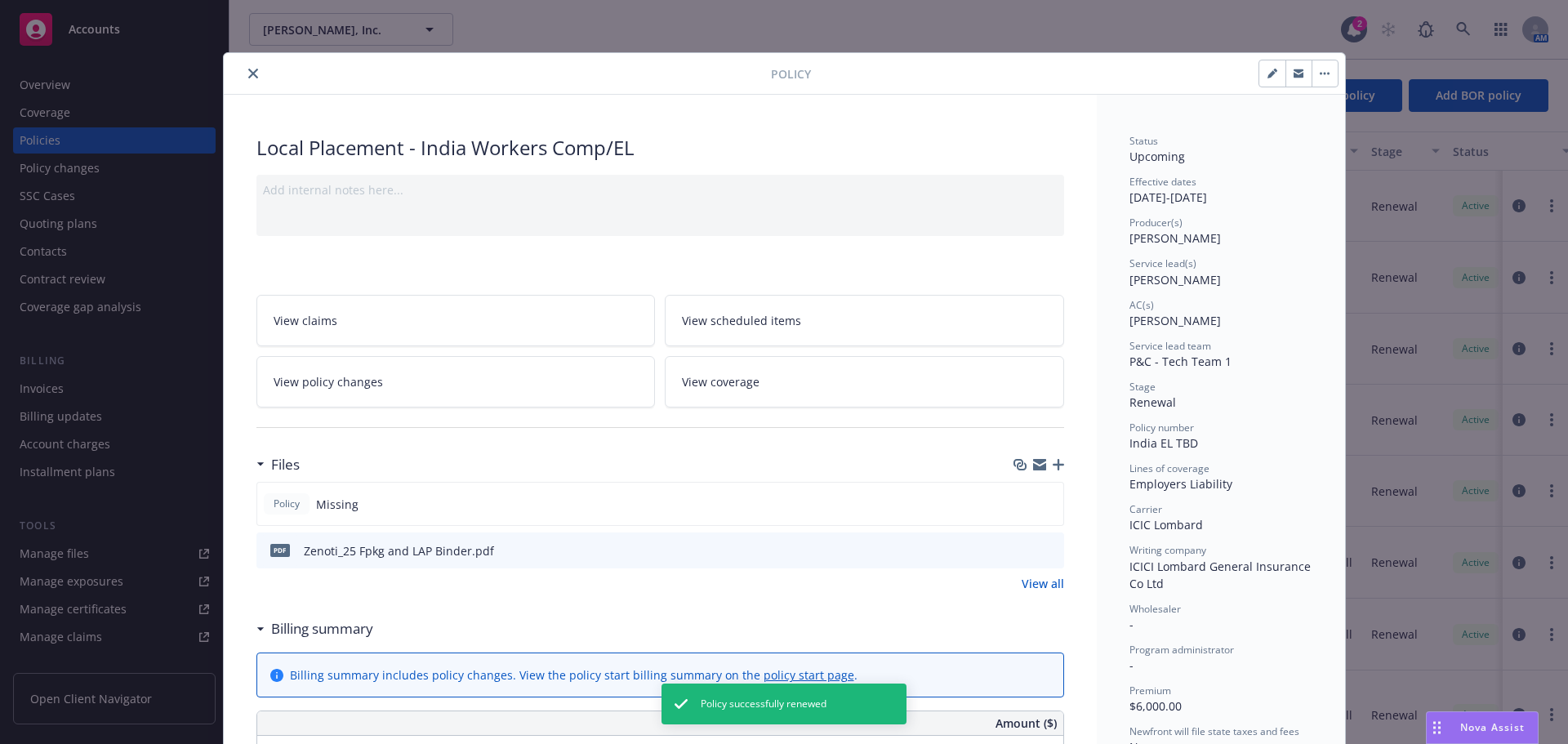
click at [243, 78] on button "close" at bounding box center [253, 74] width 20 height 20
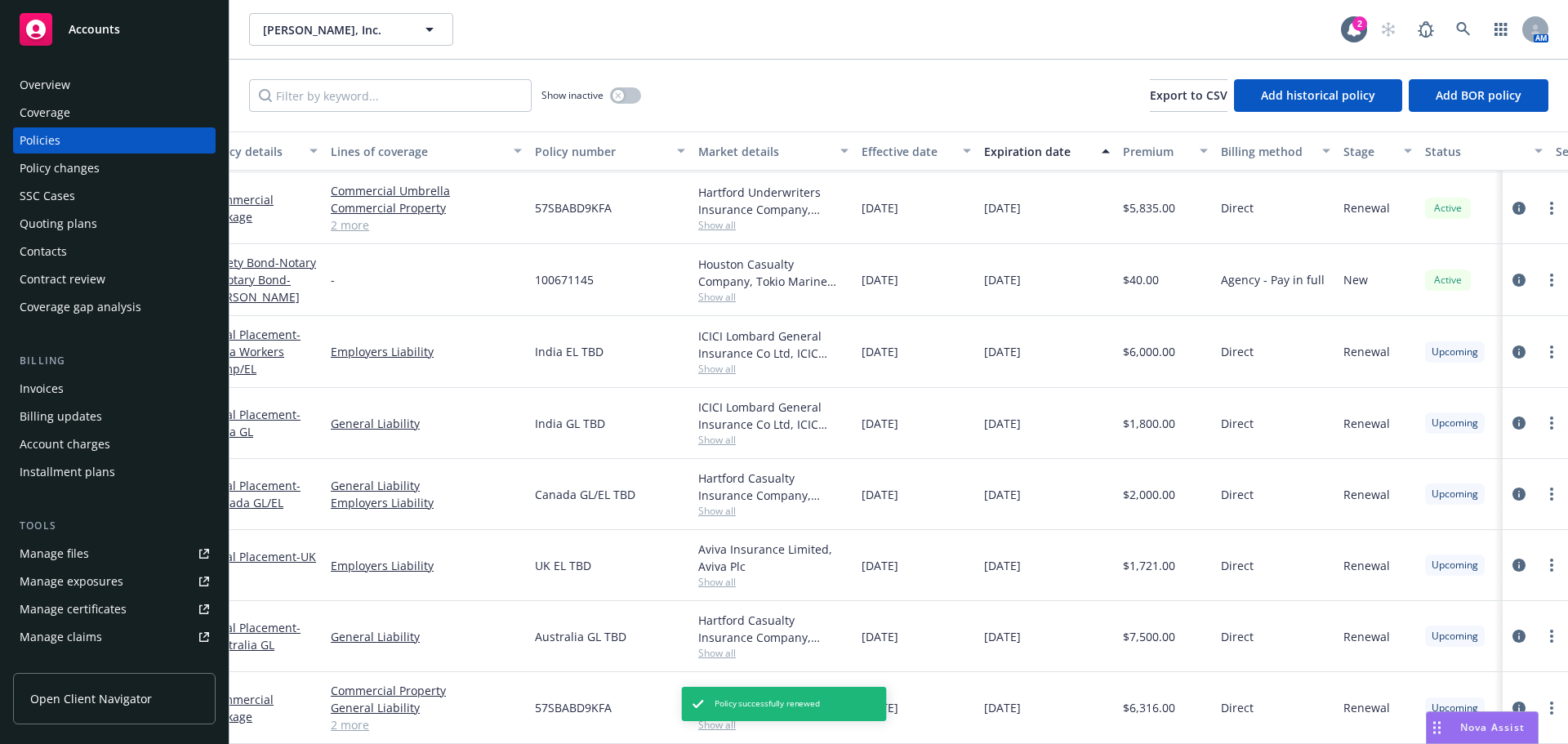
scroll to position [604, 0]
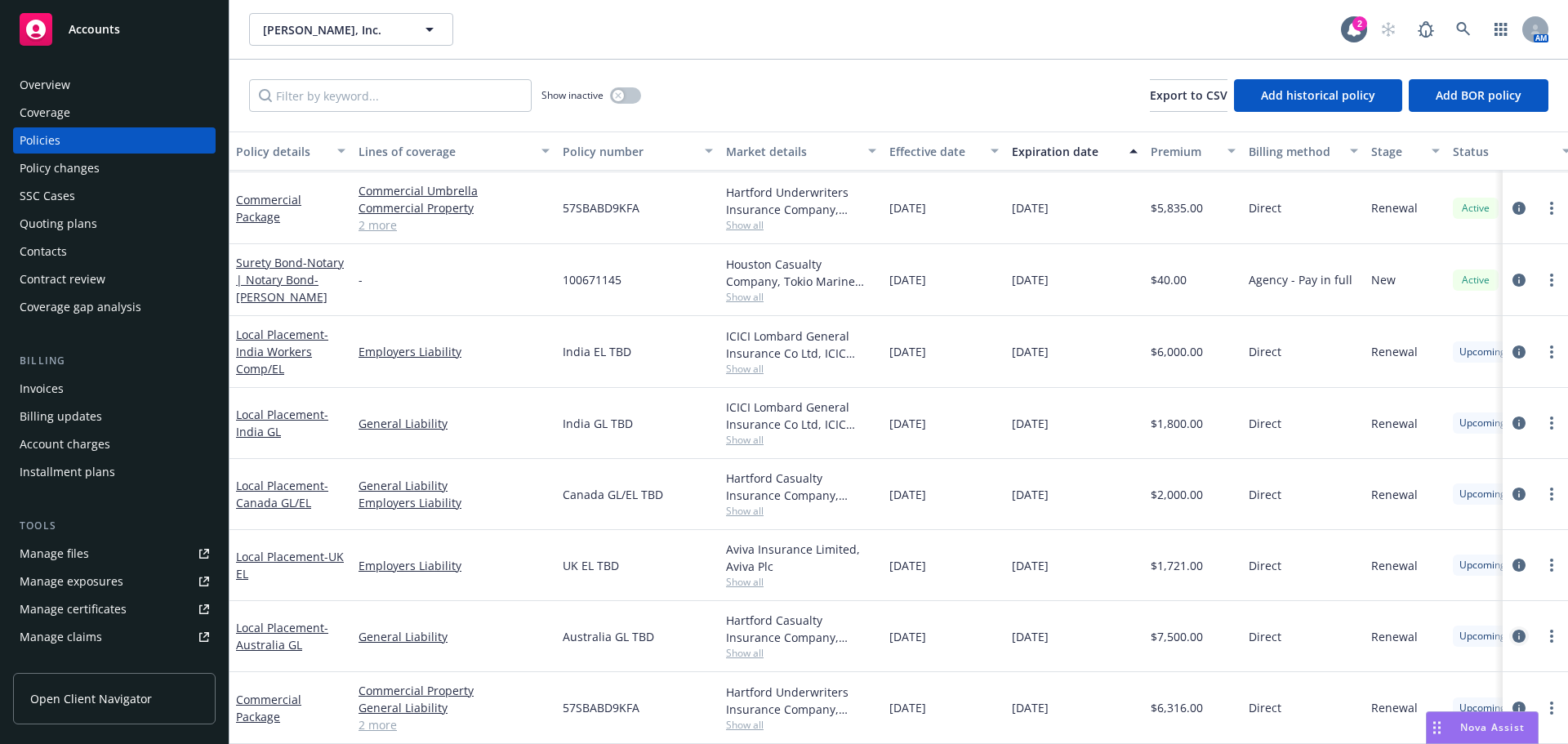
click at [1513, 630] on icon "circleInformation" at bounding box center [1519, 637] width 13 height 13
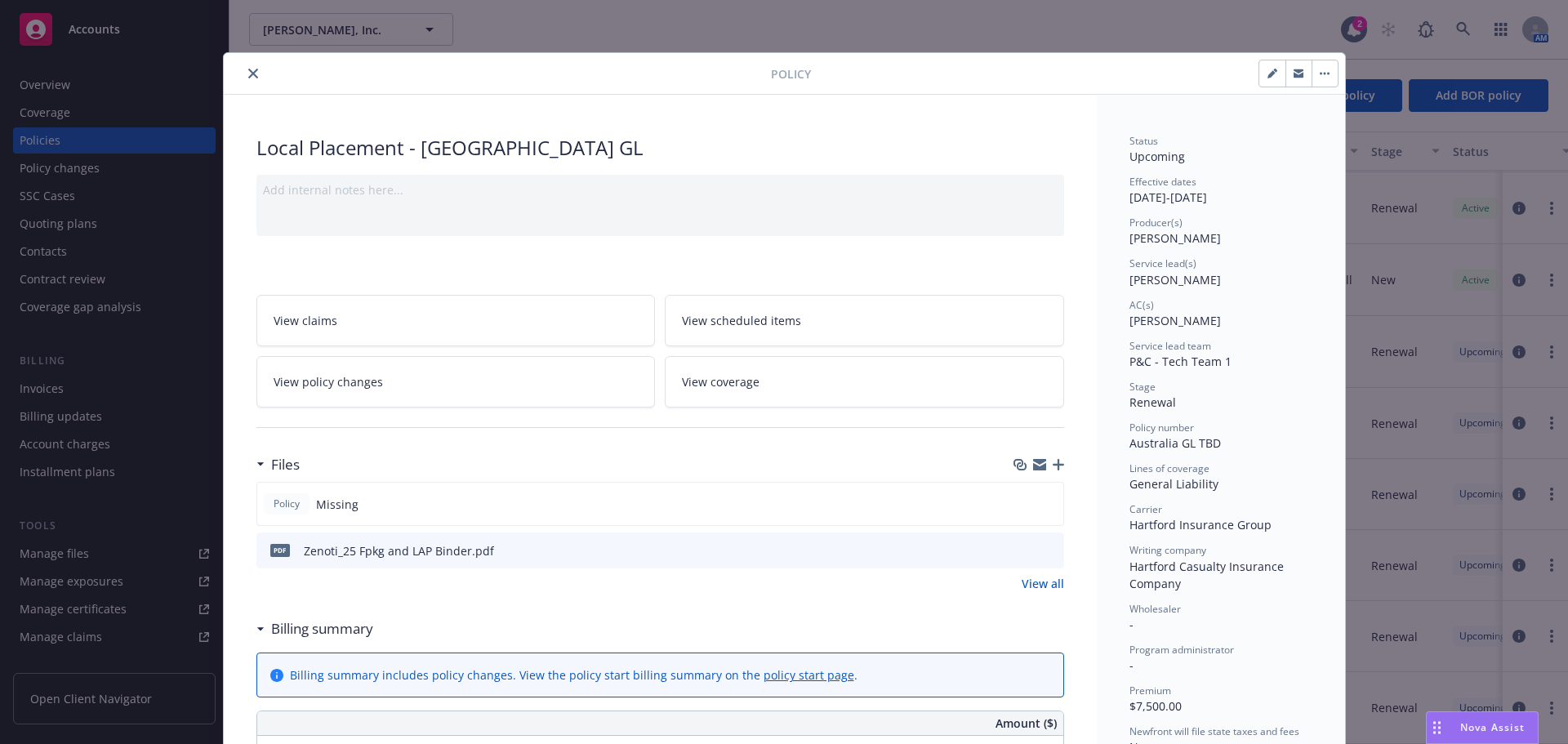
click at [1055, 465] on icon "button" at bounding box center [1059, 464] width 12 height 12
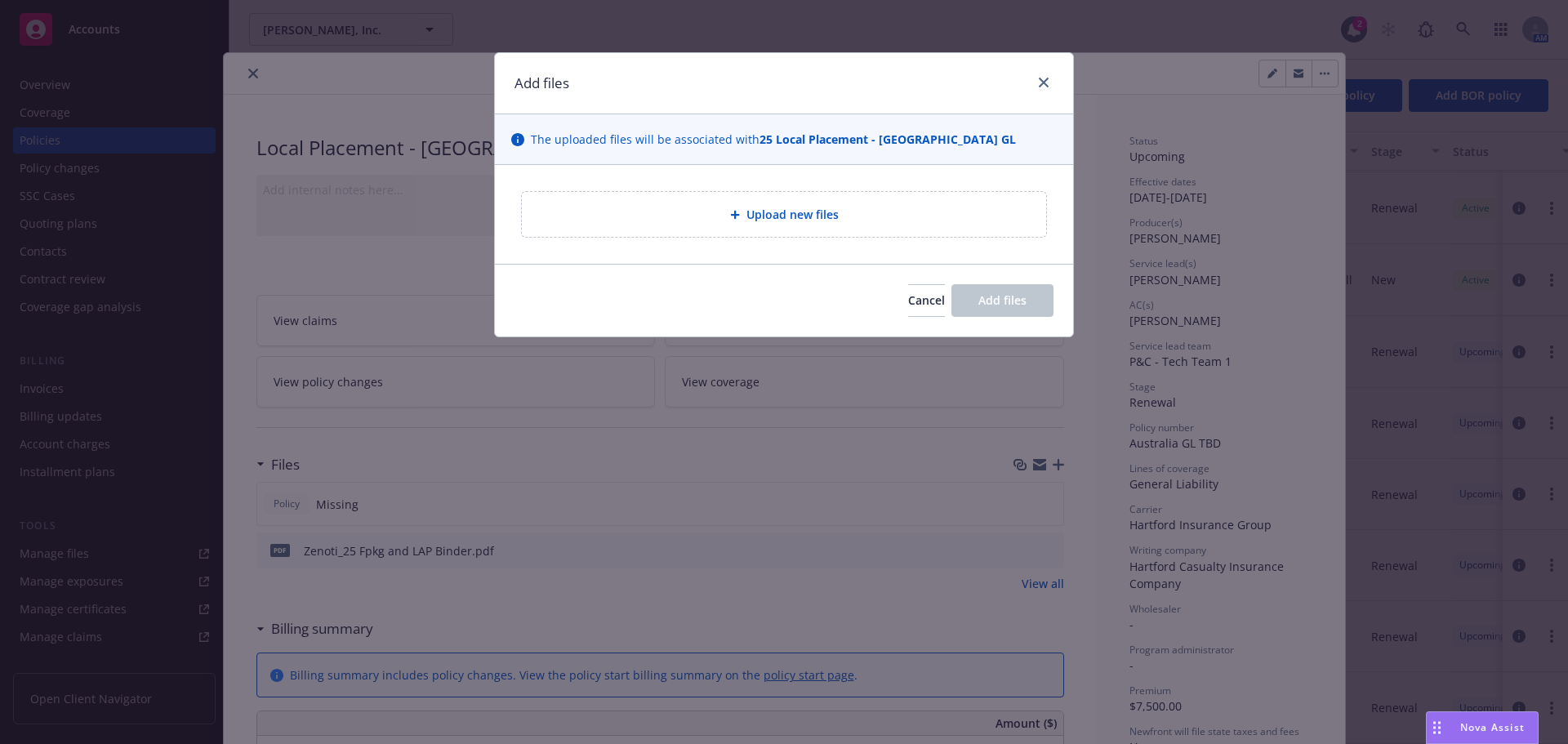
type textarea "x"
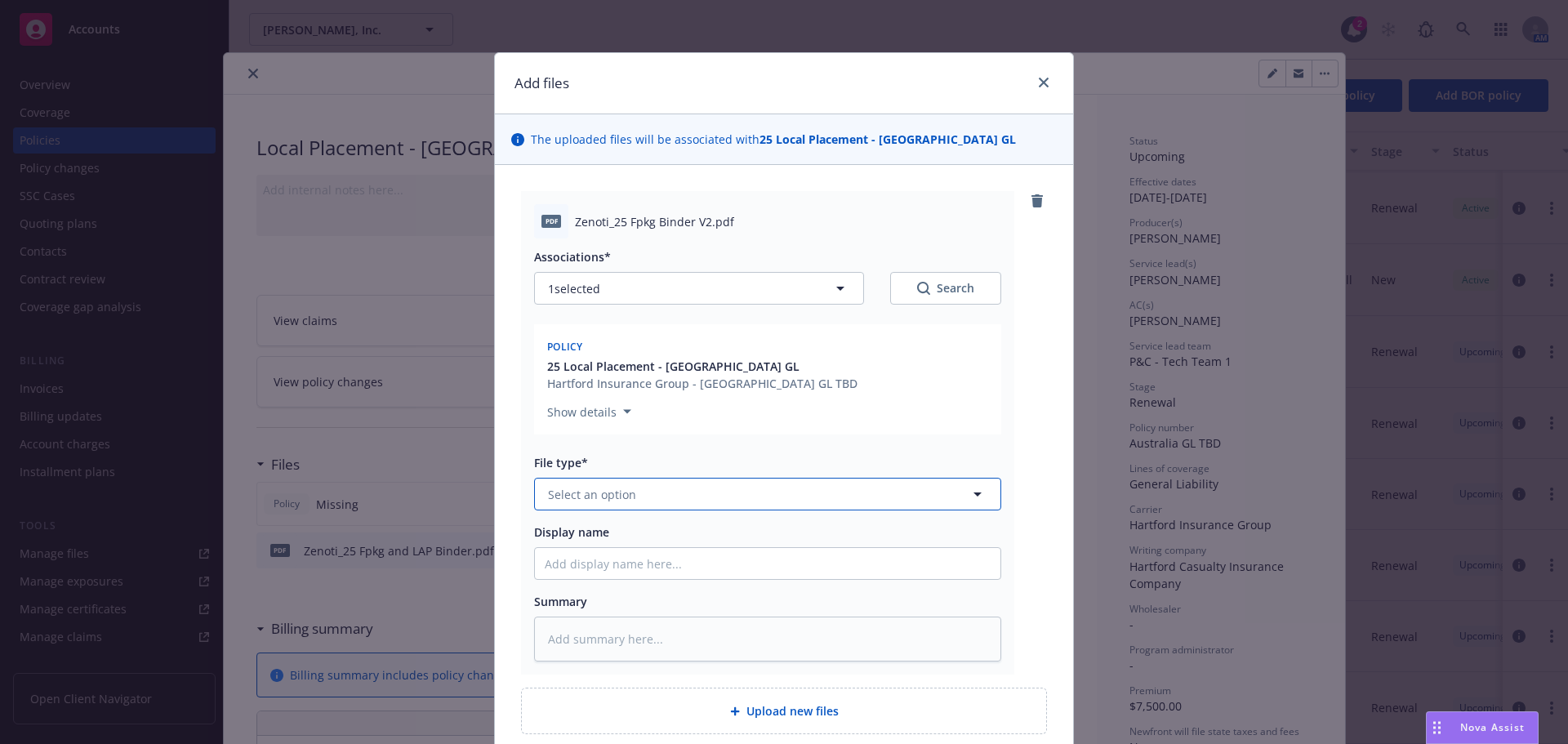
click at [591, 497] on span "Select an option" at bounding box center [592, 494] width 88 height 17
type input "Binder"
click at [604, 532] on div "Binder" at bounding box center [767, 539] width 446 height 23
click at [580, 567] on input "Display name" at bounding box center [767, 564] width 465 height 31
type textarea "x"
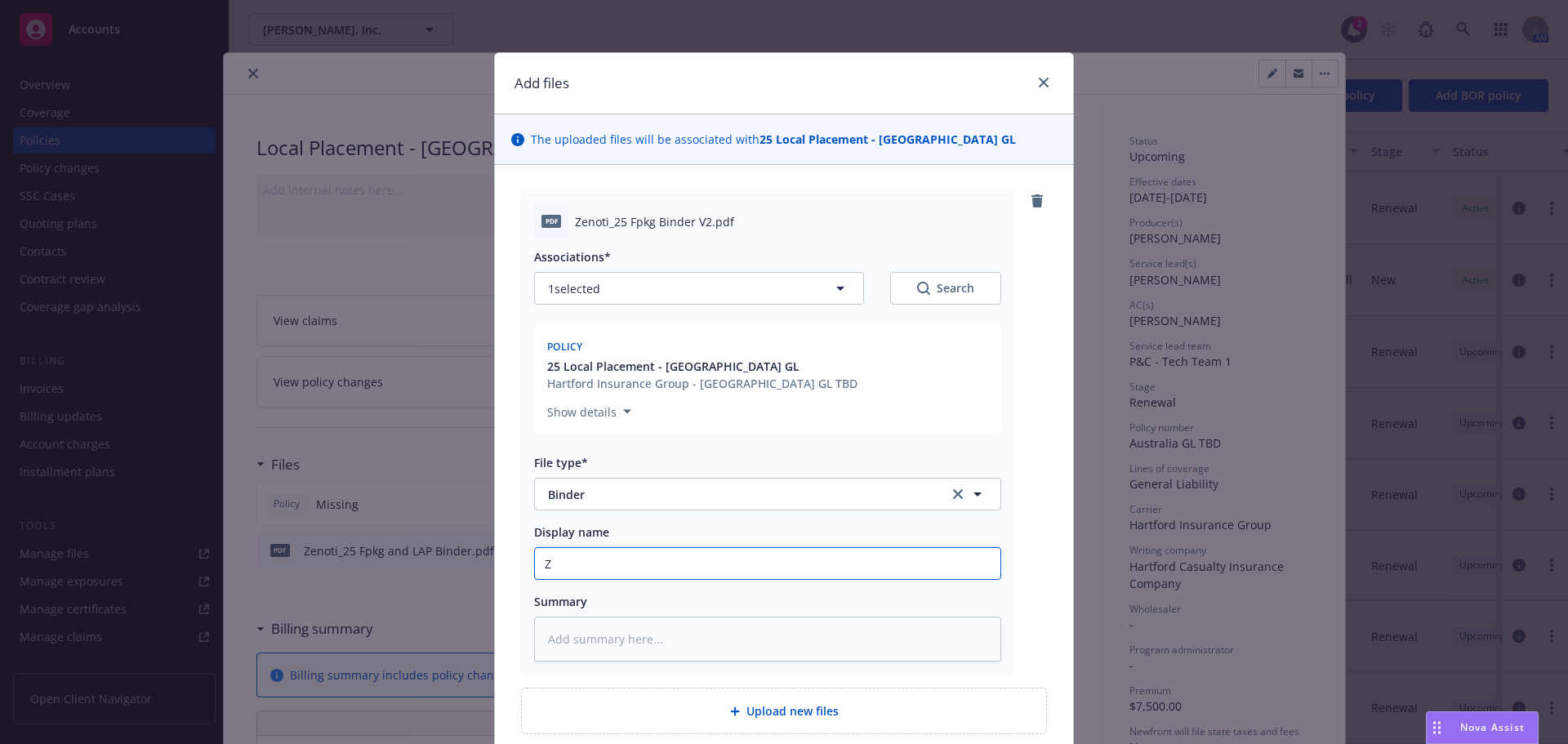
type input "Ze"
type textarea "x"
type input "Zeno"
type textarea "x"
type input "Zenoti"
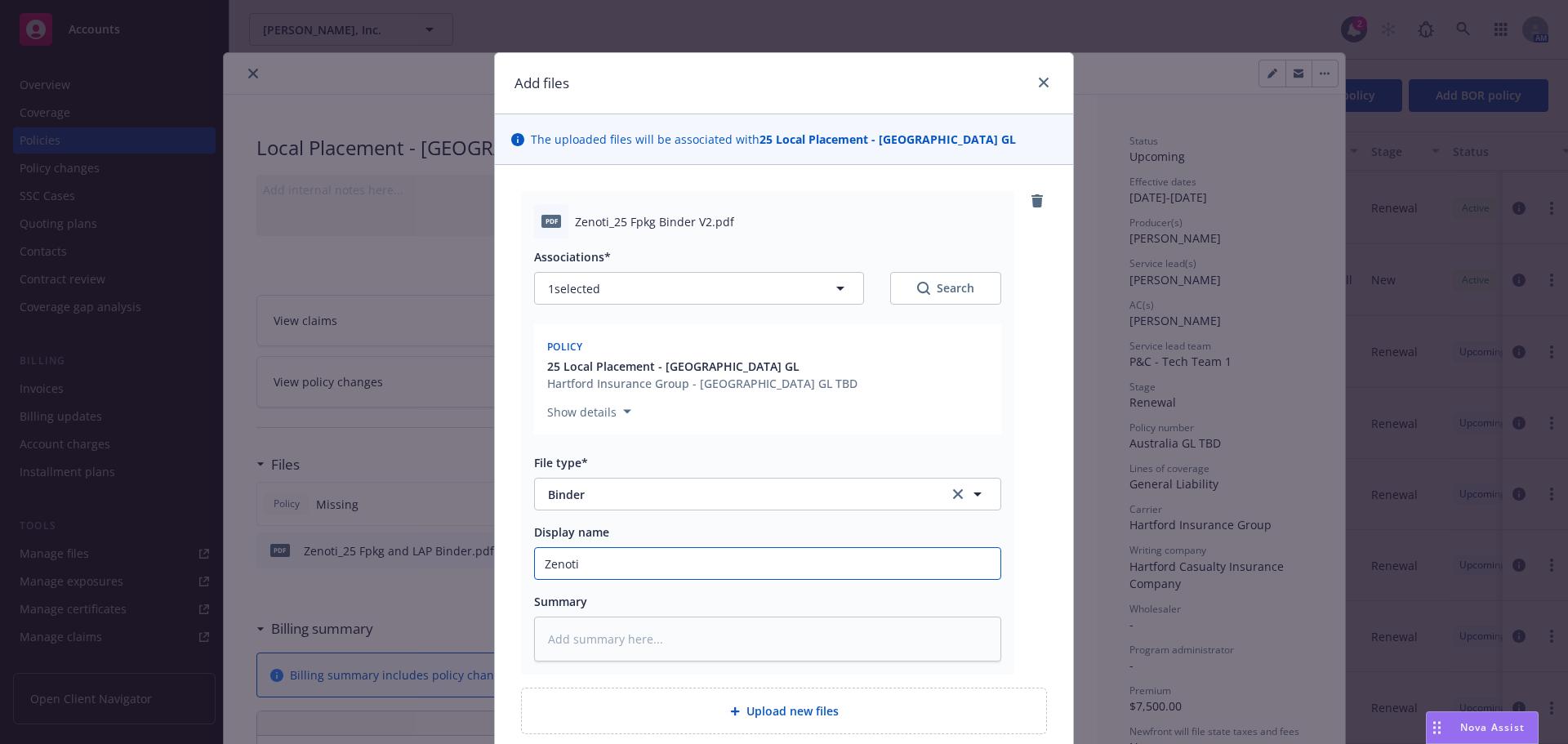
type textarea "x"
type input "Zenoti_"
type textarea "x"
type input "Zenoti_2"
type textarea "x"
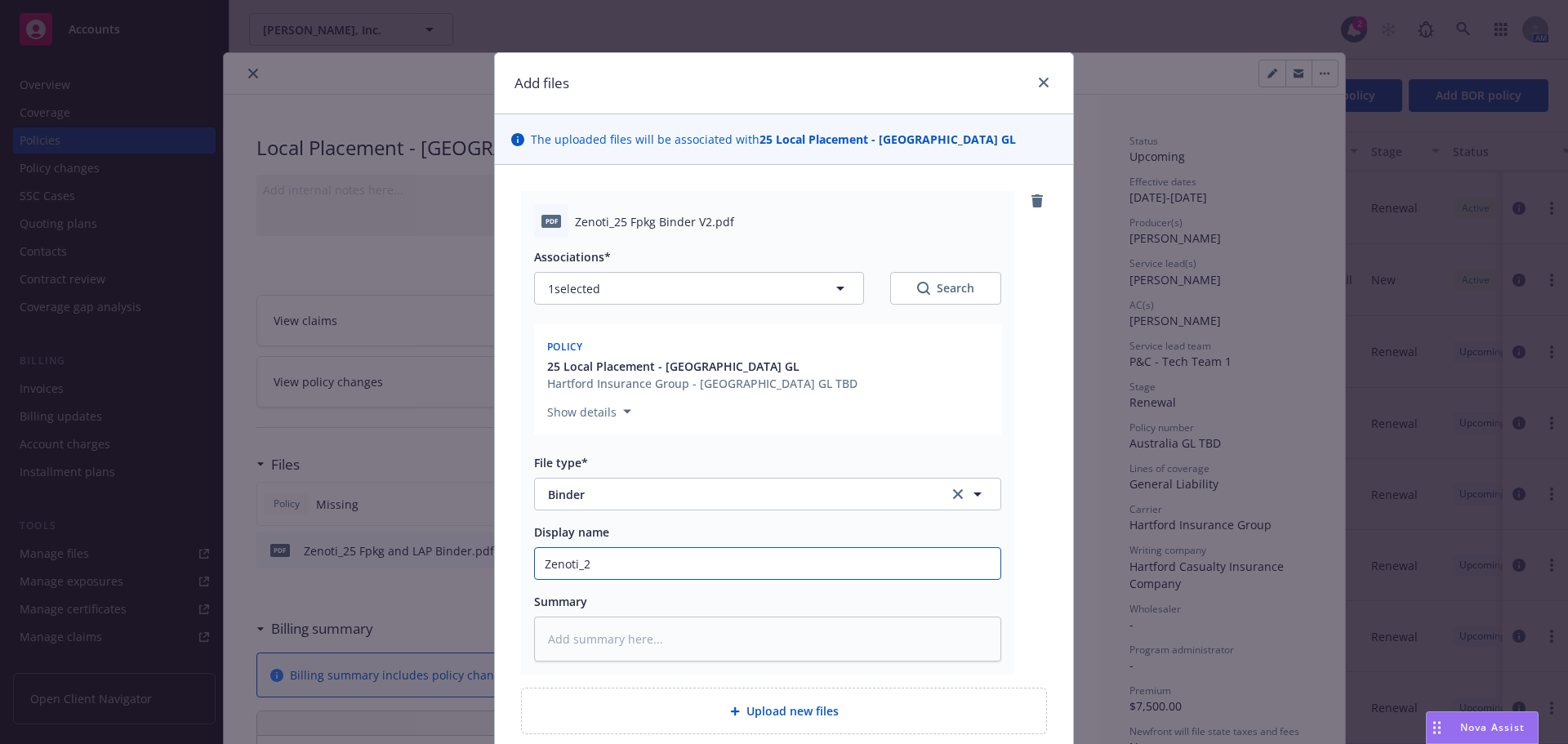
type input "Zenoti_25"
type textarea "x"
type input "Zenoti_25"
type textarea "x"
type input "Zenoti_25 P"
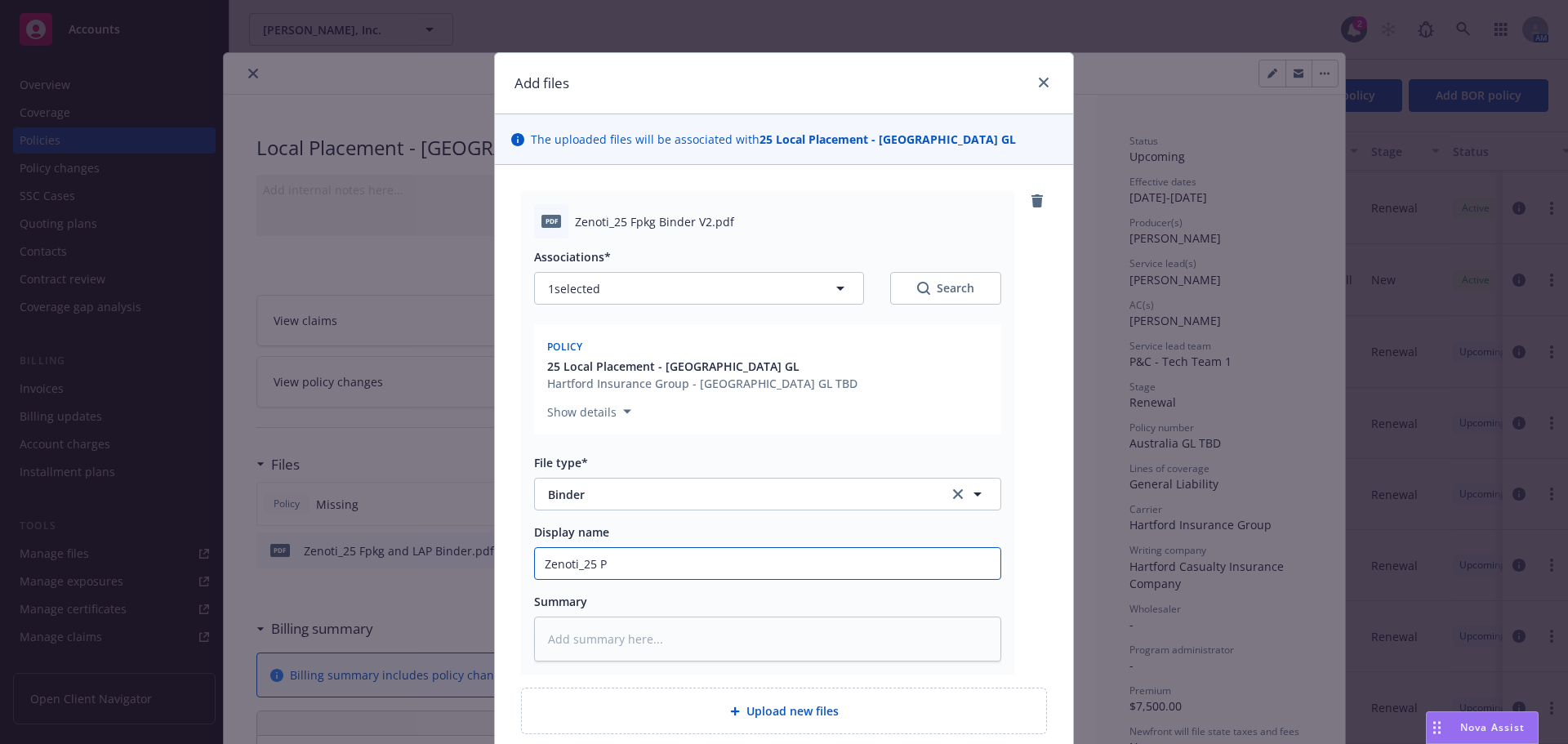
type textarea "x"
type input "Zenoti_25"
type textarea "x"
type input "Zenoti_25 F"
type textarea "x"
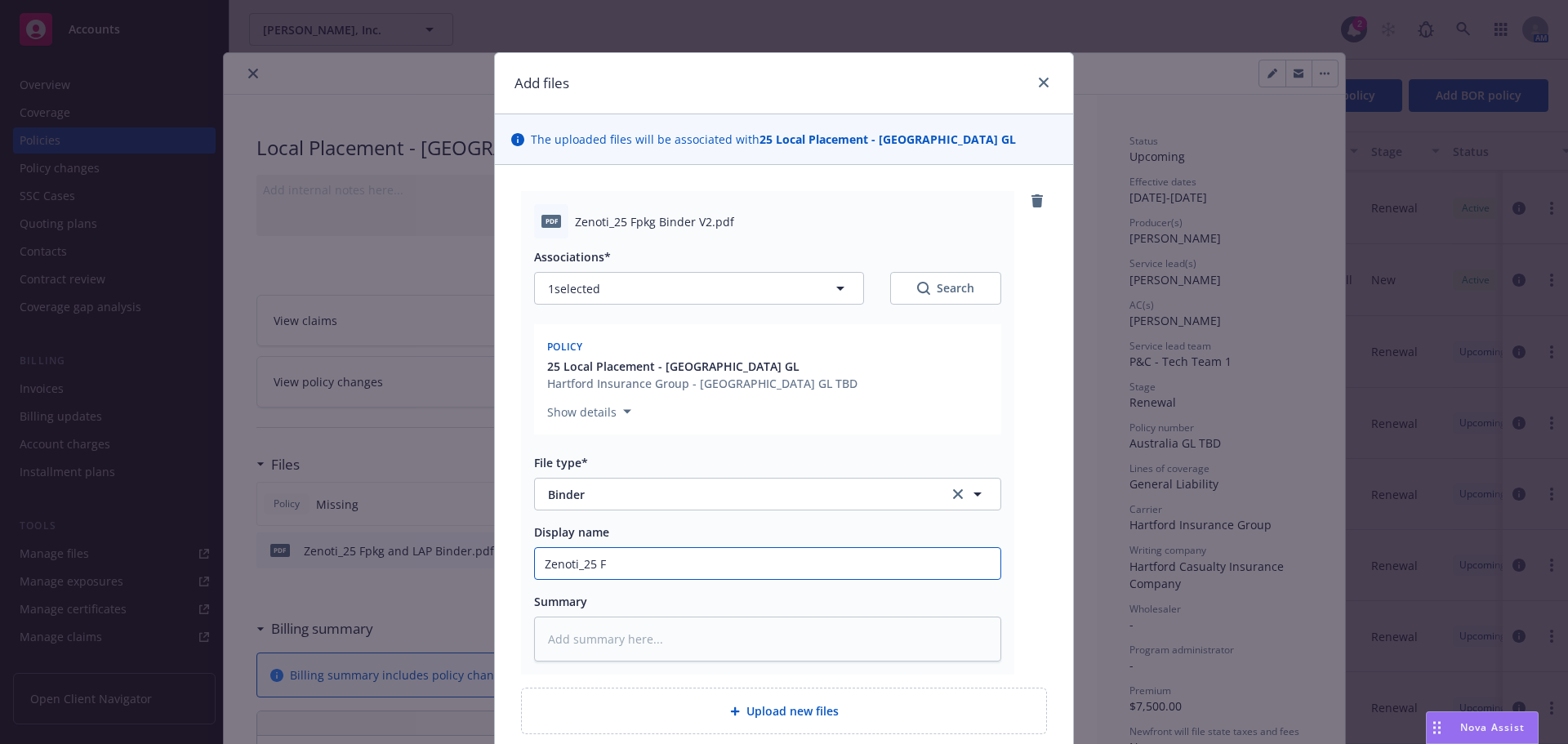
type input "Zenoti_25 Fp"
type textarea "x"
type input "Zenoti_25 Fpk"
type textarea "x"
type input "Zenoti_25 Fpkg"
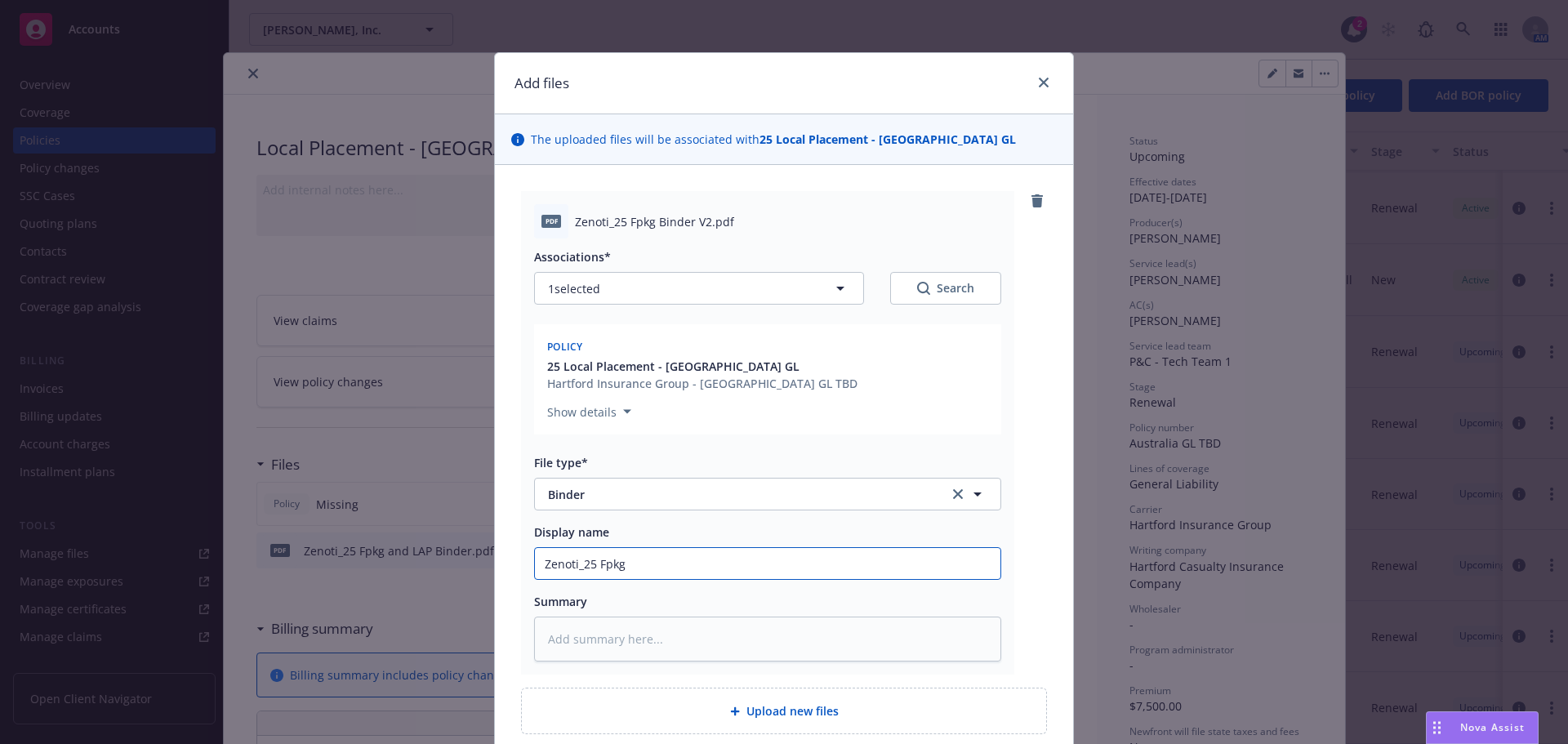
type textarea "x"
type input "Zenoti_25 Fpkg"
type textarea "x"
type input "Zenoti_25 Fpkg A"
type textarea "x"
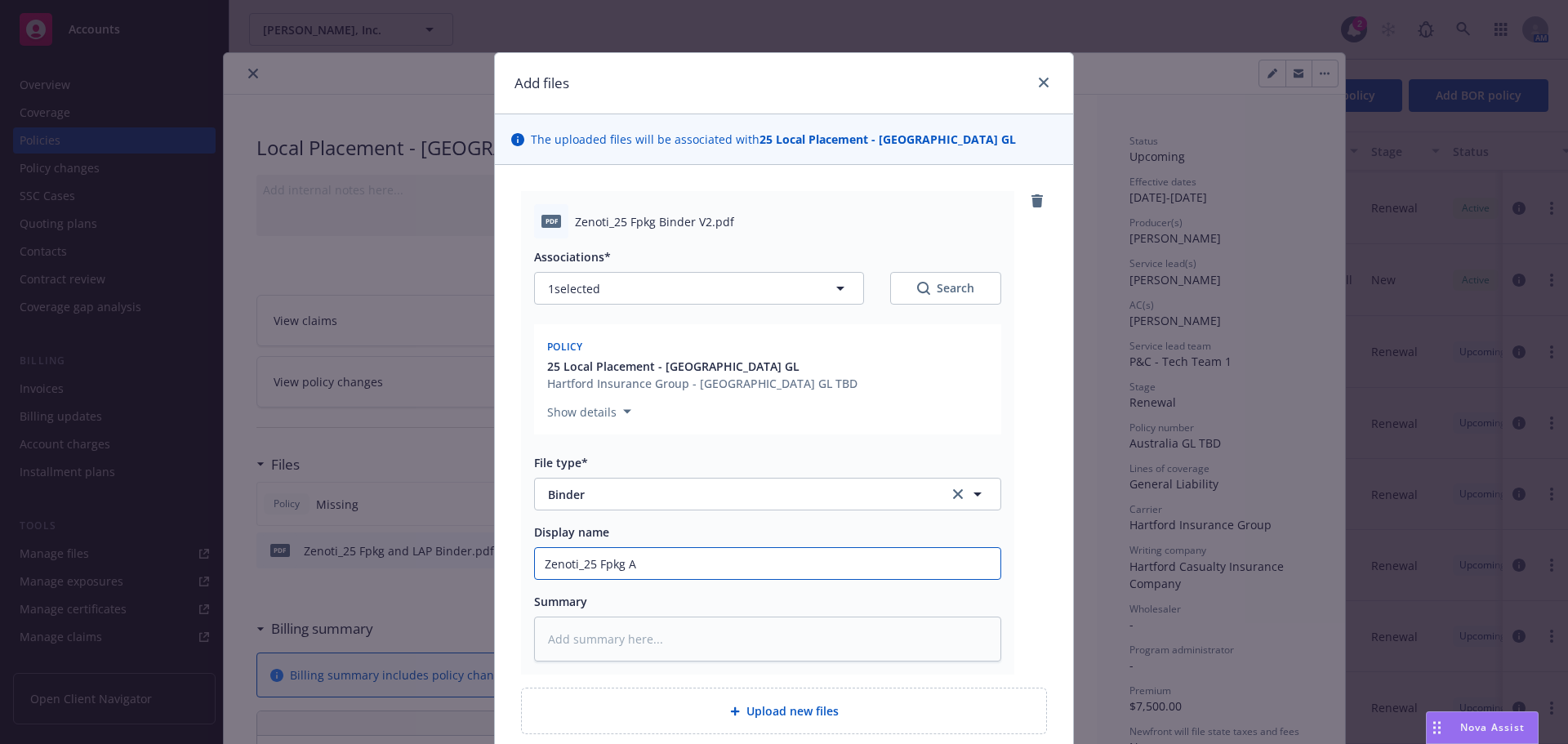
type input "Zenoti_25 Fpkg An"
type textarea "x"
type input "Zenoti_25 Fpkg And"
type textarea "x"
type input "Zenoti_25 Fpkg And"
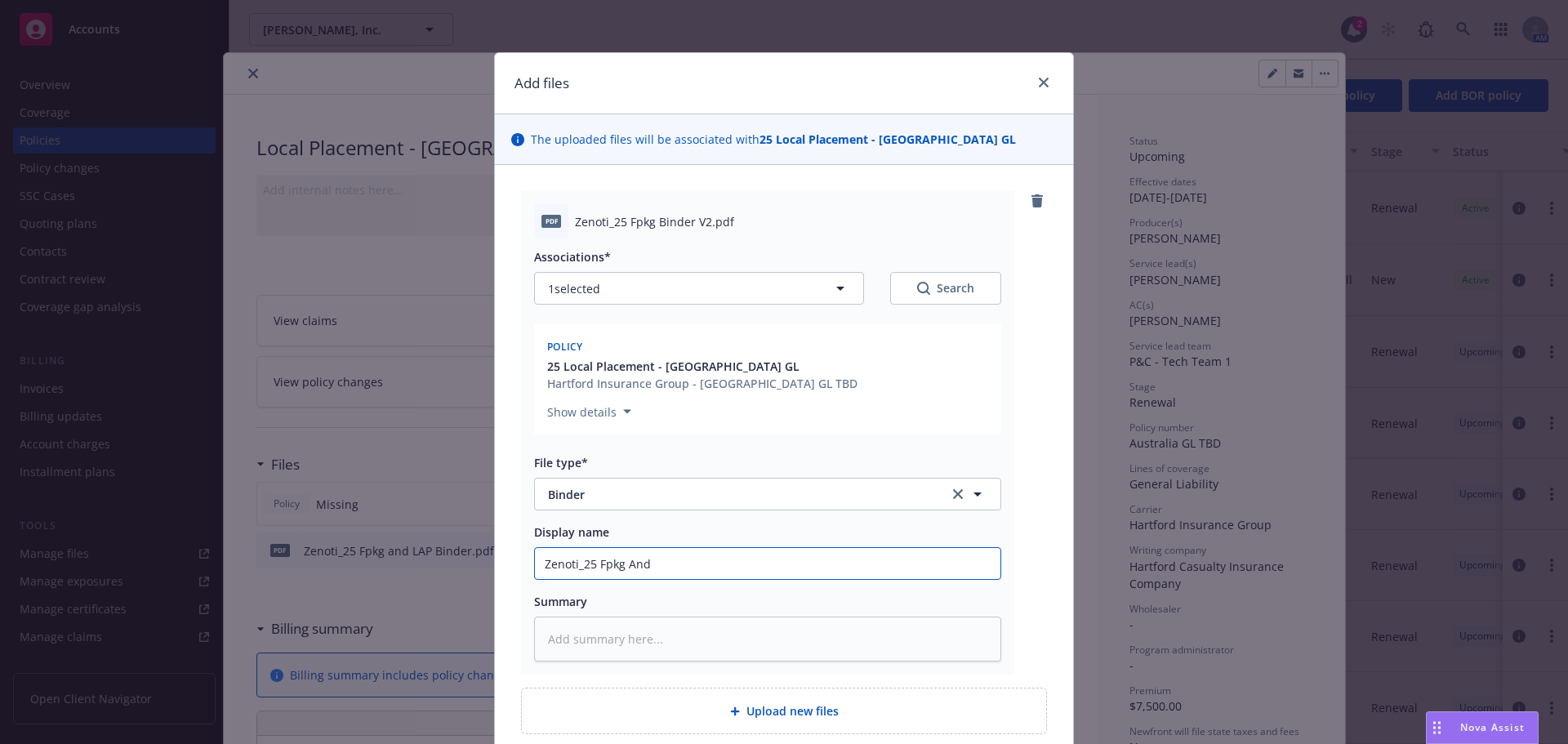
type textarea "x"
type input "Zenoti_25 Fpkg An"
type textarea "x"
type input "Zenoti_25 Fpkg A"
type textarea "x"
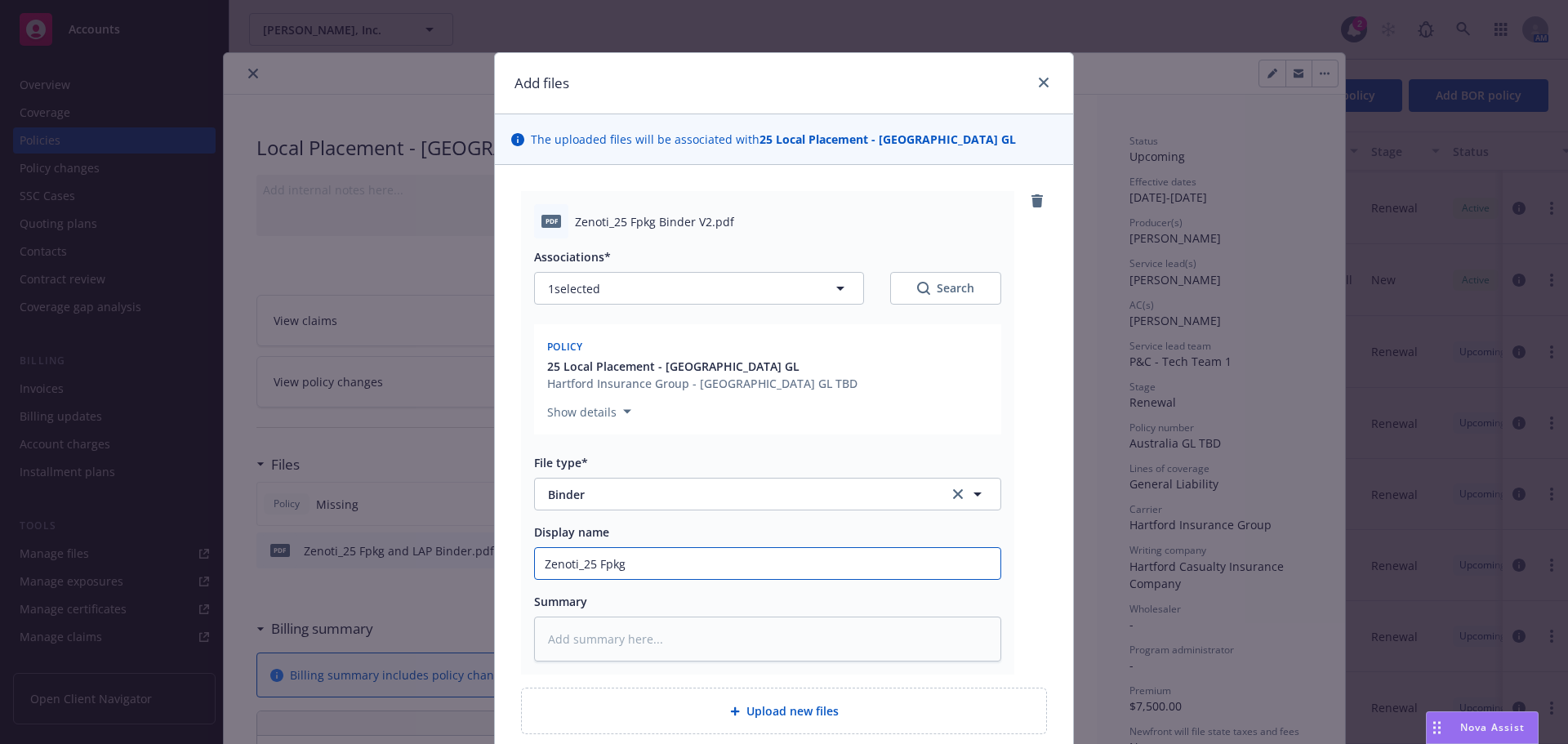
type input "Zenoti_25 Fpkg a"
type textarea "x"
type input "Zenoti_25 Fpkg an"
type textarea "x"
type input "Zenoti_25 Fpkg and"
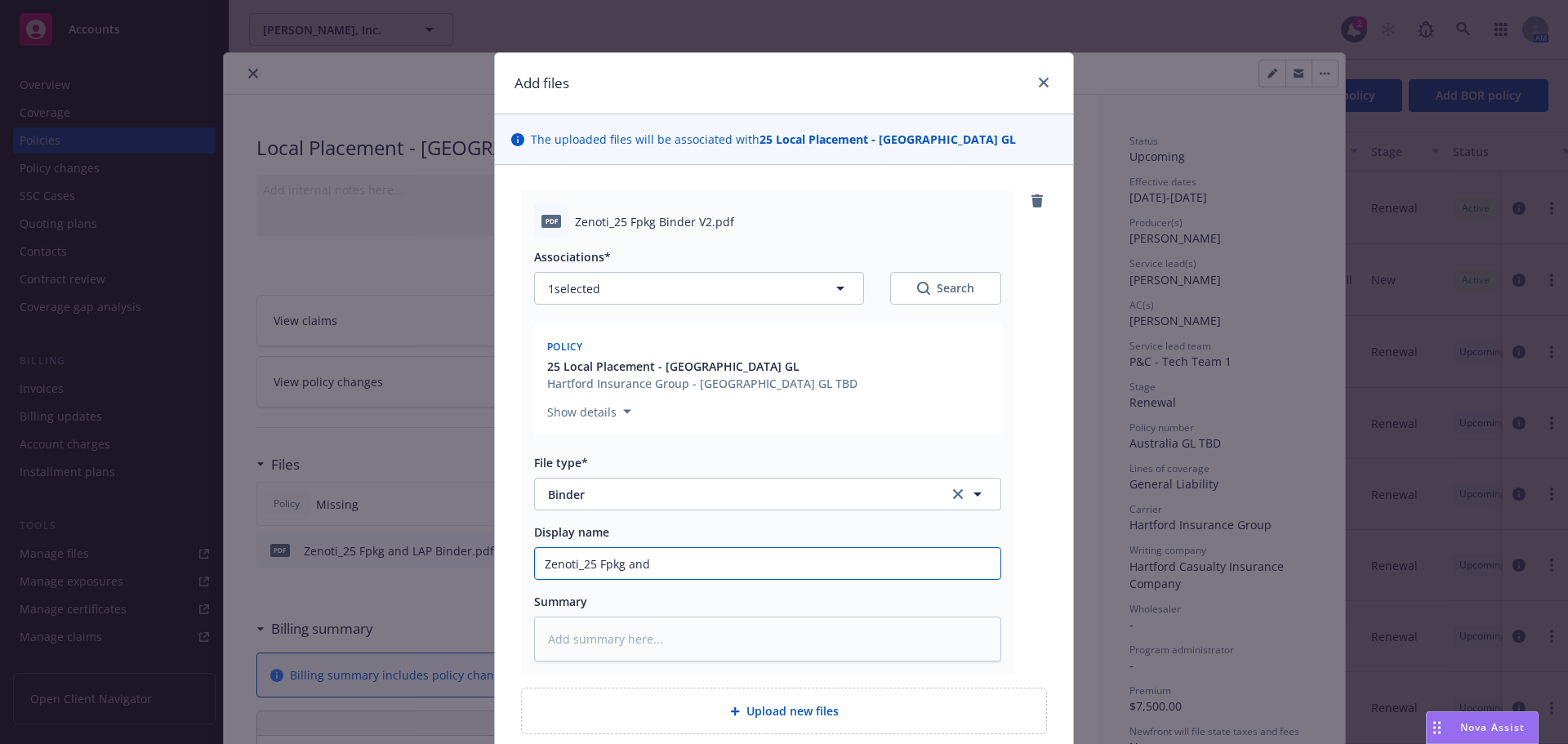
type textarea "x"
type input "Zenoti_25 Fpkg and L"
type textarea "x"
type input "Zenoti_25 Fpkg and LA"
type textarea "x"
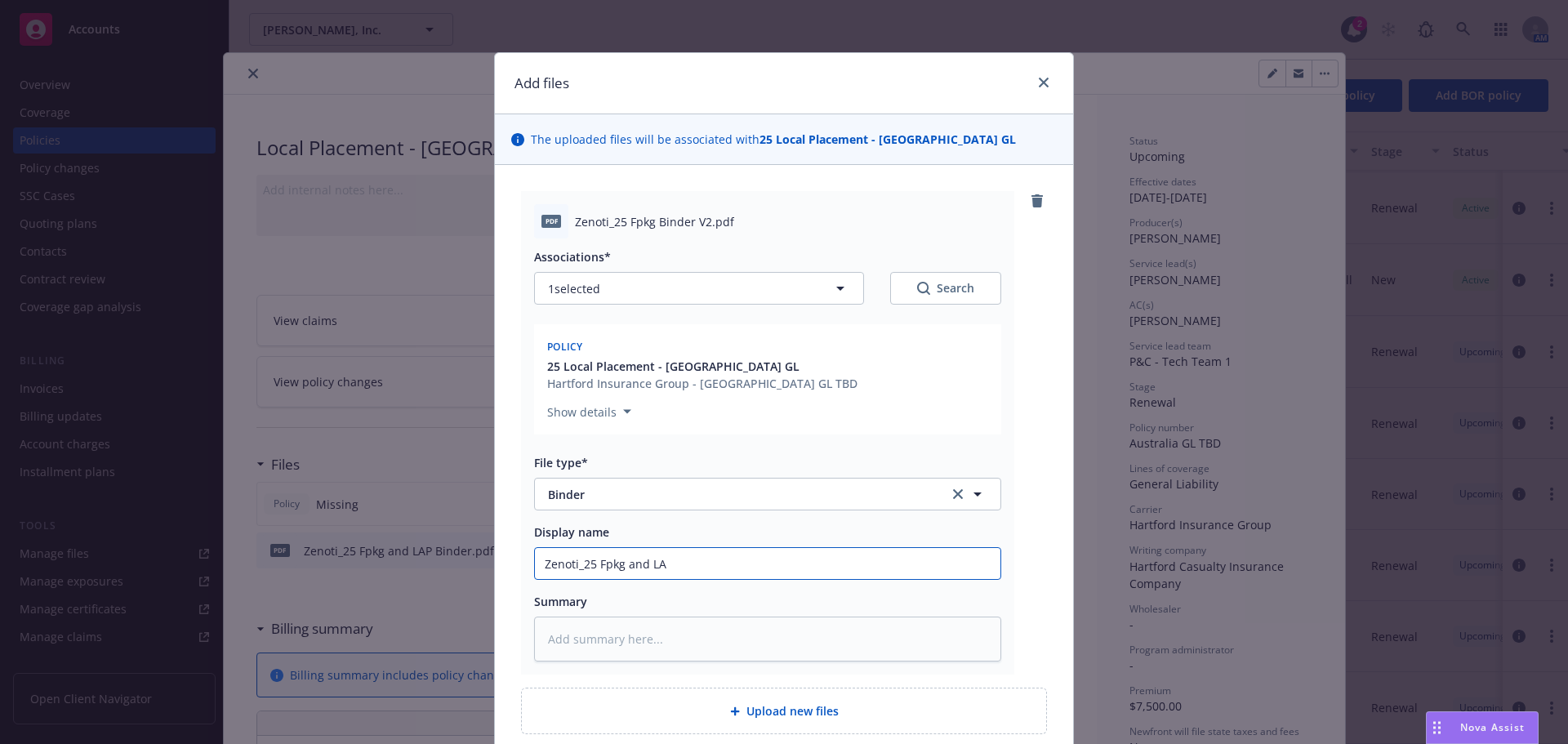
type input "Zenoti_25 Fpkg and LAP"
type textarea "x"
type input "Zenoti_25 Fpkg and LAP"
type textarea "x"
type input "Zenoti_25 Fpkg and LAP Bi"
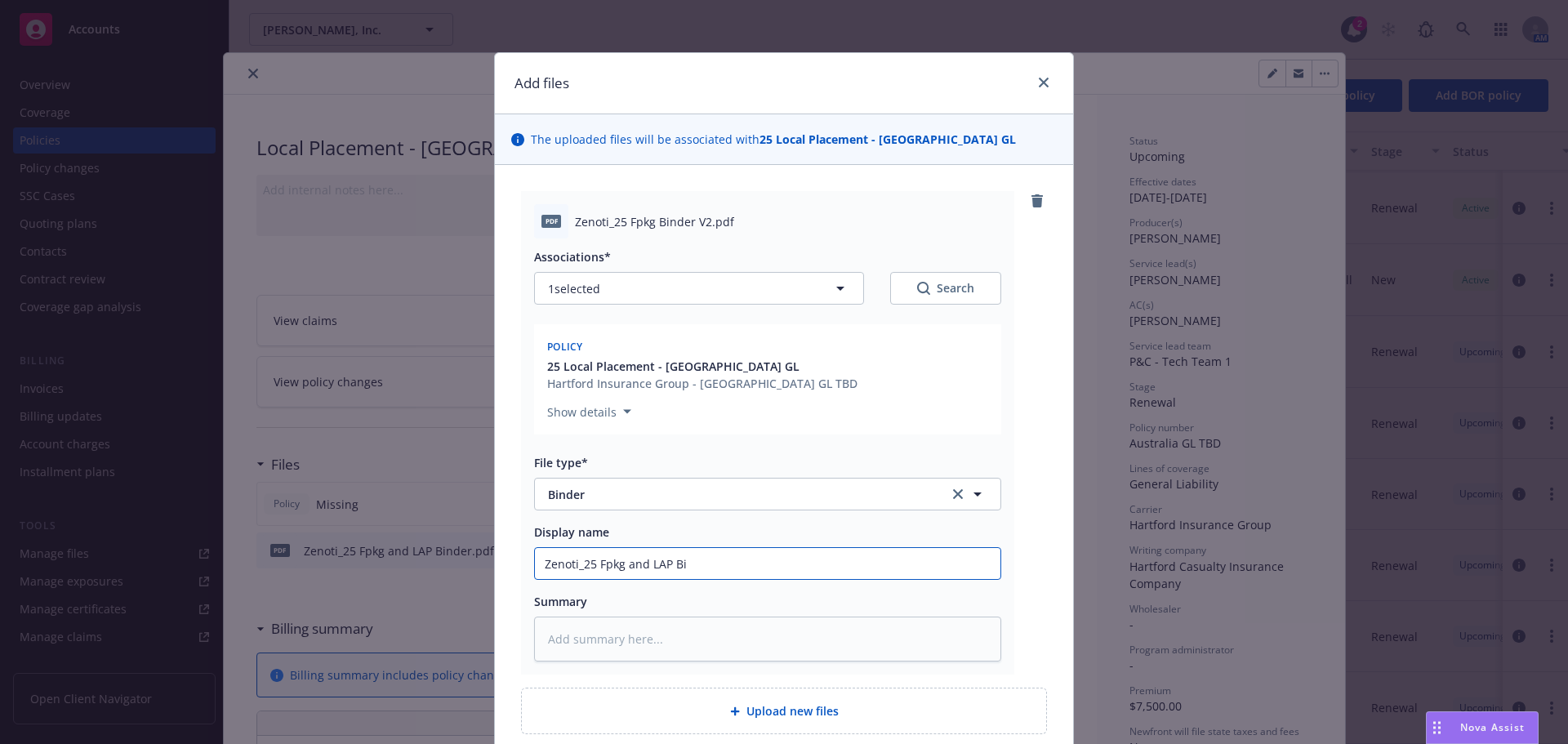
type textarea "x"
type input "Zenoti_25 Fpkg and LAP Bind"
type textarea "x"
type input "Zenoti_25 Fpkg and LAP Binde"
type textarea "x"
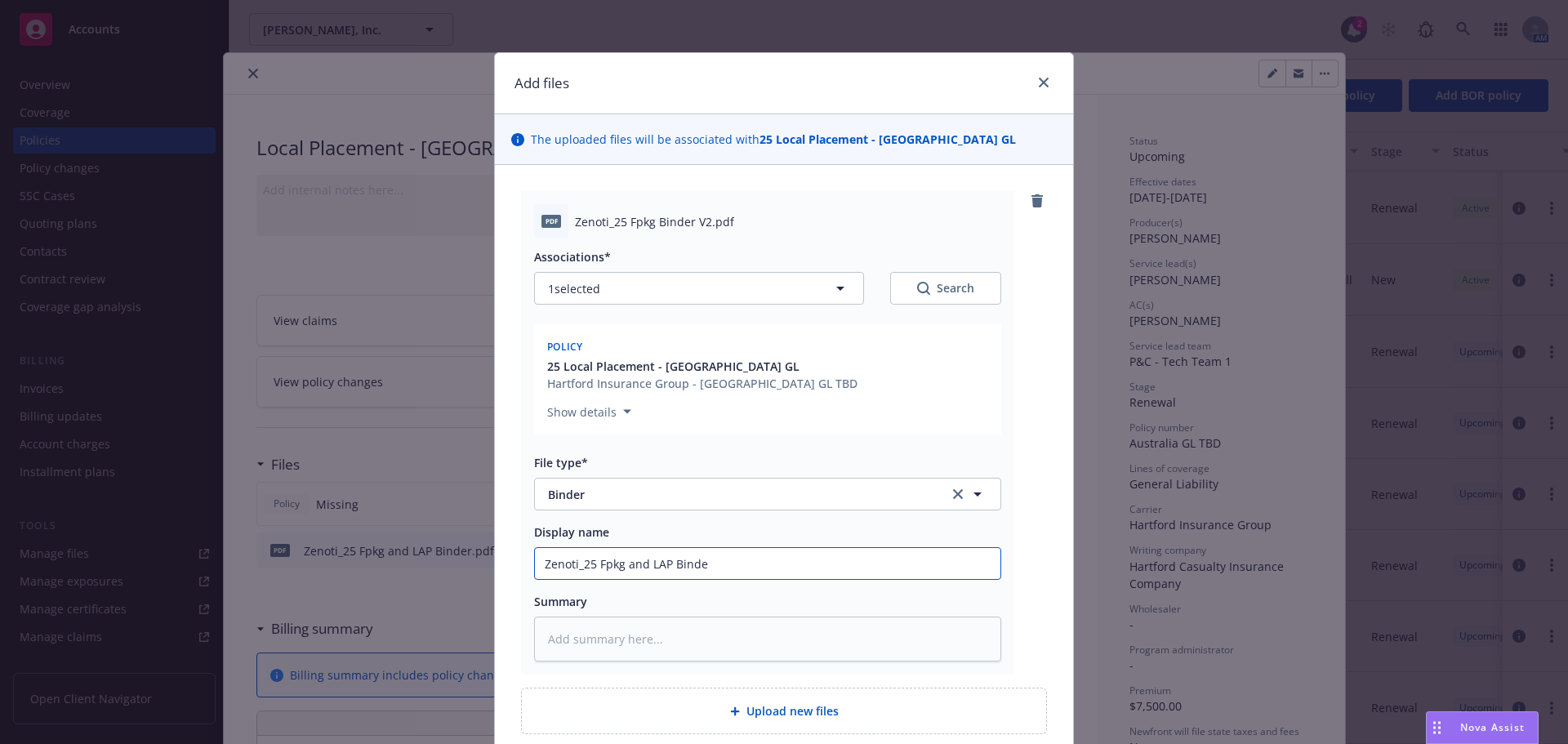
type input "Zenoti_25 Fpkg and LAP Binder"
type textarea "x"
type input "Zenoti_25 Fpkg and LAP Binder"
type textarea "x"
type input "Zenoti_25 Fpkg and LAP Binder V"
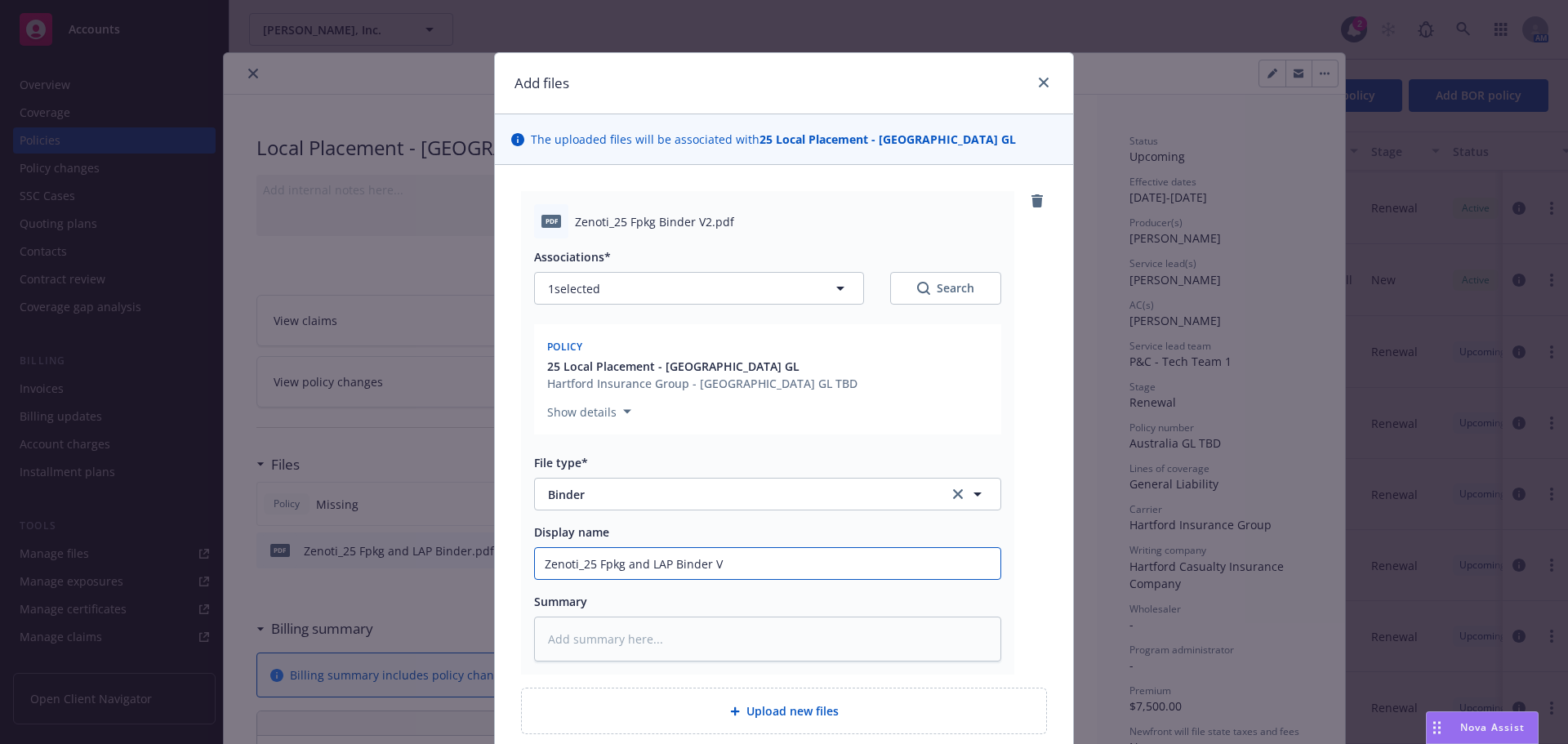
type textarea "x"
type input "Zenoti_25 Fpkg and LAP Binder V2"
type textarea "x"
drag, startPoint x: 865, startPoint y: 580, endPoint x: 857, endPoint y: 574, distance: 10.0
click at [865, 579] on div "Zenoti_25 Fpkg and LAP Binder V2 -fixed AUS" at bounding box center [768, 564] width 467 height 32
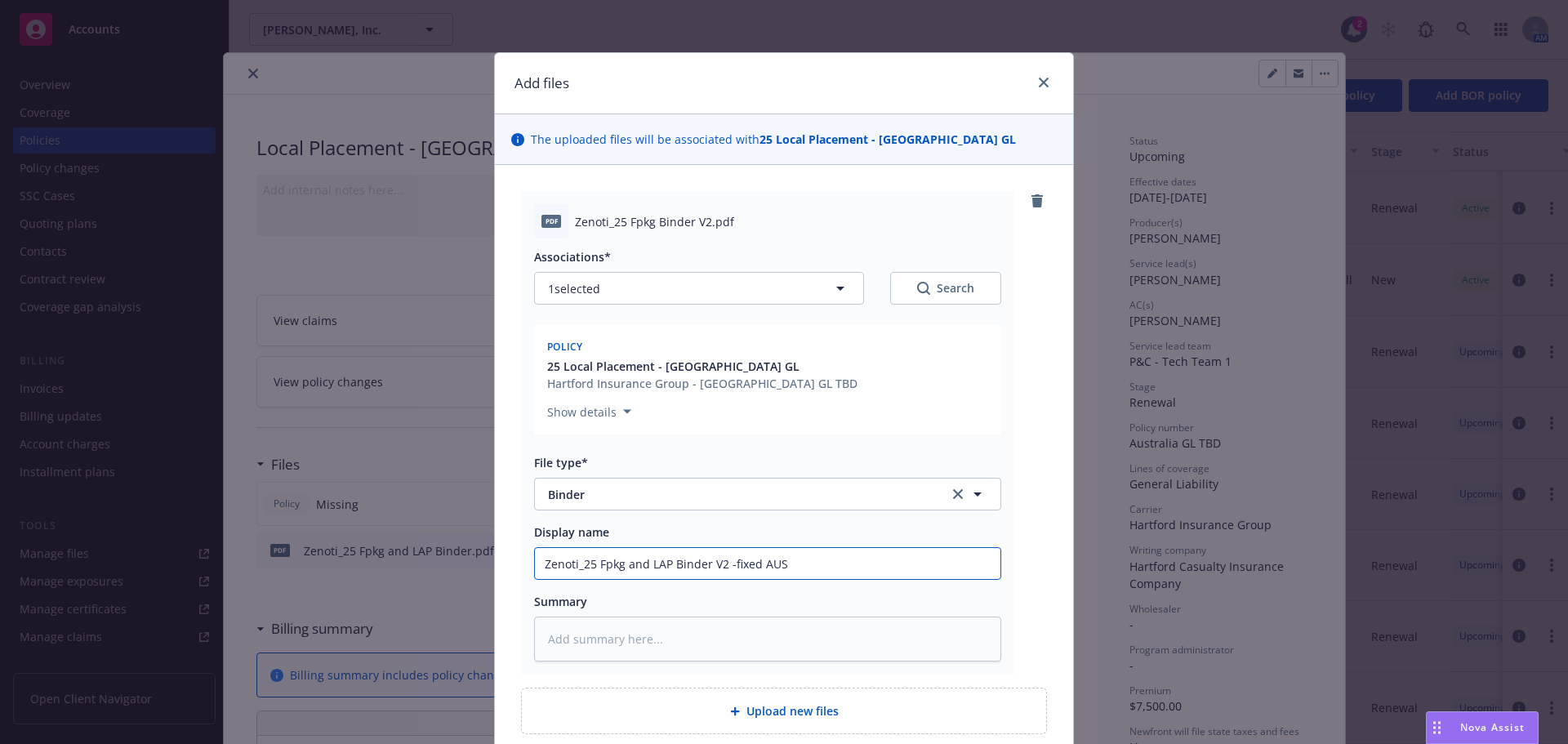
drag, startPoint x: 774, startPoint y: 565, endPoint x: 718, endPoint y: 568, distance: 56.1
click at [718, 568] on input "Zenoti_25 Fpkg and LAP Binder V2 -fixed AUS" at bounding box center [767, 564] width 465 height 31
click at [651, 619] on textarea at bounding box center [768, 639] width 467 height 45
paste textarea "-fixed AUS"
drag, startPoint x: 750, startPoint y: 569, endPoint x: 509, endPoint y: 572, distance: 241.0
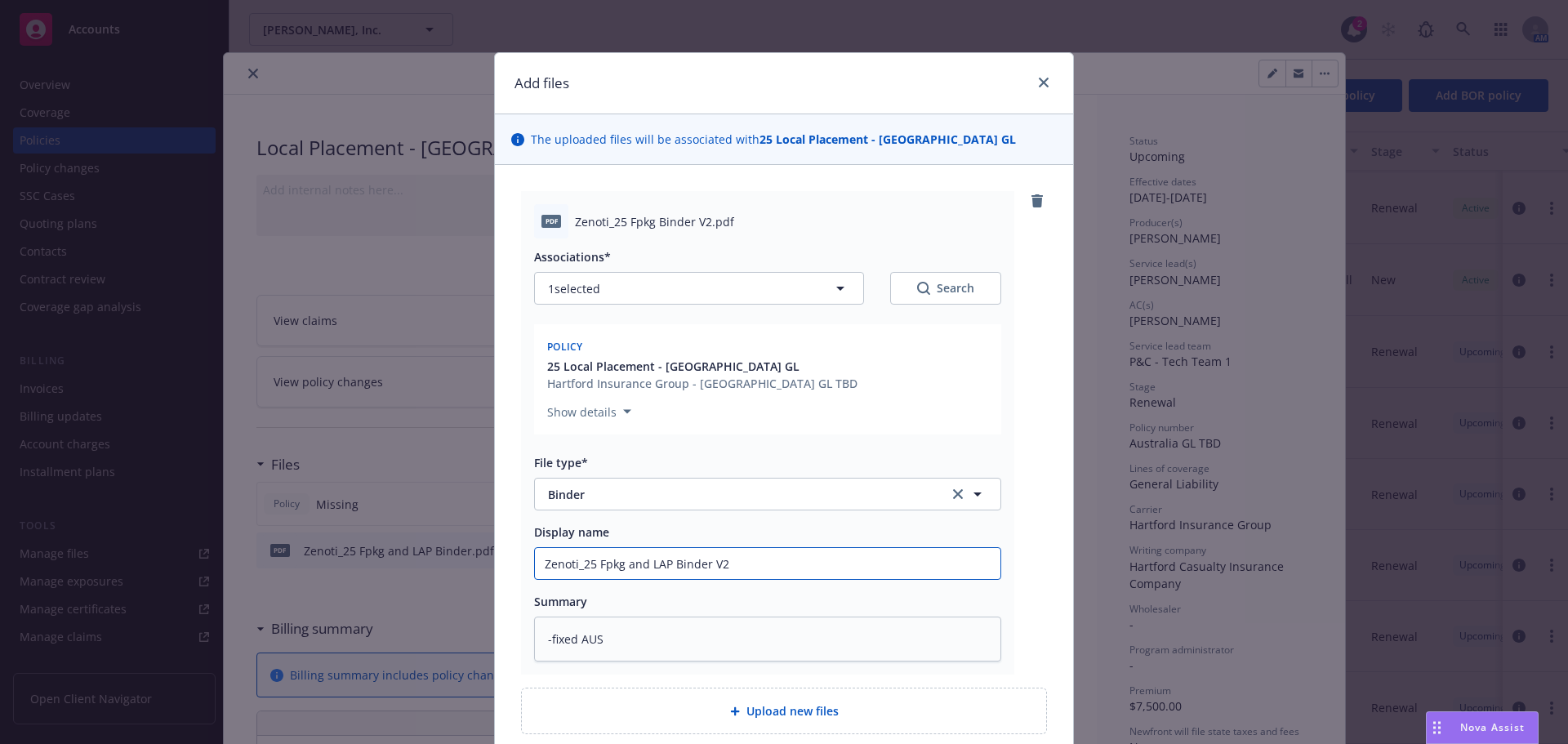
click at [509, 572] on div "pdf Zenoti_25 Fpkg Binder V2.pdf Associations* 1 selected Search Policy 25 Loca…" at bounding box center [784, 463] width 578 height 595
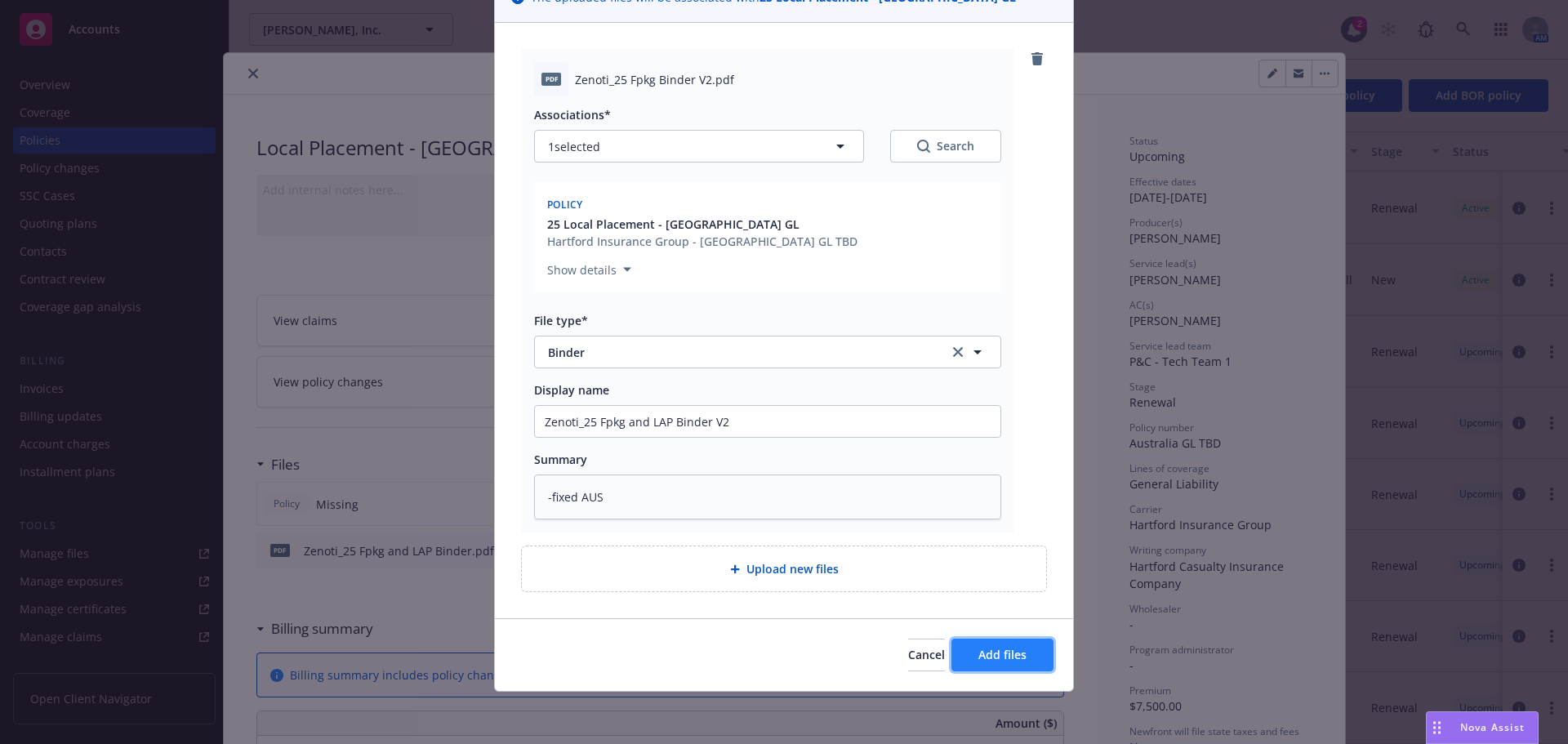
click at [992, 654] on span "Add files" at bounding box center [1002, 655] width 48 height 15
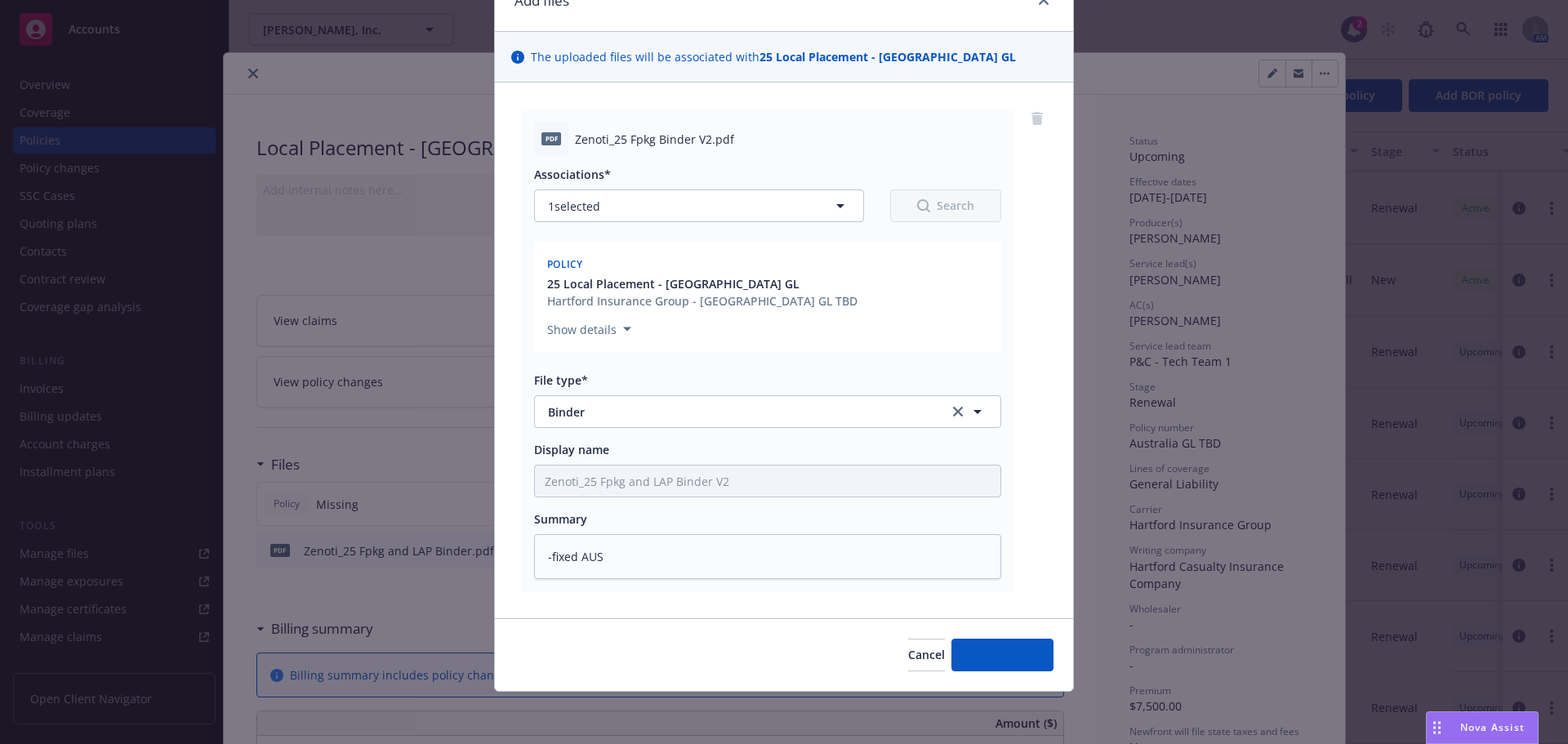
scroll to position [83, 0]
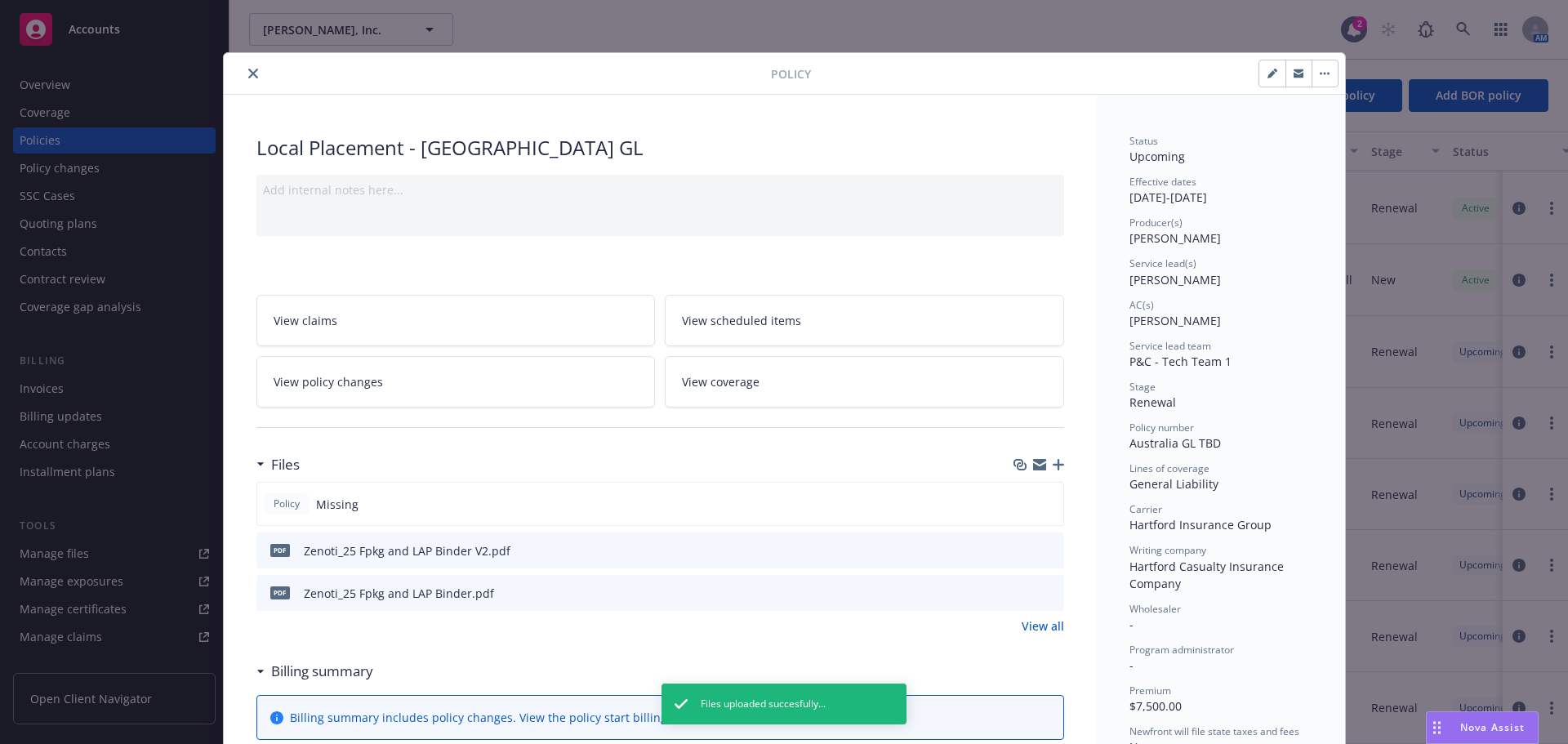
click at [249, 76] on icon "close" at bounding box center [252, 73] width 10 height 10
